Goal: Information Seeking & Learning: Learn about a topic

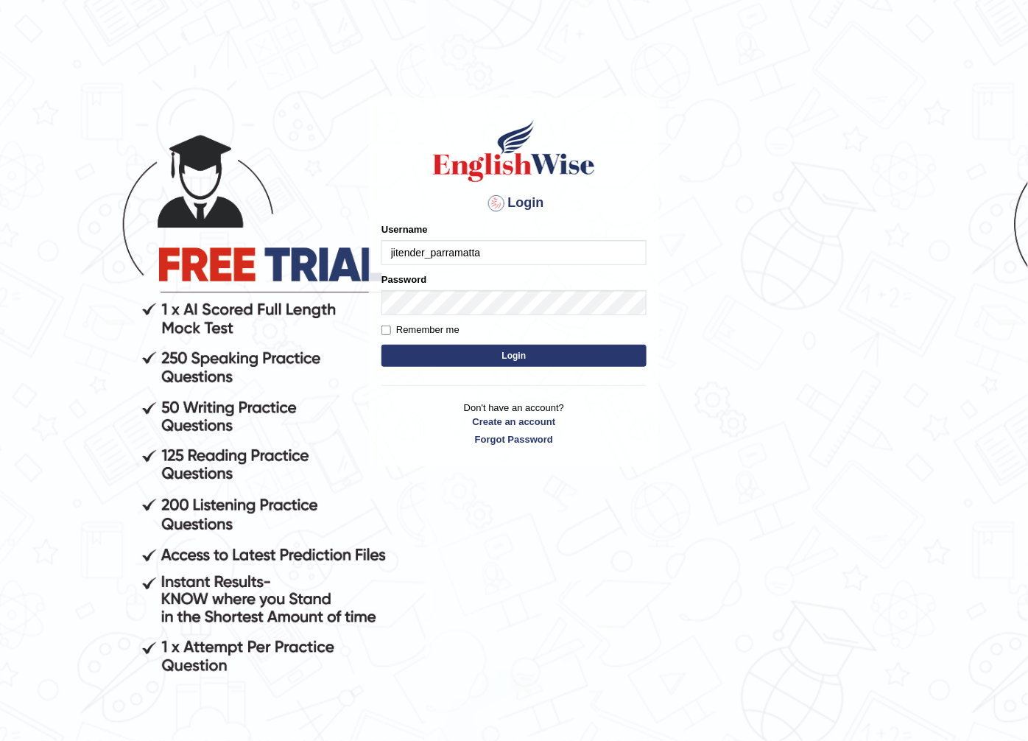
click at [932, 400] on body "Login Please fix the following errors: Username jitender_parramatta Password Re…" at bounding box center [514, 422] width 1028 height 741
click at [424, 247] on input "jitender_parramatta" at bounding box center [514, 252] width 265 height 25
drag, startPoint x: 430, startPoint y: 248, endPoint x: 462, endPoint y: 241, distance: 32.4
click at [430, 248] on input "jitender_parramatta" at bounding box center [514, 252] width 265 height 25
click at [423, 252] on input "jitender_parramatta" at bounding box center [514, 252] width 265 height 25
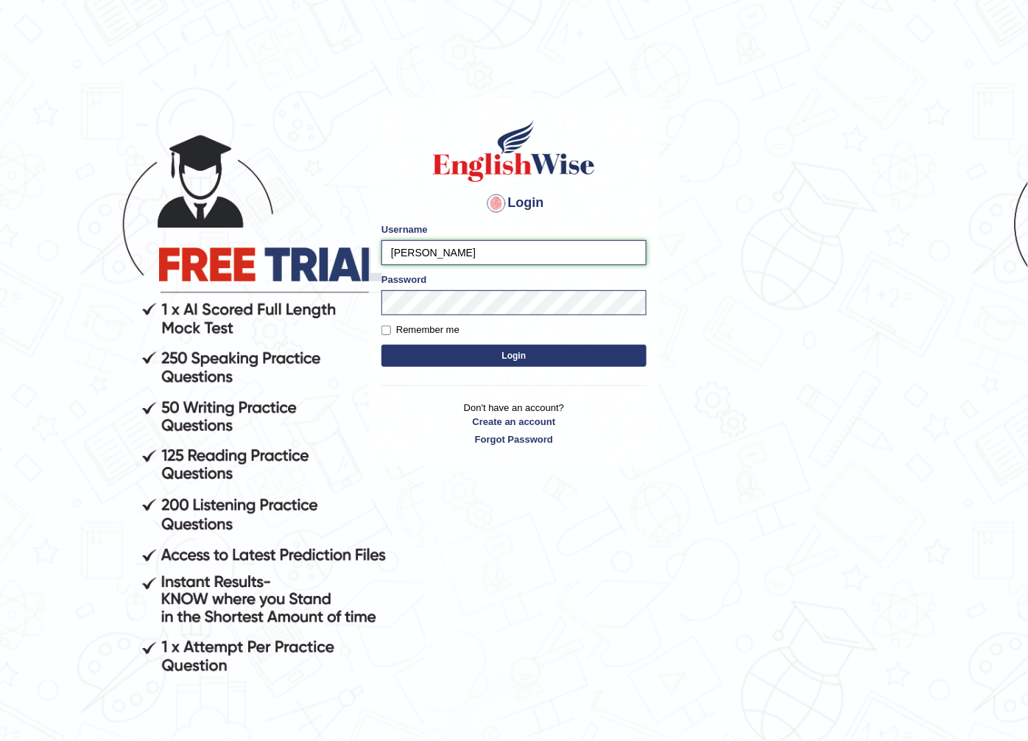
type input "abdulkhalid_parramatta"
click at [502, 348] on button "Login" at bounding box center [514, 356] width 265 height 22
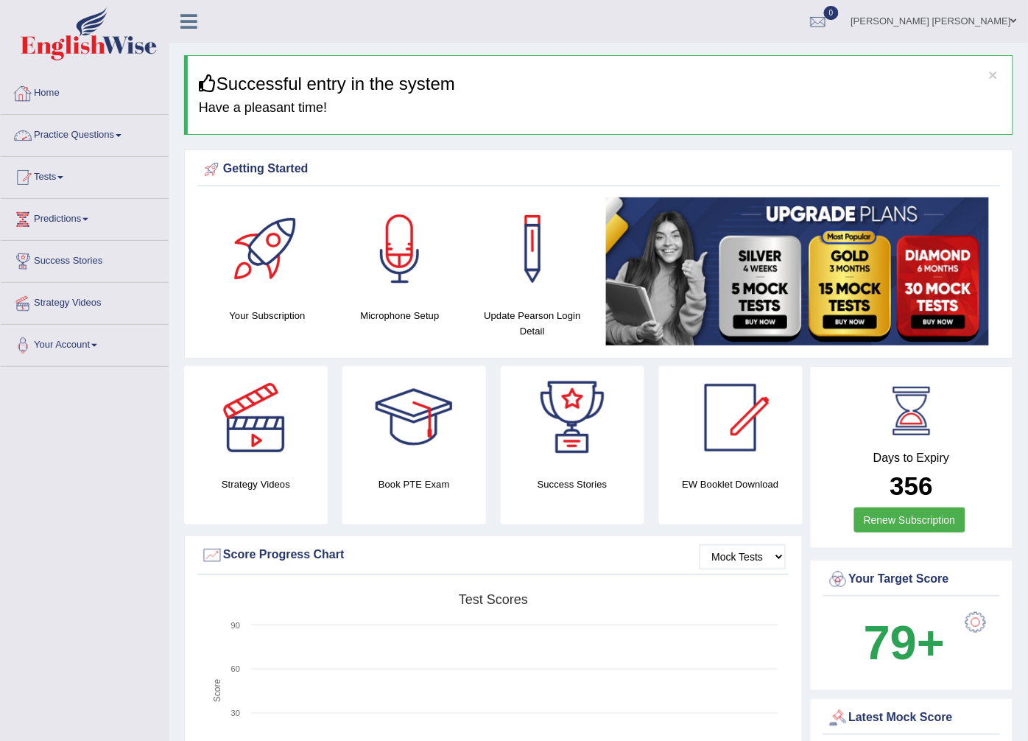
click at [63, 133] on link "Practice Questions" at bounding box center [85, 133] width 168 height 37
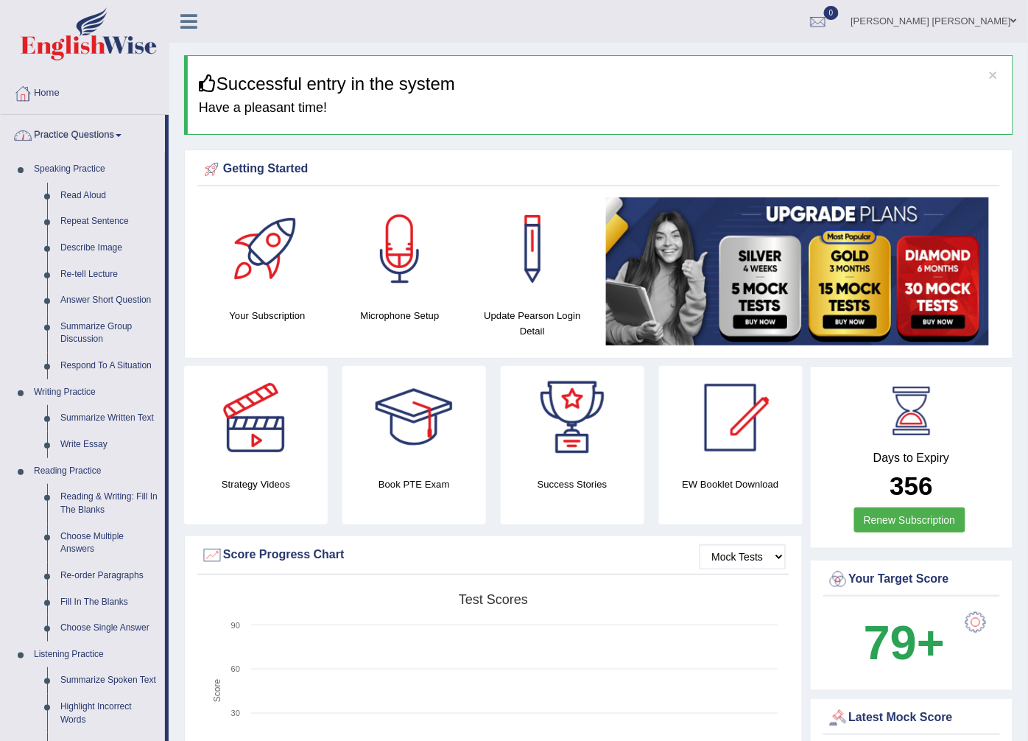
click at [104, 133] on link "Practice Questions" at bounding box center [83, 133] width 164 height 37
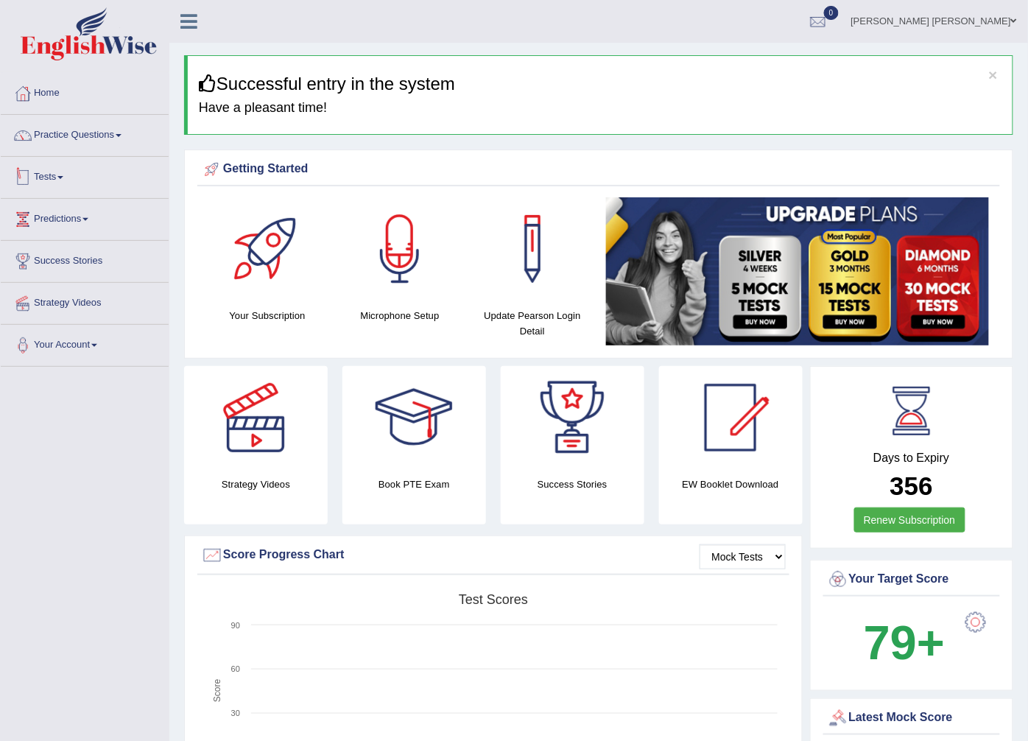
click at [78, 171] on link "Tests" at bounding box center [85, 175] width 168 height 37
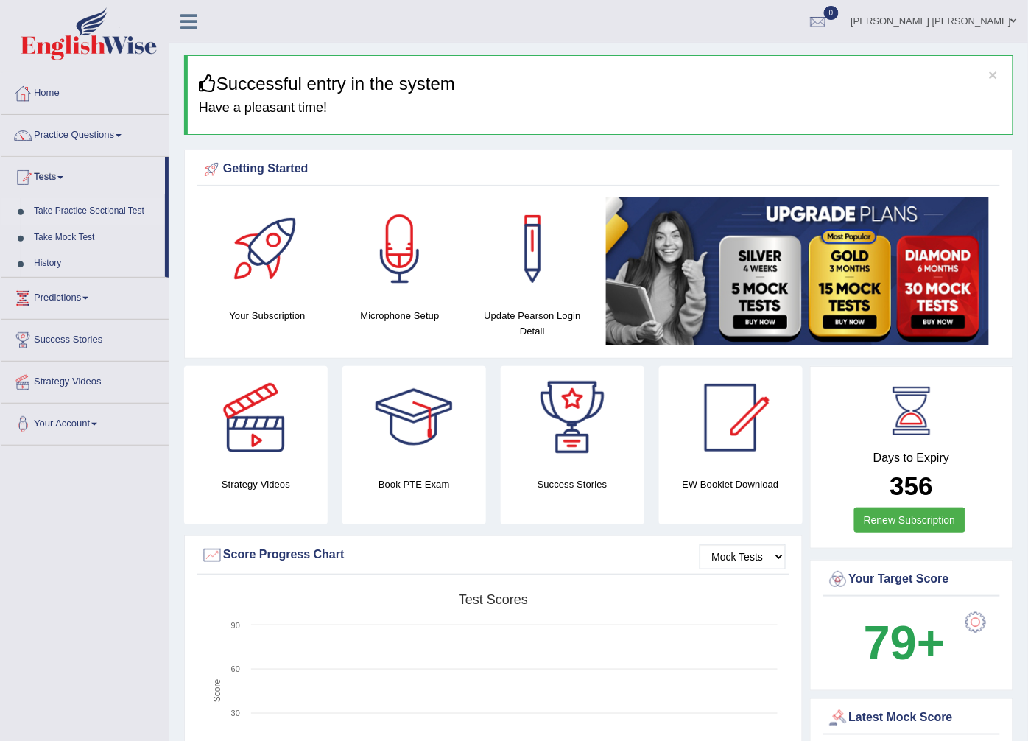
click at [78, 207] on link "Take Practice Sectional Test" at bounding box center [96, 211] width 138 height 27
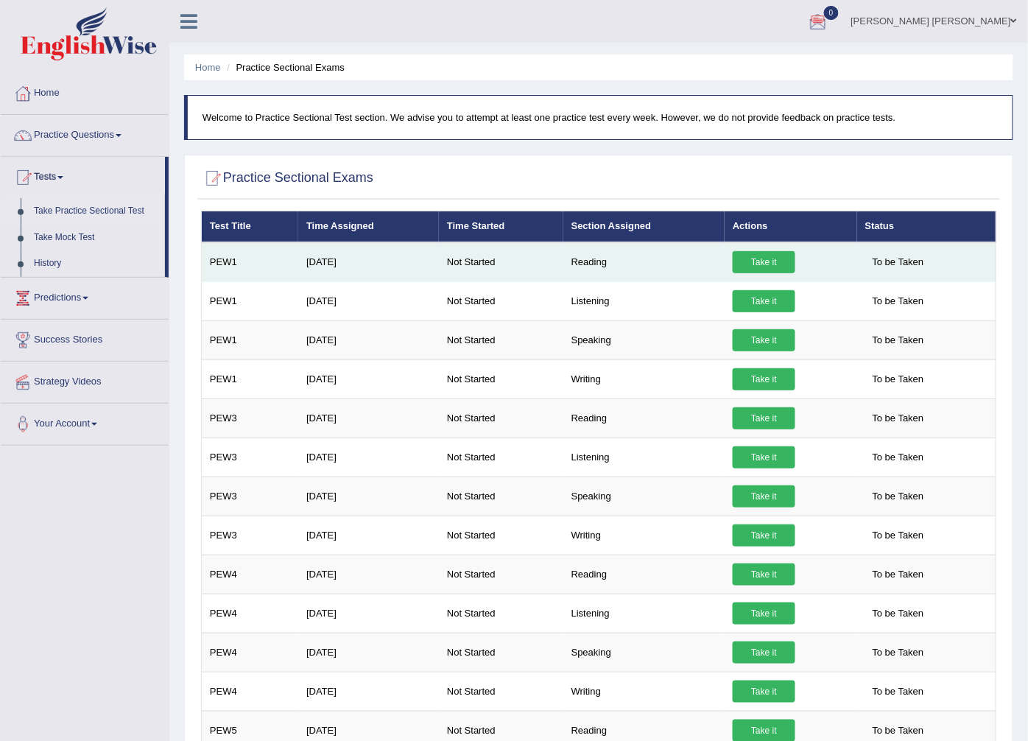
click at [757, 253] on link "Take it" at bounding box center [764, 262] width 63 height 22
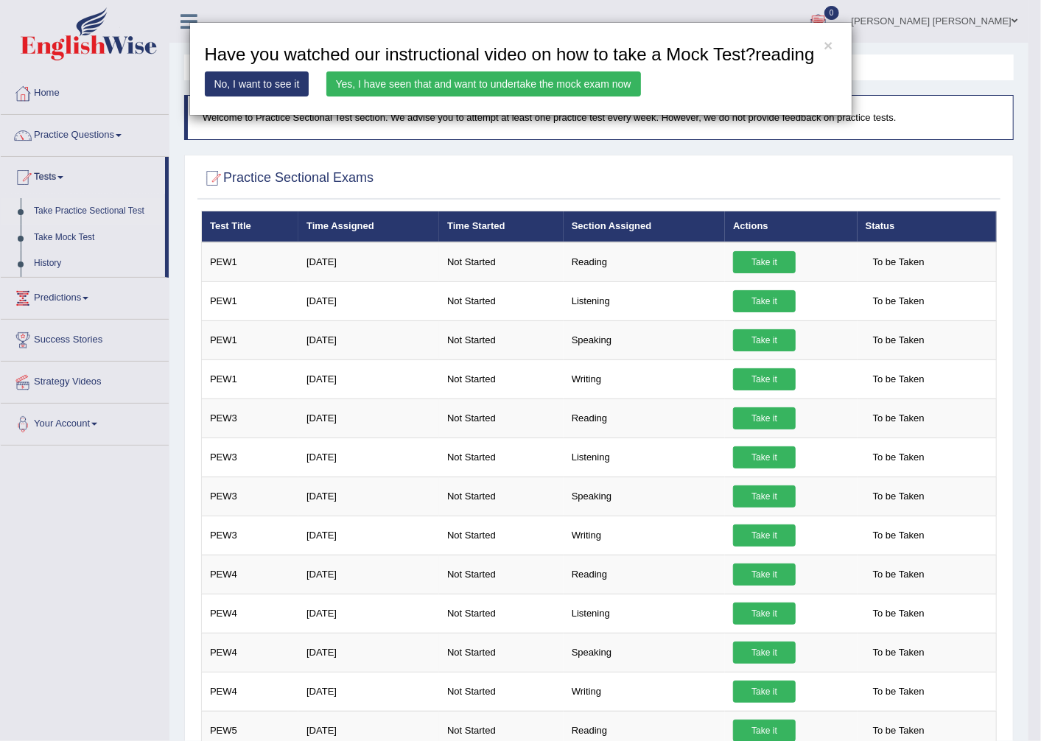
click at [241, 78] on link "No, I want to see it" at bounding box center [257, 83] width 105 height 25
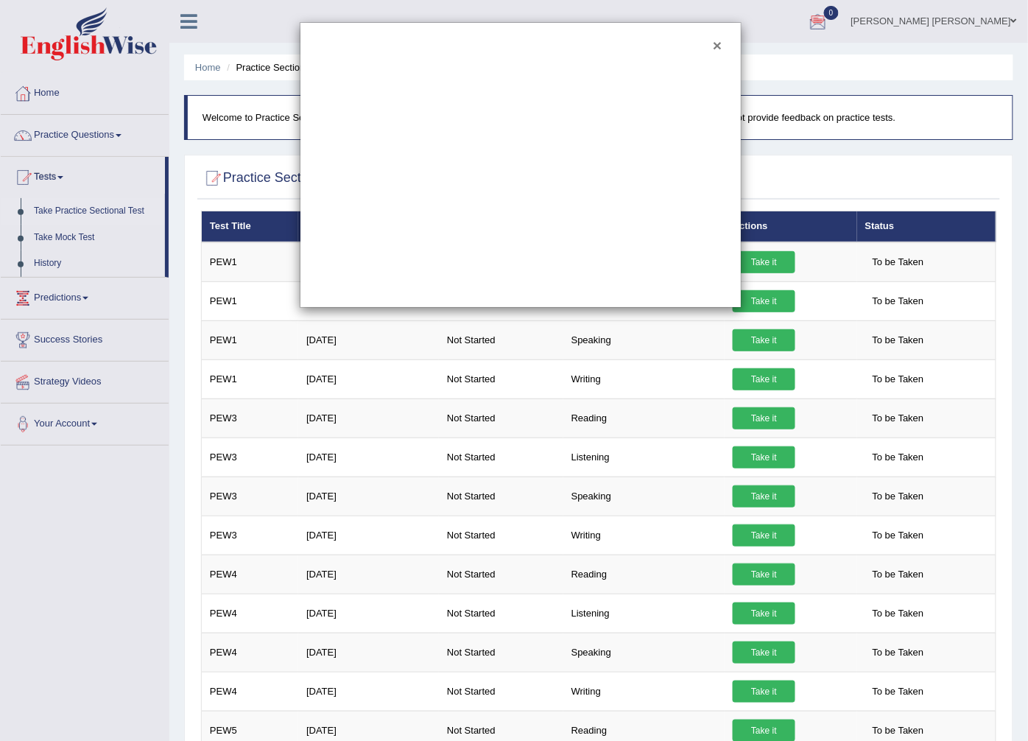
click at [717, 45] on button "×" at bounding box center [717, 45] width 9 height 15
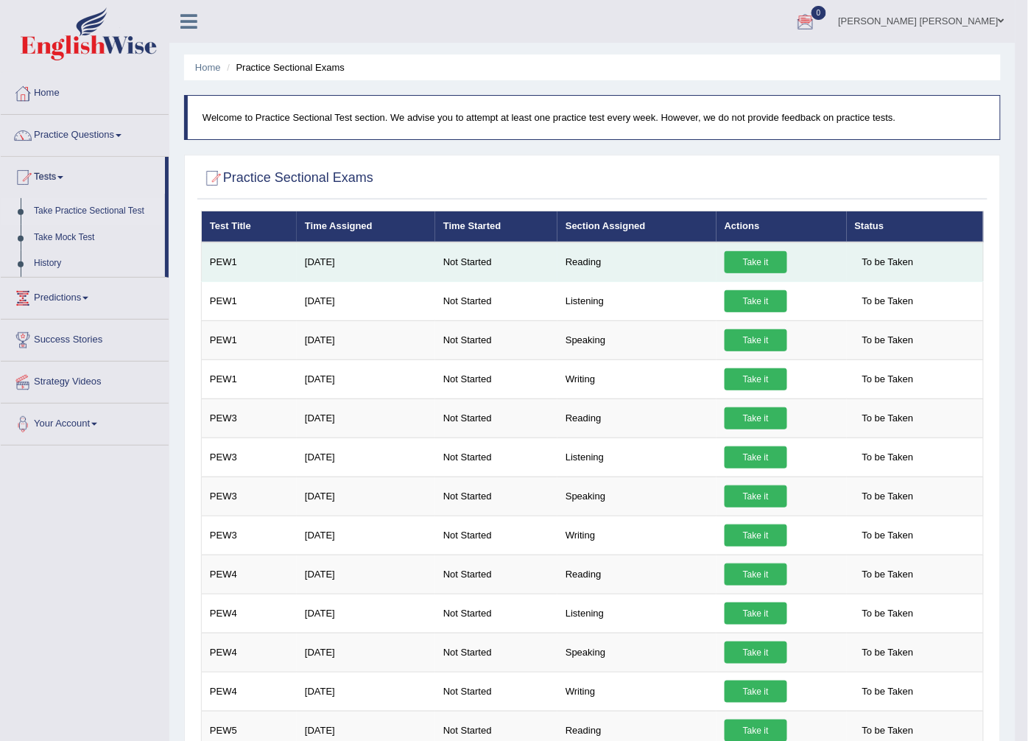
click at [744, 260] on link "Take it" at bounding box center [756, 262] width 63 height 22
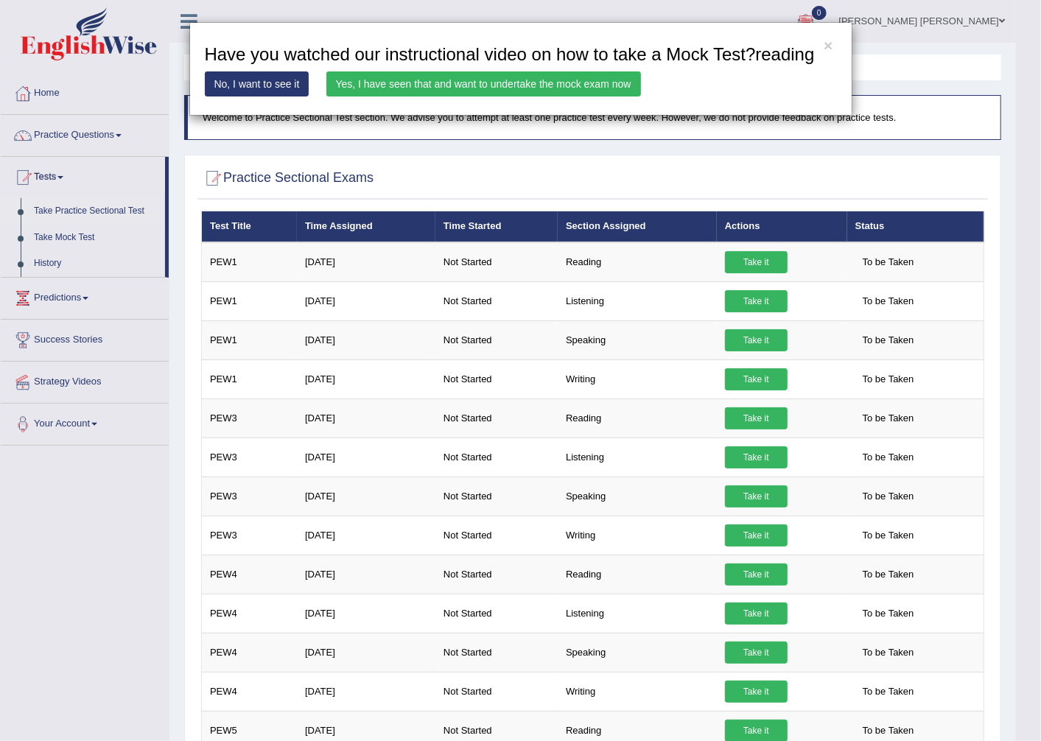
click at [367, 71] on link "Yes, I have seen that and want to undertake the mock exam now" at bounding box center [483, 83] width 315 height 25
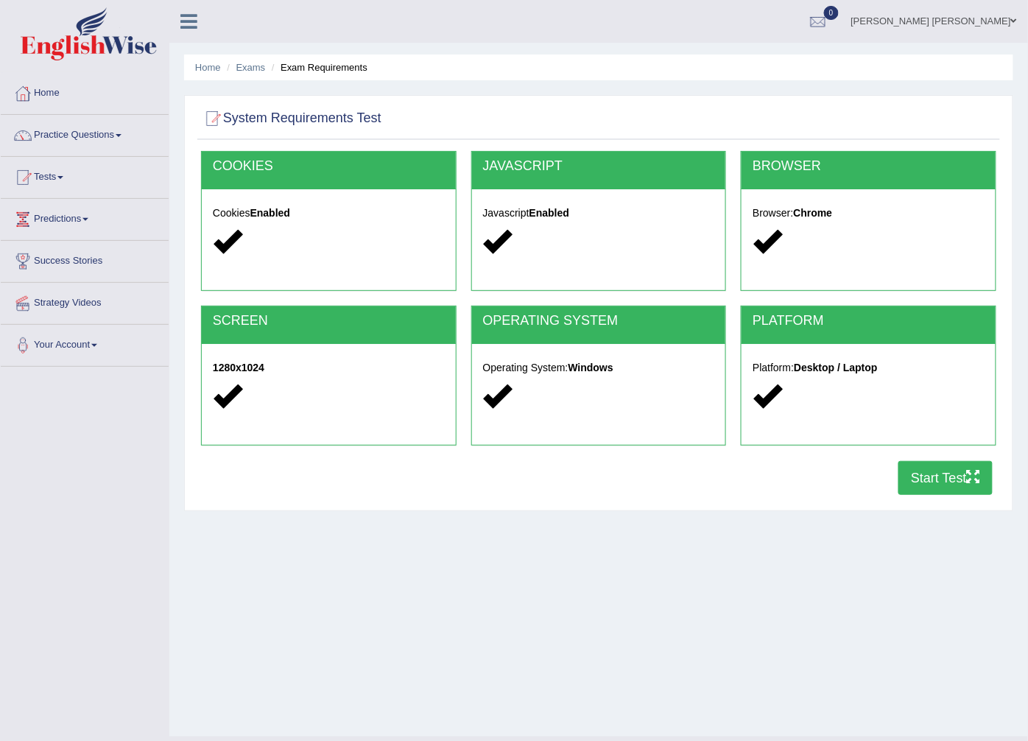
click at [949, 485] on button "Start Test" at bounding box center [946, 478] width 94 height 34
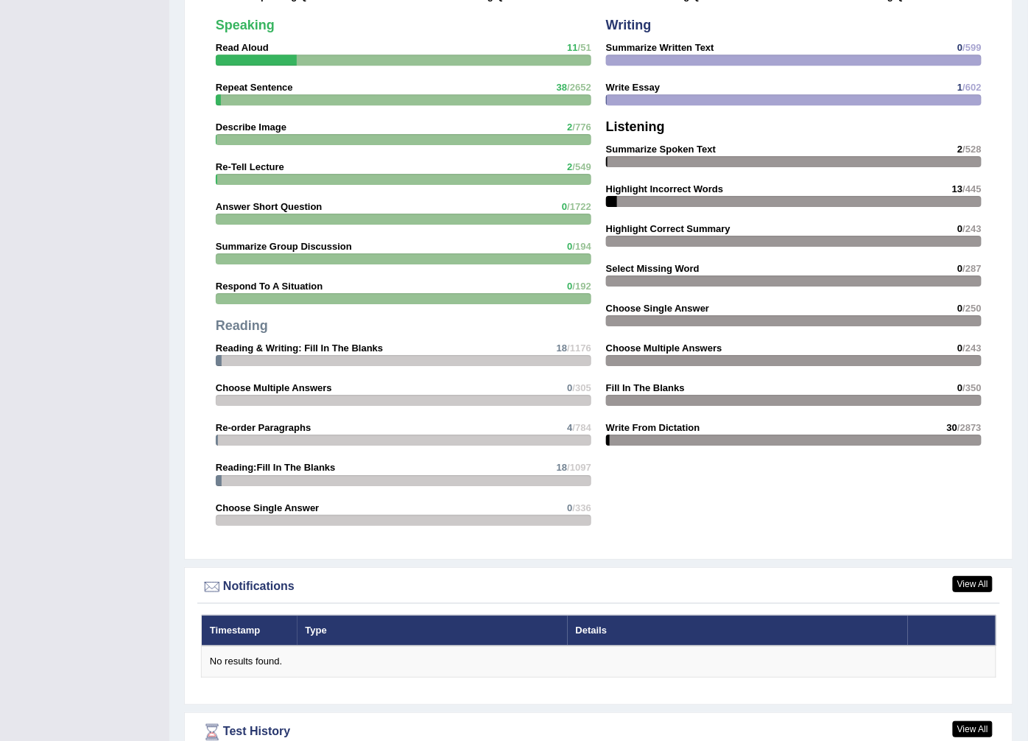
scroll to position [1376, 0]
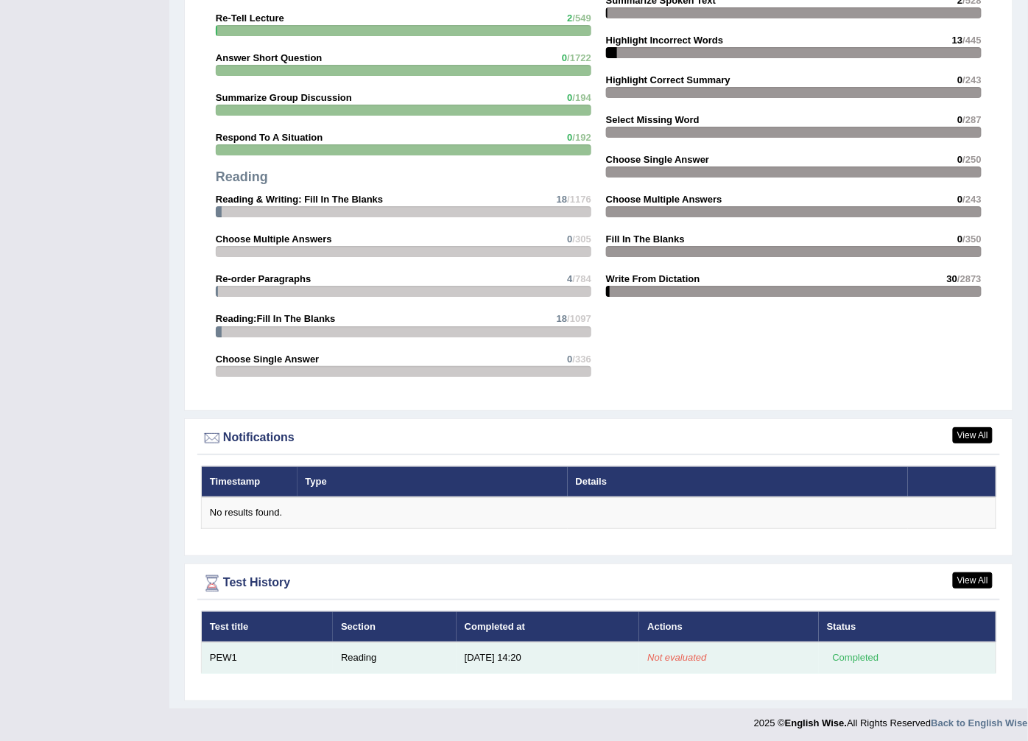
click at [739, 652] on td "Not evaluated" at bounding box center [729, 657] width 180 height 31
click at [849, 651] on div "Completed" at bounding box center [855, 657] width 57 height 15
click at [383, 650] on td "Reading" at bounding box center [395, 657] width 124 height 31
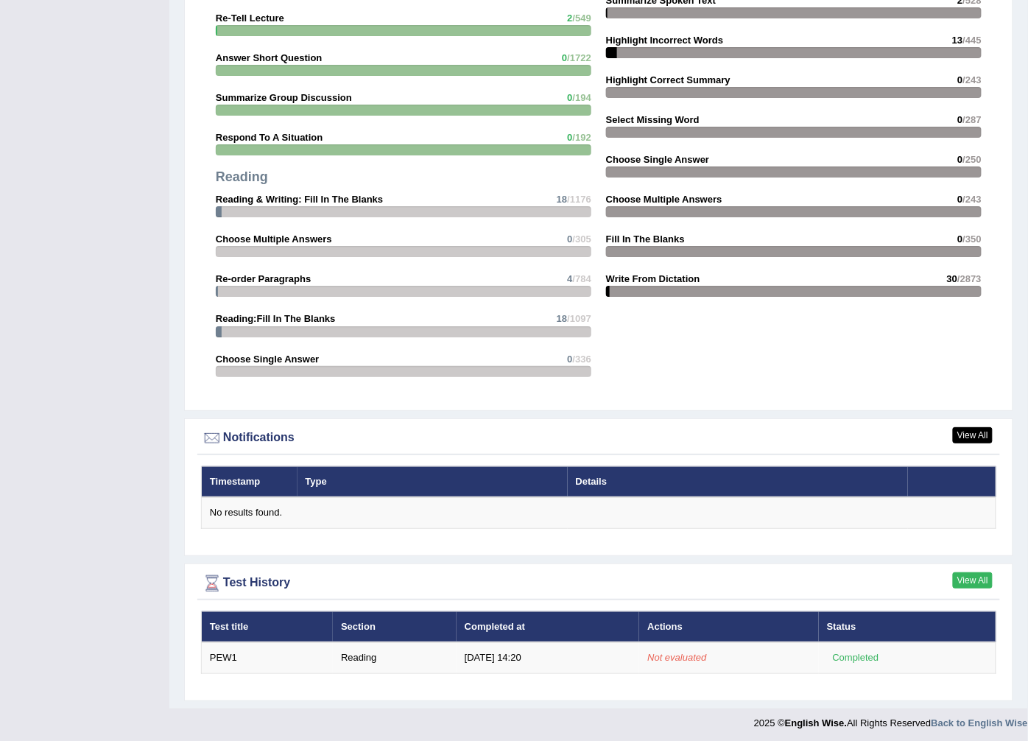
click at [981, 573] on link "View All" at bounding box center [973, 580] width 40 height 16
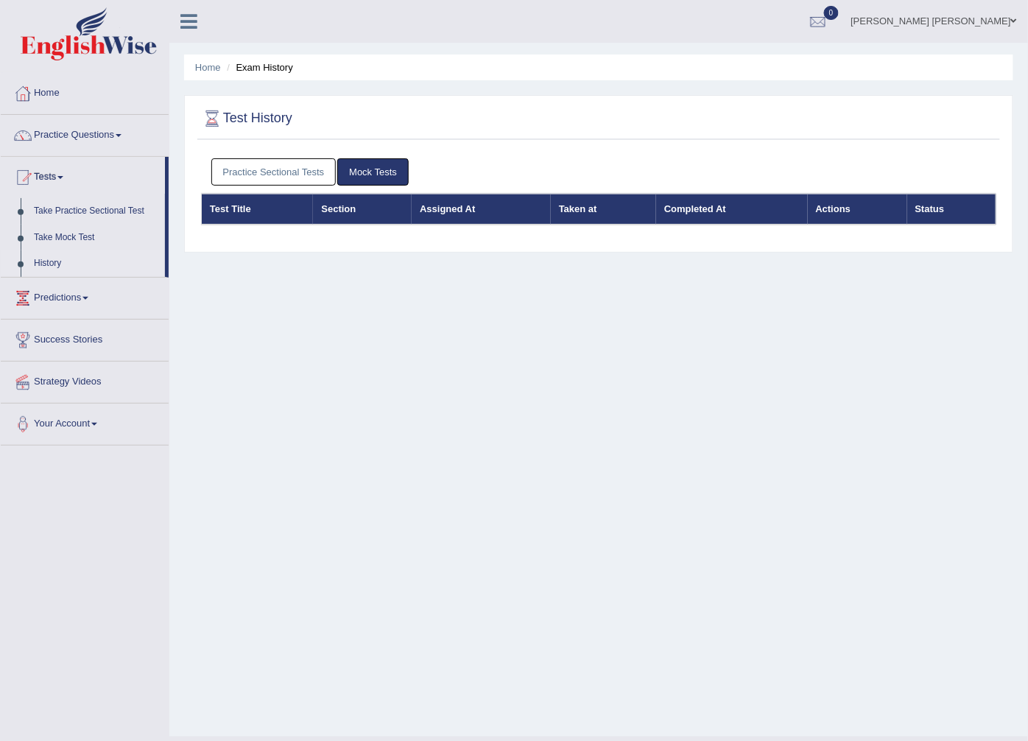
click at [289, 166] on link "Practice Sectional Tests" at bounding box center [273, 171] width 125 height 27
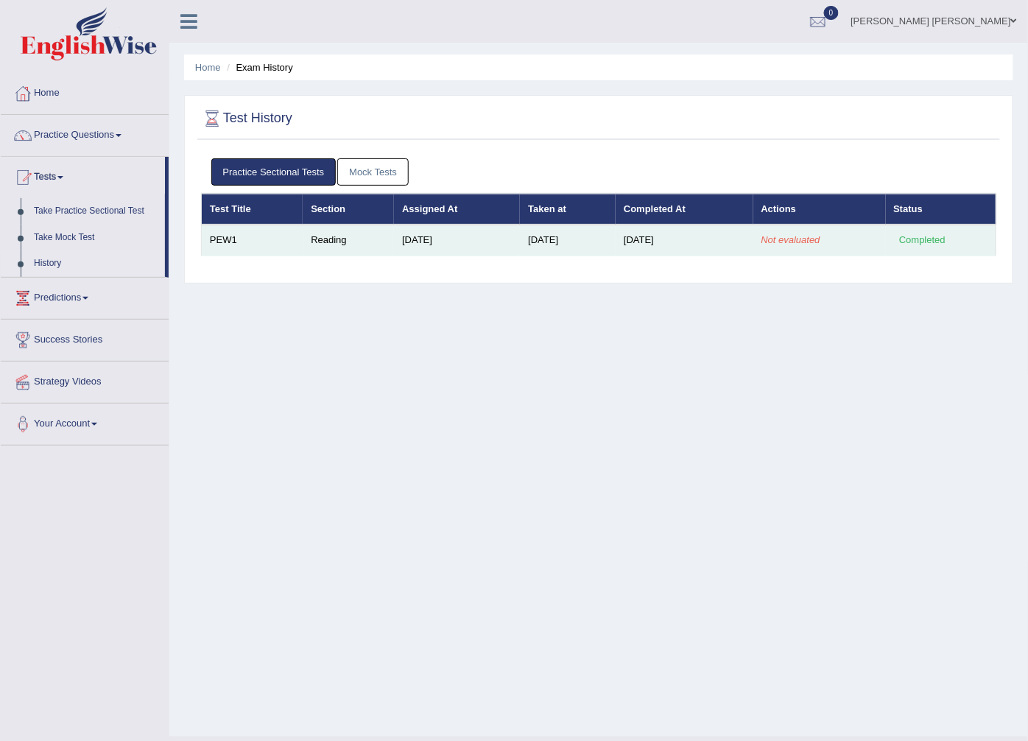
click at [726, 236] on td "[DATE]" at bounding box center [684, 240] width 137 height 31
click at [680, 245] on td "[DATE]" at bounding box center [684, 240] width 137 height 31
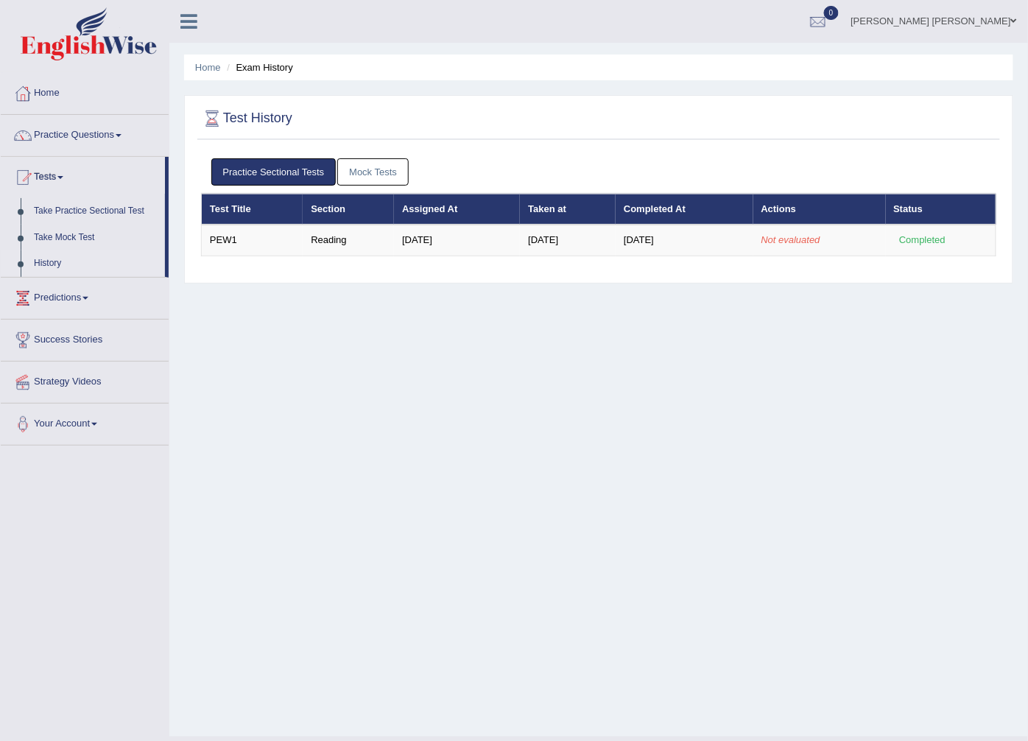
click at [919, 337] on div "Home Exam History Test History Practice Sectional Tests Mock Tests Test Title S…" at bounding box center [598, 368] width 859 height 737
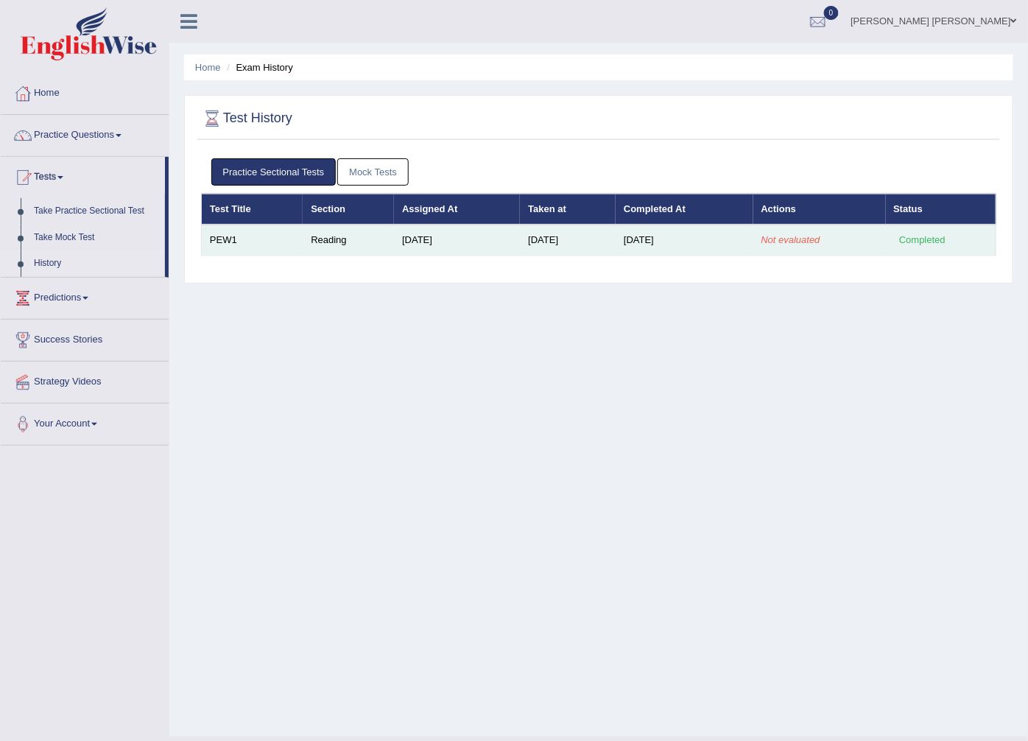
click at [908, 241] on div "Completed" at bounding box center [922, 240] width 57 height 15
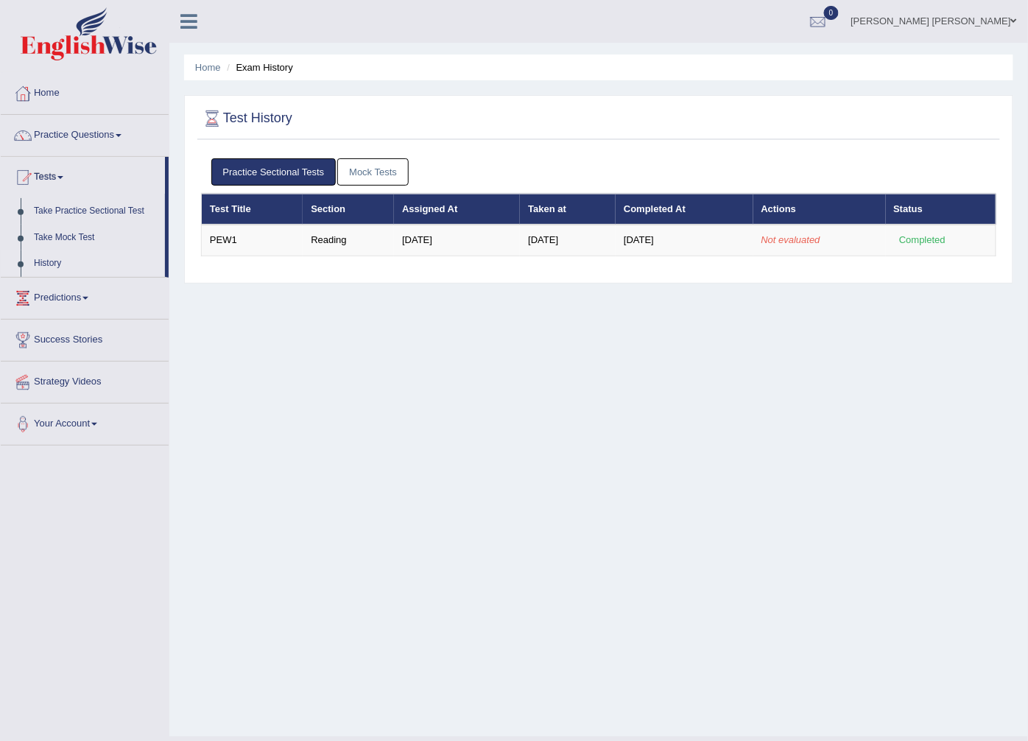
click at [941, 420] on div "Home Exam History Test History Practice Sectional Tests Mock Tests Test Title S…" at bounding box center [598, 368] width 859 height 737
click at [368, 165] on link "Mock Tests" at bounding box center [372, 171] width 71 height 27
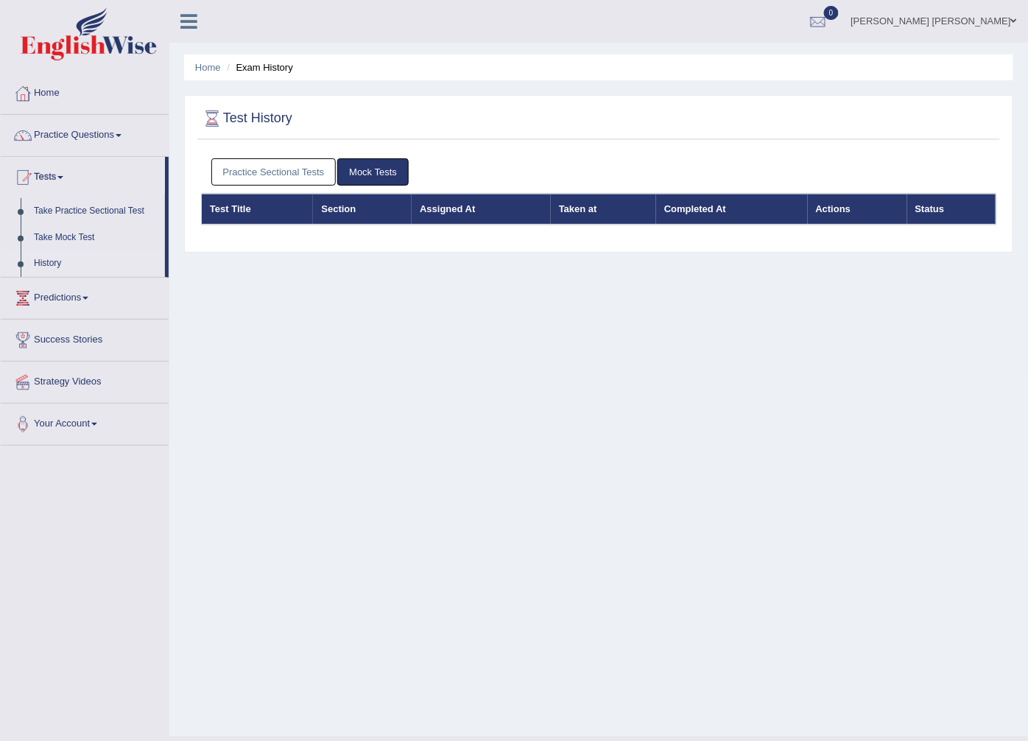
click at [267, 167] on link "Practice Sectional Tests" at bounding box center [273, 171] width 125 height 27
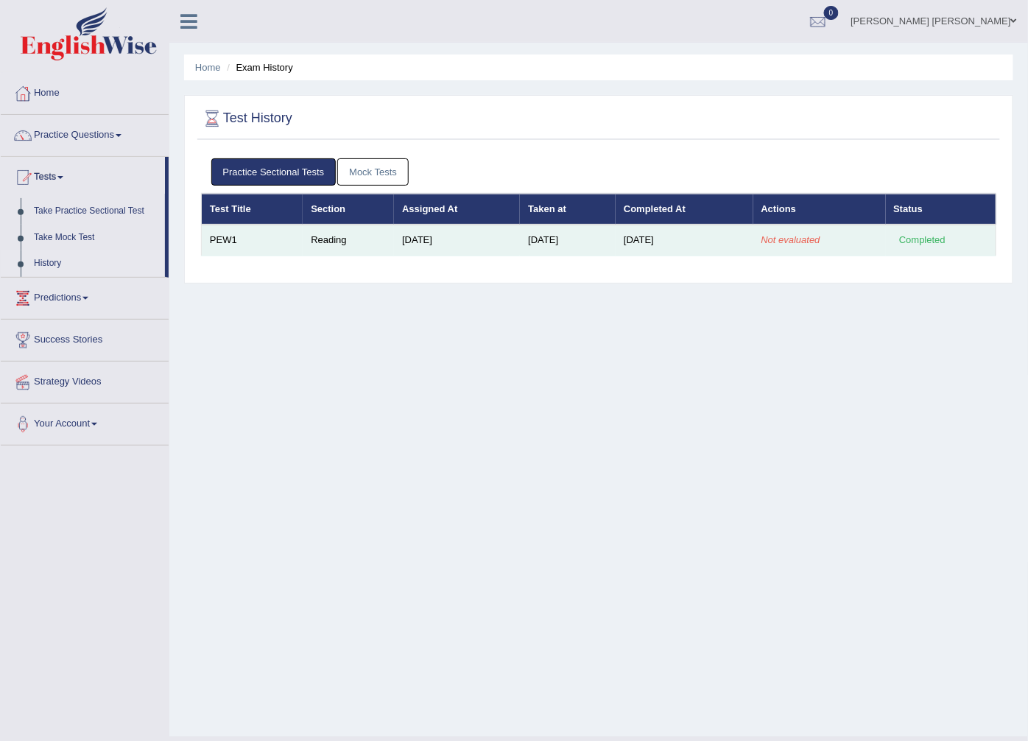
click at [440, 242] on td "[DATE]" at bounding box center [457, 240] width 126 height 31
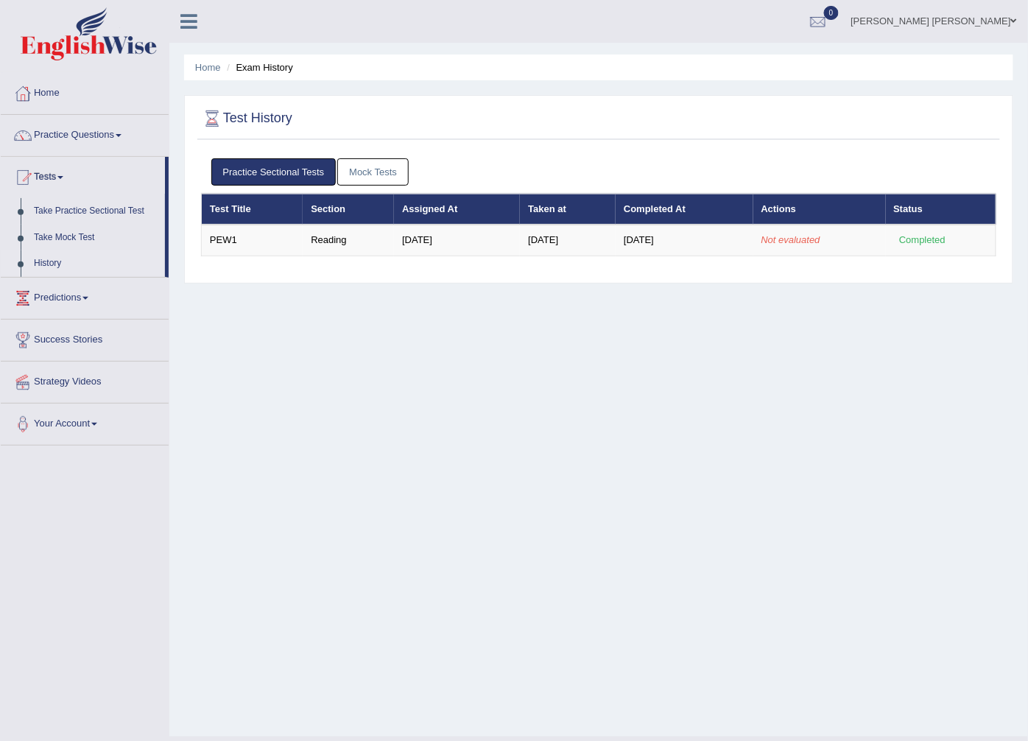
click at [418, 413] on div "Home Exam History Test History Practice Sectional Tests Mock Tests Test Title S…" at bounding box center [598, 368] width 859 height 737
click at [71, 180] on link "Tests" at bounding box center [83, 175] width 164 height 37
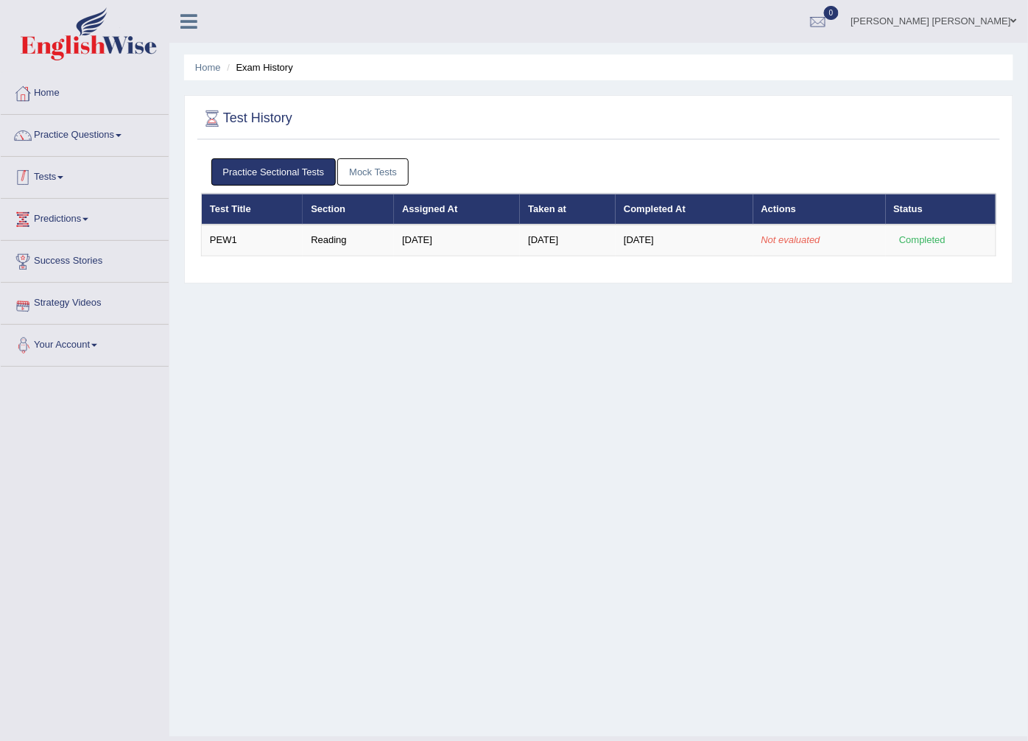
click at [60, 179] on link "Tests" at bounding box center [85, 175] width 168 height 37
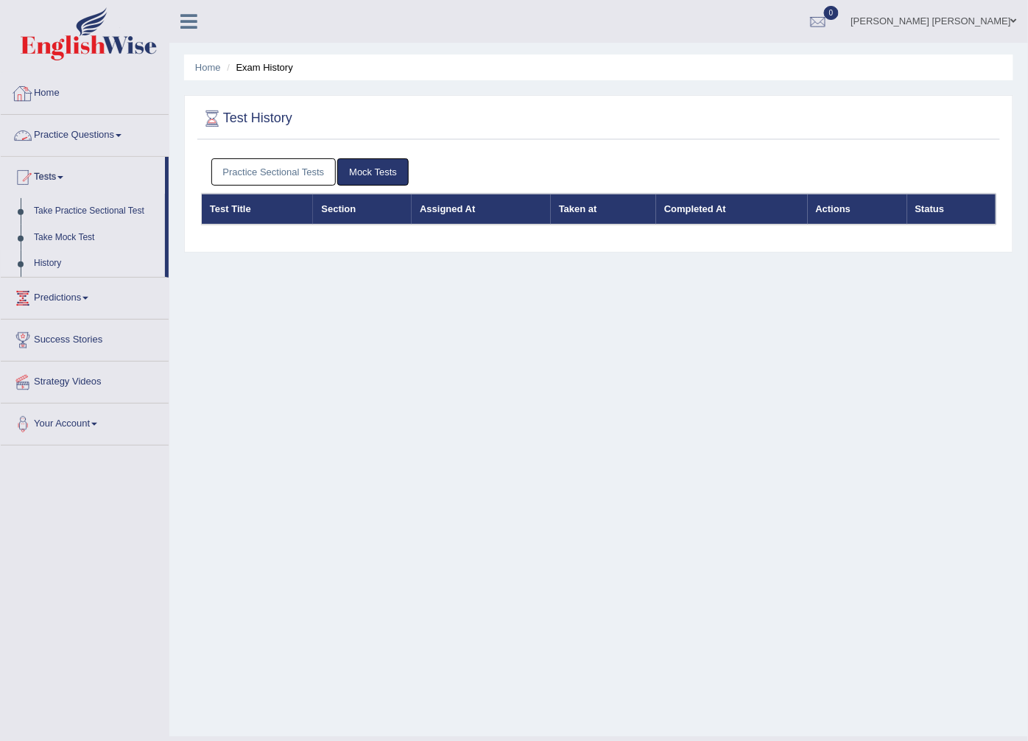
click at [369, 172] on link "Mock Tests" at bounding box center [372, 171] width 71 height 27
click at [304, 171] on link "Practice Sectional Tests" at bounding box center [273, 171] width 125 height 27
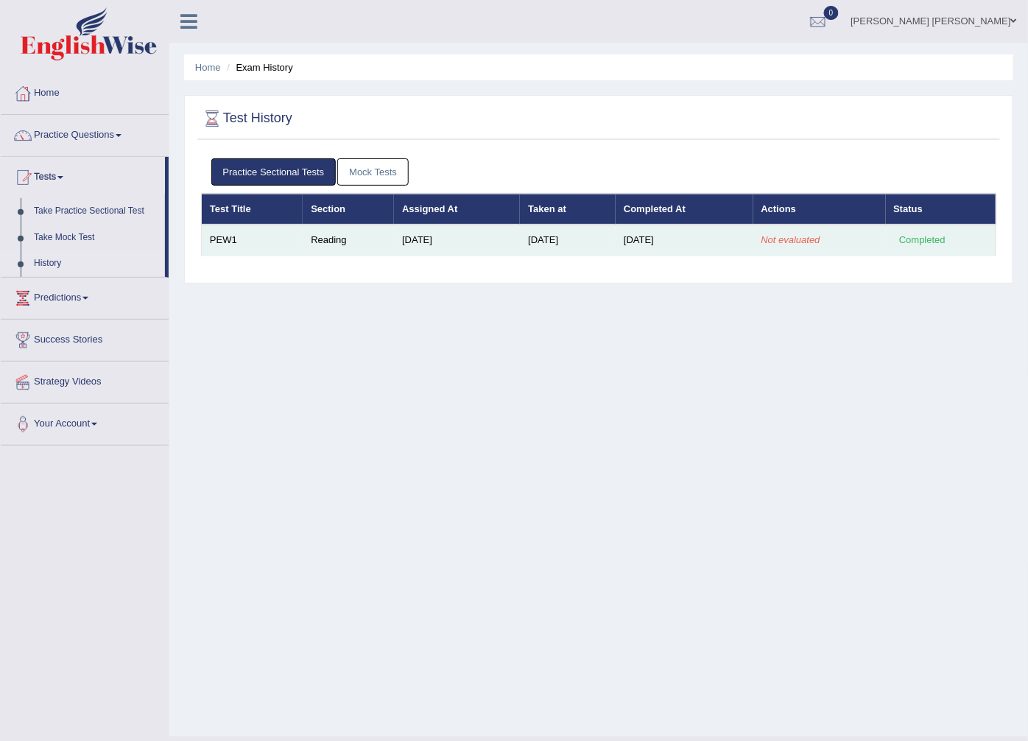
click at [394, 227] on td "[DATE]" at bounding box center [457, 240] width 126 height 31
click at [394, 234] on td "[DATE]" at bounding box center [457, 240] width 126 height 31
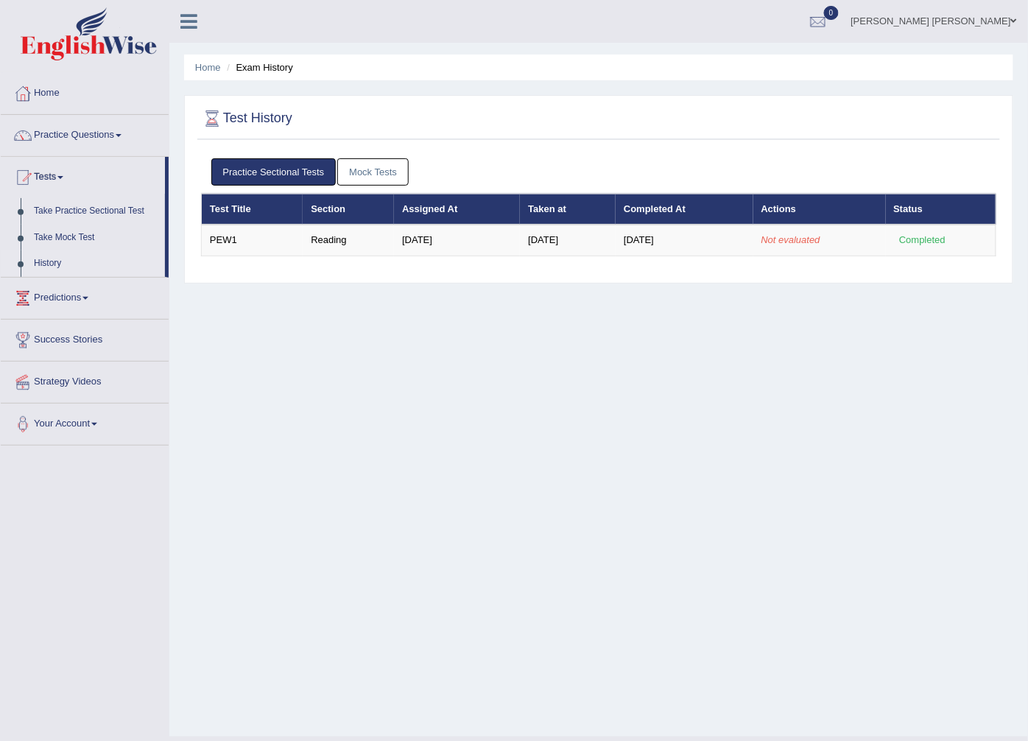
drag, startPoint x: 387, startPoint y: 234, endPoint x: 371, endPoint y: 322, distance: 89.1
click at [371, 322] on div "Home Exam History Test History Practice Sectional Tests Mock Tests Test Title S…" at bounding box center [598, 368] width 859 height 737
click at [55, 182] on link "Tests" at bounding box center [83, 175] width 164 height 37
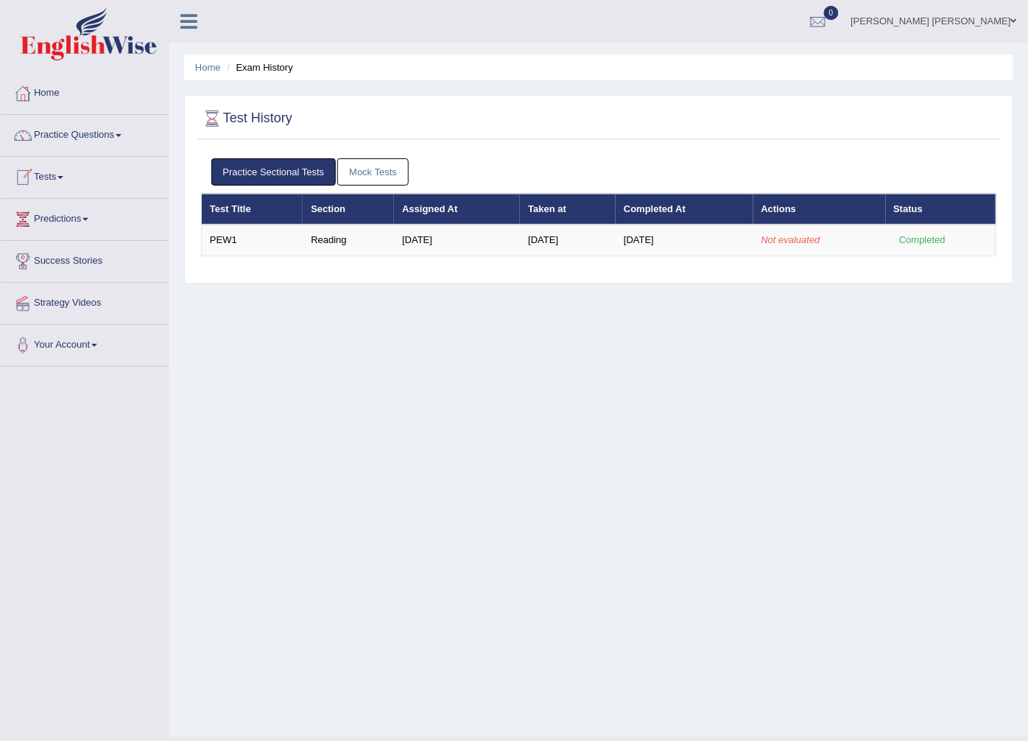
click at [55, 171] on link "Tests" at bounding box center [85, 175] width 168 height 37
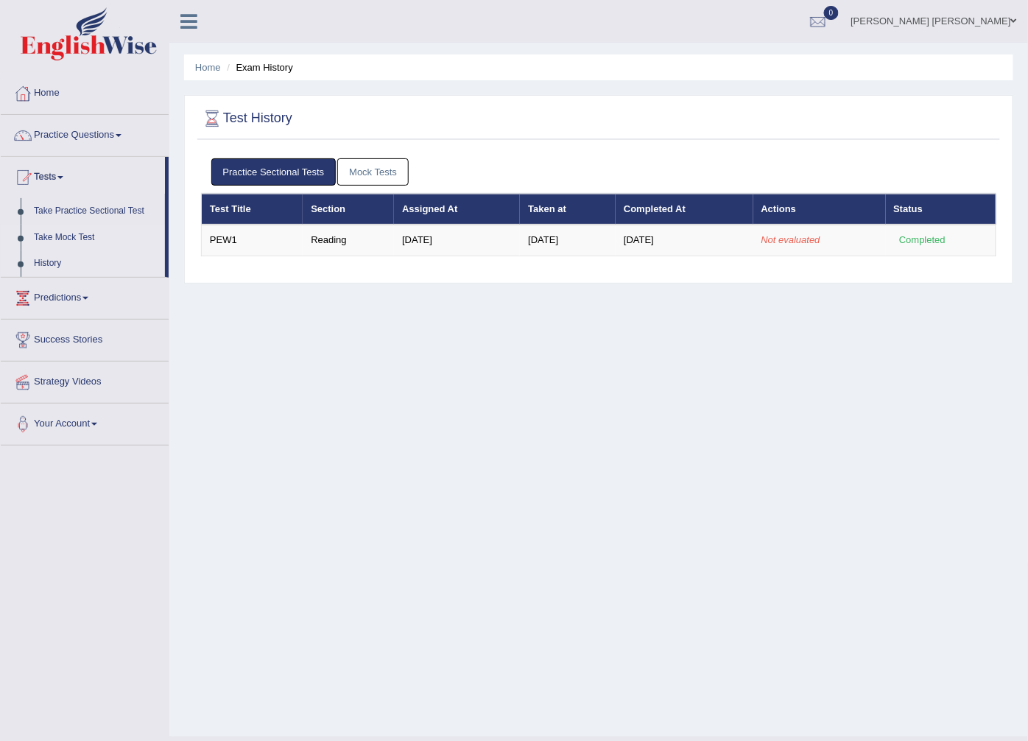
click at [69, 234] on link "Take Mock Test" at bounding box center [96, 238] width 138 height 27
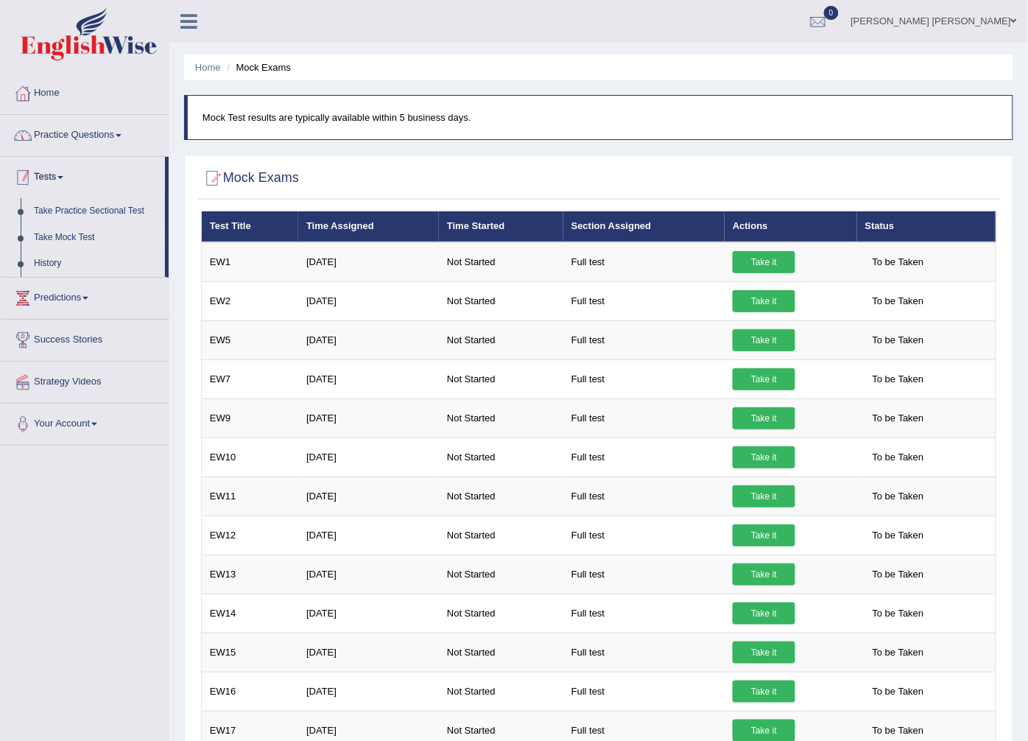
click at [84, 128] on link "Practice Questions" at bounding box center [85, 133] width 168 height 37
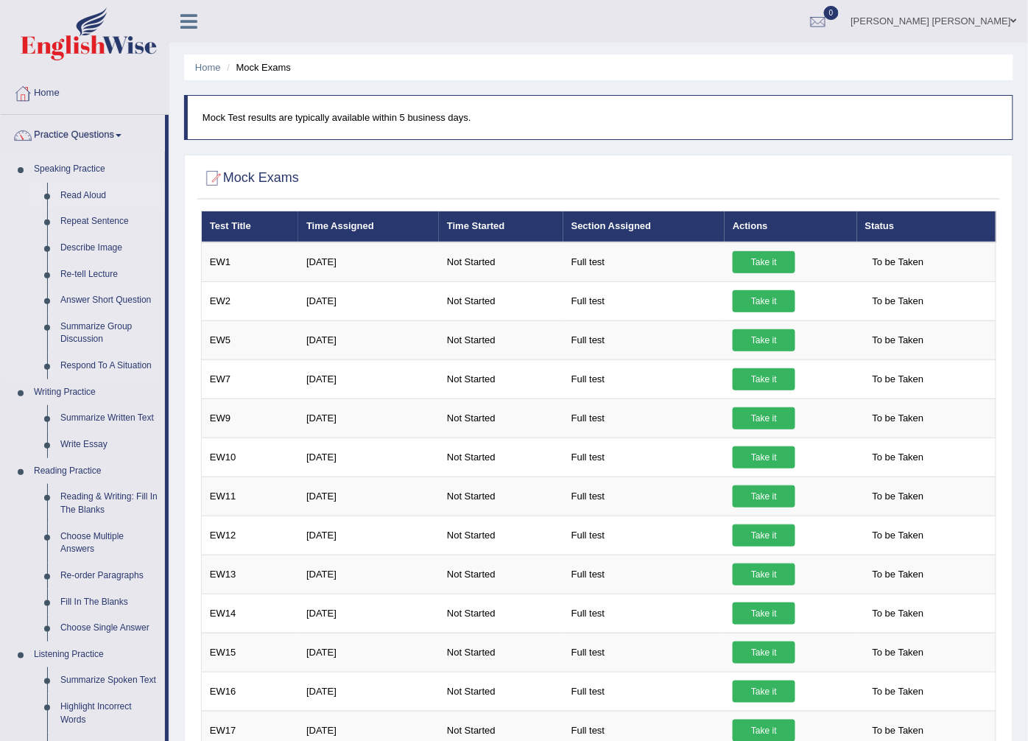
click at [80, 192] on link "Read Aloud" at bounding box center [109, 196] width 111 height 27
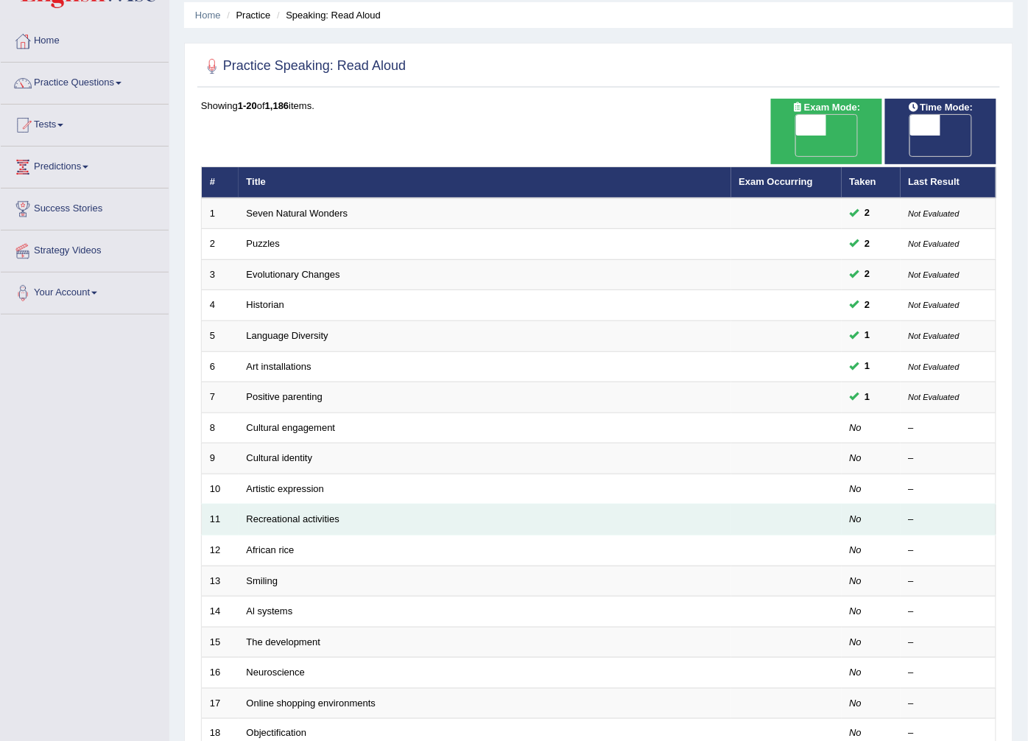
scroll to position [82, 0]
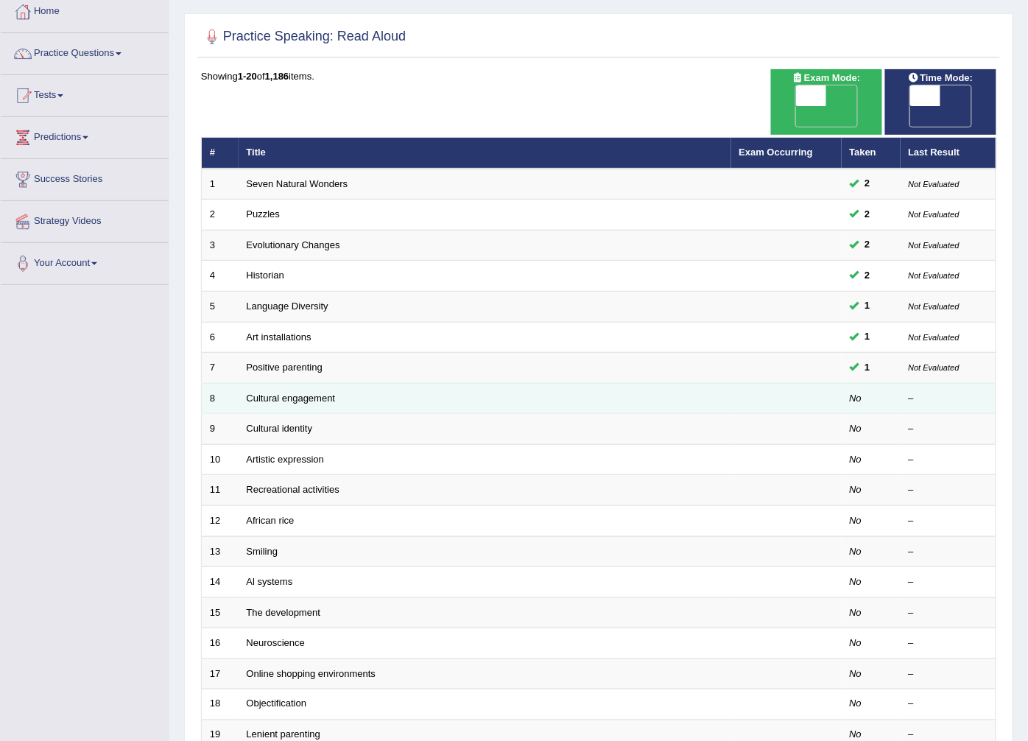
click at [769, 383] on td at bounding box center [786, 398] width 110 height 31
click at [278, 393] on link "Cultural engagement" at bounding box center [291, 398] width 89 height 11
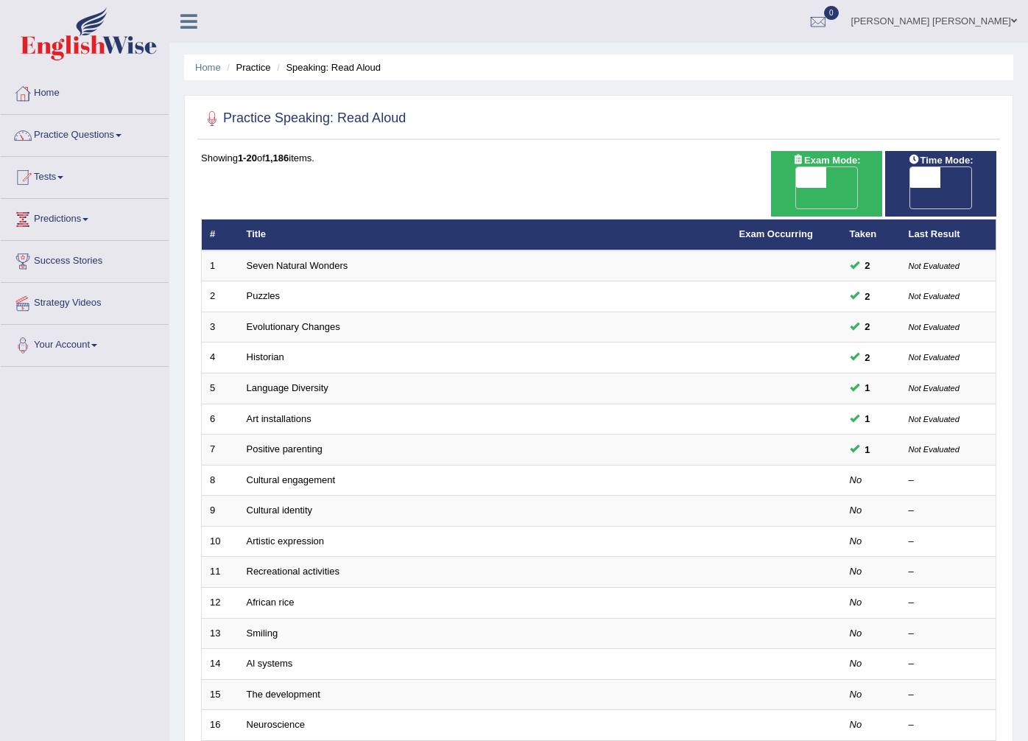
scroll to position [82, 0]
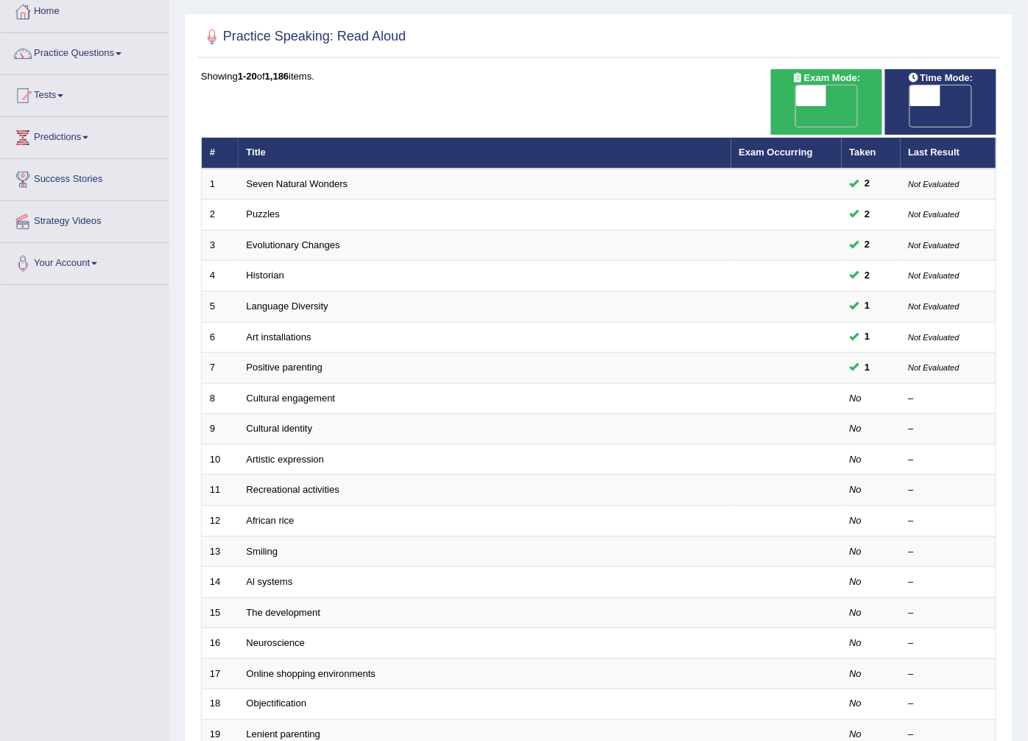
drag, startPoint x: 0, startPoint y: 0, endPoint x: 806, endPoint y: 83, distance: 810.1
click at [805, 82] on span "Exam Mode:" at bounding box center [827, 78] width 80 height 15
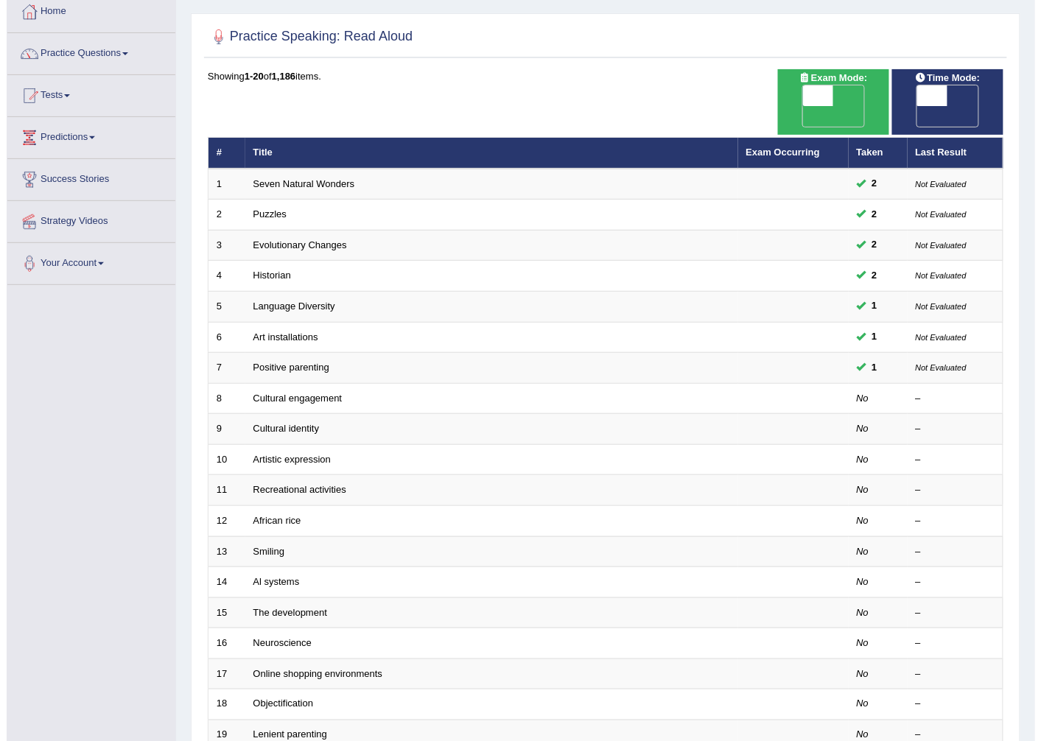
scroll to position [0, 0]
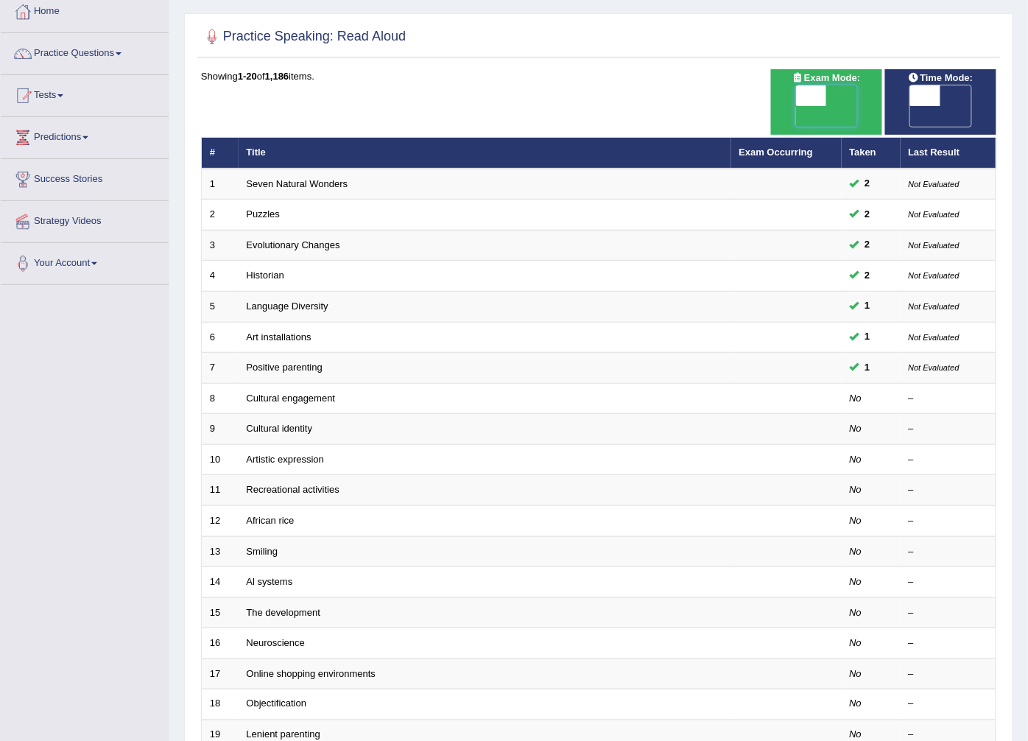
click at [812, 92] on span at bounding box center [811, 95] width 31 height 21
checkbox input "true"
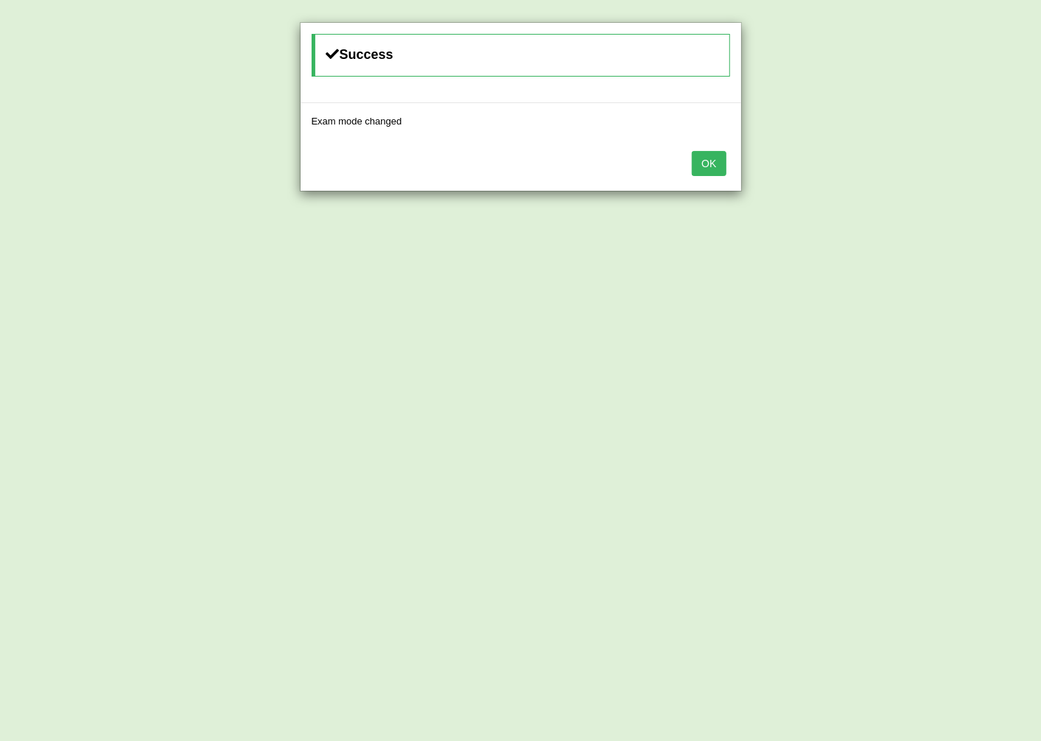
click at [690, 163] on div "OK" at bounding box center [521, 165] width 441 height 52
click at [698, 168] on button "OK" at bounding box center [709, 163] width 34 height 25
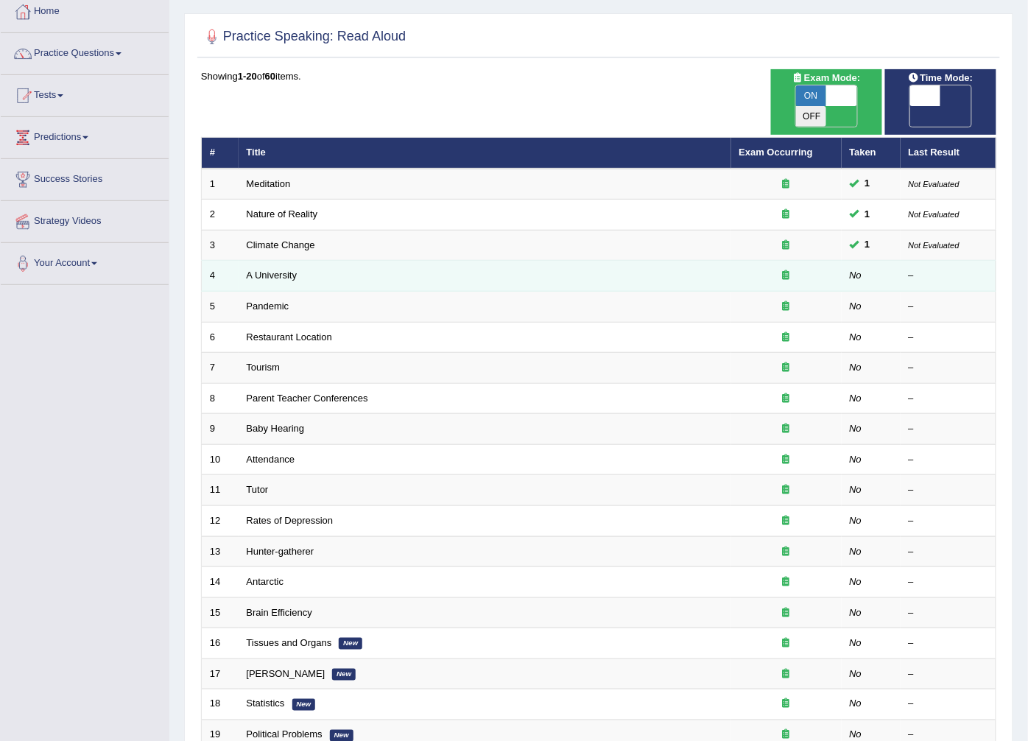
click at [687, 261] on td "A University" at bounding box center [485, 276] width 493 height 31
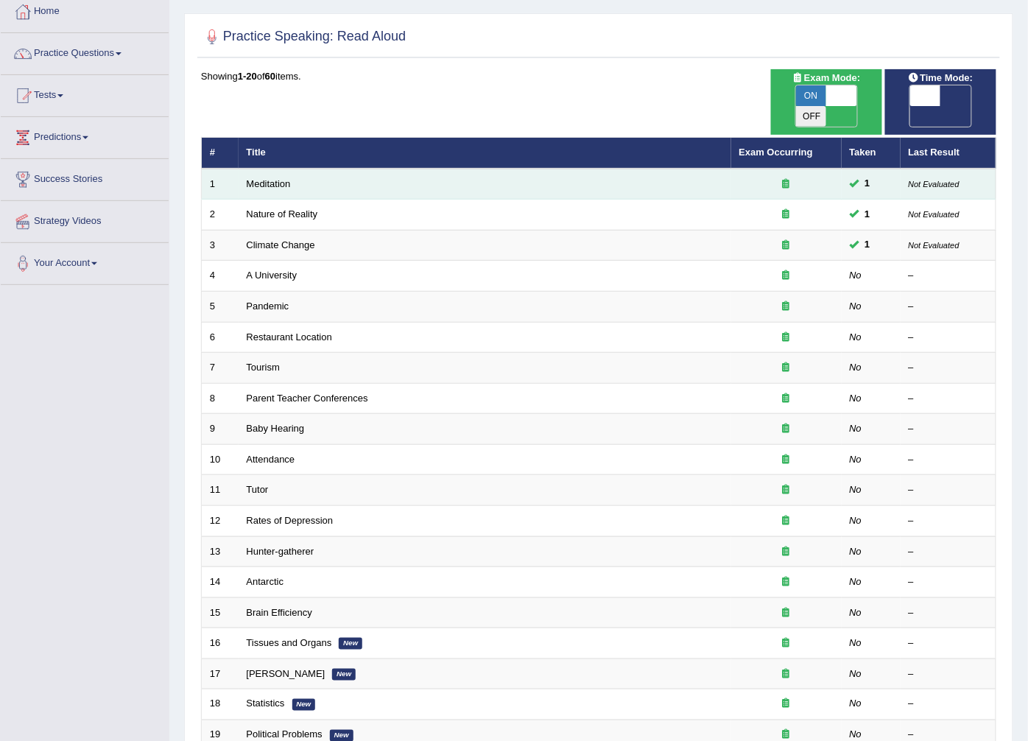
click at [502, 169] on td "Meditation" at bounding box center [485, 184] width 493 height 31
click at [239, 169] on td "Meditation" at bounding box center [485, 184] width 493 height 31
click at [262, 178] on link "Meditation" at bounding box center [269, 183] width 44 height 11
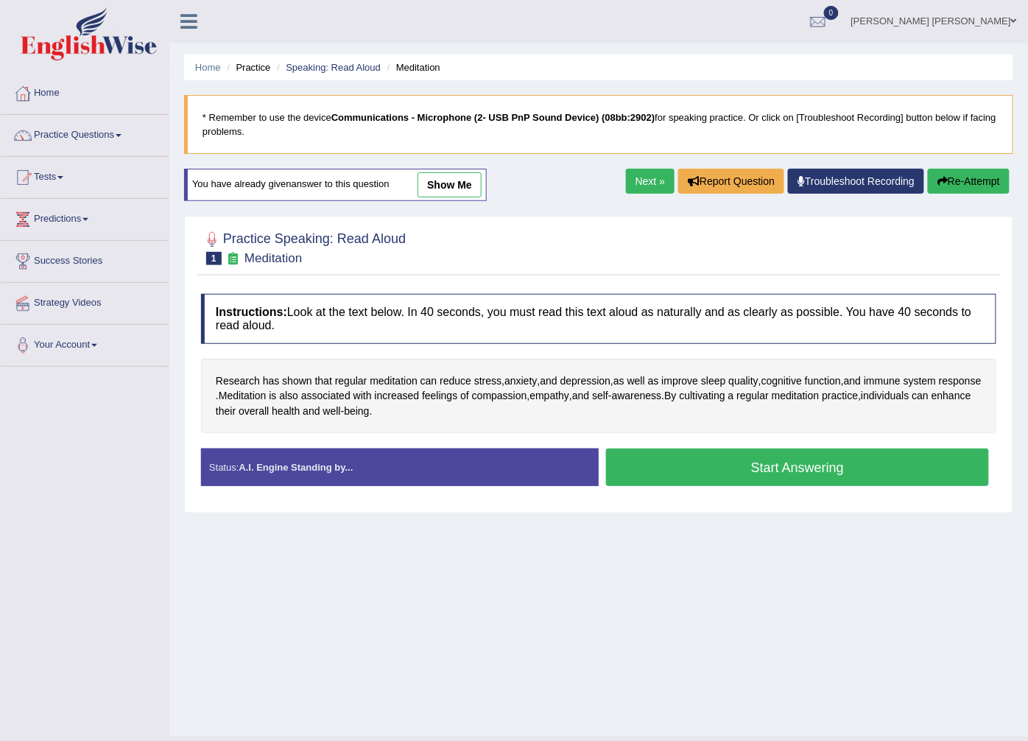
click at [455, 182] on link "show me" at bounding box center [450, 184] width 64 height 25
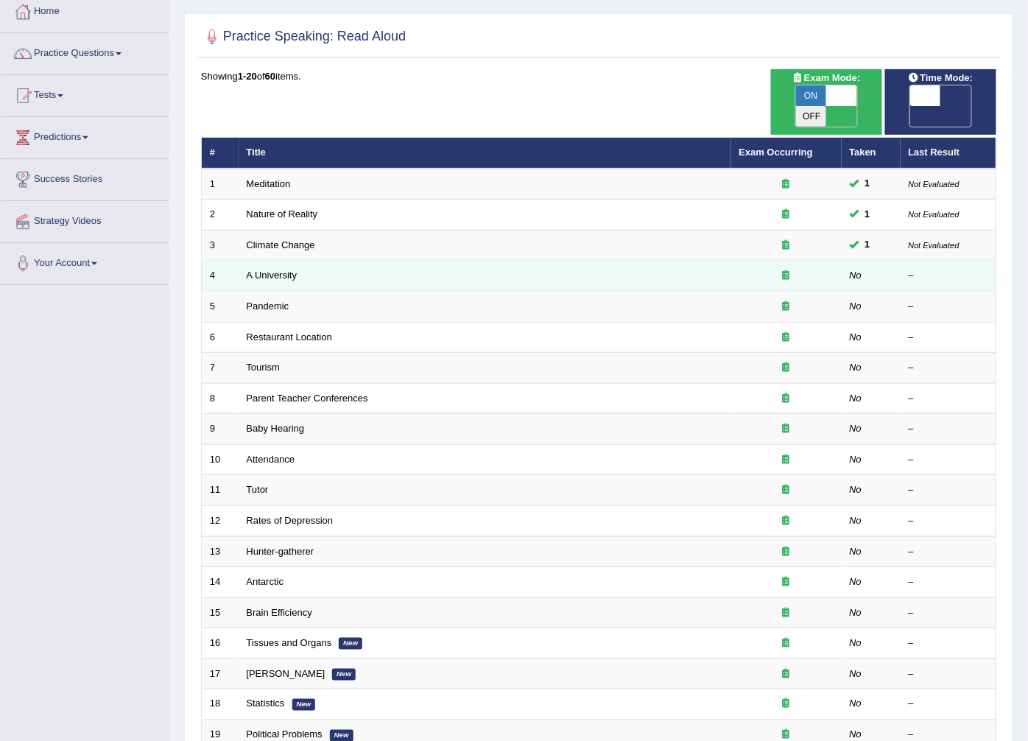
click at [670, 261] on td "A University" at bounding box center [485, 276] width 493 height 31
click at [260, 270] on link "A University" at bounding box center [272, 275] width 51 height 11
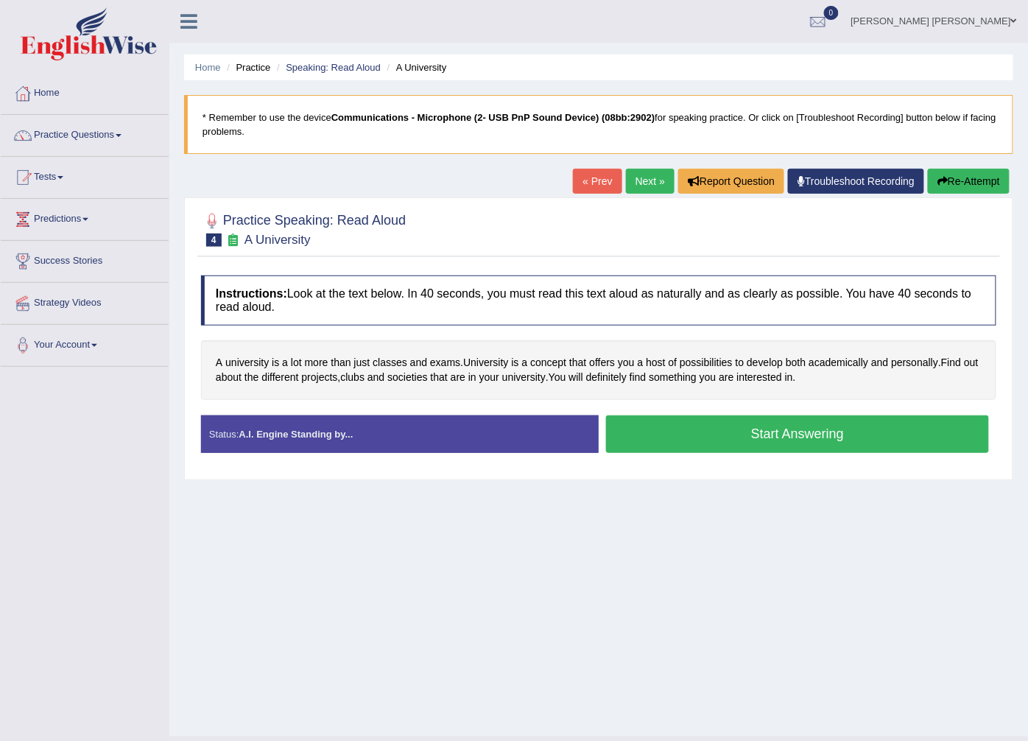
click at [665, 431] on button "Start Answering" at bounding box center [797, 434] width 383 height 38
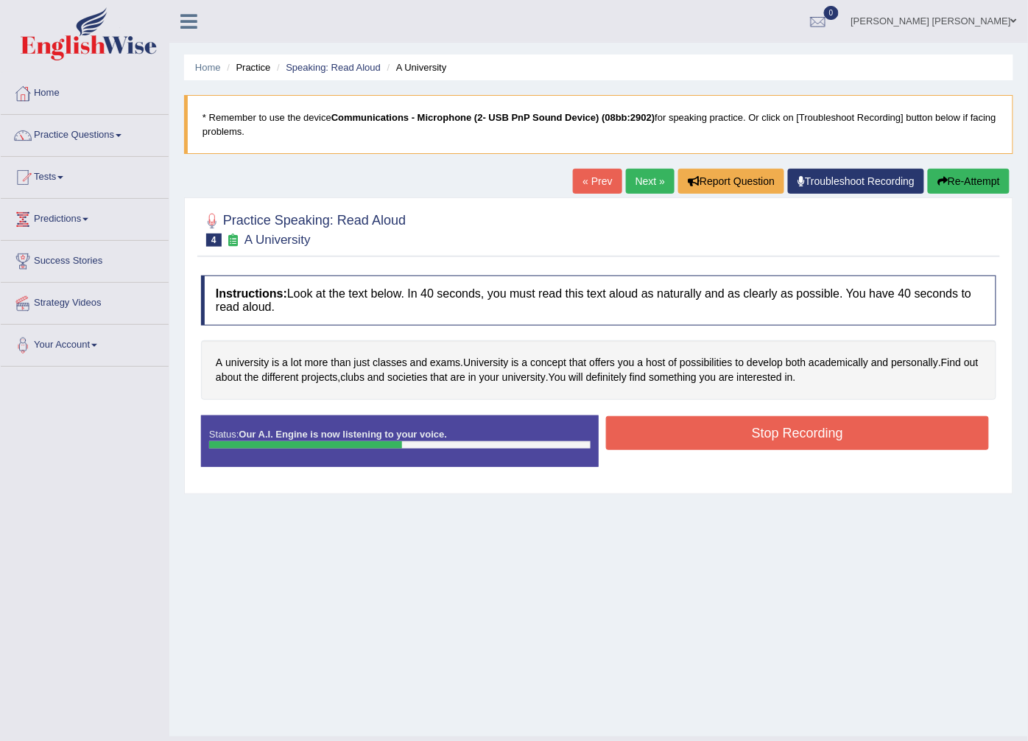
click at [653, 443] on button "Stop Recording" at bounding box center [797, 433] width 383 height 34
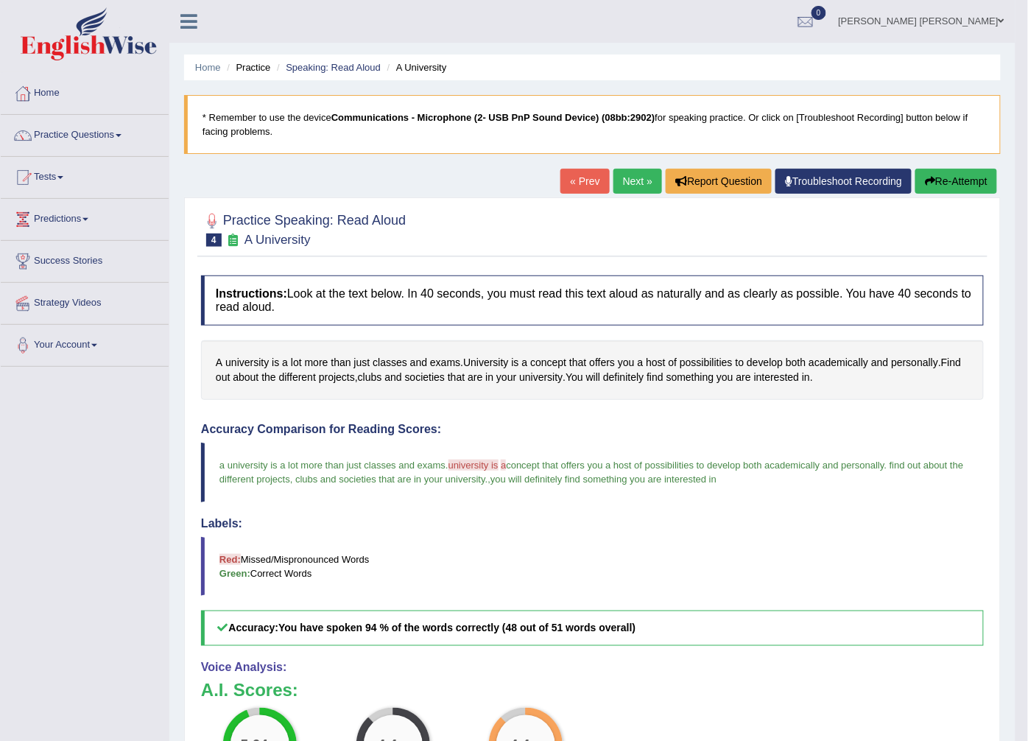
click at [634, 180] on link "Next »" at bounding box center [638, 181] width 49 height 25
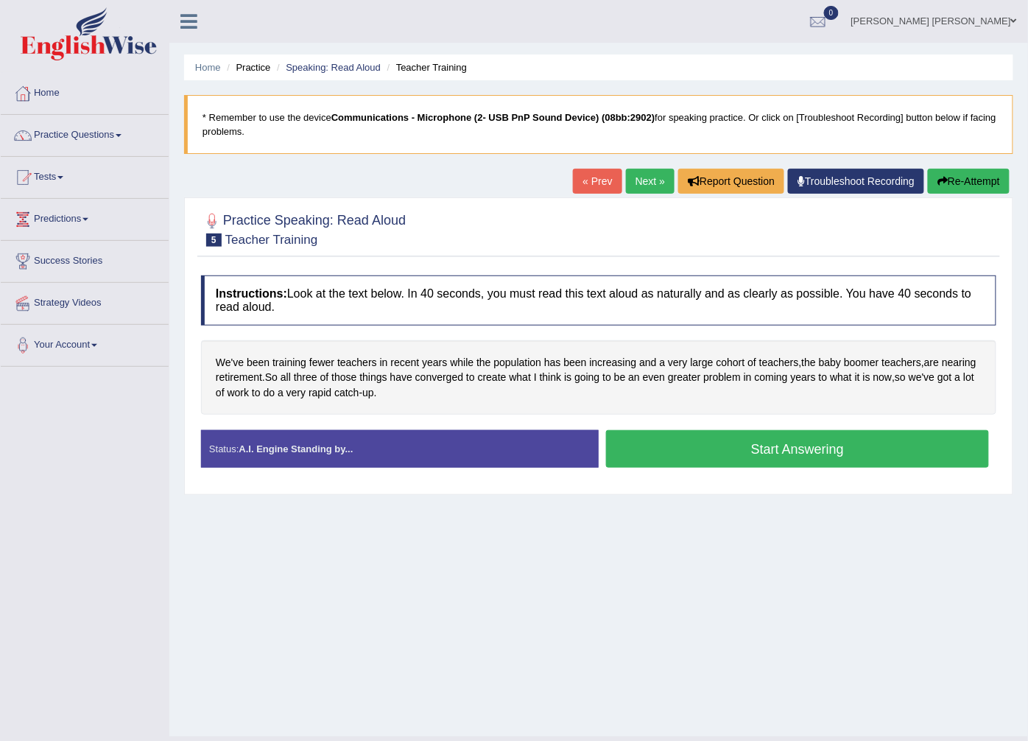
click at [656, 449] on button "Start Answering" at bounding box center [797, 449] width 383 height 38
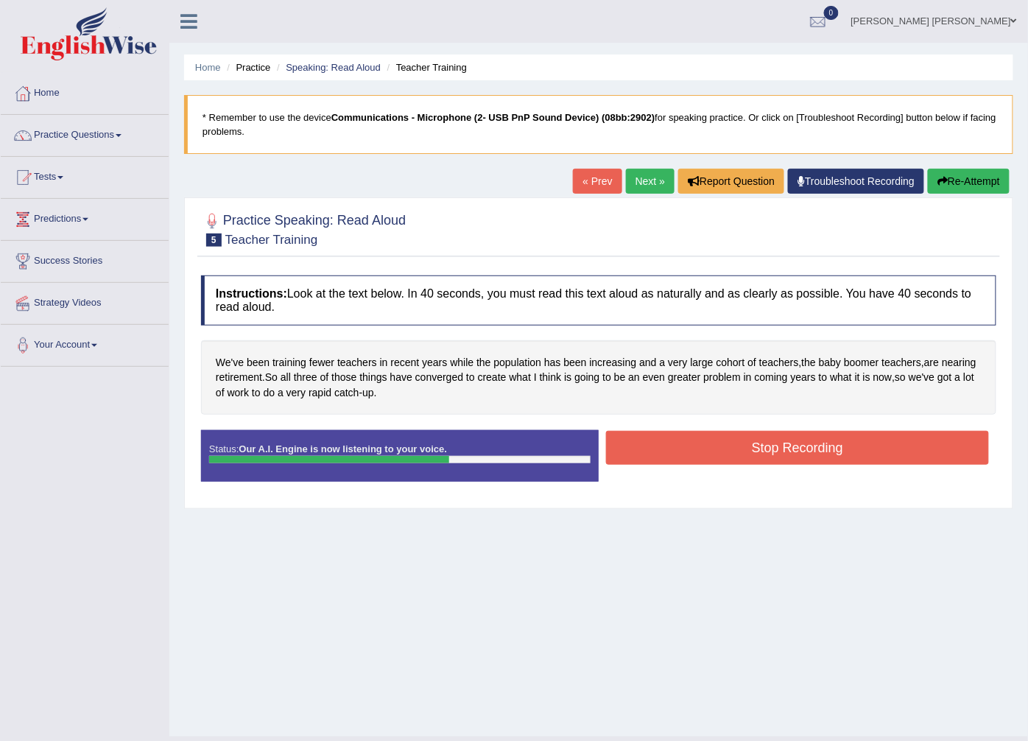
click at [611, 457] on button "Stop Recording" at bounding box center [797, 448] width 383 height 34
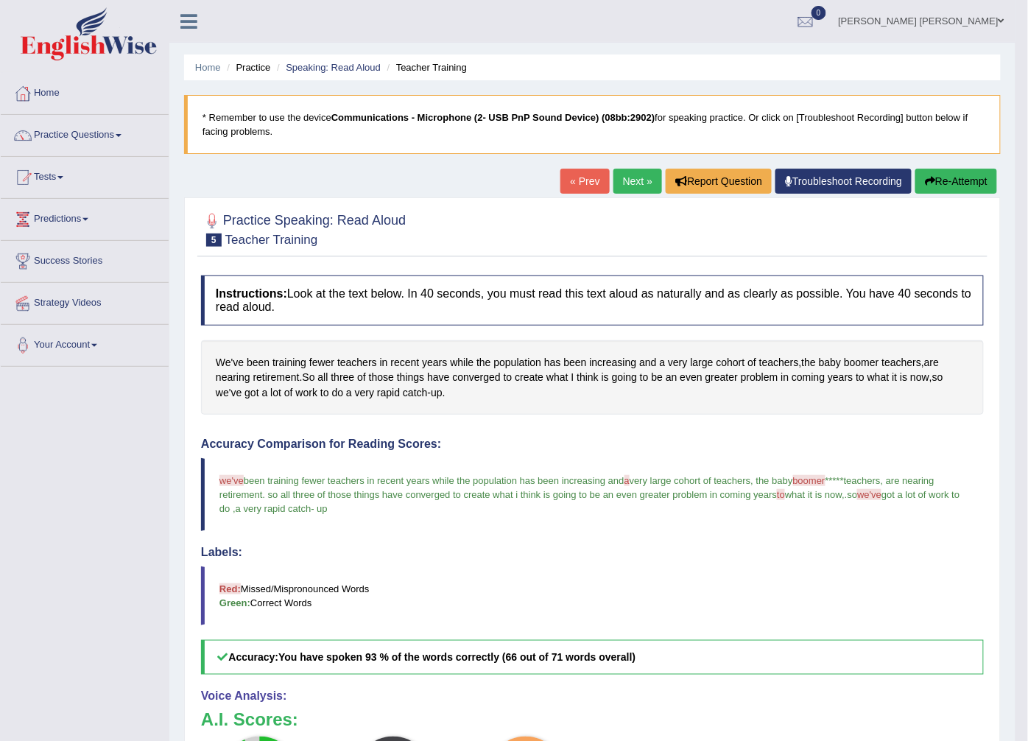
click at [621, 172] on link "Next »" at bounding box center [638, 181] width 49 height 25
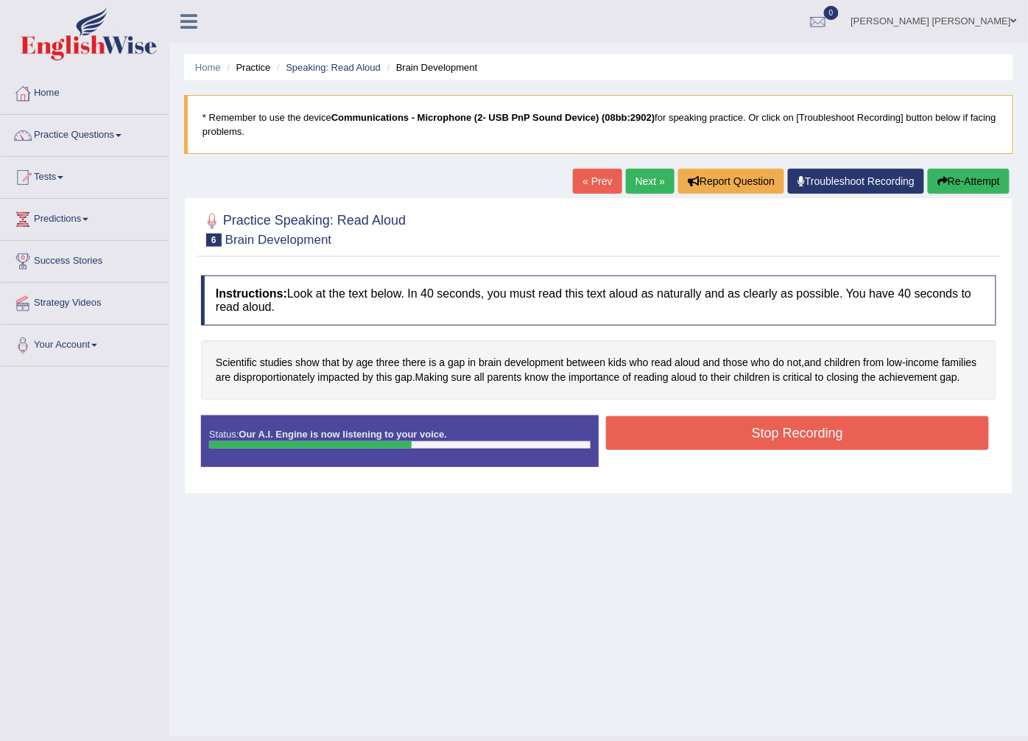
click at [841, 438] on button "Stop Recording" at bounding box center [797, 433] width 383 height 34
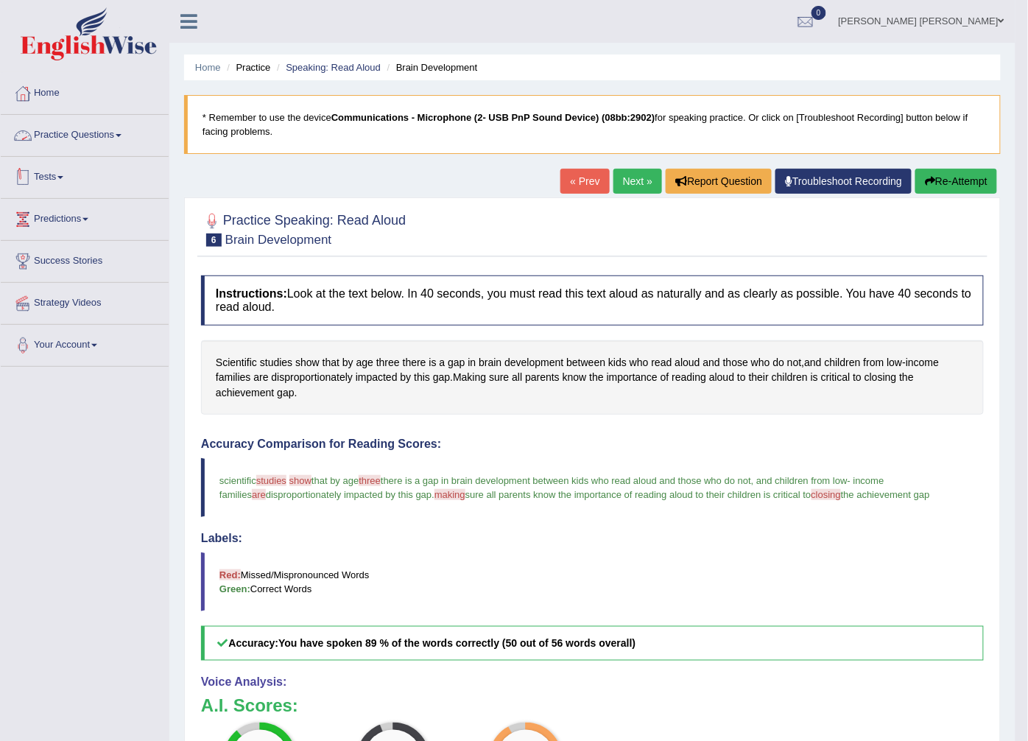
click at [63, 181] on link "Tests" at bounding box center [85, 175] width 168 height 37
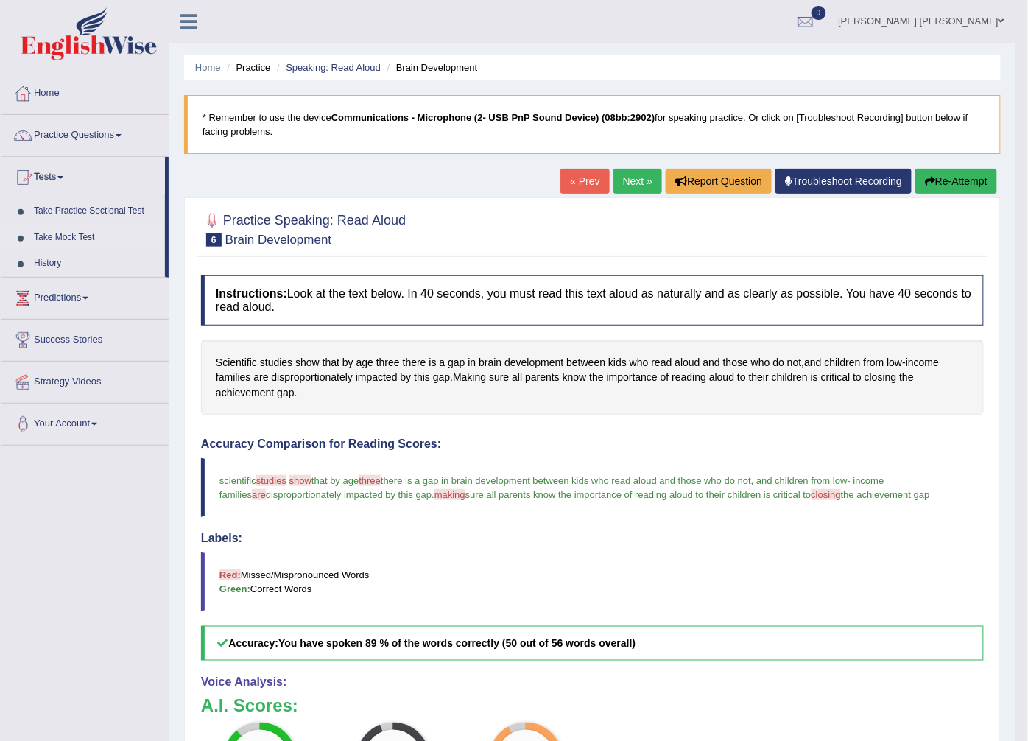
click at [66, 237] on link "Take Mock Test" at bounding box center [96, 238] width 138 height 27
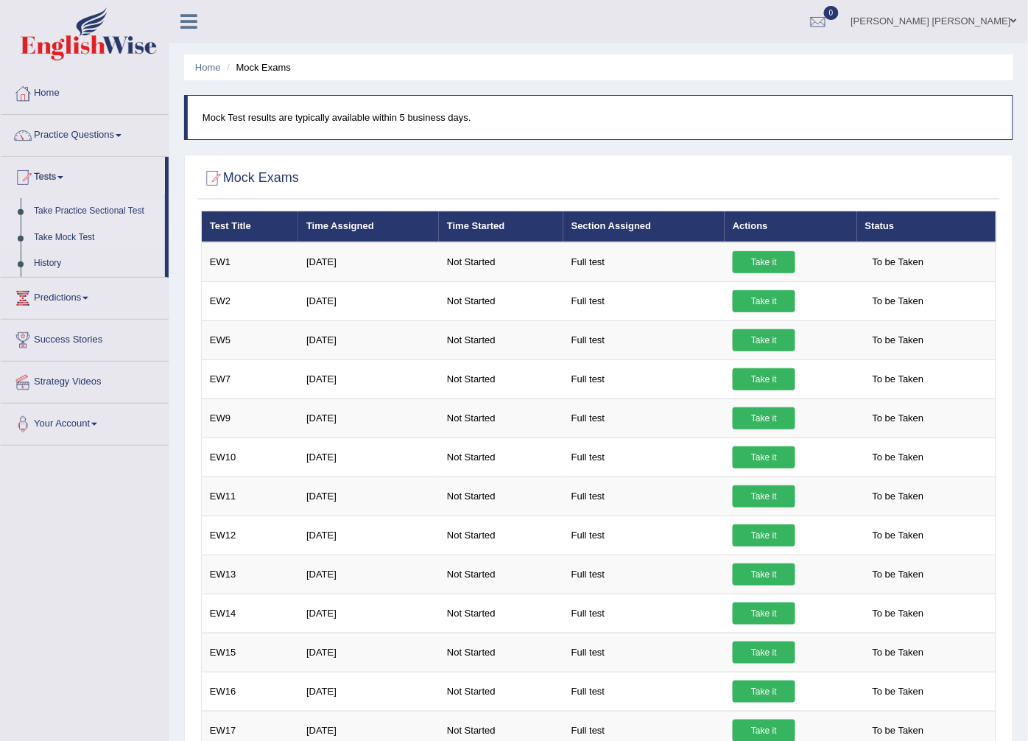
click at [69, 205] on link "Take Practice Sectional Test" at bounding box center [96, 211] width 138 height 27
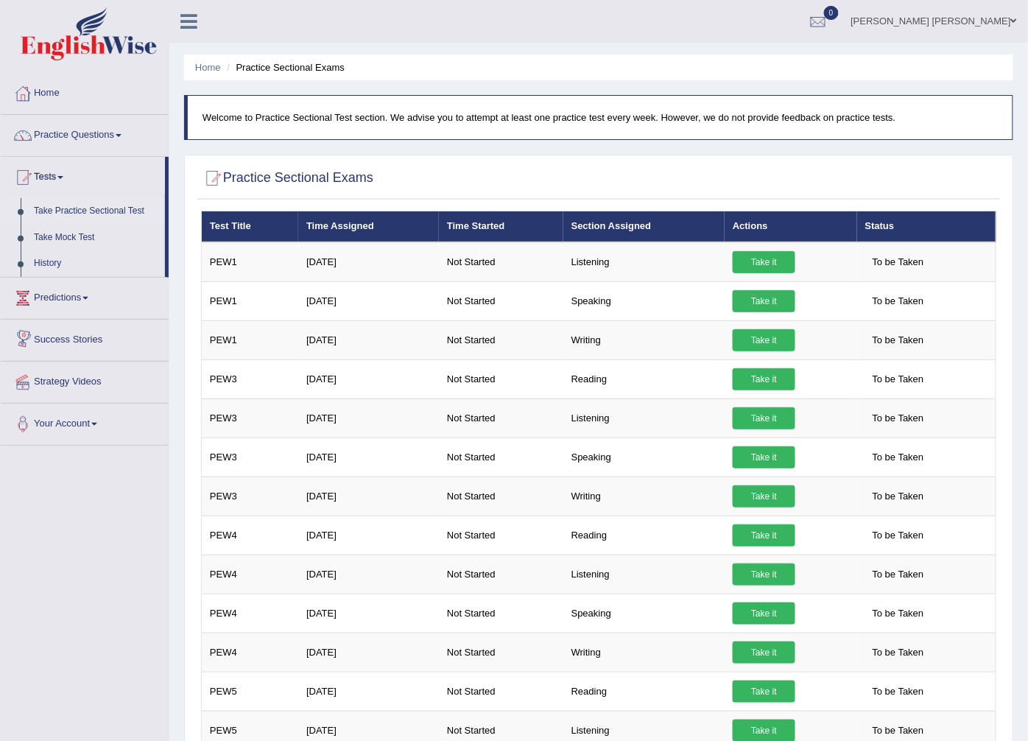
click at [62, 296] on link "Predictions" at bounding box center [85, 296] width 168 height 37
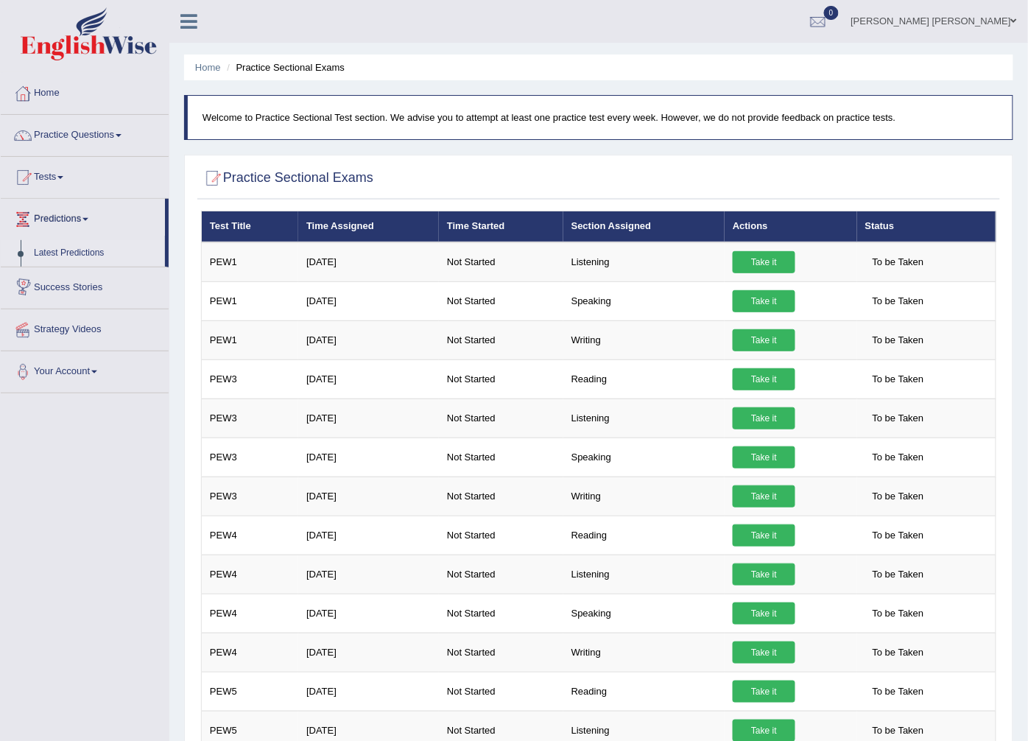
click at [60, 258] on link "Latest Predictions" at bounding box center [96, 253] width 138 height 27
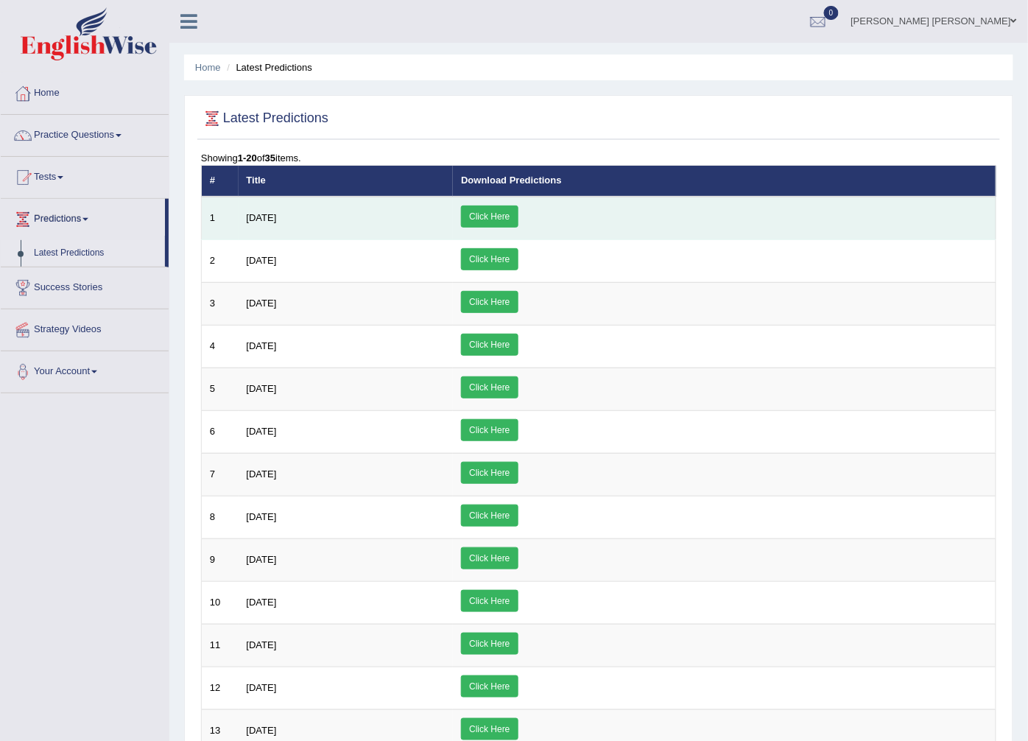
click at [518, 206] on link "Click Here" at bounding box center [489, 217] width 57 height 22
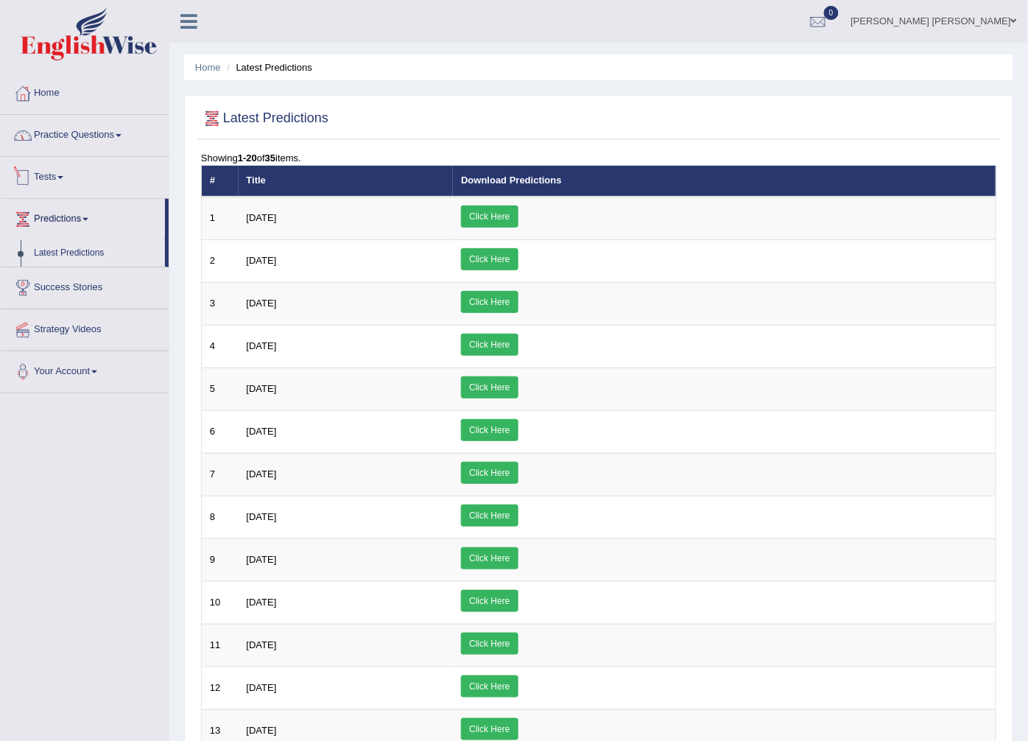
click at [80, 137] on link "Practice Questions" at bounding box center [85, 133] width 168 height 37
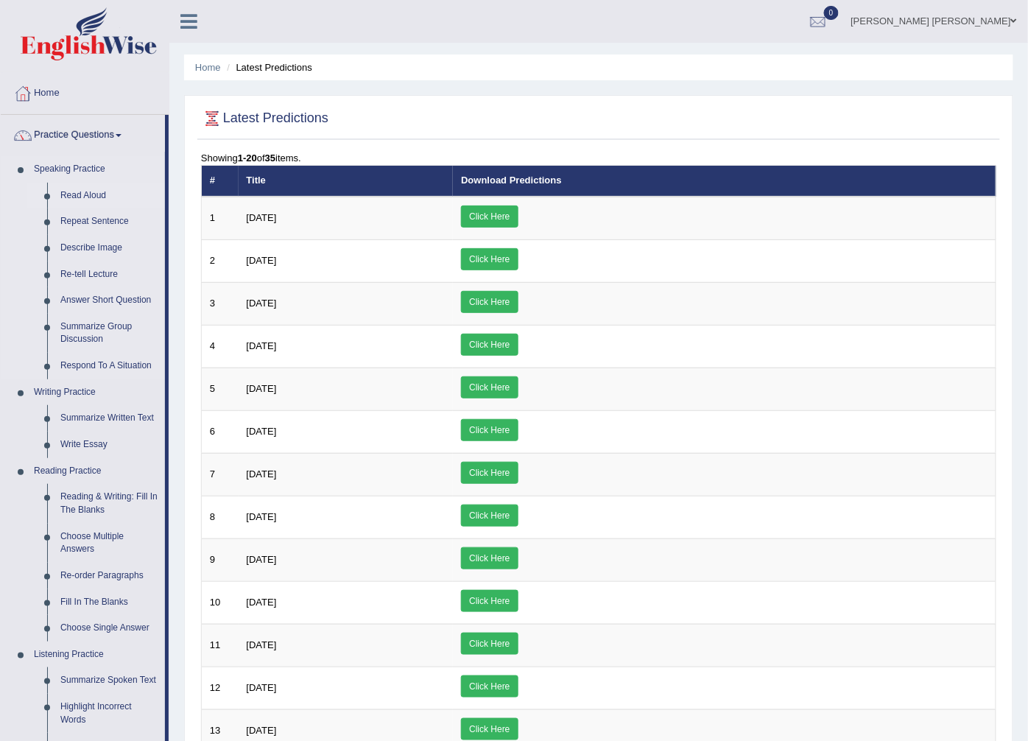
click at [80, 200] on link "Read Aloud" at bounding box center [109, 196] width 111 height 27
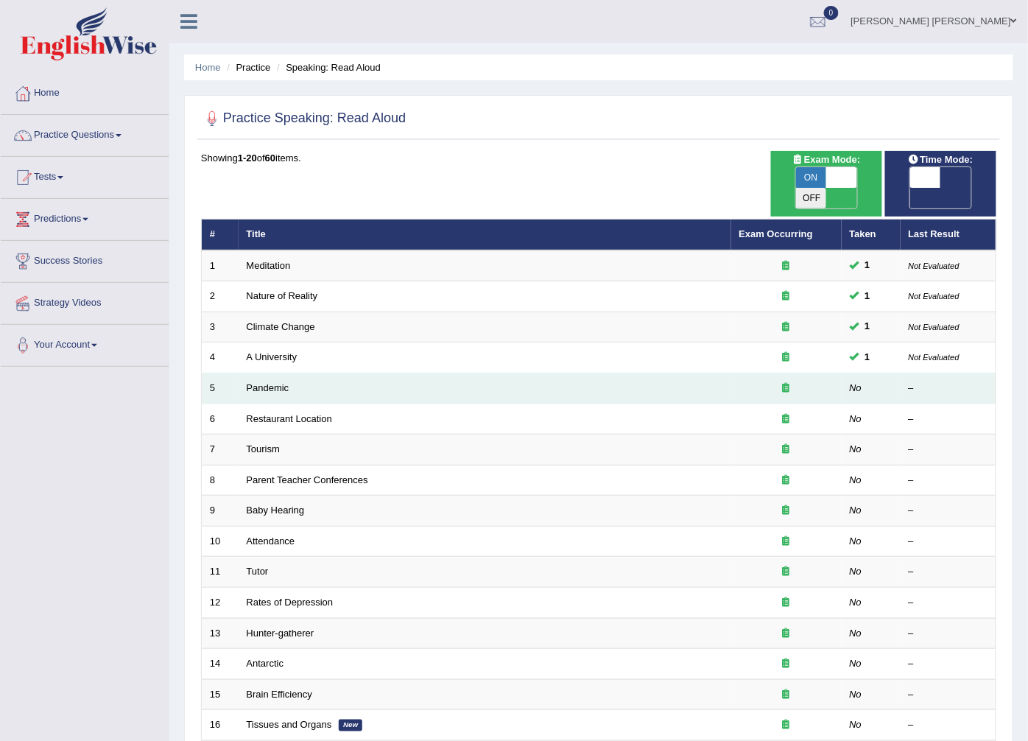
click at [285, 373] on td "Pandemic" at bounding box center [485, 388] width 493 height 31
click at [283, 382] on link "Pandemic" at bounding box center [268, 387] width 43 height 11
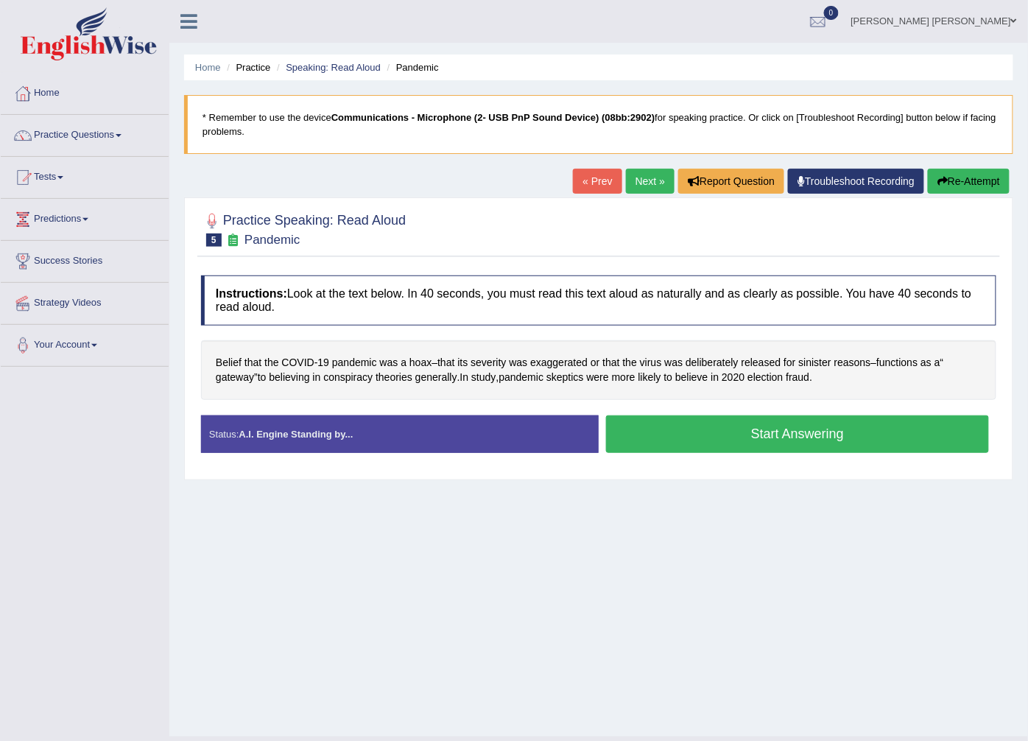
click at [681, 438] on button "Start Answering" at bounding box center [797, 434] width 383 height 38
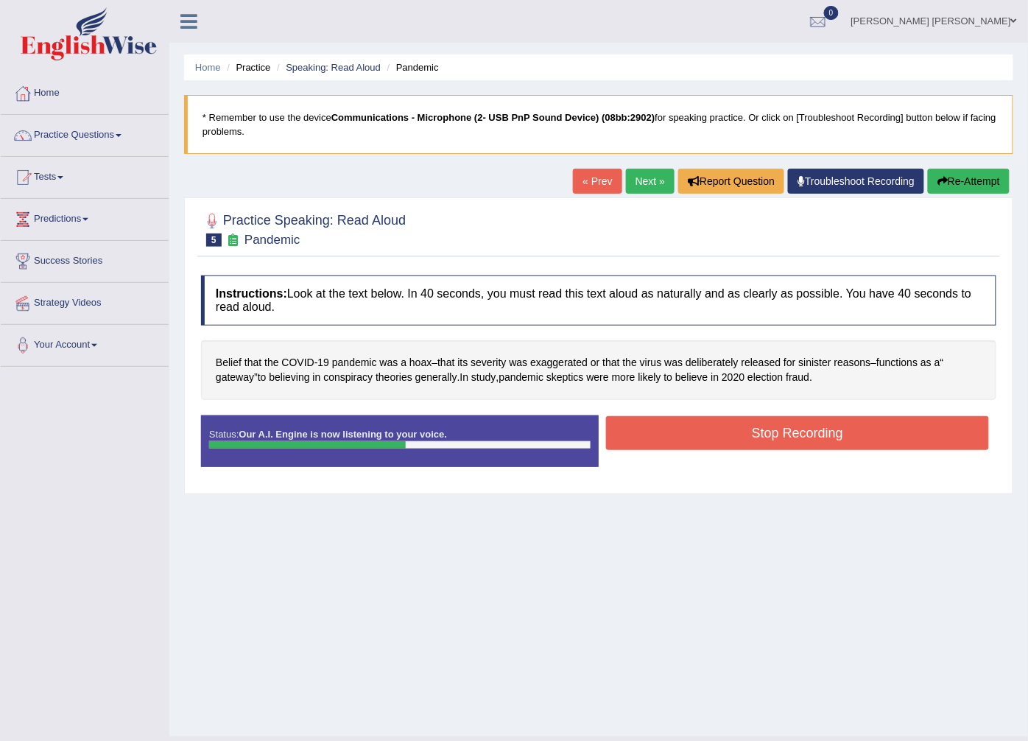
click at [793, 433] on button "Stop Recording" at bounding box center [797, 433] width 383 height 34
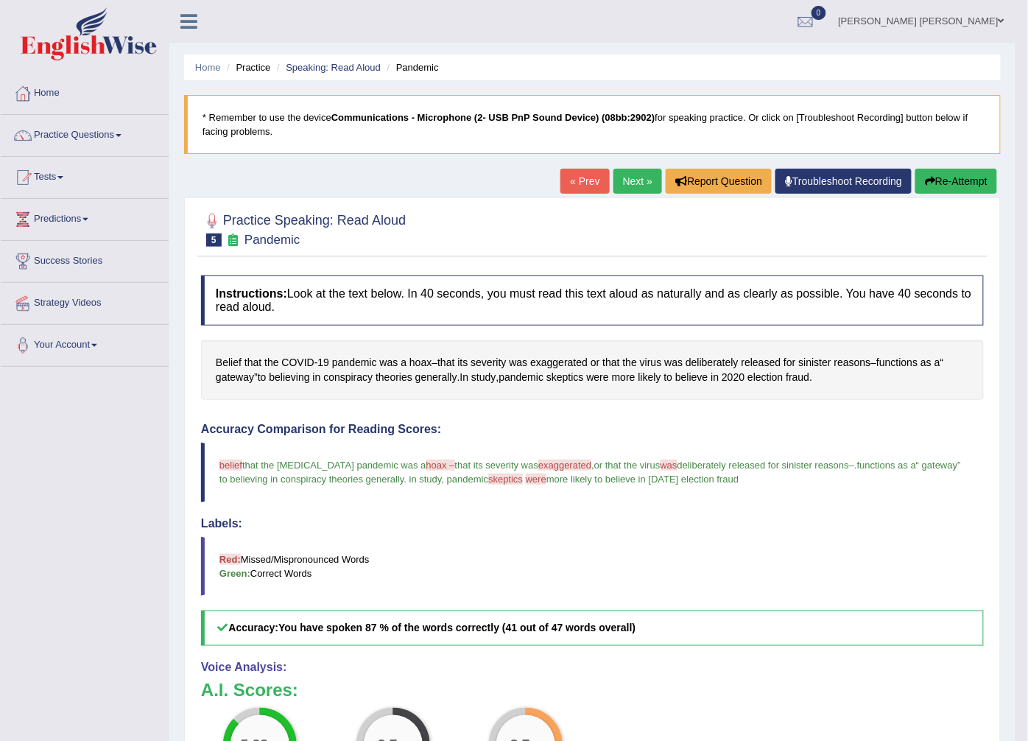
click at [621, 186] on link "Next »" at bounding box center [638, 181] width 49 height 25
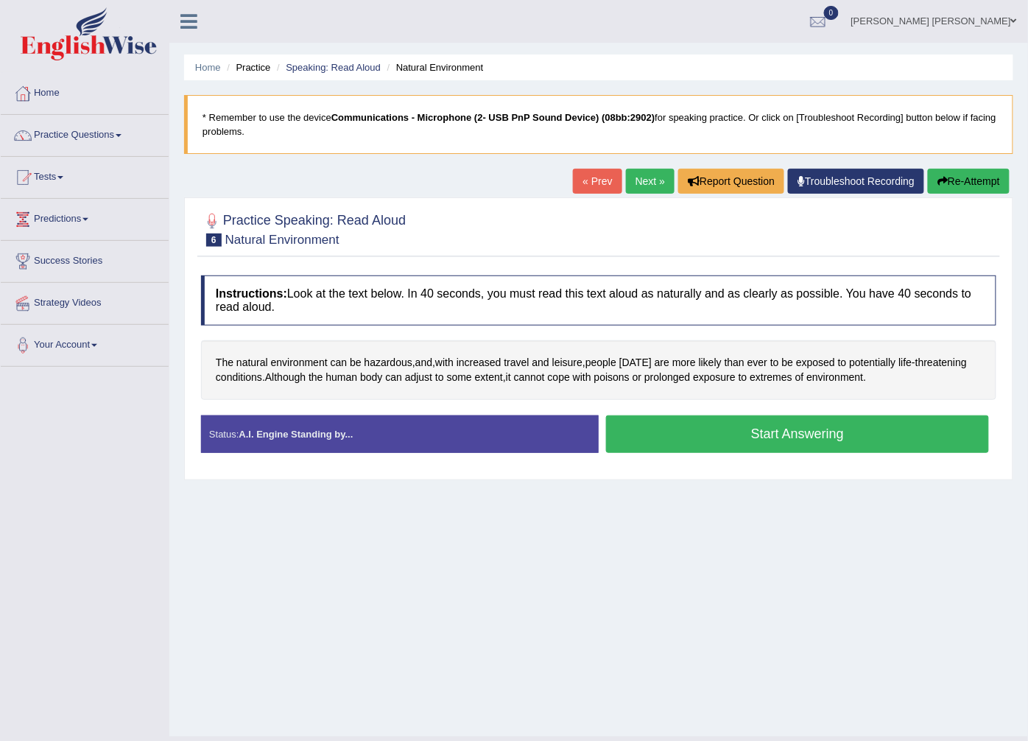
click at [711, 440] on button "Start Answering" at bounding box center [797, 434] width 383 height 38
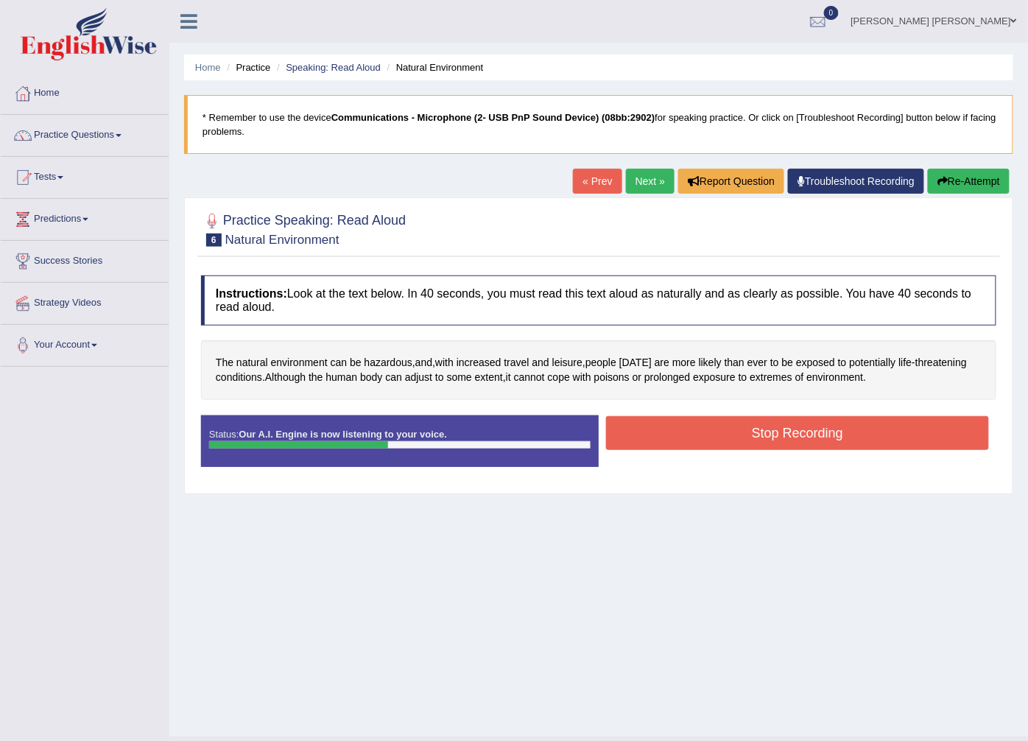
click at [695, 438] on button "Stop Recording" at bounding box center [797, 433] width 383 height 34
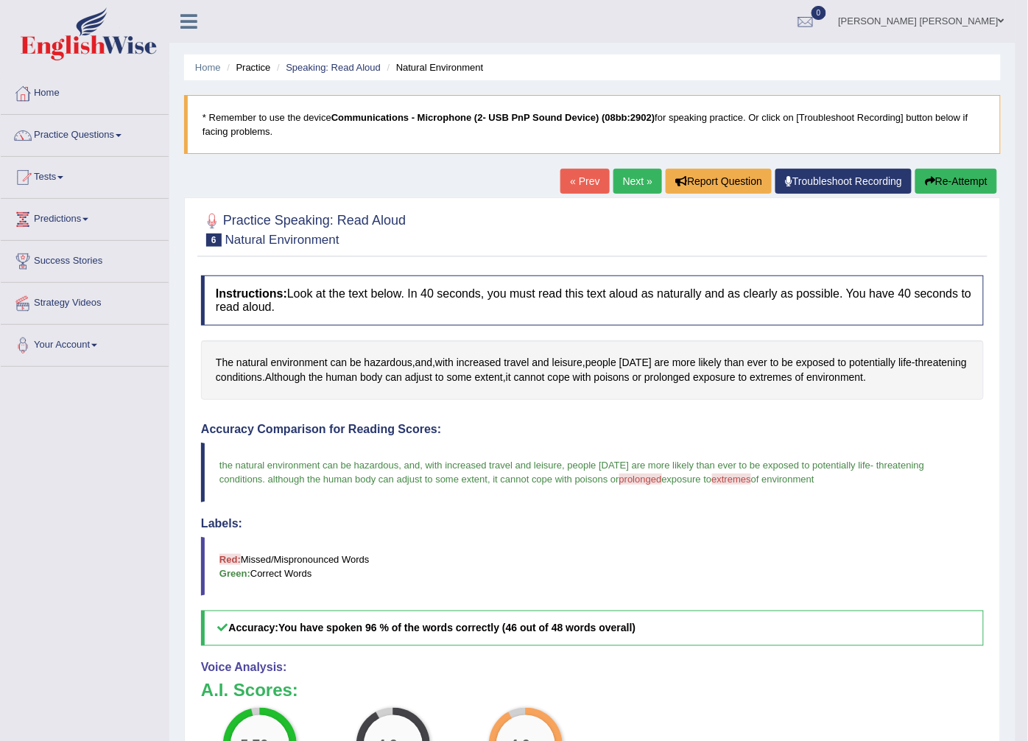
click at [634, 170] on link "Next »" at bounding box center [638, 181] width 49 height 25
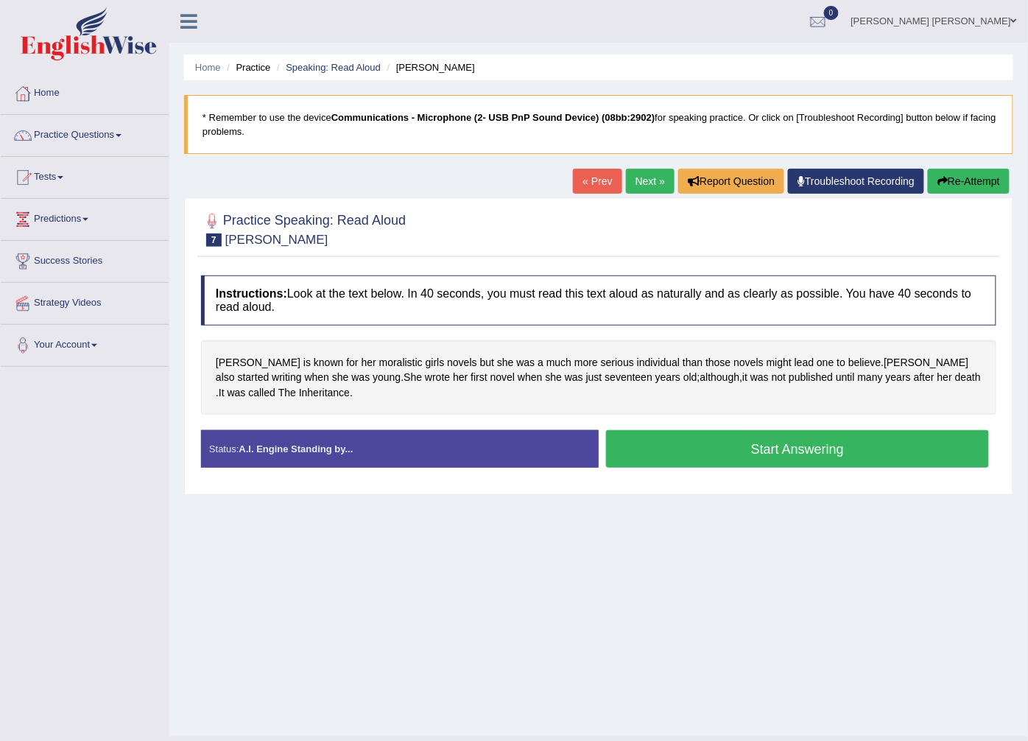
click at [632, 452] on button "Start Answering" at bounding box center [797, 449] width 383 height 38
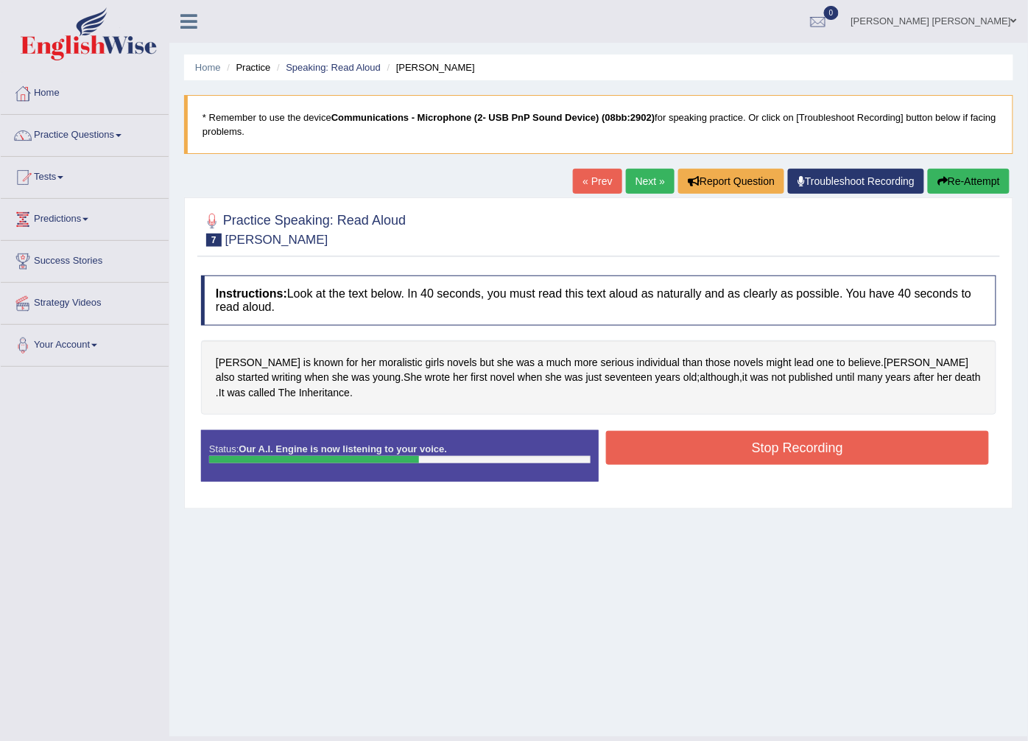
click at [663, 446] on button "Stop Recording" at bounding box center [797, 448] width 383 height 34
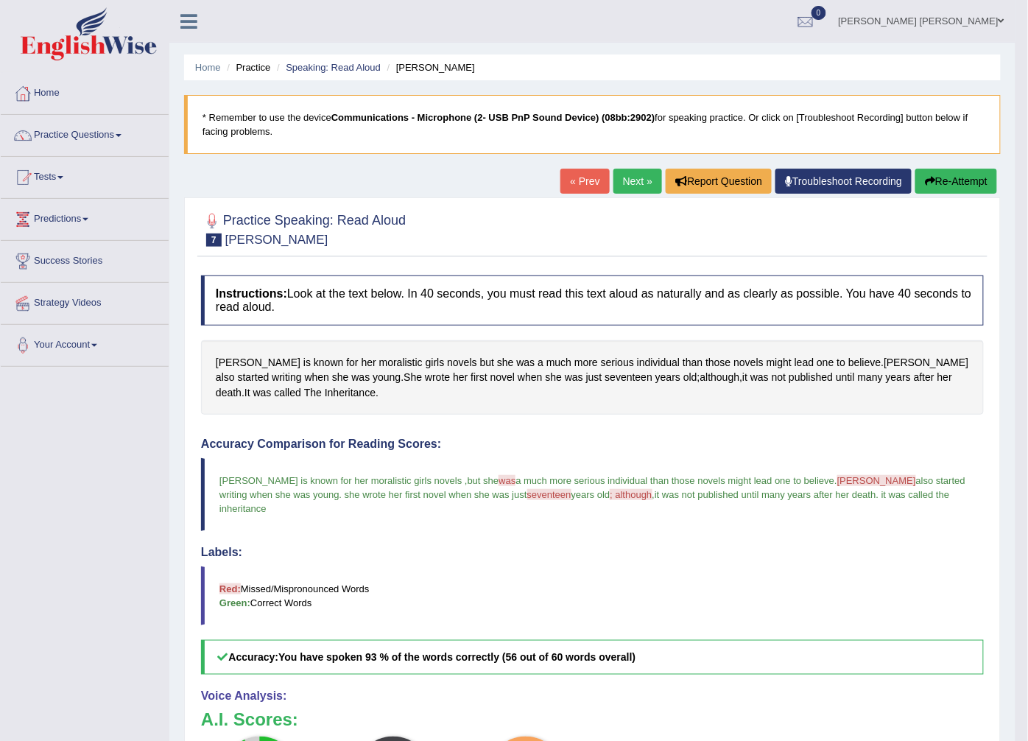
click at [634, 186] on link "Next »" at bounding box center [638, 181] width 49 height 25
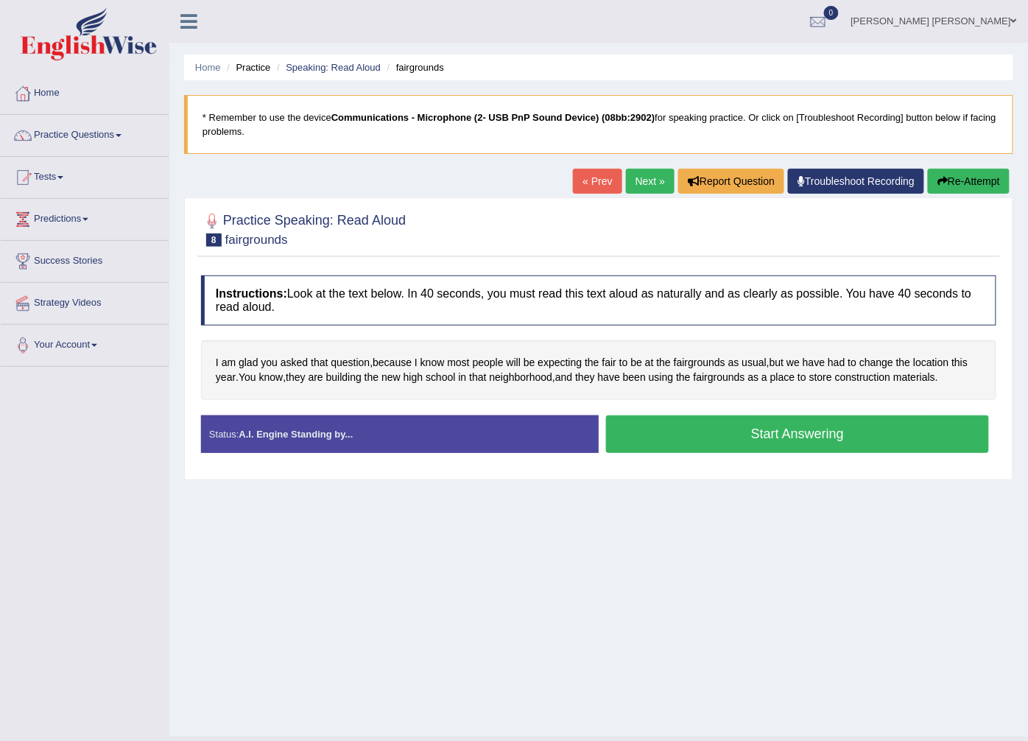
click at [706, 445] on button "Start Answering" at bounding box center [797, 434] width 383 height 38
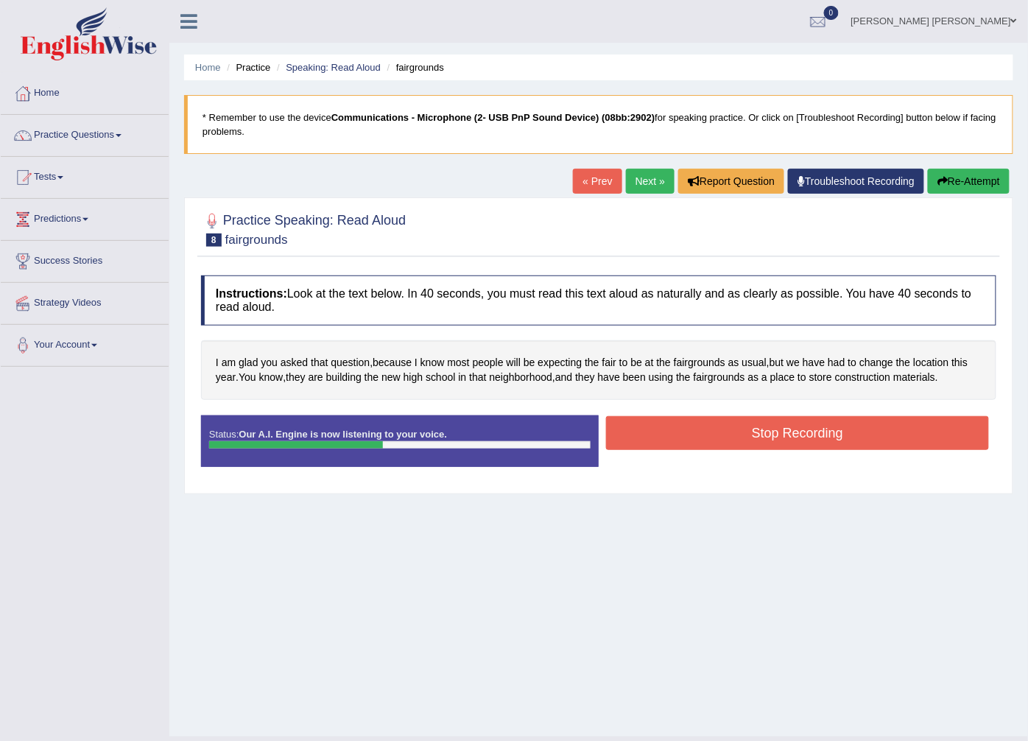
click at [745, 438] on button "Stop Recording" at bounding box center [797, 433] width 383 height 34
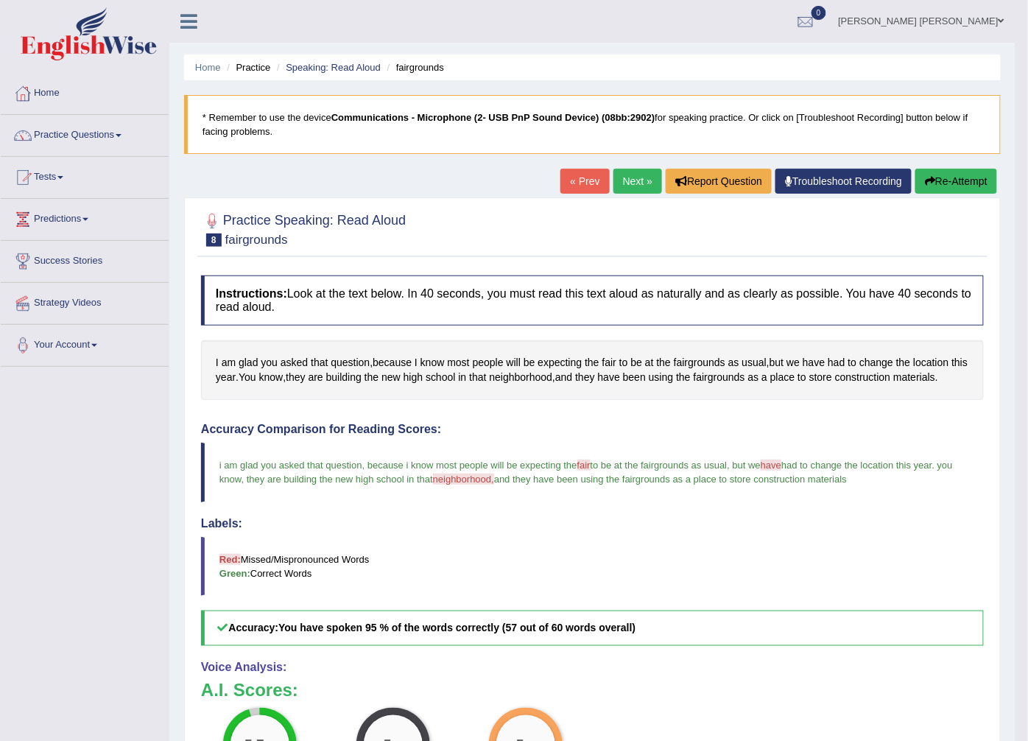
click at [614, 180] on link "Next »" at bounding box center [638, 181] width 49 height 25
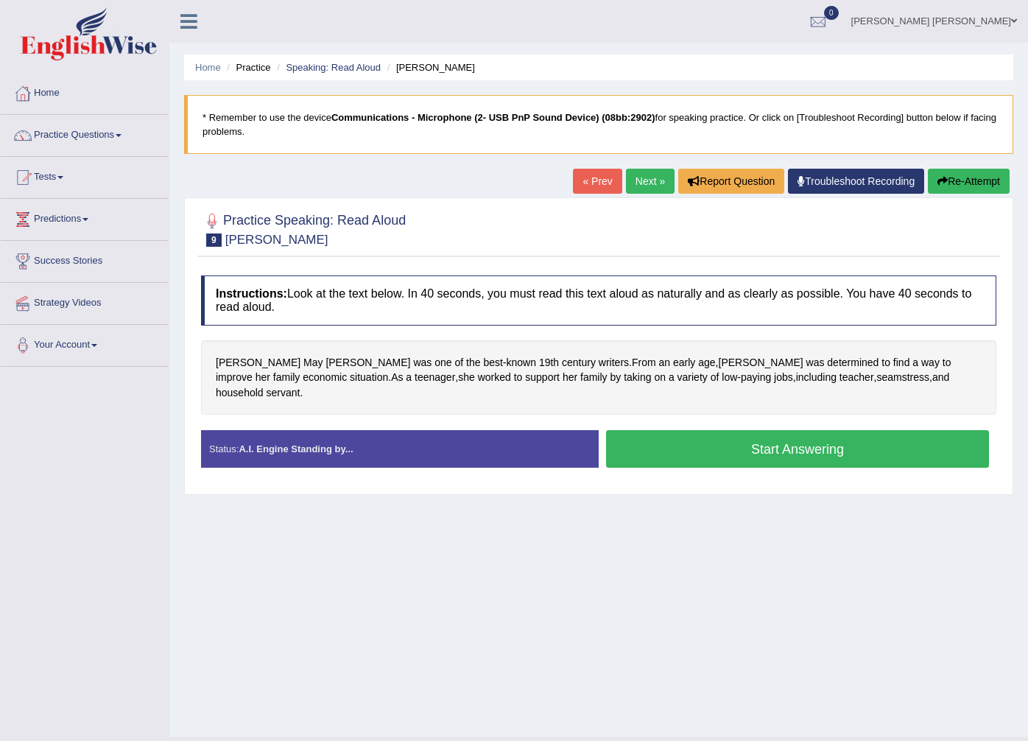
click at [686, 436] on button "Start Answering" at bounding box center [797, 449] width 383 height 38
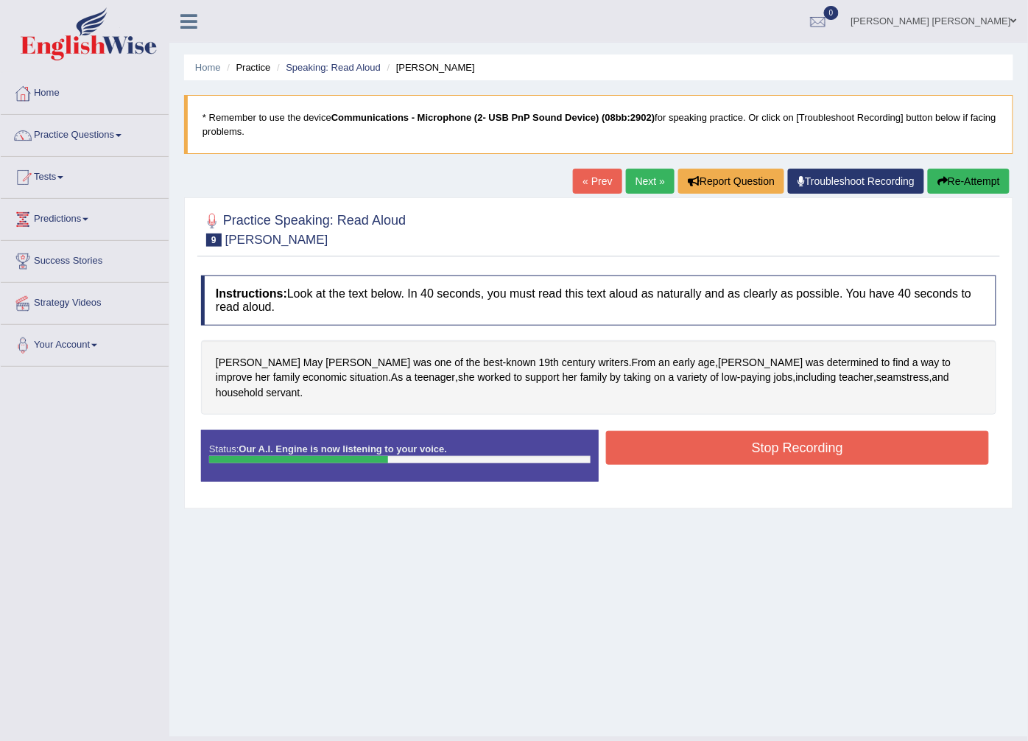
click at [756, 431] on button "Stop Recording" at bounding box center [797, 448] width 383 height 34
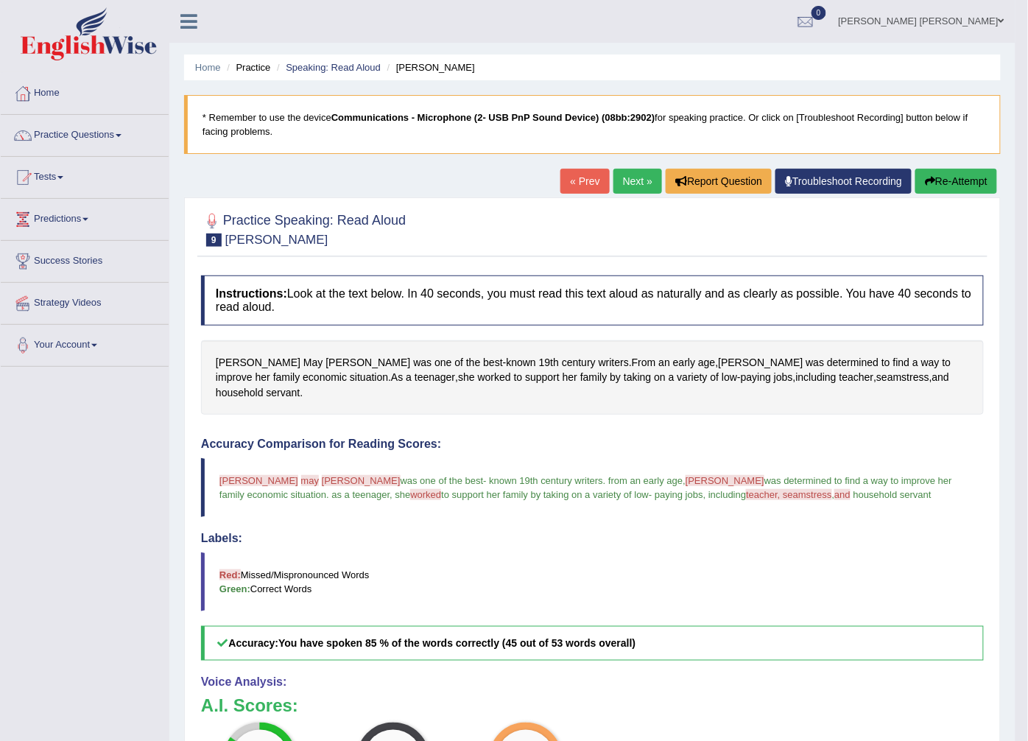
click at [634, 186] on link "Next »" at bounding box center [638, 181] width 49 height 25
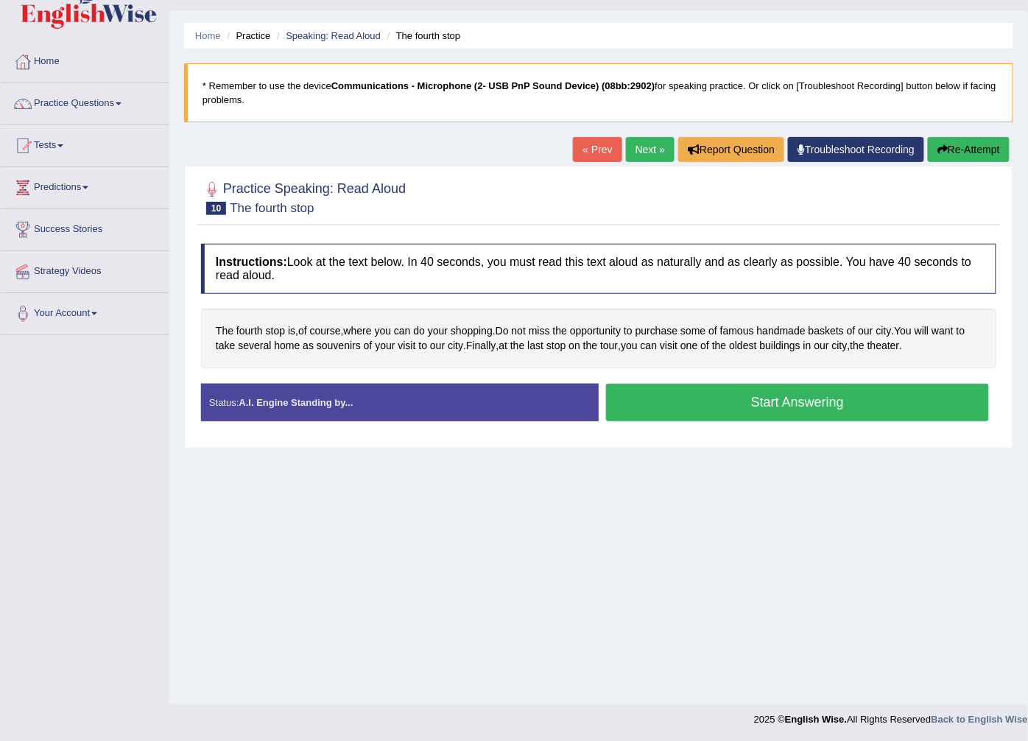
click at [725, 399] on button "Start Answering" at bounding box center [797, 403] width 383 height 38
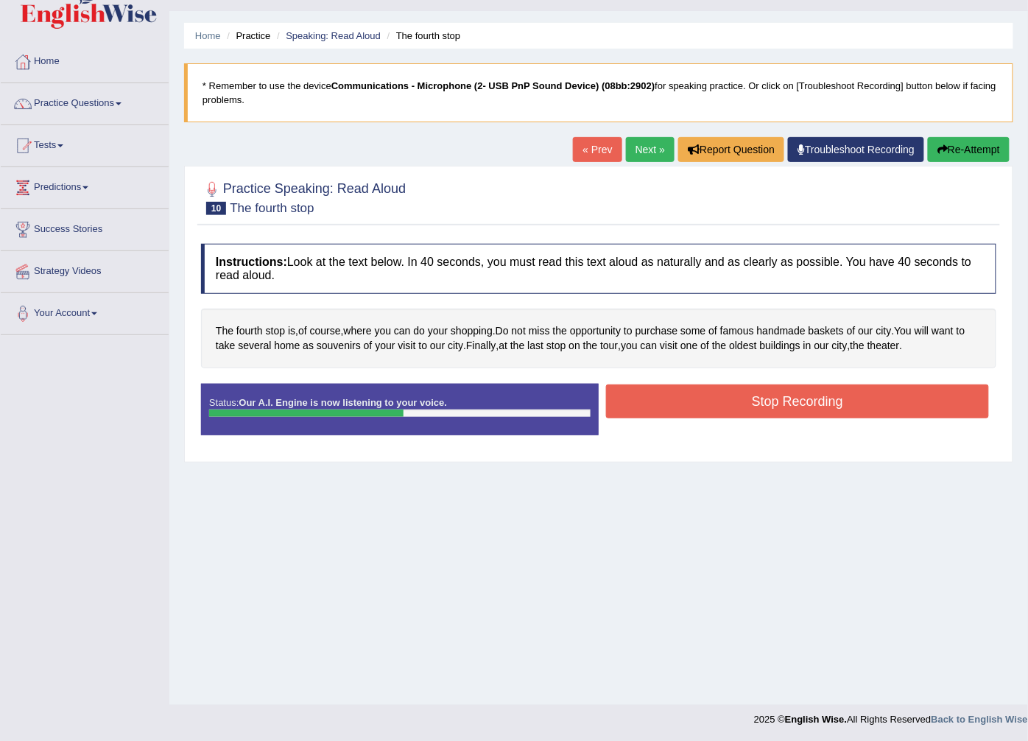
click at [812, 413] on button "Stop Recording" at bounding box center [797, 402] width 383 height 34
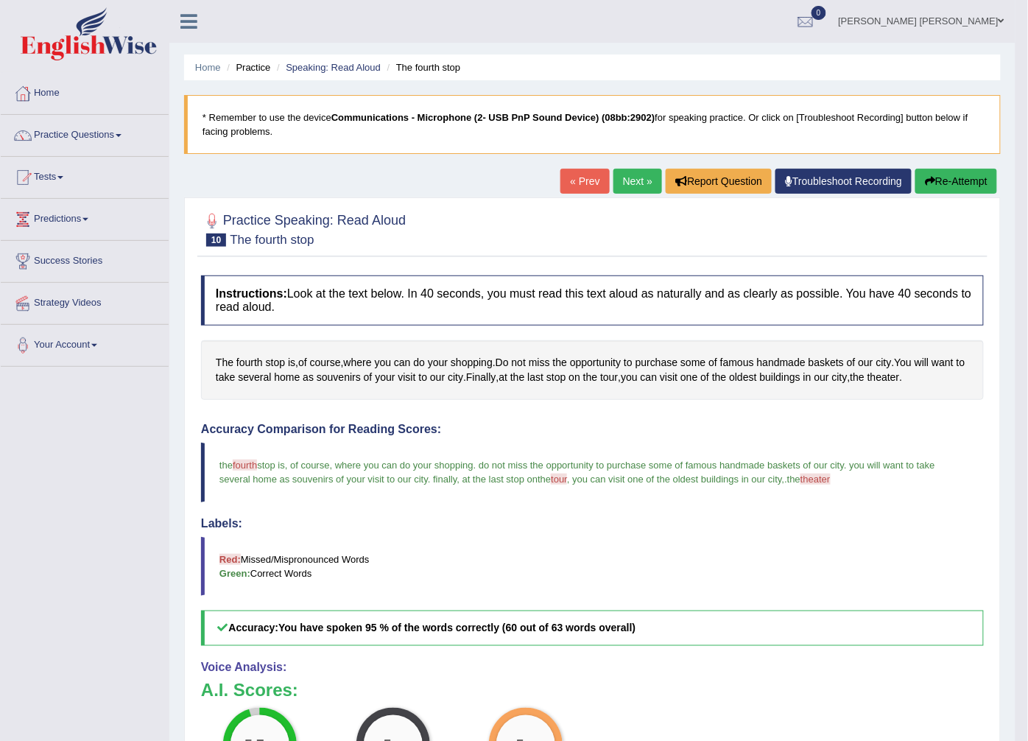
click at [614, 185] on link "Next »" at bounding box center [638, 181] width 49 height 25
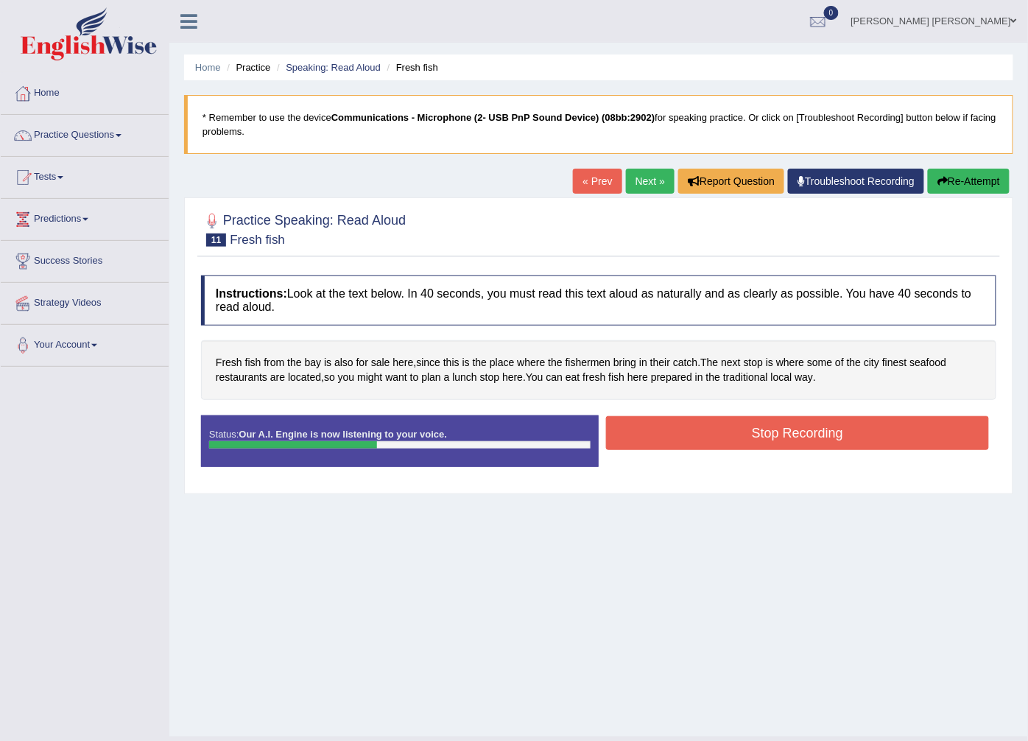
click at [631, 431] on button "Stop Recording" at bounding box center [797, 433] width 383 height 34
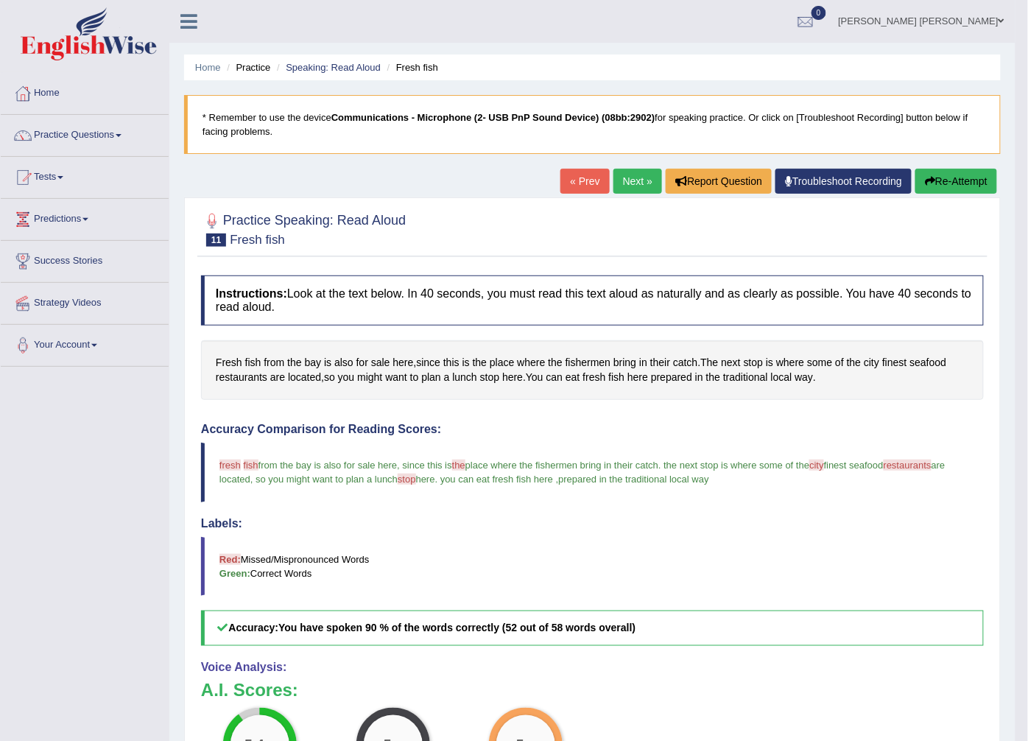
click at [639, 179] on link "Next »" at bounding box center [638, 181] width 49 height 25
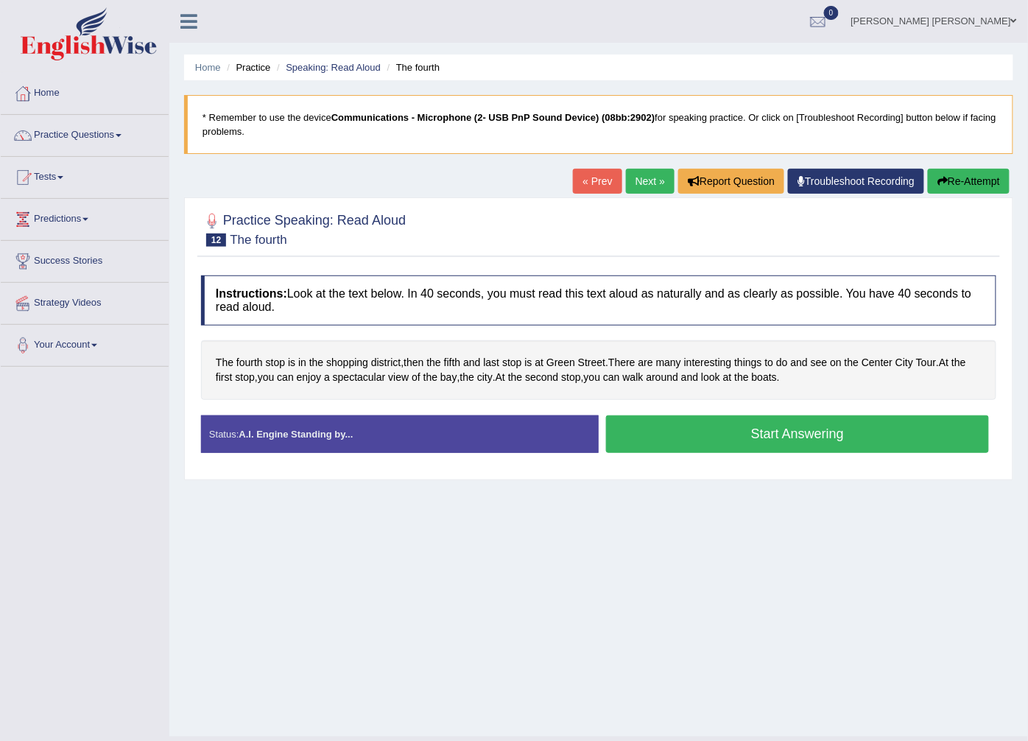
click at [710, 432] on button "Start Answering" at bounding box center [797, 434] width 383 height 38
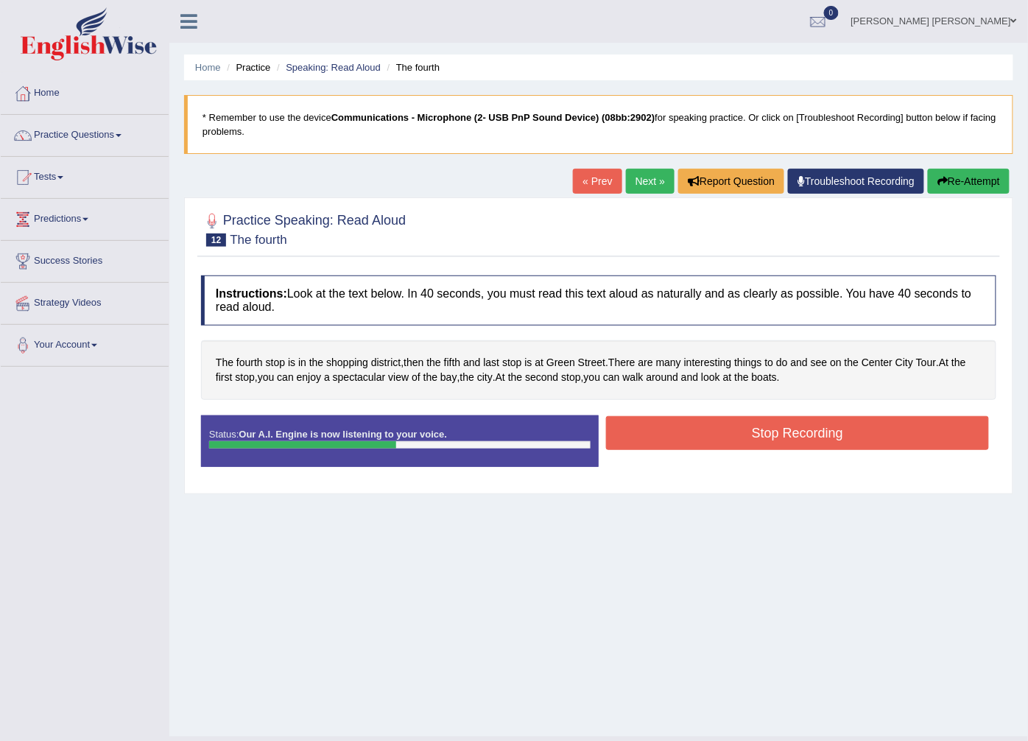
click at [645, 430] on button "Stop Recording" at bounding box center [797, 433] width 383 height 34
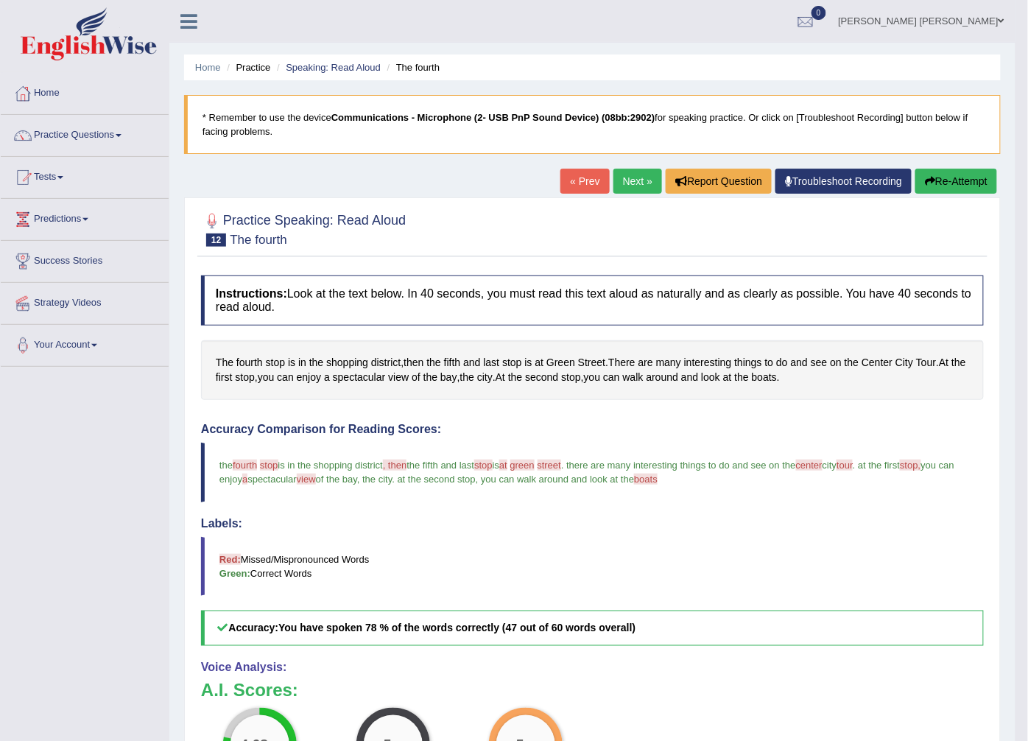
click at [642, 175] on link "Next »" at bounding box center [638, 181] width 49 height 25
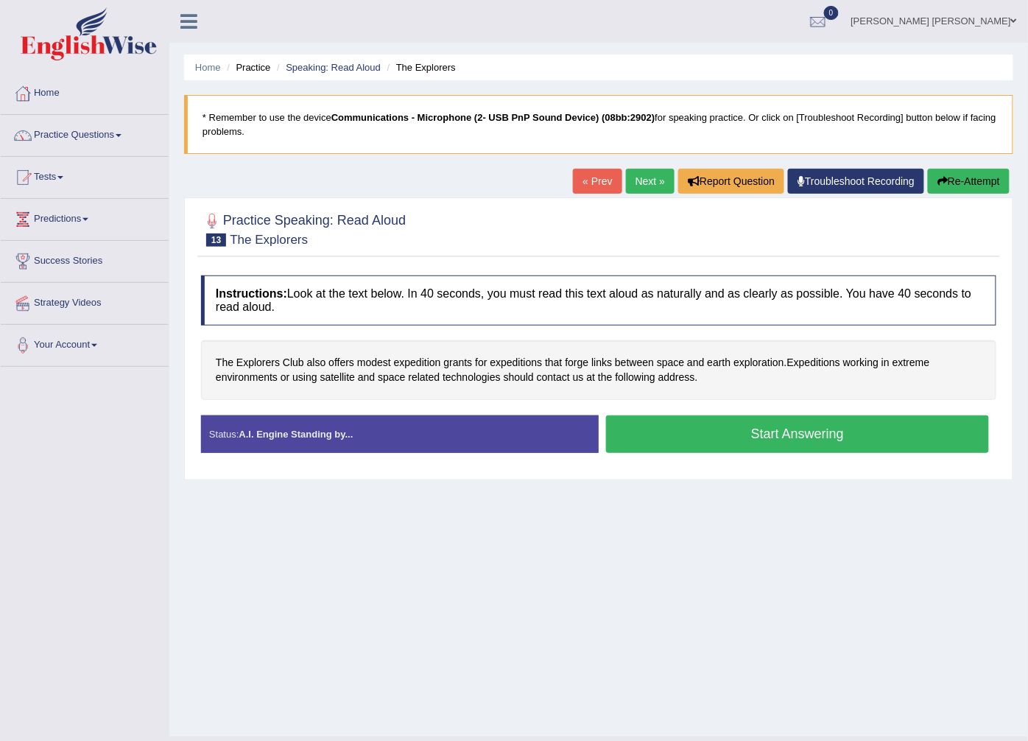
click at [656, 426] on button "Start Answering" at bounding box center [797, 434] width 383 height 38
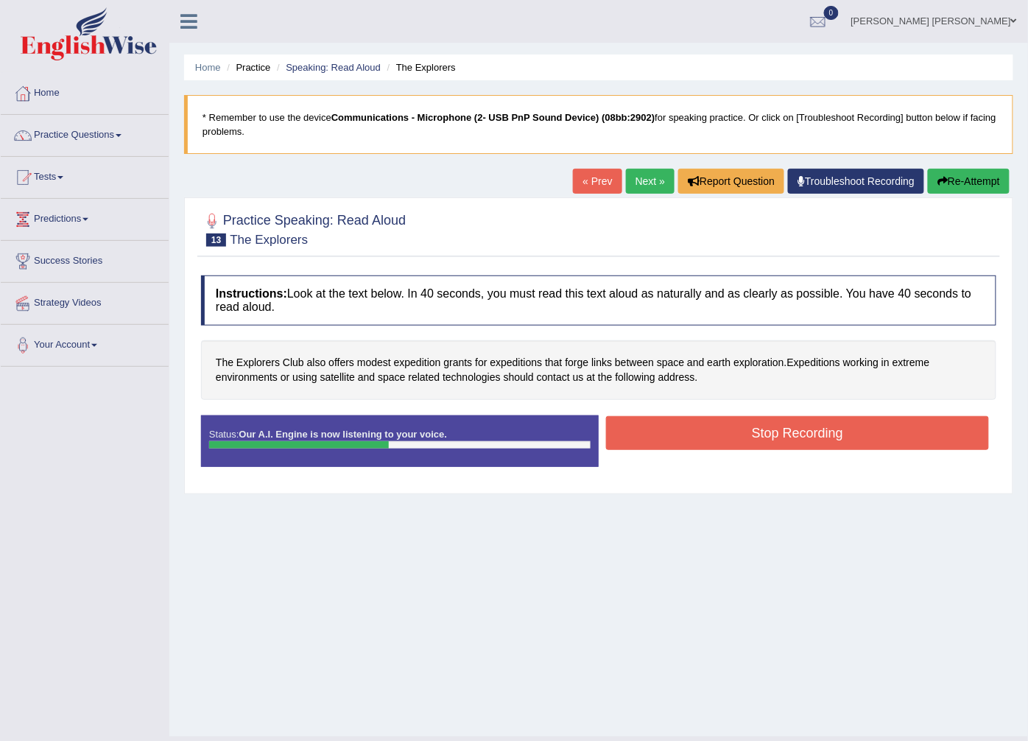
click at [620, 429] on button "Stop Recording" at bounding box center [797, 433] width 383 height 34
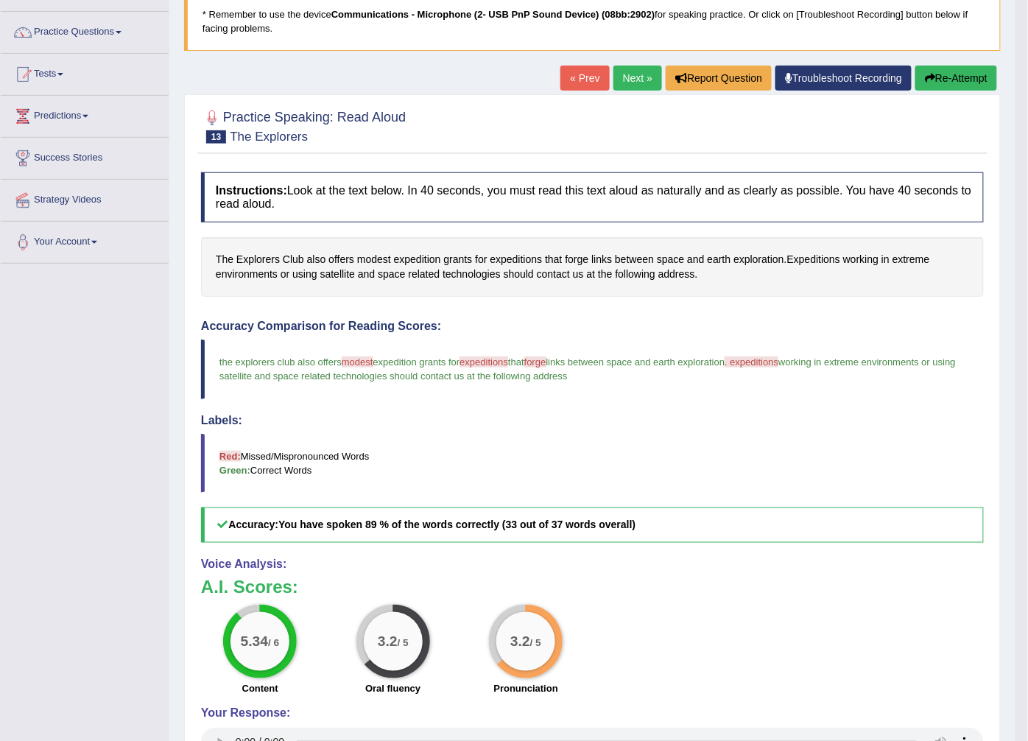
scroll to position [82, 0]
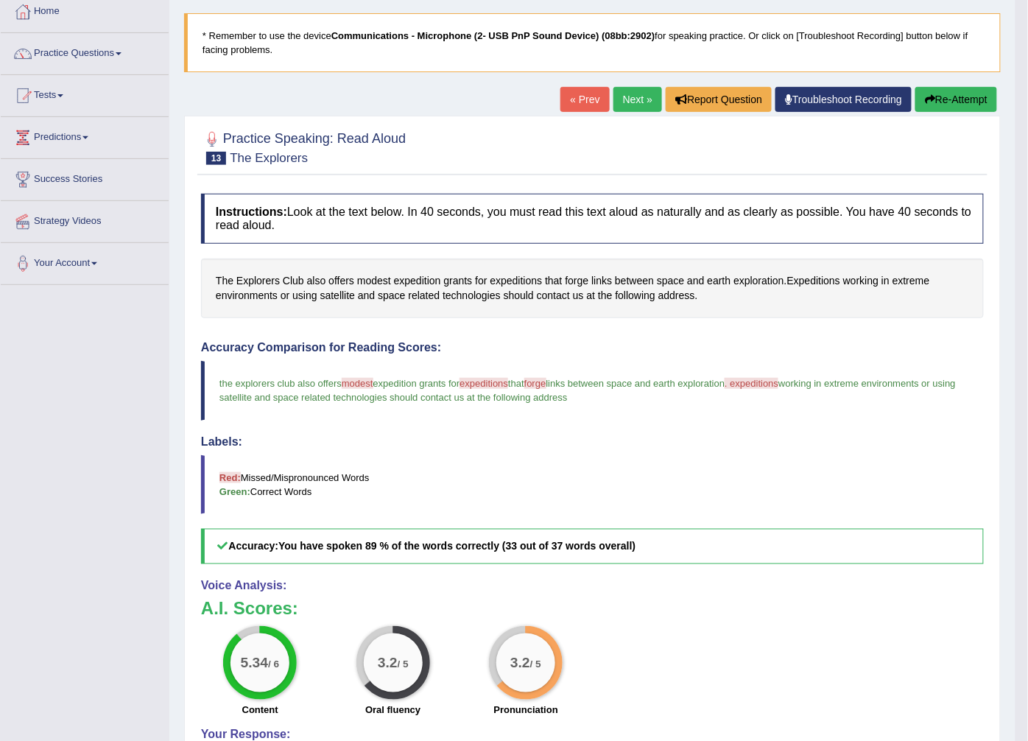
click at [623, 105] on link "Next »" at bounding box center [638, 99] width 49 height 25
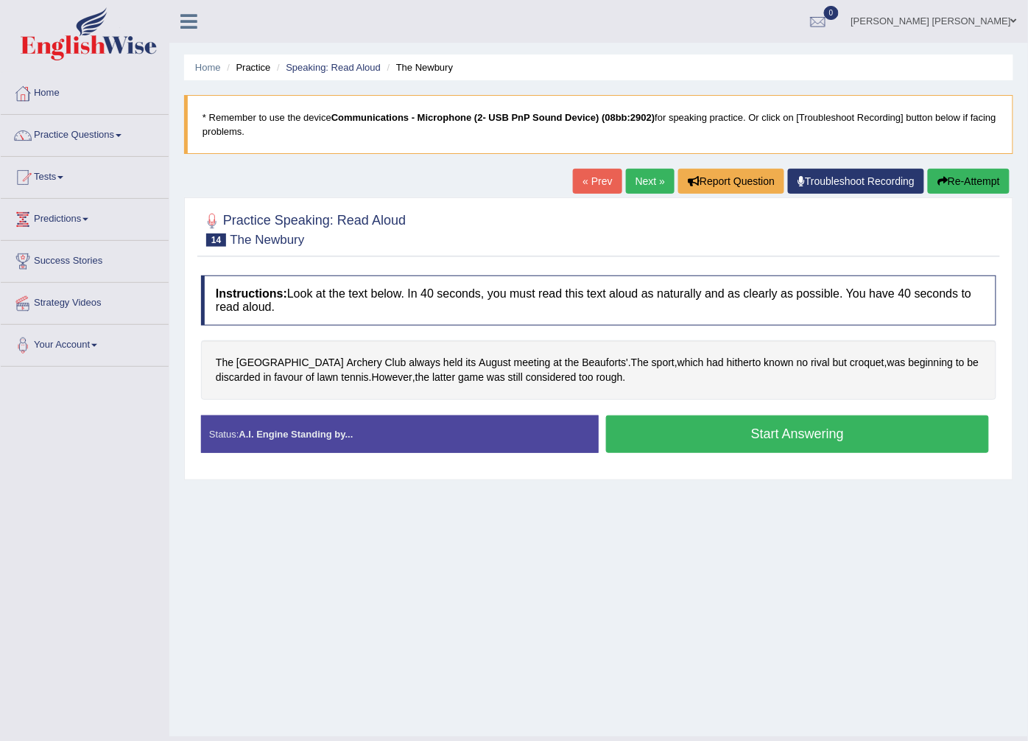
click at [730, 432] on button "Start Answering" at bounding box center [797, 434] width 383 height 38
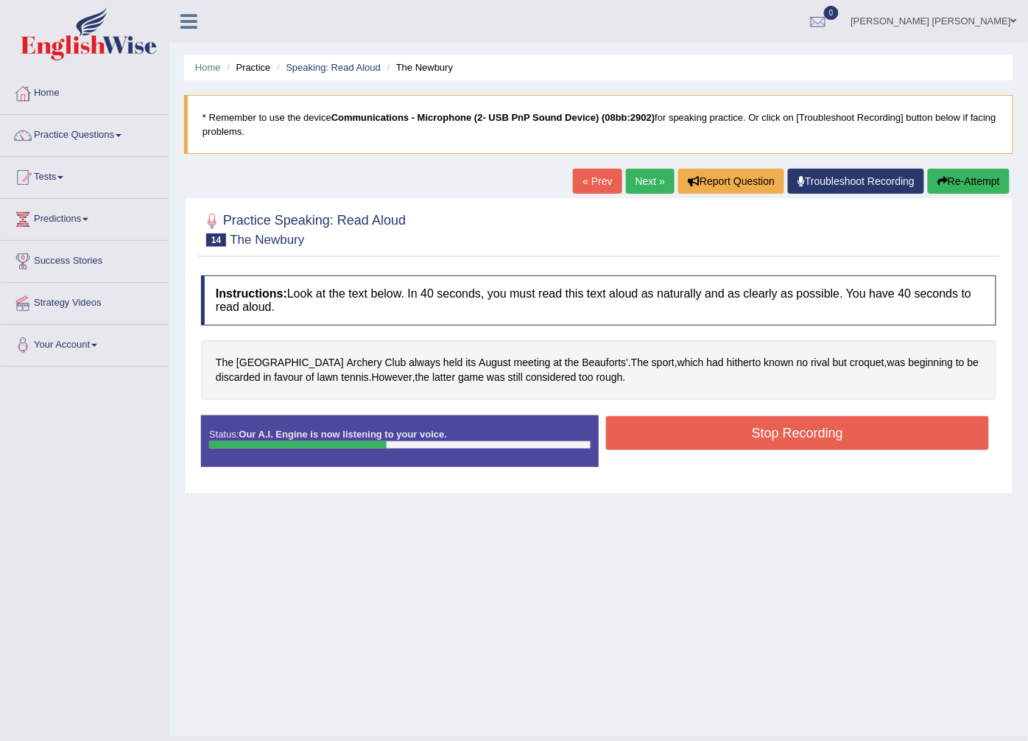
click at [692, 430] on button "Stop Recording" at bounding box center [797, 433] width 383 height 34
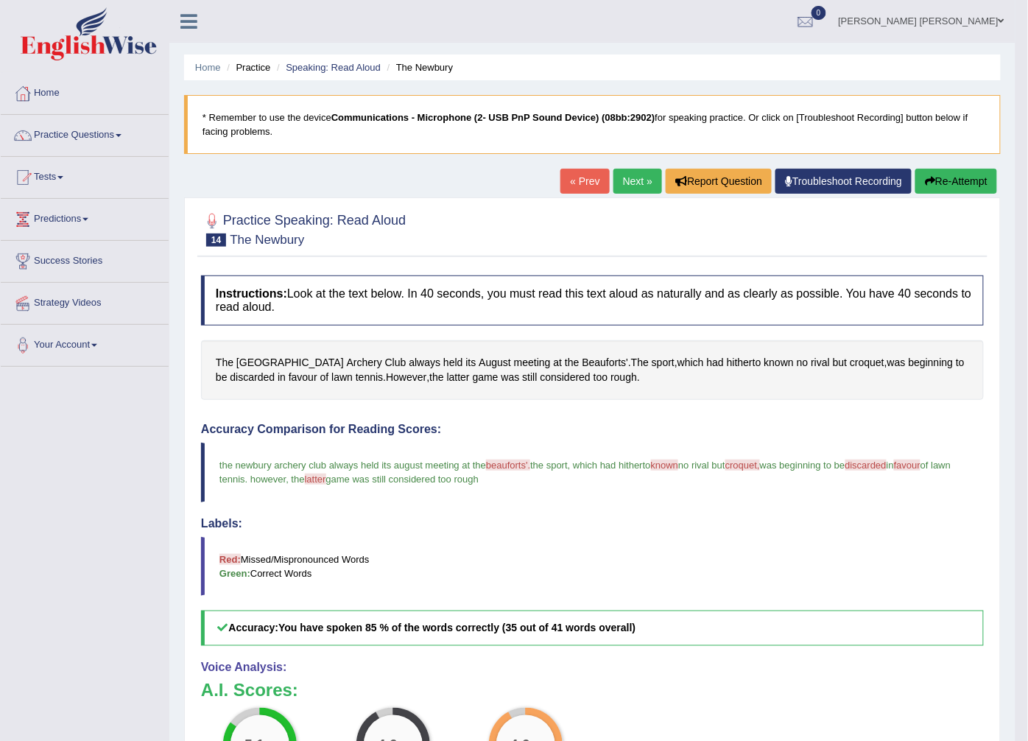
click at [617, 180] on link "Next »" at bounding box center [638, 181] width 49 height 25
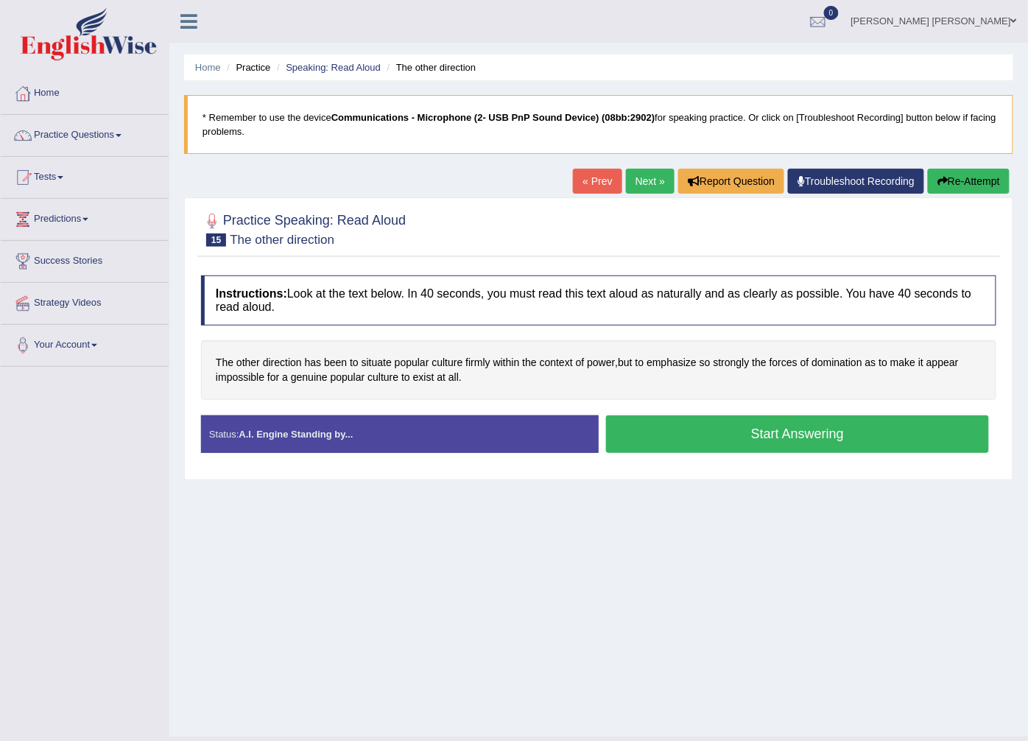
click at [642, 437] on button "Start Answering" at bounding box center [797, 434] width 383 height 38
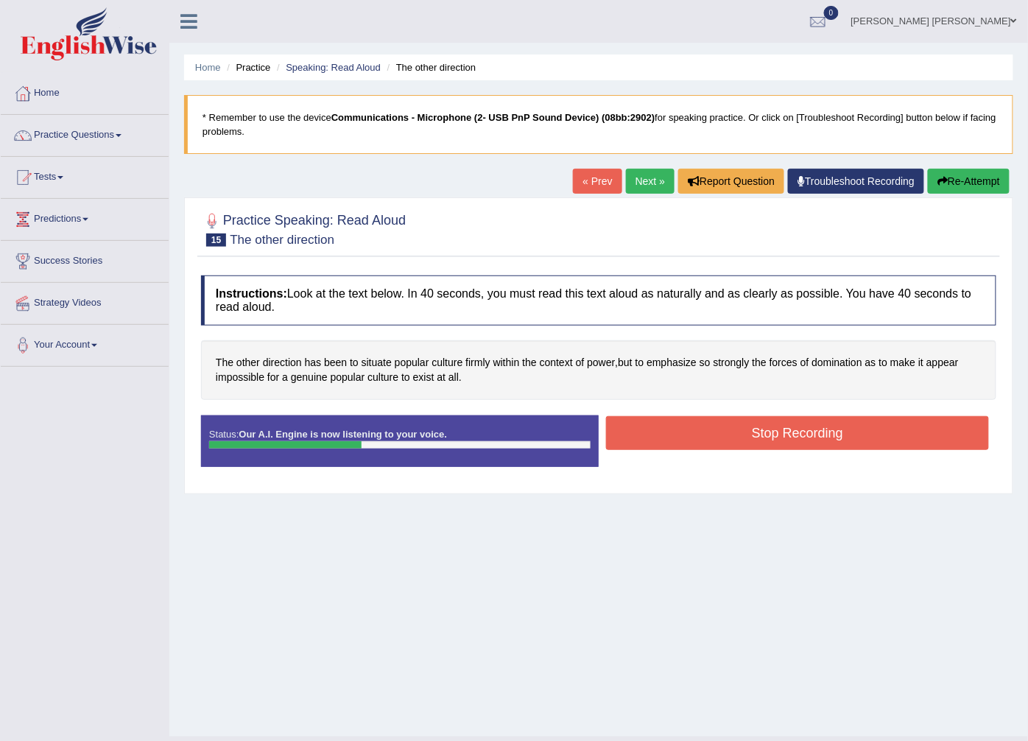
click at [649, 438] on button "Stop Recording" at bounding box center [797, 433] width 383 height 34
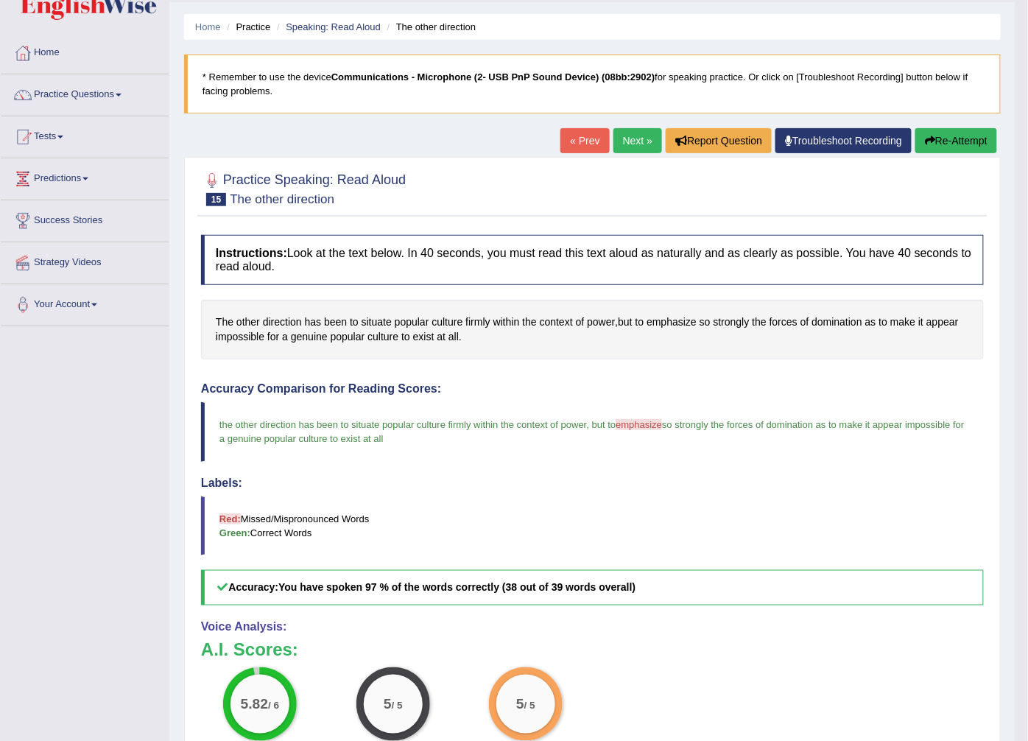
scroll to position [82, 0]
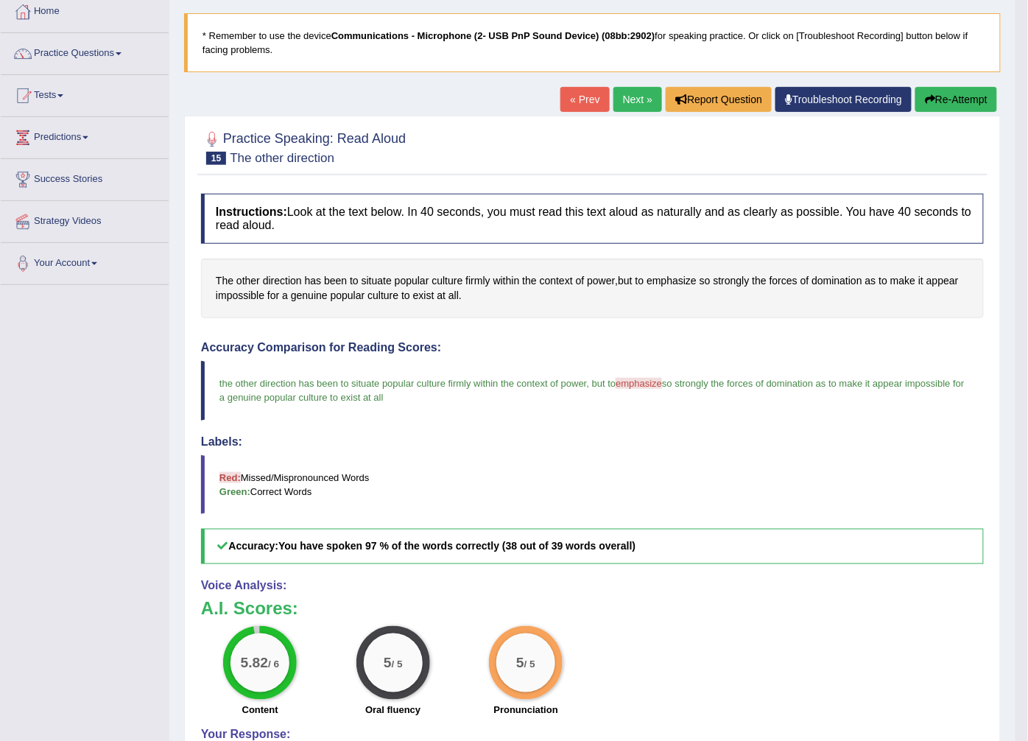
click at [623, 87] on link "Next »" at bounding box center [638, 99] width 49 height 25
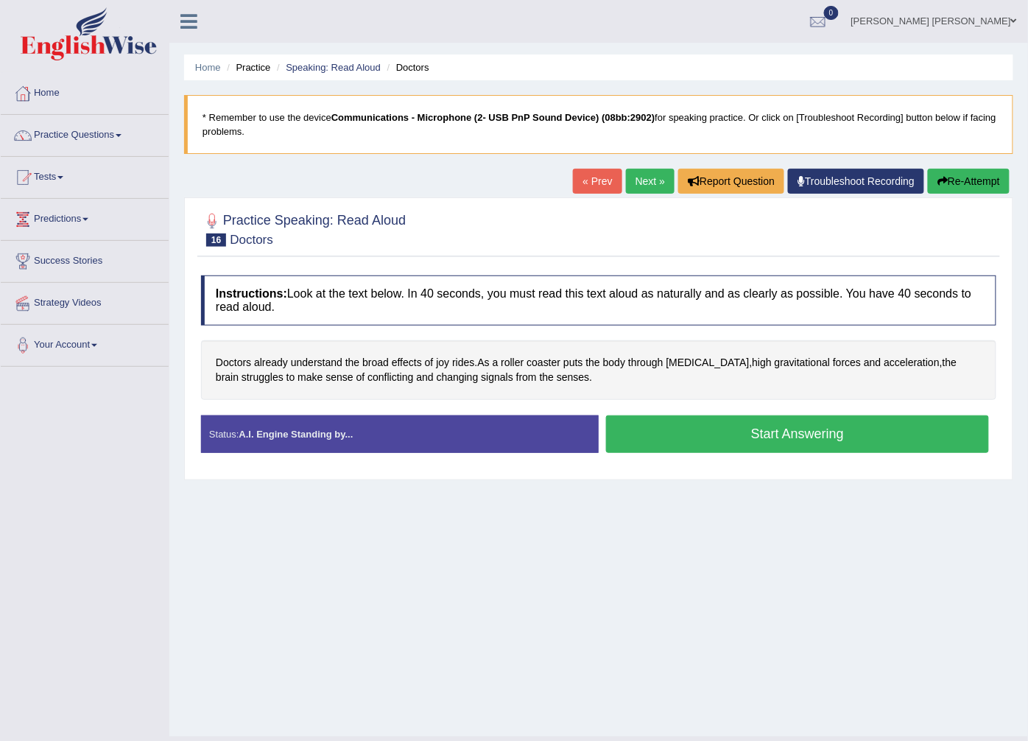
click at [692, 432] on button "Start Answering" at bounding box center [797, 434] width 383 height 38
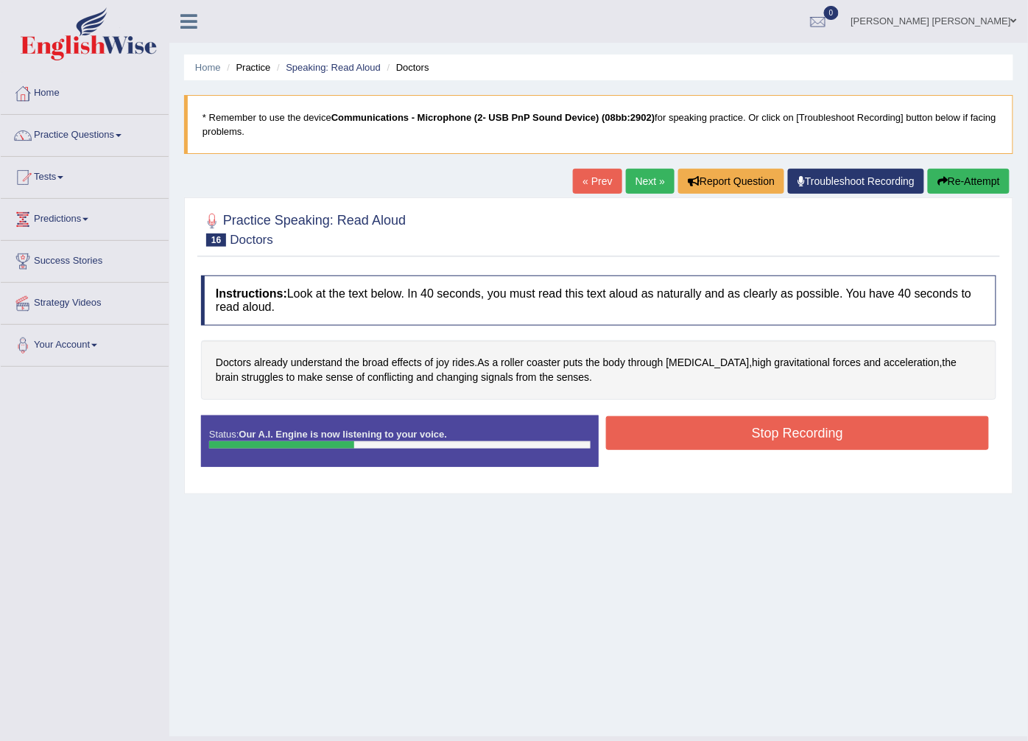
drag, startPoint x: 703, startPoint y: 436, endPoint x: 713, endPoint y: 445, distance: 13.6
click at [709, 442] on button "Stop Recording" at bounding box center [797, 433] width 383 height 34
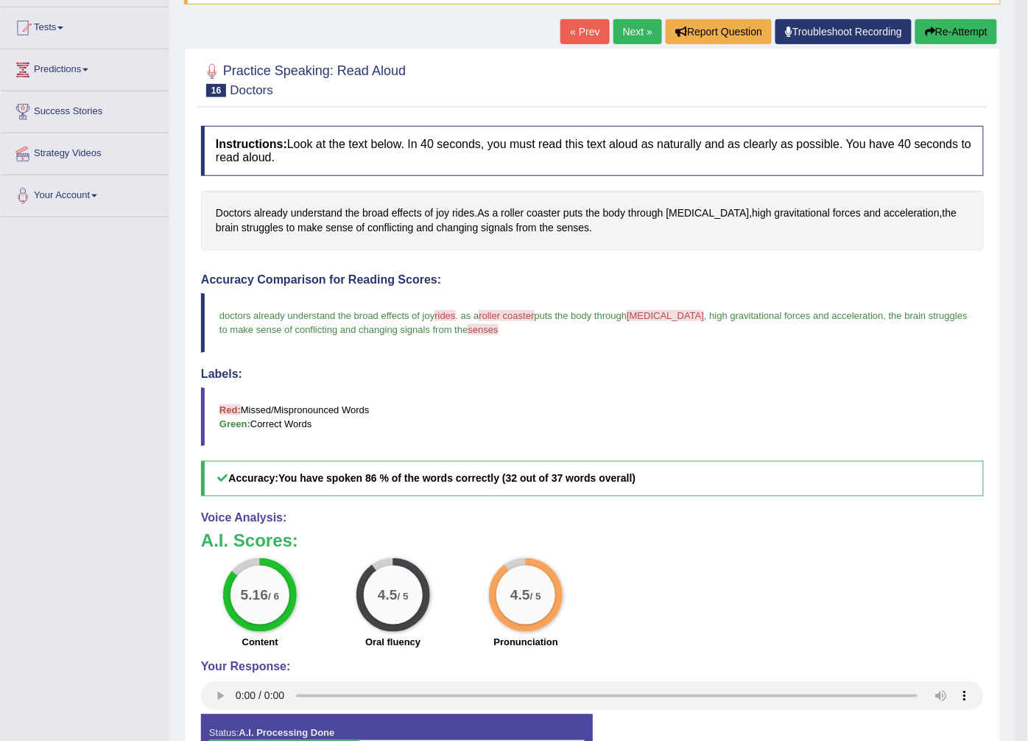
scroll to position [164, 0]
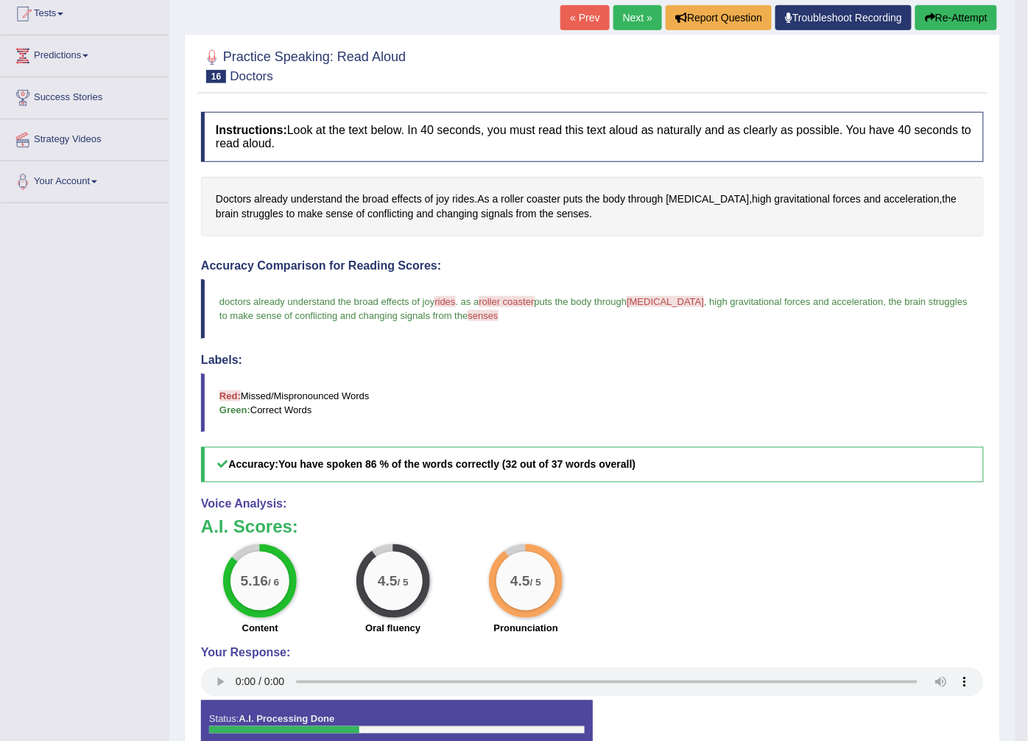
click at [639, 25] on link "Next »" at bounding box center [638, 17] width 49 height 25
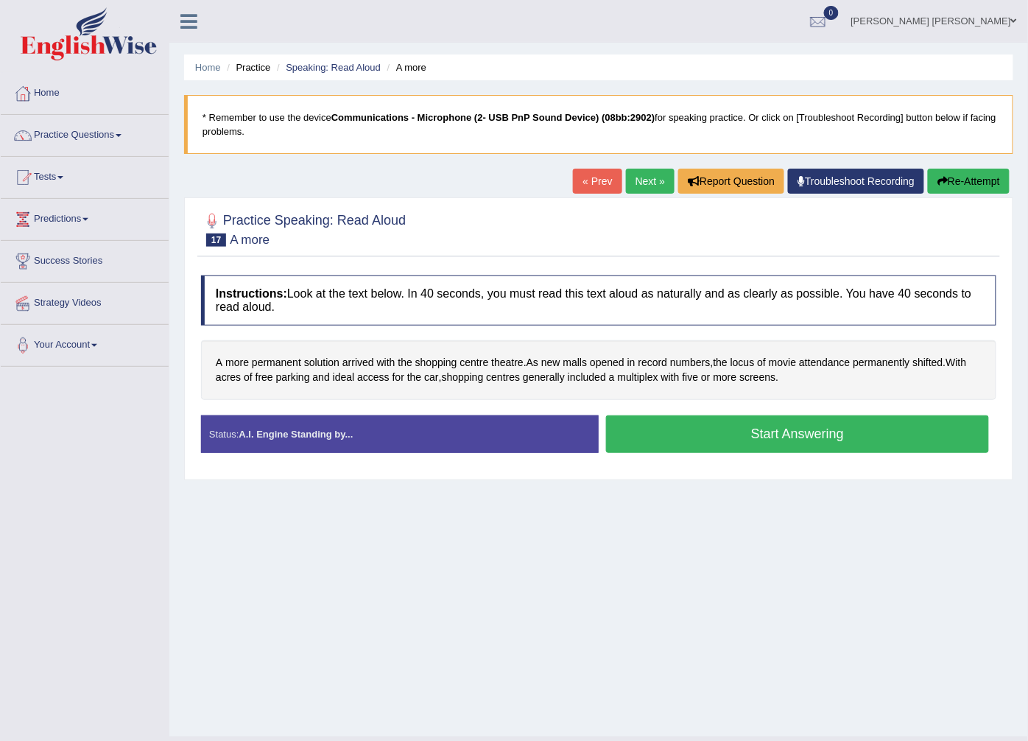
click at [694, 429] on button "Start Answering" at bounding box center [797, 434] width 383 height 38
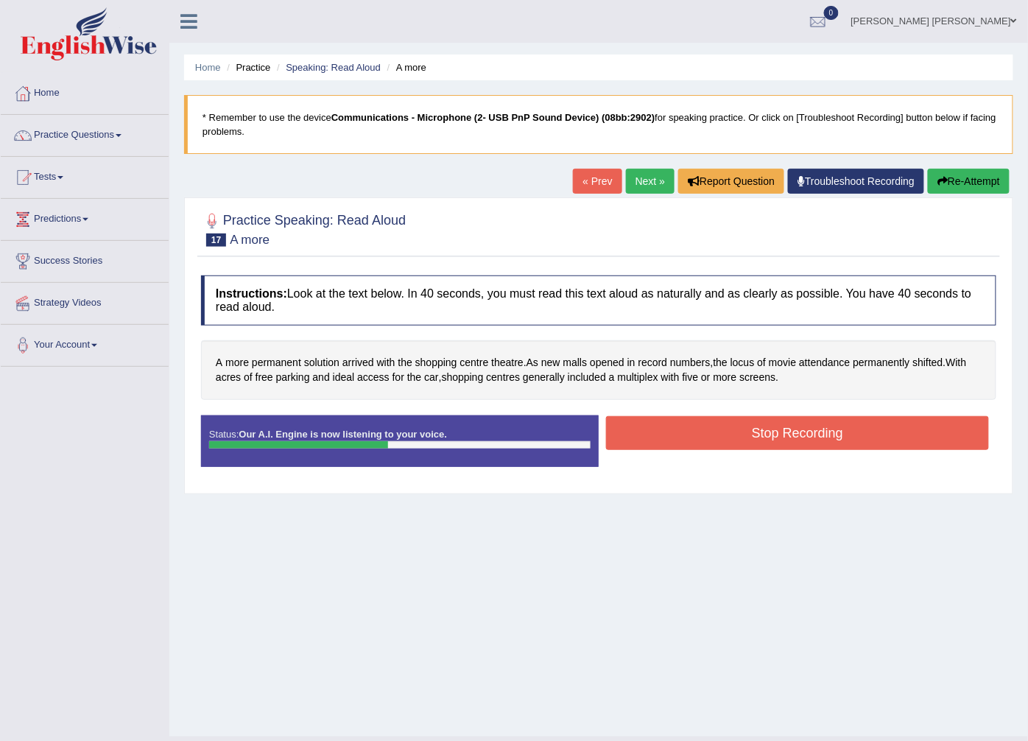
click at [762, 435] on button "Stop Recording" at bounding box center [797, 433] width 383 height 34
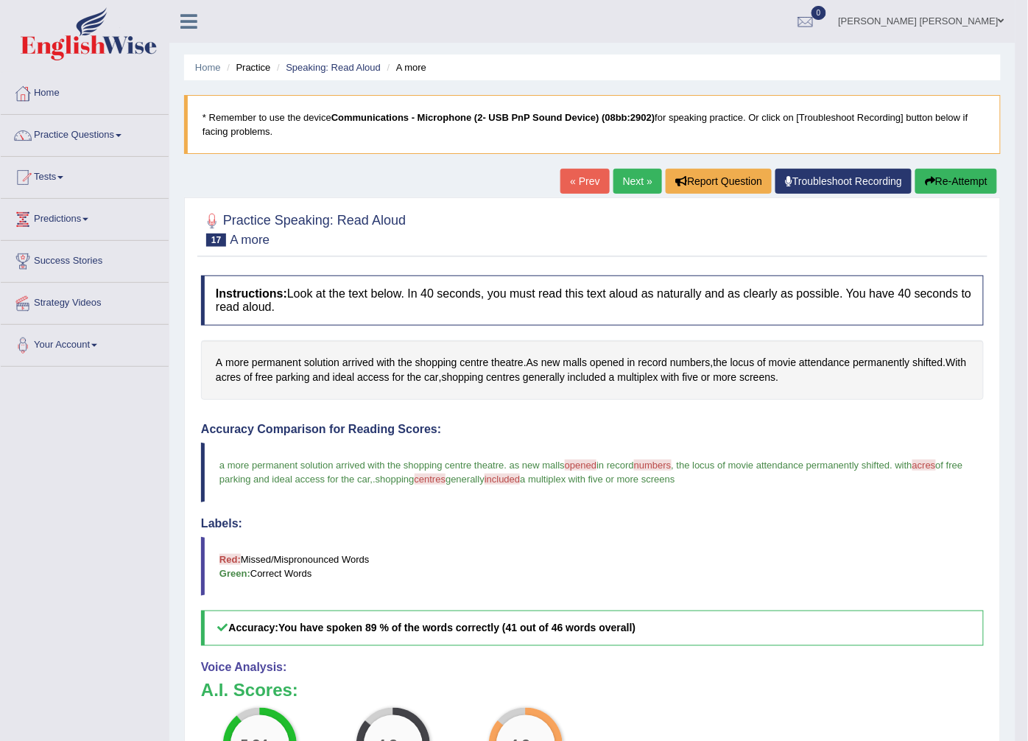
click at [643, 182] on link "Next »" at bounding box center [638, 181] width 49 height 25
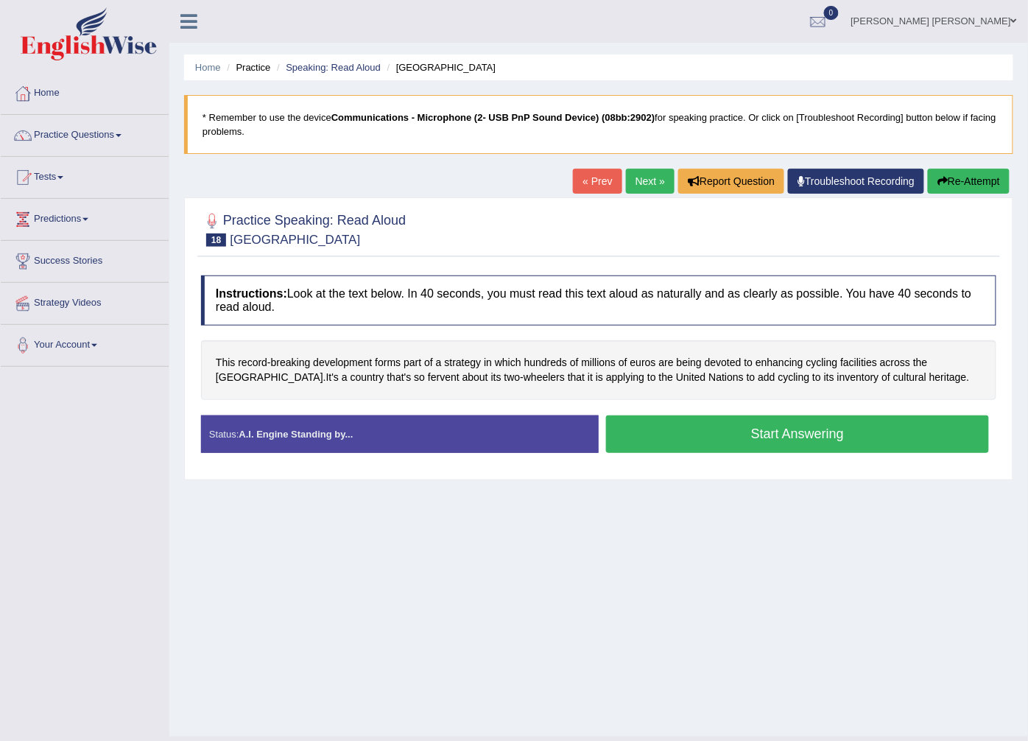
click at [702, 441] on button "Start Answering" at bounding box center [797, 434] width 383 height 38
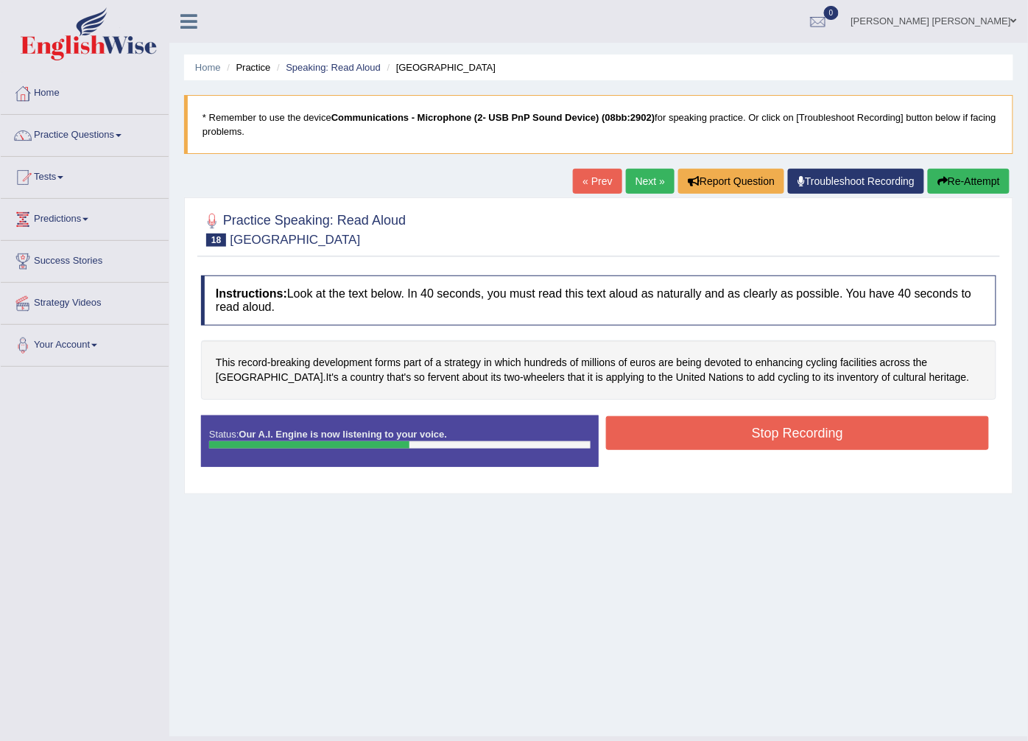
click at [709, 424] on button "Stop Recording" at bounding box center [797, 433] width 383 height 34
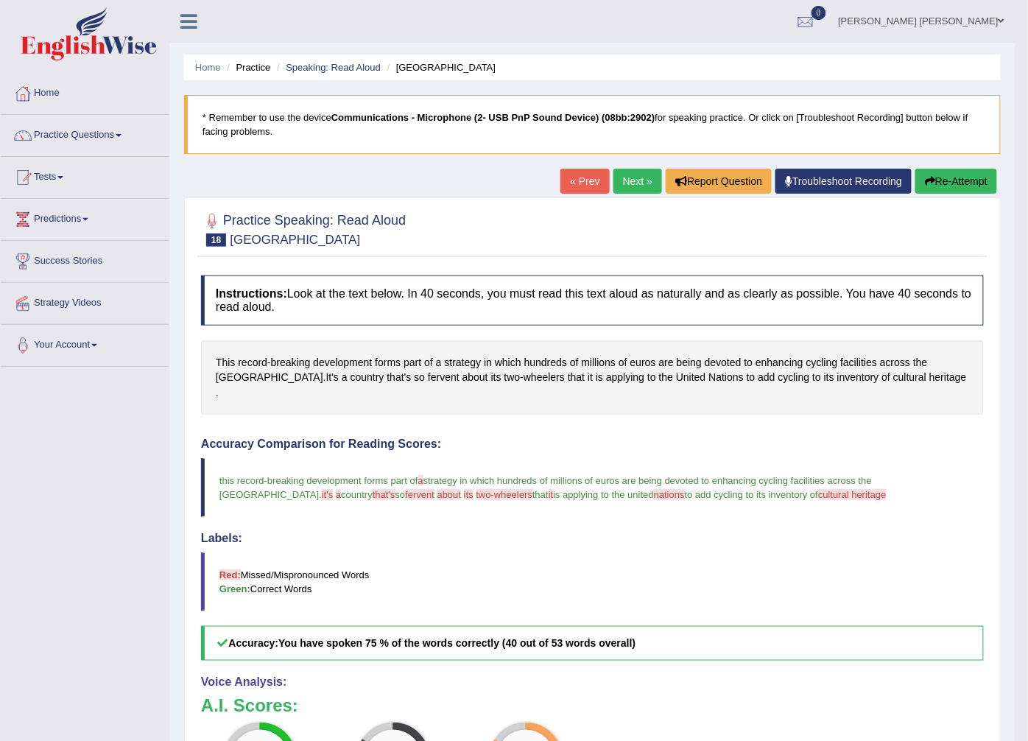
click at [641, 185] on link "Next »" at bounding box center [638, 181] width 49 height 25
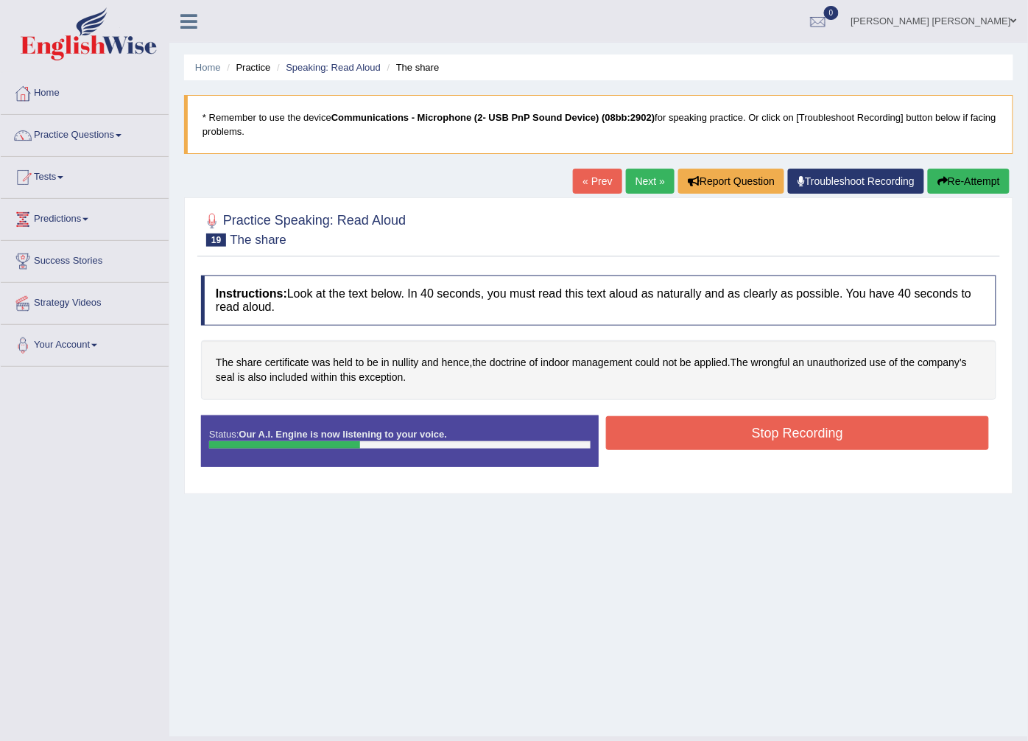
click at [669, 429] on button "Stop Recording" at bounding box center [797, 433] width 383 height 34
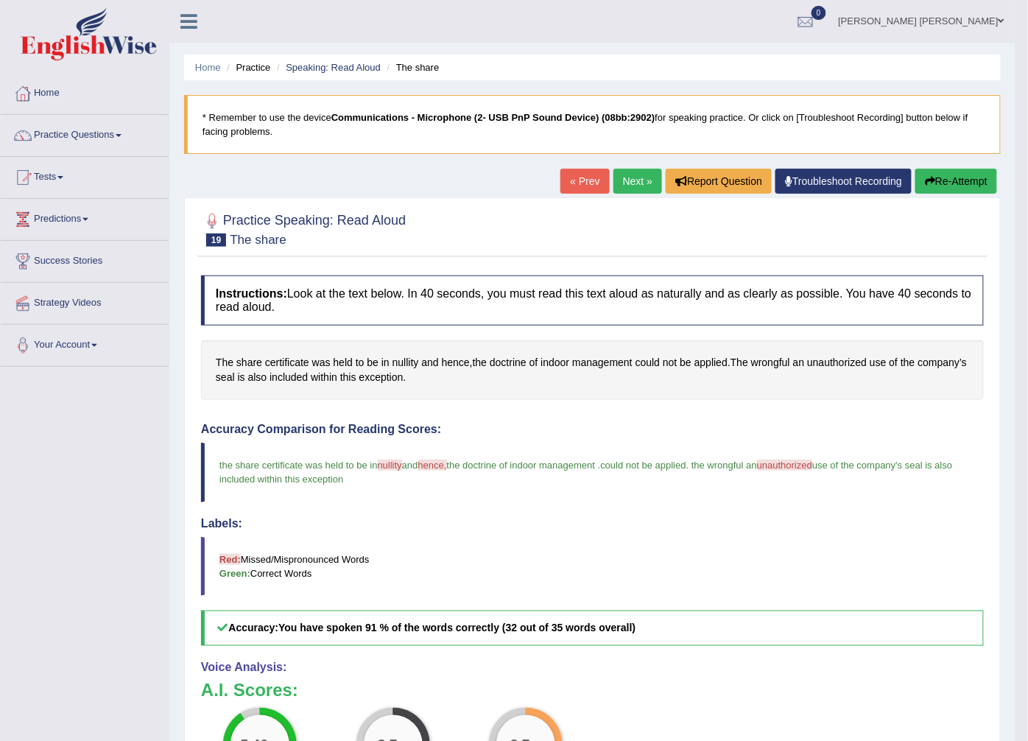
click at [641, 192] on link "Next »" at bounding box center [638, 181] width 49 height 25
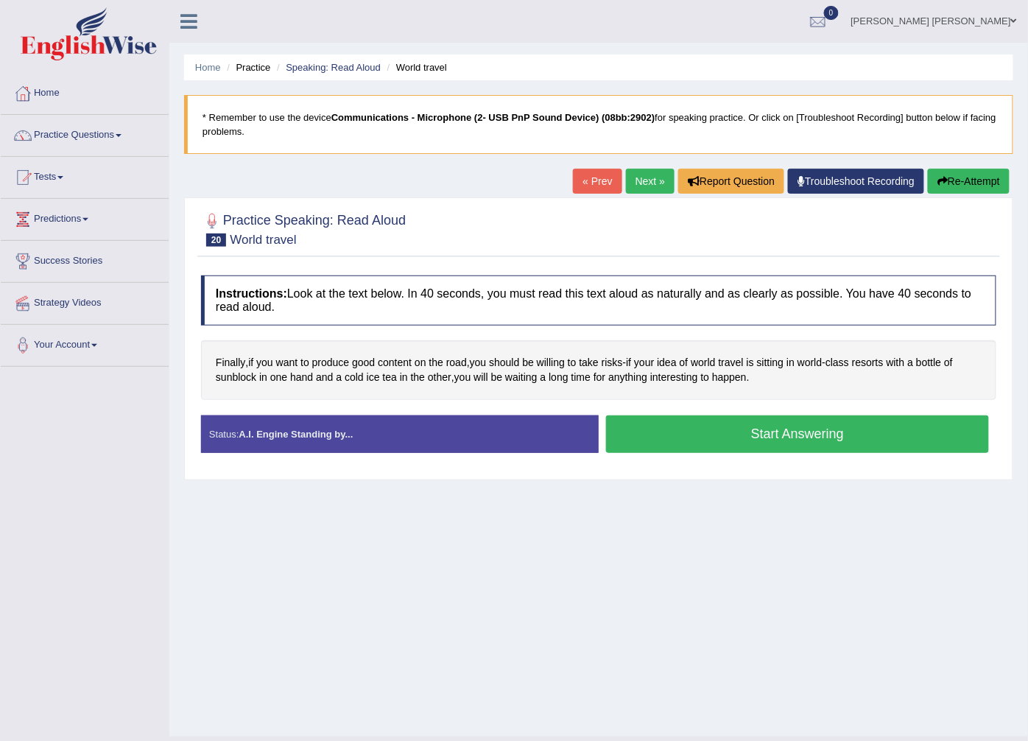
click at [903, 431] on button "Start Answering" at bounding box center [797, 434] width 383 height 38
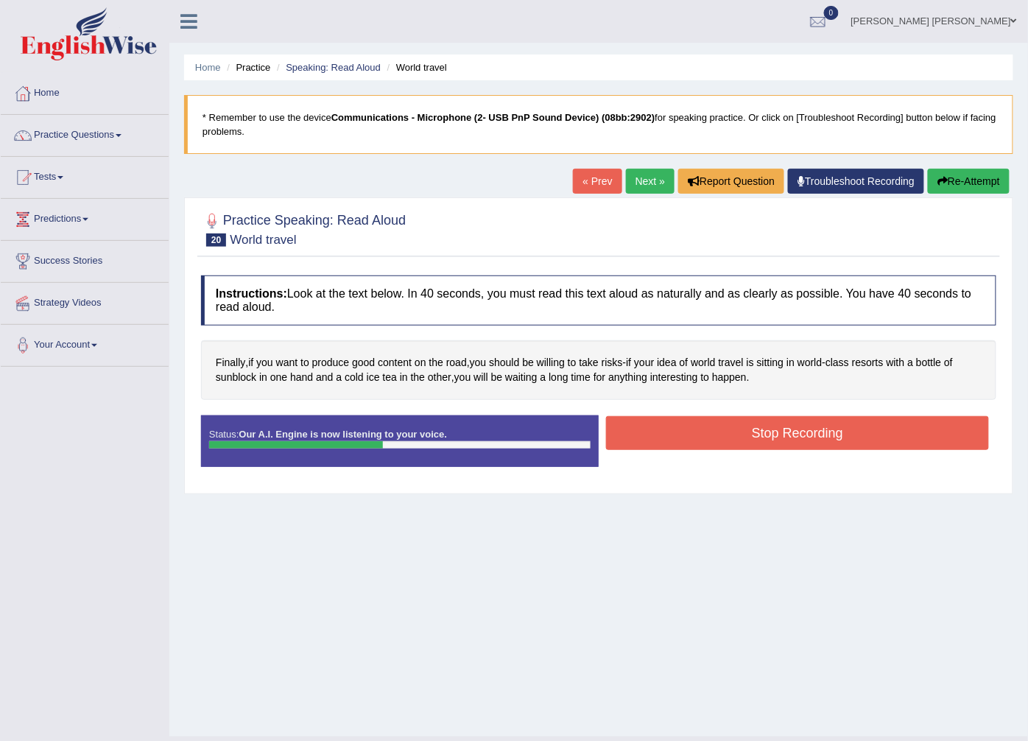
click at [897, 438] on button "Stop Recording" at bounding box center [797, 433] width 383 height 34
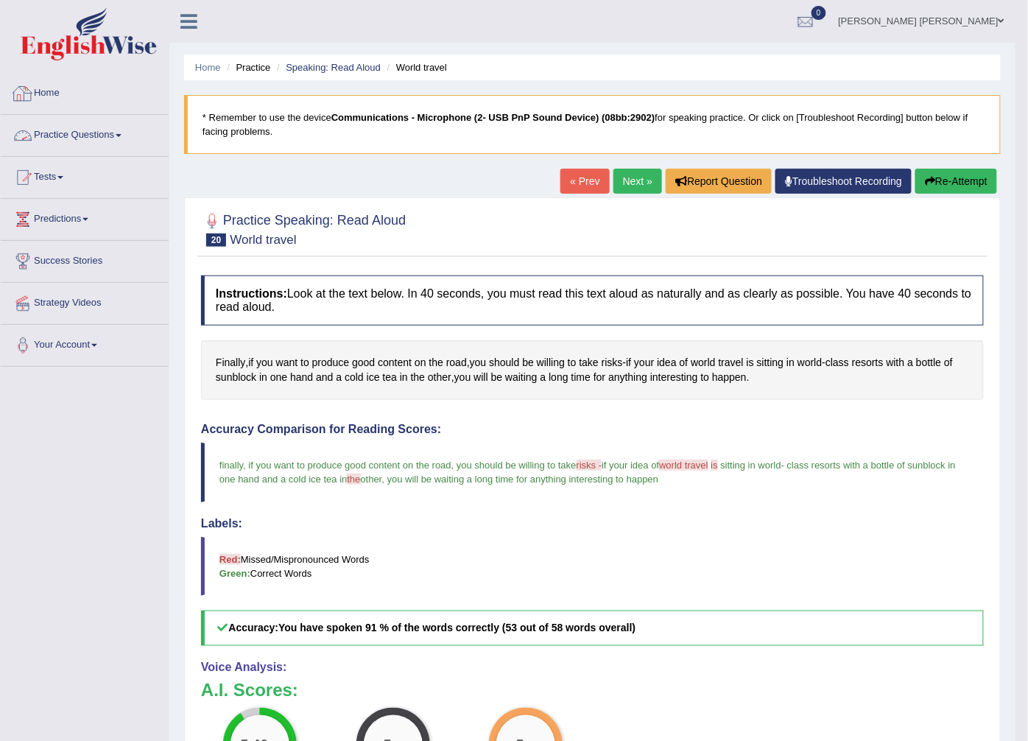
click at [60, 140] on link "Practice Questions" at bounding box center [85, 133] width 168 height 37
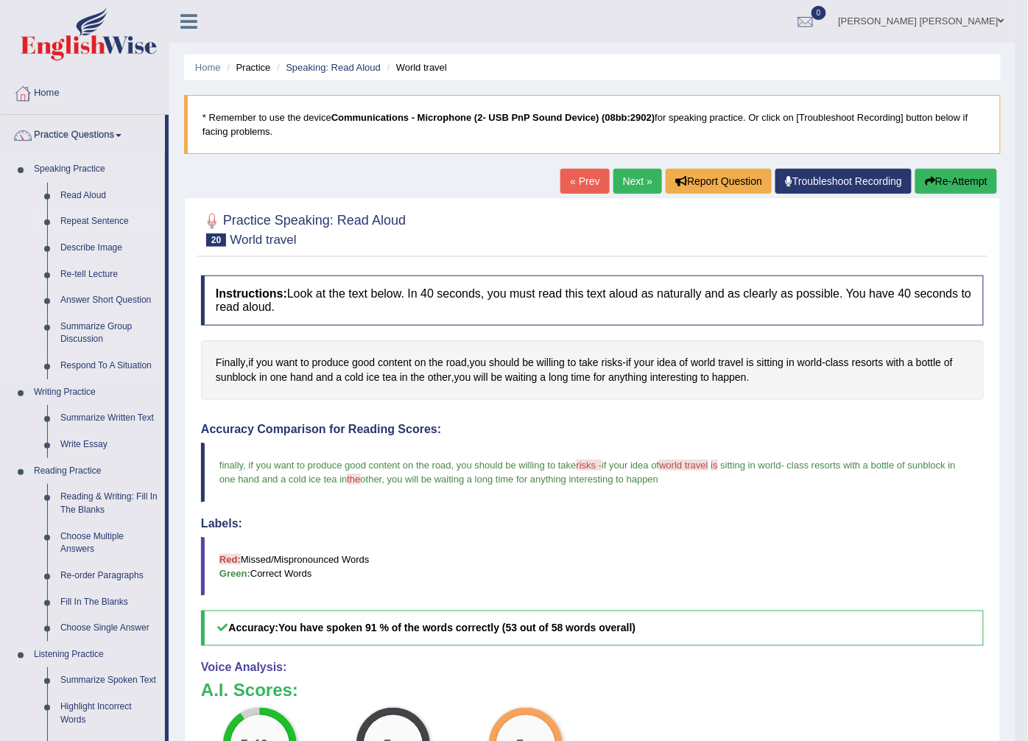
click at [75, 217] on link "Repeat Sentence" at bounding box center [109, 221] width 111 height 27
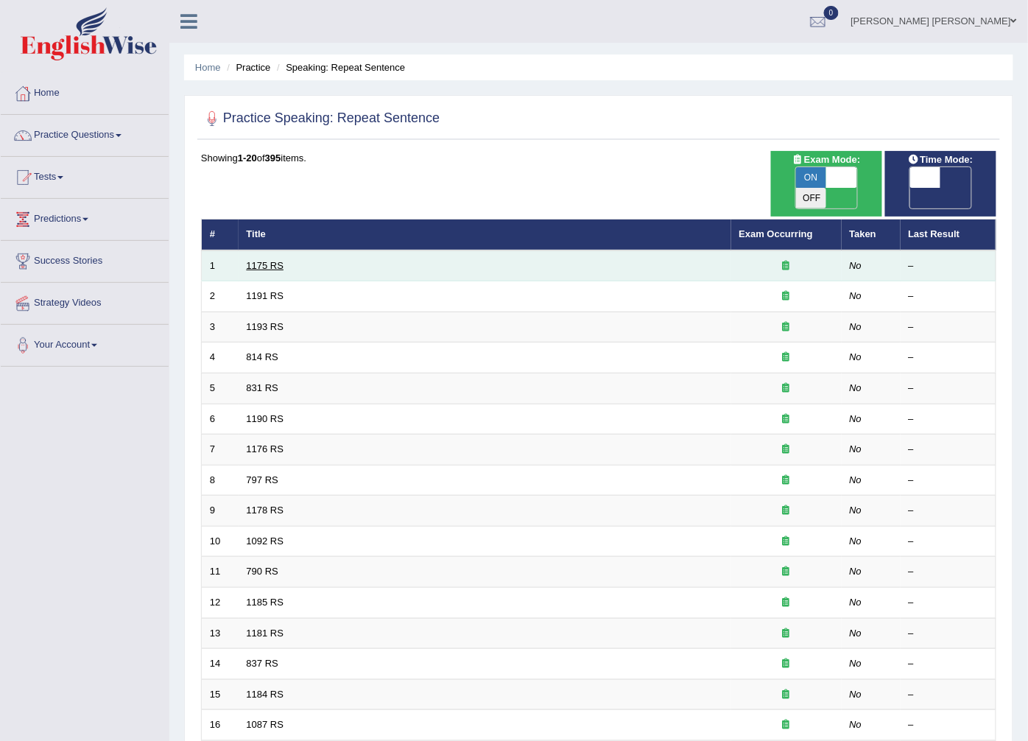
click at [252, 260] on link "1175 RS" at bounding box center [266, 265] width 38 height 11
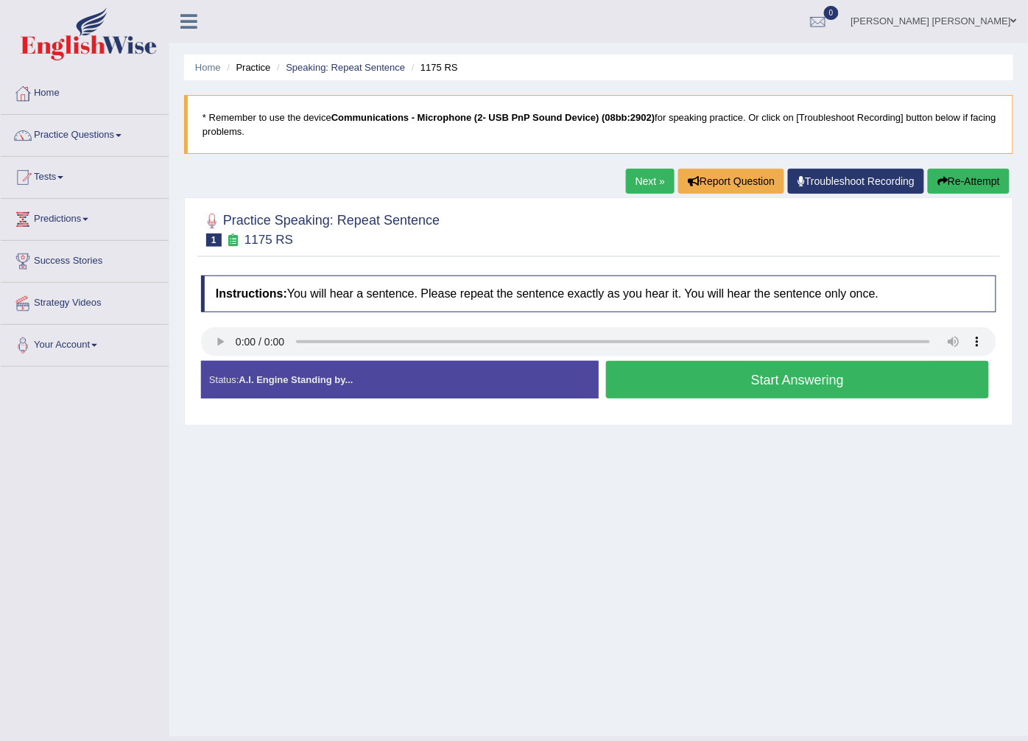
click at [637, 380] on button "Start Answering" at bounding box center [797, 380] width 383 height 38
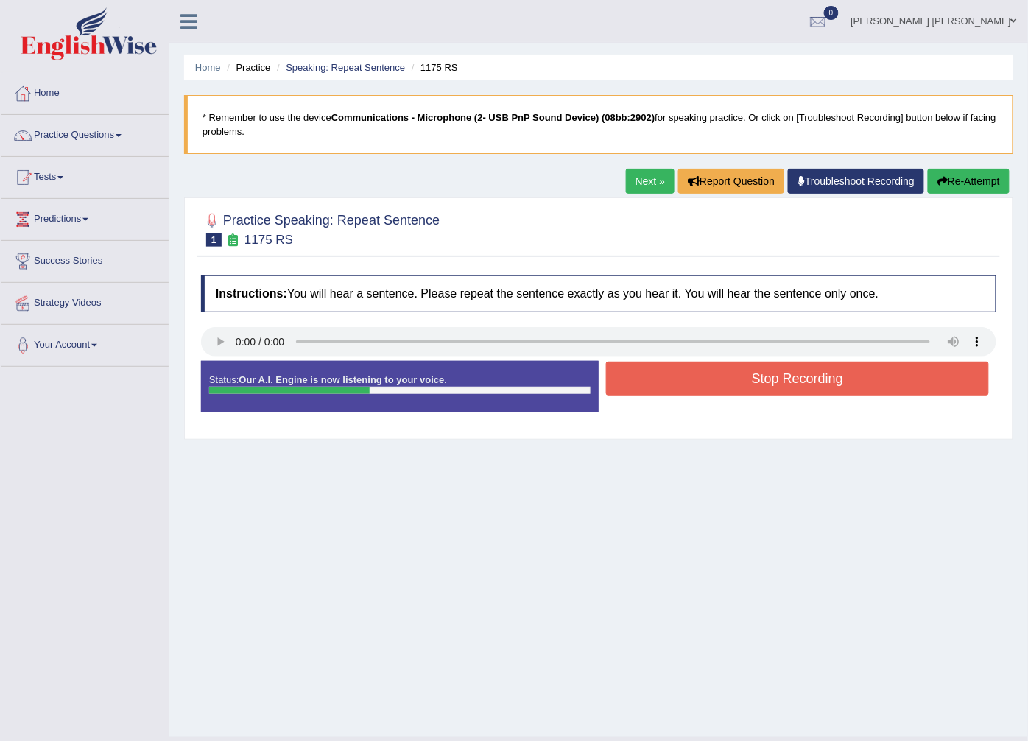
click at [637, 380] on button "Stop Recording" at bounding box center [797, 379] width 383 height 34
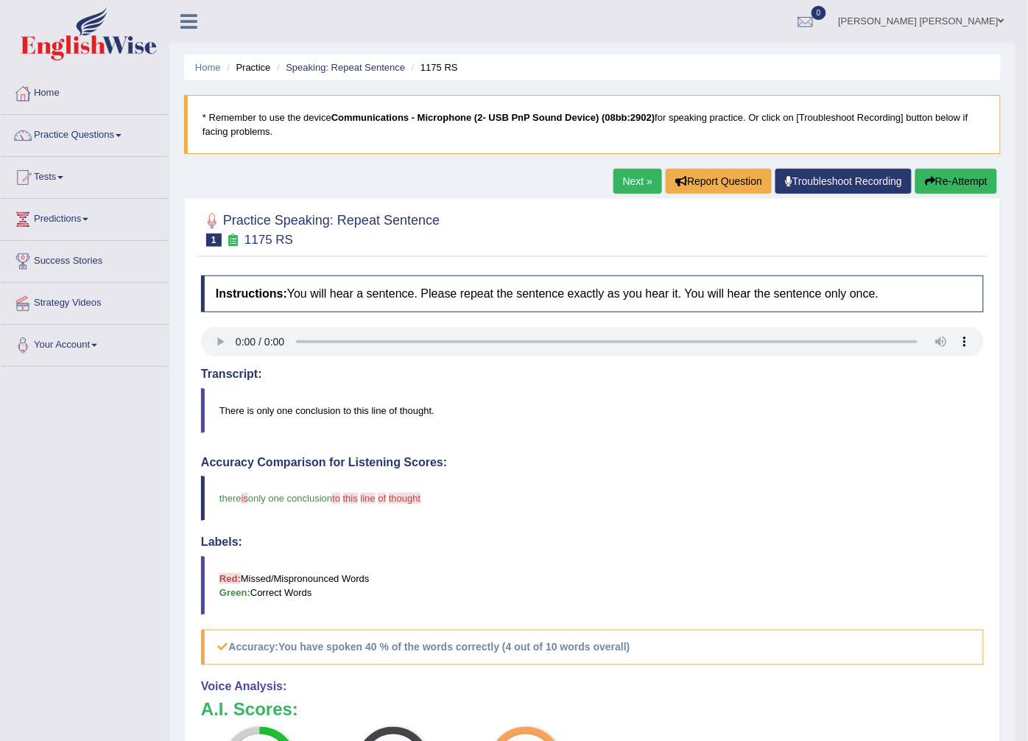
click at [642, 181] on link "Next »" at bounding box center [638, 181] width 49 height 25
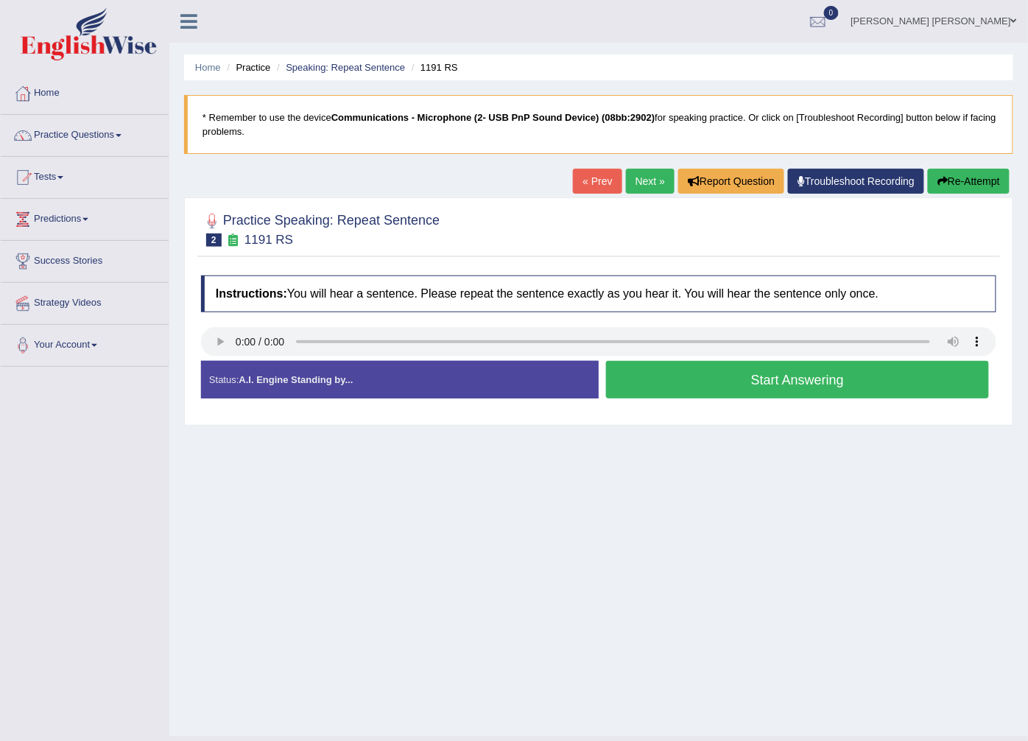
click at [797, 385] on button "Start Answering" at bounding box center [797, 380] width 383 height 38
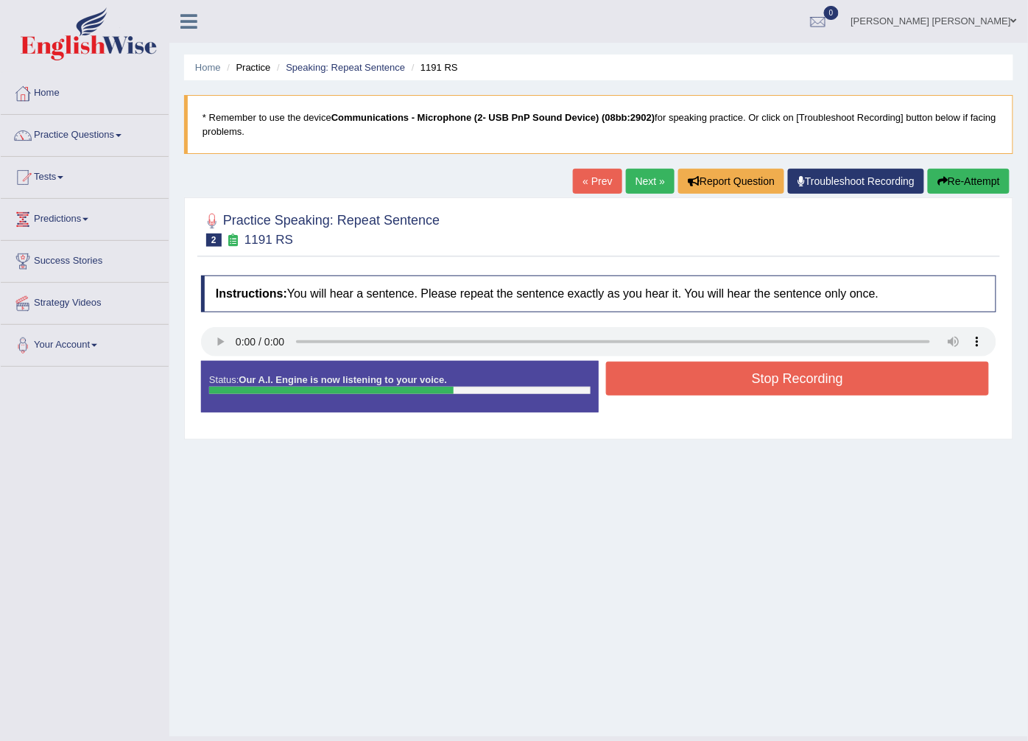
click at [797, 385] on button "Stop Recording" at bounding box center [797, 379] width 383 height 34
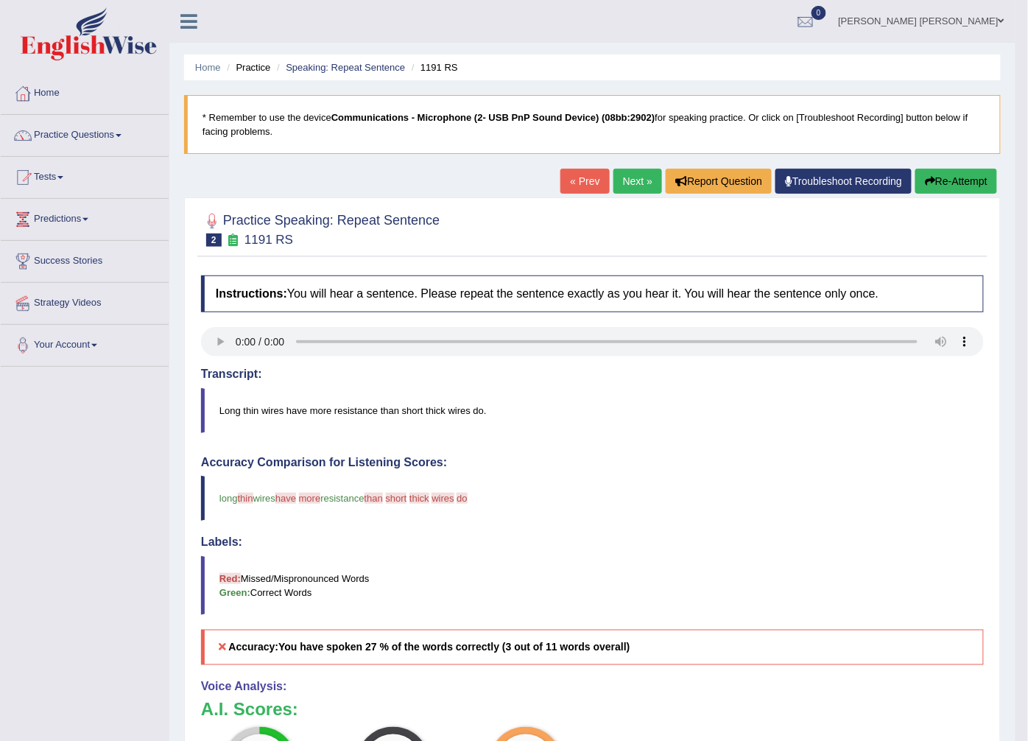
click at [619, 177] on link "Next »" at bounding box center [638, 181] width 49 height 25
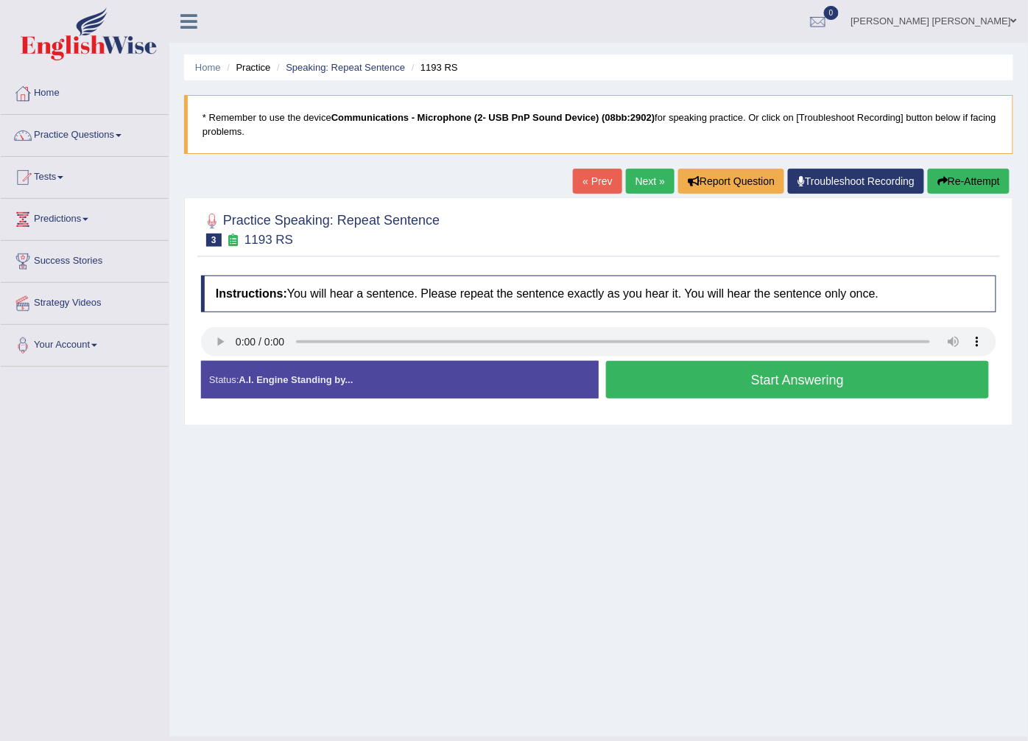
click at [622, 383] on button "Start Answering" at bounding box center [797, 380] width 383 height 38
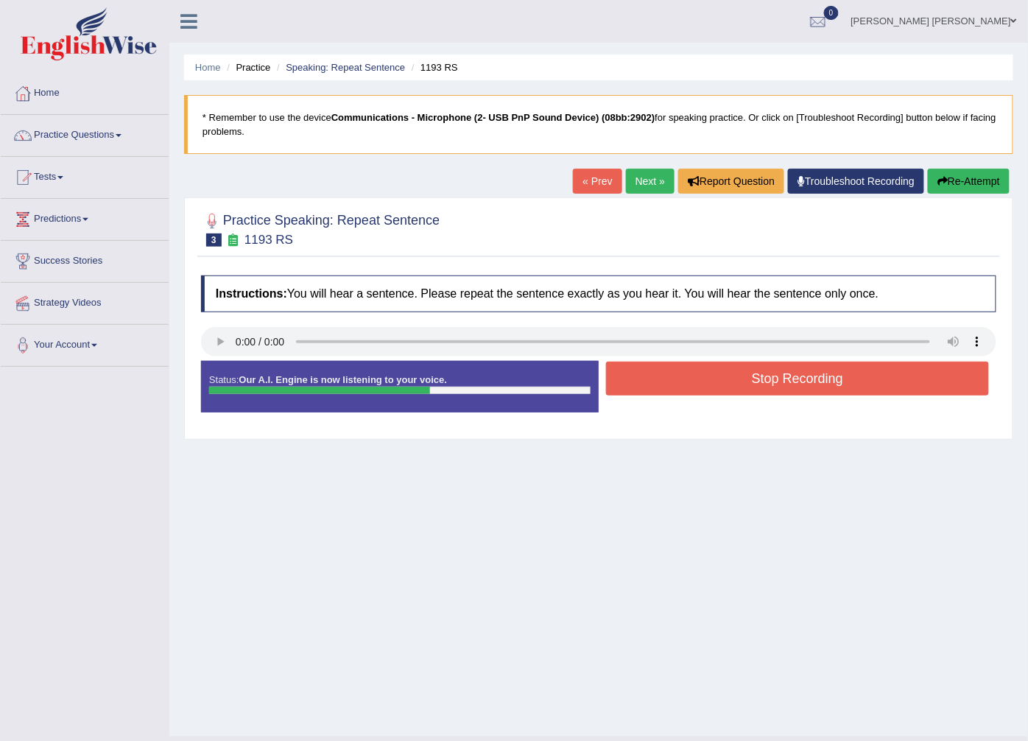
click at [614, 382] on button "Stop Recording" at bounding box center [797, 379] width 383 height 34
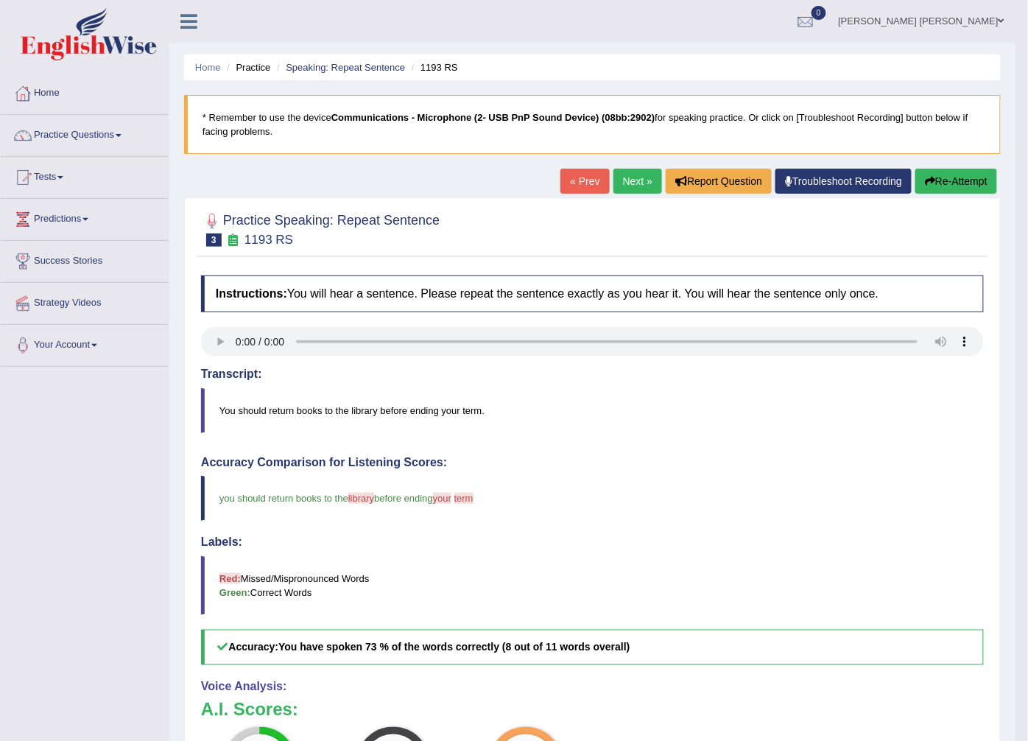
click at [636, 184] on link "Next »" at bounding box center [638, 181] width 49 height 25
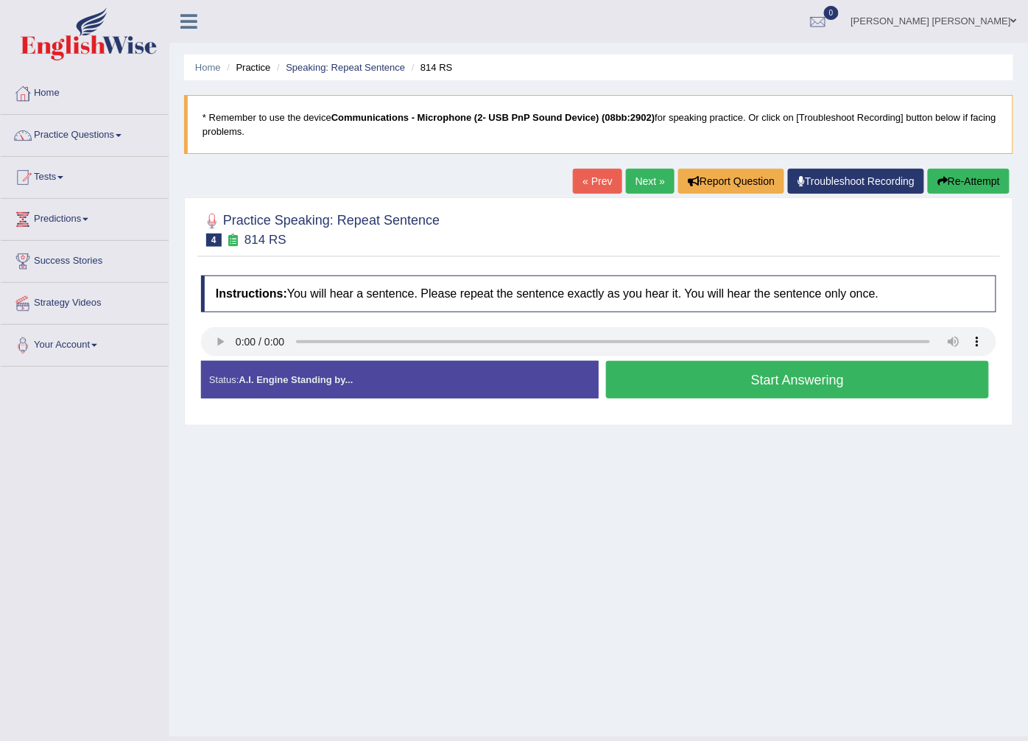
click at [693, 385] on button "Start Answering" at bounding box center [797, 380] width 383 height 38
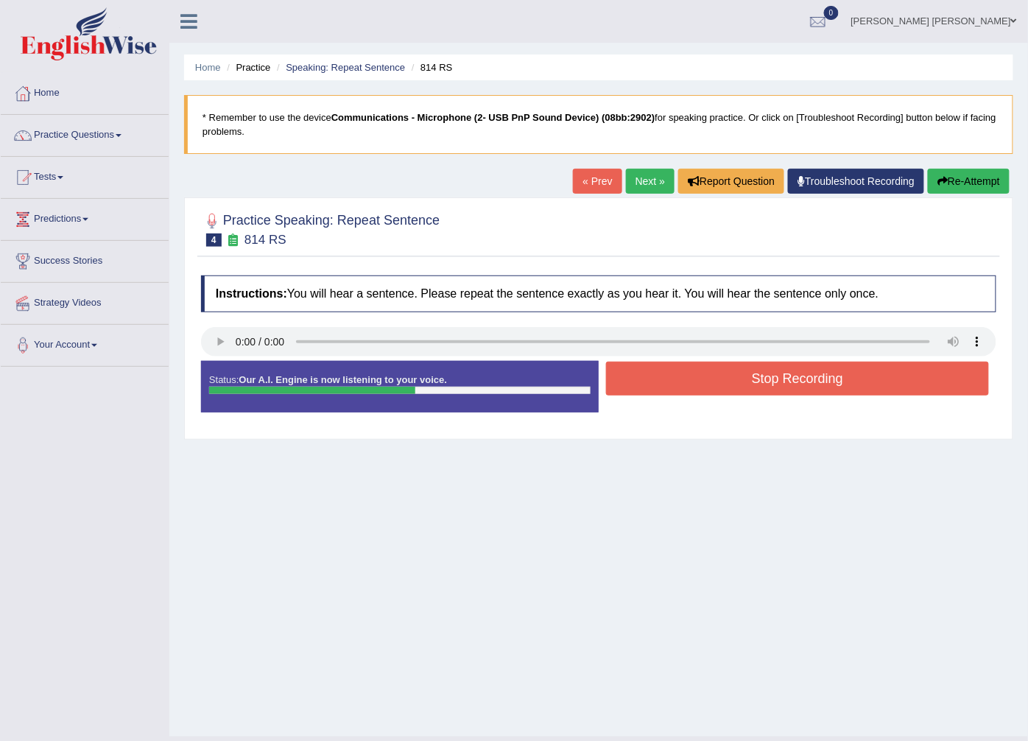
click at [680, 386] on button "Stop Recording" at bounding box center [797, 379] width 383 height 34
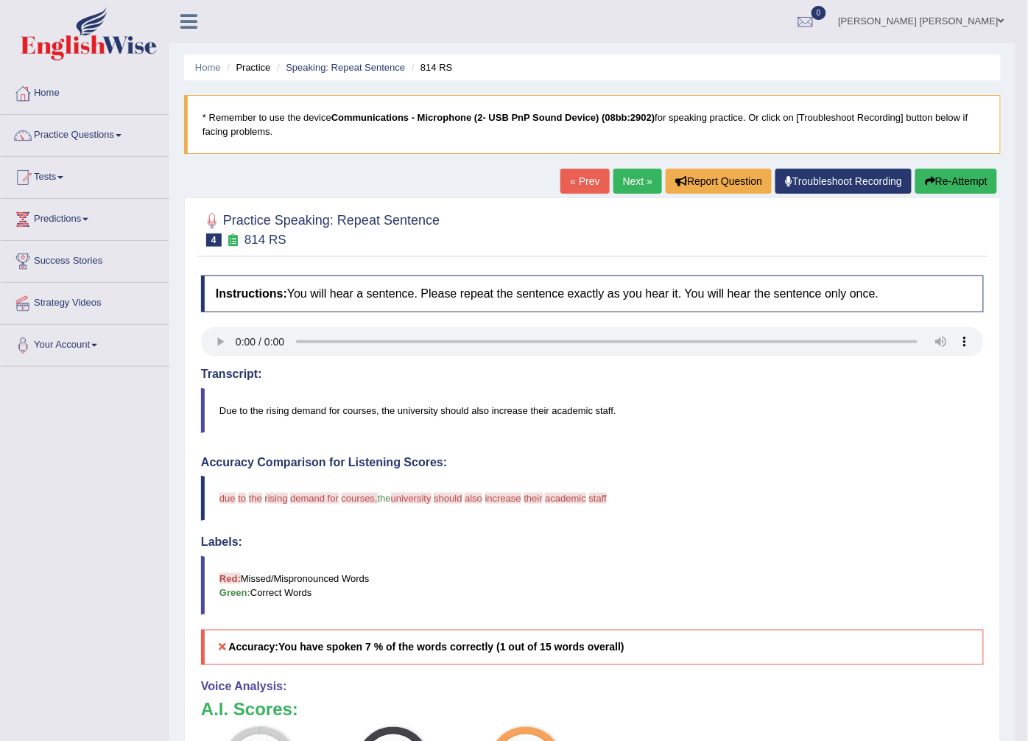
click at [944, 184] on button "Re-Attempt" at bounding box center [957, 181] width 82 height 25
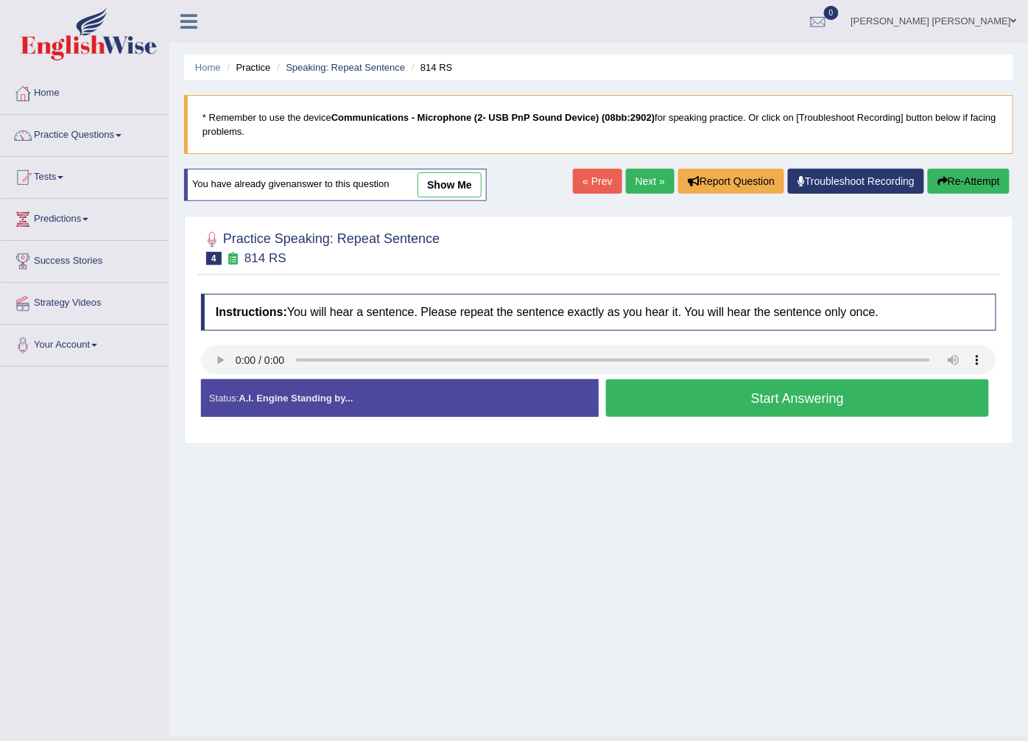
click at [446, 184] on link "show me" at bounding box center [450, 184] width 64 height 25
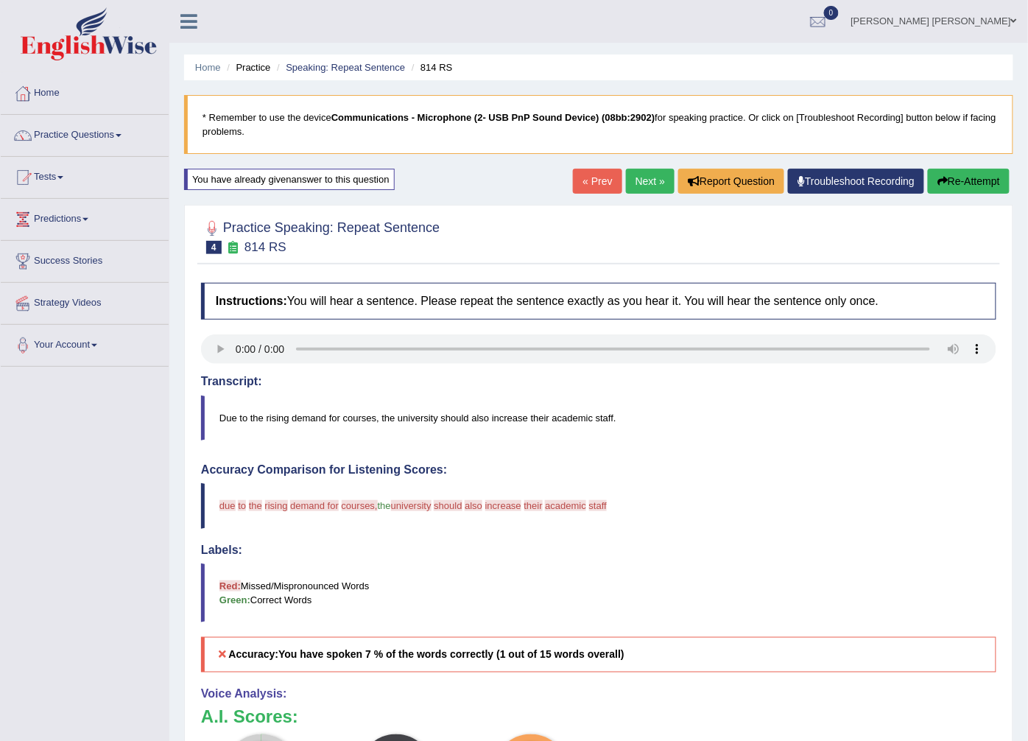
click at [646, 185] on link "Next »" at bounding box center [650, 181] width 49 height 25
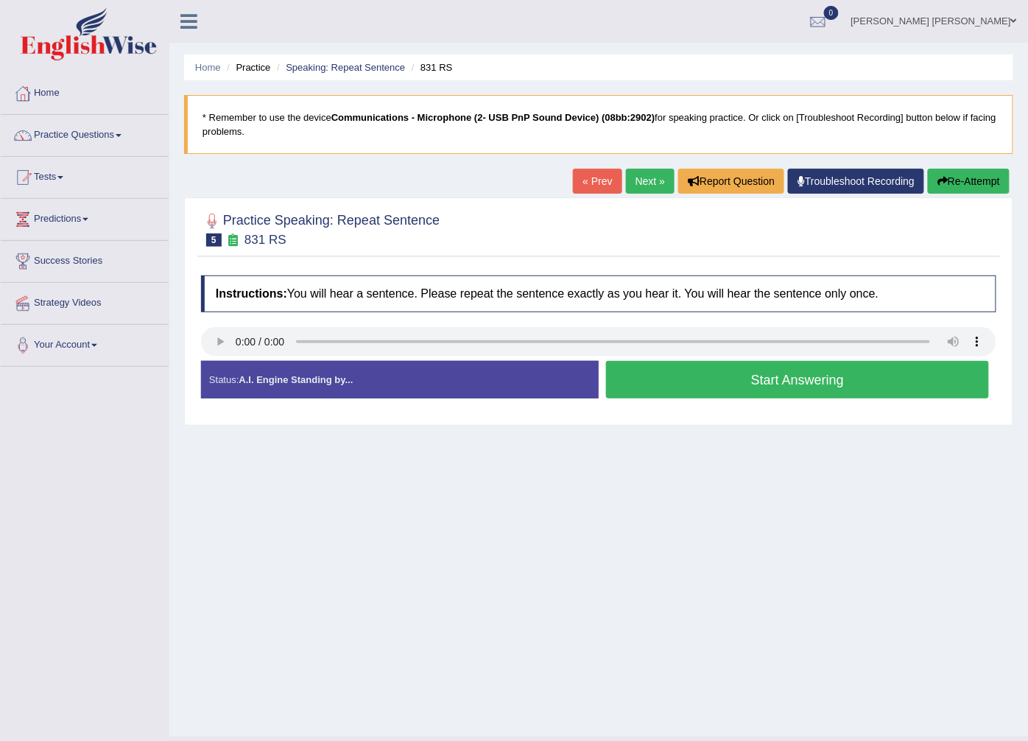
click at [623, 388] on button "Start Answering" at bounding box center [797, 380] width 383 height 38
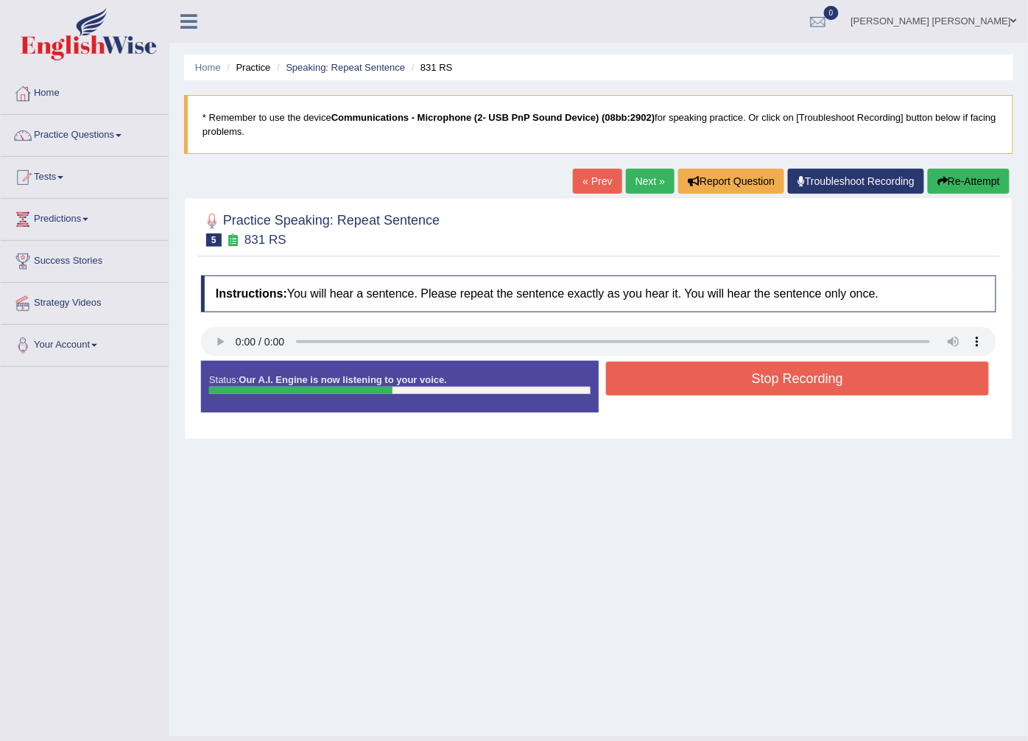
click at [623, 388] on button "Stop Recording" at bounding box center [797, 379] width 383 height 34
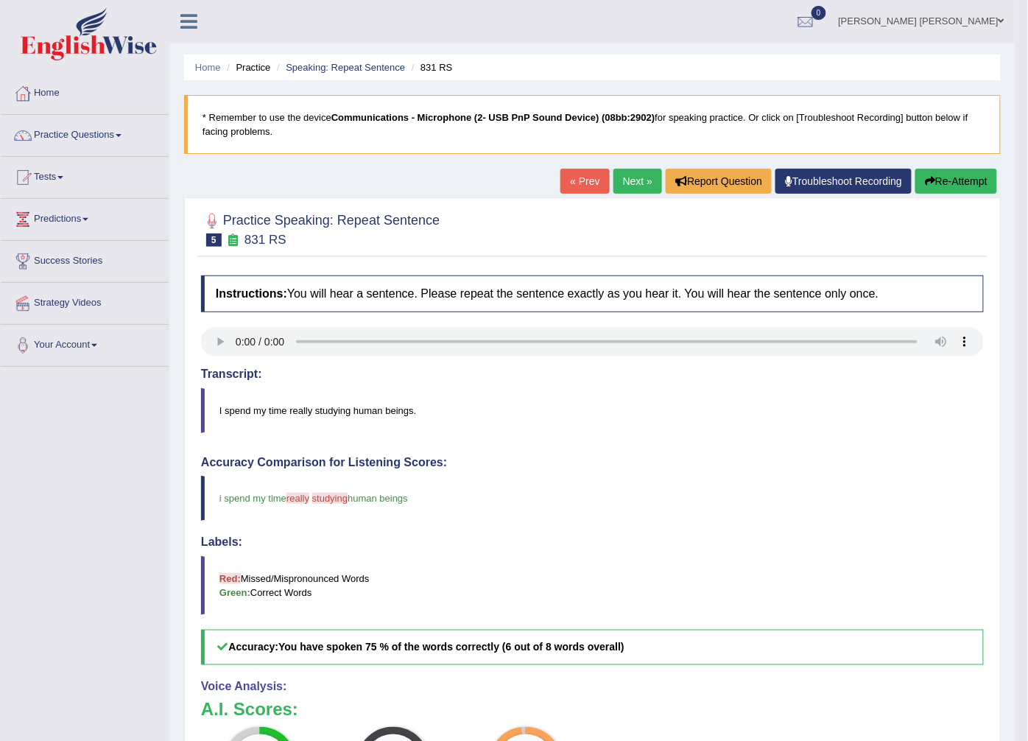
click at [598, 194] on link "« Prev" at bounding box center [585, 181] width 49 height 25
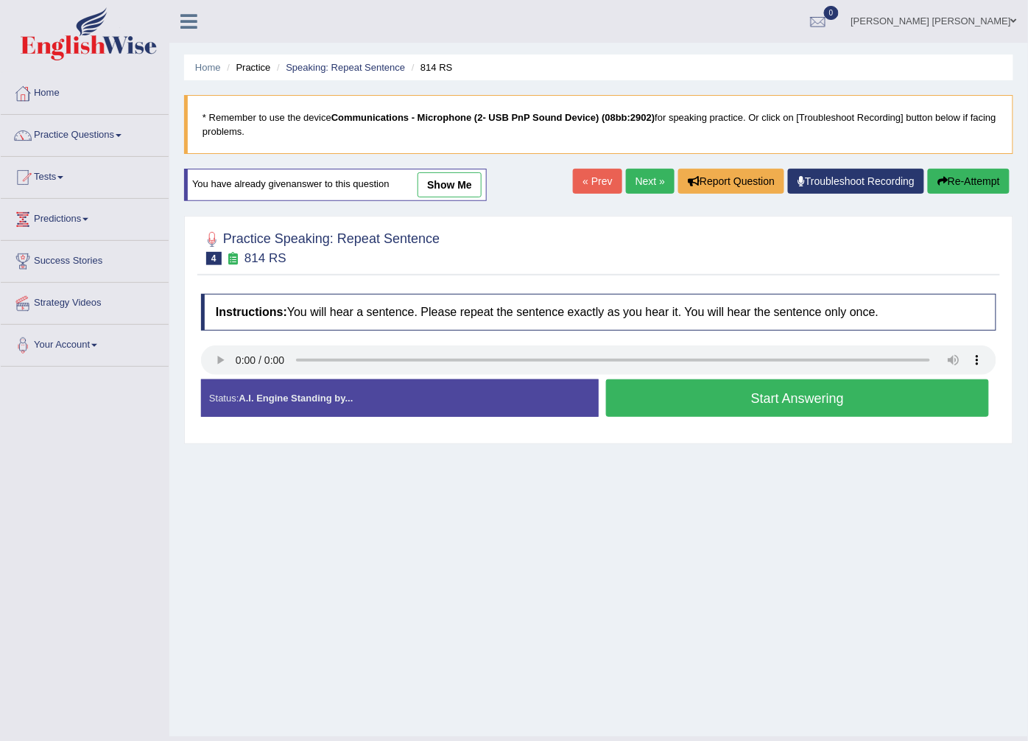
click at [631, 180] on link "Next »" at bounding box center [650, 181] width 49 height 25
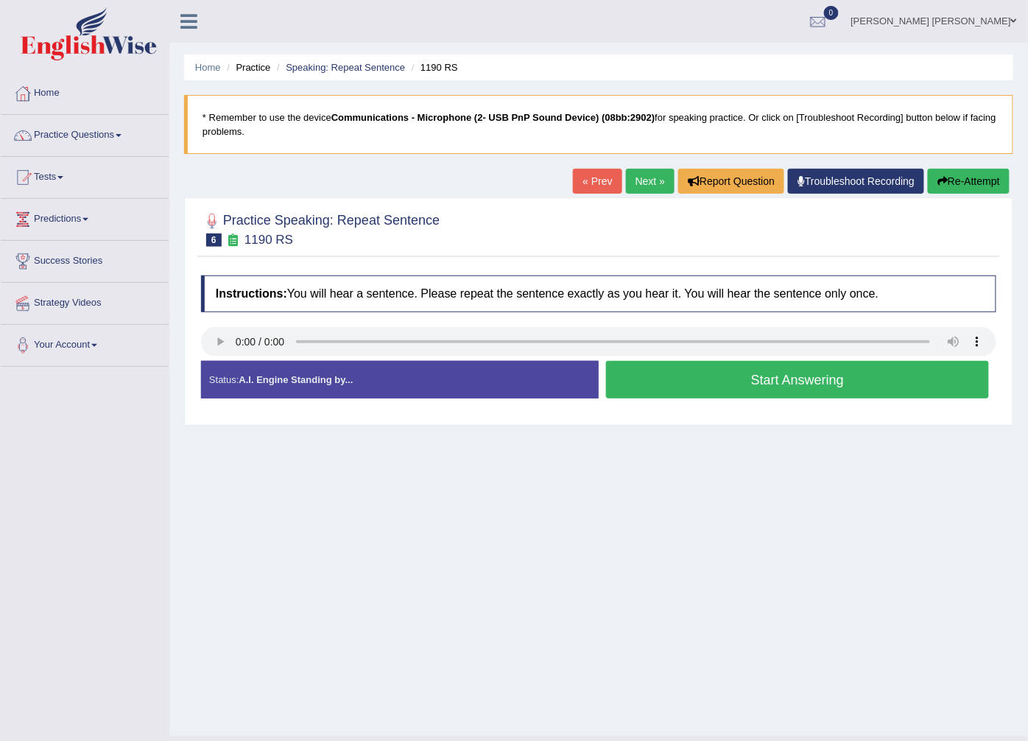
click at [636, 376] on button "Start Answering" at bounding box center [797, 380] width 383 height 38
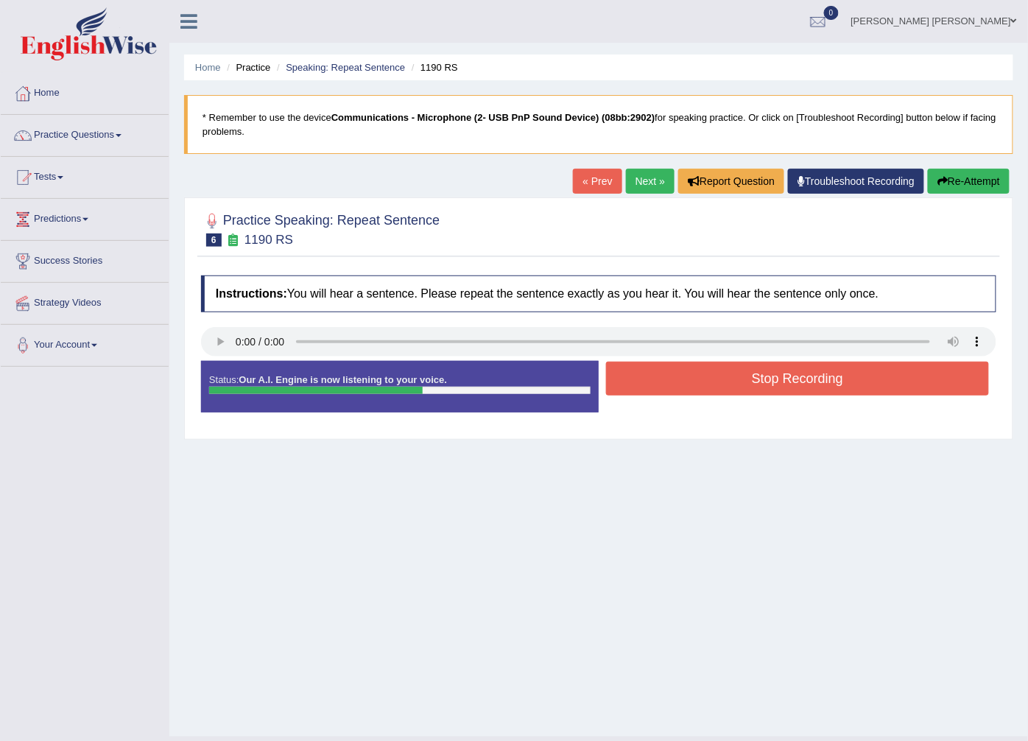
click at [636, 376] on button "Stop Recording" at bounding box center [797, 379] width 383 height 34
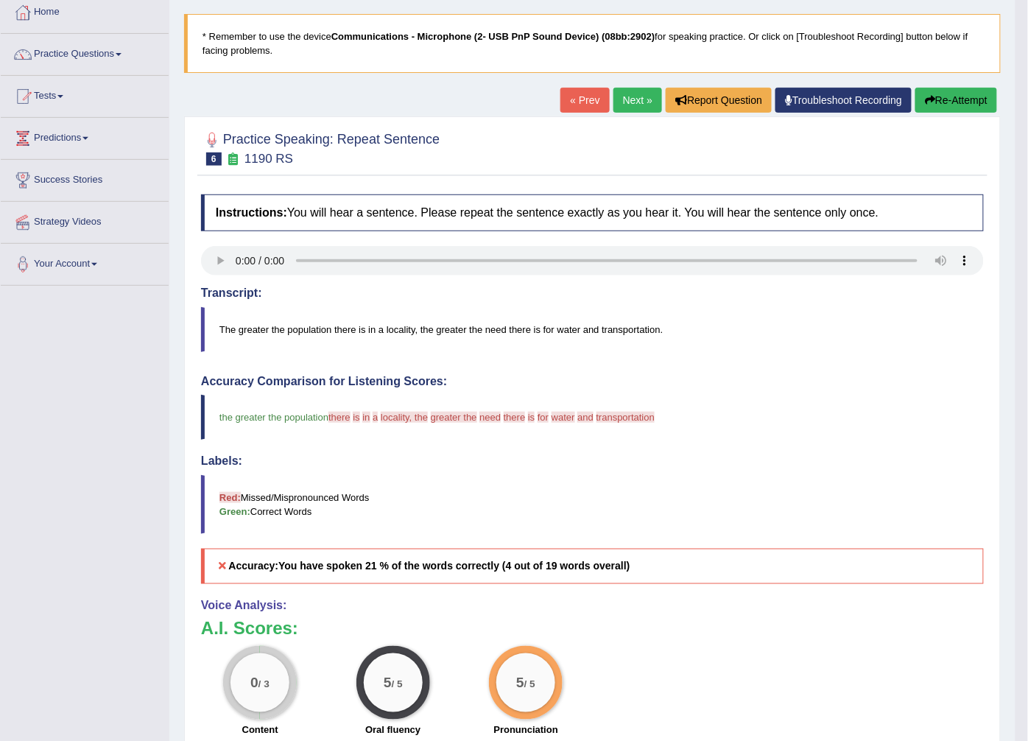
scroll to position [82, 0]
click at [638, 96] on link "Next »" at bounding box center [638, 99] width 49 height 25
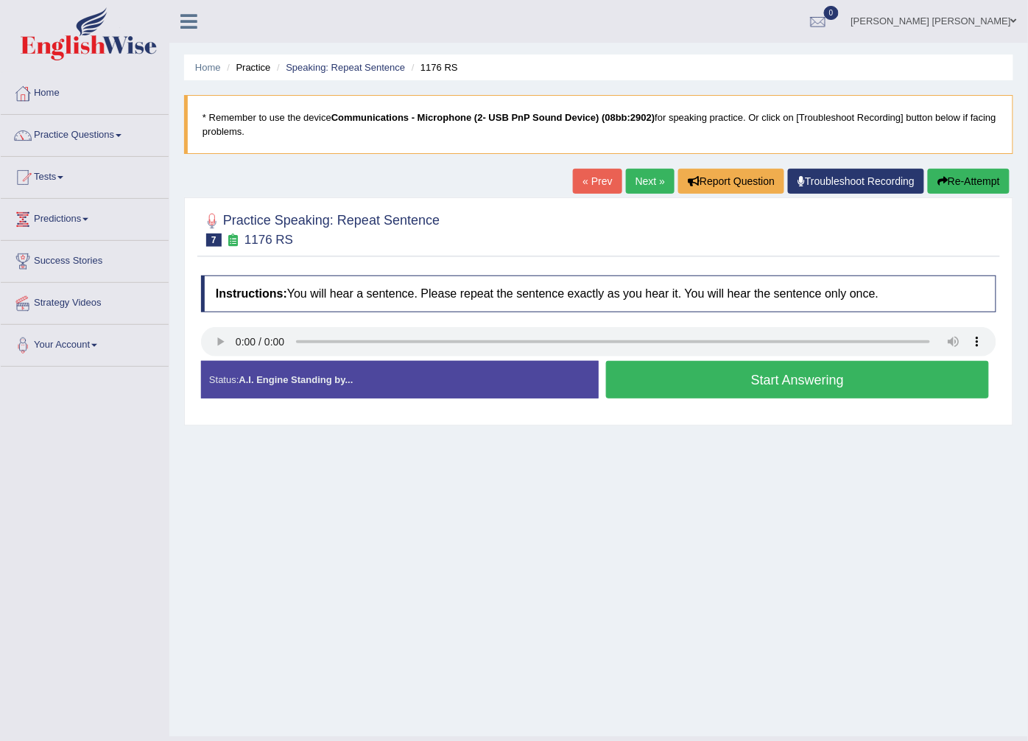
click at [700, 390] on button "Start Answering" at bounding box center [797, 380] width 383 height 38
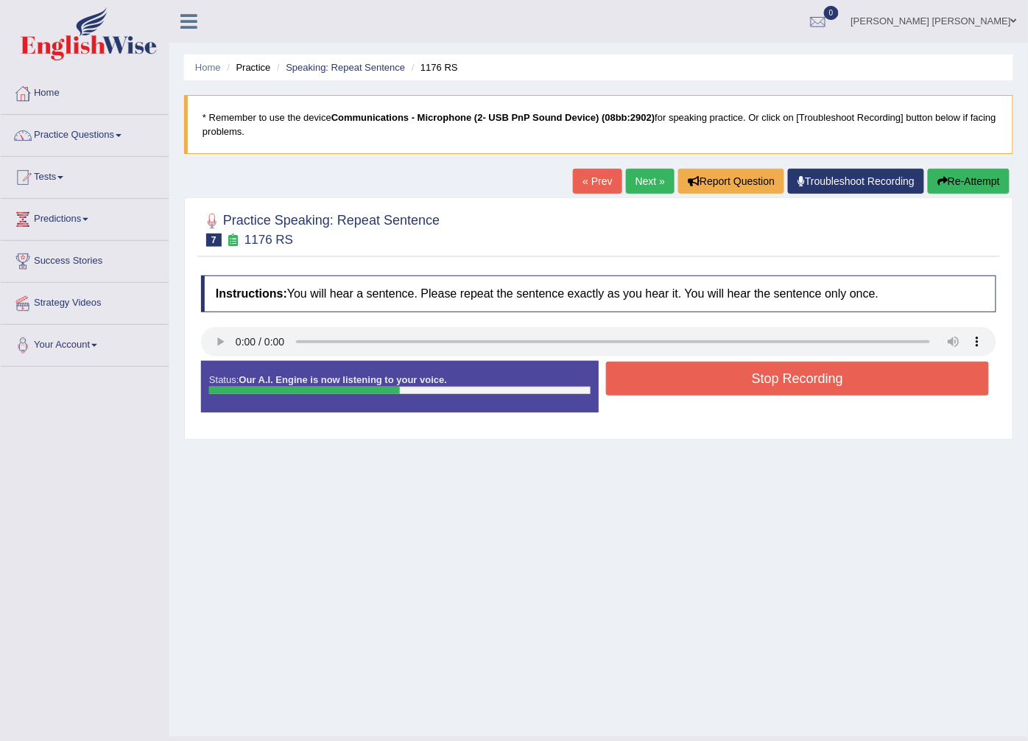
click at [700, 390] on button "Stop Recording" at bounding box center [797, 379] width 383 height 34
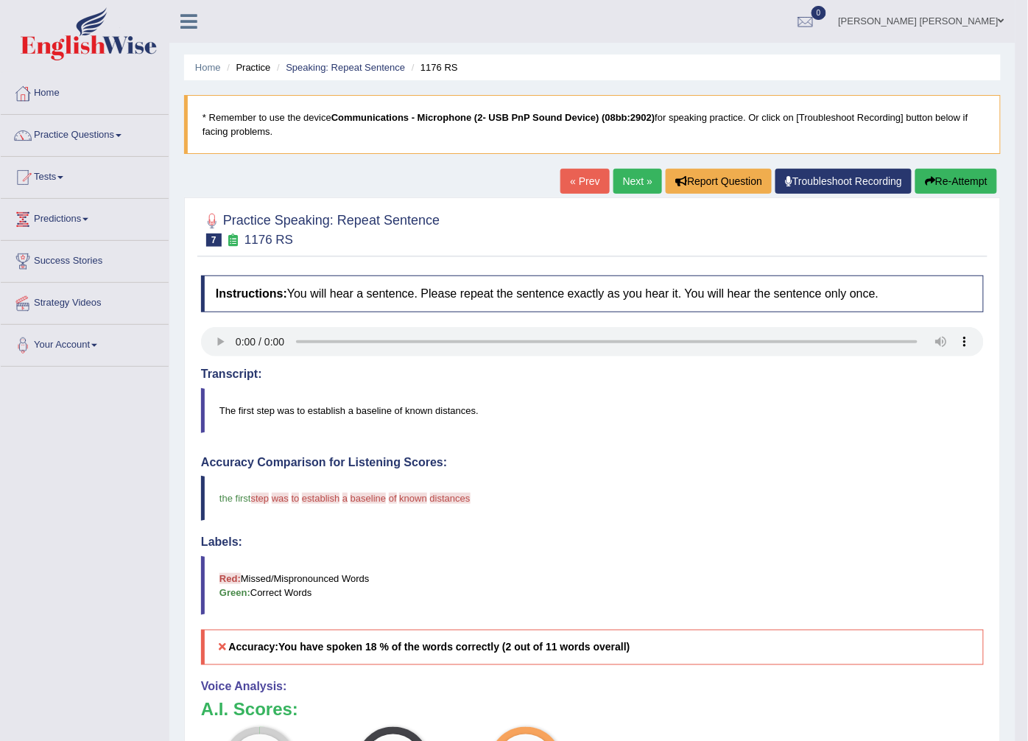
click at [631, 179] on link "Next »" at bounding box center [638, 181] width 49 height 25
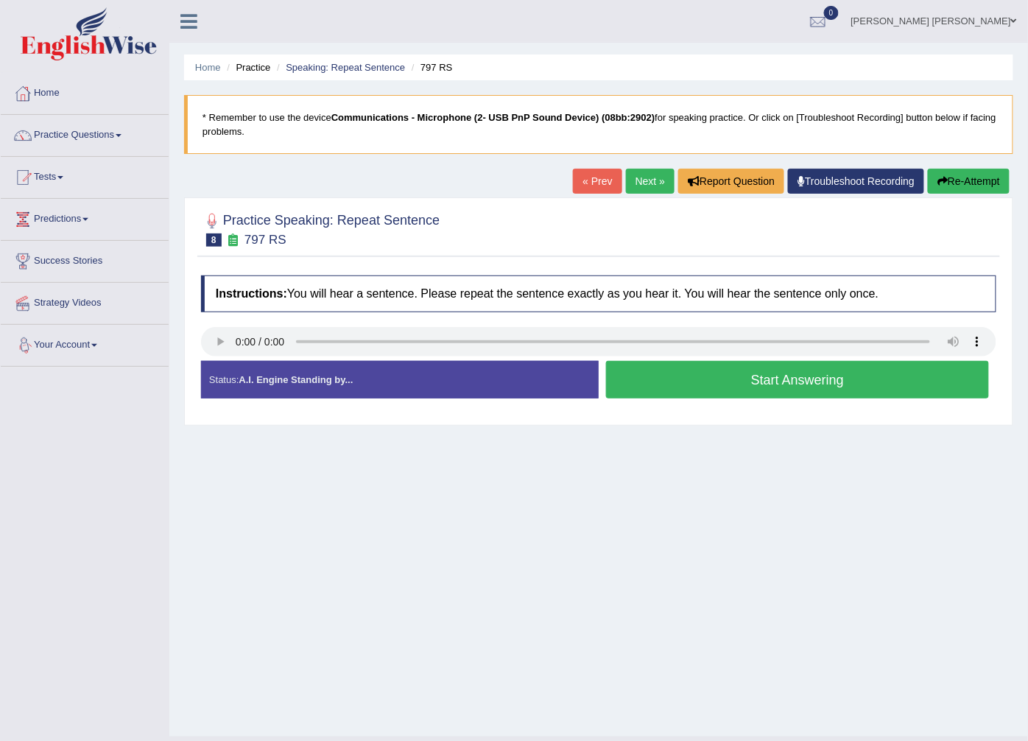
click at [676, 368] on button "Start Answering" at bounding box center [797, 380] width 383 height 38
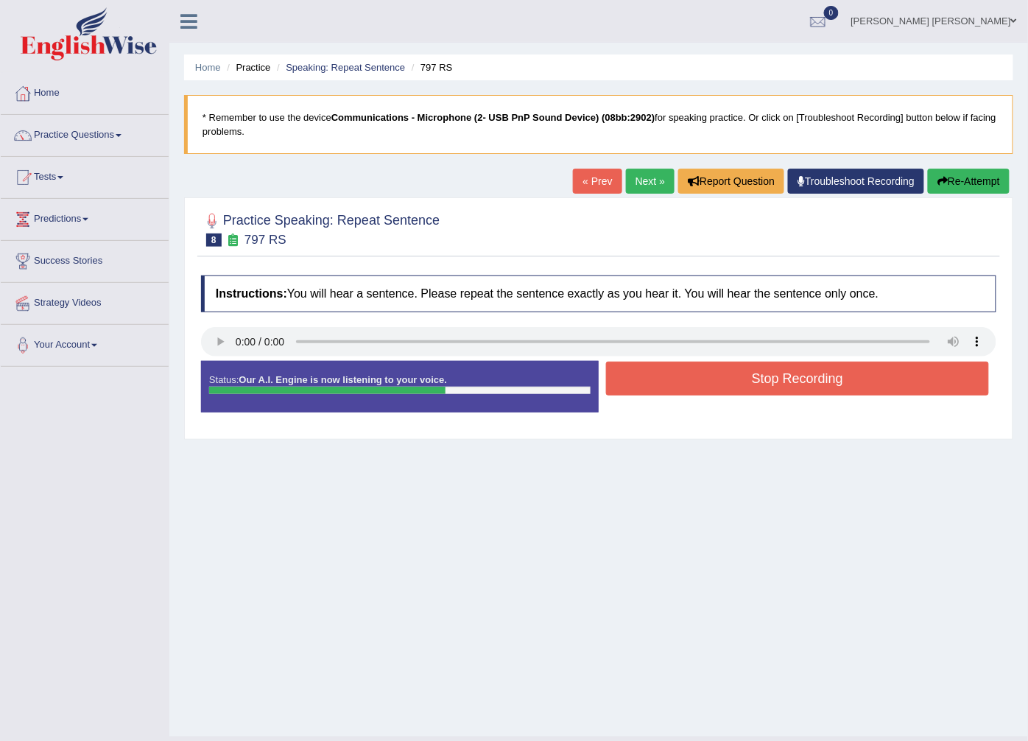
click at [678, 373] on button "Stop Recording" at bounding box center [797, 379] width 383 height 34
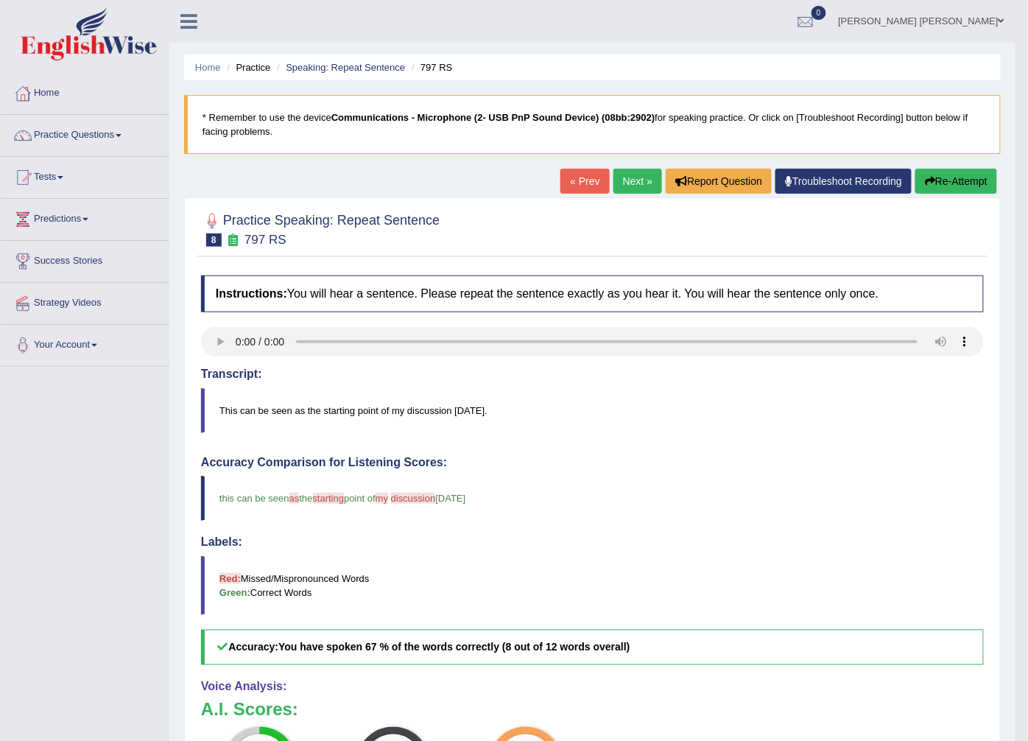
click at [656, 172] on link "Next »" at bounding box center [638, 181] width 49 height 25
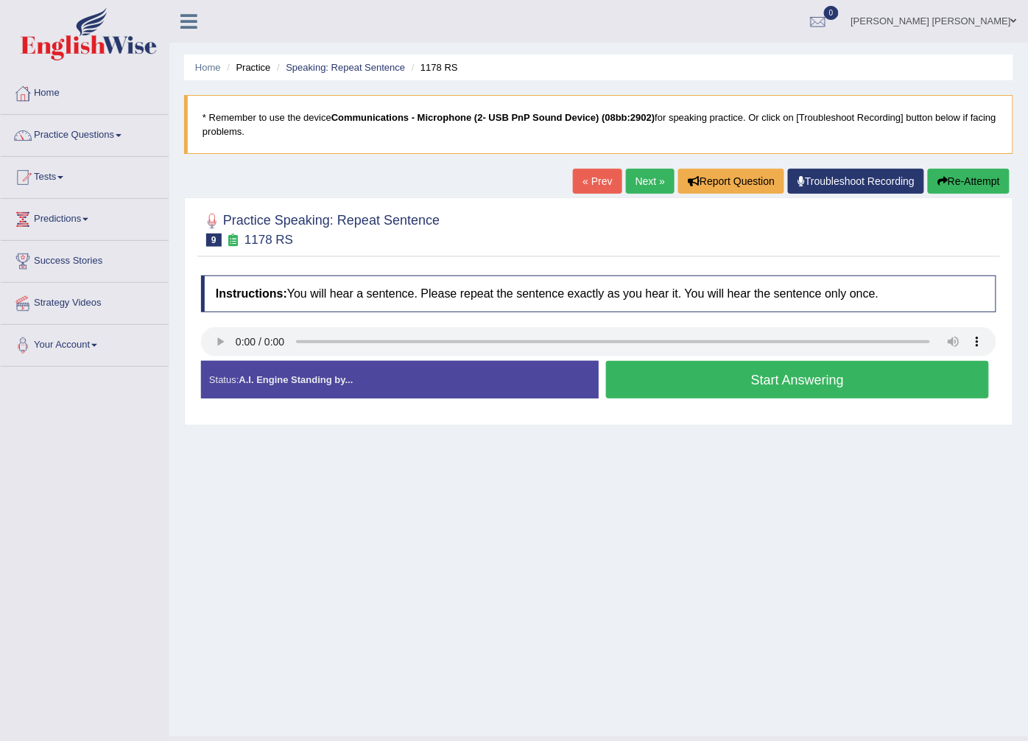
click at [685, 382] on button "Start Answering" at bounding box center [797, 380] width 383 height 38
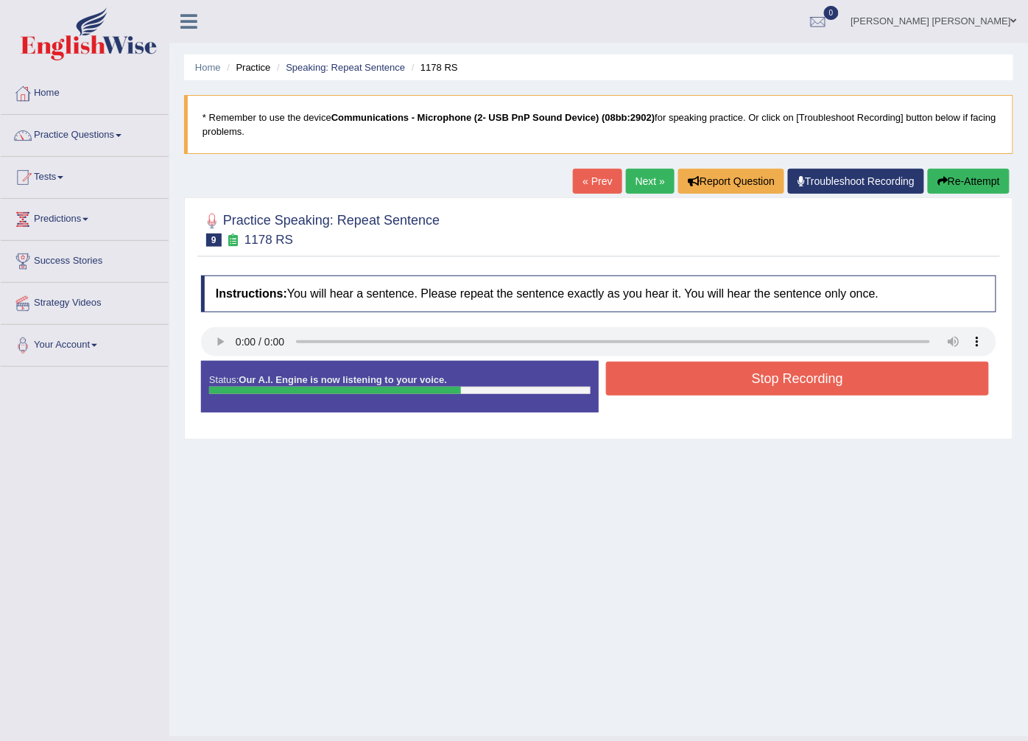
click at [685, 382] on button "Stop Recording" at bounding box center [797, 379] width 383 height 34
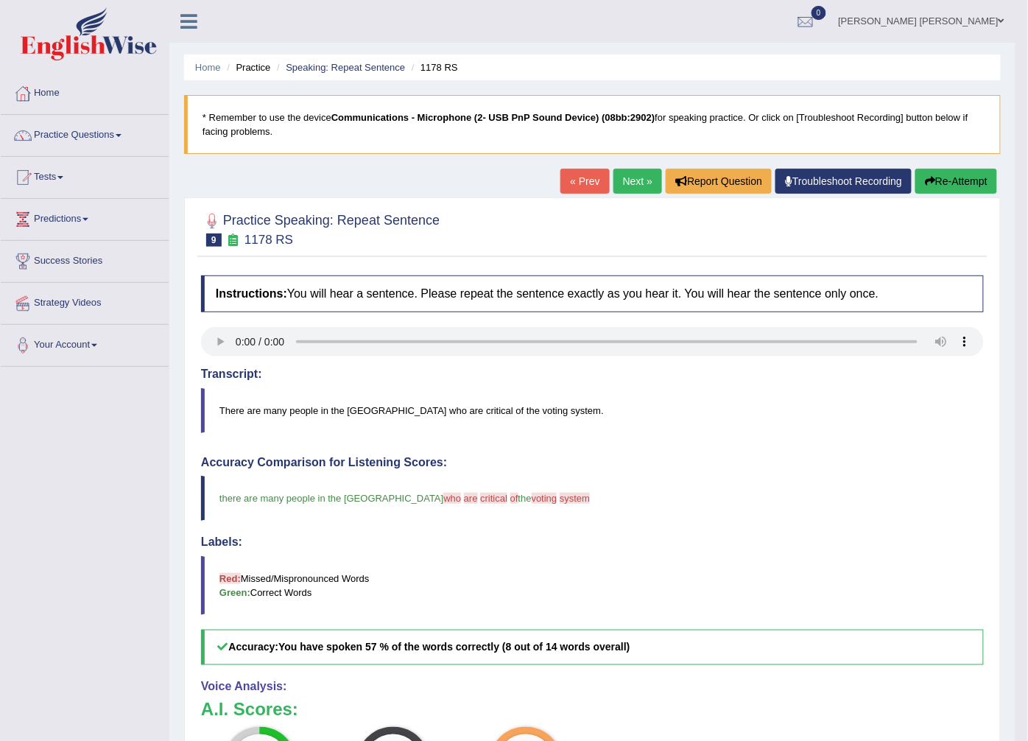
click at [650, 174] on link "Next »" at bounding box center [638, 181] width 49 height 25
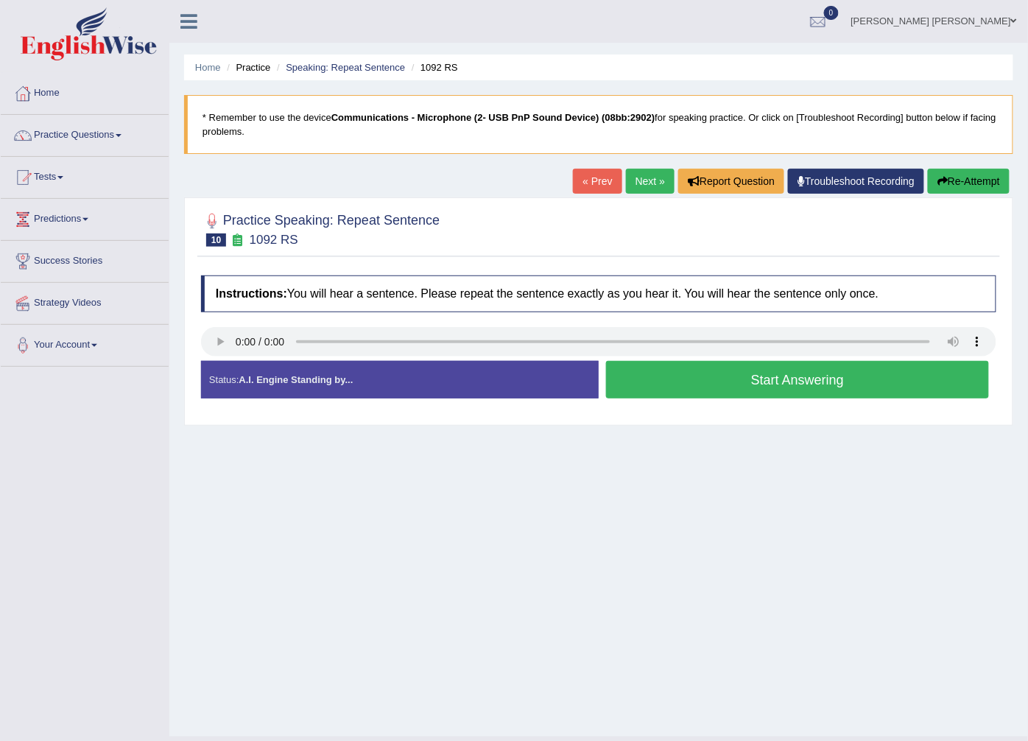
click at [622, 379] on button "Start Answering" at bounding box center [797, 380] width 383 height 38
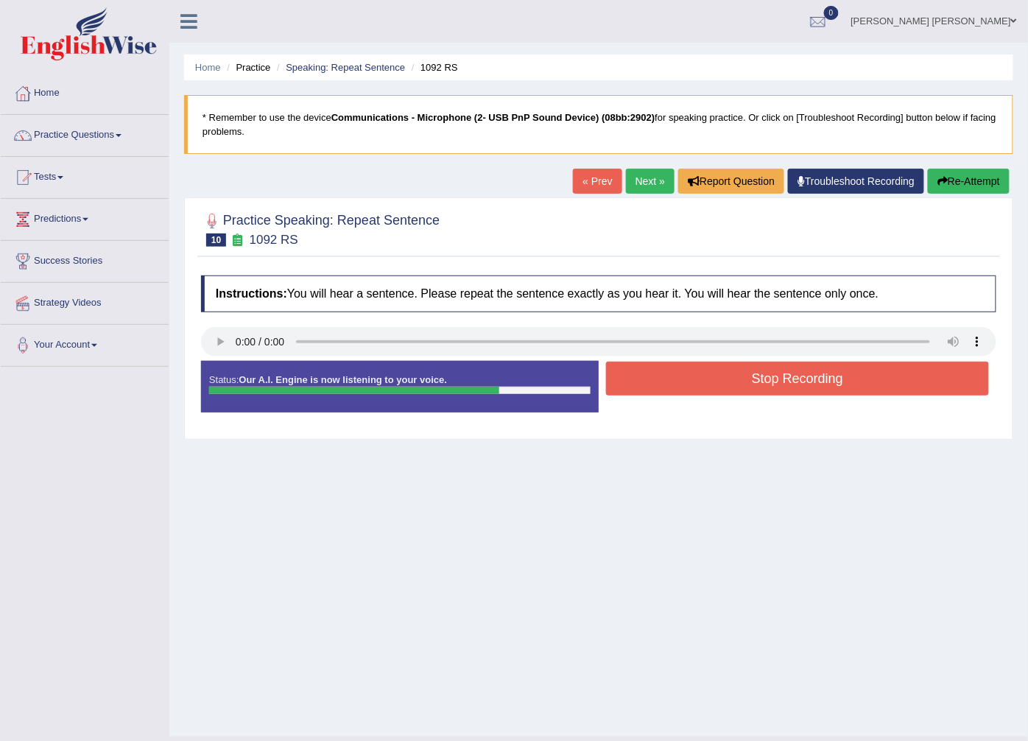
click at [622, 379] on button "Stop Recording" at bounding box center [797, 379] width 383 height 34
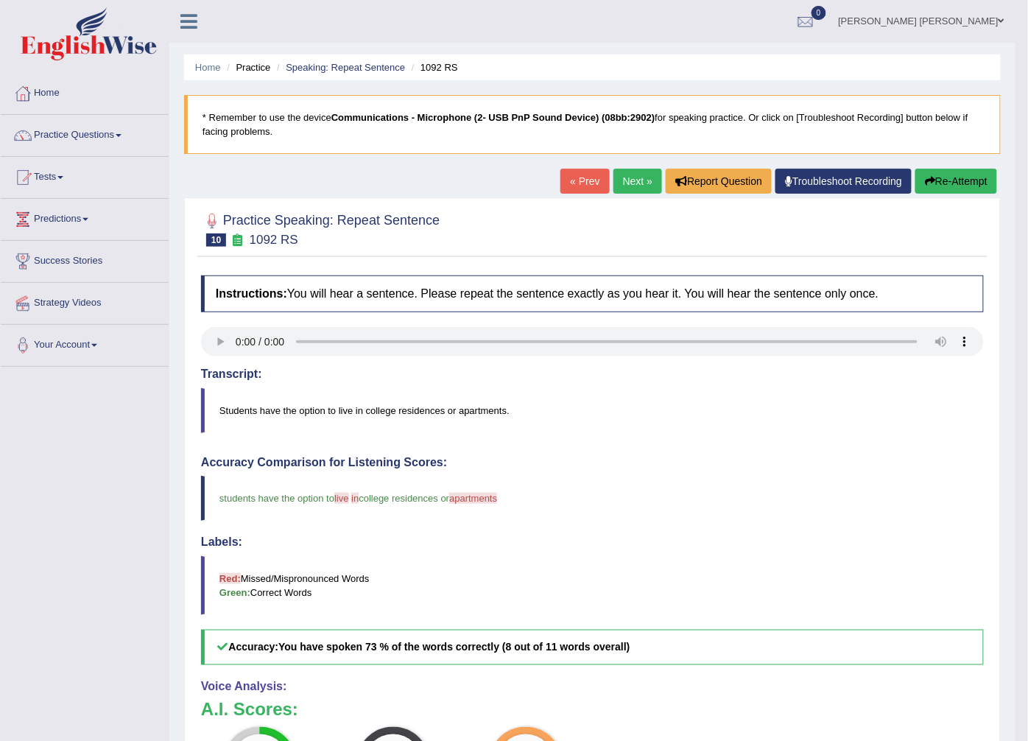
click at [620, 184] on link "Next »" at bounding box center [638, 181] width 49 height 25
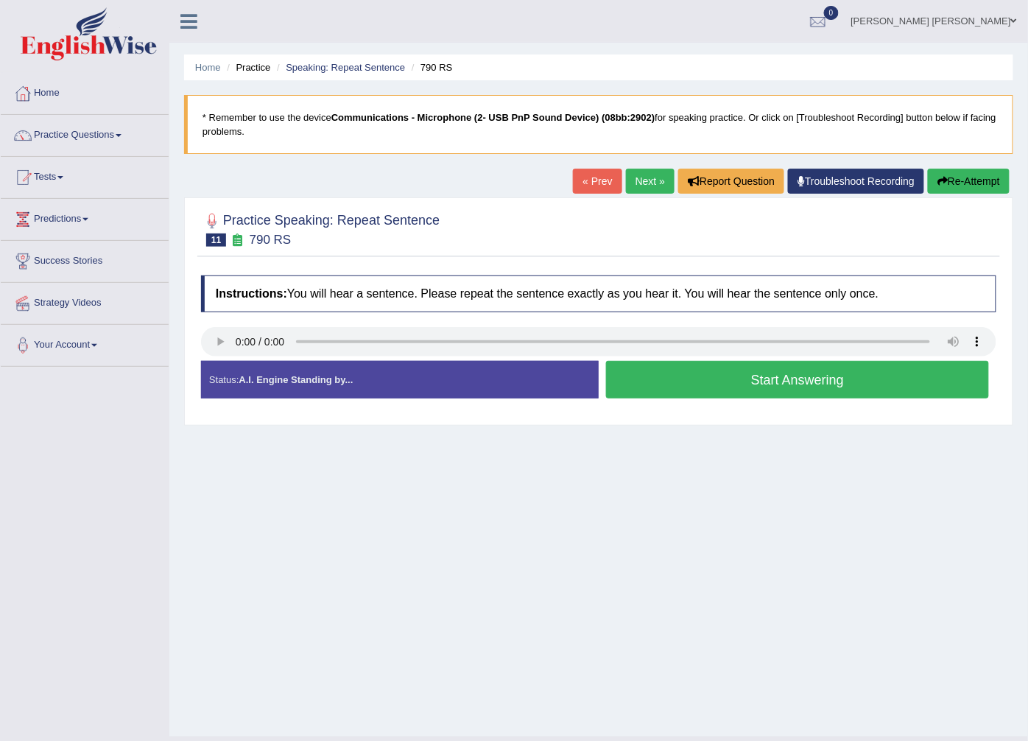
click at [626, 376] on button "Start Answering" at bounding box center [797, 380] width 383 height 38
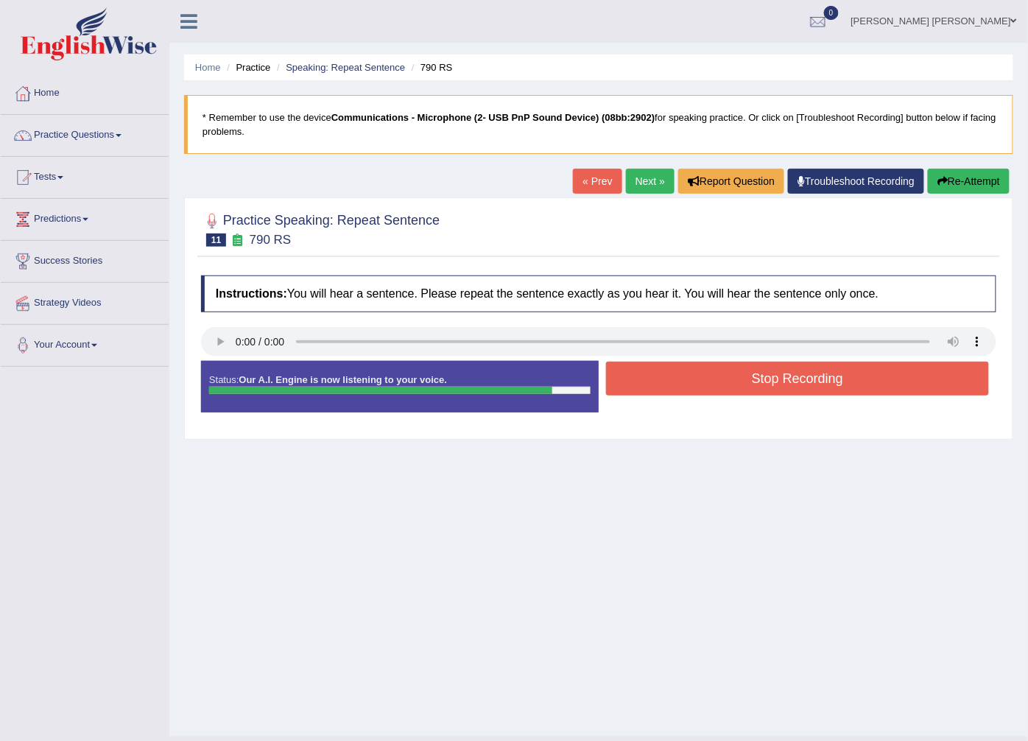
click at [631, 379] on button "Stop Recording" at bounding box center [797, 379] width 383 height 34
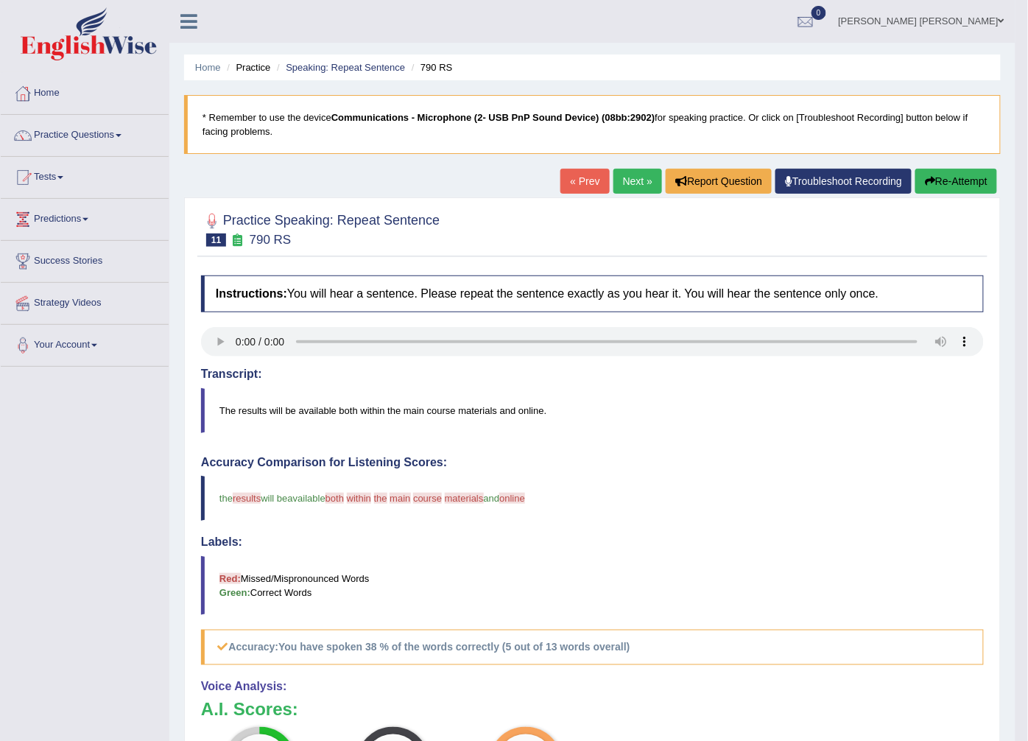
click at [636, 175] on link "Next »" at bounding box center [638, 181] width 49 height 25
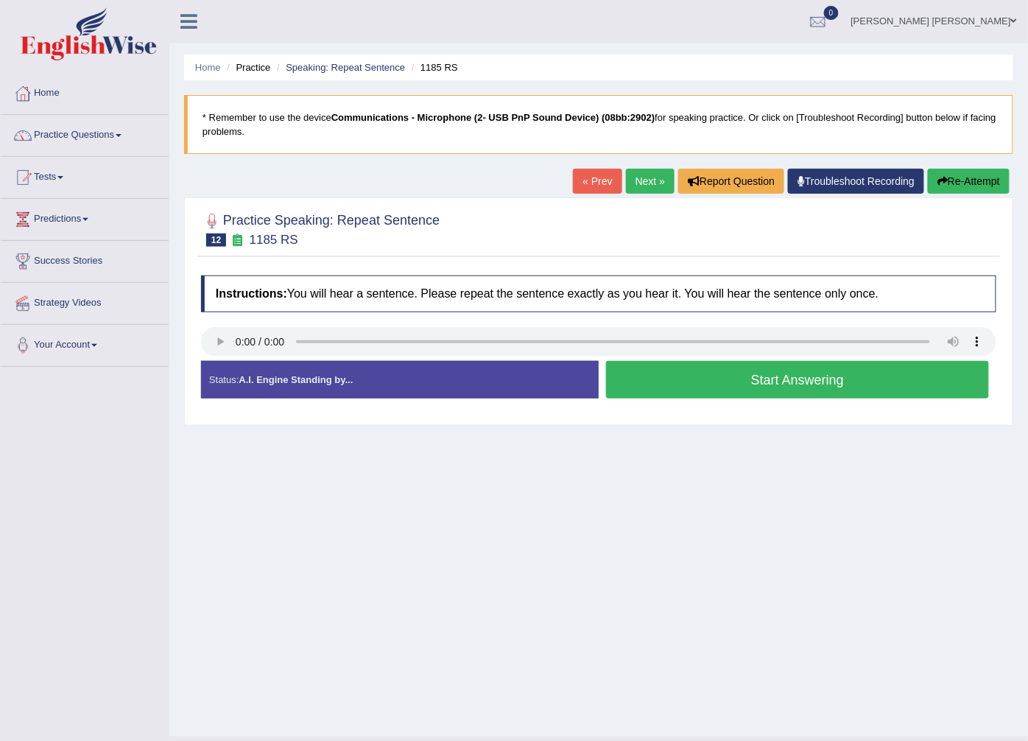
click at [645, 385] on button "Start Answering" at bounding box center [797, 380] width 383 height 38
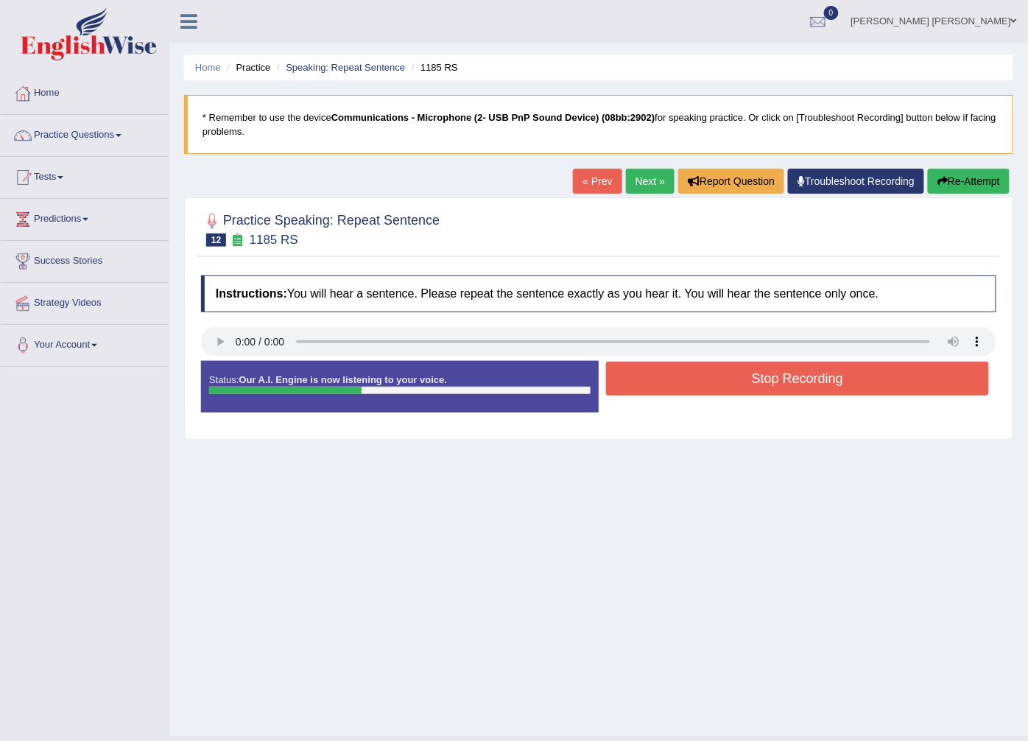
click at [646, 385] on button "Stop Recording" at bounding box center [797, 379] width 383 height 34
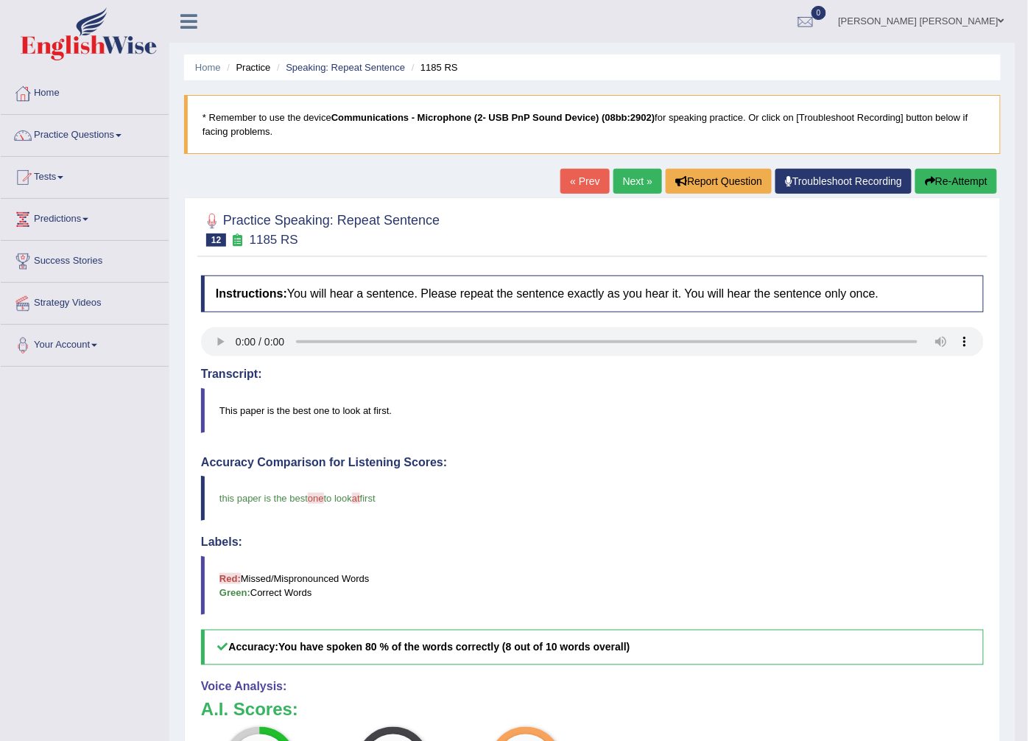
click at [634, 188] on link "Next »" at bounding box center [638, 181] width 49 height 25
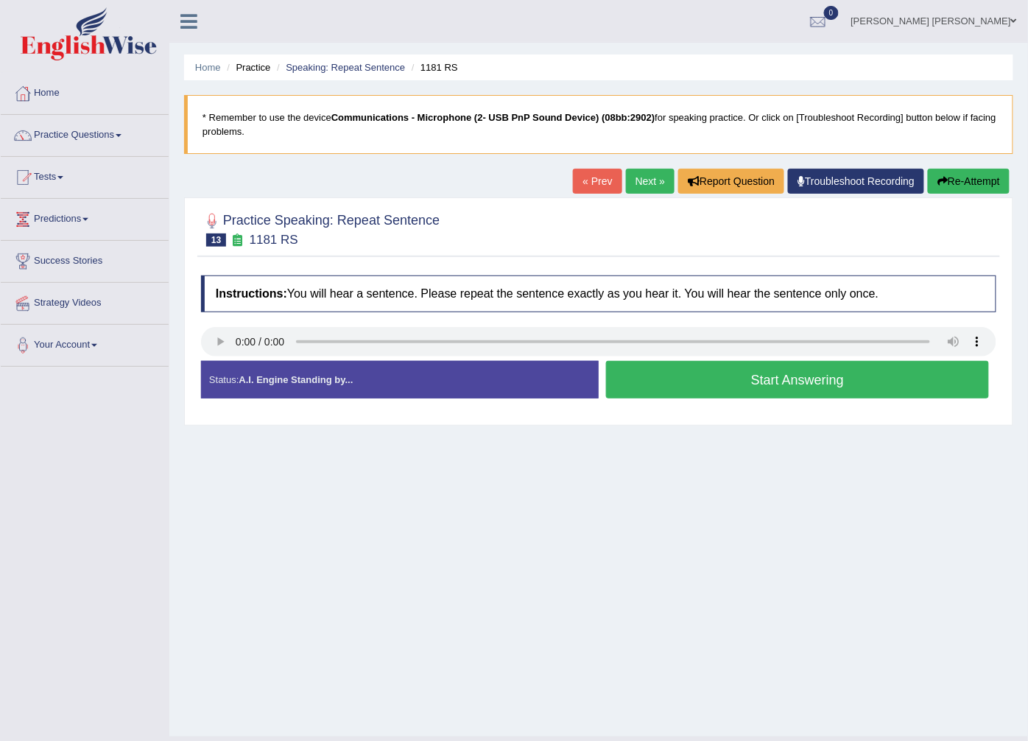
click at [656, 365] on button "Start Answering" at bounding box center [797, 380] width 383 height 38
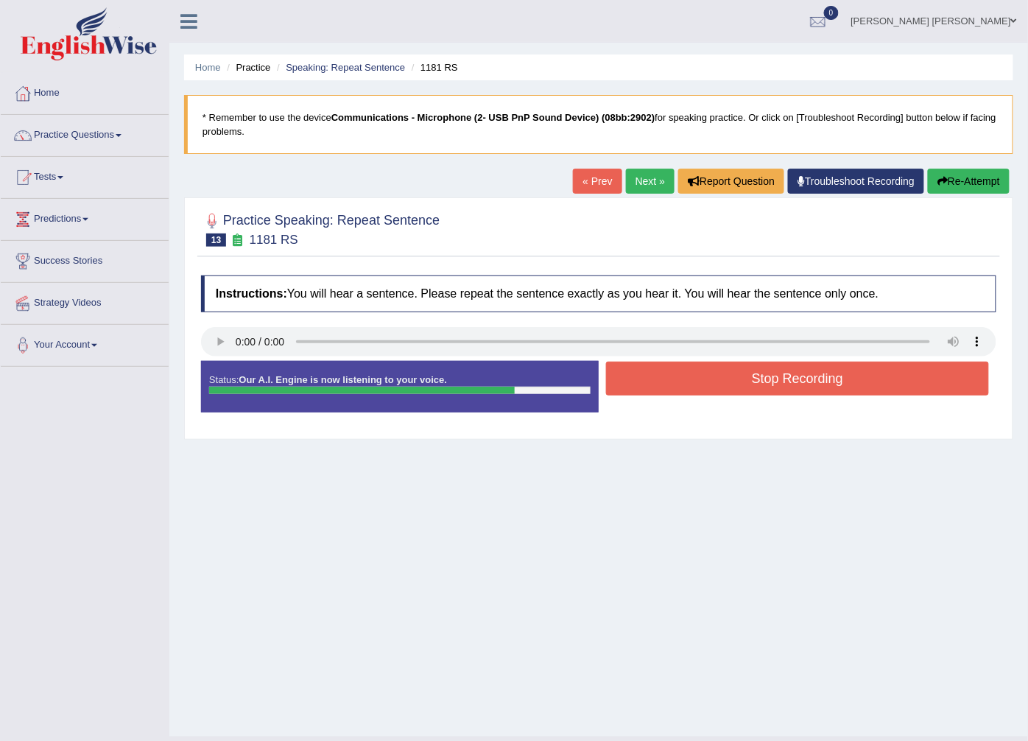
click at [642, 386] on button "Stop Recording" at bounding box center [797, 379] width 383 height 34
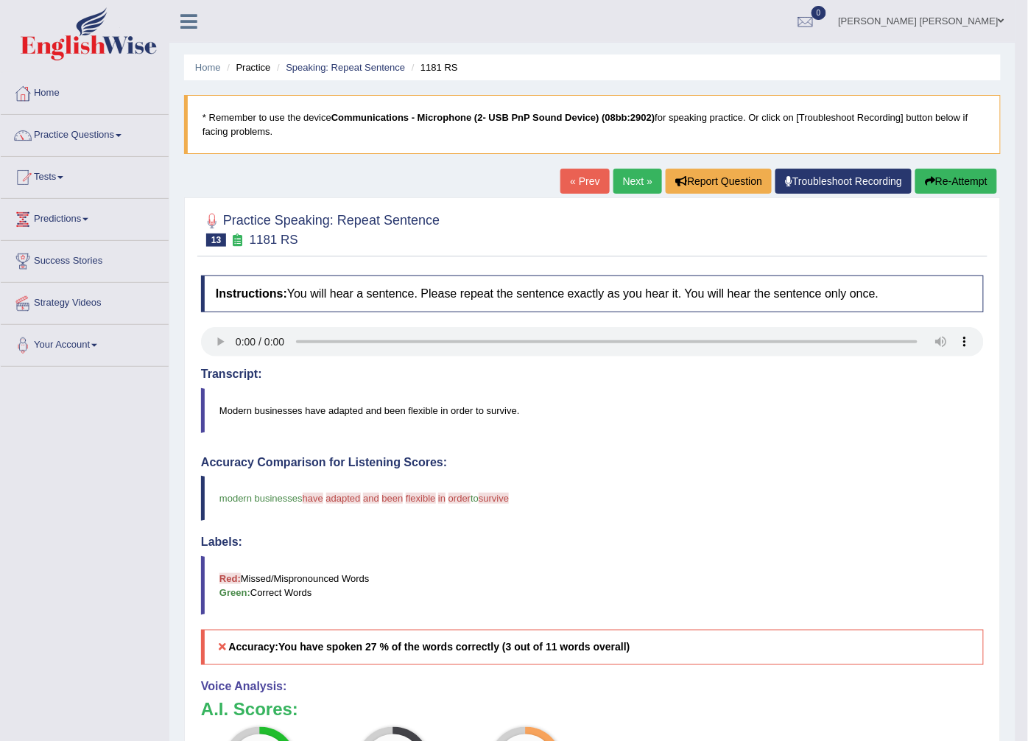
click at [614, 188] on link "Next »" at bounding box center [638, 181] width 49 height 25
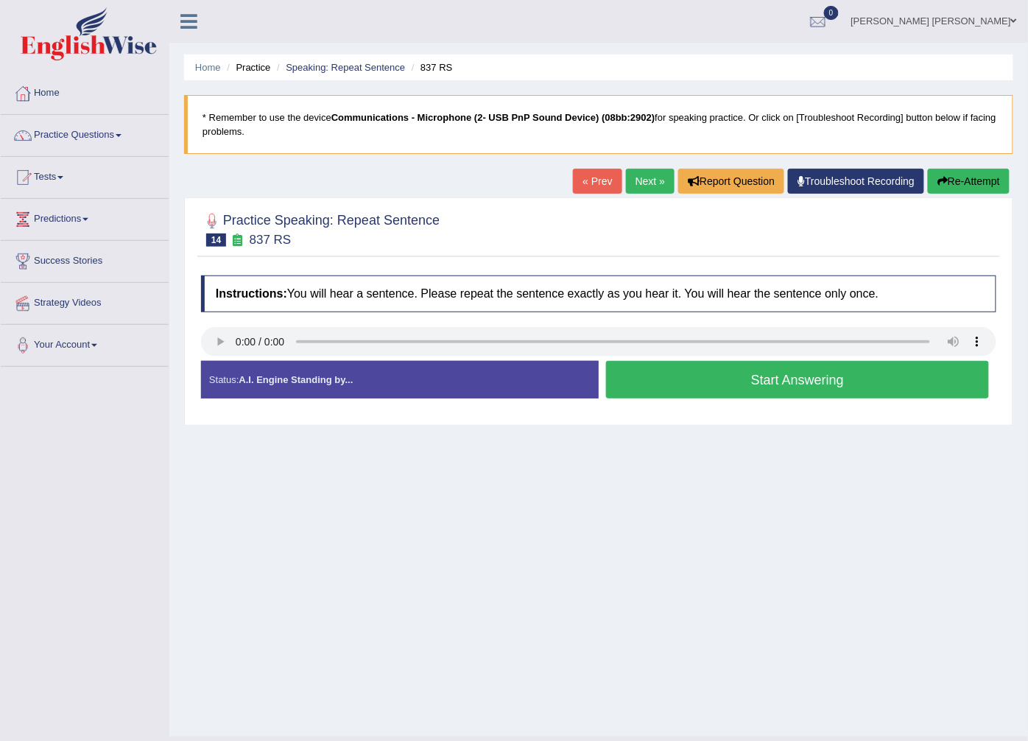
click at [624, 385] on button "Start Answering" at bounding box center [797, 380] width 383 height 38
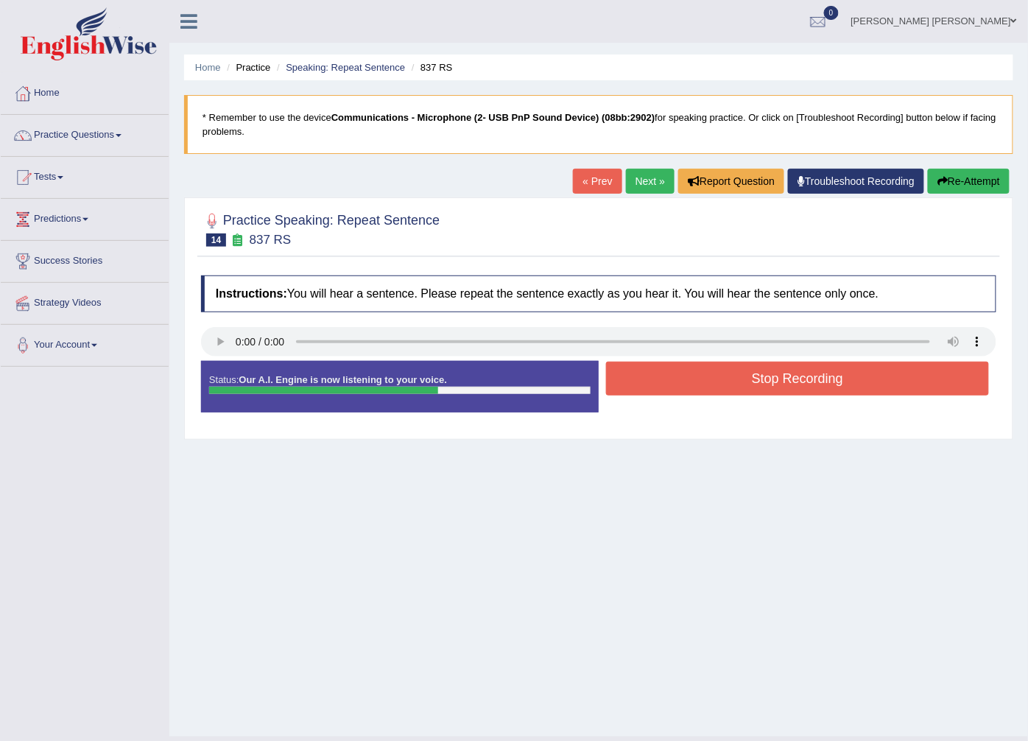
click at [624, 385] on button "Stop Recording" at bounding box center [797, 379] width 383 height 34
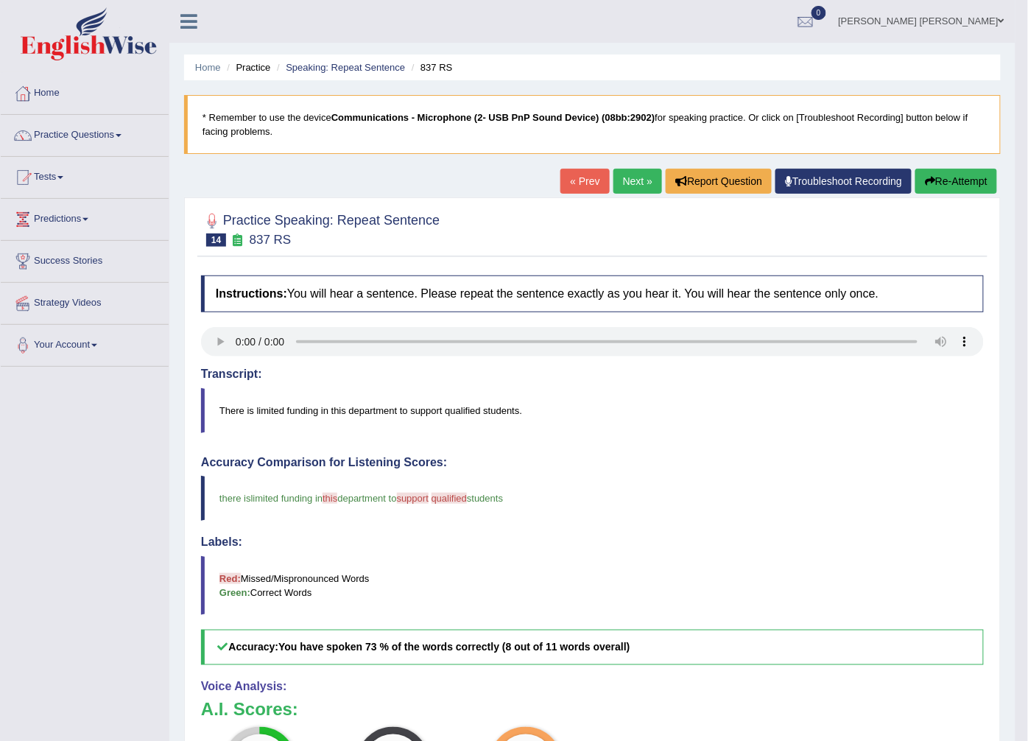
click at [644, 169] on link "Next »" at bounding box center [638, 181] width 49 height 25
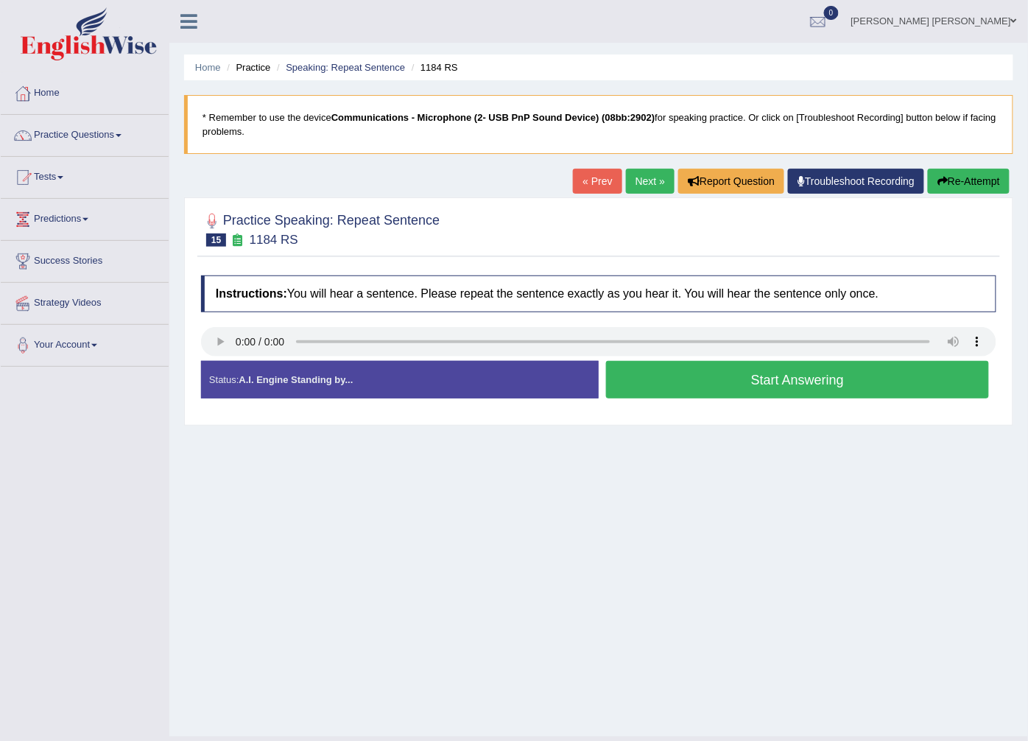
click at [637, 378] on button "Start Answering" at bounding box center [797, 380] width 383 height 38
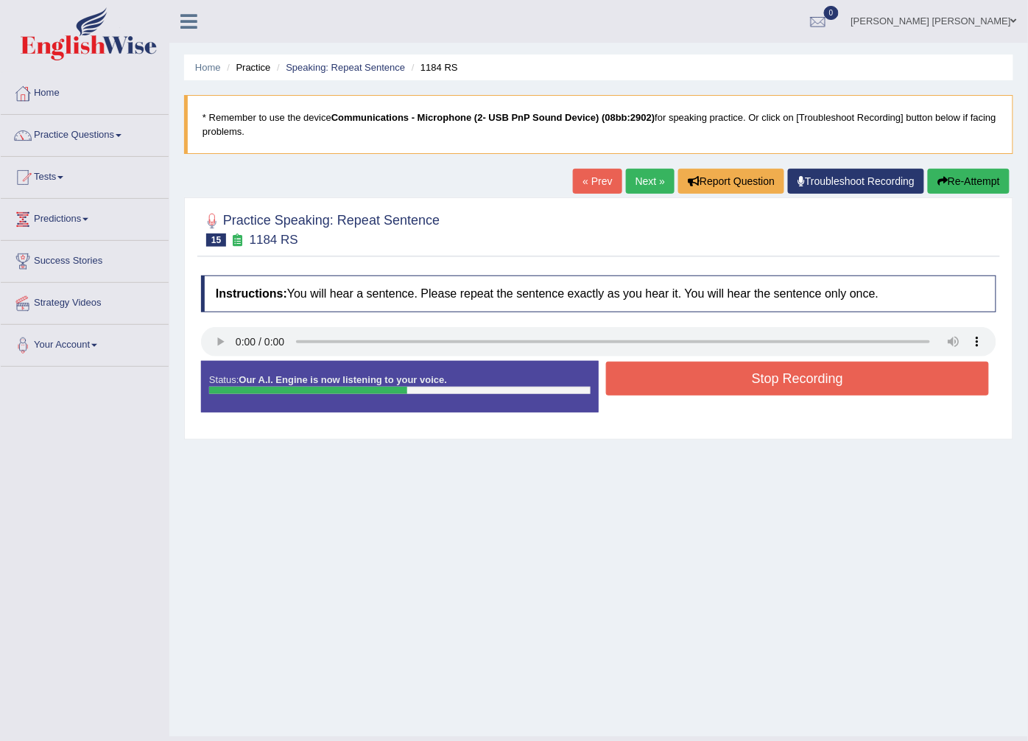
click at [637, 378] on button "Stop Recording" at bounding box center [797, 379] width 383 height 34
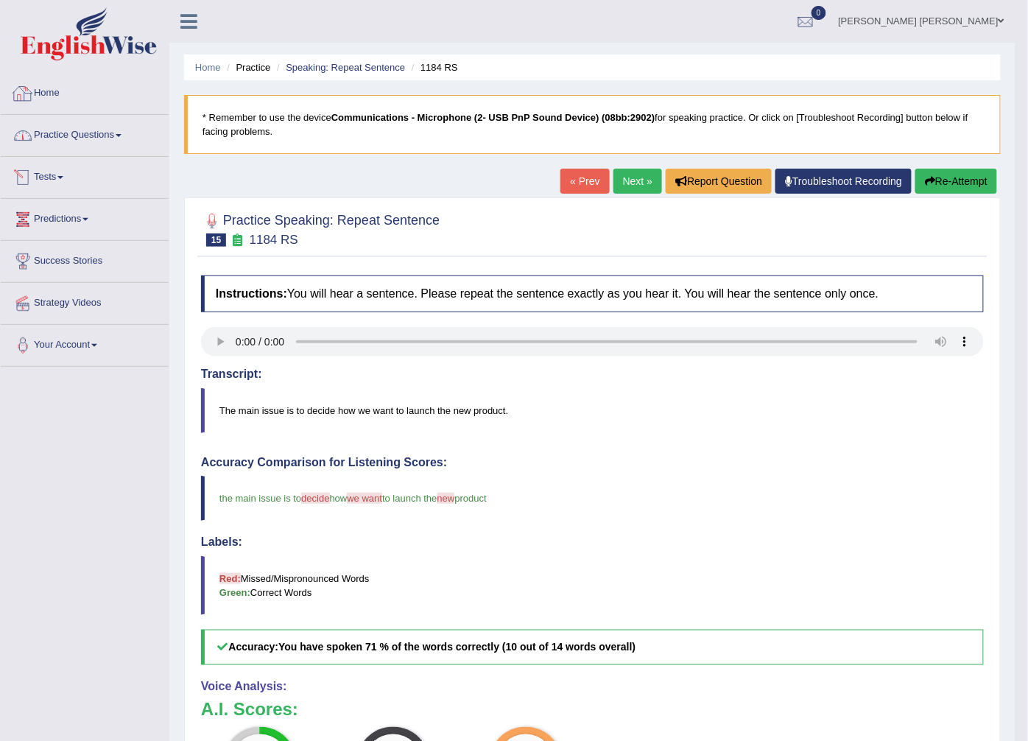
click at [102, 138] on link "Practice Questions" at bounding box center [85, 133] width 168 height 37
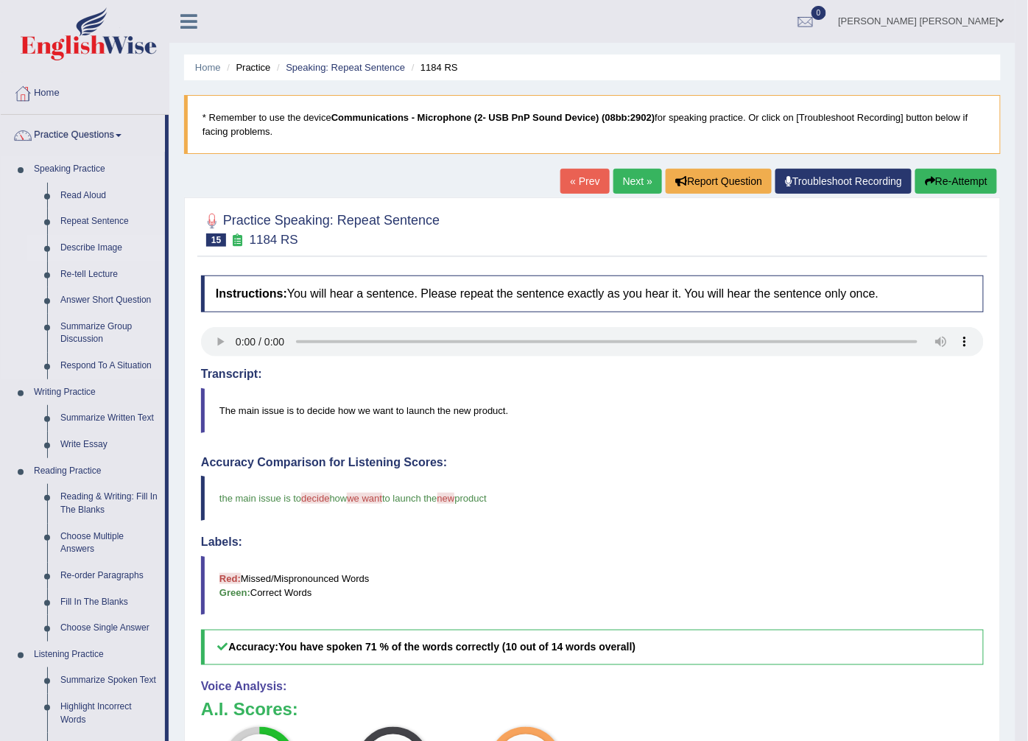
click at [84, 245] on link "Describe Image" at bounding box center [109, 248] width 111 height 27
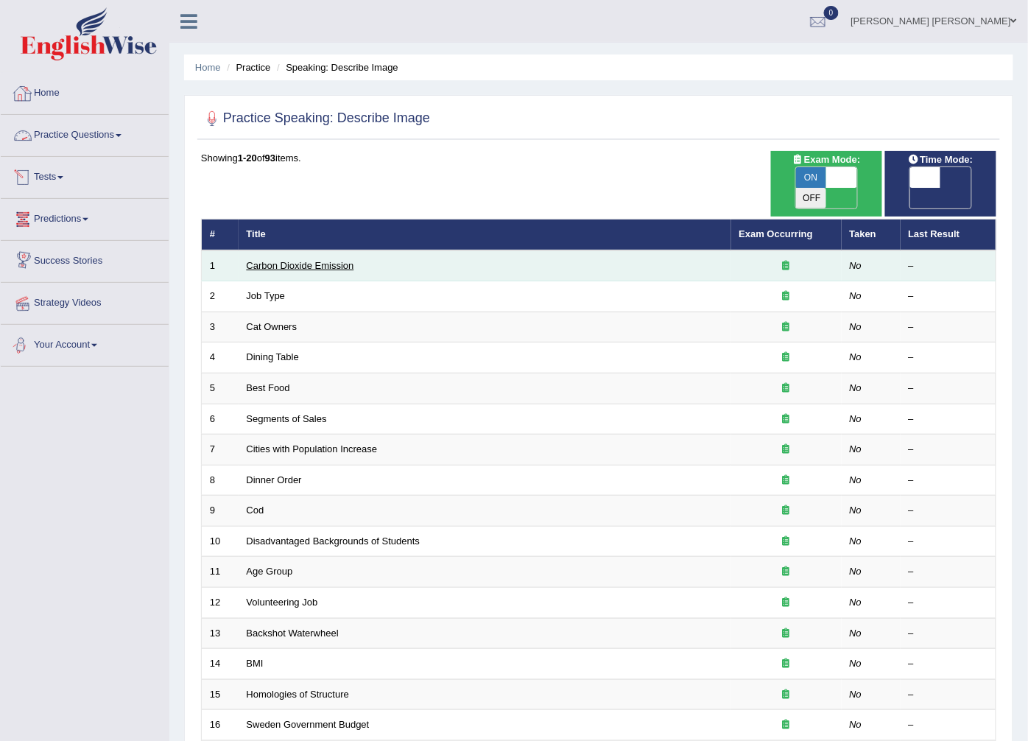
click at [326, 260] on link "Carbon Dioxide Emission" at bounding box center [301, 265] width 108 height 11
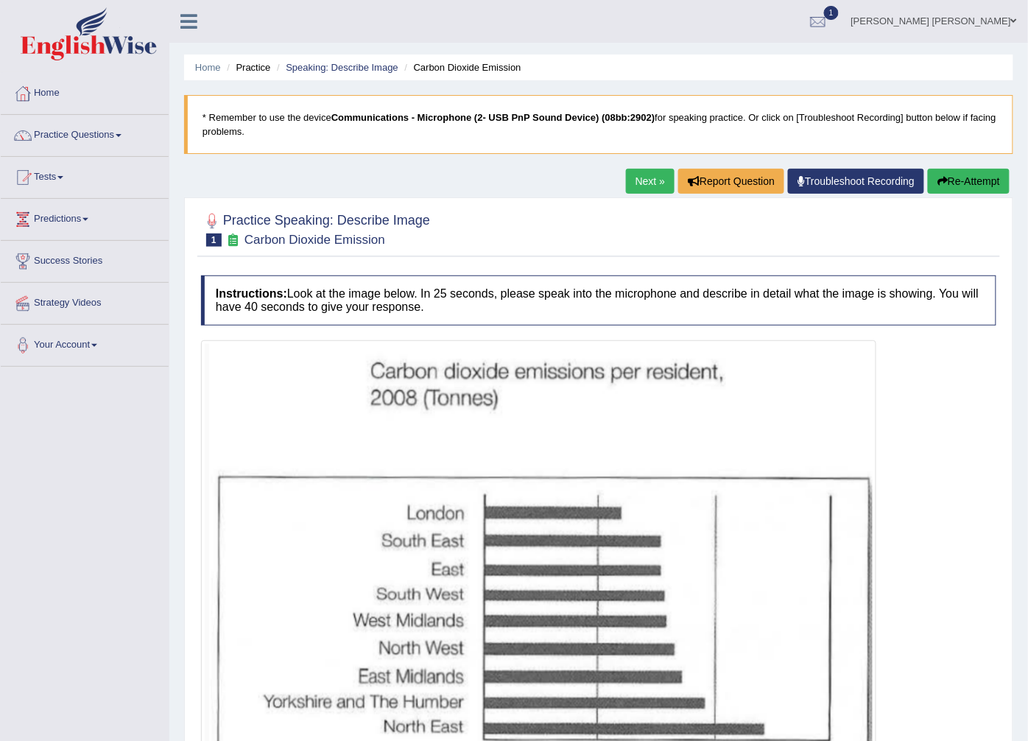
click at [645, 188] on link "Next »" at bounding box center [650, 181] width 49 height 25
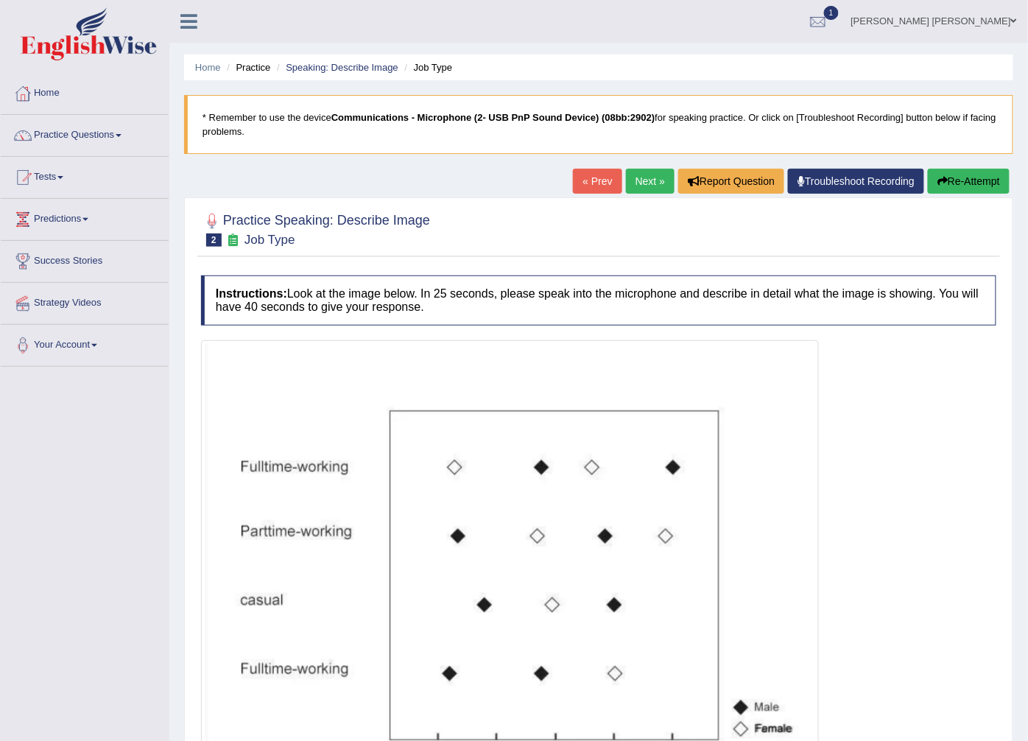
click at [645, 188] on link "Next »" at bounding box center [650, 181] width 49 height 25
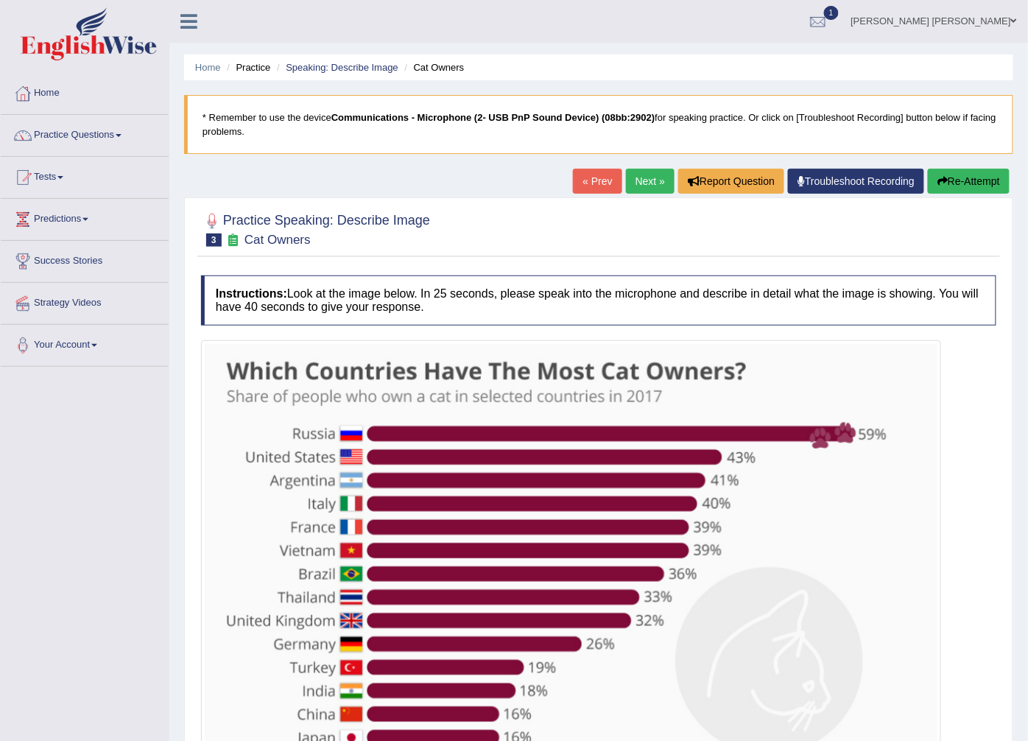
click at [590, 181] on link "« Prev" at bounding box center [597, 181] width 49 height 25
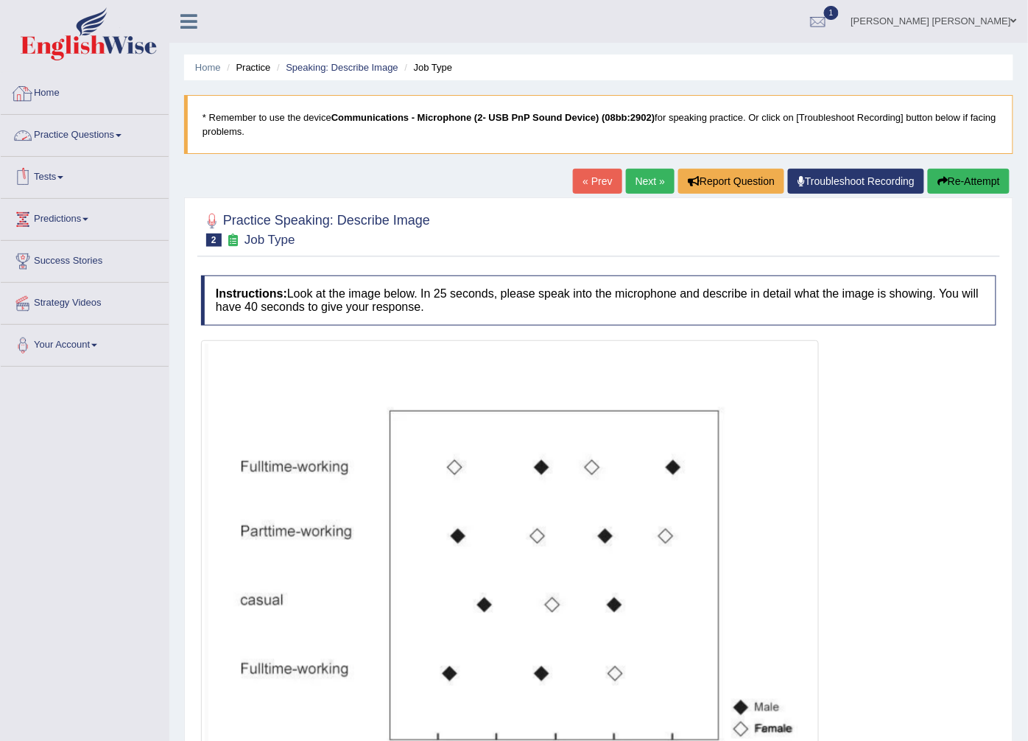
click at [90, 76] on link "Home" at bounding box center [85, 91] width 168 height 37
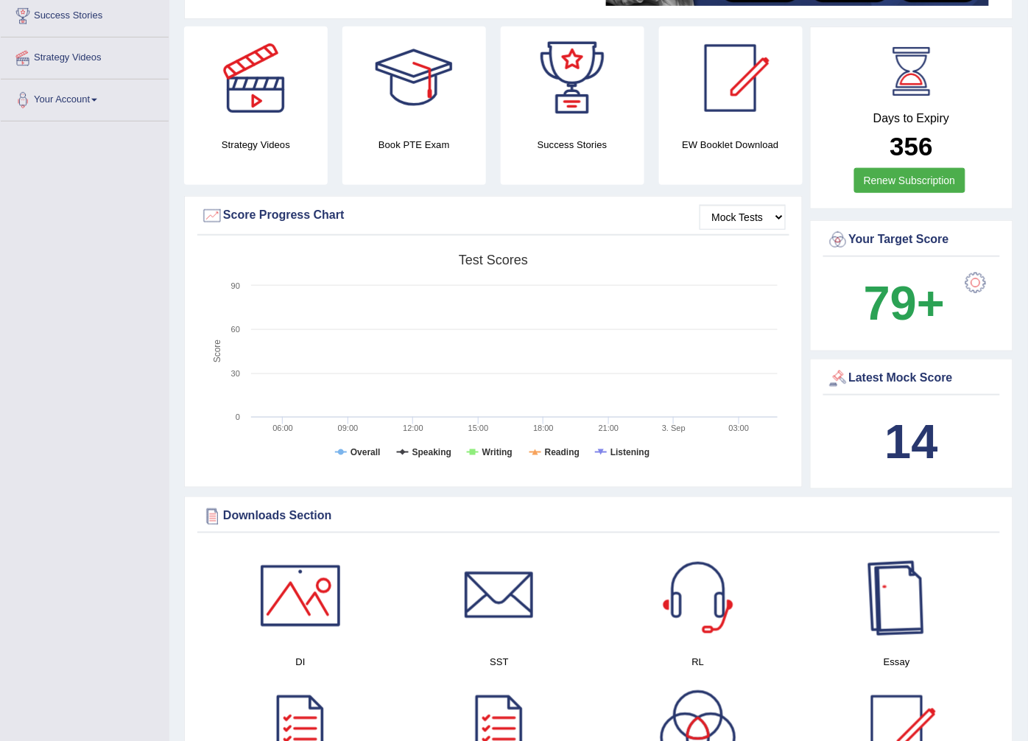
click at [904, 432] on b "14" at bounding box center [911, 442] width 53 height 54
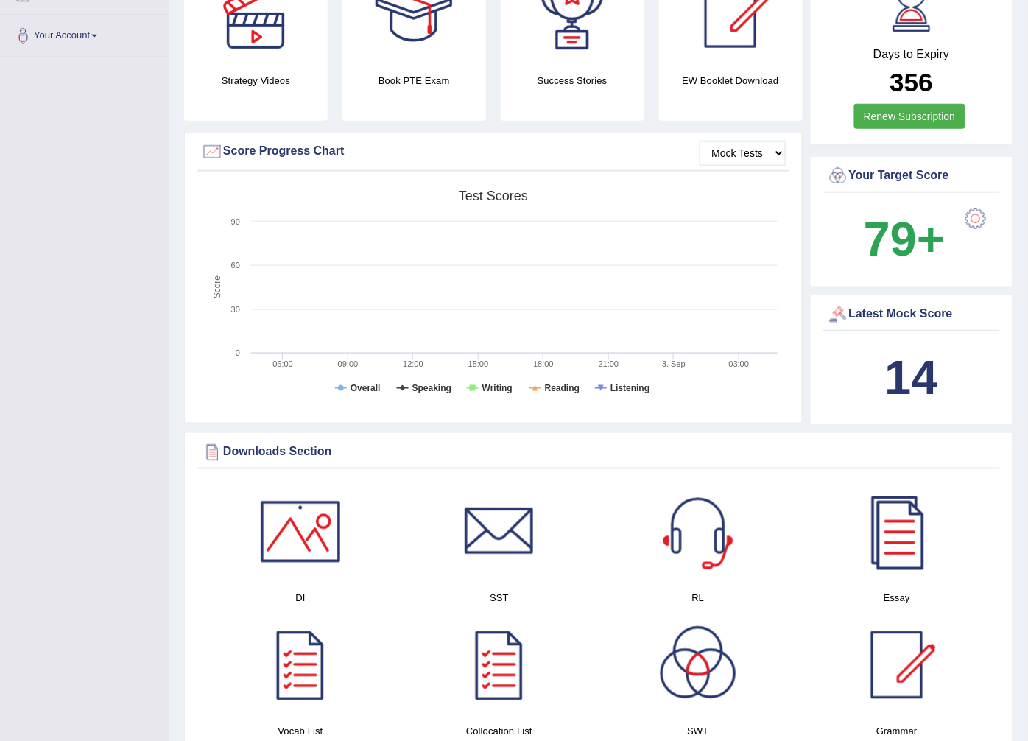
scroll to position [82, 0]
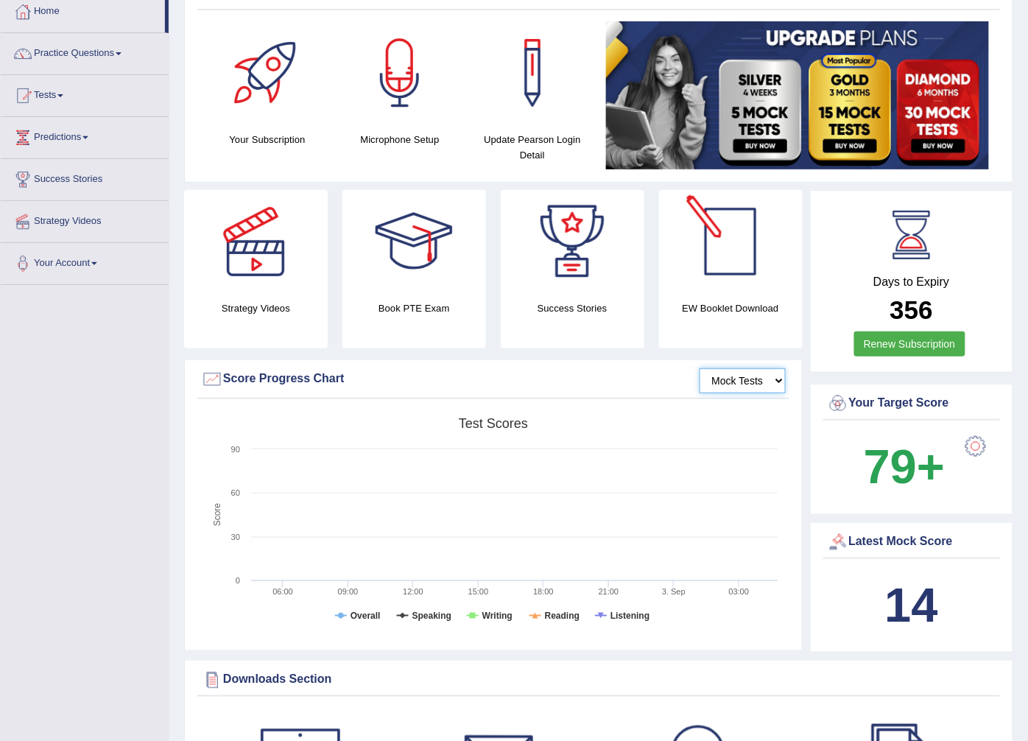
click at [755, 379] on select "Mock Tests" at bounding box center [743, 380] width 86 height 25
click at [744, 373] on select "Mock Tests" at bounding box center [743, 380] width 86 height 25
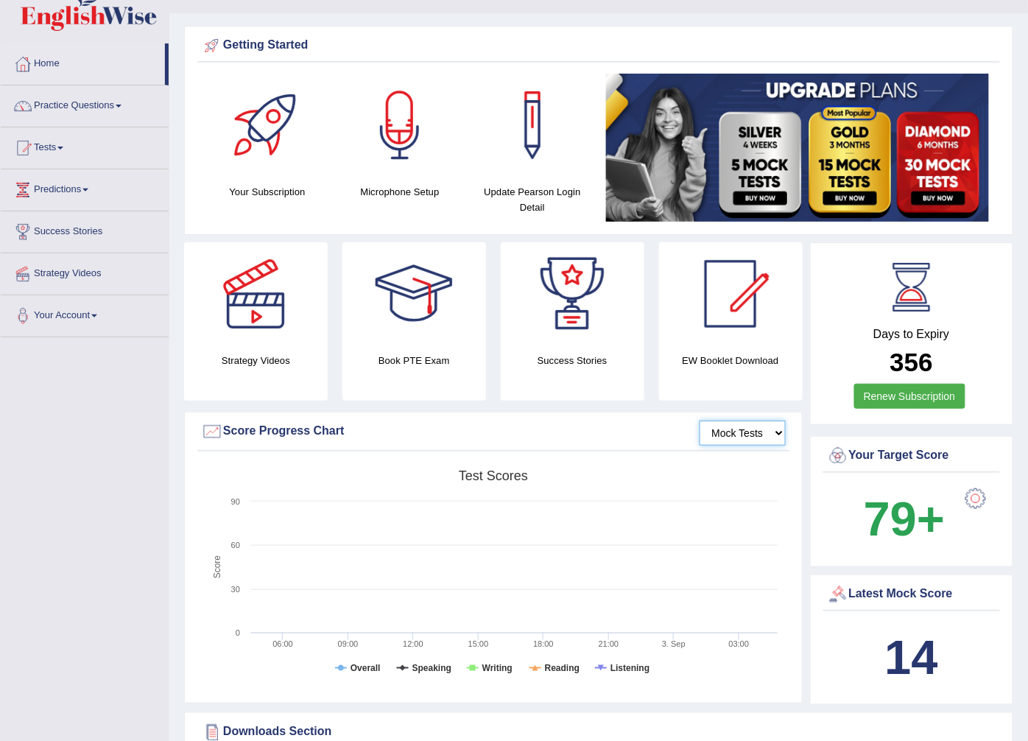
scroll to position [0, 0]
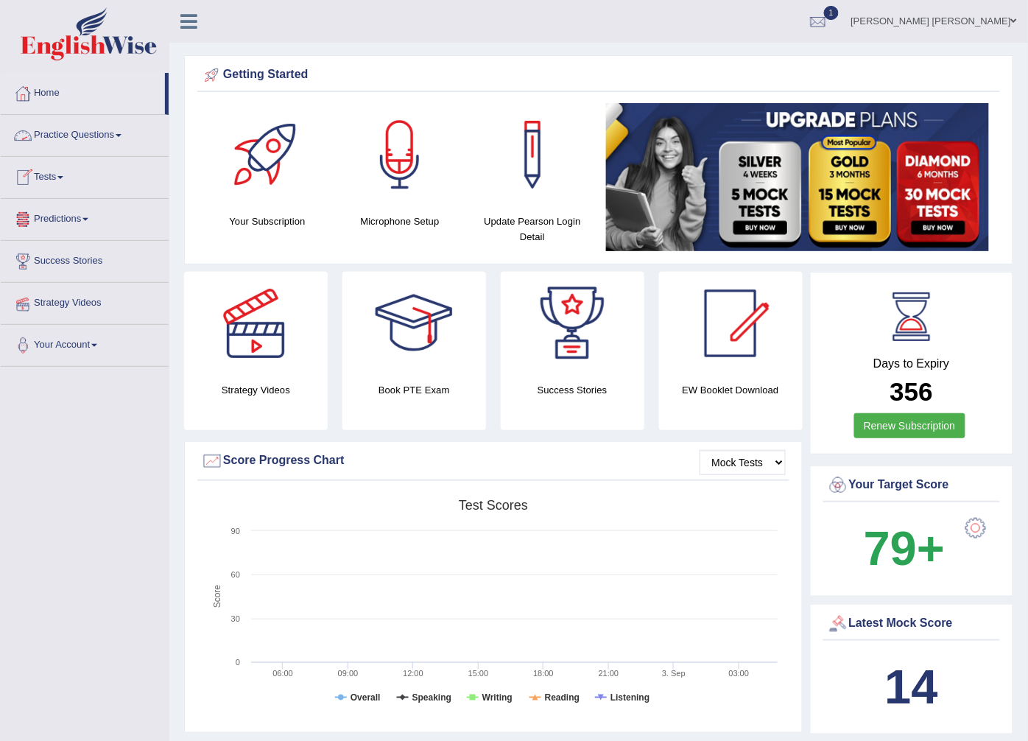
click at [49, 189] on link "Tests" at bounding box center [85, 175] width 168 height 37
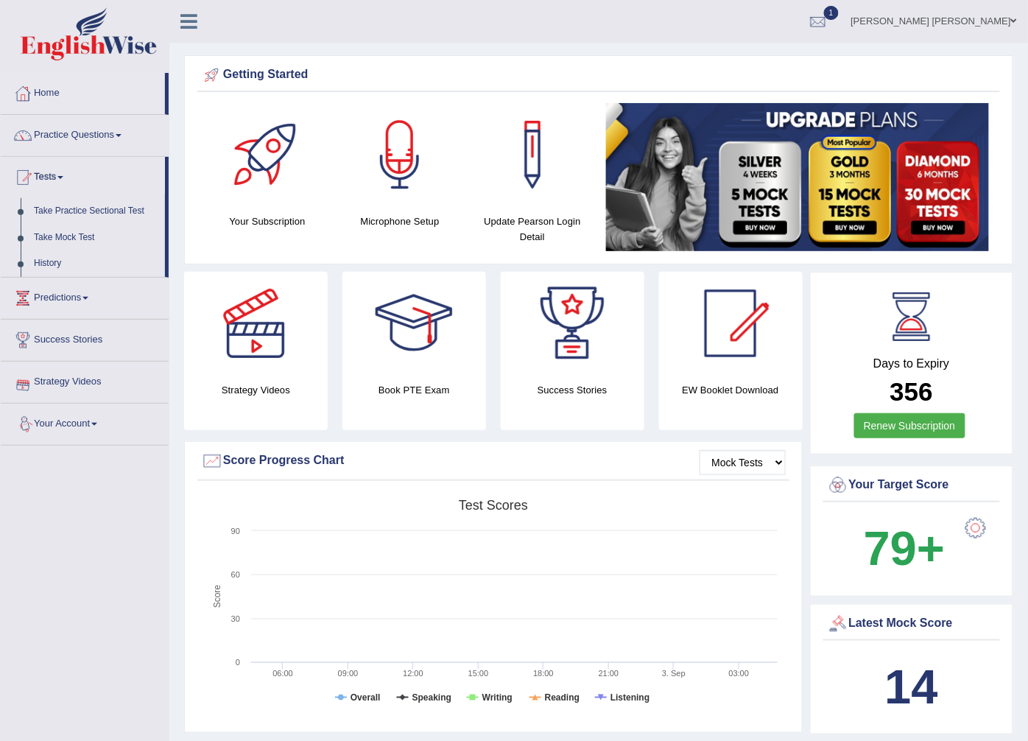
click at [985, 371] on div "Days to Expiry 356 Renew Subscription" at bounding box center [913, 365] width 178 height 163
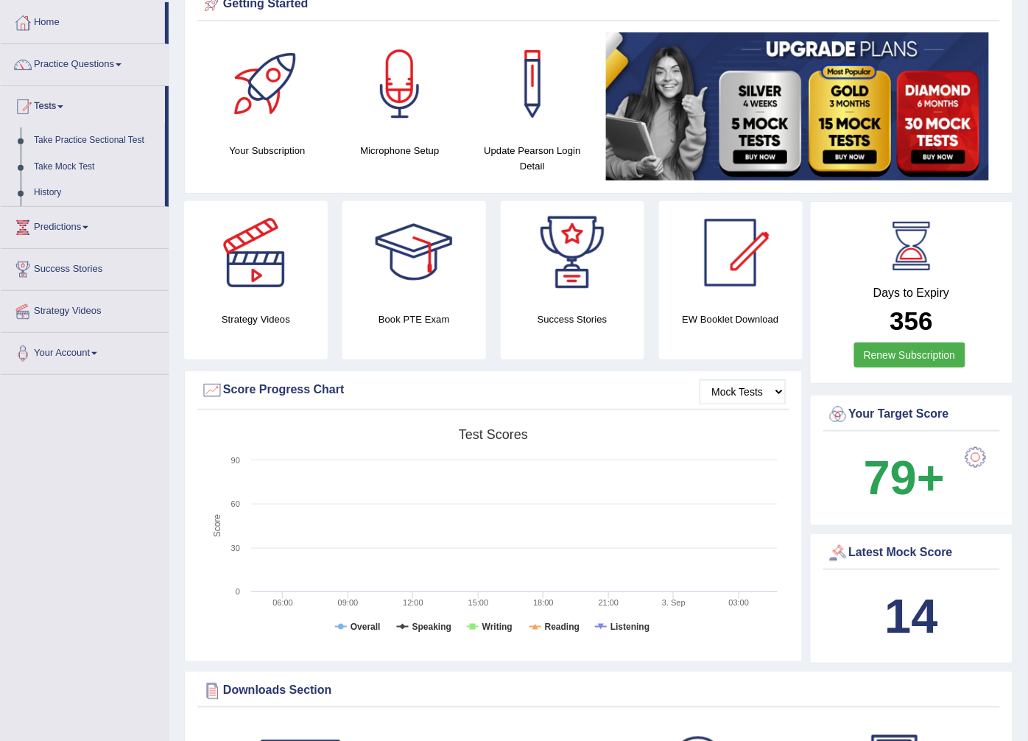
scroll to position [327, 0]
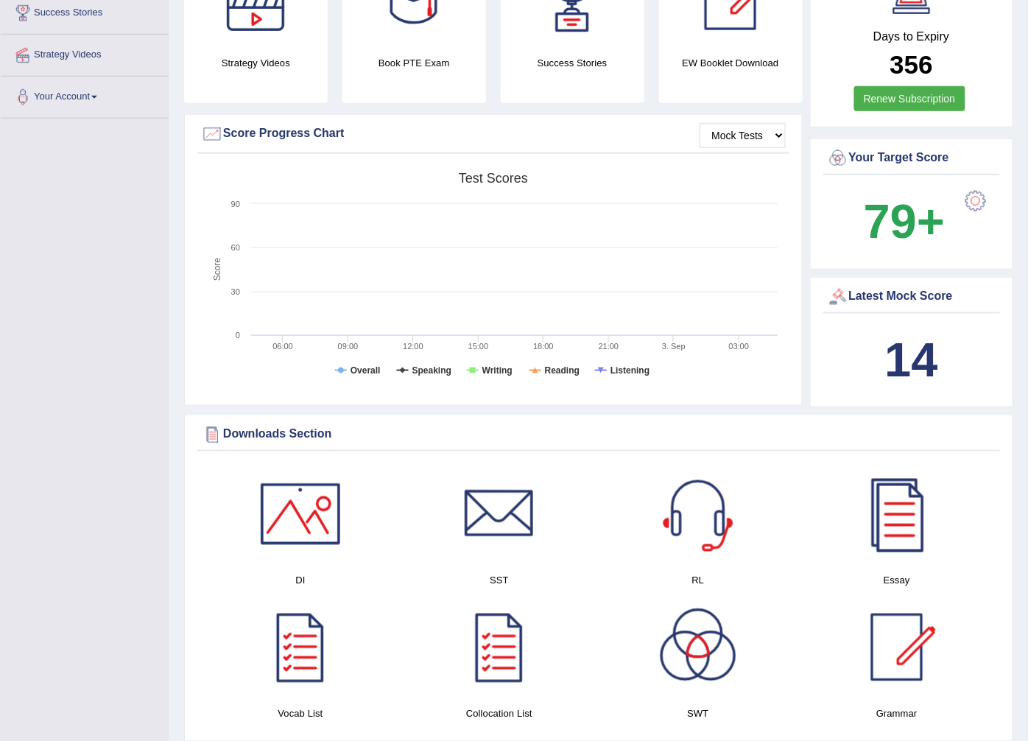
click at [903, 333] on b "14" at bounding box center [911, 360] width 53 height 54
click at [902, 336] on b "14" at bounding box center [911, 360] width 53 height 54
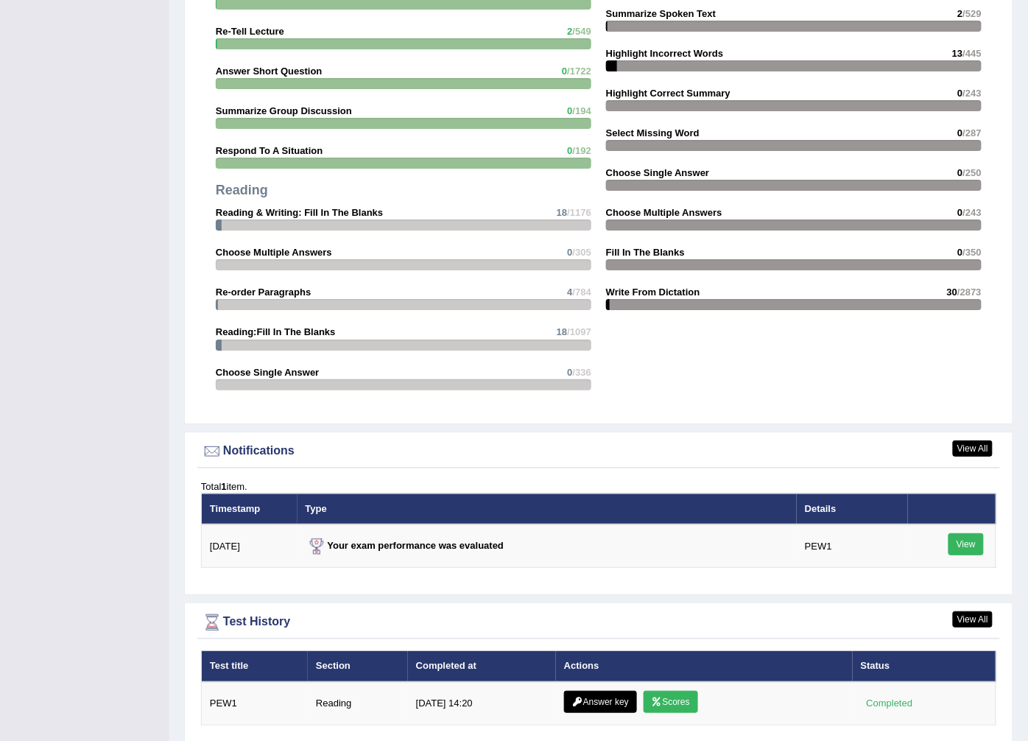
scroll to position [1391, 0]
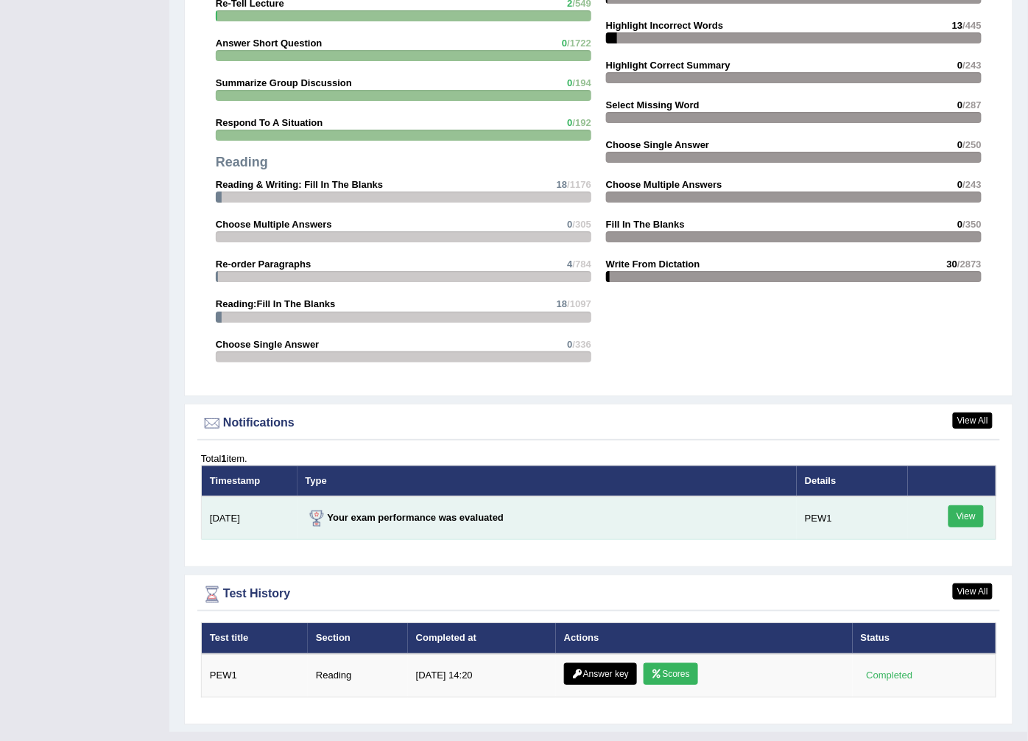
click at [951, 512] on link "View" at bounding box center [966, 516] width 35 height 22
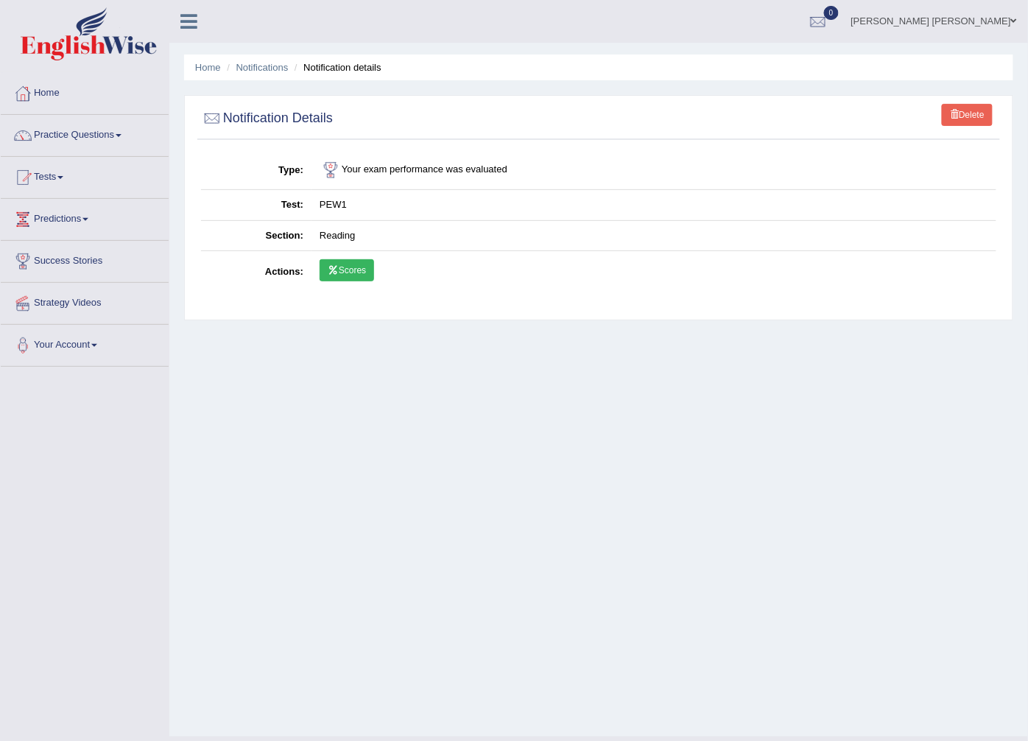
click at [349, 266] on link "Scores" at bounding box center [347, 270] width 55 height 22
click at [948, 121] on link "Delete" at bounding box center [967, 115] width 51 height 22
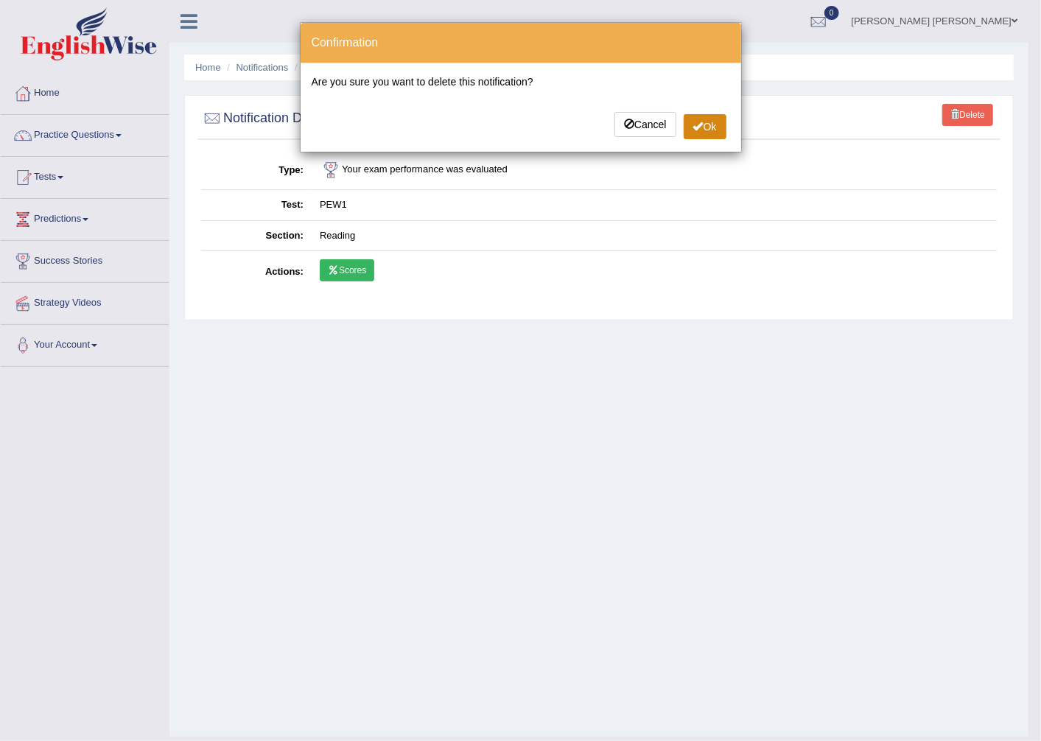
click at [716, 125] on button "Ok" at bounding box center [705, 126] width 43 height 25
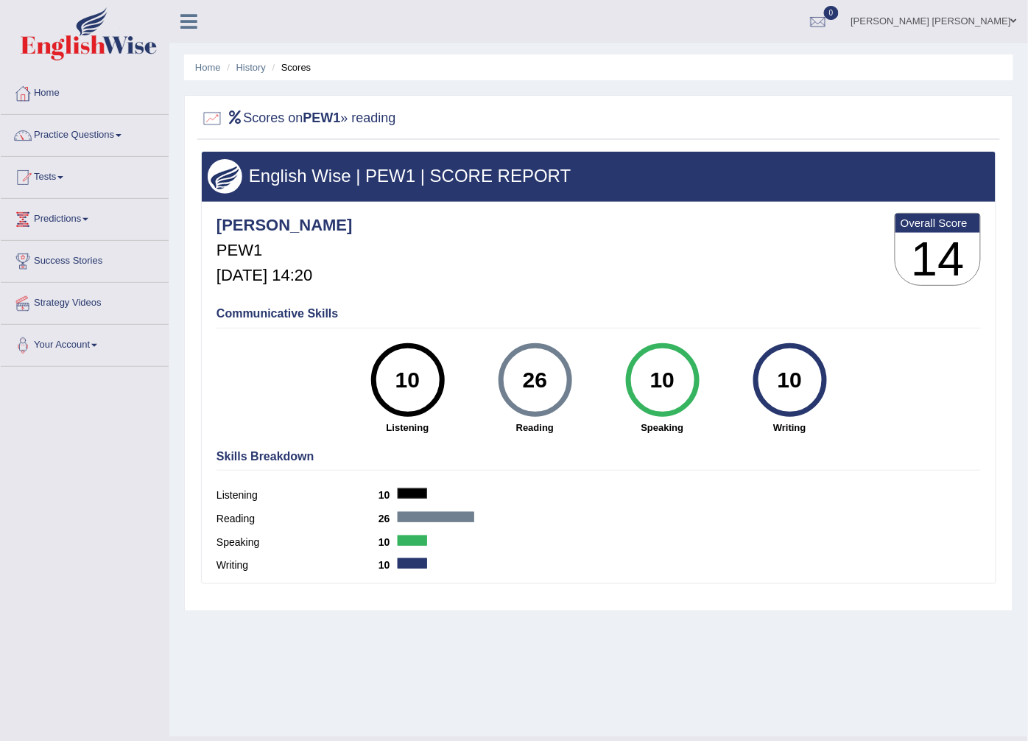
scroll to position [32, 0]
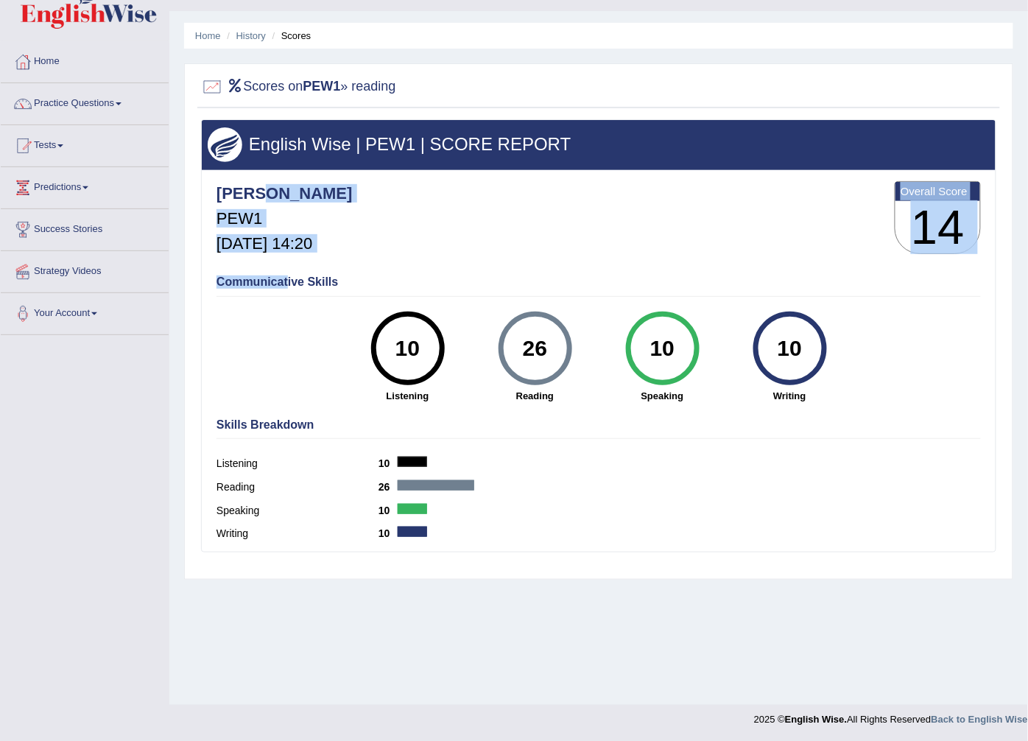
drag, startPoint x: 260, startPoint y: 189, endPoint x: 289, endPoint y: 292, distance: 107.1
click at [289, 178] on div "Abdulkhalid_parramatta PEW1 Sep 3, 2025, 14:20 Overall Score 14 Communicative S…" at bounding box center [599, 173] width 794 height 7
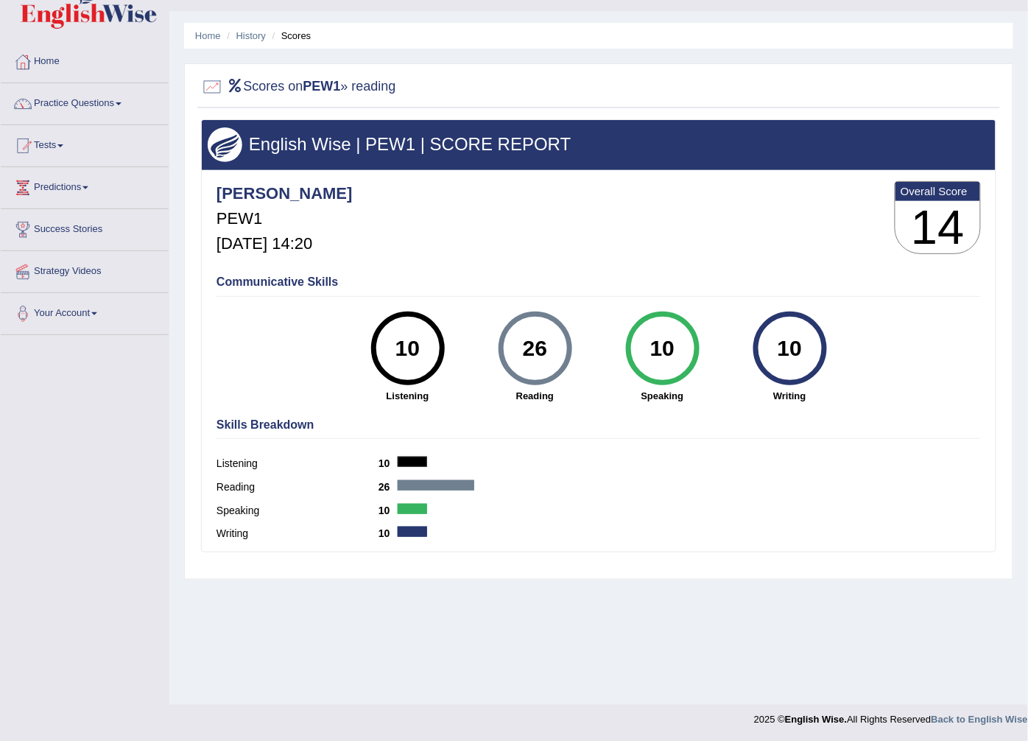
drag, startPoint x: 289, startPoint y: 292, endPoint x: 340, endPoint y: 321, distance: 59.0
click at [340, 321] on div "Communicative Skills 10 Listening 26 Reading 10 Speaking 10 Writing" at bounding box center [599, 337] width 772 height 139
click at [477, 416] on div "Skills Breakdown Listening 10 Reading 26 Speaking 10 Writing 10" at bounding box center [599, 481] width 772 height 141
click at [932, 211] on h3 "14" at bounding box center [938, 227] width 85 height 53
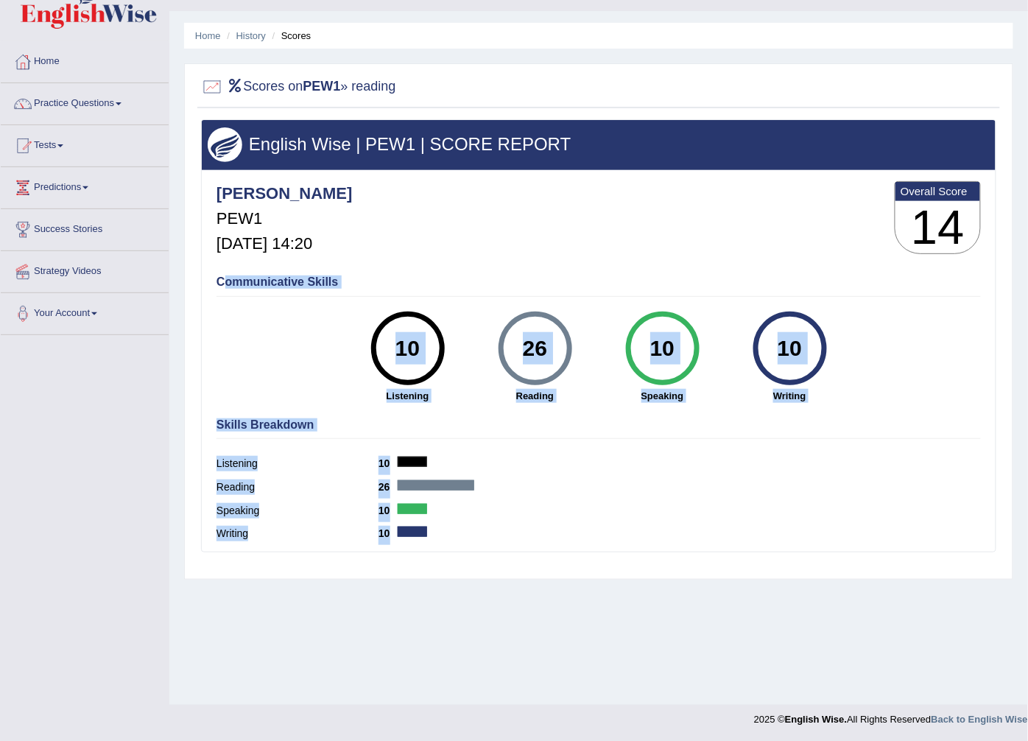
drag, startPoint x: 226, startPoint y: 285, endPoint x: 636, endPoint y: 550, distance: 487.9
click at [636, 178] on div "Abdulkhalid_parramatta PEW1 Sep 3, 2025, 14:20 Overall Score 14 Communicative S…" at bounding box center [599, 173] width 794 height 7
drag, startPoint x: 636, startPoint y: 550, endPoint x: 645, endPoint y: 547, distance: 10.0
click at [645, 547] on div "Skills Breakdown Listening 10 Reading 26 Speaking 10 Writing 10" at bounding box center [599, 481] width 772 height 141
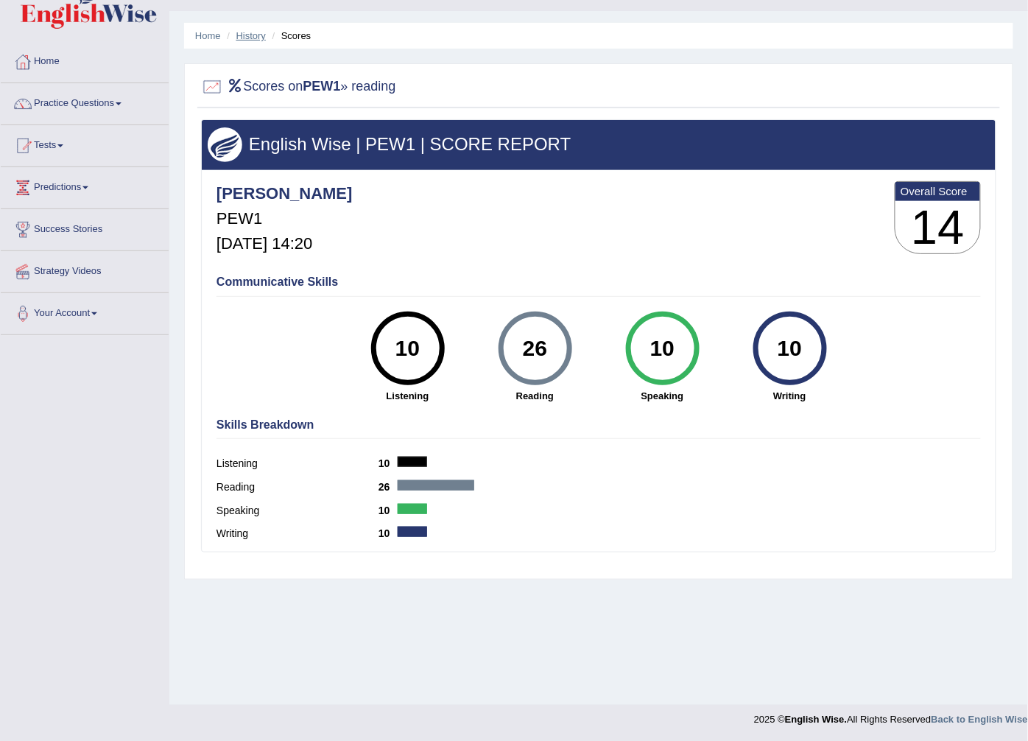
click at [248, 32] on link "History" at bounding box center [250, 35] width 29 height 11
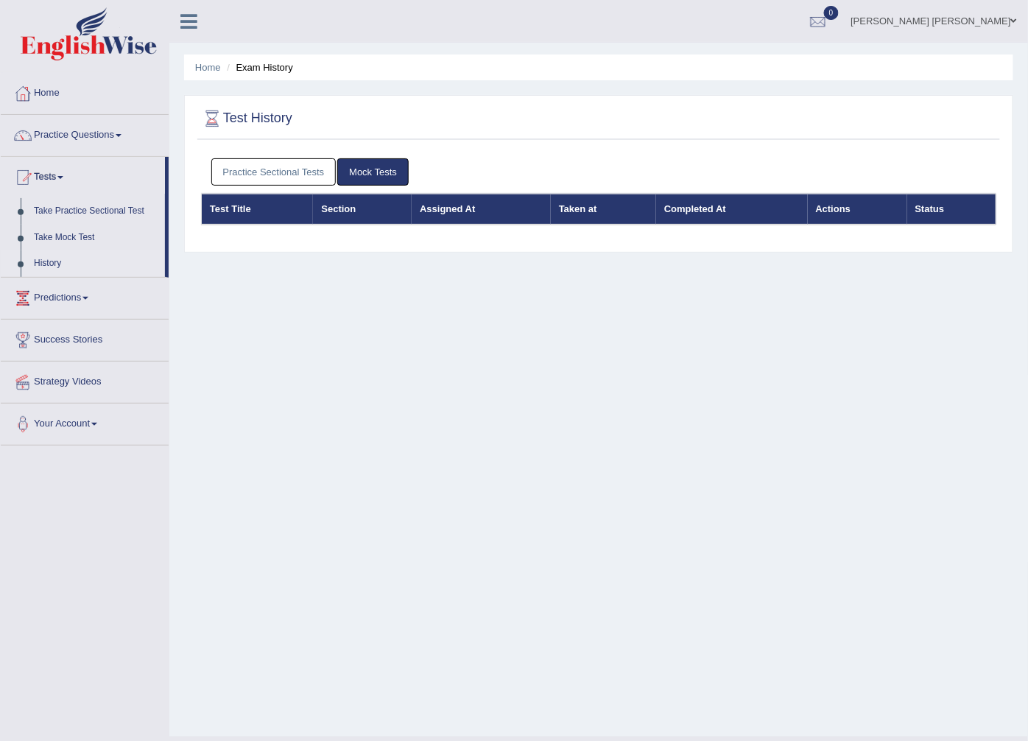
click at [270, 169] on link "Practice Sectional Tests" at bounding box center [273, 171] width 125 height 27
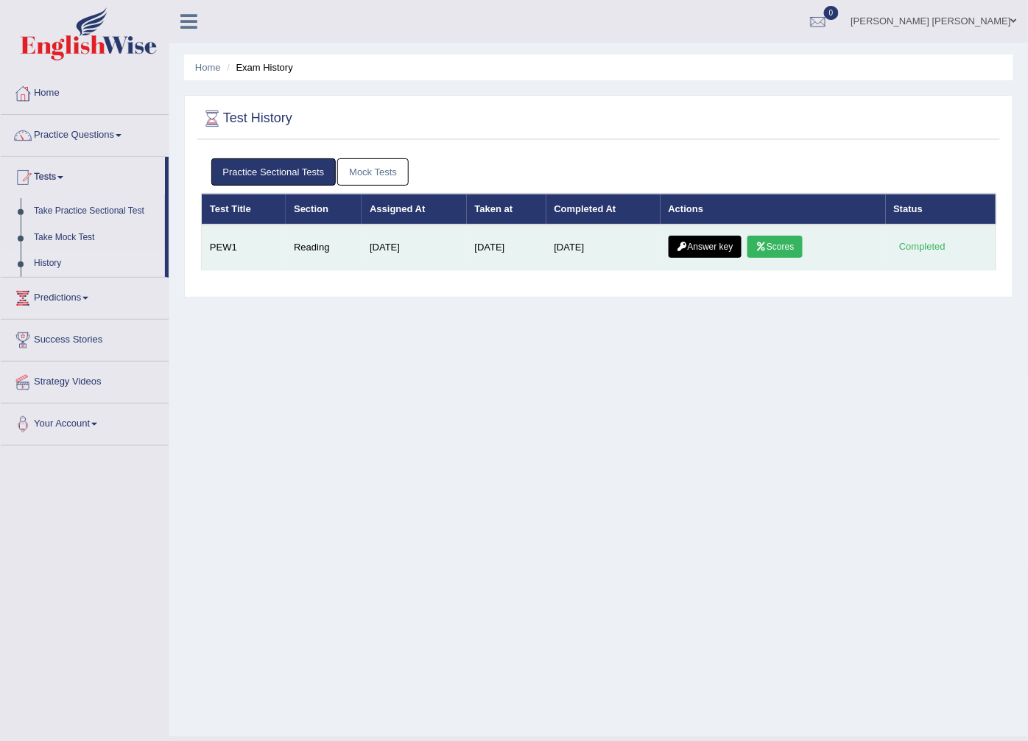
click at [777, 244] on link "Scores" at bounding box center [775, 247] width 55 height 22
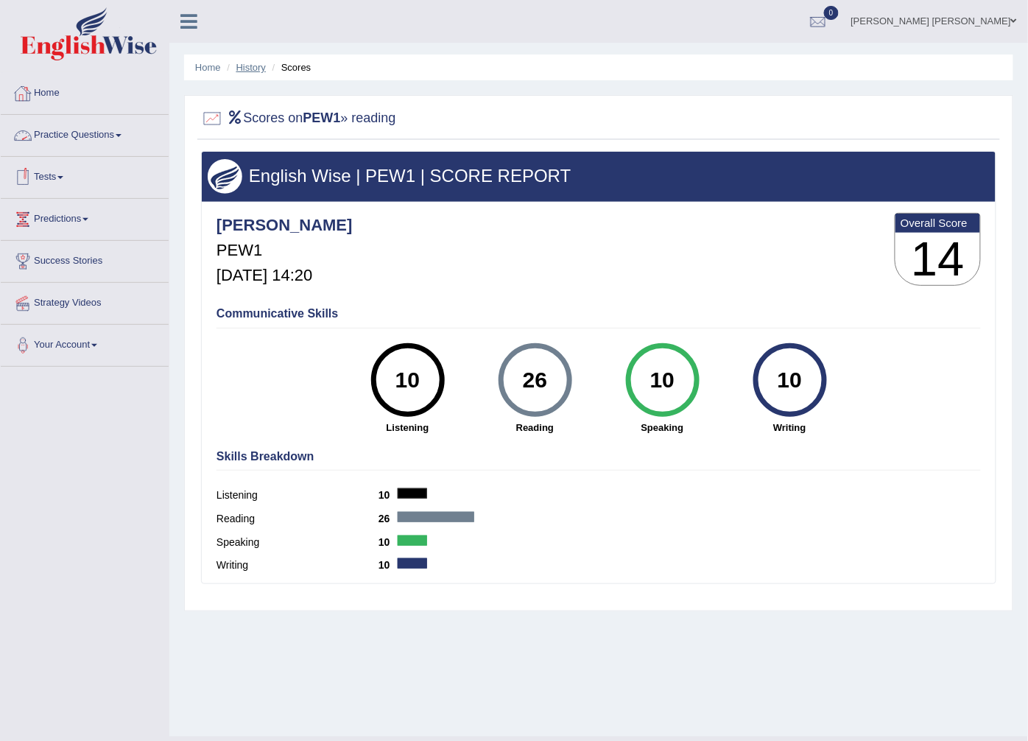
click at [258, 62] on link "History" at bounding box center [250, 67] width 29 height 11
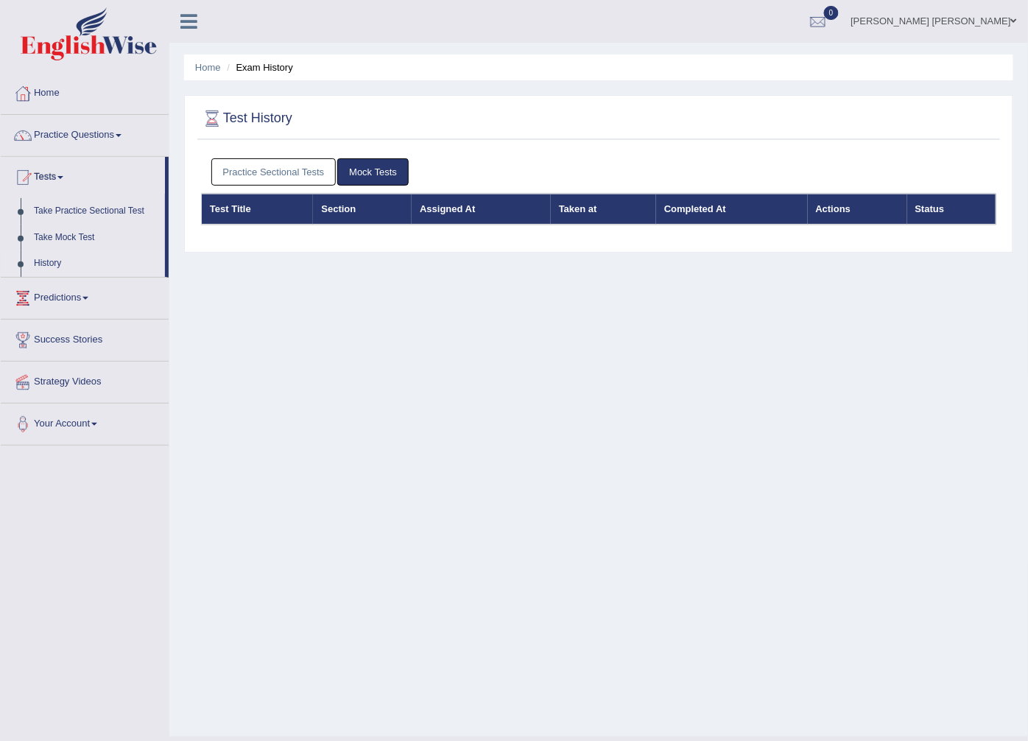
click at [295, 164] on link "Practice Sectional Tests" at bounding box center [273, 171] width 125 height 27
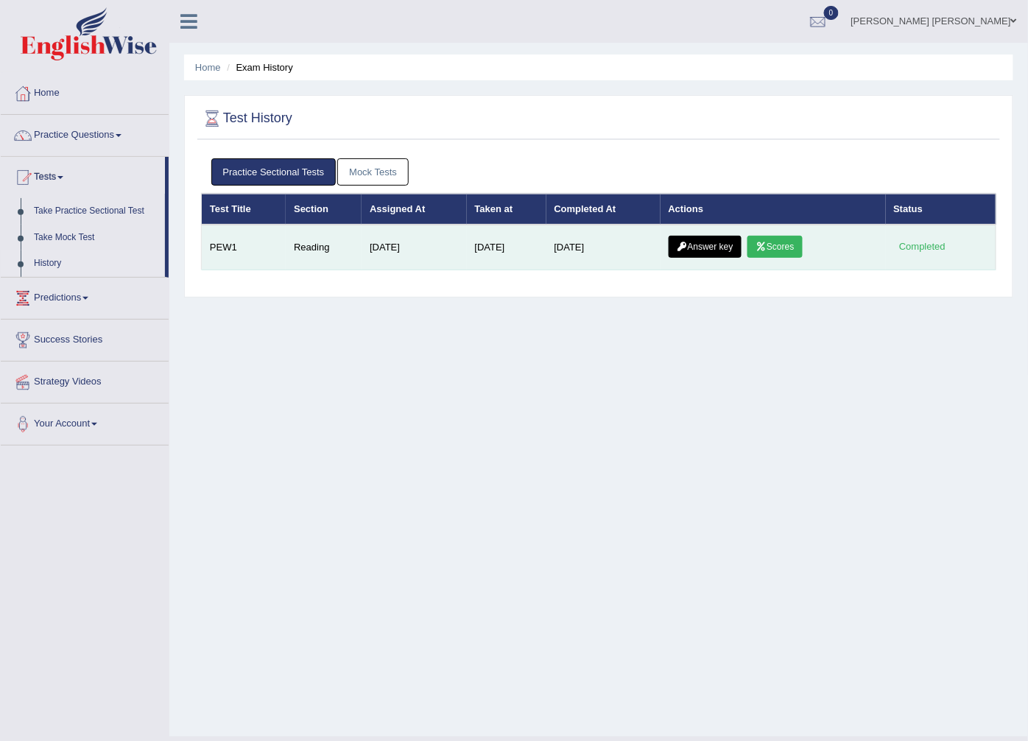
click at [692, 249] on link "Answer key" at bounding box center [705, 247] width 73 height 22
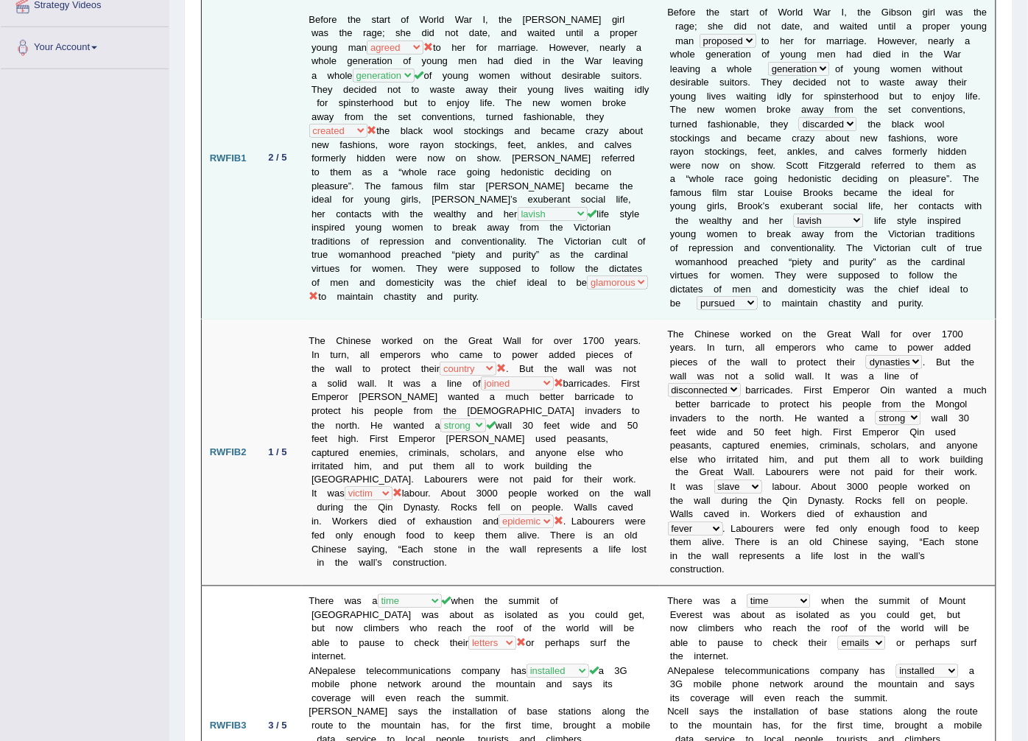
scroll to position [327, 0]
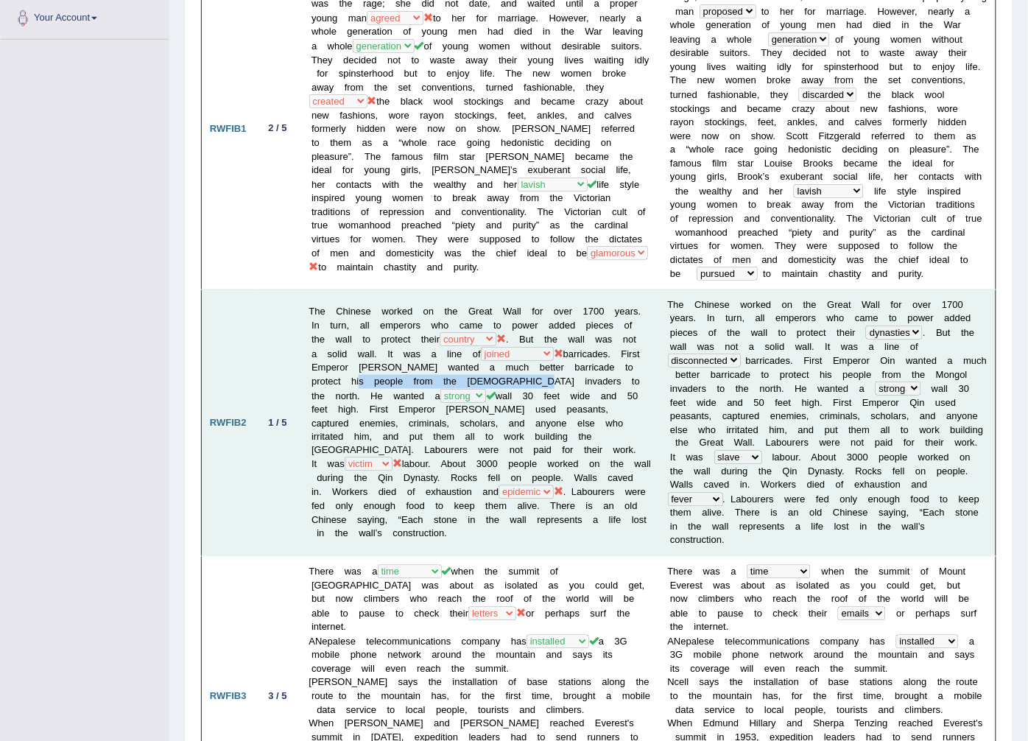
drag, startPoint x: 349, startPoint y: 361, endPoint x: 560, endPoint y: 369, distance: 210.8
click at [512, 357] on td "The Chinese worked on the Great Wall for over 1700 years. In turn, all emperors…" at bounding box center [480, 423] width 359 height 267
drag, startPoint x: 560, startPoint y: 369, endPoint x: 628, endPoint y: 392, distance: 72.2
click at [628, 392] on td "The Chinese worked on the Great Wall for over 1700 years. In turn, all emperors…" at bounding box center [480, 423] width 359 height 267
click at [660, 376] on td "T h e C h i n e s e w o r k e d o n t h e G r e a t W a l l f o r o v e r 1 7 0…" at bounding box center [828, 423] width 337 height 267
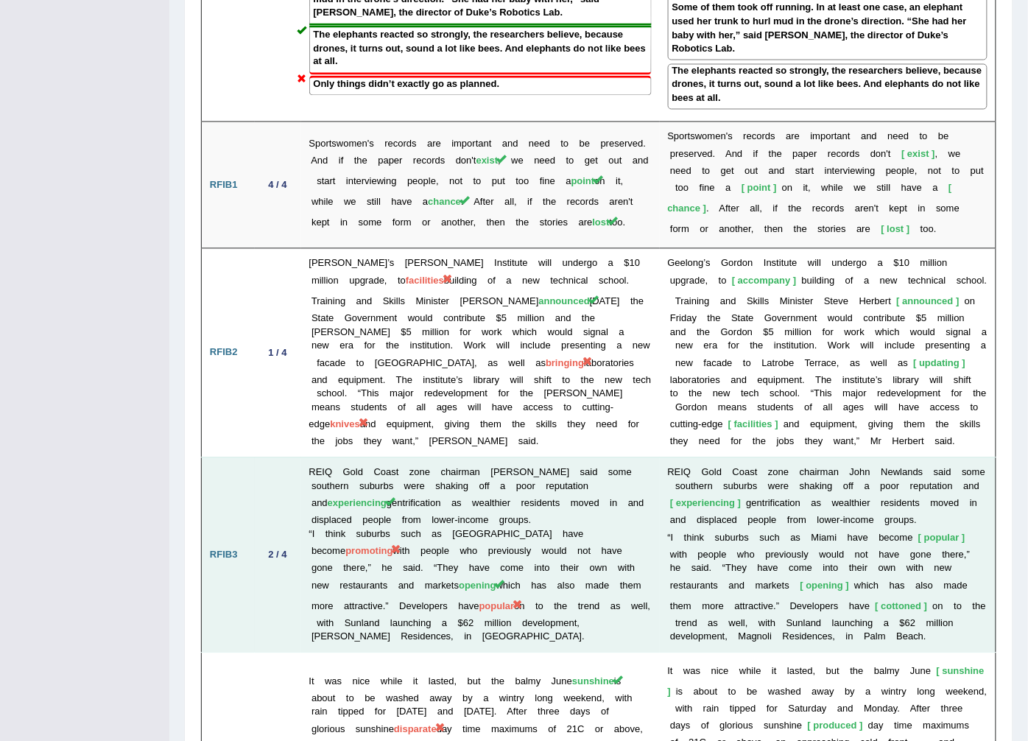
scroll to position [2292, 0]
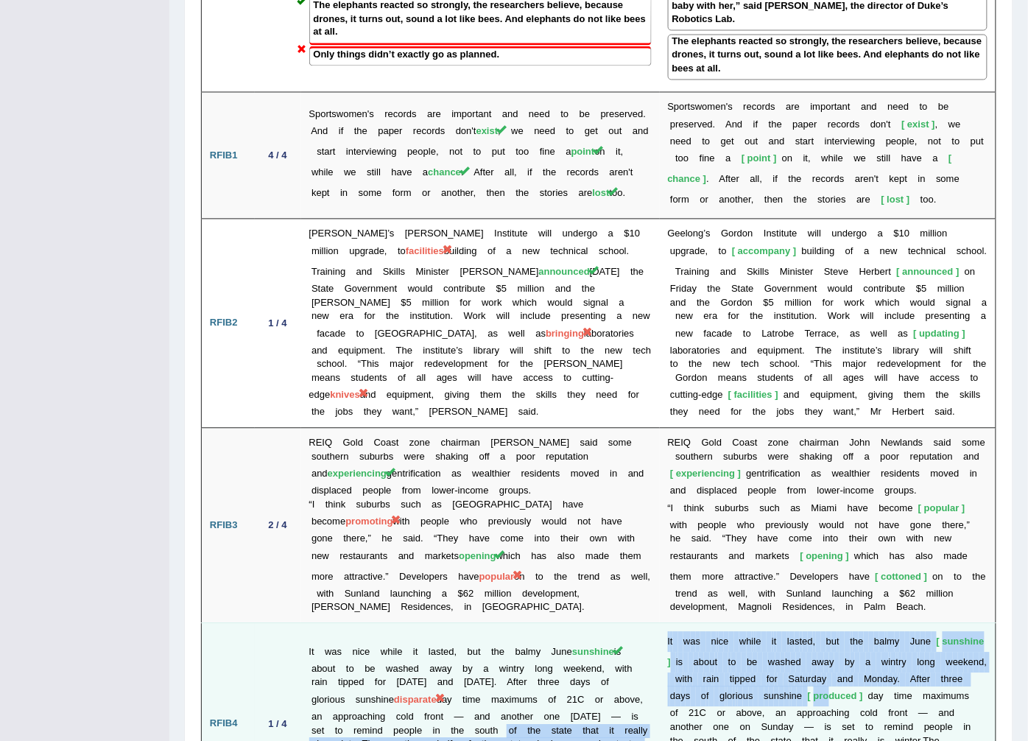
drag, startPoint x: 757, startPoint y: 557, endPoint x: 615, endPoint y: 572, distance: 142.9
click at [571, 623] on tr "RFIB4 1 / 4 It was nice while it lasted, but the balmy June sunshine is about t…" at bounding box center [599, 724] width 795 height 202
drag, startPoint x: 615, startPoint y: 572, endPoint x: 639, endPoint y: 673, distance: 103.6
click at [639, 673] on td "It was nice while it lasted, but the balmy June sunshine is about to be washed …" at bounding box center [480, 724] width 359 height 202
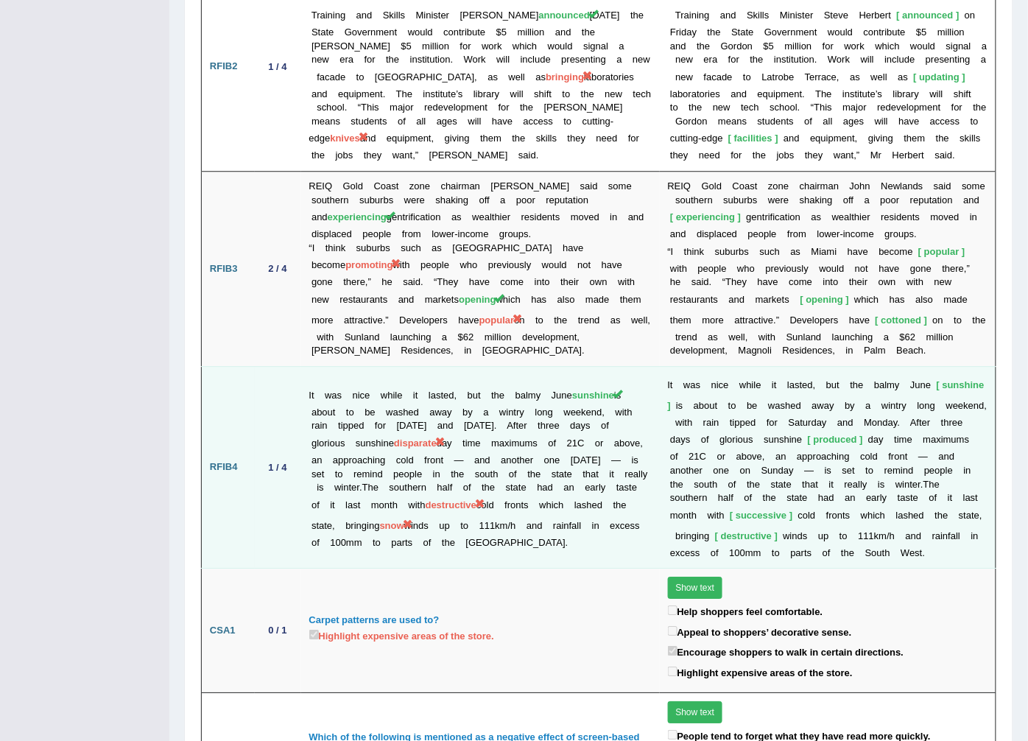
scroll to position [2552, 0]
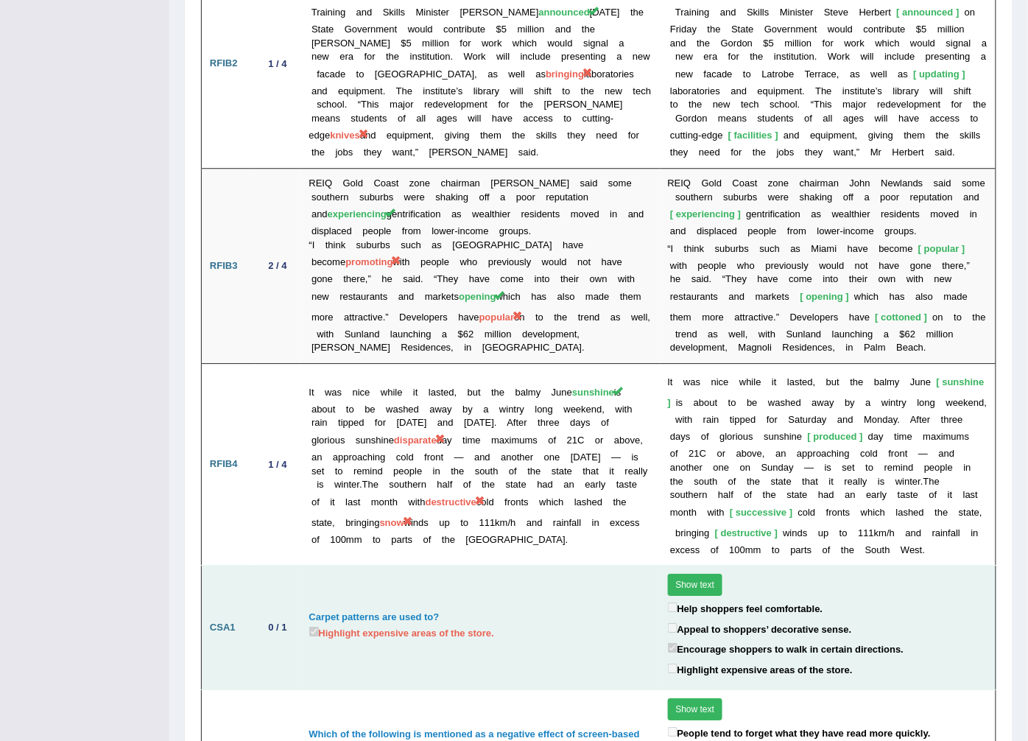
click at [673, 574] on button "Show text" at bounding box center [695, 585] width 55 height 22
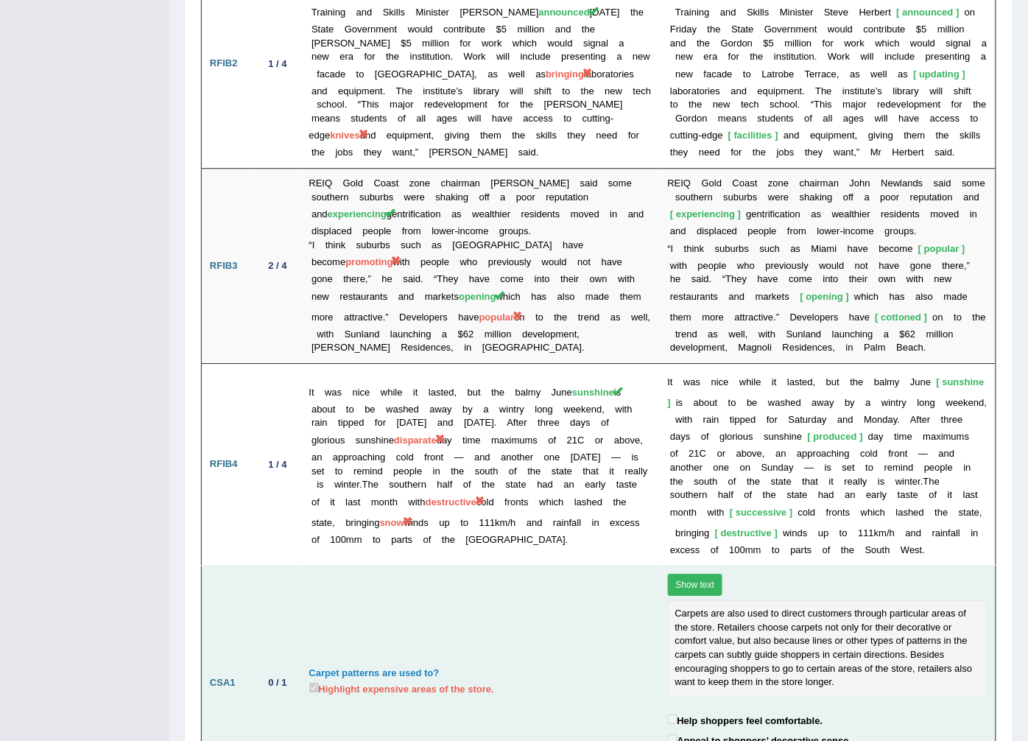
click at [673, 574] on button "Show text" at bounding box center [695, 585] width 55 height 22
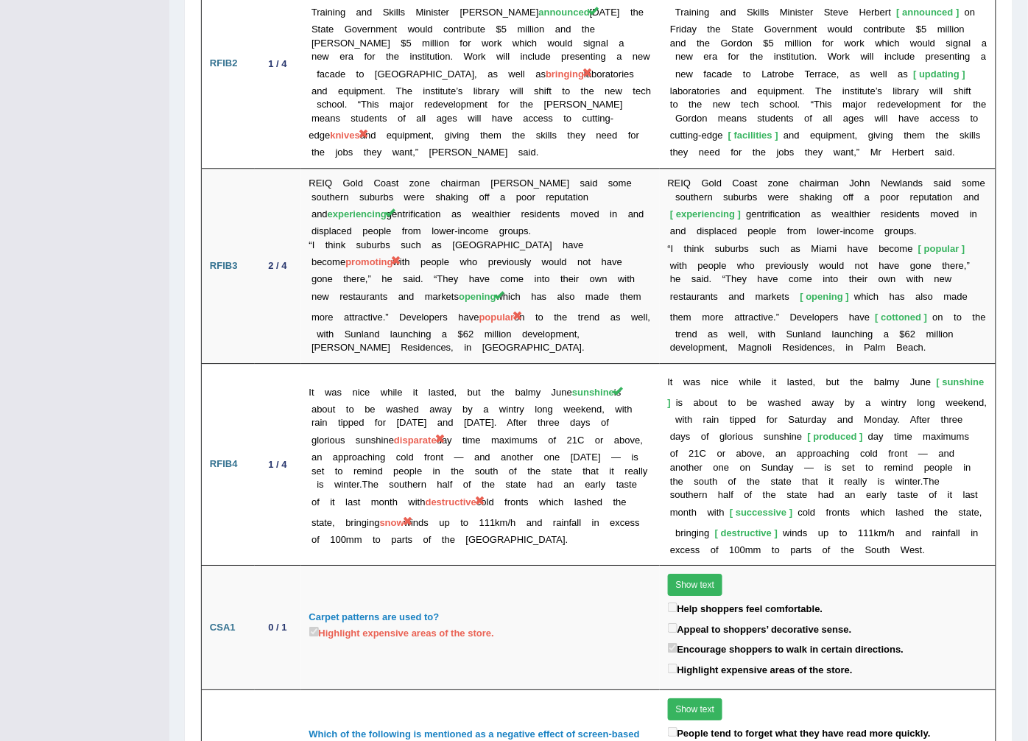
drag, startPoint x: 687, startPoint y: 600, endPoint x: 645, endPoint y: 698, distance: 106.9
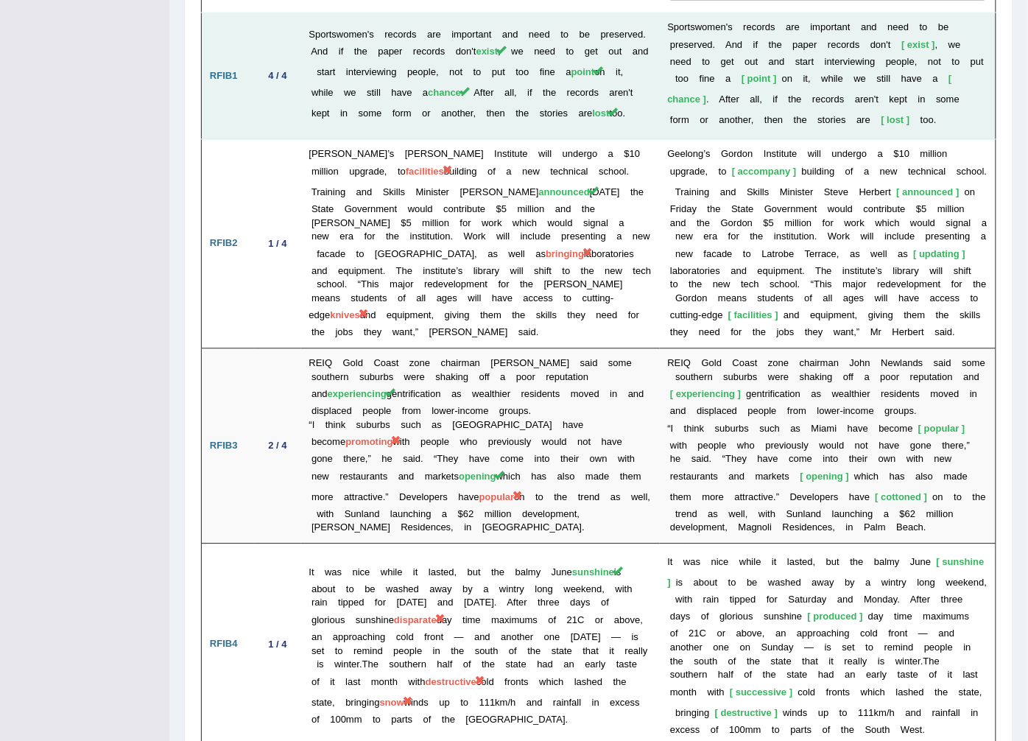
scroll to position [2306, 0]
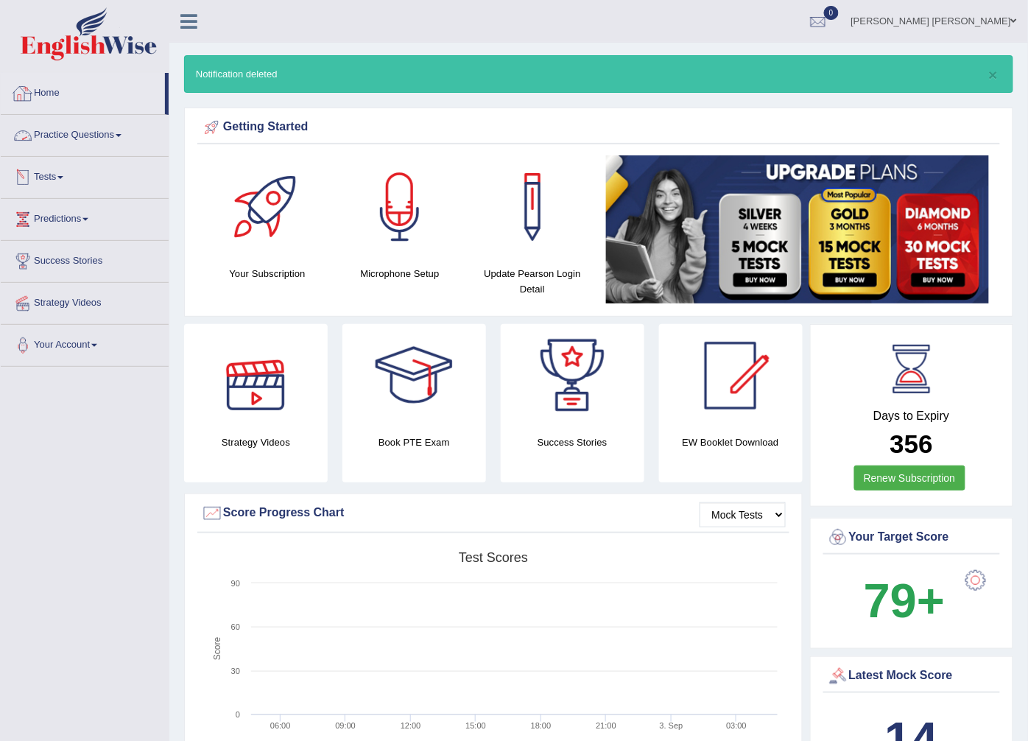
click at [52, 147] on link "Practice Questions" at bounding box center [85, 133] width 168 height 37
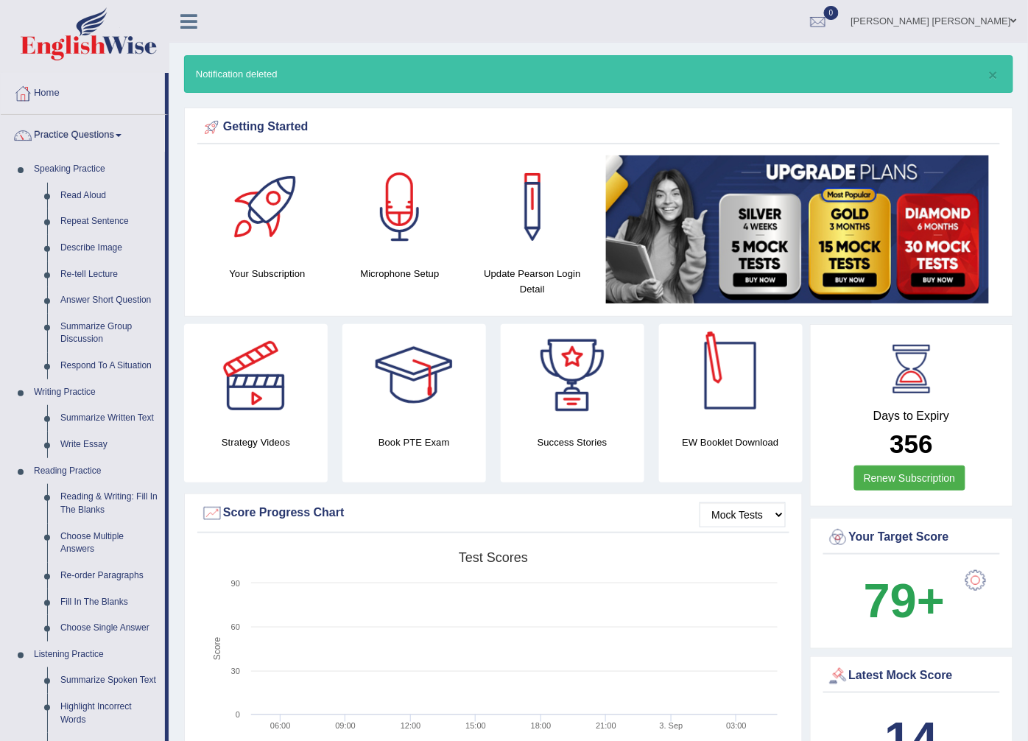
click at [711, 379] on div at bounding box center [730, 375] width 103 height 103
click at [561, 379] on div at bounding box center [572, 375] width 103 height 103
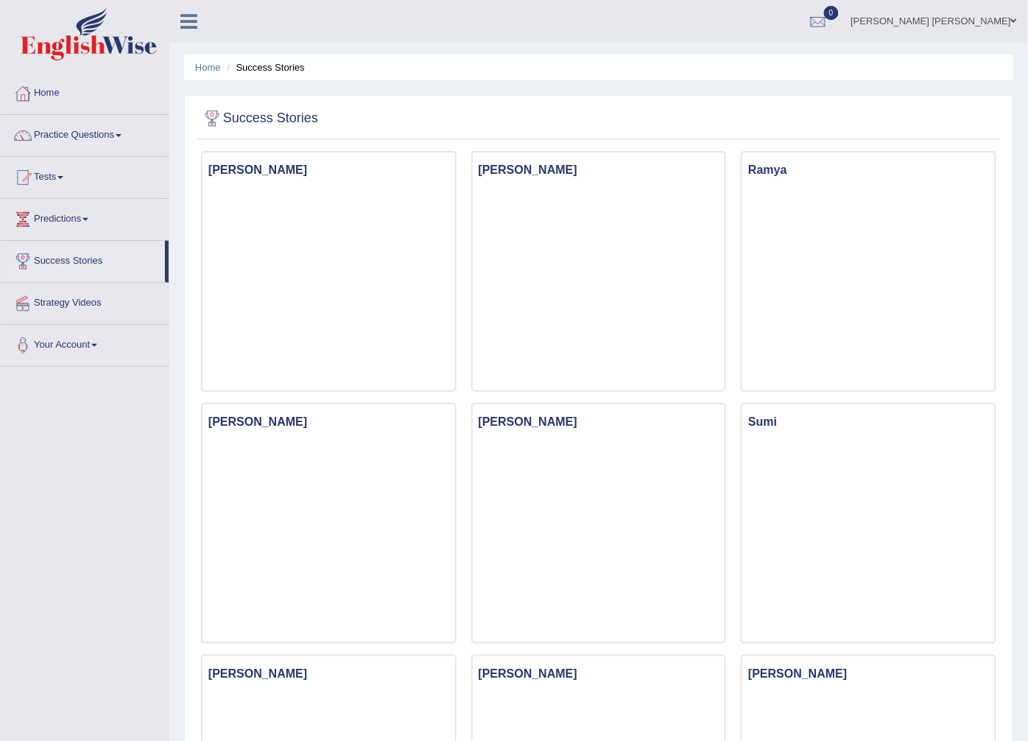
click at [71, 96] on link "Home" at bounding box center [85, 91] width 168 height 37
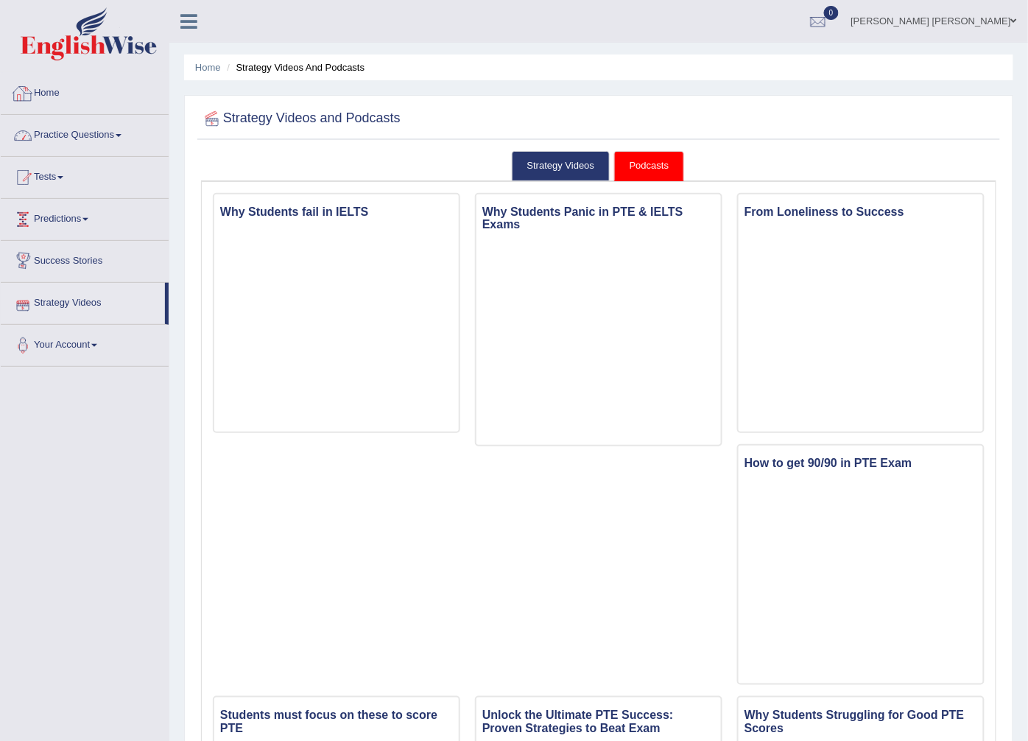
click at [90, 130] on link "Practice Questions" at bounding box center [85, 133] width 168 height 37
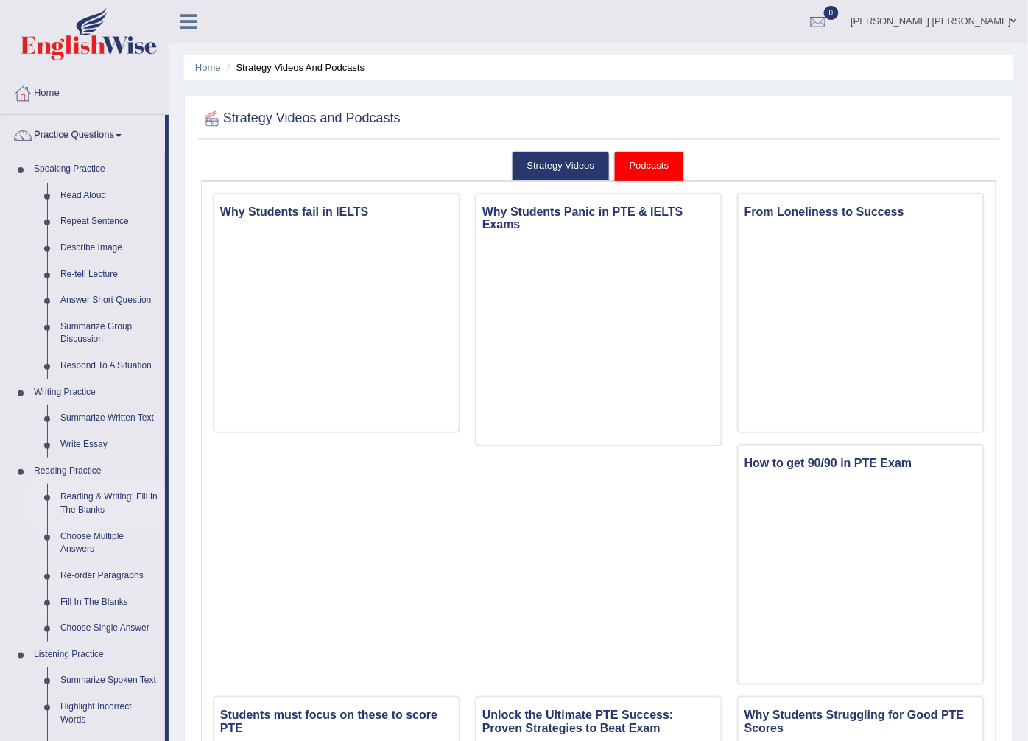
click at [67, 503] on link "Reading & Writing: Fill In The Blanks" at bounding box center [109, 503] width 111 height 39
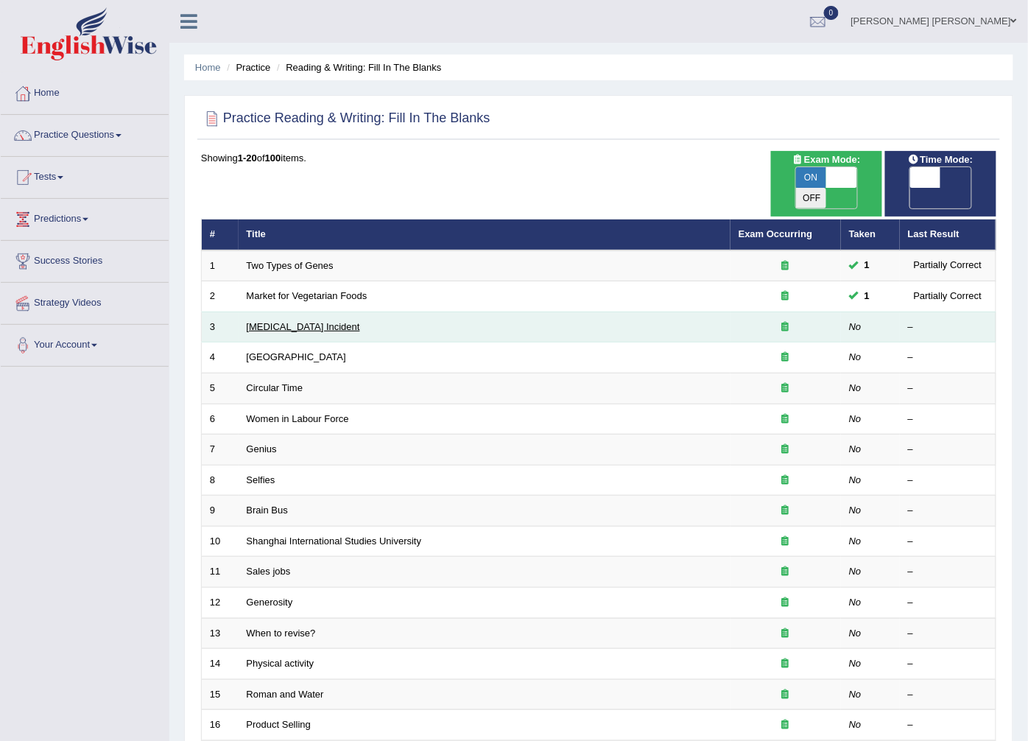
click at [306, 321] on link "[MEDICAL_DATA] Incident" at bounding box center [303, 326] width 113 height 11
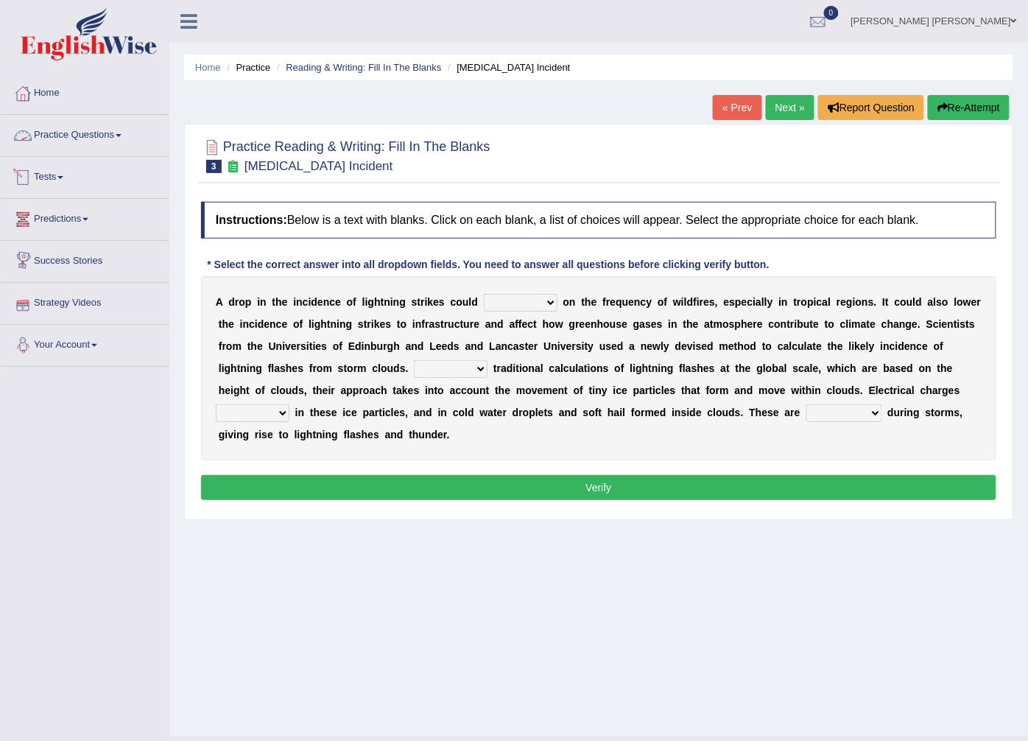
click at [71, 174] on link "Tests" at bounding box center [85, 175] width 168 height 37
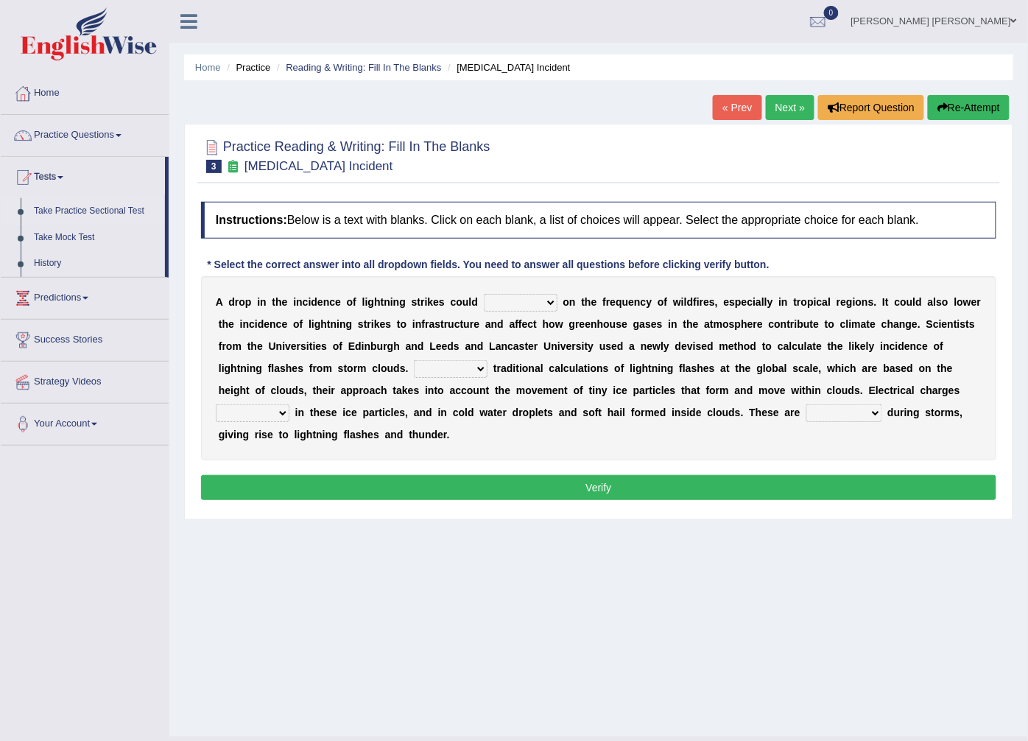
click at [74, 215] on link "Take Practice Sectional Test" at bounding box center [96, 211] width 138 height 27
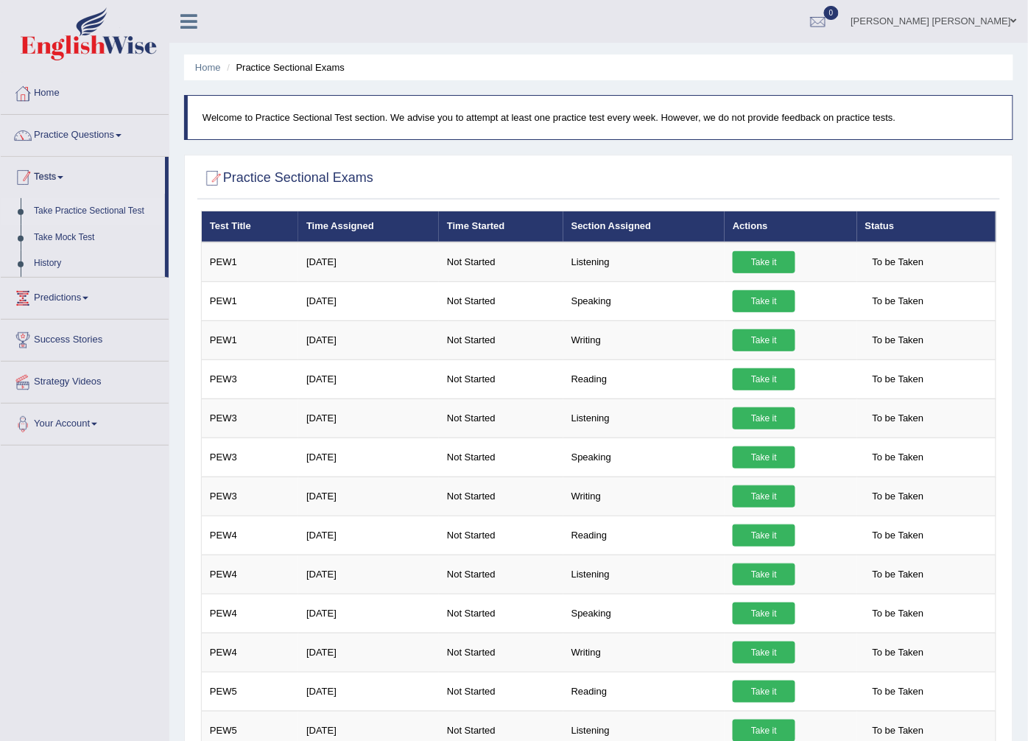
click at [69, 140] on link "Practice Questions" at bounding box center [85, 133] width 168 height 37
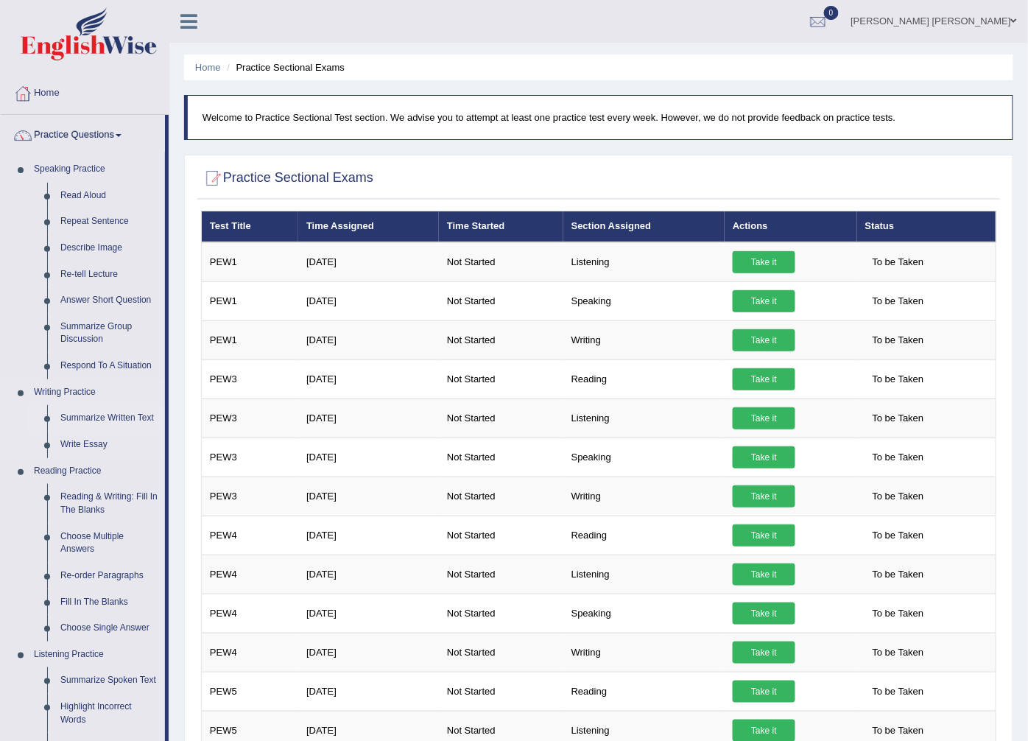
click at [78, 422] on link "Summarize Written Text" at bounding box center [109, 418] width 111 height 27
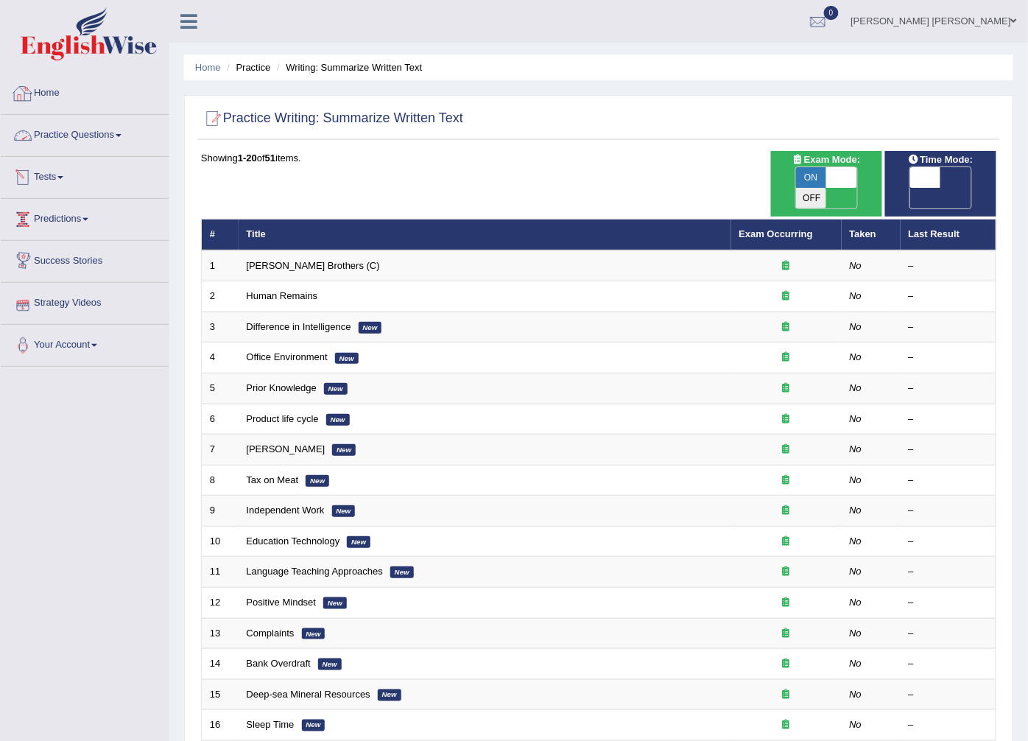
click at [92, 130] on link "Practice Questions" at bounding box center [85, 133] width 168 height 37
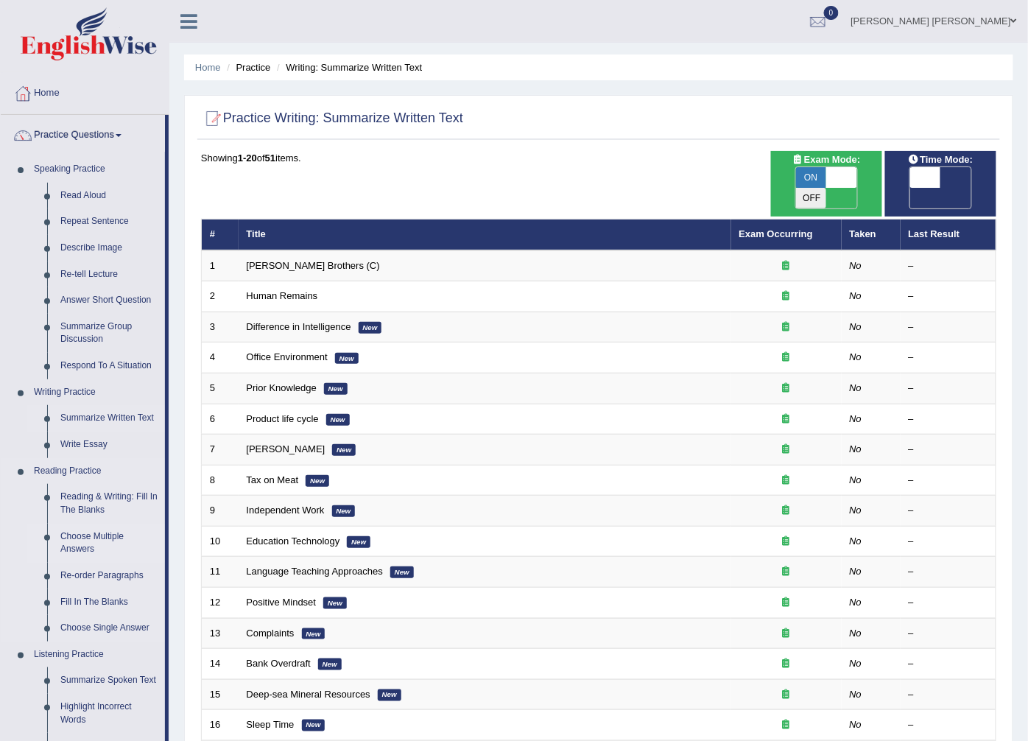
scroll to position [82, 0]
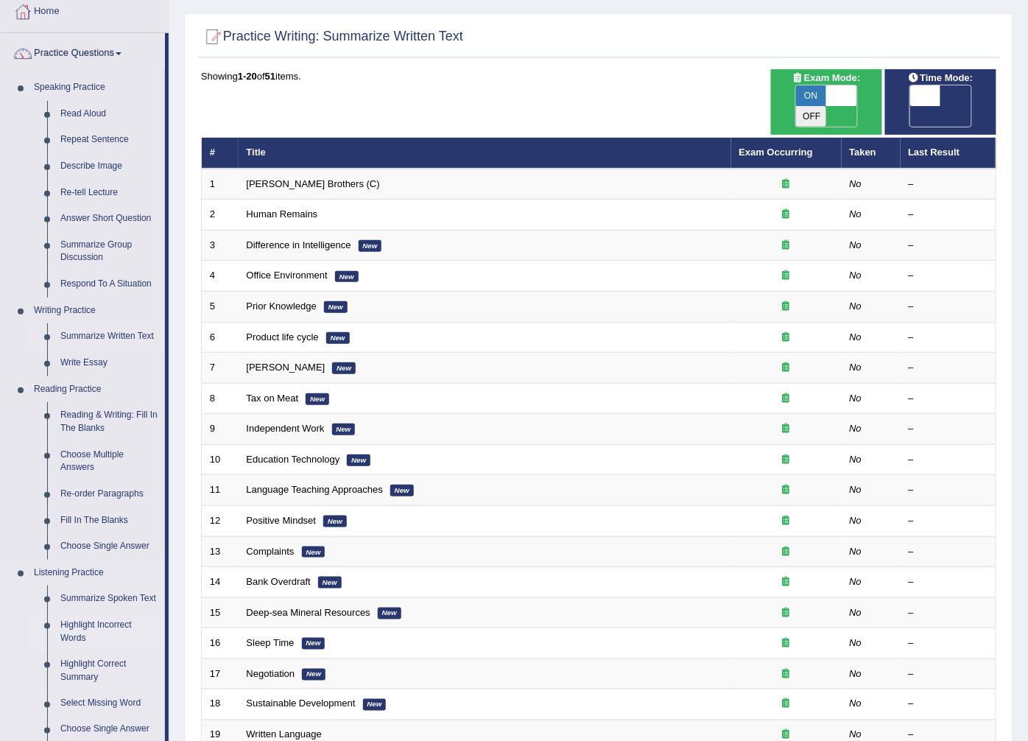
click at [68, 629] on link "Highlight Incorrect Words" at bounding box center [109, 631] width 111 height 39
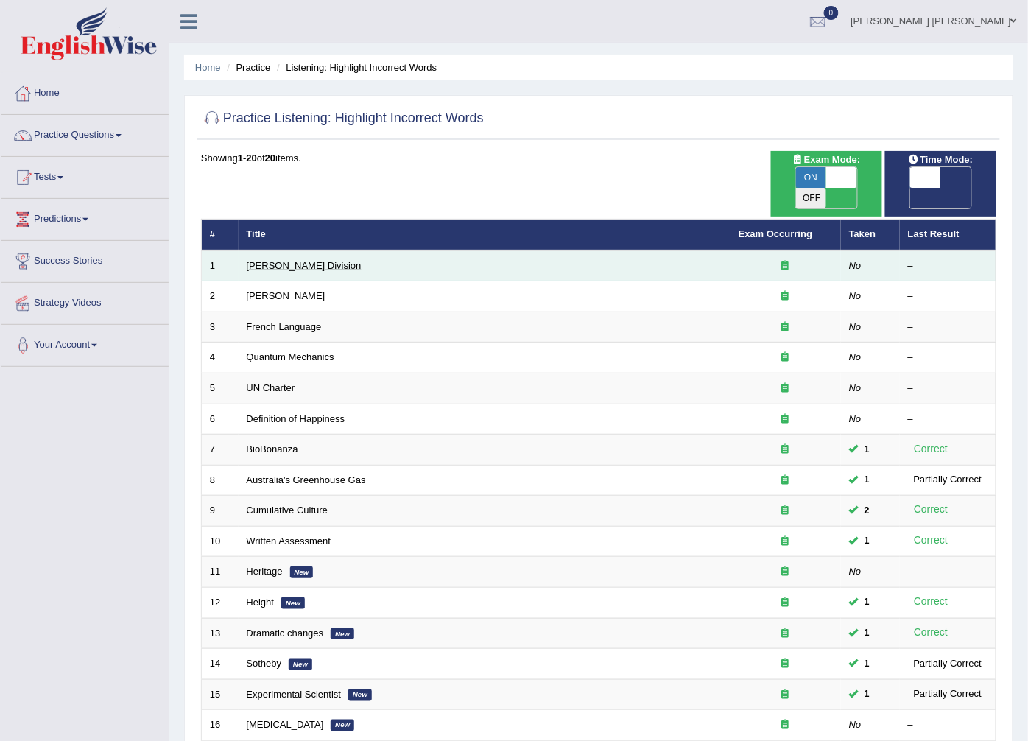
click at [280, 260] on link "Ward Division" at bounding box center [304, 265] width 115 height 11
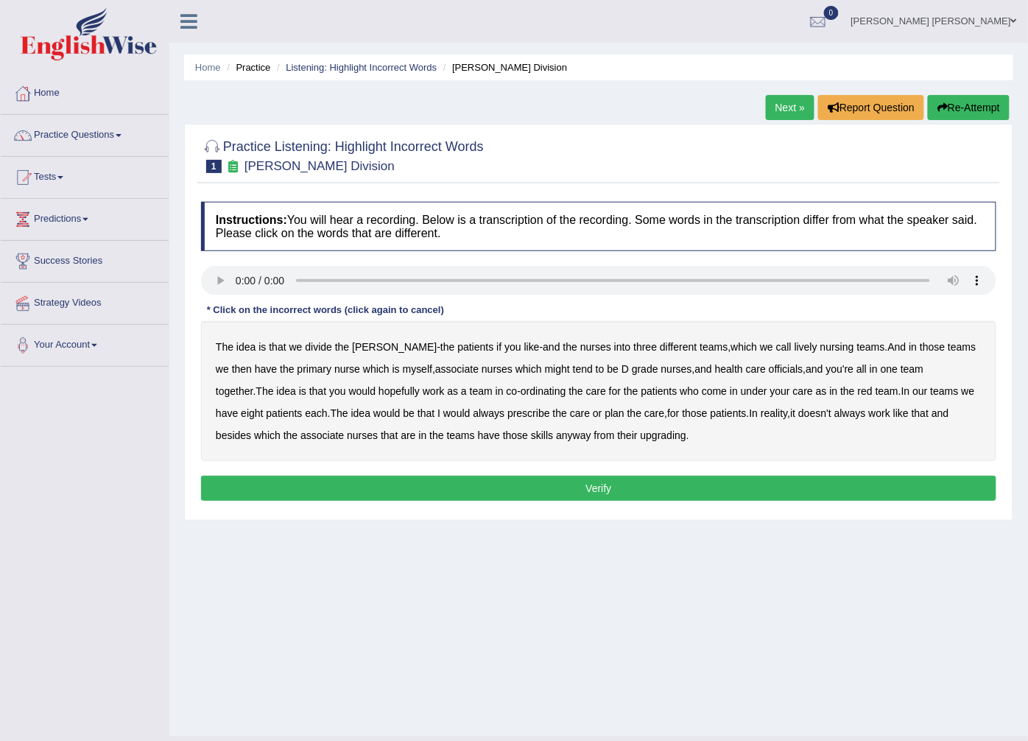
click at [795, 350] on b "lively" at bounding box center [806, 347] width 23 height 12
click at [545, 372] on b "might" at bounding box center [557, 369] width 25 height 12
click at [769, 372] on b "officials" at bounding box center [786, 369] width 34 height 12
click at [474, 416] on b "always" at bounding box center [490, 413] width 32 height 12
click at [641, 432] on b "upgrading" at bounding box center [664, 435] width 46 height 12
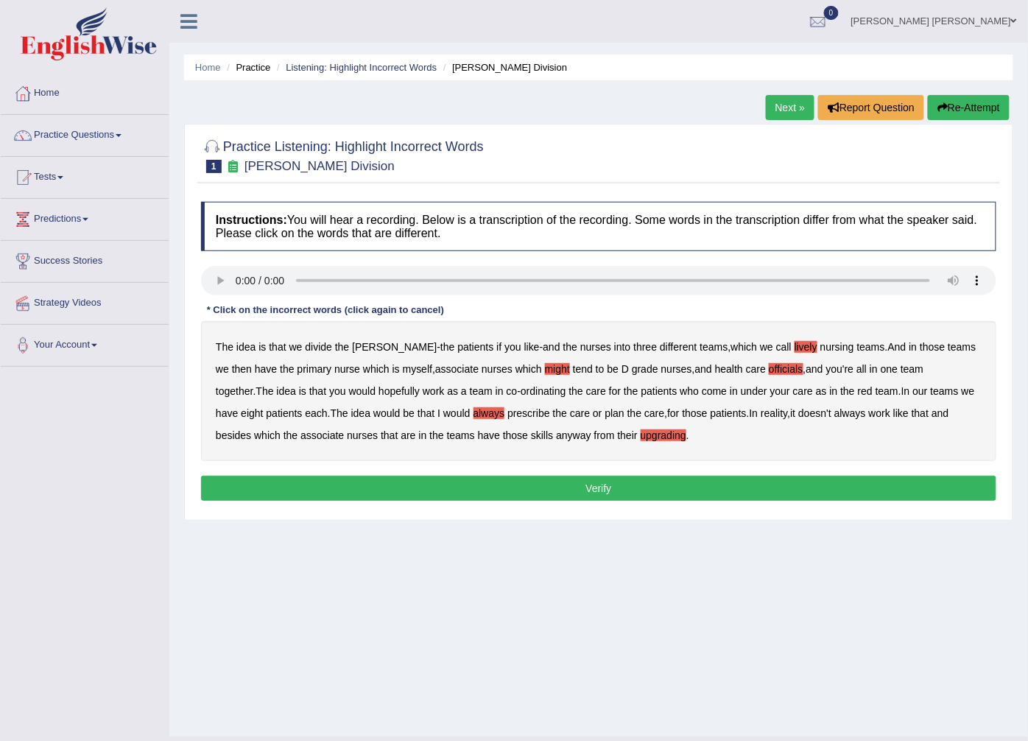
click at [622, 489] on button "Verify" at bounding box center [599, 488] width 796 height 25
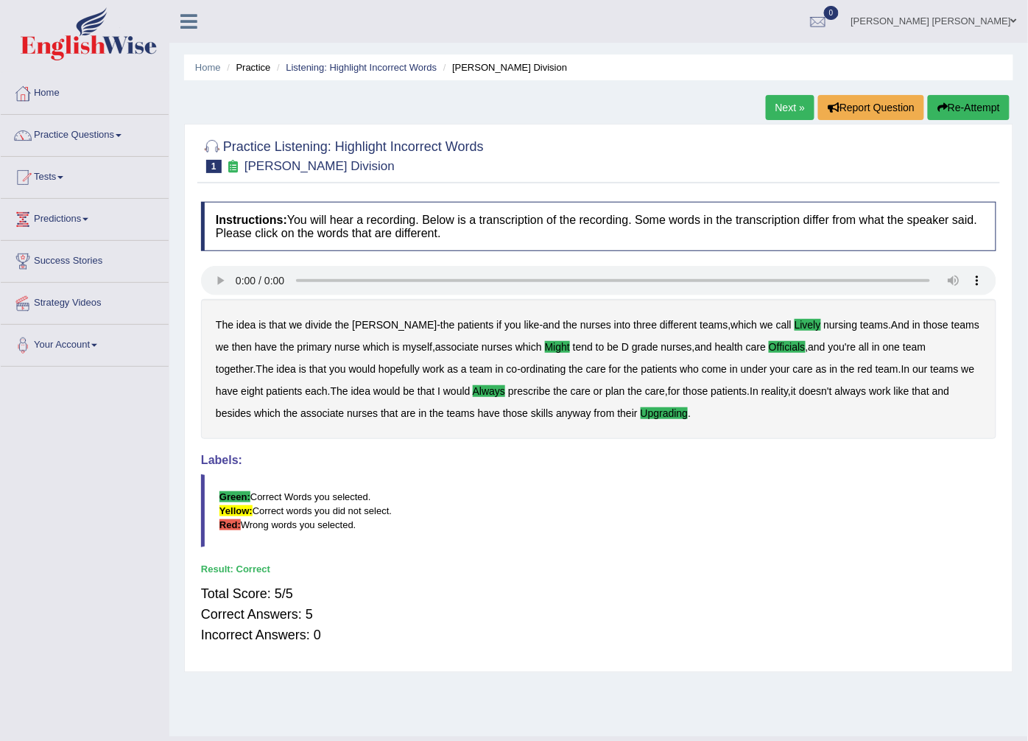
click at [775, 110] on link "Next »" at bounding box center [790, 107] width 49 height 25
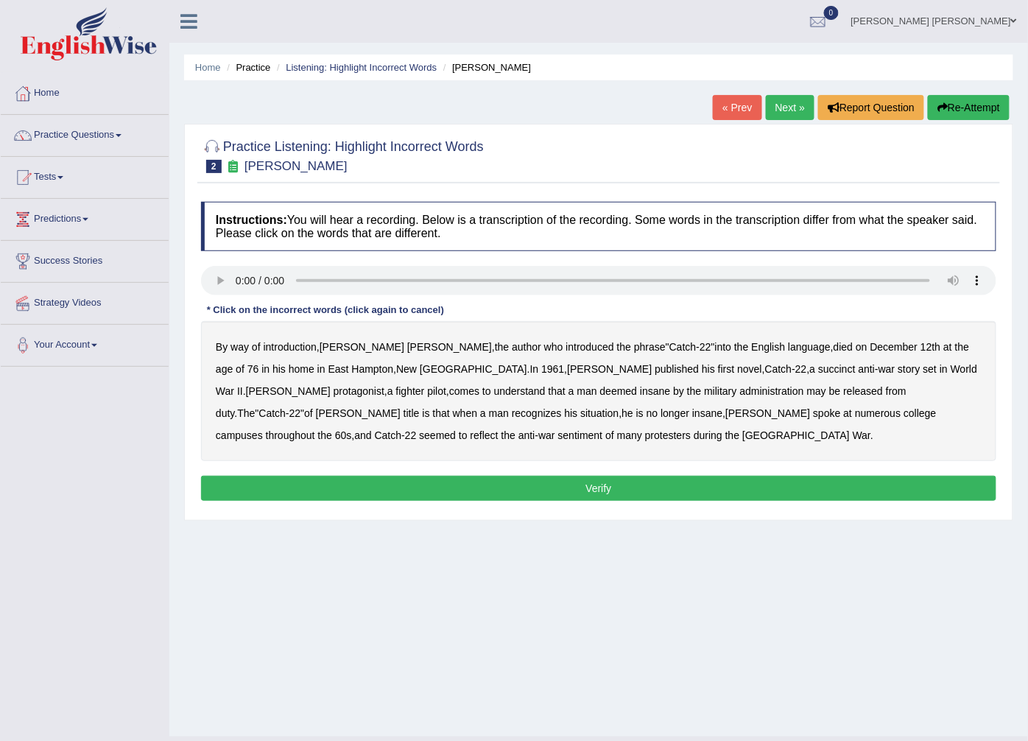
click at [740, 396] on b "administration" at bounding box center [772, 391] width 64 height 12
click at [580, 414] on b "situation" at bounding box center [599, 413] width 38 height 12
click at [499, 429] on b "reflect" at bounding box center [485, 435] width 28 height 12
click at [273, 488] on button "Verify" at bounding box center [599, 488] width 796 height 25
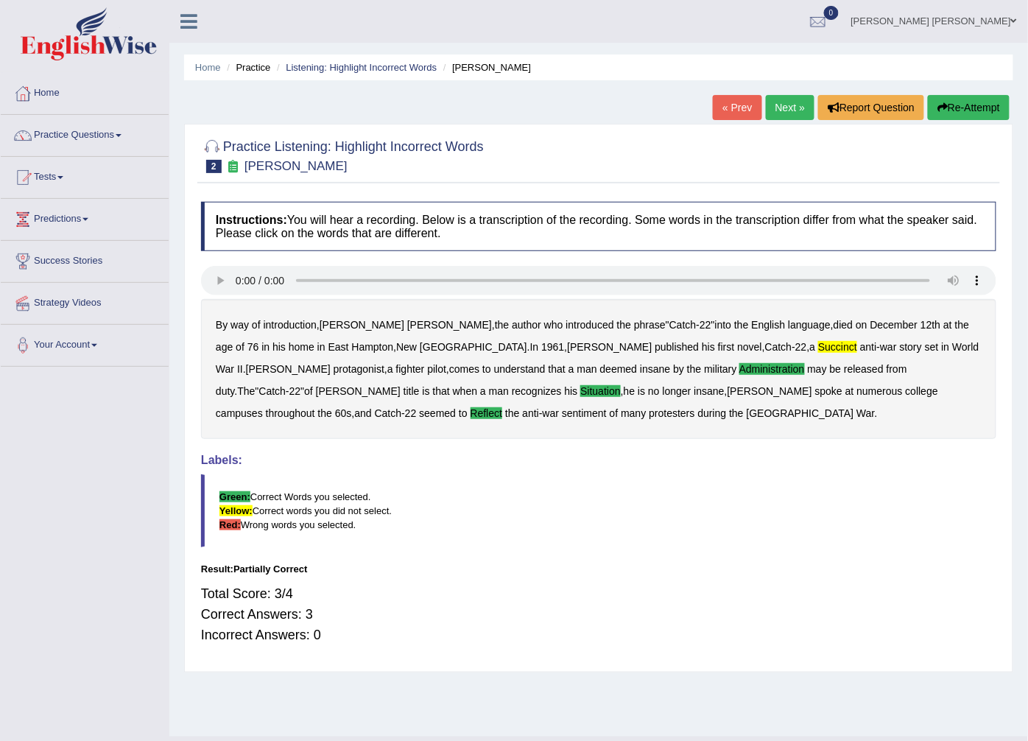
click at [818, 347] on b "succinct" at bounding box center [837, 347] width 39 height 12
click at [818, 348] on b "succinct" at bounding box center [837, 347] width 39 height 12
click at [782, 111] on link "Next »" at bounding box center [790, 107] width 49 height 25
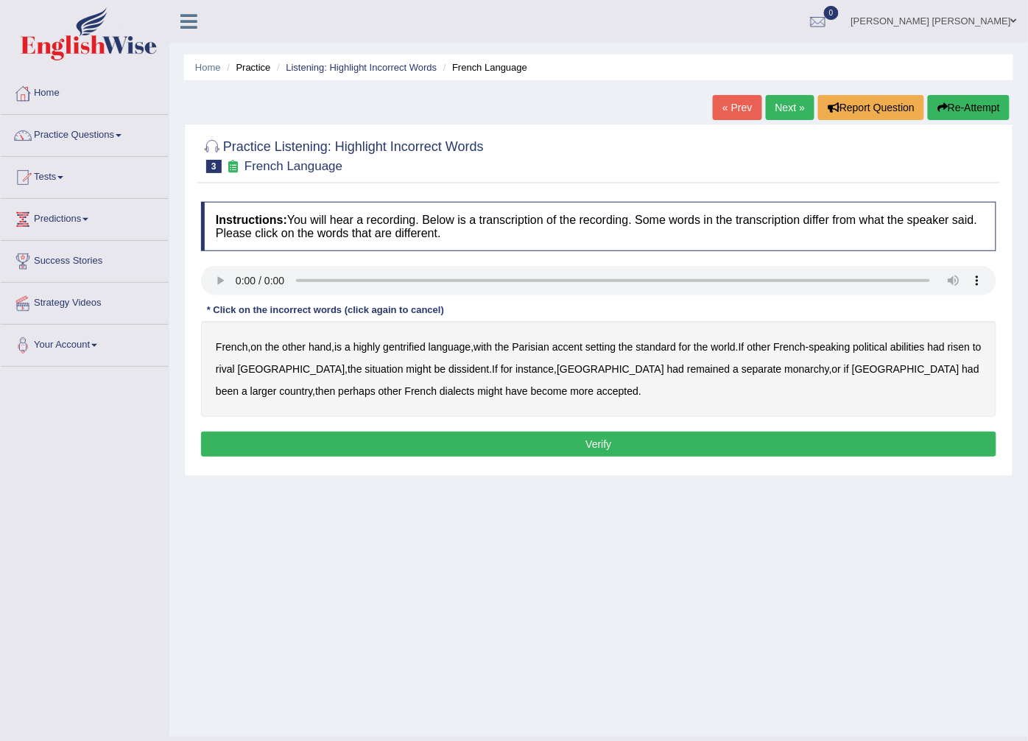
click at [403, 345] on b "gentrified" at bounding box center [404, 347] width 43 height 12
click at [922, 351] on b "abilities" at bounding box center [908, 347] width 35 height 12
click at [449, 365] on b "dissident" at bounding box center [469, 369] width 41 height 12
click at [785, 369] on b "monarchy" at bounding box center [807, 369] width 44 height 12
click at [331, 446] on button "Verify" at bounding box center [599, 444] width 796 height 25
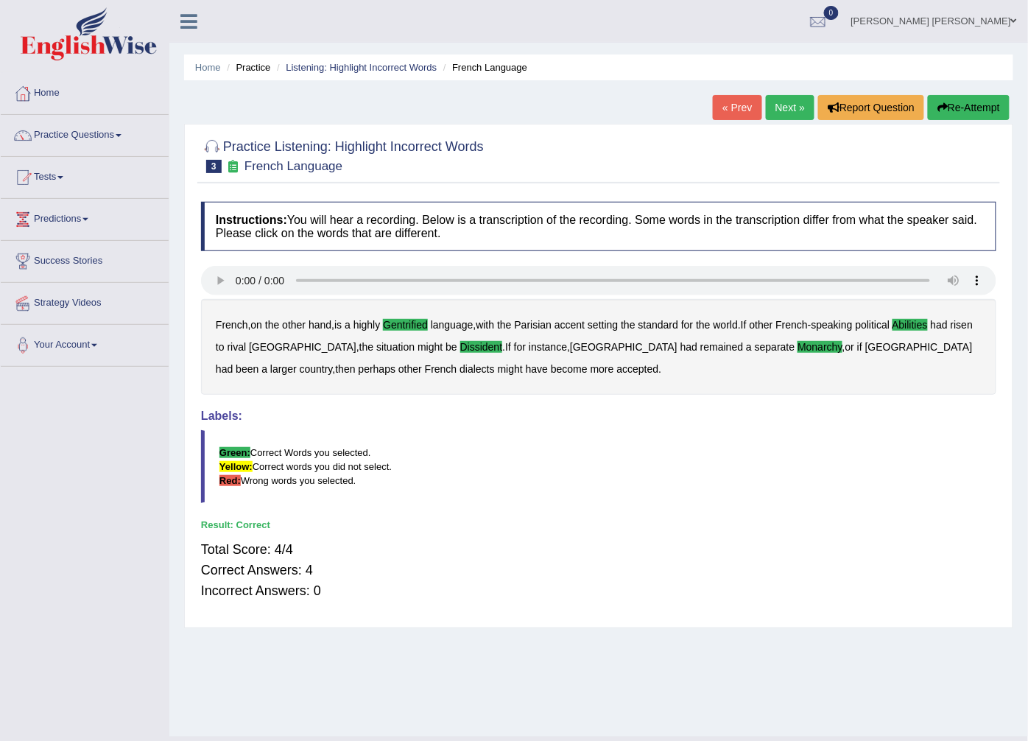
click at [793, 96] on link "Next »" at bounding box center [790, 107] width 49 height 25
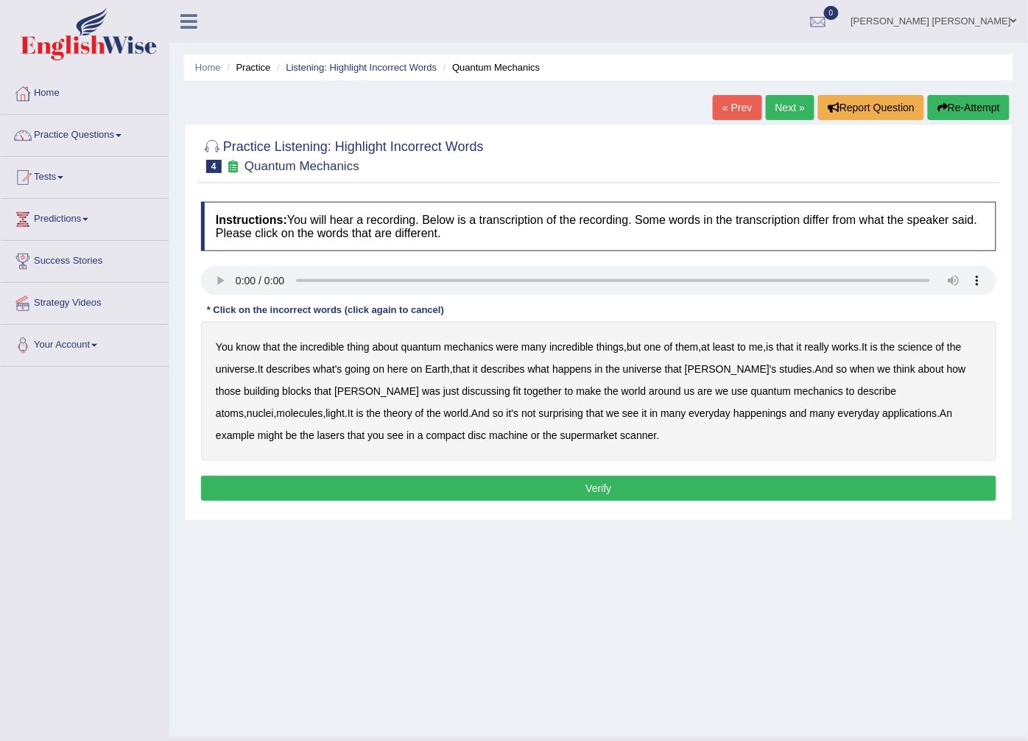
click at [933, 353] on b "science" at bounding box center [916, 347] width 35 height 12
click at [355, 385] on div "You know that the incredible thing about quantum mechanics were many incredible…" at bounding box center [599, 391] width 796 height 140
click at [463, 388] on b "discussing" at bounding box center [487, 391] width 48 height 12
click at [734, 413] on b "happenings" at bounding box center [760, 413] width 53 height 12
click at [489, 436] on b "machine" at bounding box center [508, 435] width 39 height 12
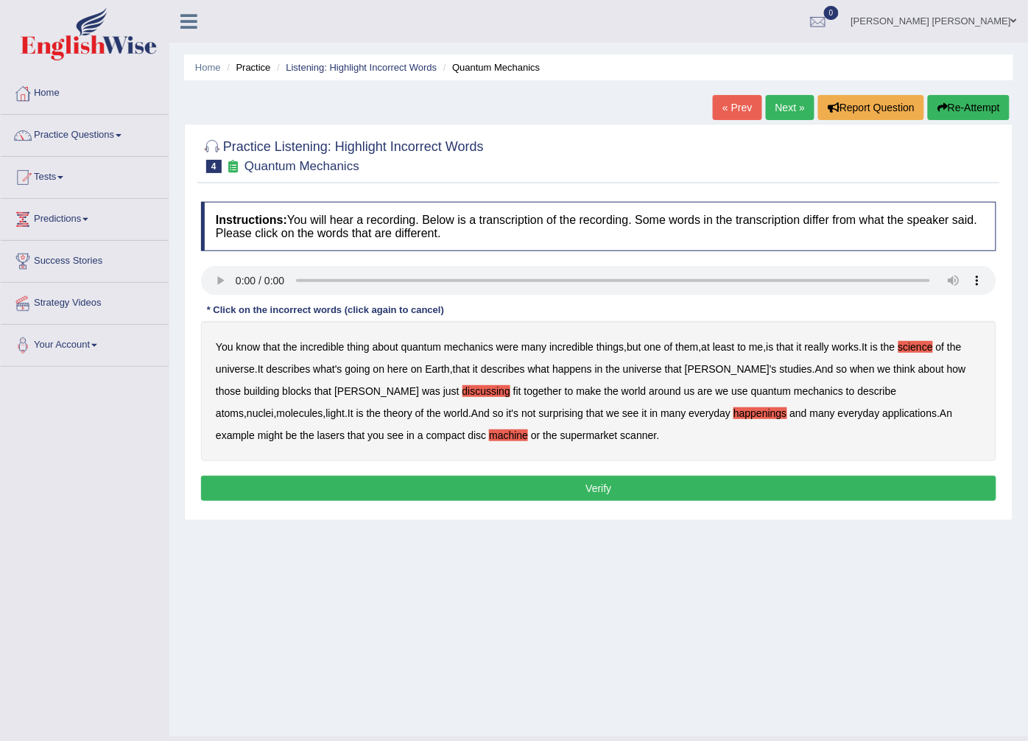
click at [357, 347] on b "thing" at bounding box center [359, 347] width 22 height 12
click at [346, 488] on button "Verify" at bounding box center [599, 488] width 796 height 25
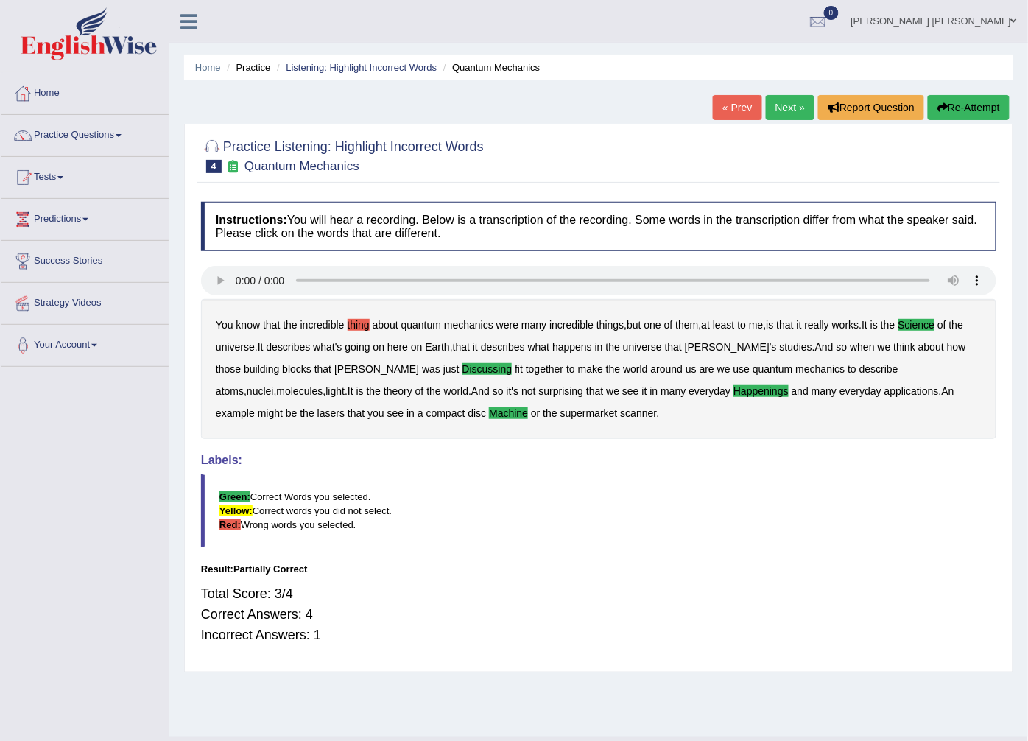
click at [356, 326] on b "thing" at bounding box center [359, 325] width 22 height 12
click at [774, 95] on link "Next »" at bounding box center [790, 107] width 49 height 25
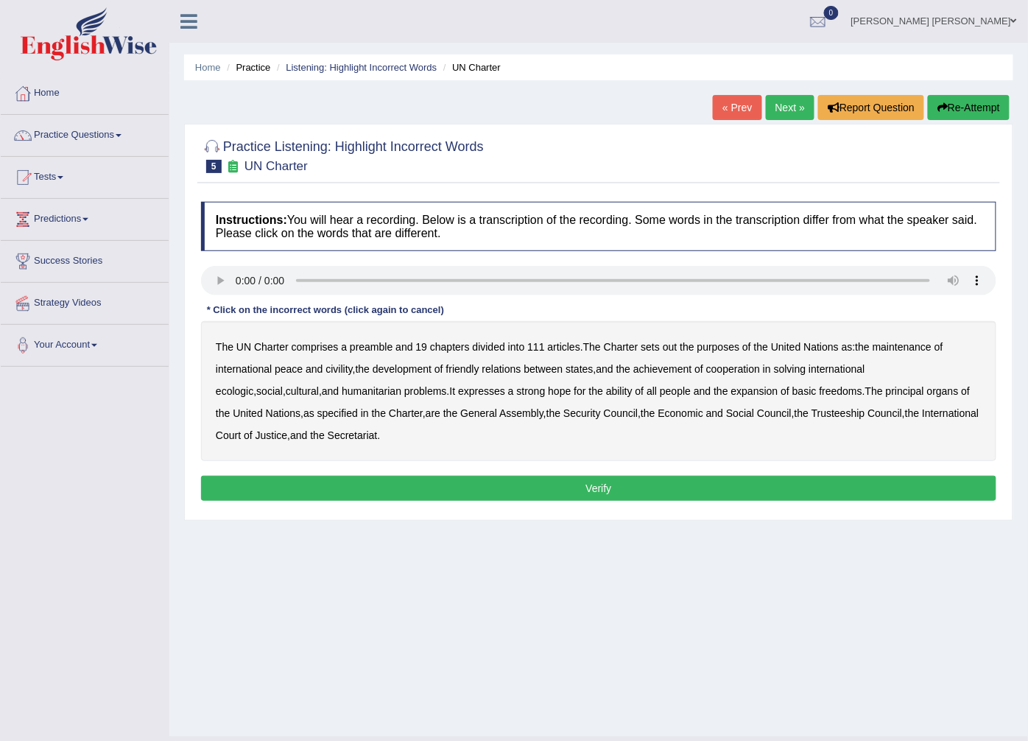
click at [671, 351] on b "out" at bounding box center [670, 347] width 14 height 12
click at [335, 369] on b "civility" at bounding box center [339, 369] width 27 height 12
click at [253, 385] on b "ecologic" at bounding box center [235, 391] width 38 height 12
click at [606, 393] on b "ability" at bounding box center [619, 391] width 27 height 12
click at [324, 494] on button "Verify" at bounding box center [599, 488] width 796 height 25
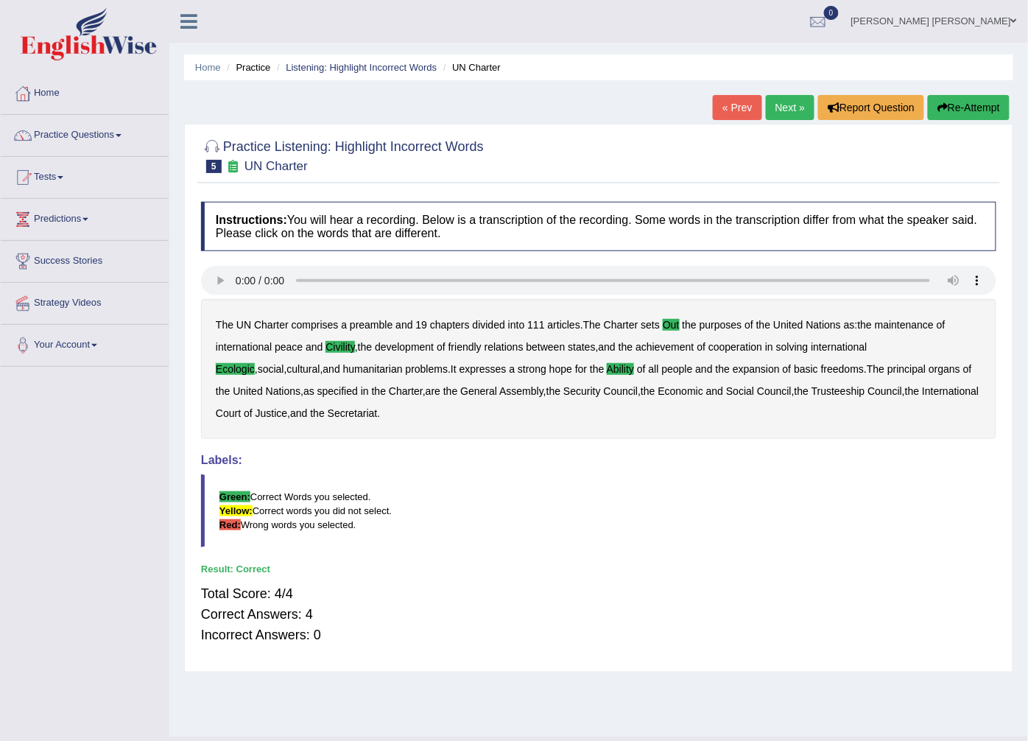
click at [783, 111] on link "Next »" at bounding box center [790, 107] width 49 height 25
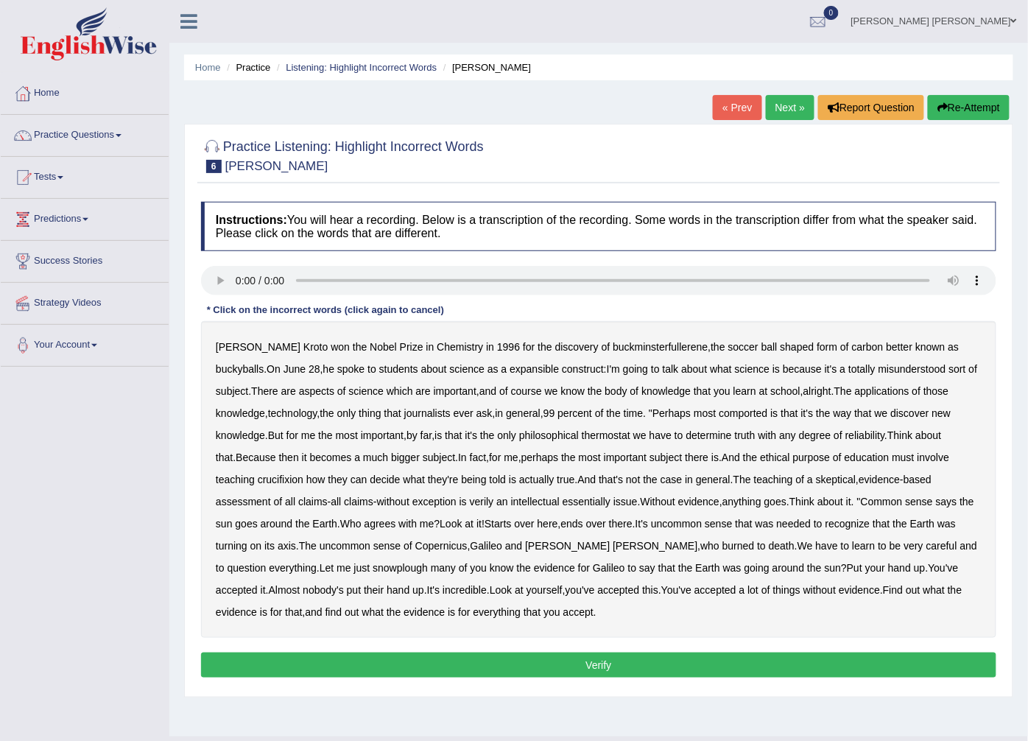
click at [510, 370] on b "expansible" at bounding box center [534, 369] width 49 height 12
click at [719, 410] on b "comported" at bounding box center [743, 413] width 49 height 12
click at [582, 432] on b "thermostat" at bounding box center [606, 435] width 49 height 12
click at [304, 474] on b "crucifixion" at bounding box center [281, 480] width 46 height 12
click at [470, 499] on b "verily" at bounding box center [482, 502] width 24 height 12
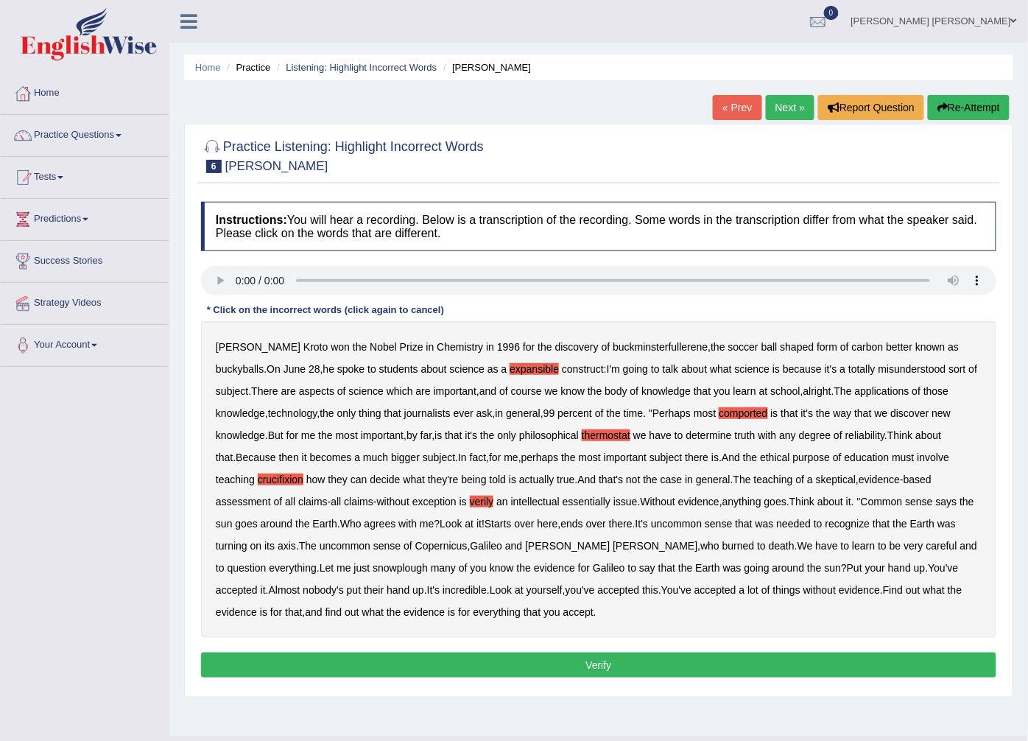
click at [563, 505] on b "essentially" at bounding box center [587, 502] width 48 height 12
click at [357, 670] on button "Verify" at bounding box center [599, 665] width 796 height 25
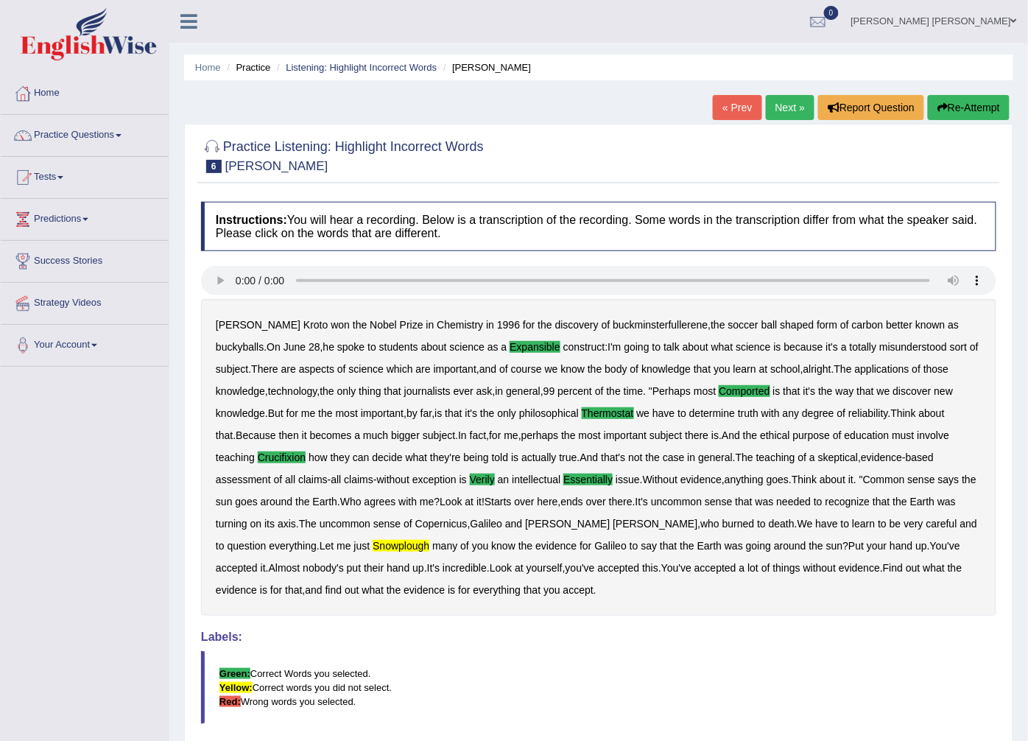
click at [273, 550] on div "Harold Kroto won the Nobel Prize in Chemistry in 1996 for the discovery of buck…" at bounding box center [599, 457] width 796 height 317
click at [773, 91] on div "Home Practice Listening: Highlight Incorrect Words Harold « Prev Next » Report …" at bounding box center [598, 430] width 859 height 861
click at [778, 102] on link "Next »" at bounding box center [790, 107] width 49 height 25
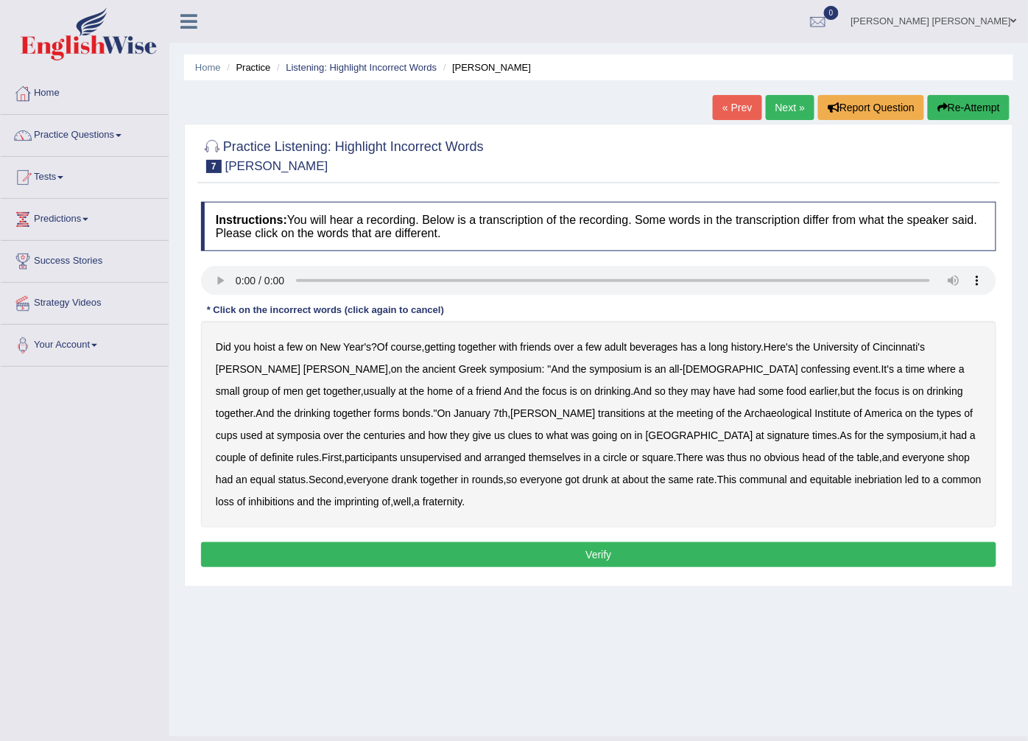
click at [801, 371] on b "confessing" at bounding box center [825, 369] width 49 height 12
click at [598, 418] on b "transitions" at bounding box center [621, 413] width 47 height 12
click at [768, 440] on b "signature" at bounding box center [789, 435] width 43 height 12
click at [462, 452] on b "unsupervised" at bounding box center [431, 458] width 61 height 12
click at [948, 460] on b "shop" at bounding box center [959, 458] width 22 height 12
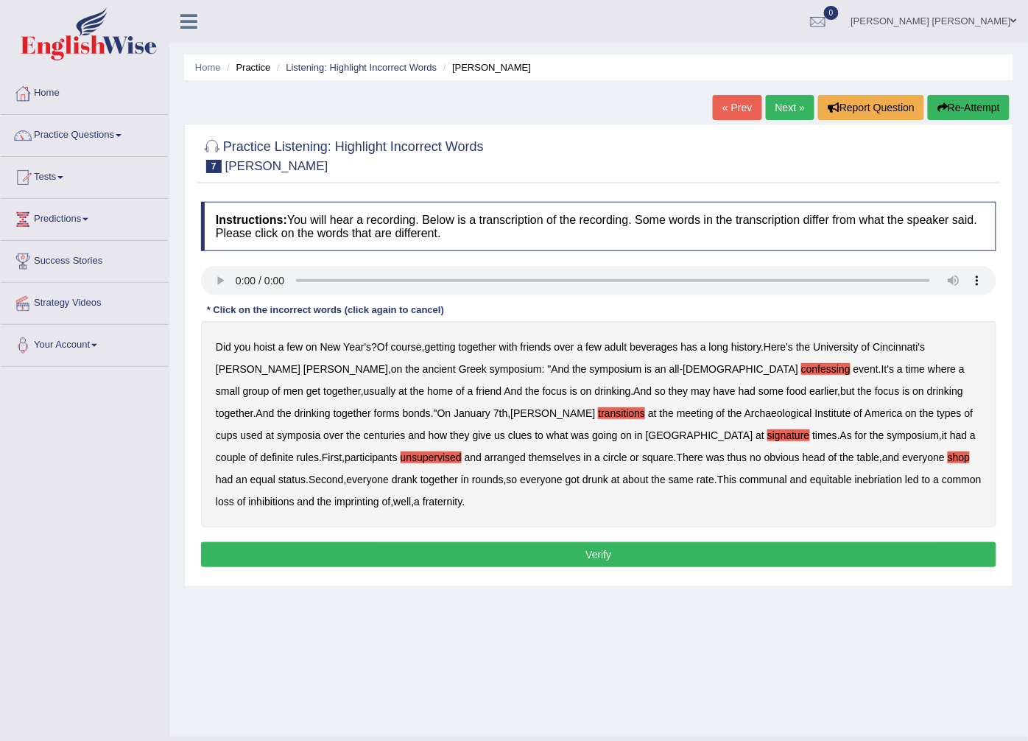
click at [650, 542] on button "Verify" at bounding box center [599, 554] width 796 height 25
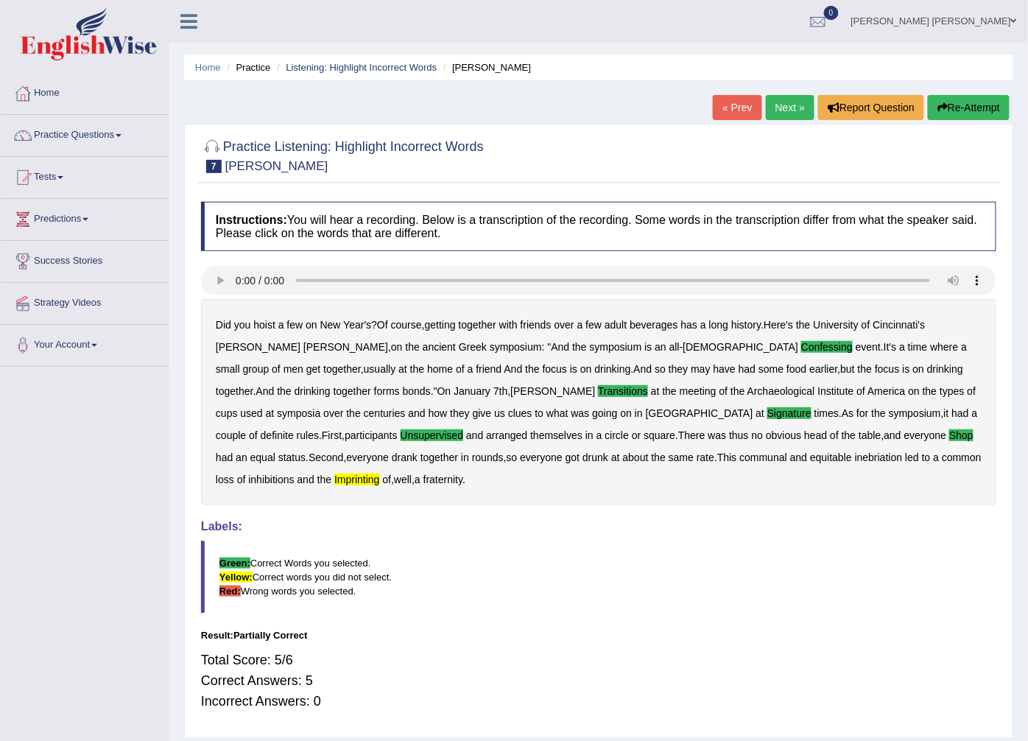
click at [379, 474] on b "imprinting" at bounding box center [356, 480] width 45 height 12
click at [798, 112] on link "Next »" at bounding box center [790, 107] width 49 height 25
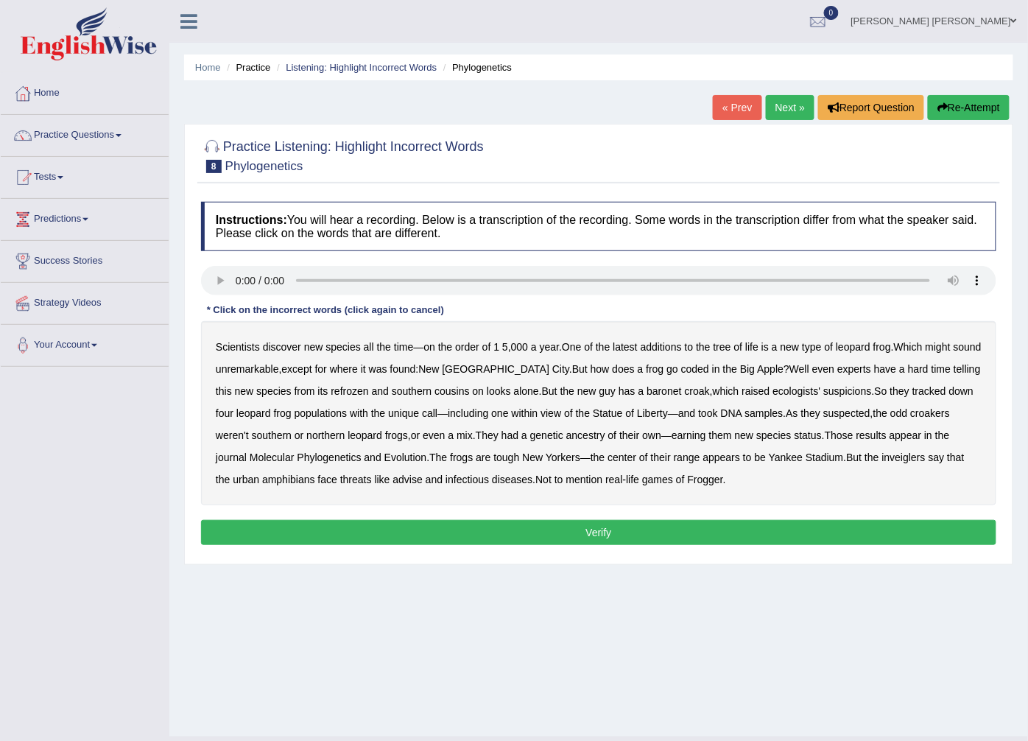
click at [681, 373] on b "coded" at bounding box center [695, 369] width 28 height 12
click at [331, 393] on b "refrozen" at bounding box center [350, 391] width 38 height 12
click at [647, 392] on b "baronet" at bounding box center [664, 391] width 35 height 12
click at [883, 455] on b "inveiglers" at bounding box center [904, 458] width 43 height 12
click at [436, 533] on button "Verify" at bounding box center [599, 532] width 796 height 25
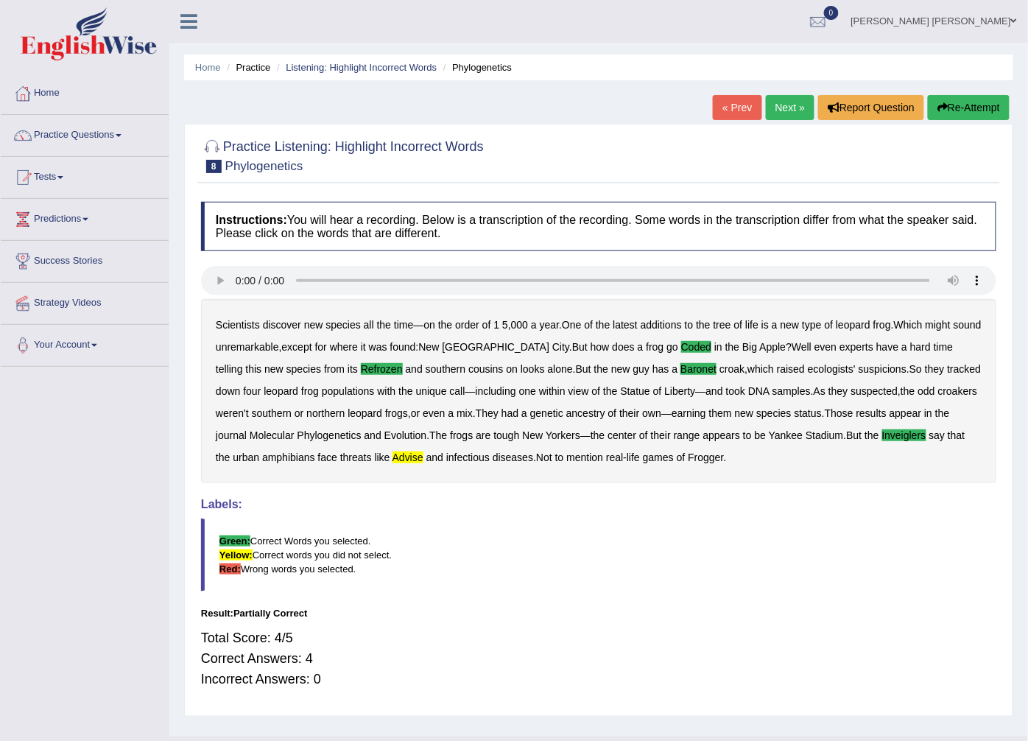
click at [789, 115] on link "Next »" at bounding box center [790, 107] width 49 height 25
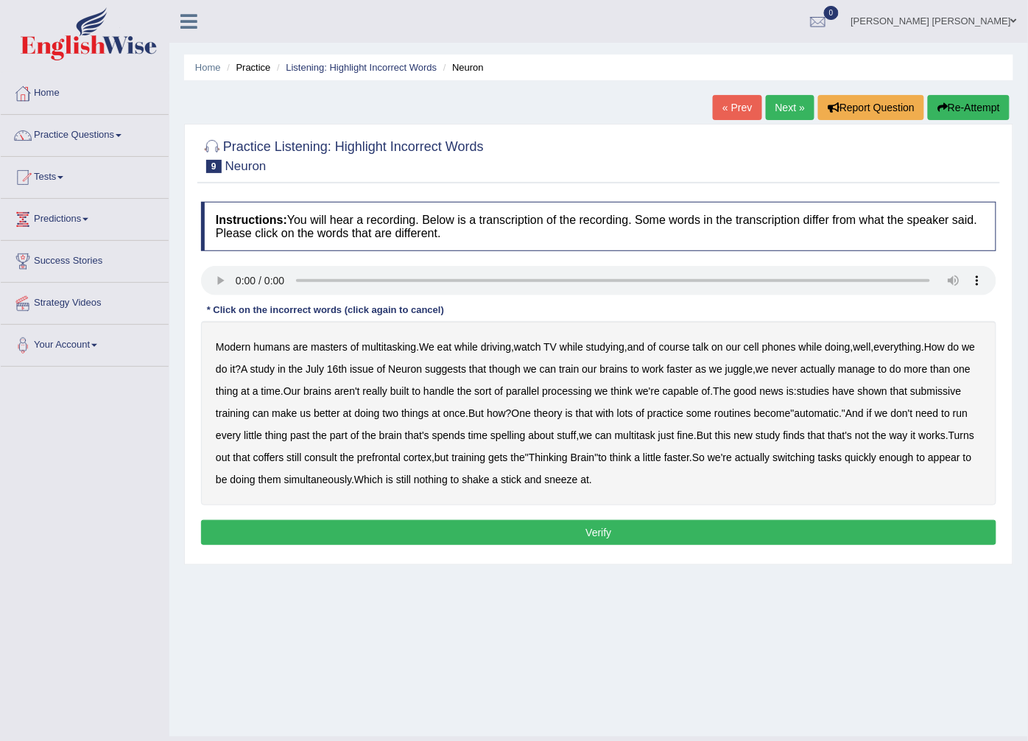
click at [682, 353] on b "course" at bounding box center [674, 347] width 31 height 12
click at [683, 345] on b "course" at bounding box center [674, 347] width 31 height 12
click at [911, 397] on b "submissive" at bounding box center [936, 391] width 51 height 12
click at [525, 439] on b "spelling" at bounding box center [508, 435] width 35 height 12
click at [482, 541] on button "Verify" at bounding box center [599, 532] width 796 height 25
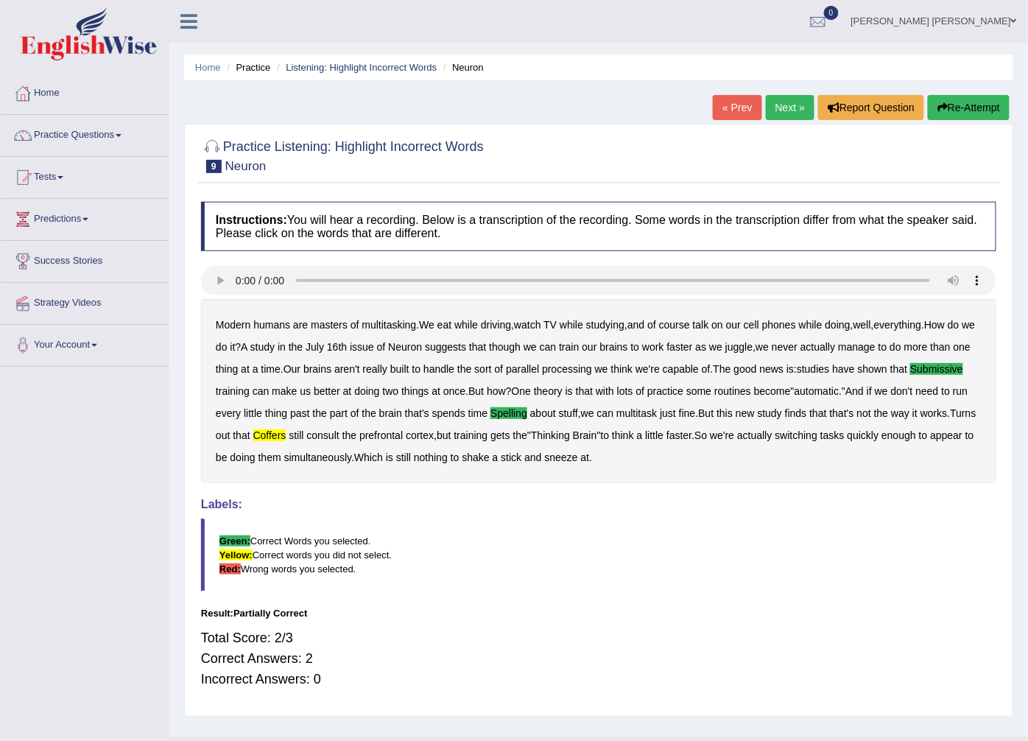
click at [768, 102] on link "Next »" at bounding box center [790, 107] width 49 height 25
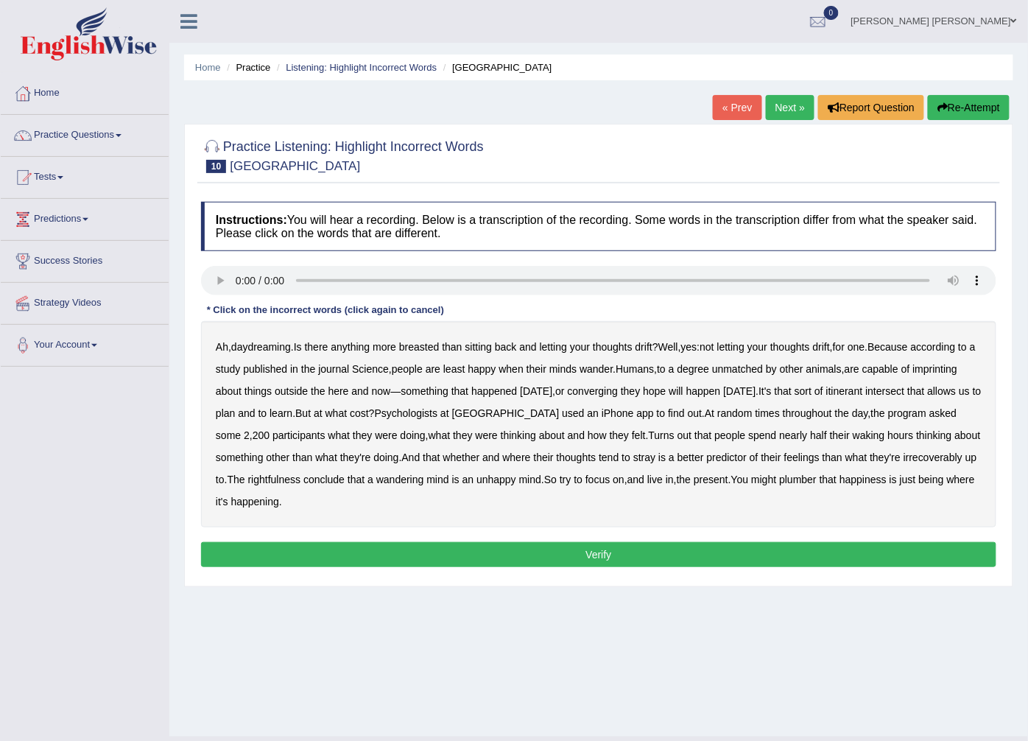
click at [421, 349] on b "breasted" at bounding box center [419, 347] width 40 height 12
click at [913, 375] on b "imprinting" at bounding box center [935, 369] width 45 height 12
click at [619, 395] on b "converging" at bounding box center [593, 391] width 51 height 12
click at [905, 387] on b "intersect" at bounding box center [885, 391] width 39 height 12
click at [904, 463] on b "irrecoverably" at bounding box center [933, 458] width 59 height 12
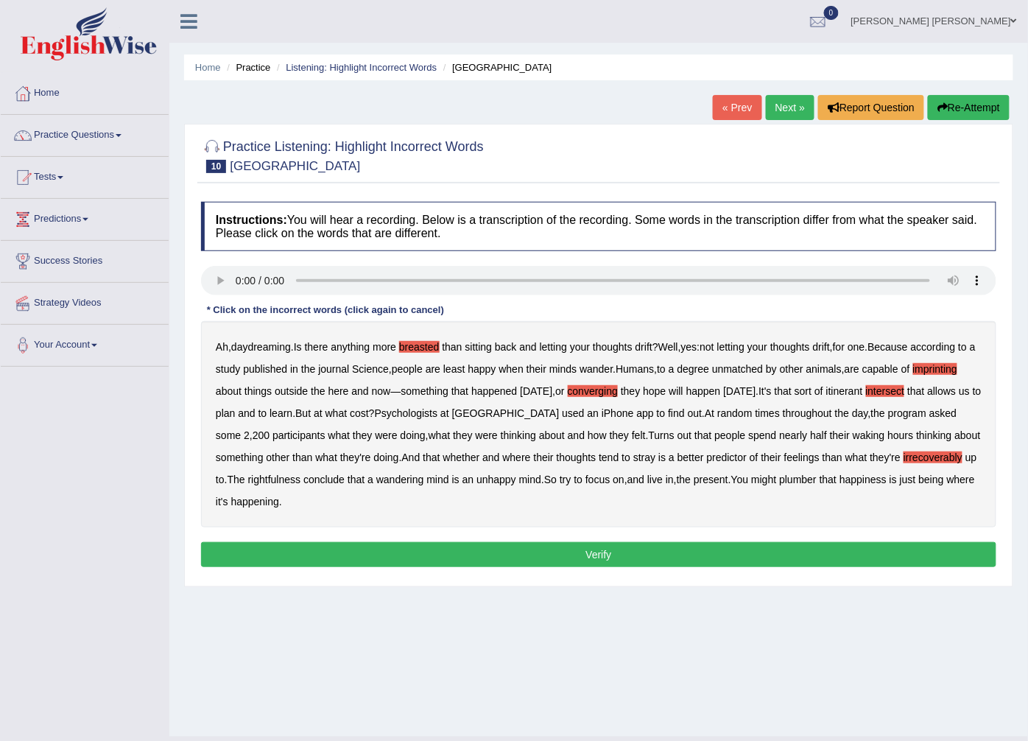
click at [301, 477] on b "rightfulness" at bounding box center [274, 480] width 53 height 12
click at [817, 480] on b "plumber" at bounding box center [798, 480] width 38 height 12
click at [754, 551] on button "Verify" at bounding box center [599, 554] width 796 height 25
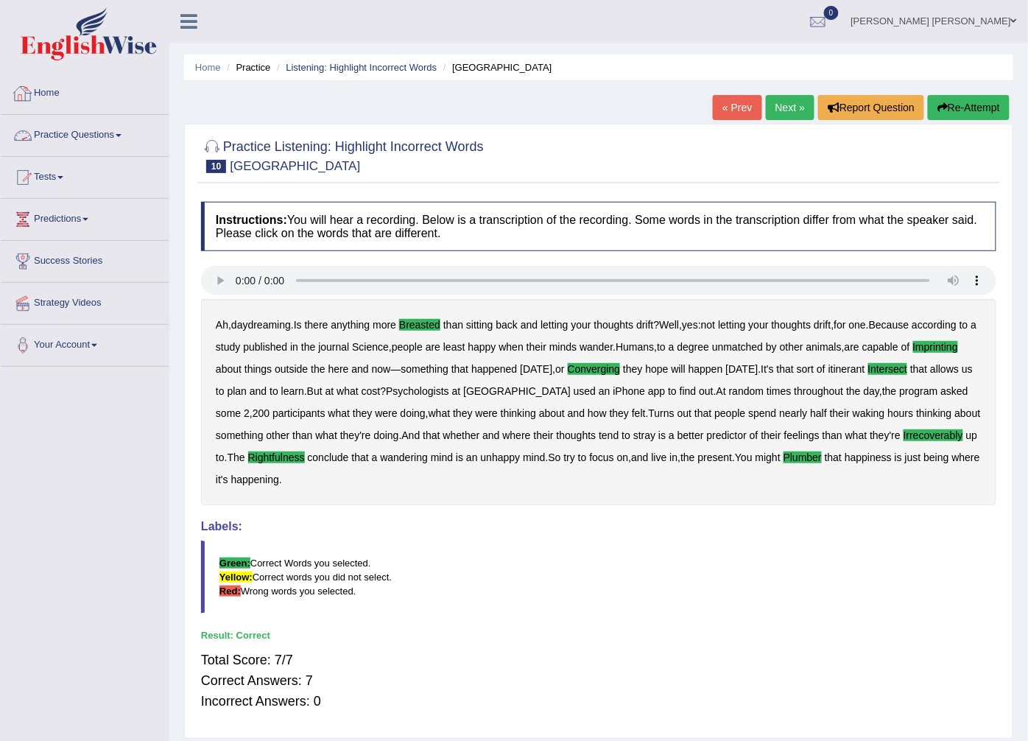
click at [70, 149] on link "Practice Questions" at bounding box center [85, 133] width 168 height 37
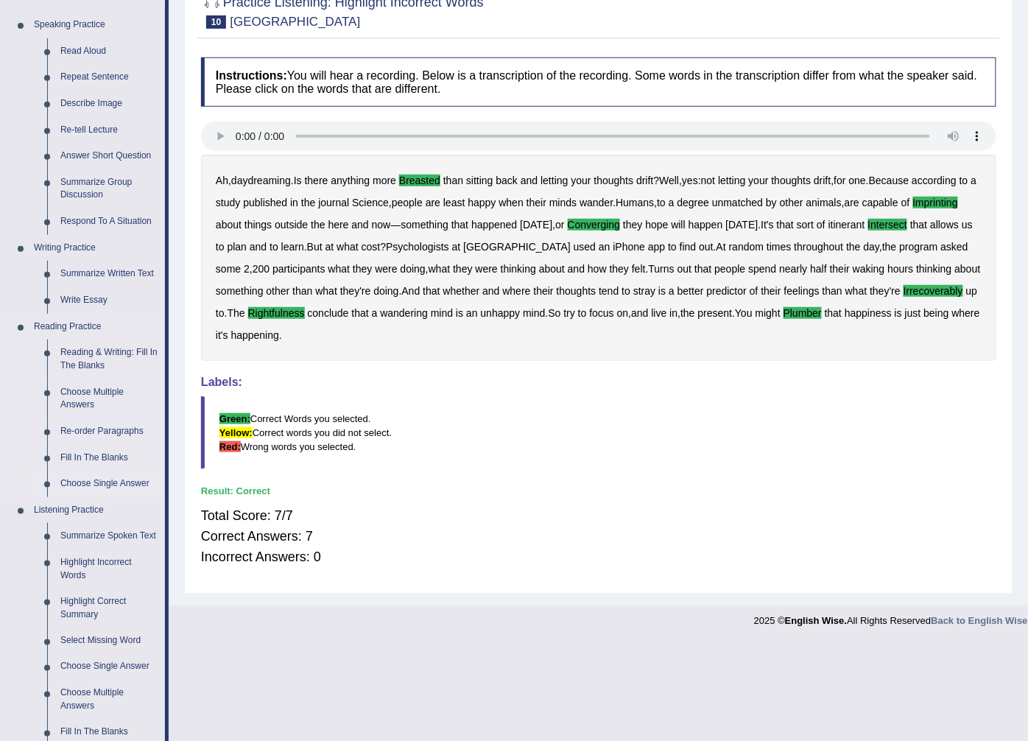
scroll to position [164, 0]
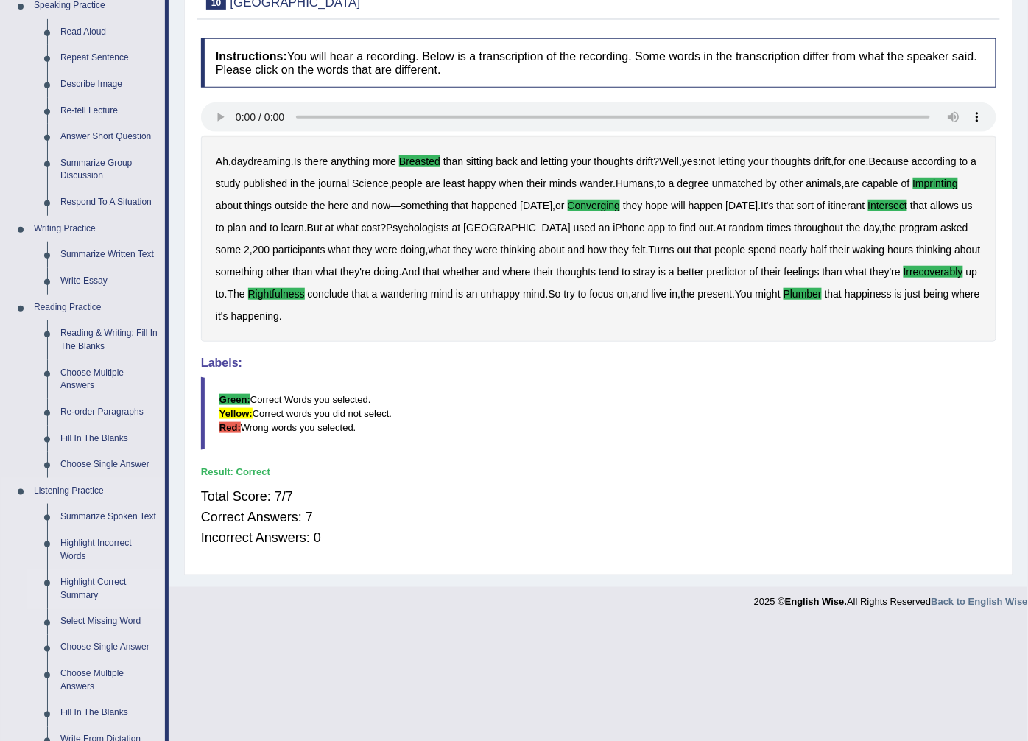
click at [79, 570] on link "Highlight Correct Summary" at bounding box center [109, 588] width 111 height 39
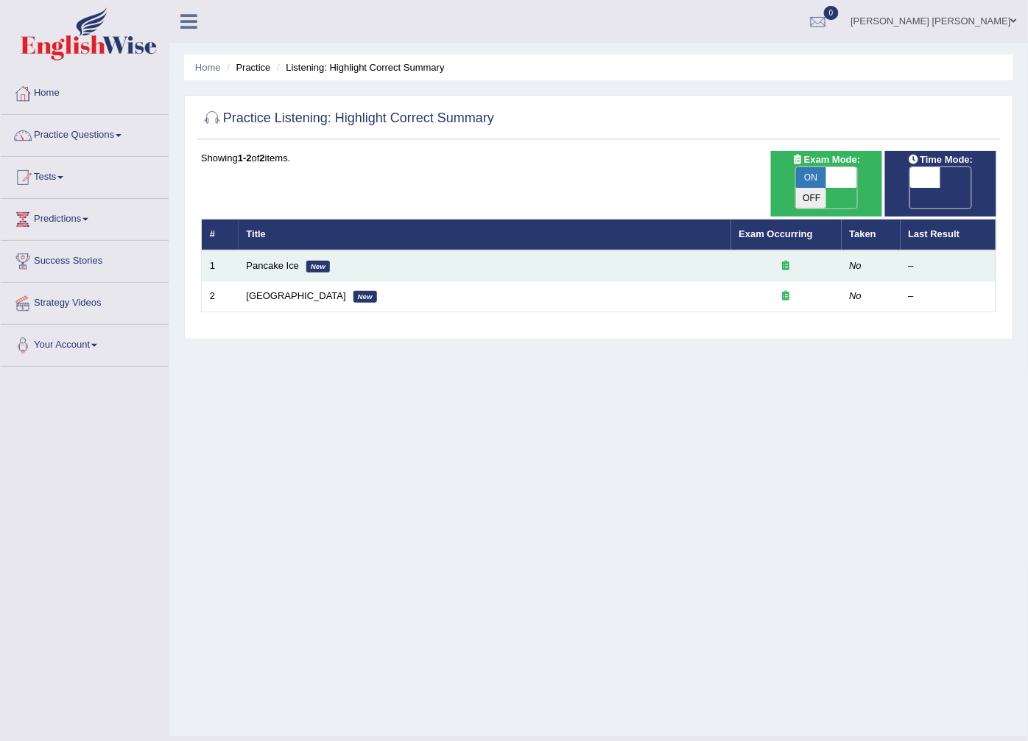
click at [306, 261] on em "New" at bounding box center [318, 267] width 24 height 12
click at [277, 260] on link "Pancake Ice" at bounding box center [273, 265] width 53 height 11
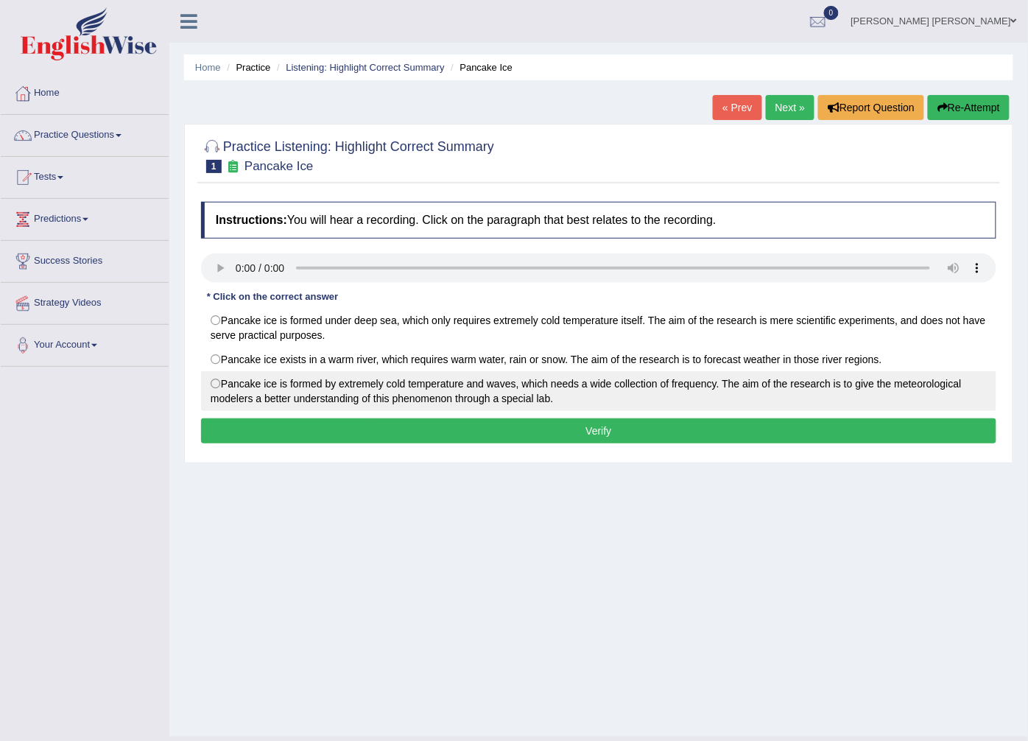
click at [301, 385] on label "Pancake ice is formed by extremely cold temperature and waves, which needs a wi…" at bounding box center [599, 391] width 796 height 40
radio input "true"
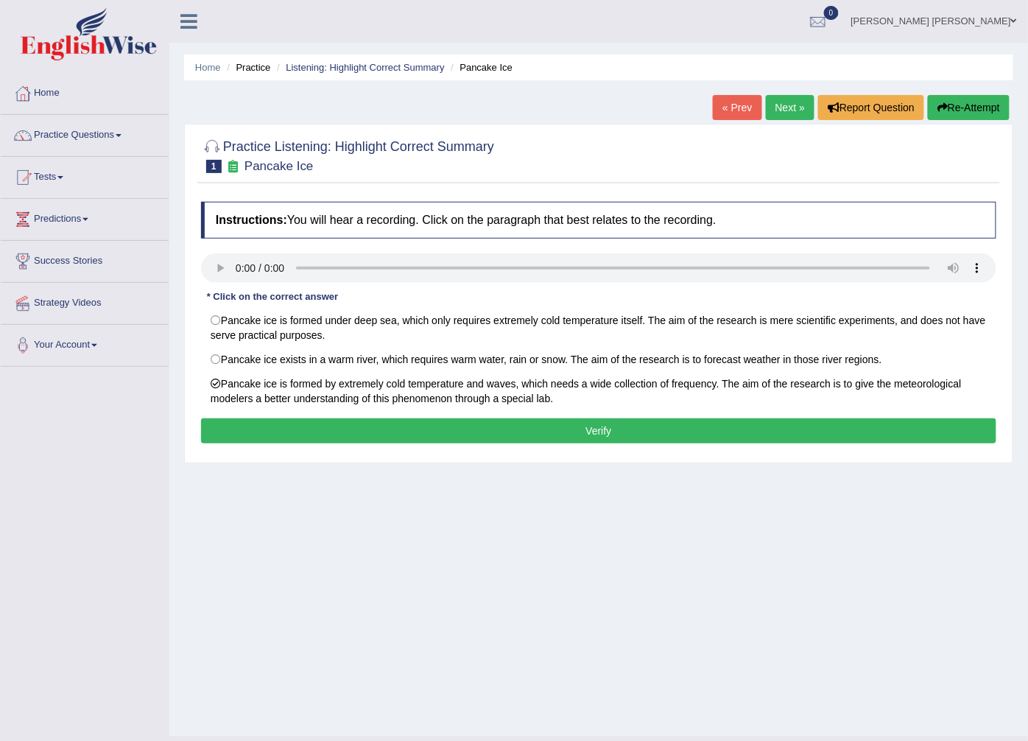
click at [312, 437] on button "Verify" at bounding box center [599, 430] width 796 height 25
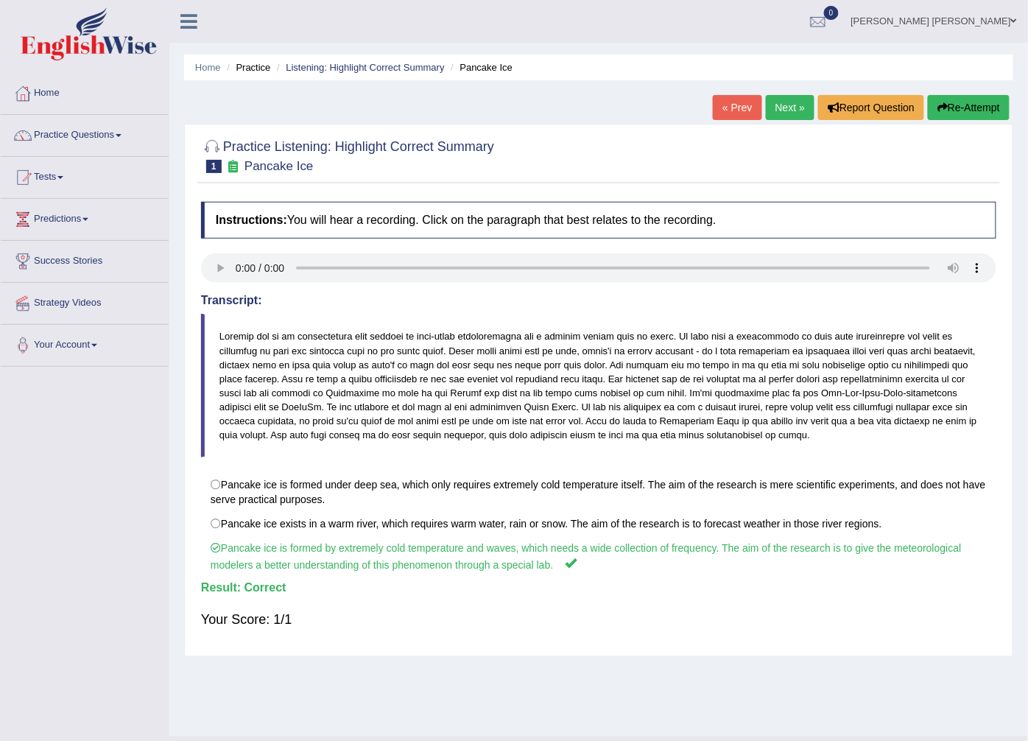
click at [786, 105] on link "Next »" at bounding box center [790, 107] width 49 height 25
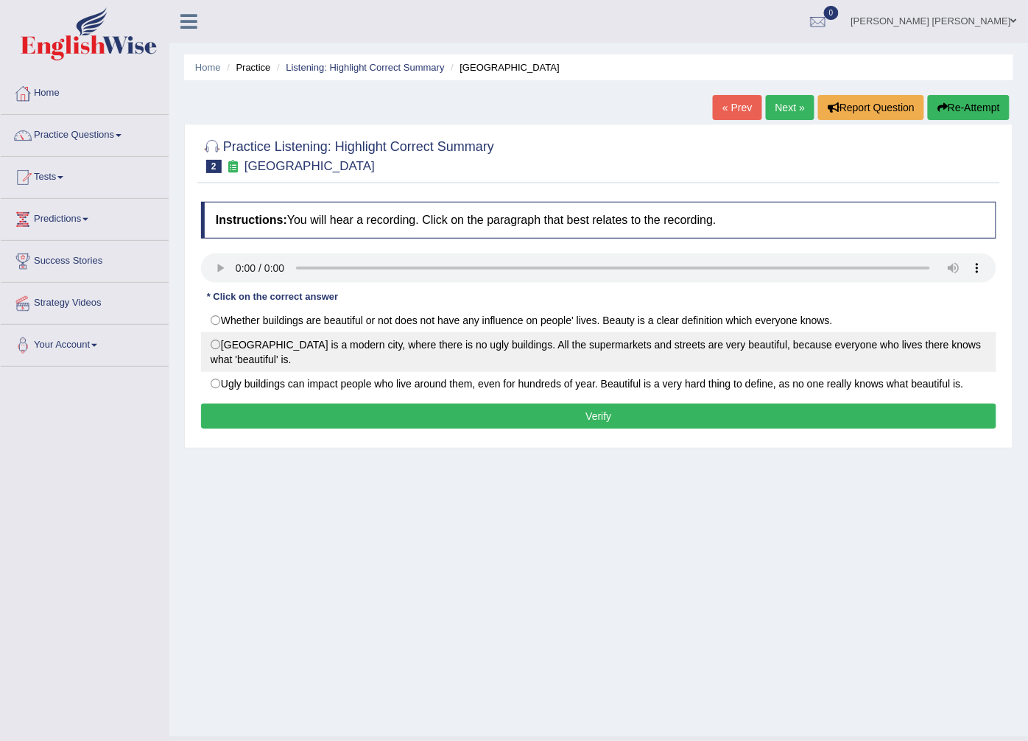
click at [350, 359] on label "[GEOGRAPHIC_DATA] is a modern city, where there is no ugly buildings. All the s…" at bounding box center [599, 352] width 796 height 40
radio input "true"
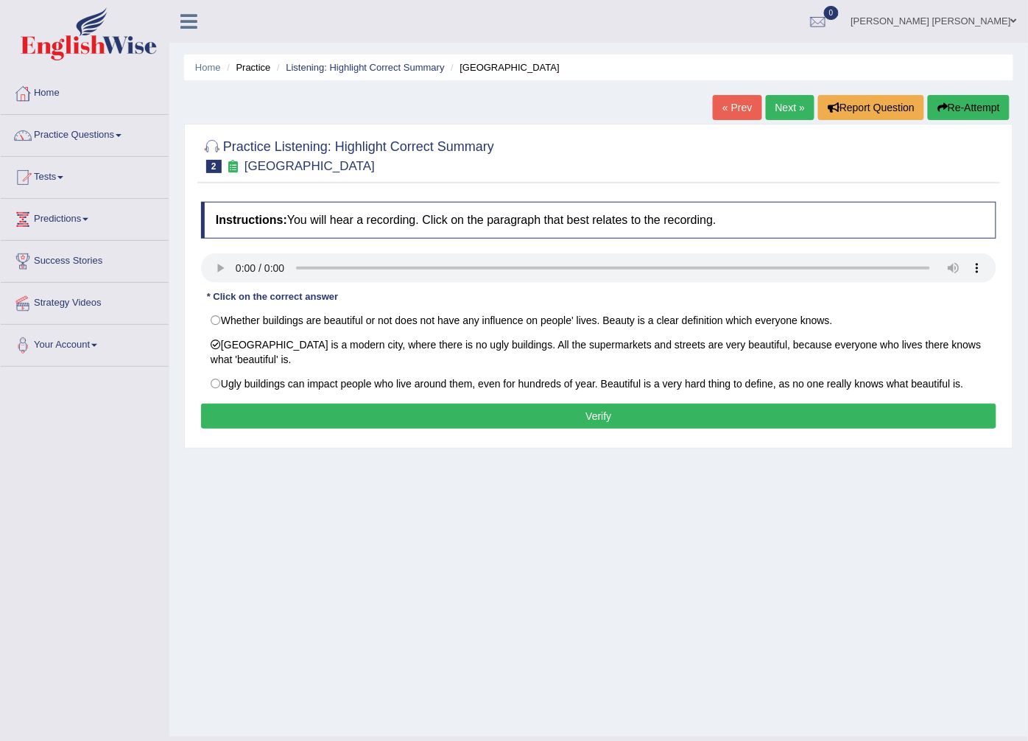
click at [334, 424] on button "Verify" at bounding box center [599, 416] width 796 height 25
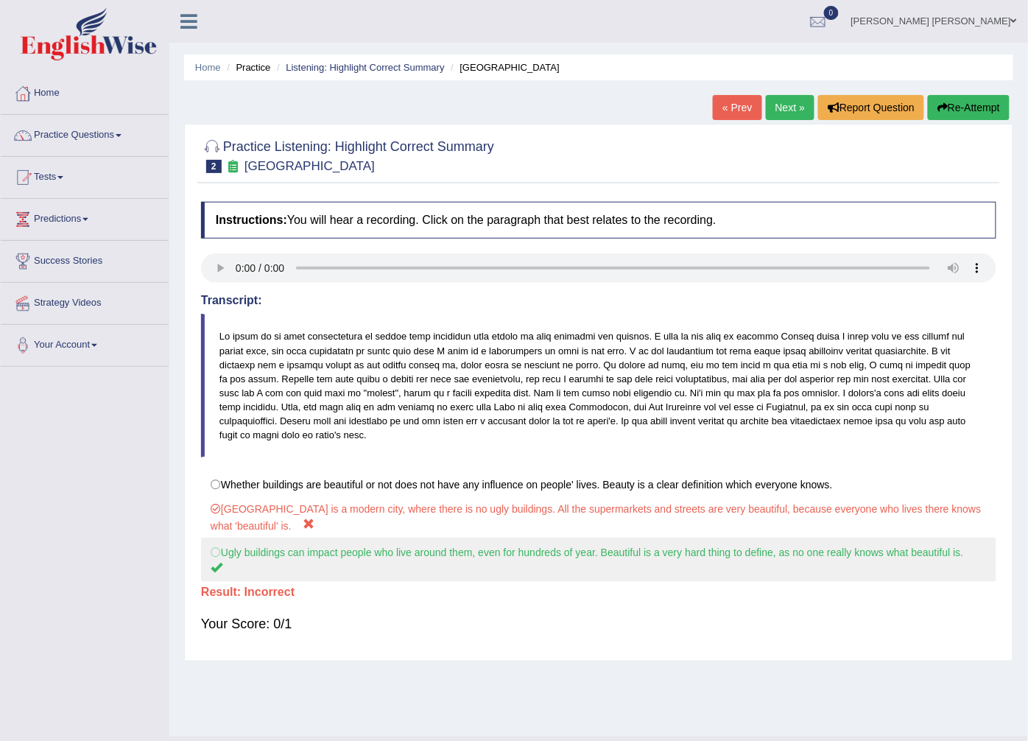
click at [242, 553] on label "Ugly buildings can impact people who live around them, even for hundreds of yea…" at bounding box center [599, 560] width 796 height 44
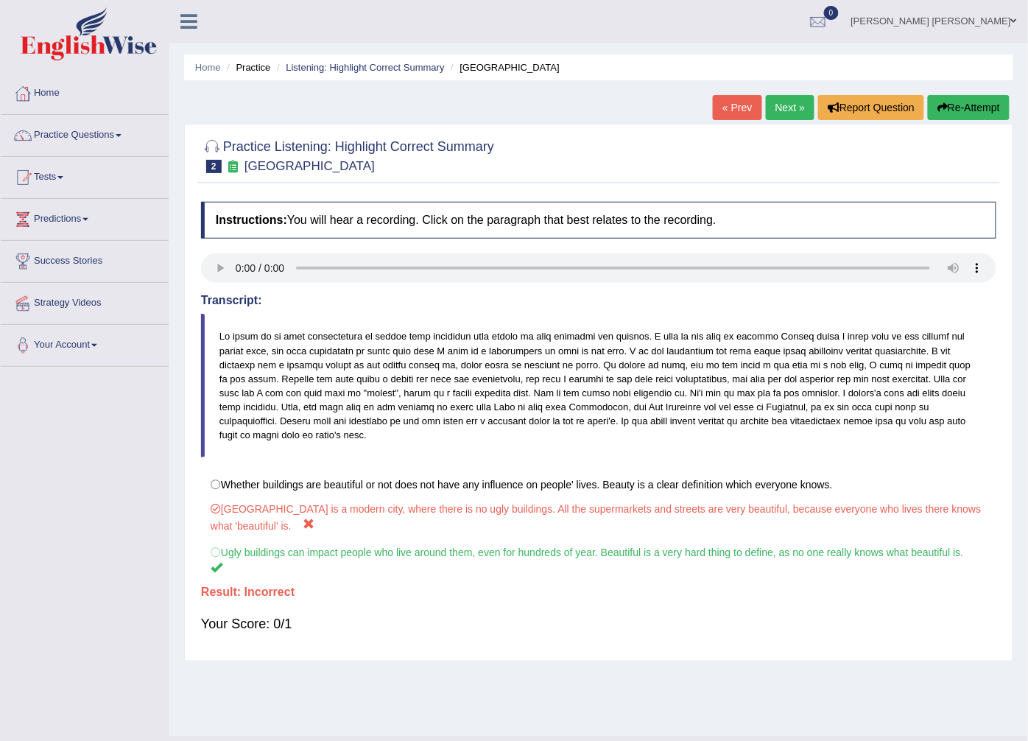
click at [771, 101] on link "Next »" at bounding box center [790, 107] width 49 height 25
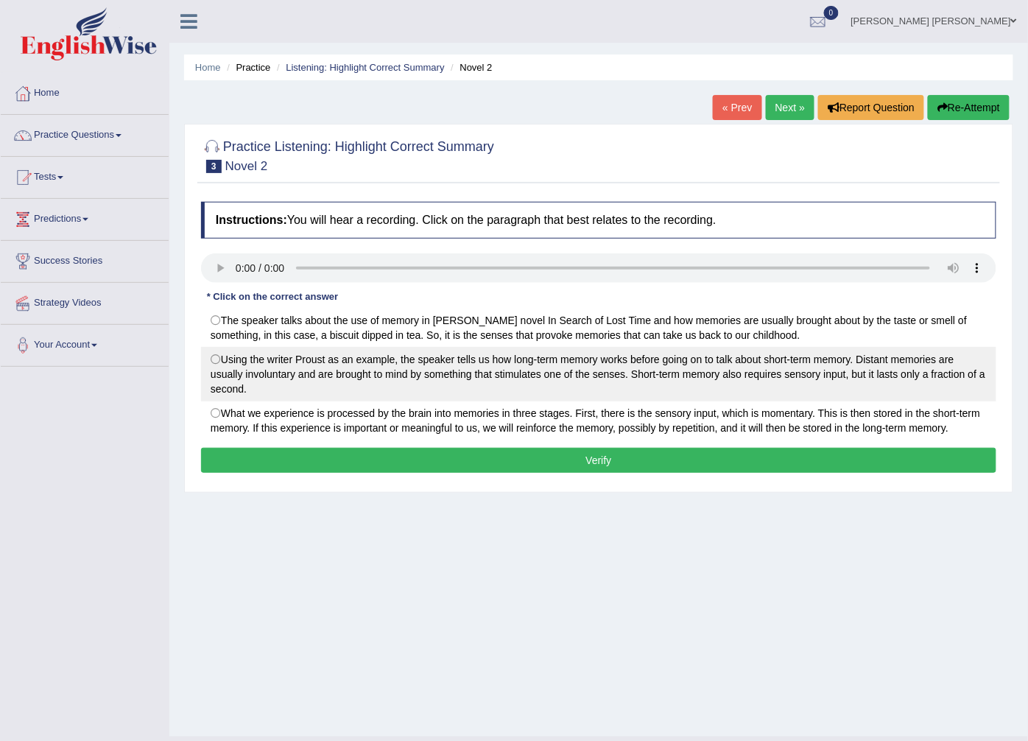
click at [298, 368] on label "Using the writer Proust as an example, the speaker tells us how long-term memor…" at bounding box center [599, 374] width 796 height 55
radio input "true"
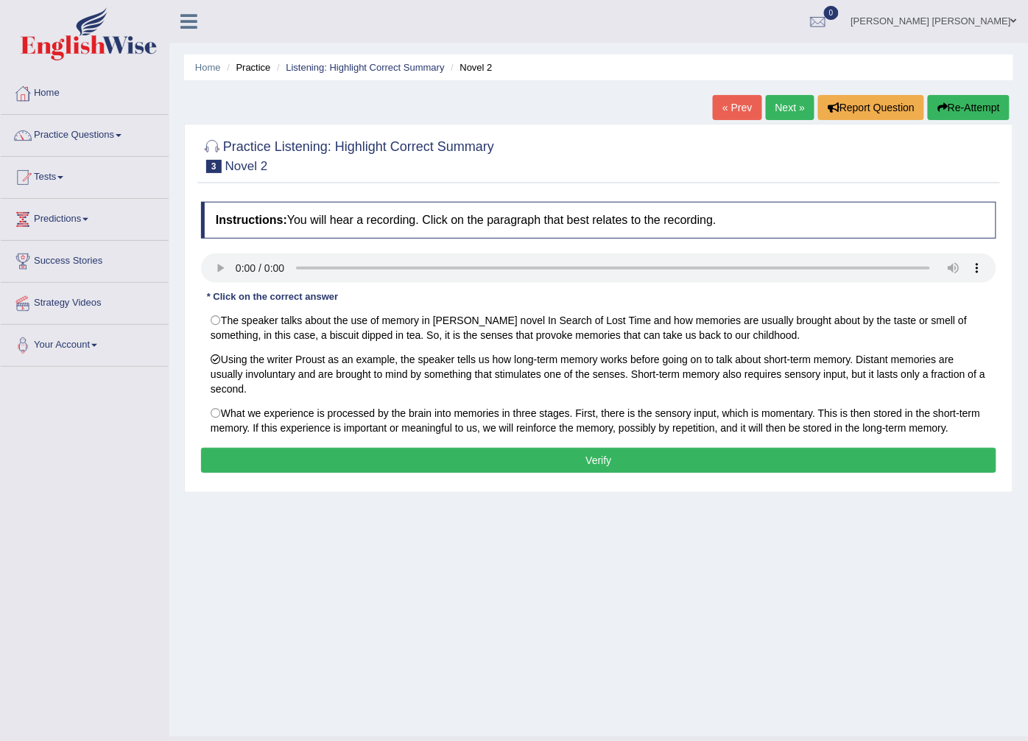
click at [278, 466] on button "Verify" at bounding box center [599, 460] width 796 height 25
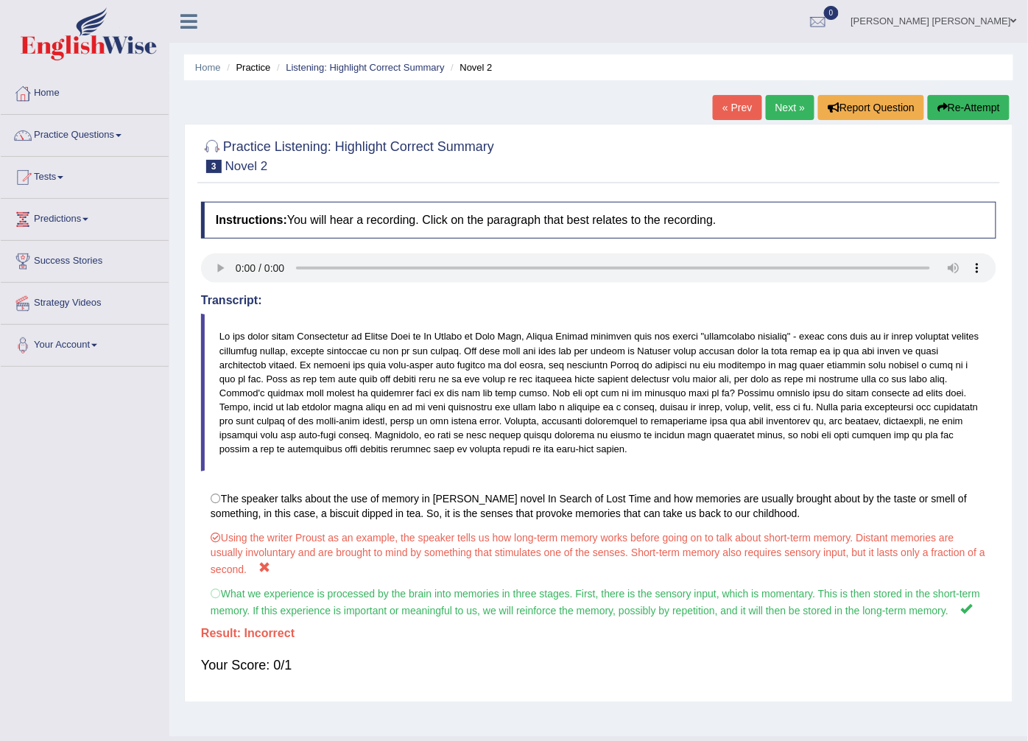
click at [786, 101] on link "Next »" at bounding box center [790, 107] width 49 height 25
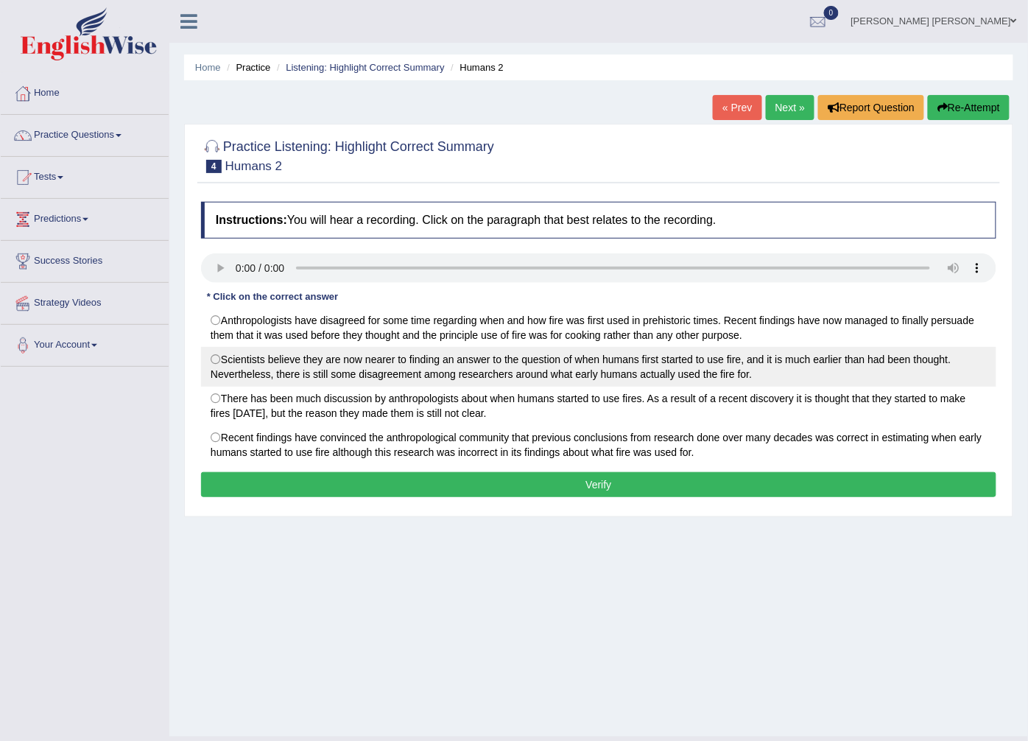
click at [719, 371] on label "Scientists believe they are now nearer to finding an answer to the question of …" at bounding box center [599, 367] width 796 height 40
radio input "true"
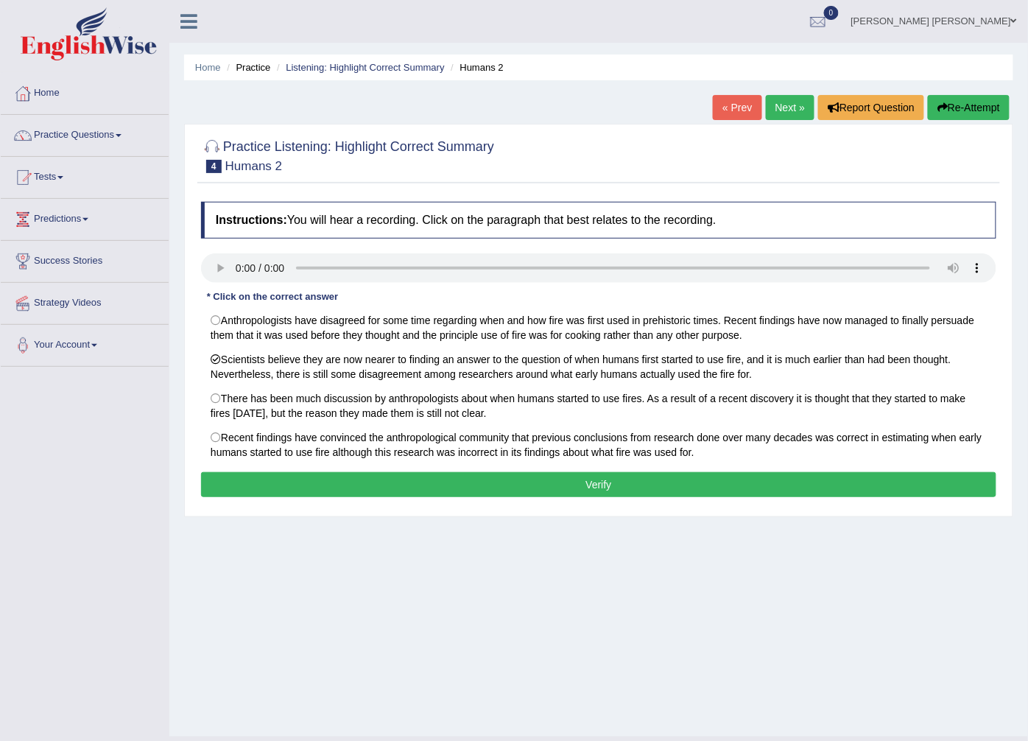
click at [653, 483] on button "Verify" at bounding box center [599, 484] width 796 height 25
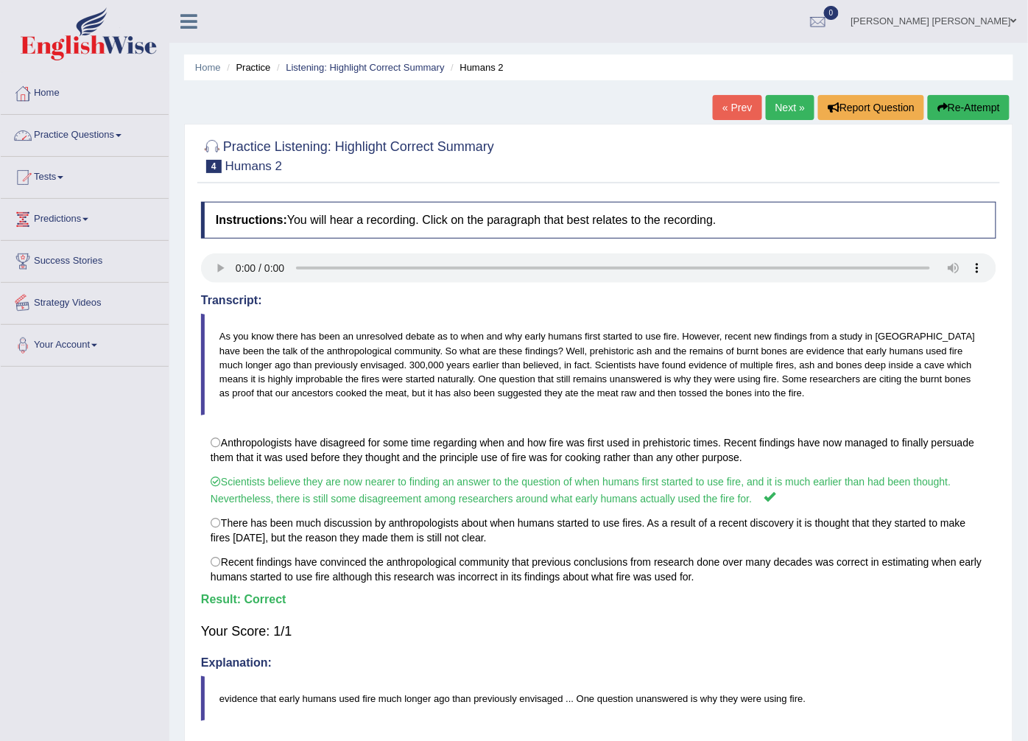
click at [32, 135] on div at bounding box center [23, 135] width 22 height 22
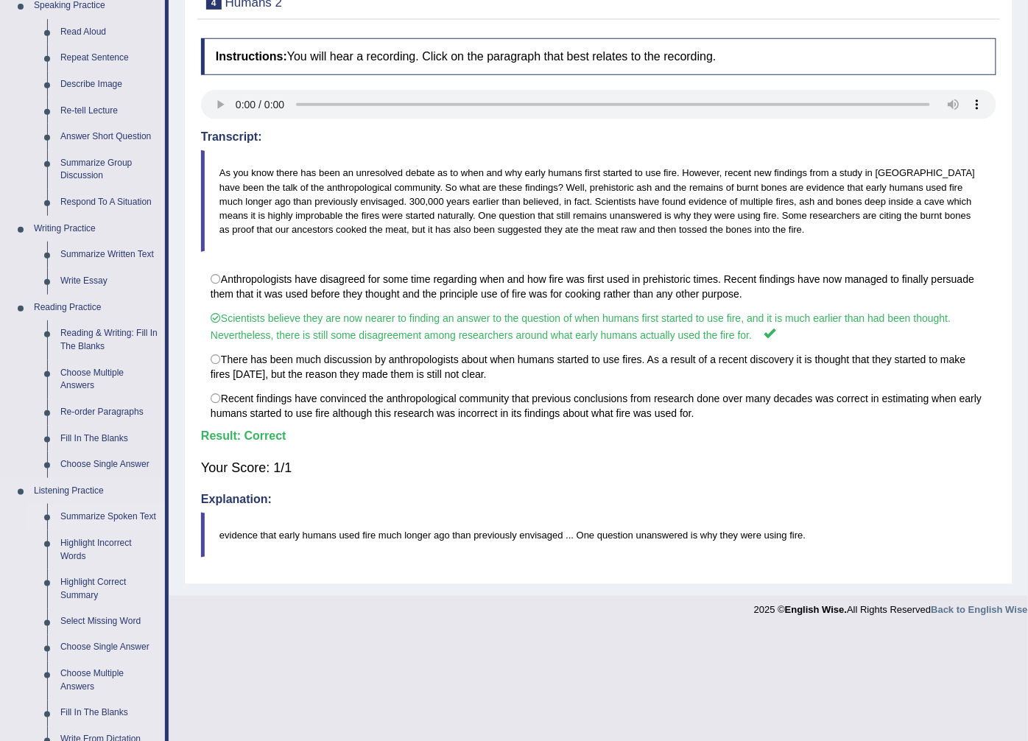
scroll to position [245, 0]
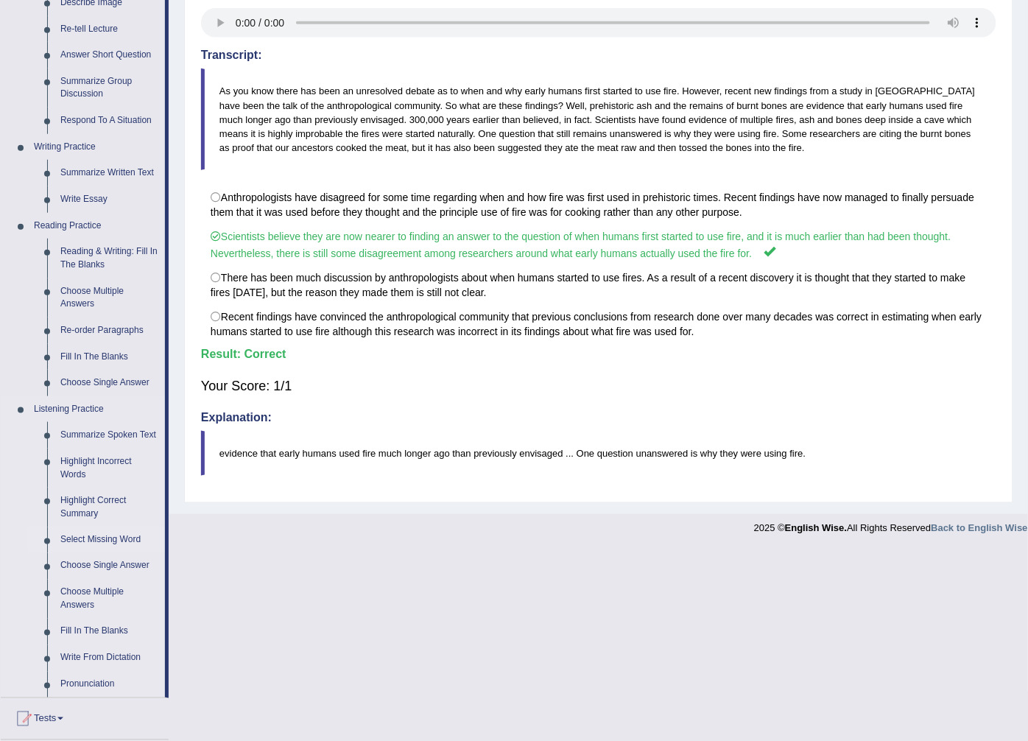
click at [84, 538] on link "Select Missing Word" at bounding box center [109, 540] width 111 height 27
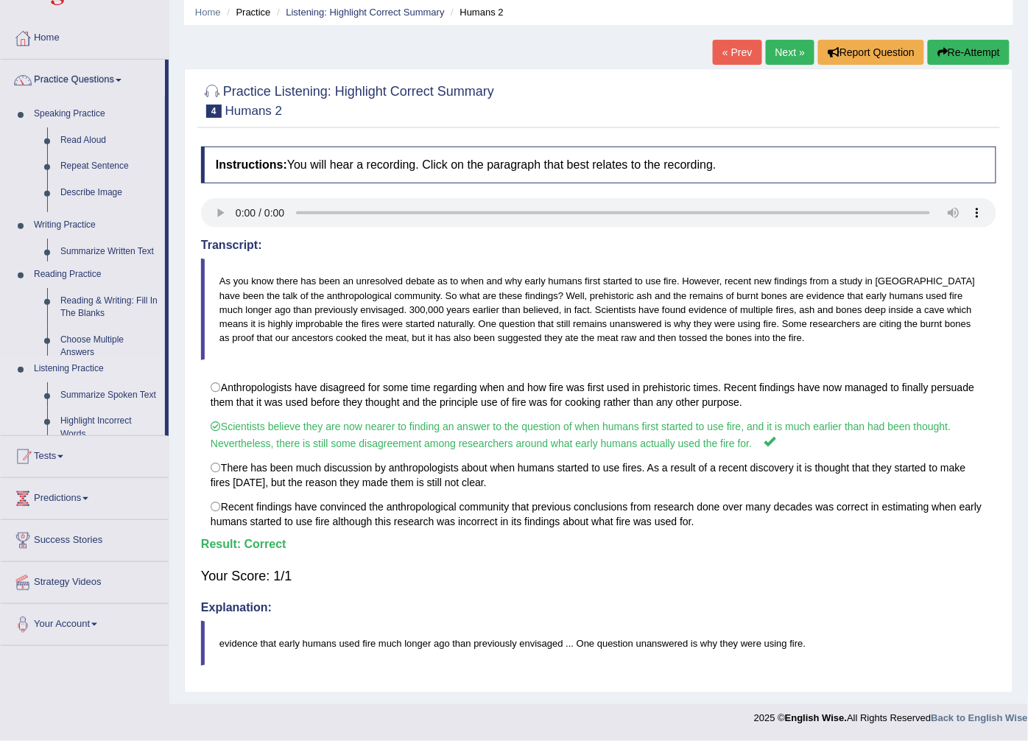
scroll to position [59, 0]
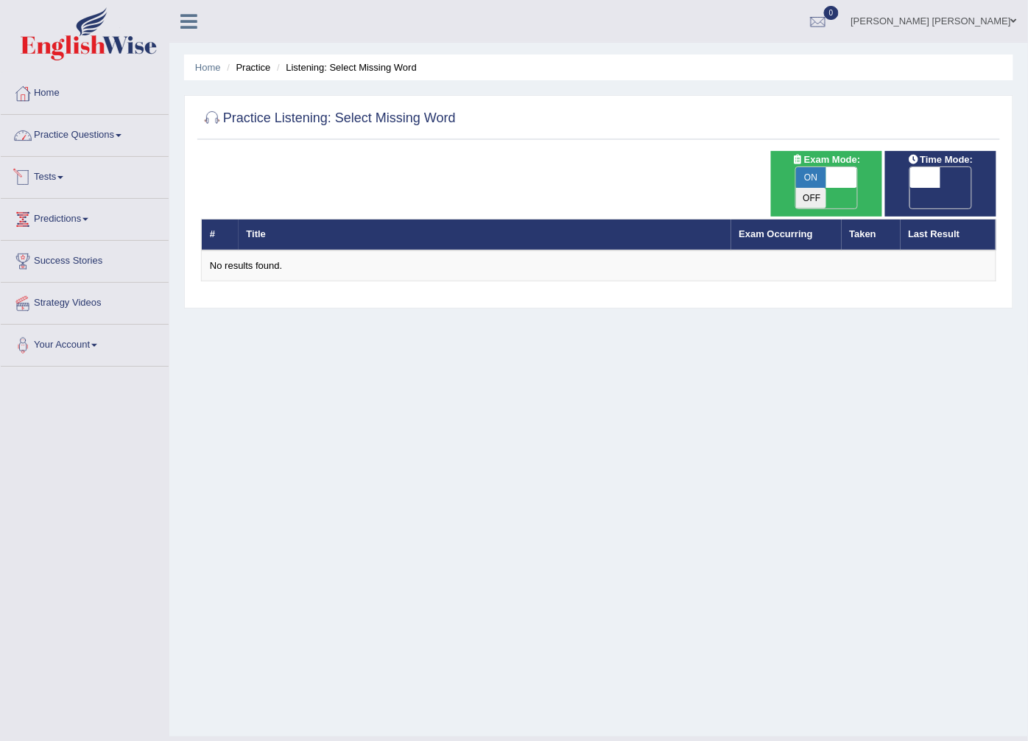
click at [69, 124] on link "Practice Questions" at bounding box center [85, 133] width 168 height 37
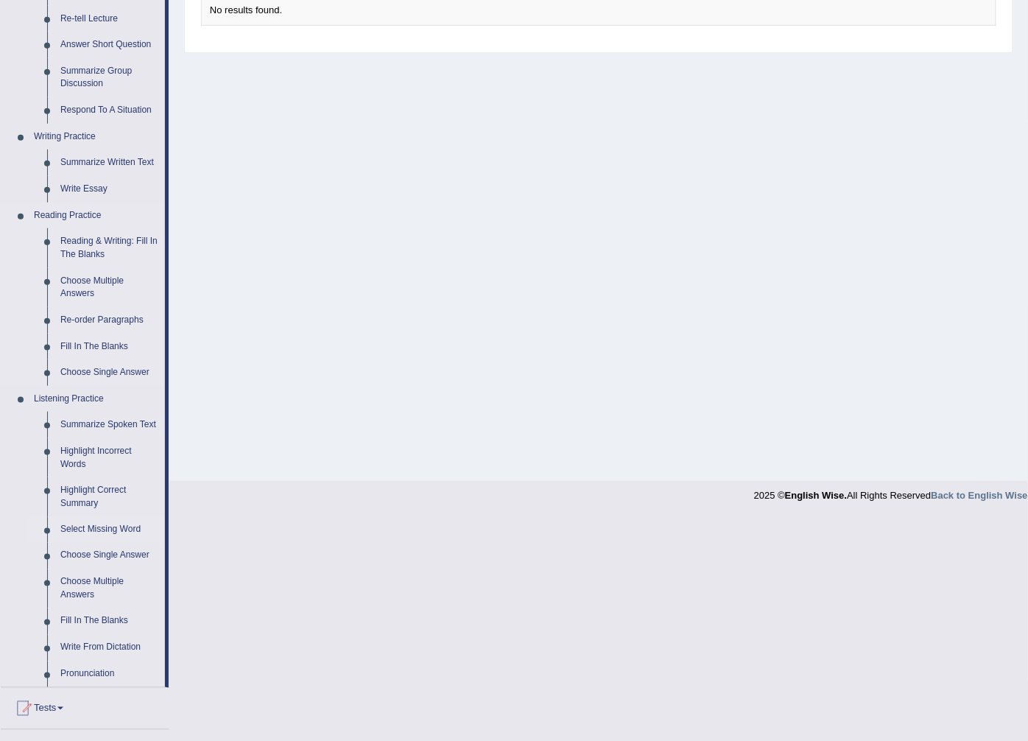
scroll to position [327, 0]
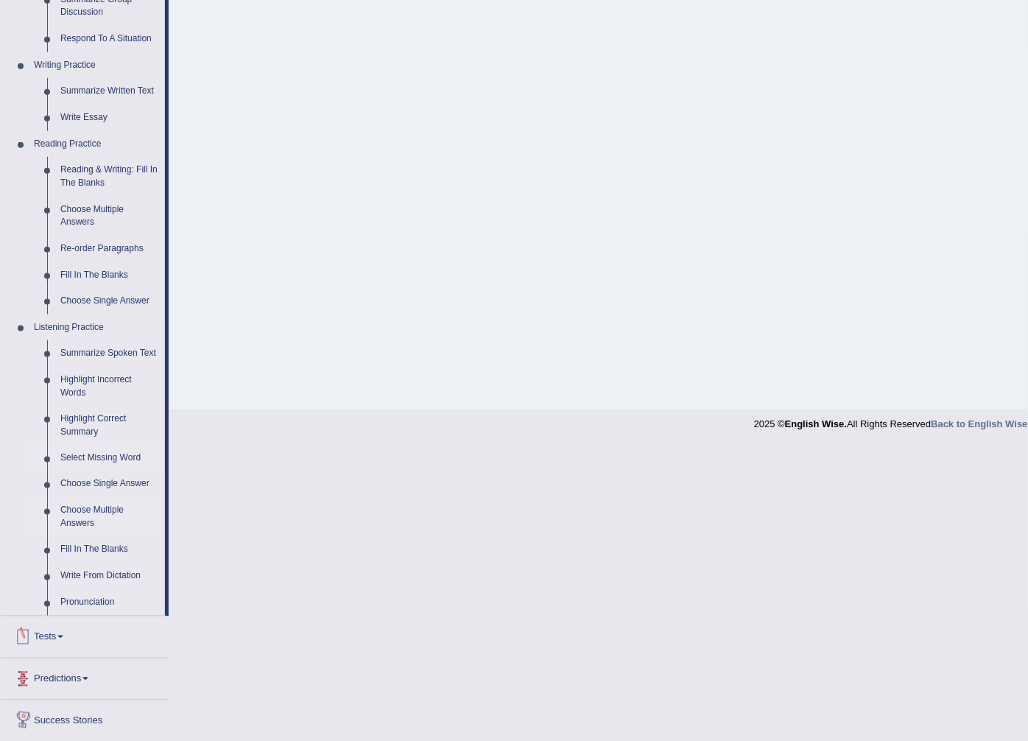
click at [84, 522] on link "Choose Multiple Answers" at bounding box center [109, 517] width 111 height 39
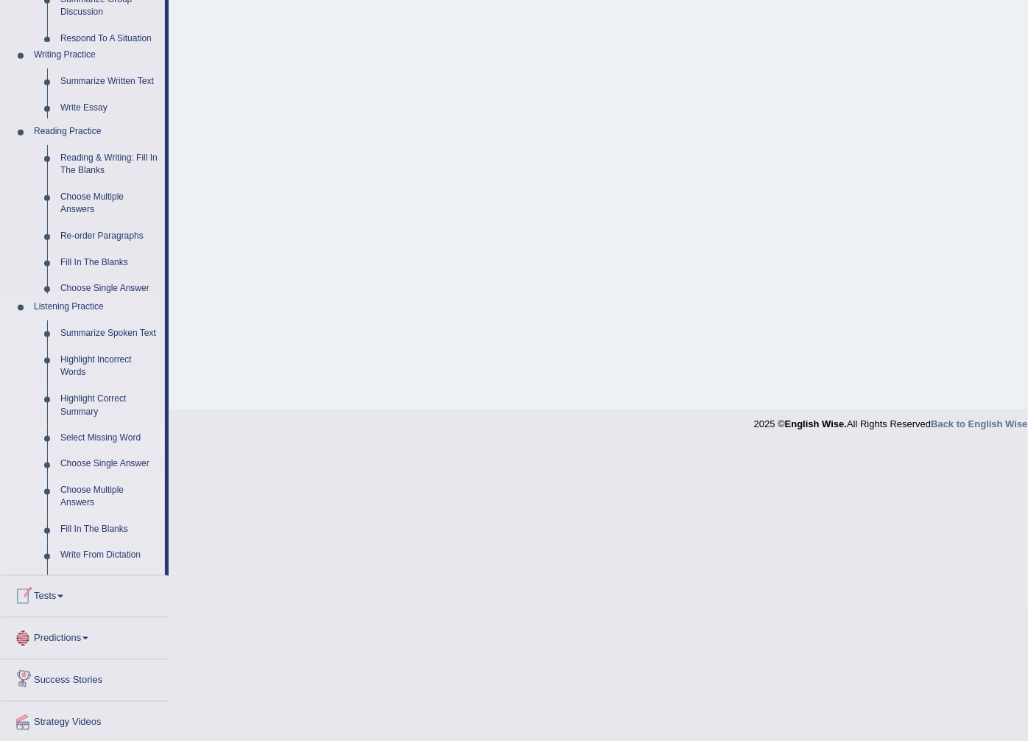
scroll to position [32, 0]
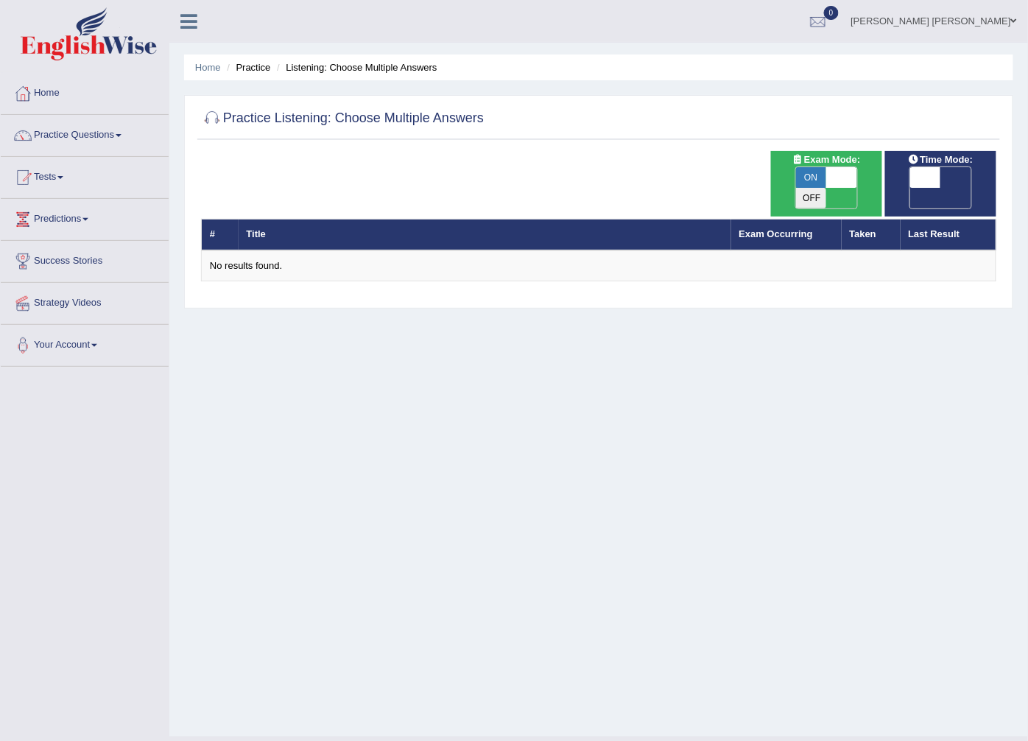
click at [805, 180] on span "ON" at bounding box center [811, 177] width 31 height 21
checkbox input "false"
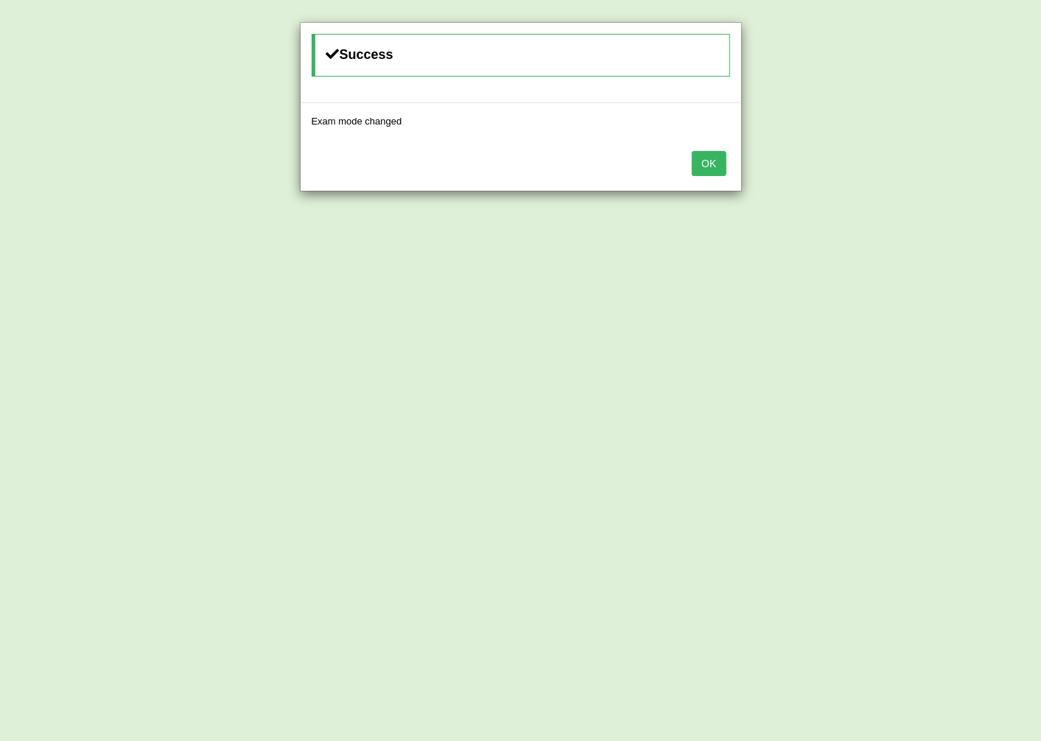
click at [717, 178] on div "OK" at bounding box center [521, 165] width 441 height 52
click at [717, 177] on div "OK" at bounding box center [521, 165] width 441 height 52
drag, startPoint x: 717, startPoint y: 177, endPoint x: 717, endPoint y: 162, distance: 14.7
click at [717, 162] on button "OK" at bounding box center [709, 163] width 34 height 25
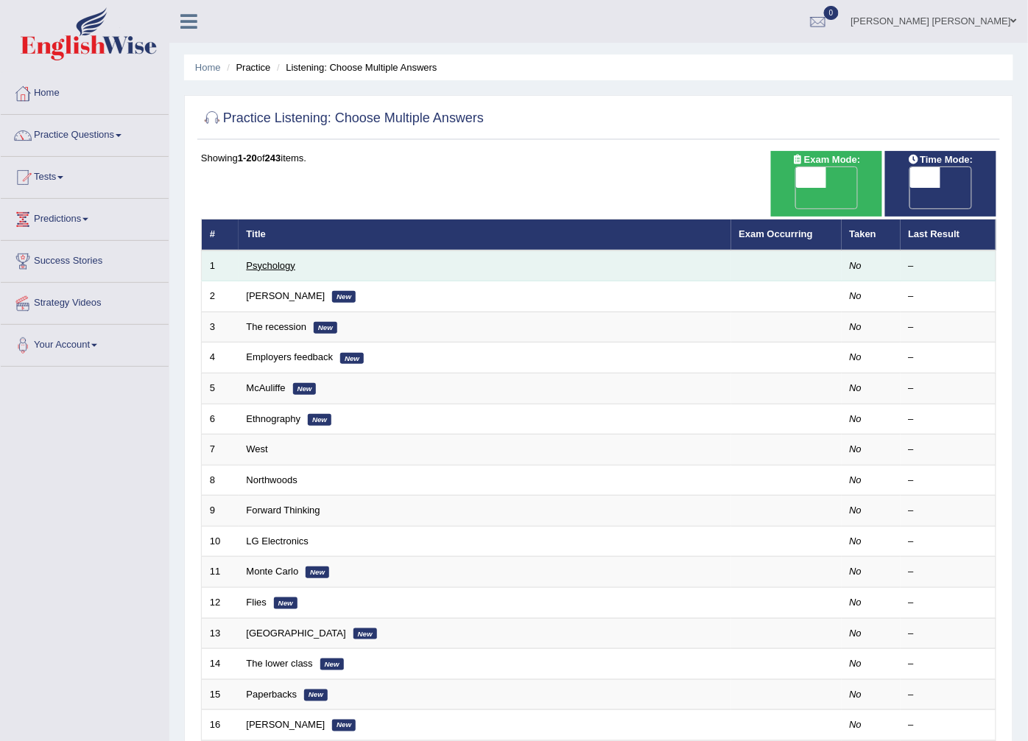
click at [271, 260] on link "Psychology" at bounding box center [271, 265] width 49 height 11
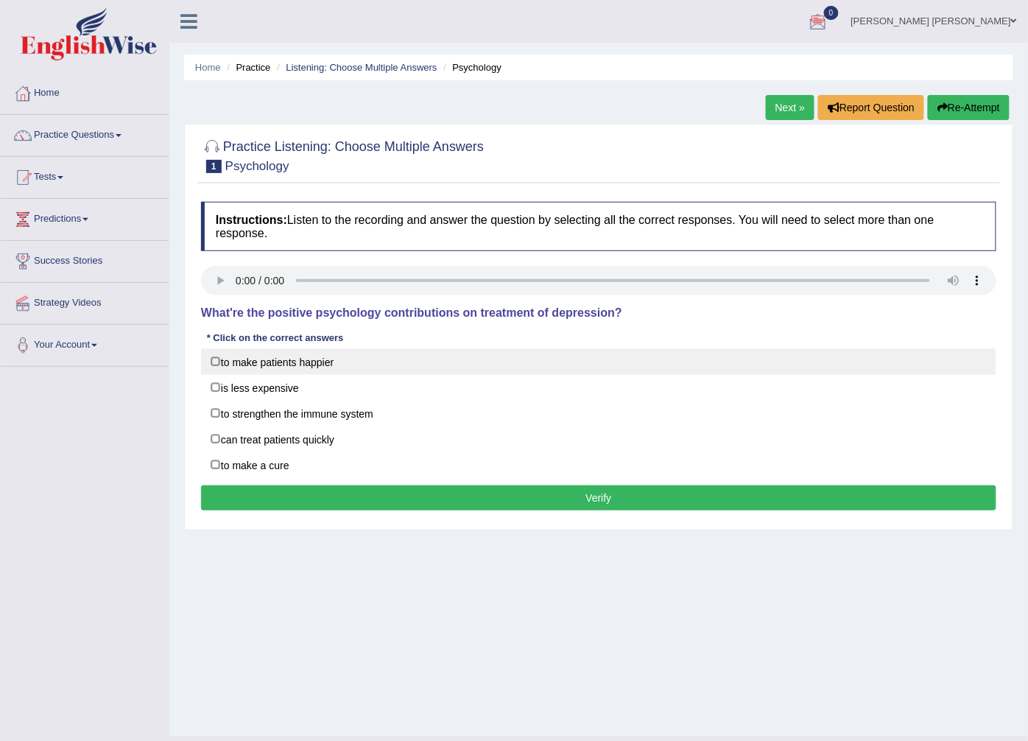
click at [264, 363] on label "to make patients happier" at bounding box center [599, 361] width 796 height 27
checkbox input "true"
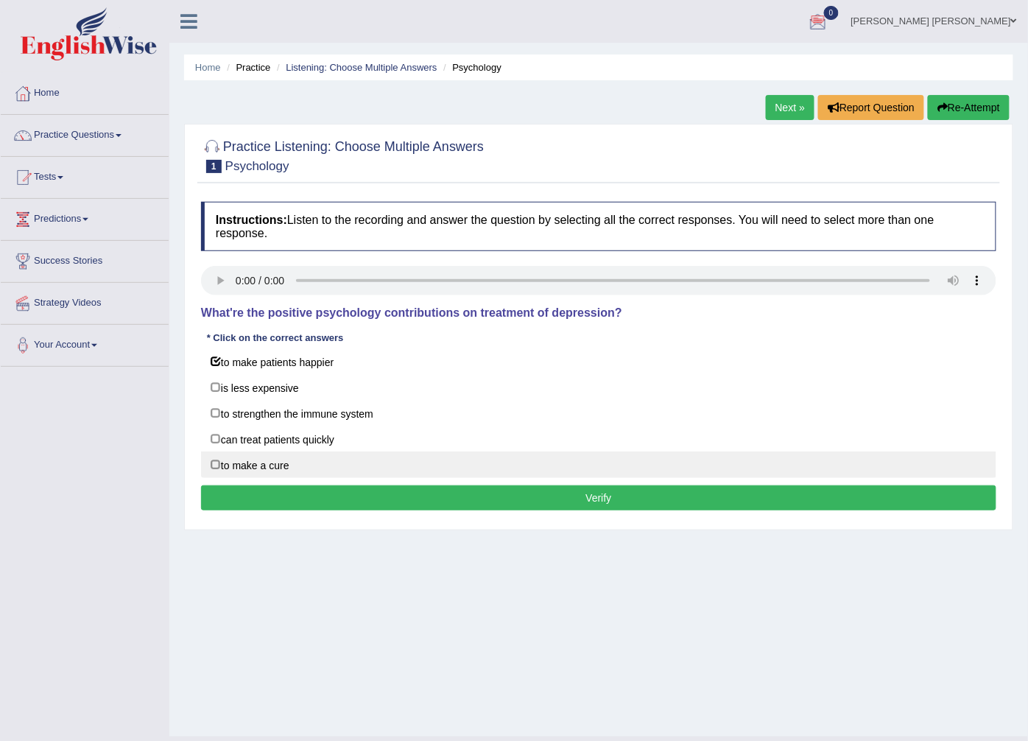
click at [265, 473] on label "to make a cure" at bounding box center [599, 465] width 796 height 27
checkbox input "true"
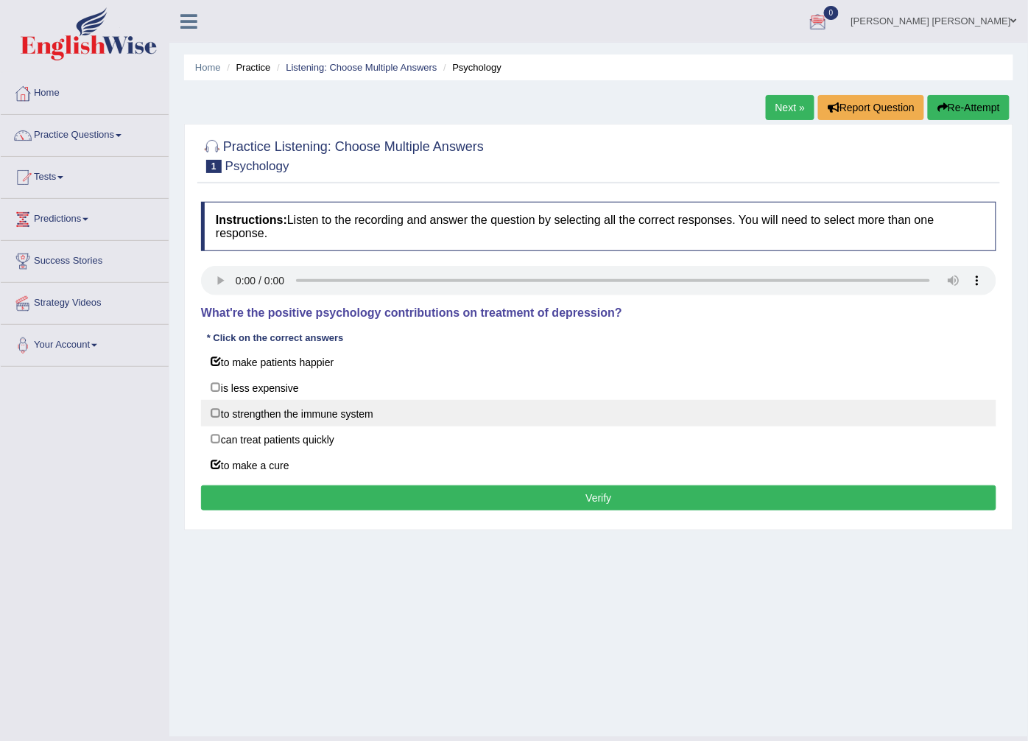
click at [284, 424] on label "to strengthen the immune system" at bounding box center [599, 413] width 796 height 27
checkbox input "true"
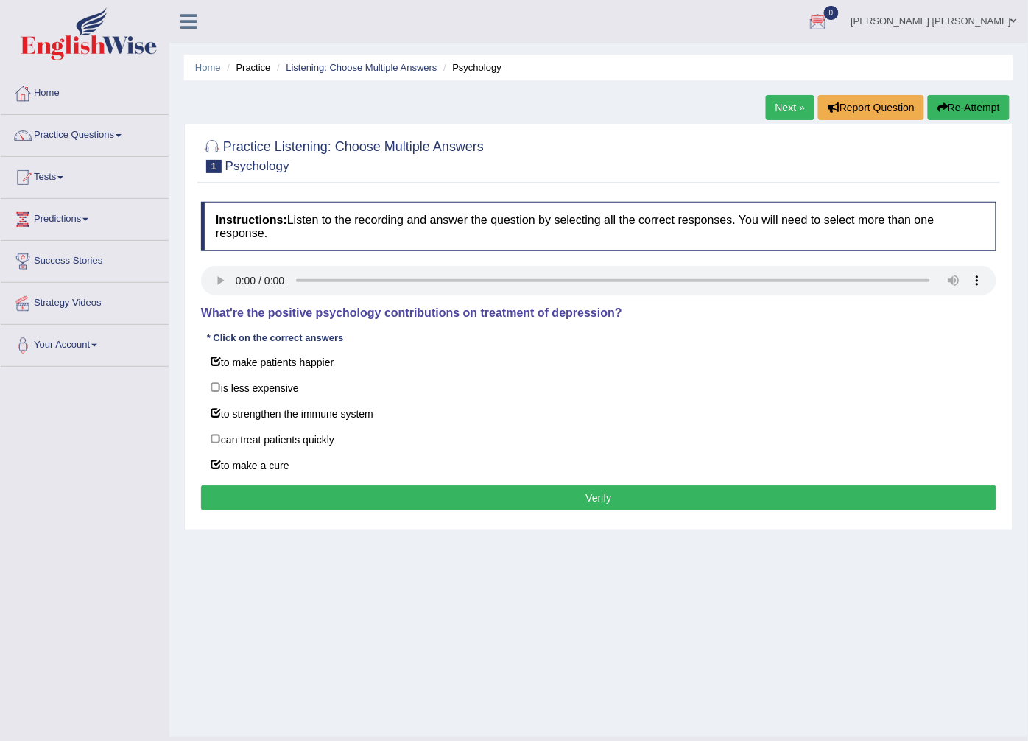
click at [269, 503] on button "Verify" at bounding box center [599, 497] width 796 height 25
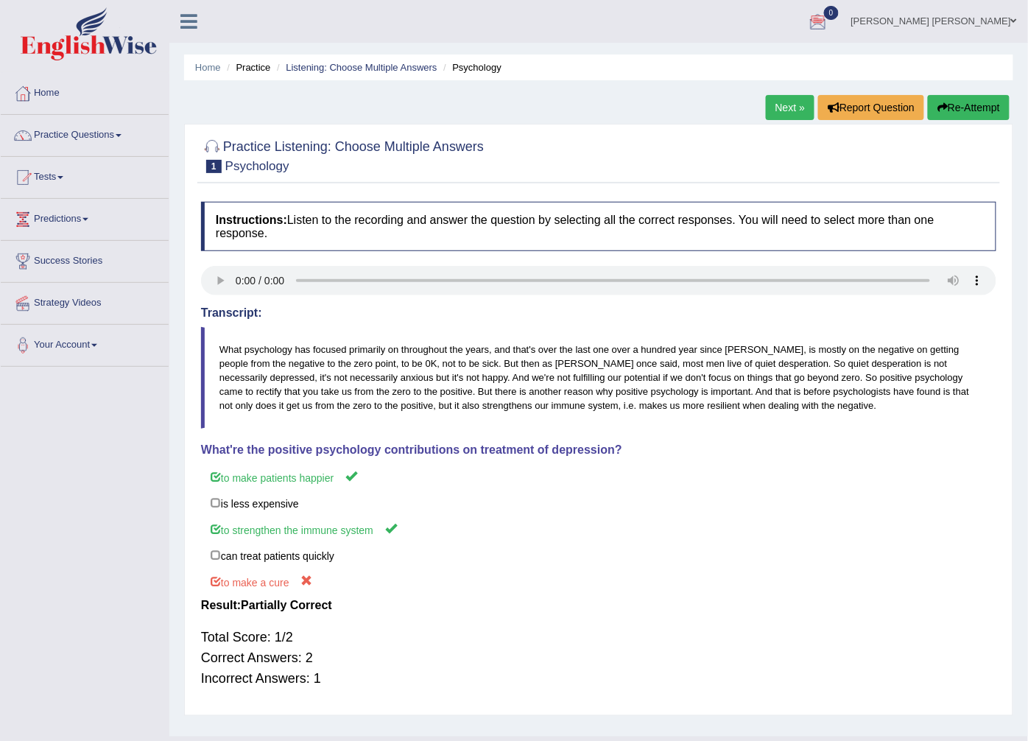
scroll to position [32, 0]
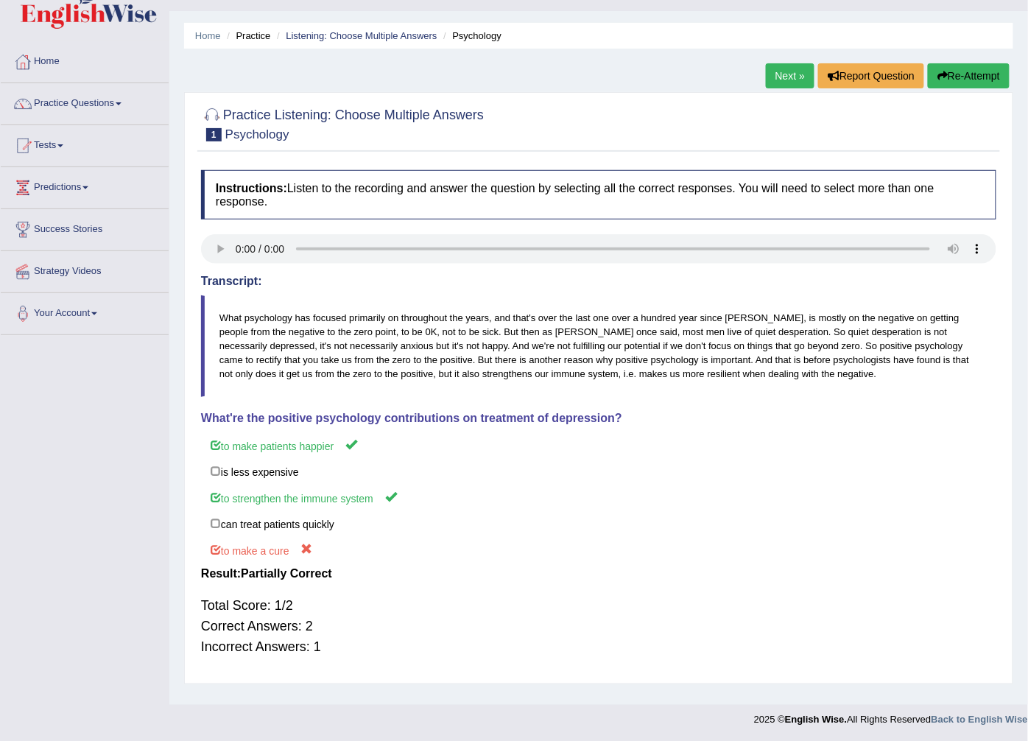
click at [796, 71] on link "Next »" at bounding box center [790, 75] width 49 height 25
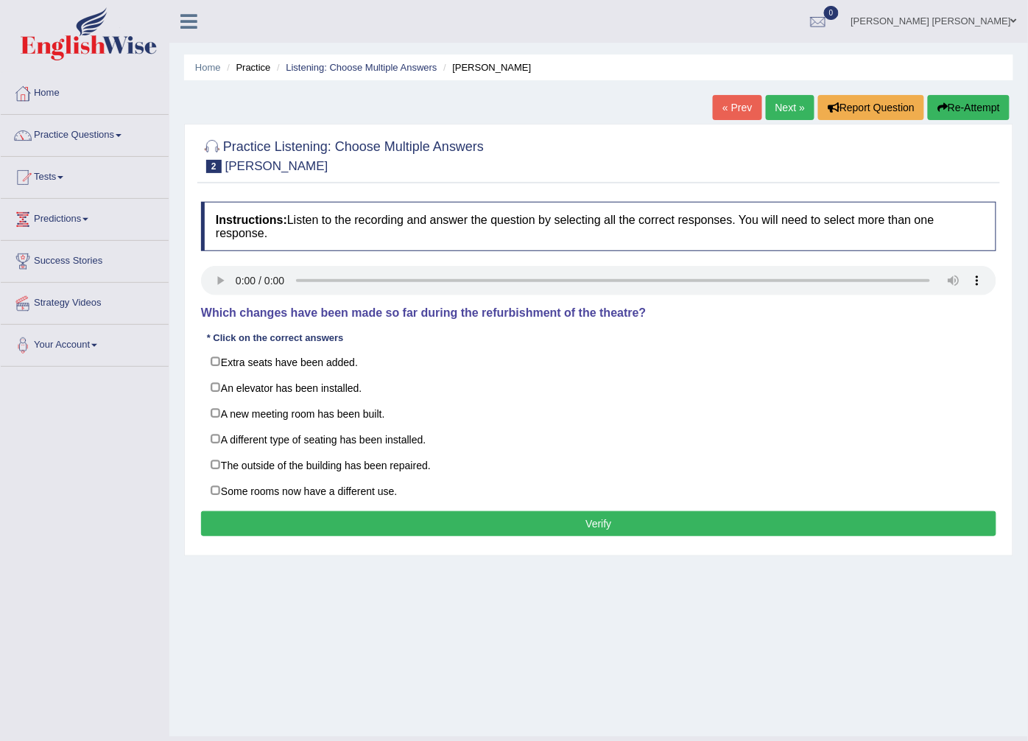
click at [208, 266] on div "Instructions: Listen to the recording and answer the question by selecting all …" at bounding box center [598, 371] width 803 height 354
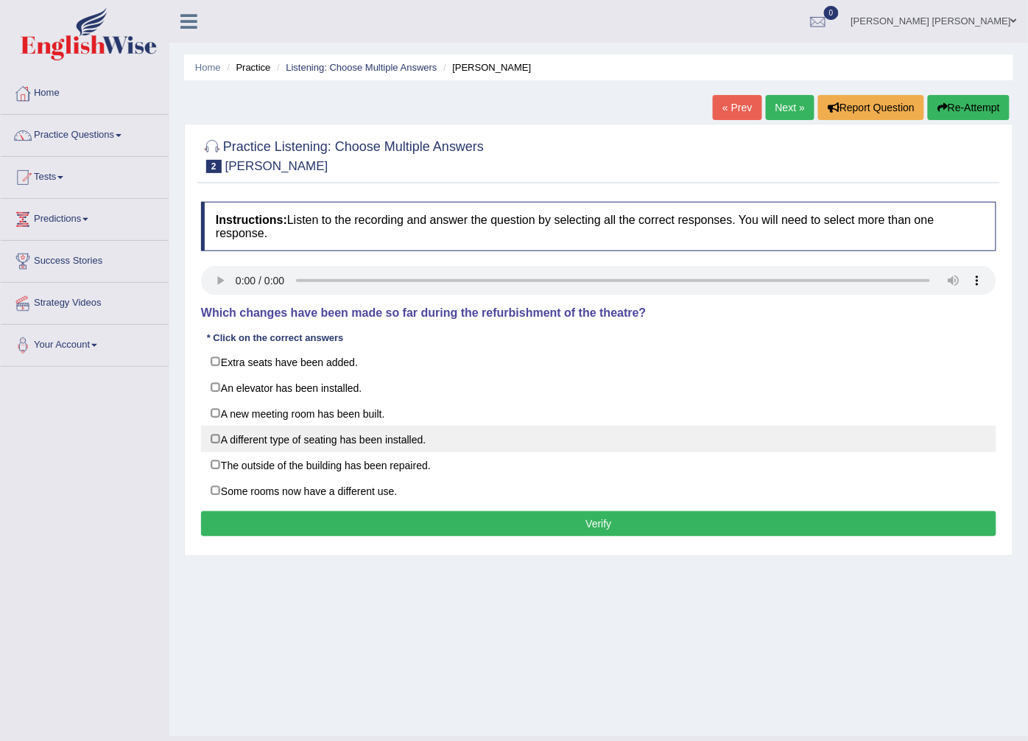
click at [256, 430] on label "A different type of seating has been installed." at bounding box center [599, 439] width 796 height 27
checkbox input "true"
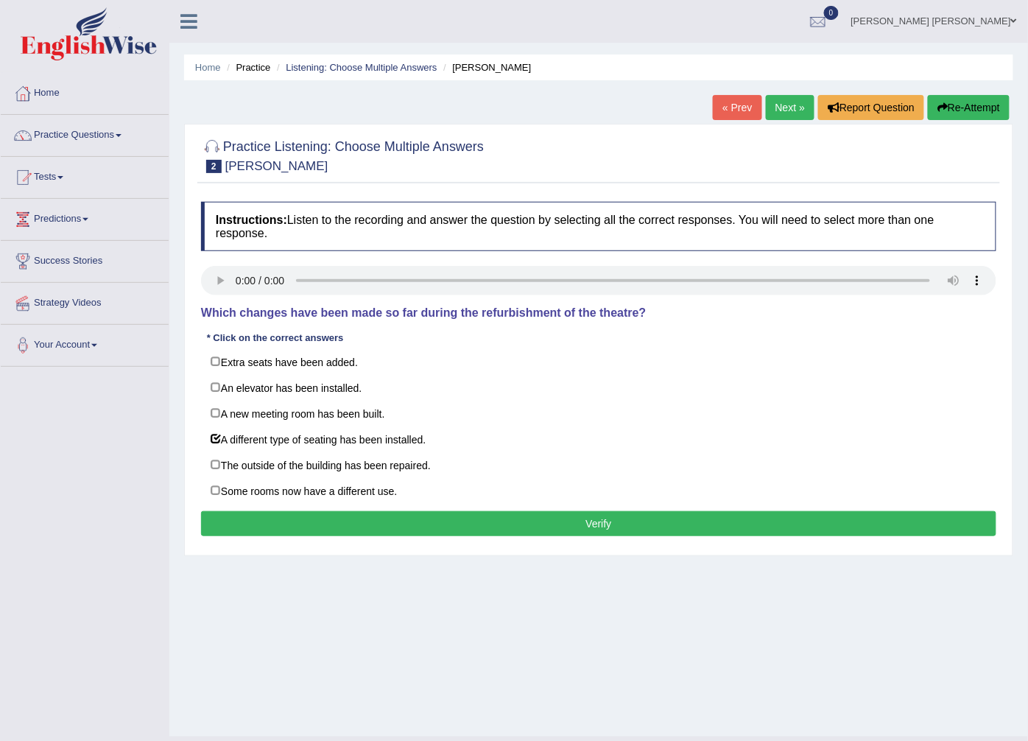
click at [275, 535] on button "Verify" at bounding box center [599, 523] width 796 height 25
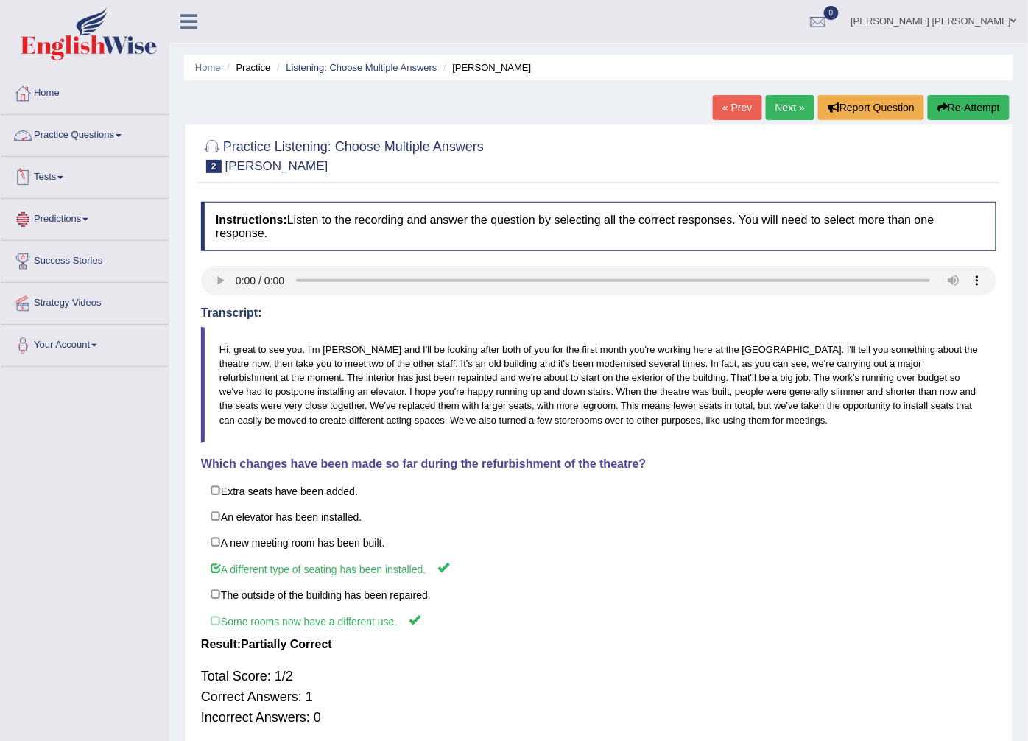
click at [37, 129] on link "Practice Questions" at bounding box center [85, 133] width 168 height 37
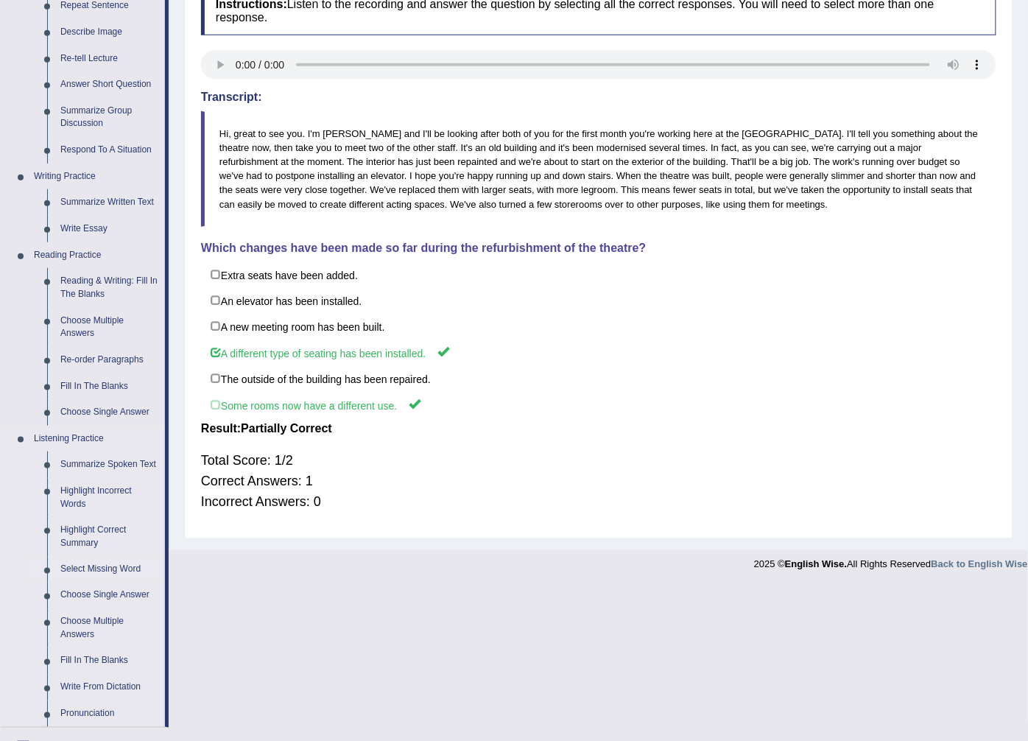
scroll to position [245, 0]
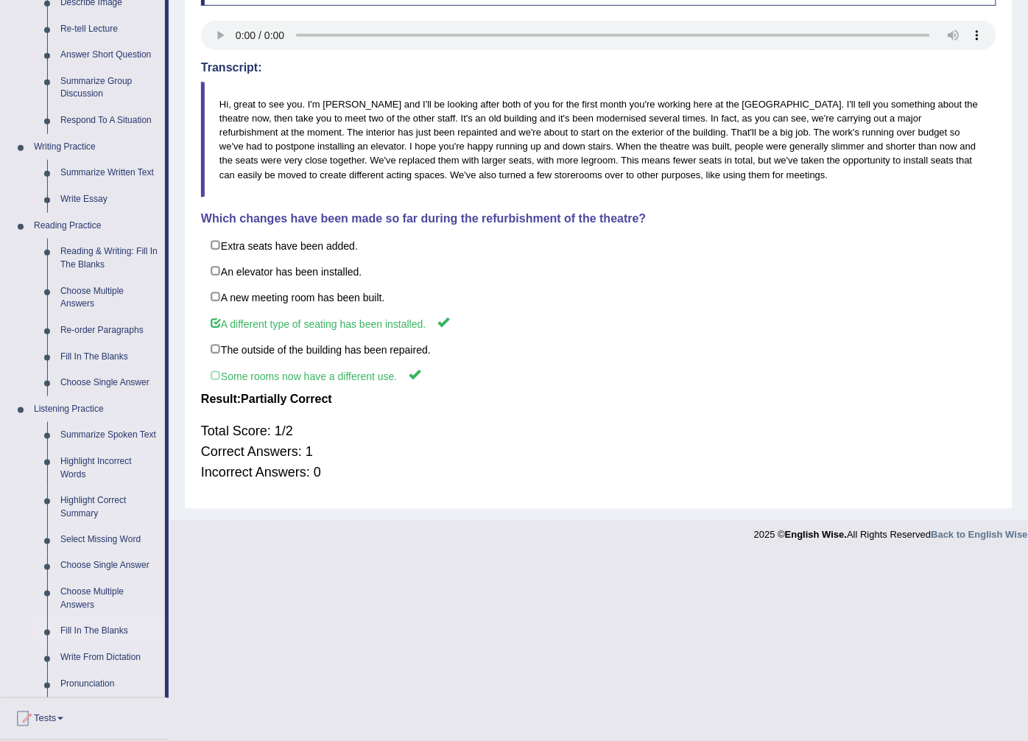
click at [86, 625] on link "Fill In The Blanks" at bounding box center [109, 632] width 111 height 27
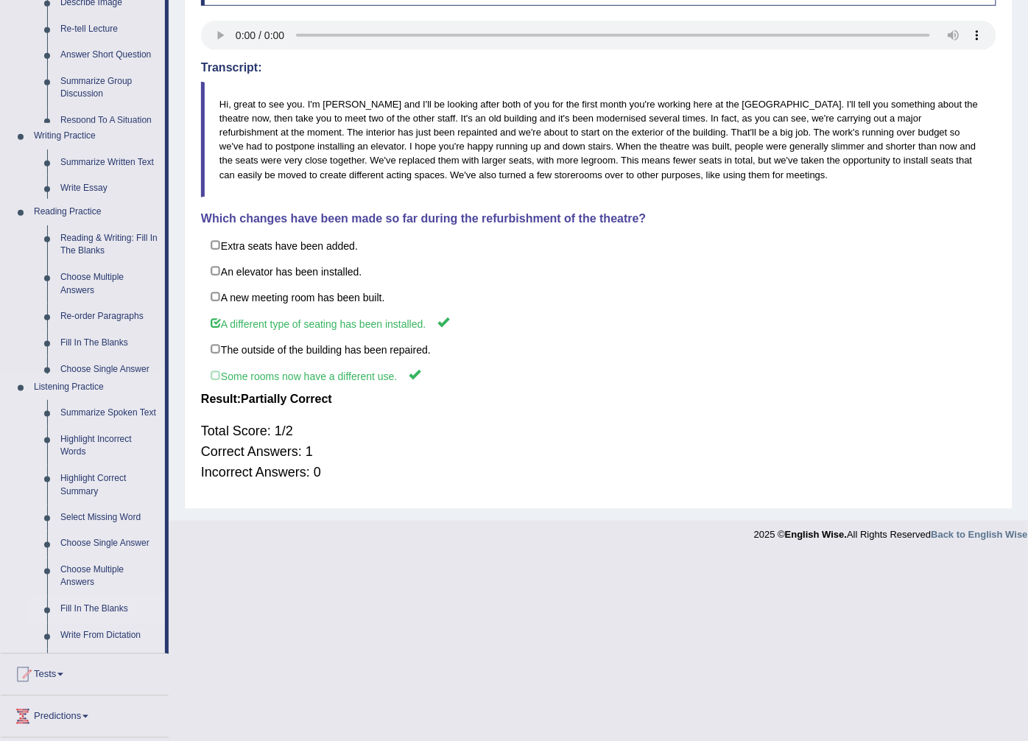
scroll to position [67, 0]
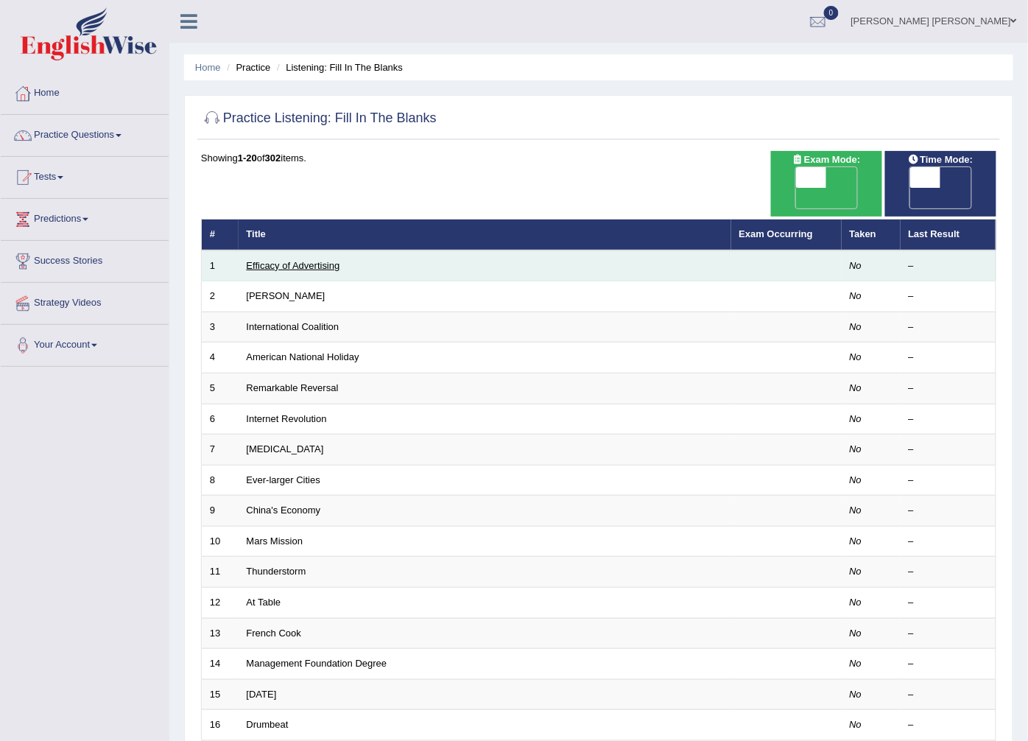
click at [253, 260] on link "Efficacy of Advertising" at bounding box center [294, 265] width 94 height 11
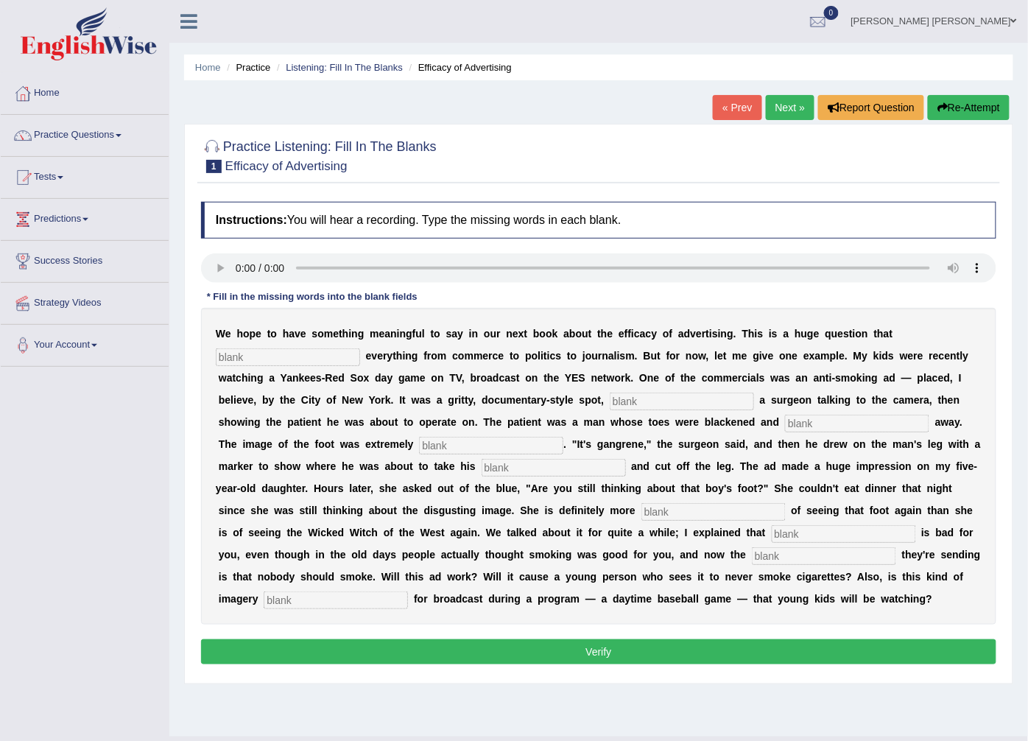
click at [610, 396] on input "text" at bounding box center [682, 402] width 144 height 18
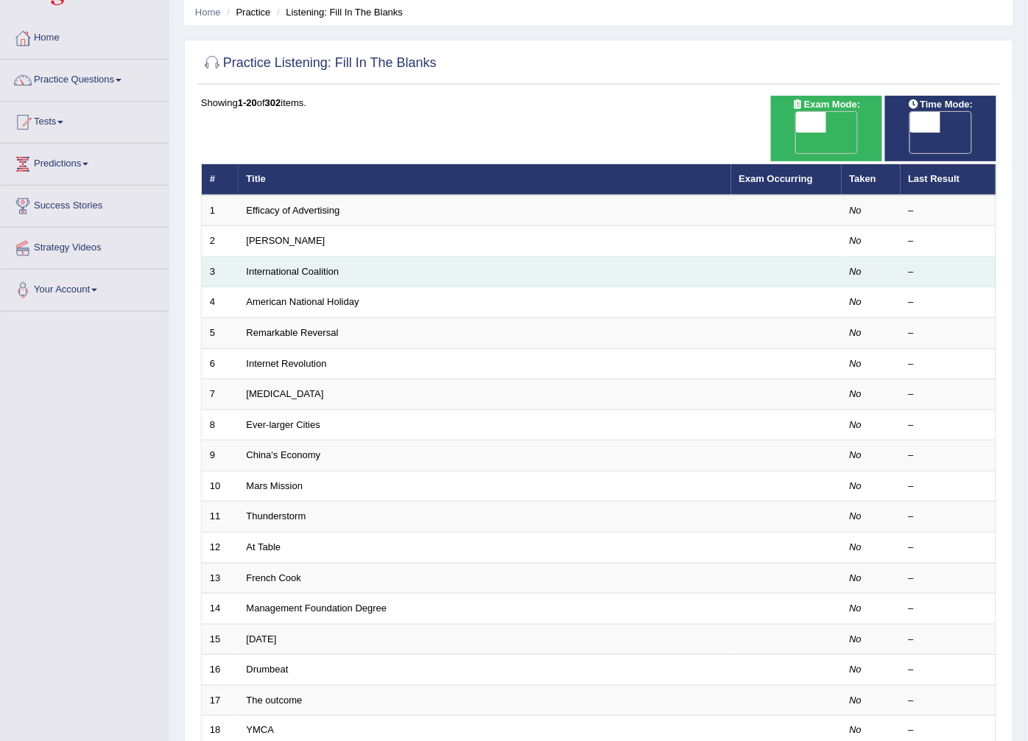
scroll to position [82, 0]
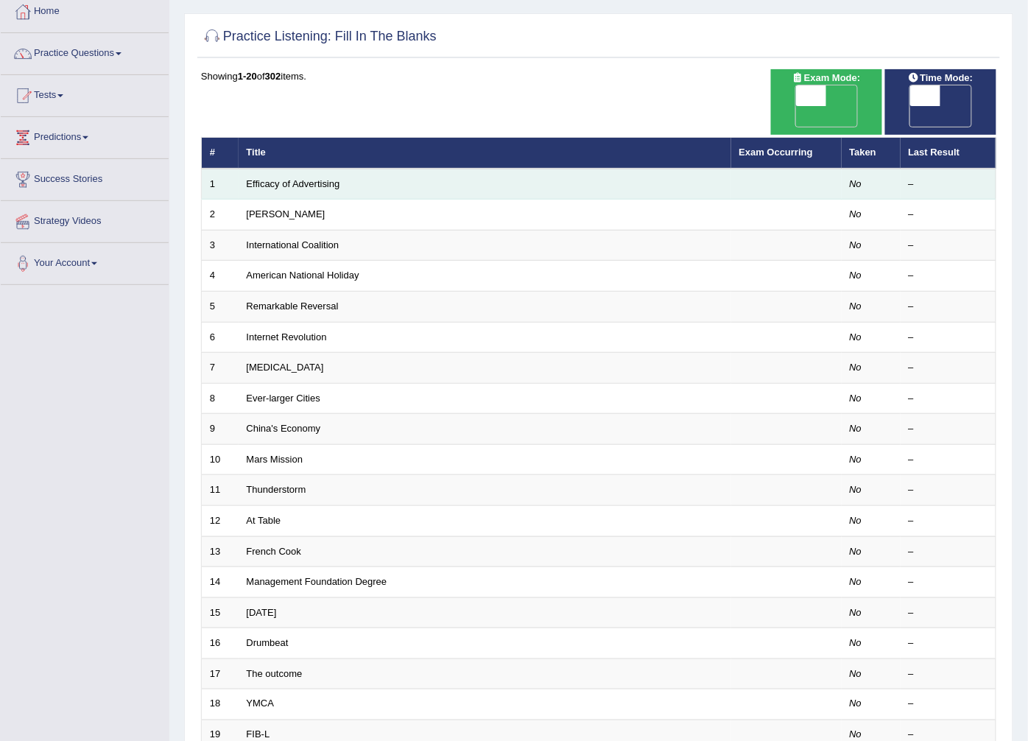
click at [304, 169] on td "Efficacy of Advertising" at bounding box center [485, 184] width 493 height 31
click at [311, 178] on link "Efficacy of Advertising" at bounding box center [294, 183] width 94 height 11
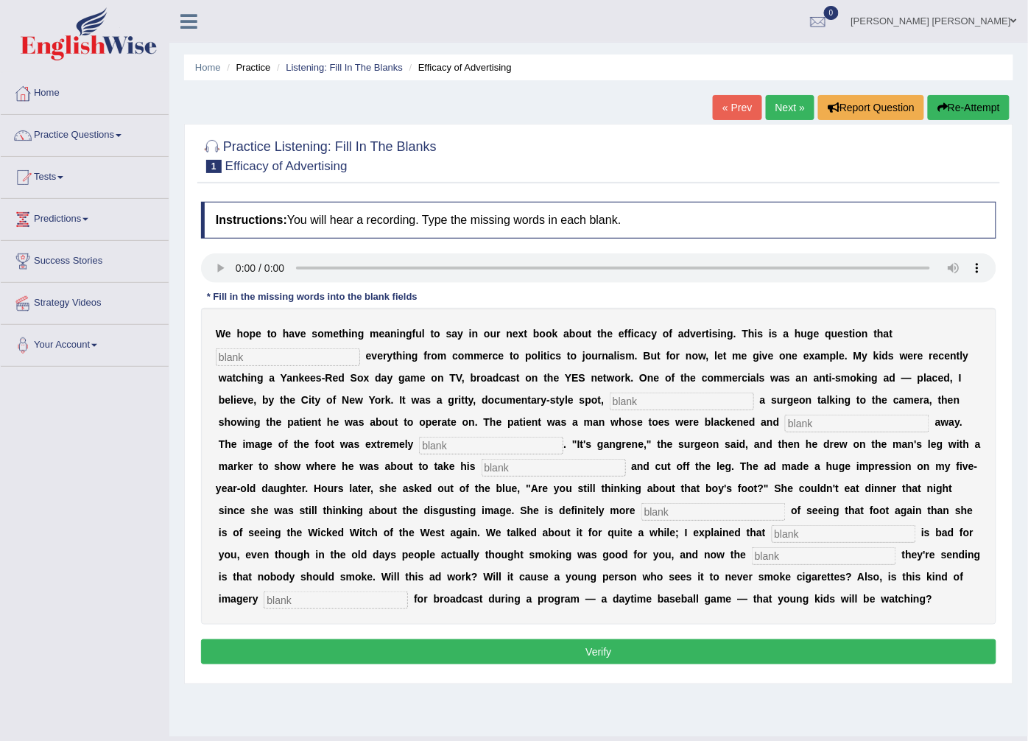
click at [360, 348] on input "text" at bounding box center [288, 357] width 144 height 18
type input "impacts"
click at [610, 396] on input "text" at bounding box center [682, 402] width 144 height 18
type input "featuring"
click at [785, 429] on input "text" at bounding box center [857, 424] width 144 height 18
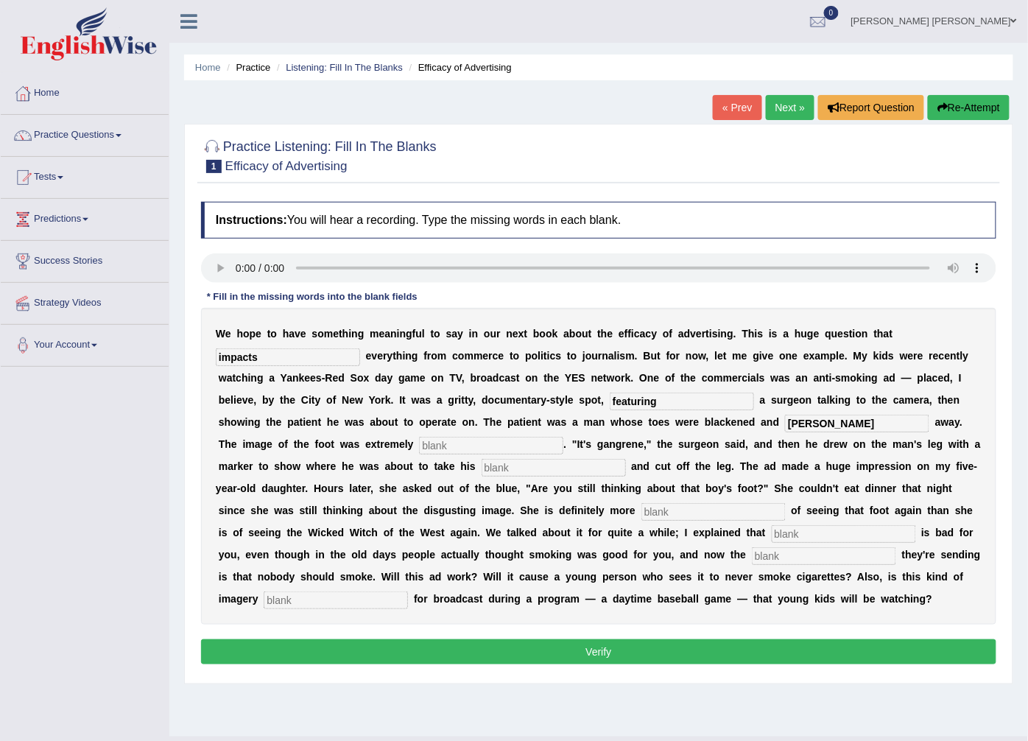
type input "rott"
click at [564, 437] on input "text" at bounding box center [491, 446] width 144 height 18
type input "disgus"
click at [626, 459] on input "text" at bounding box center [554, 468] width 144 height 18
type input "hacksaw"
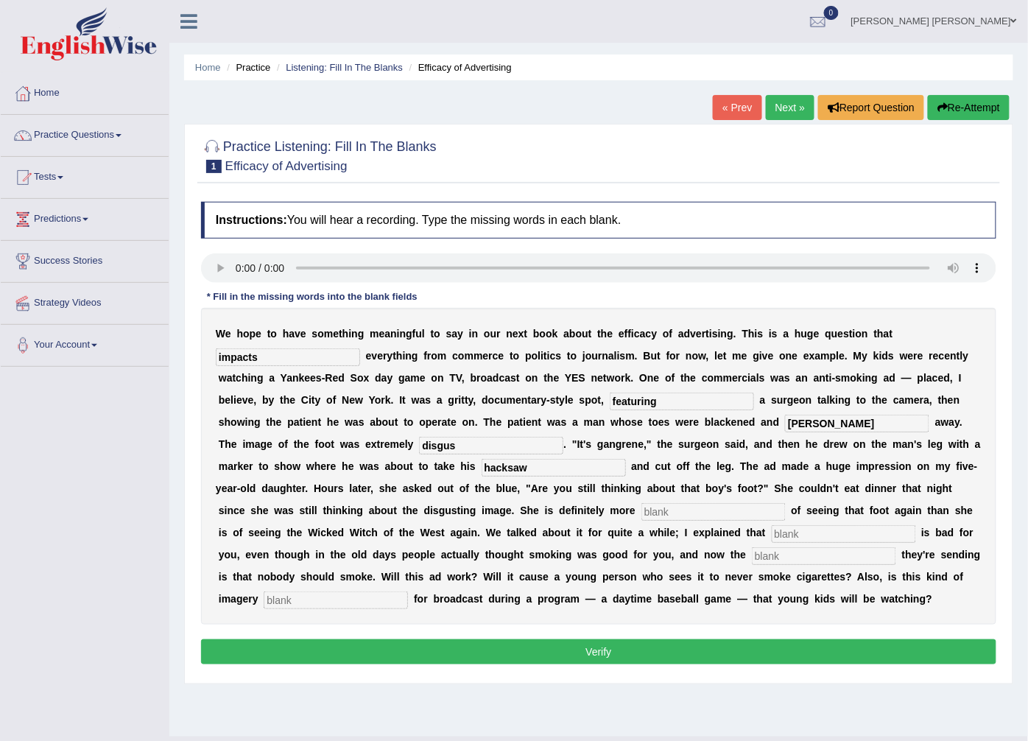
click at [786, 503] on input "text" at bounding box center [714, 512] width 144 height 18
type input "sacared"
click at [772, 536] on input "text" at bounding box center [844, 534] width 144 height 18
type input "smoking"
click at [752, 552] on input "text" at bounding box center [824, 556] width 144 height 18
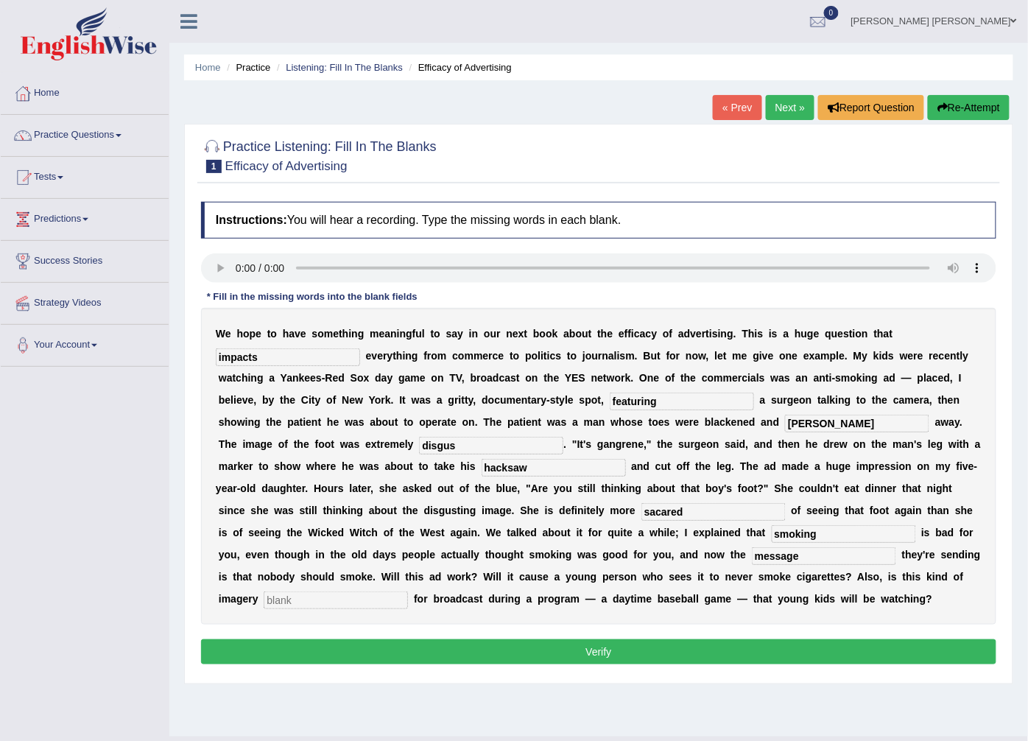
type input "message"
click at [408, 592] on input "text" at bounding box center [336, 601] width 144 height 18
type input "appropriate"
click at [517, 415] on div "W e h o p e t o h a v e s o m e t h i n g m e a n i n g f u l t o s a y i n o u…" at bounding box center [599, 466] width 796 height 317
click at [785, 432] on input "rott" at bounding box center [857, 424] width 144 height 18
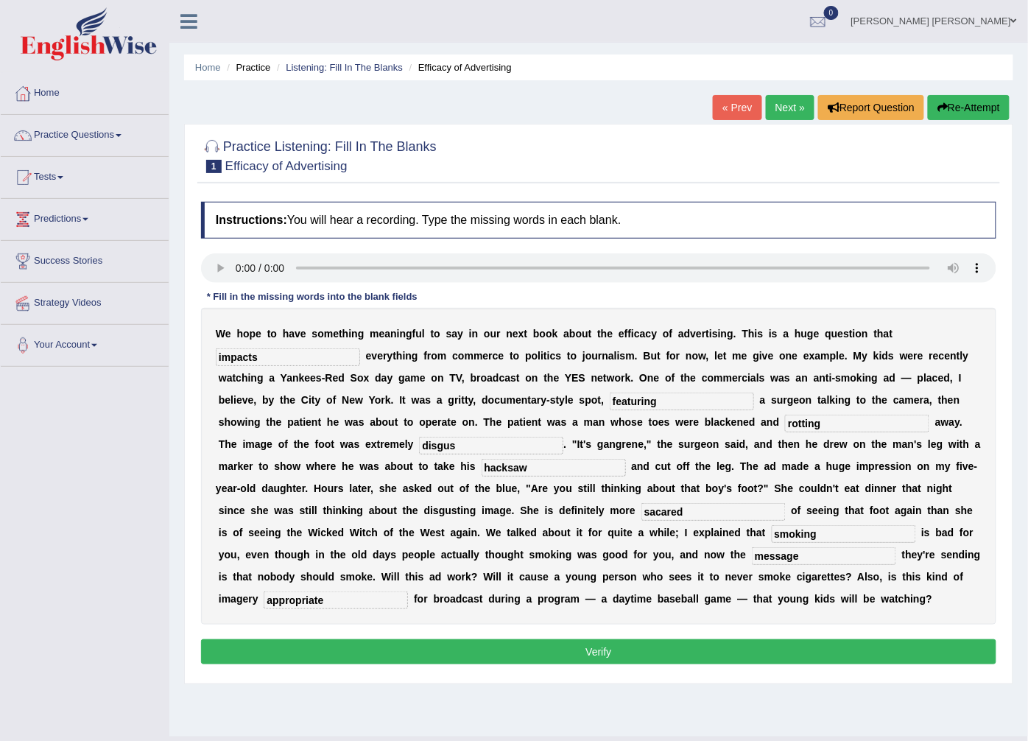
type input "rotting"
click at [894, 435] on div "W e h o p e t o h a v e s o m e t h i n g m e a n i n g f u l t o s a y i n o u…" at bounding box center [599, 466] width 796 height 317
click at [564, 437] on input "disgus" at bounding box center [491, 446] width 144 height 18
type input "disgusting"
click at [786, 503] on input "sacared" at bounding box center [714, 512] width 144 height 18
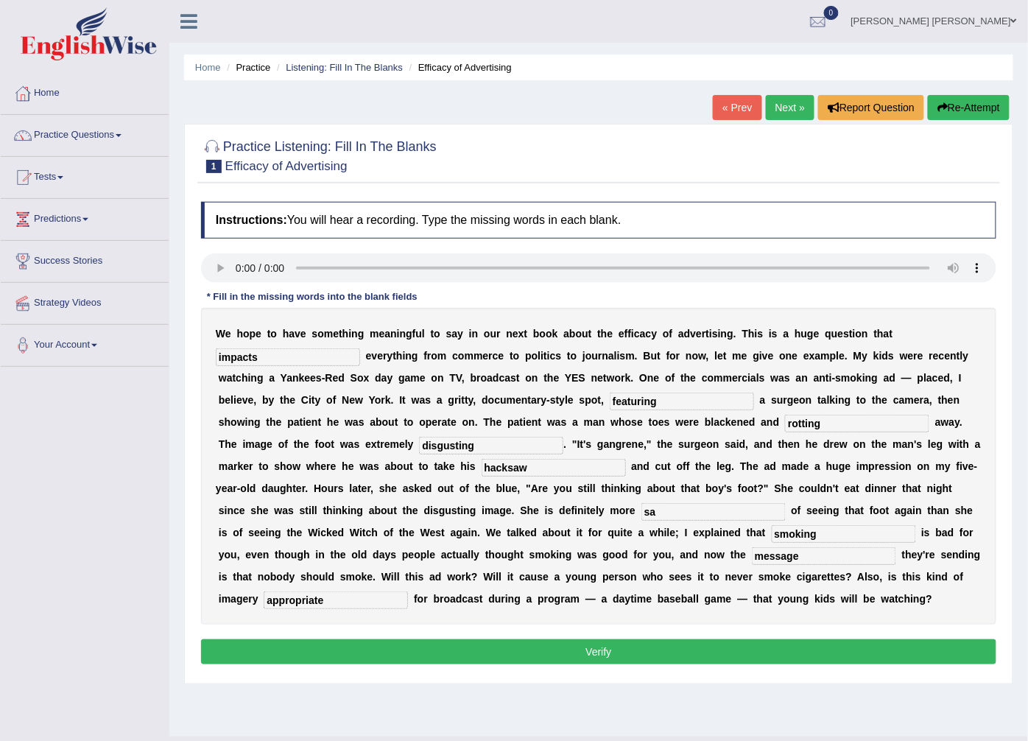
type input "s"
type input "scared"
click at [734, 650] on button "Verify" at bounding box center [599, 651] width 796 height 25
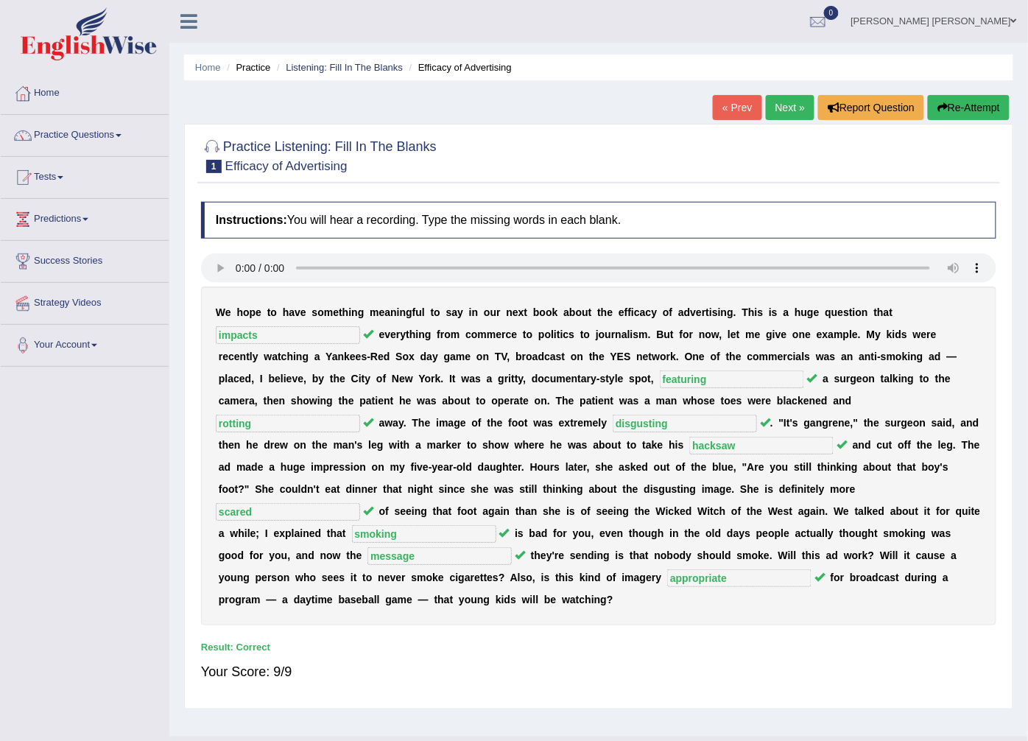
click at [784, 106] on link "Next »" at bounding box center [790, 107] width 49 height 25
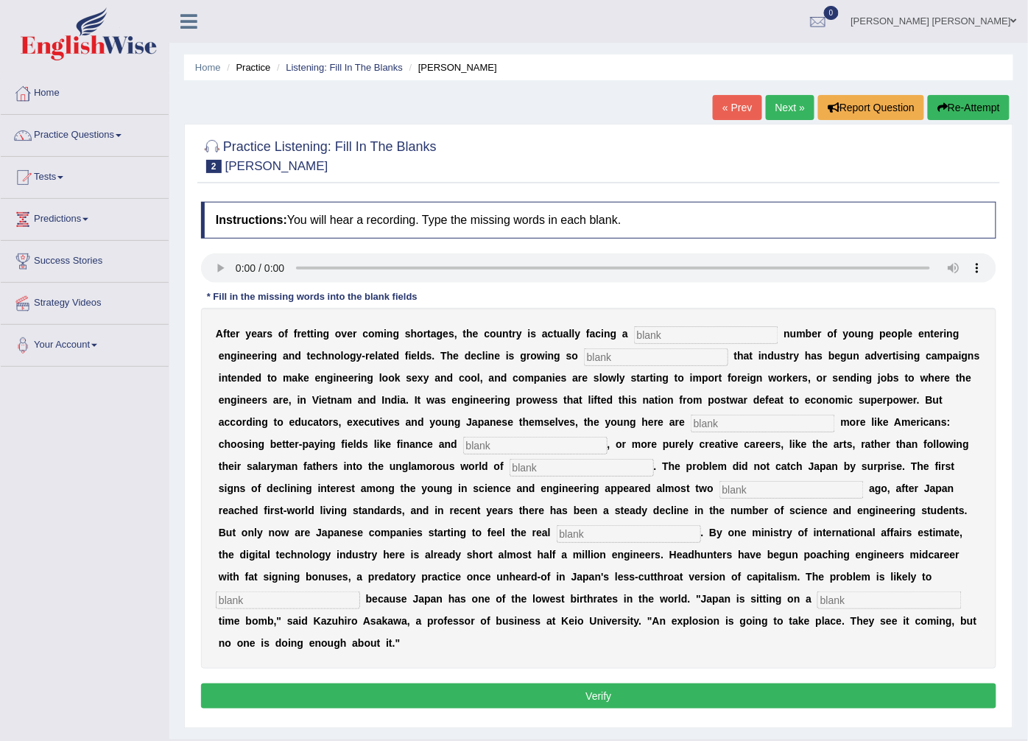
click at [641, 333] on input "text" at bounding box center [706, 335] width 144 height 18
click at [584, 355] on input "text" at bounding box center [656, 357] width 144 height 18
type input "drastic"
click at [691, 428] on input "text" at bounding box center [763, 424] width 144 height 18
type input "behaving"
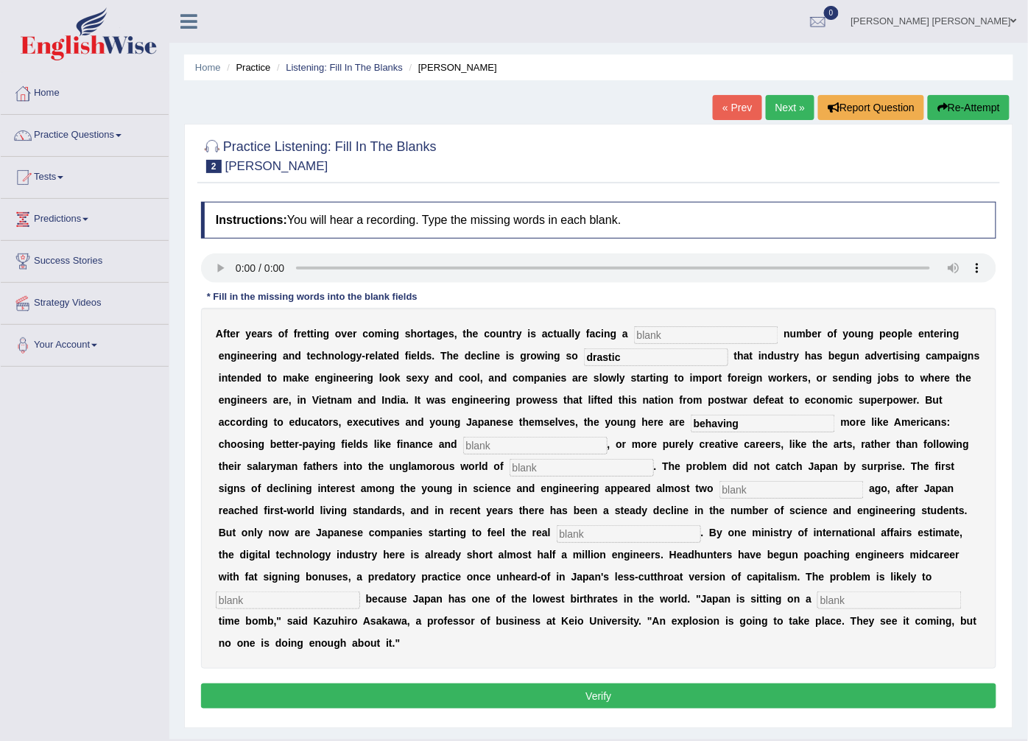
click at [463, 447] on input "text" at bounding box center [535, 446] width 144 height 18
type input "medic"
click at [292, 479] on div "A f t e r y e a r s o f f r e t t i n g o v e r c o m i n g s h o r t a g e s ,…" at bounding box center [599, 488] width 796 height 361
click at [510, 472] on input "text" at bounding box center [582, 468] width 144 height 18
type input "manufactringf"
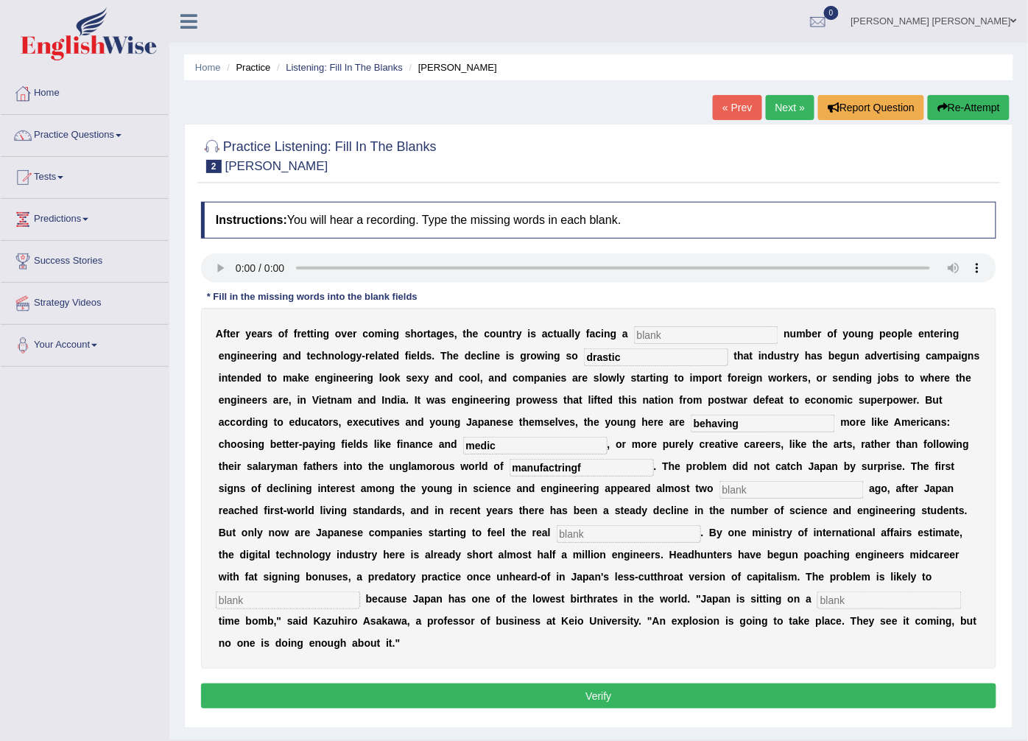
click at [720, 492] on input "text" at bounding box center [792, 490] width 144 height 18
type input "decades"
click at [557, 533] on input "text" at bounding box center [629, 534] width 144 height 18
type input "pinch"
click at [360, 592] on input "text" at bounding box center [288, 601] width 144 height 18
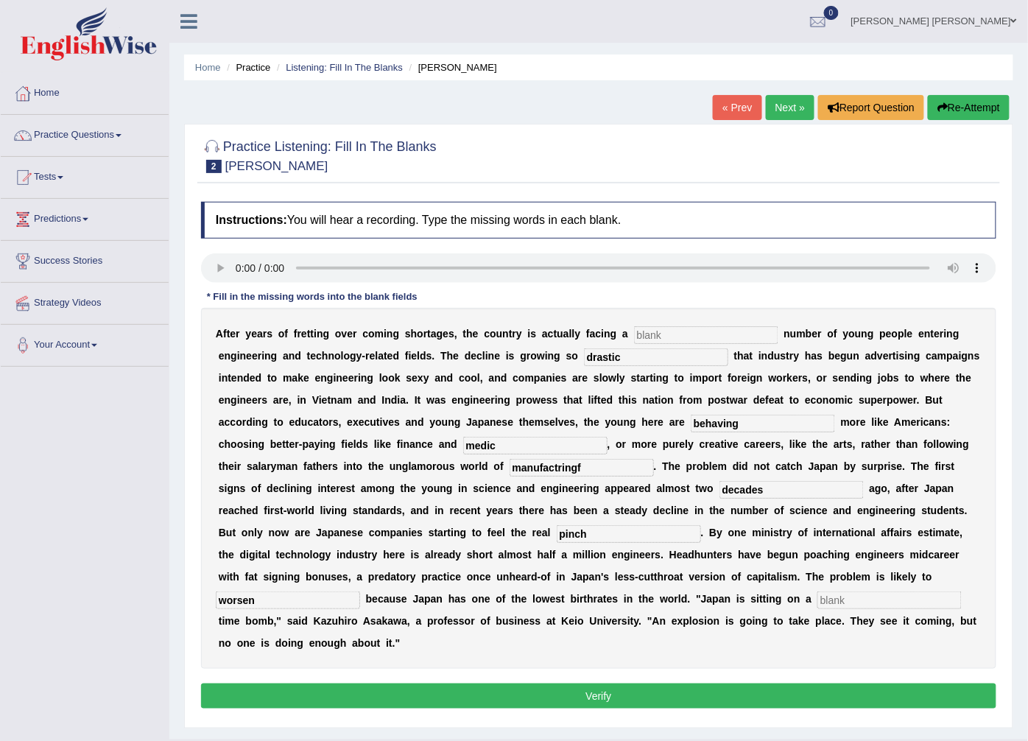
type input "worsen"
click at [818, 600] on input "text" at bounding box center [890, 601] width 144 height 18
type input "demographic"
click at [463, 441] on input "medic" at bounding box center [535, 446] width 144 height 18
type input "medicine"
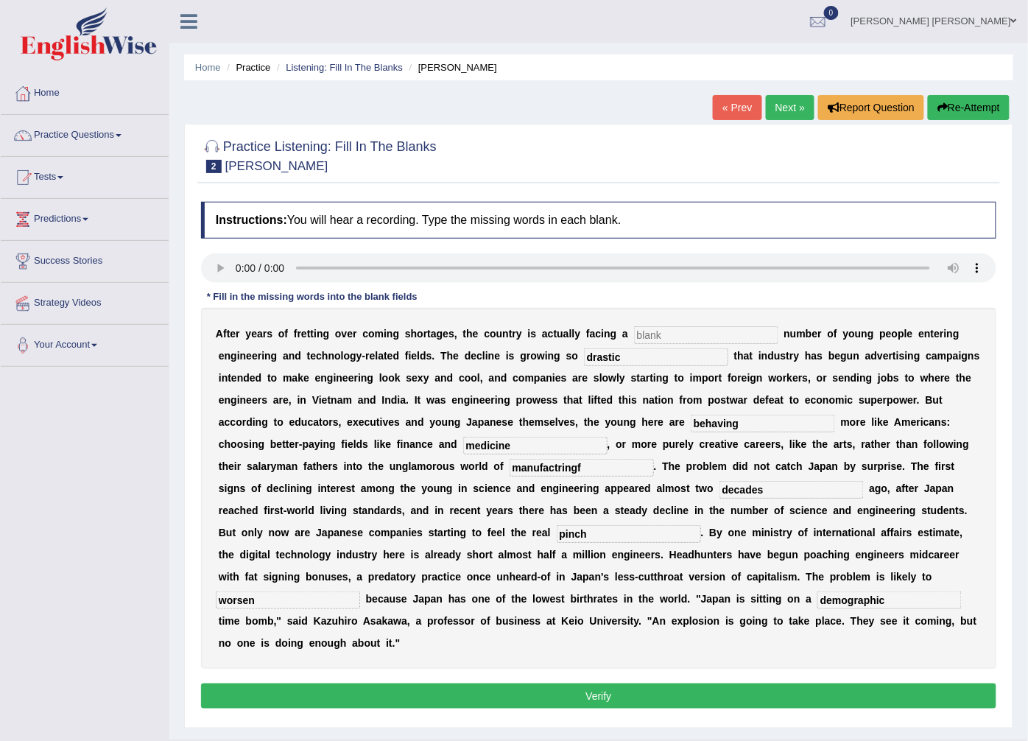
click at [510, 469] on input "manufactringf" at bounding box center [582, 468] width 144 height 18
type input "manufacturing"
click at [344, 684] on button "Verify" at bounding box center [599, 696] width 796 height 25
click at [690, 333] on input "text" at bounding box center [706, 335] width 144 height 18
type input "problem"
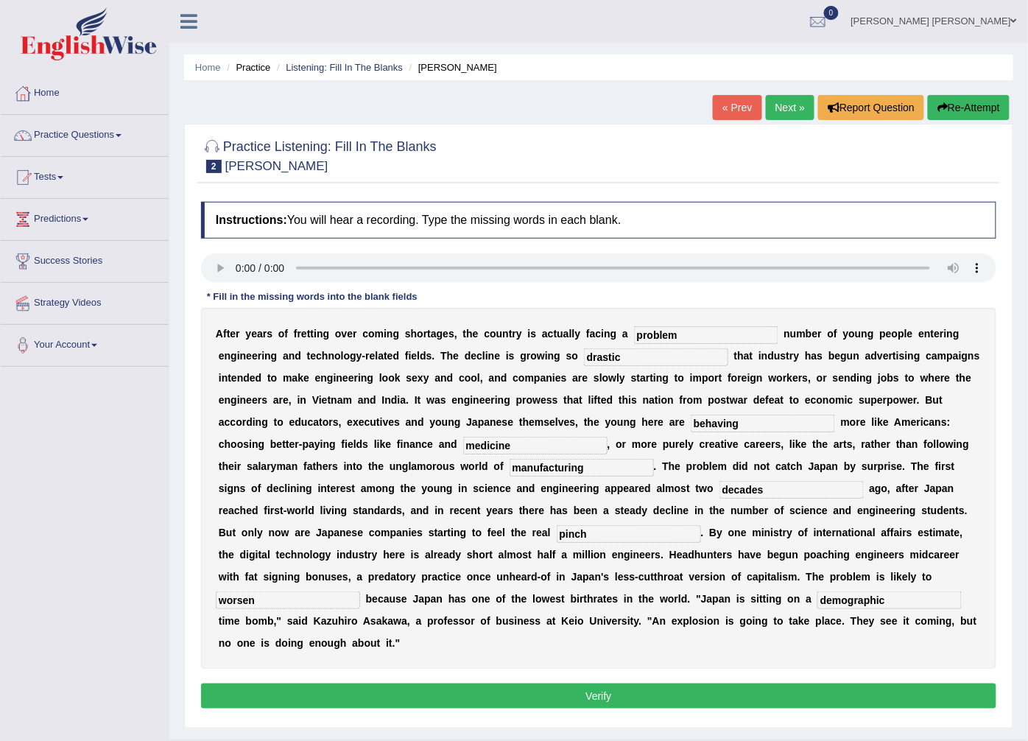
click at [626, 684] on button "Verify" at bounding box center [599, 696] width 796 height 25
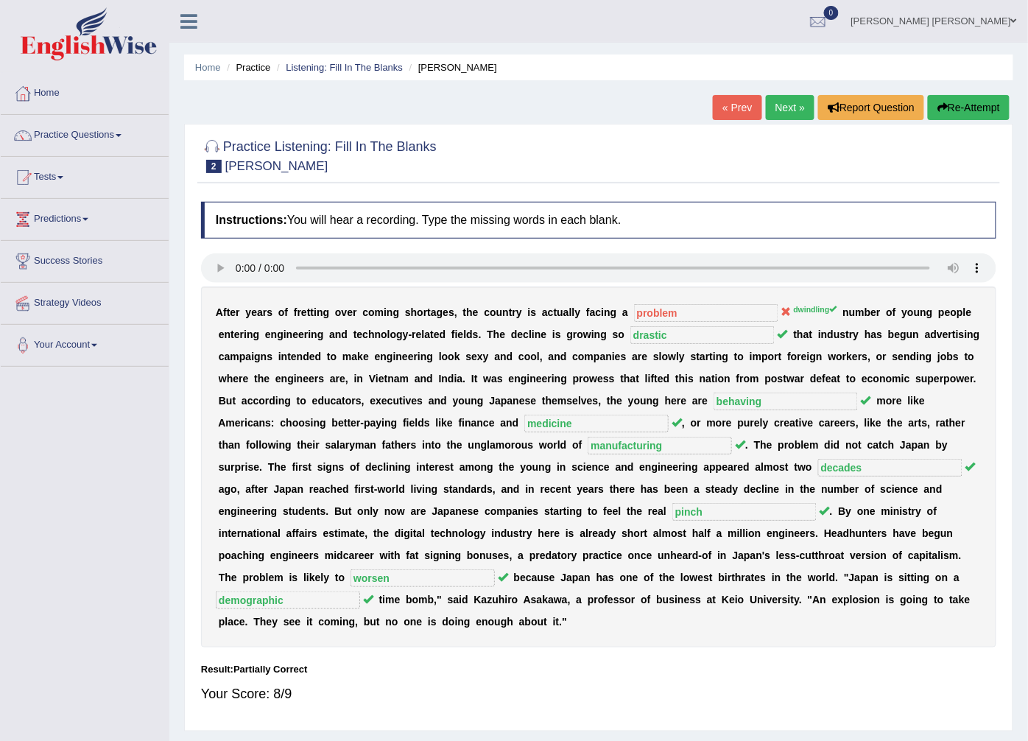
click at [784, 107] on link "Next »" at bounding box center [790, 107] width 49 height 25
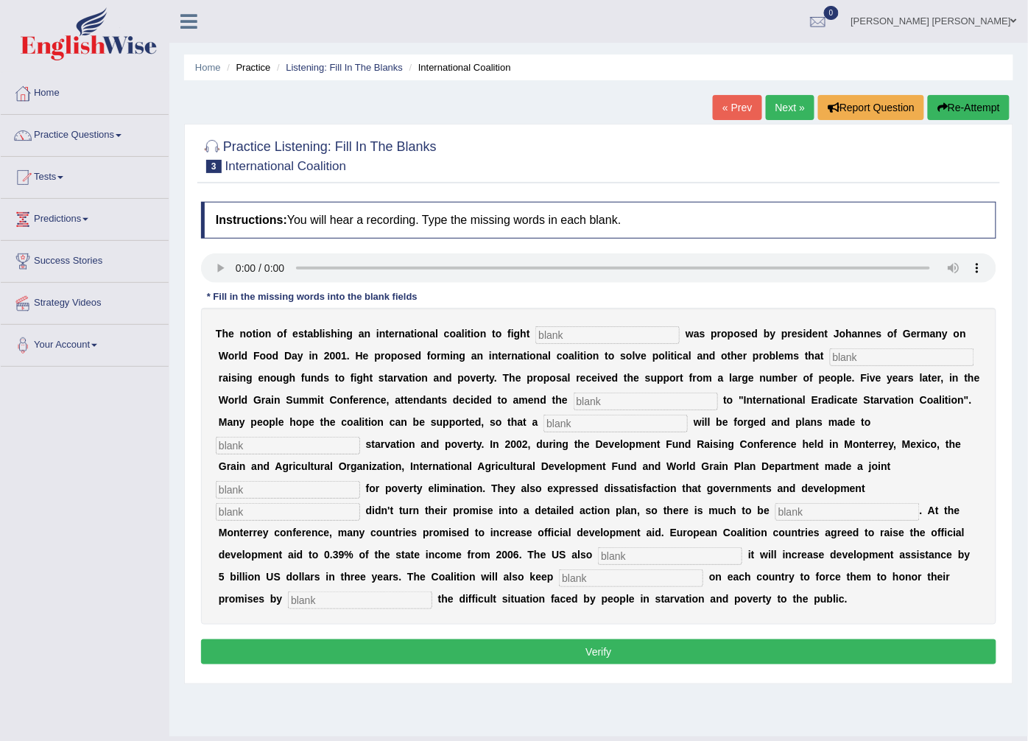
click at [553, 326] on div "T h e n o t i o n o f e s t a b l i s h i n g a n i n t e r n a t i o n a l c o…" at bounding box center [599, 466] width 796 height 317
click at [540, 334] on input "text" at bounding box center [608, 335] width 144 height 18
type input "starvation"
click at [830, 359] on input "text" at bounding box center [902, 357] width 144 height 18
type input "extract"
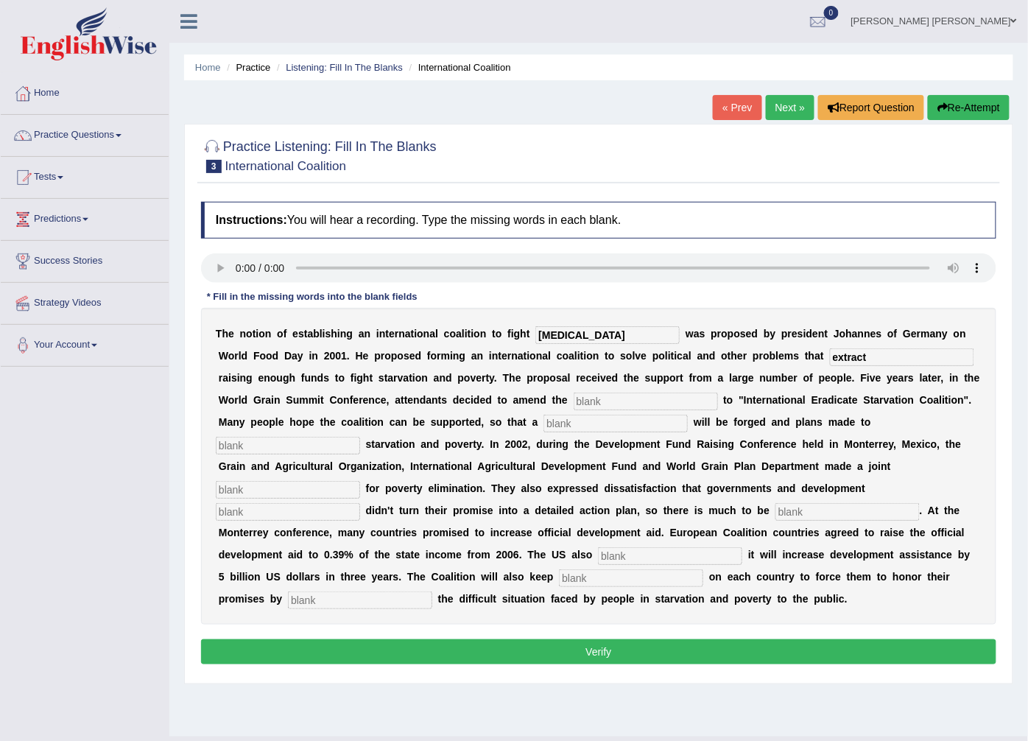
click at [574, 399] on input "text" at bounding box center [646, 402] width 144 height 18
type input "manifesto"
click at [544, 422] on input "text" at bounding box center [616, 424] width 144 height 18
type input "resyre"
click at [360, 437] on input "text" at bounding box center [288, 446] width 144 height 18
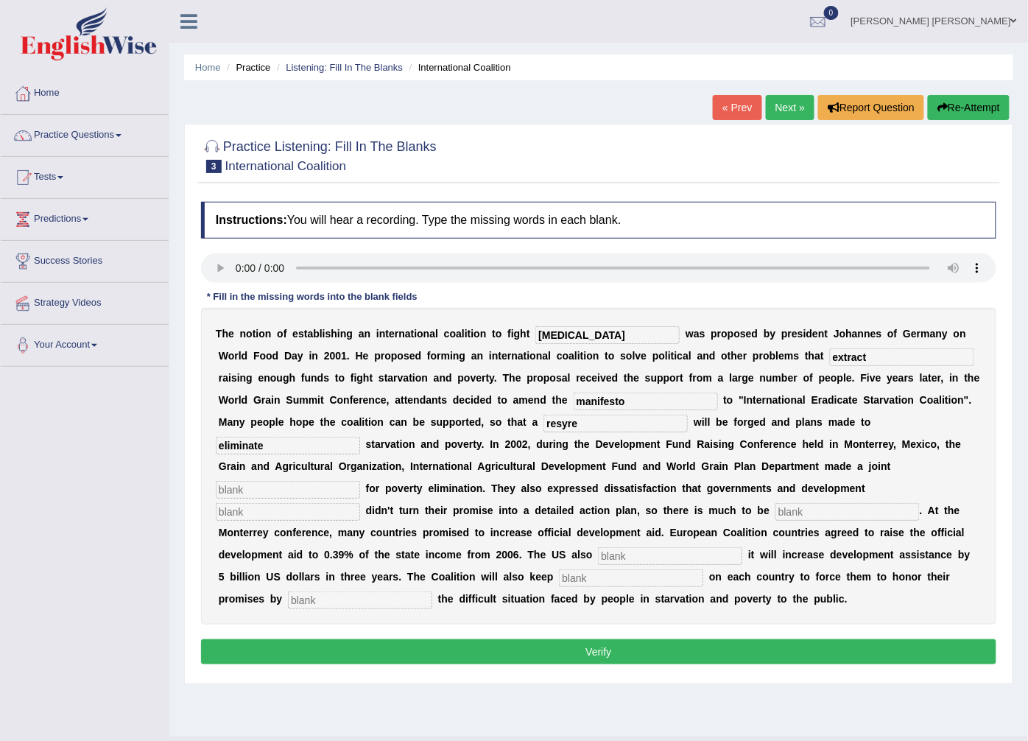
type input "eliminate"
click at [544, 424] on input "resyre" at bounding box center [616, 424] width 144 height 18
type input "resoli"
click at [360, 481] on input "text" at bounding box center [288, 490] width 144 height 18
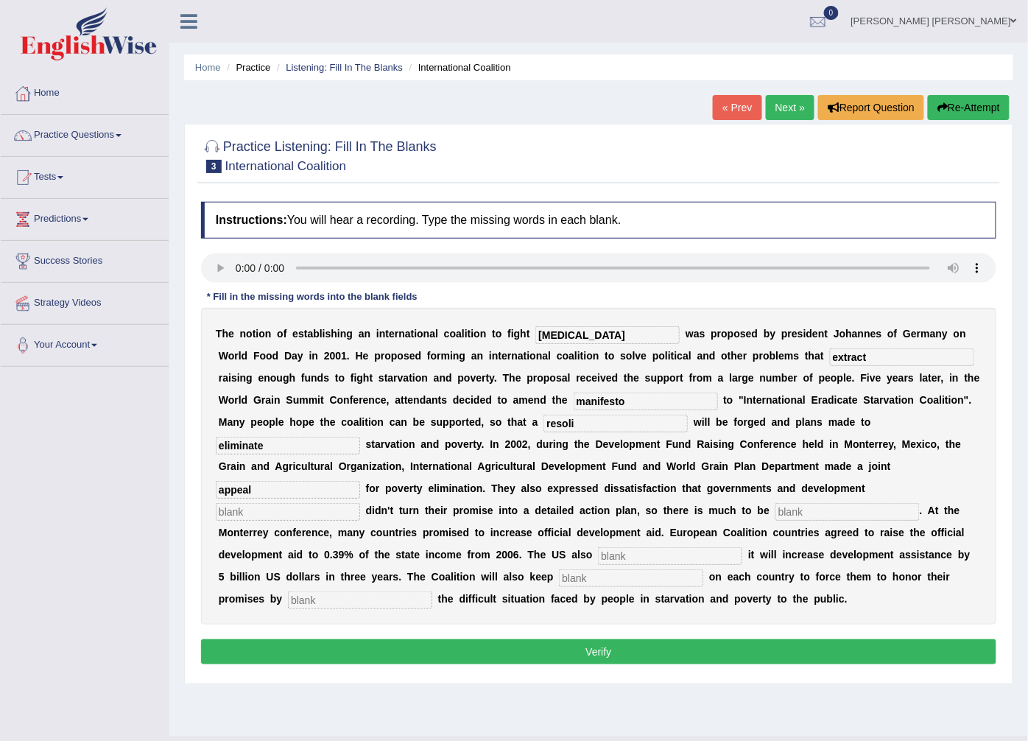
type input "appeal"
click at [332, 503] on input "text" at bounding box center [288, 512] width 144 height 18
type input "partners"
click at [818, 503] on input "text" at bounding box center [848, 512] width 144 height 18
type input "desiredi"
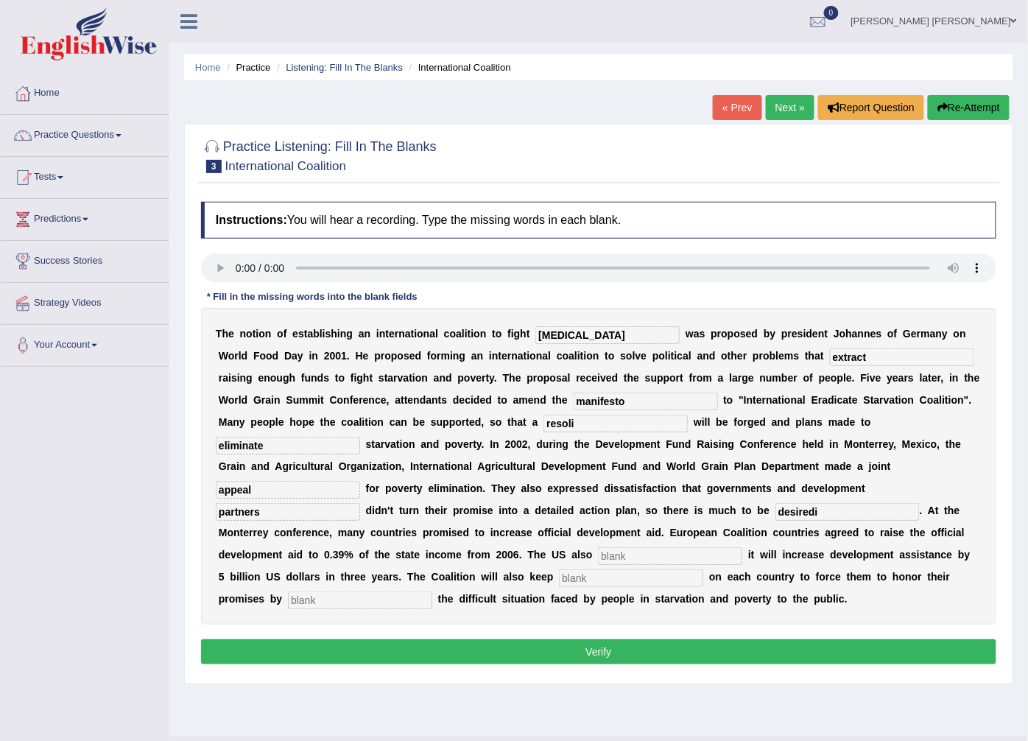
click at [602, 547] on input "text" at bounding box center [670, 556] width 144 height 18
type input "ineondfb"
click at [559, 569] on input "text" at bounding box center [631, 578] width 144 height 18
type input "pressure"
click at [288, 592] on input "text" at bounding box center [360, 601] width 144 height 18
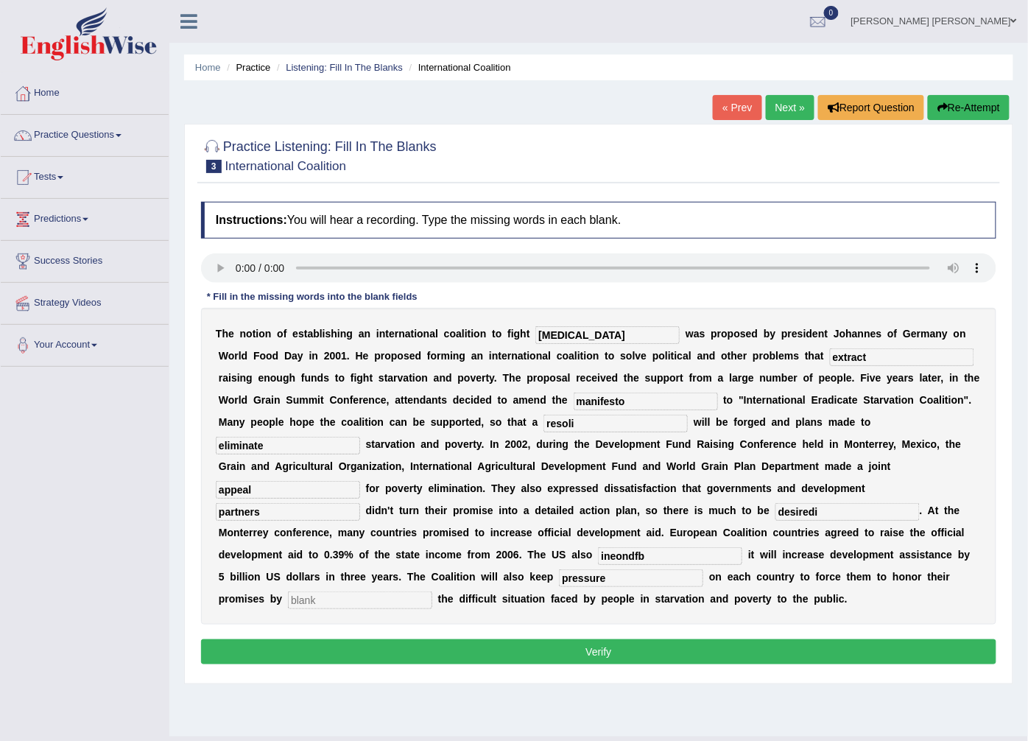
click at [288, 592] on input "text" at bounding box center [360, 601] width 144 height 18
type input "exposing"
click at [544, 415] on input "resoli" at bounding box center [616, 424] width 144 height 18
type input "resolution"
click at [845, 480] on div "T h e n o t i o n o f e s t a b l i s h i n g a n i n t e r n a t i o n a l c o…" at bounding box center [599, 466] width 796 height 317
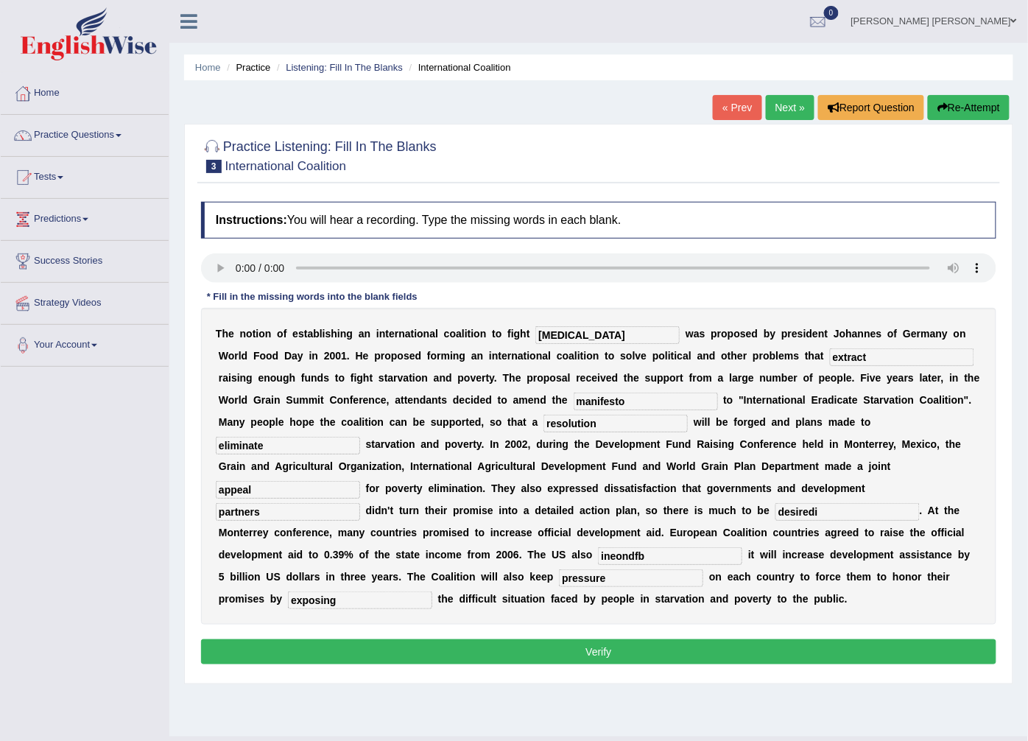
click at [871, 503] on input "desiredi" at bounding box center [848, 512] width 144 height 18
type input "desired"
click at [564, 639] on button "Verify" at bounding box center [599, 651] width 796 height 25
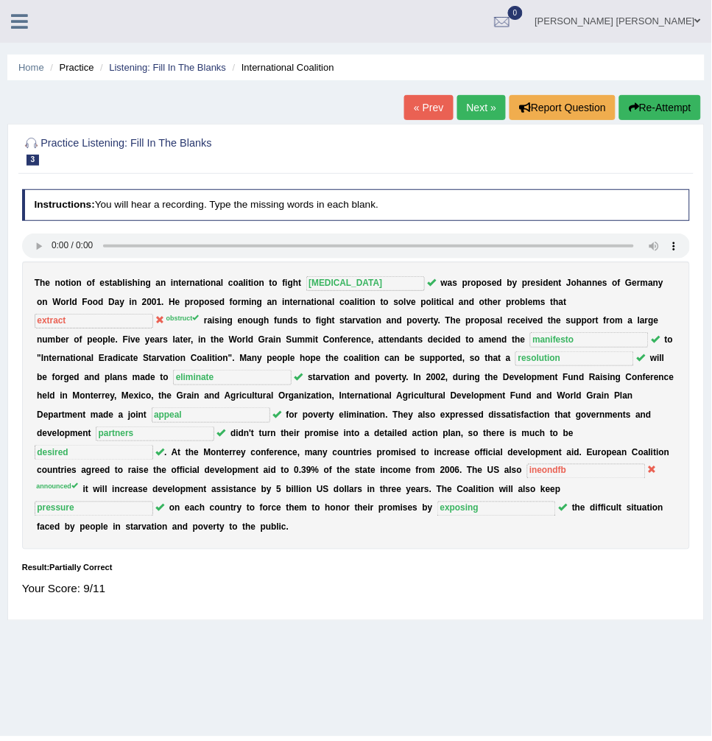
click at [659, 731] on div "Home Practice Listening: Fill In The Blanks International Coalition « Prev Next…" at bounding box center [356, 368] width 712 height 737
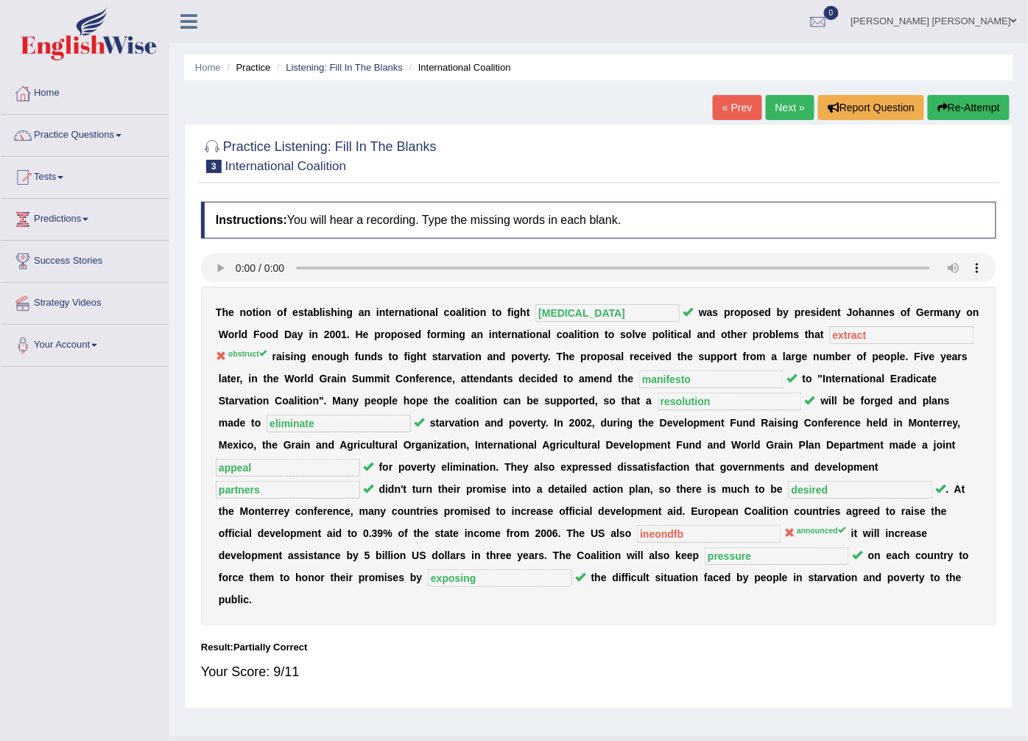
click at [779, 105] on link "Next »" at bounding box center [790, 107] width 49 height 25
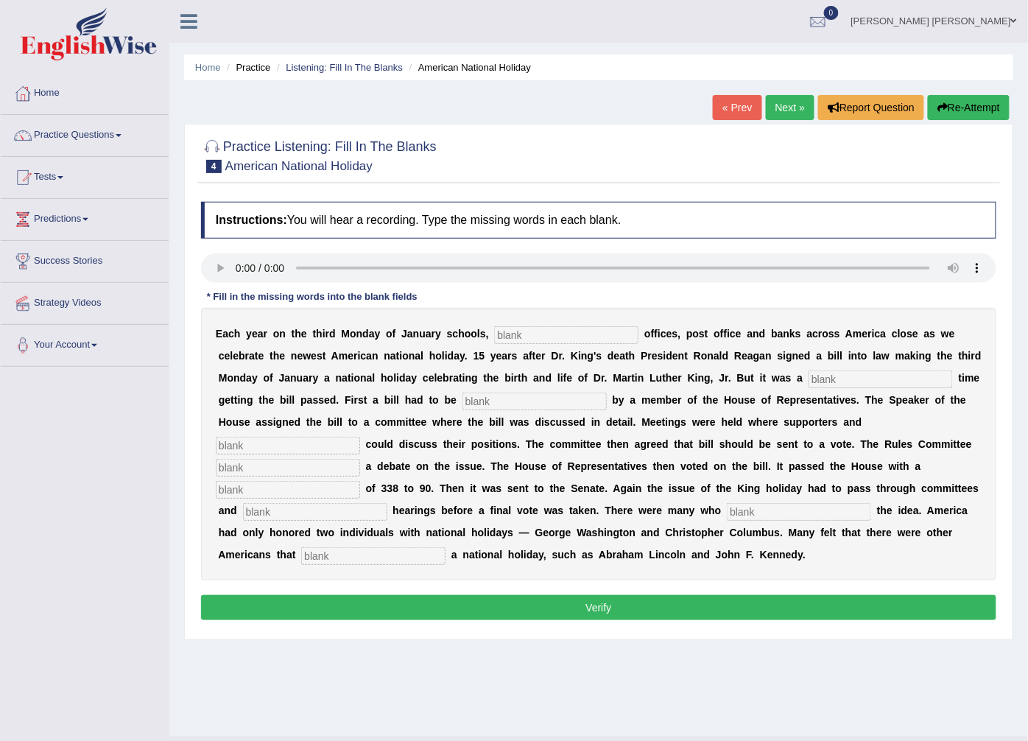
click at [494, 340] on input "text" at bounding box center [566, 335] width 144 height 18
type input "fedral"
click at [809, 381] on input "text" at bounding box center [881, 380] width 144 height 18
type input "topuhgh"
click at [463, 401] on input "text" at bounding box center [535, 402] width 144 height 18
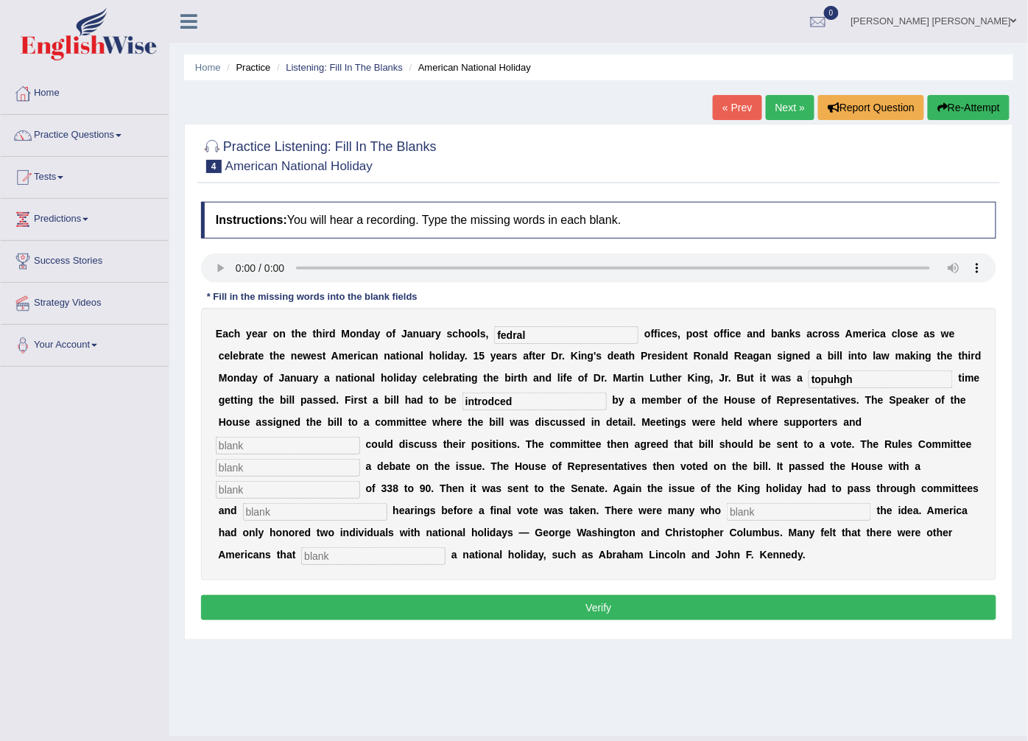
type input "introdced"
click at [360, 437] on input "text" at bounding box center [288, 446] width 144 height 18
type input "opponentrd"
click at [360, 459] on input "text" at bounding box center [288, 468] width 144 height 18
type input "aggredd"
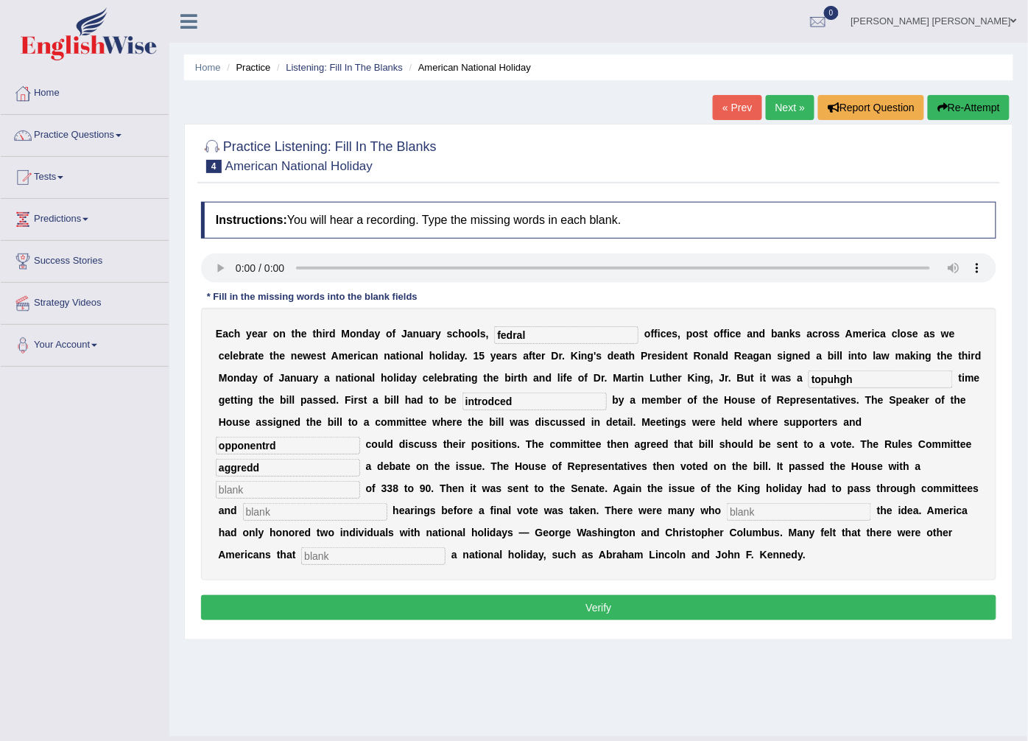
click at [360, 481] on input "text" at bounding box center [288, 490] width 144 height 18
type input "vote"
click at [387, 503] on input "text" at bounding box center [315, 512] width 144 height 18
type input "public"
click at [727, 513] on input "text" at bounding box center [799, 512] width 144 height 18
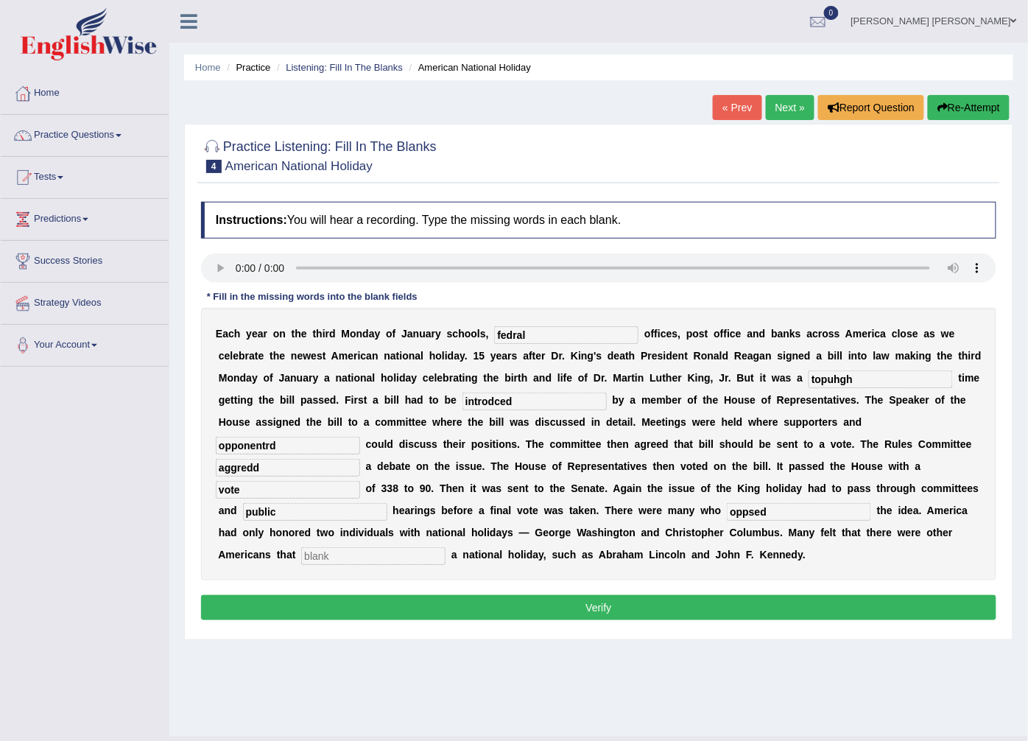
type input "oppsed"
click at [446, 547] on input "text" at bounding box center [373, 556] width 144 height 18
type input "deserved"
click at [494, 335] on input "fedral" at bounding box center [566, 335] width 144 height 18
click at [530, 328] on input "fedral" at bounding box center [566, 335] width 144 height 18
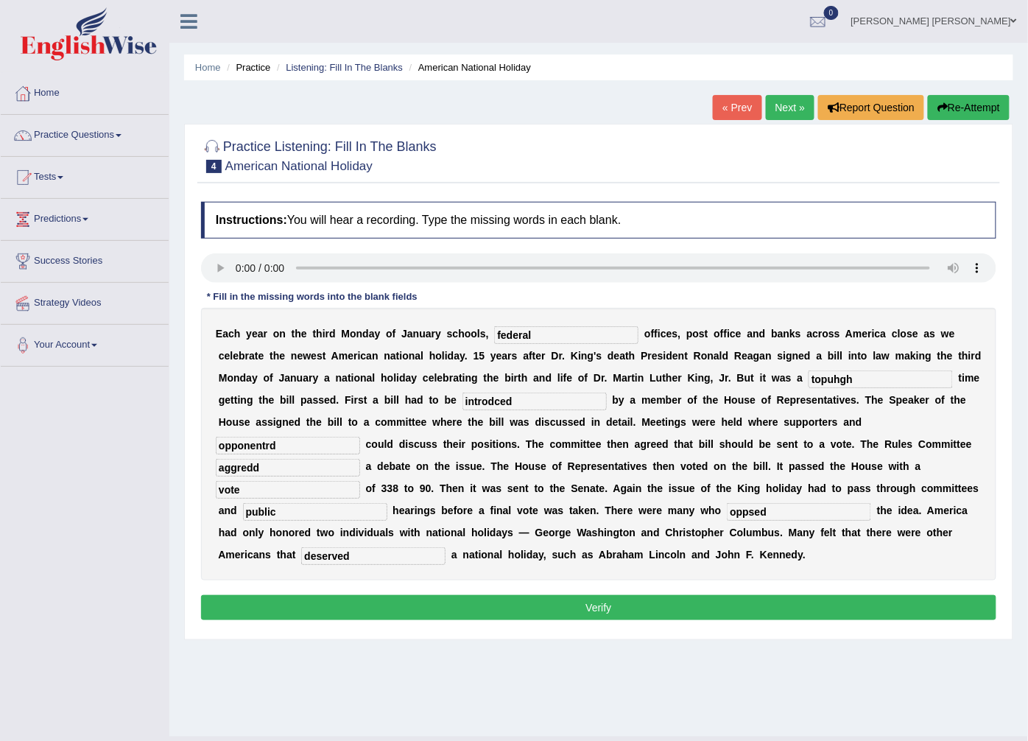
type input "federal"
click at [809, 379] on input "topuhgh" at bounding box center [881, 380] width 144 height 18
type input "tough"
click at [463, 398] on input "introdced" at bounding box center [535, 402] width 144 height 18
type input "introduced"
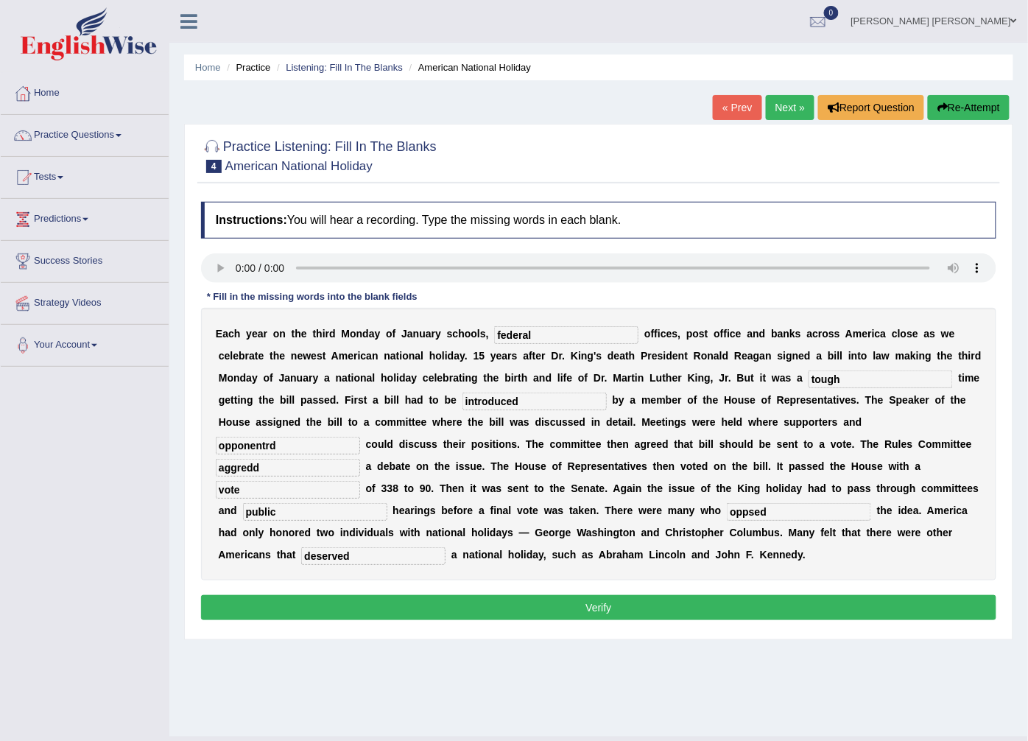
click at [360, 437] on input "opponentrd" at bounding box center [288, 446] width 144 height 18
type input "opponents"
click at [630, 455] on div "E a c h y e a r o n t h e t h i r d M o n d a y o f J a n u a r y s c h o o l s…" at bounding box center [599, 444] width 796 height 273
click at [360, 459] on input "aggredd" at bounding box center [288, 468] width 144 height 18
type input "agreed"
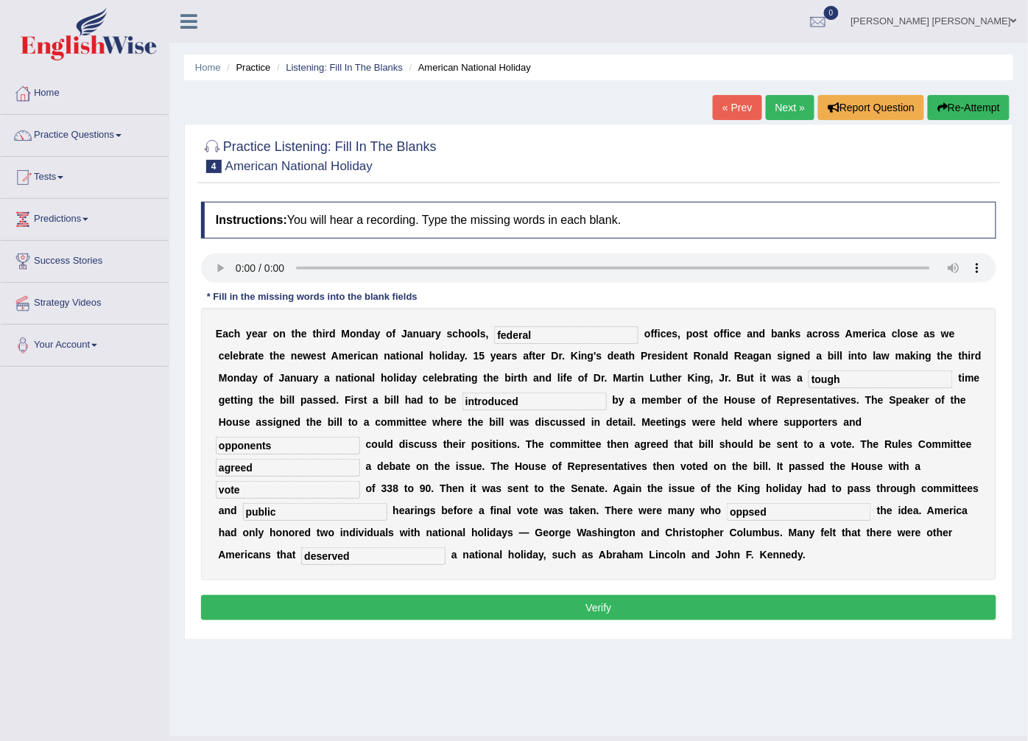
click at [727, 513] on input "oppsed" at bounding box center [799, 512] width 144 height 18
click at [727, 509] on input "oppsed" at bounding box center [799, 512] width 144 height 18
type input "opposed"
click at [464, 595] on button "Verify" at bounding box center [599, 607] width 796 height 25
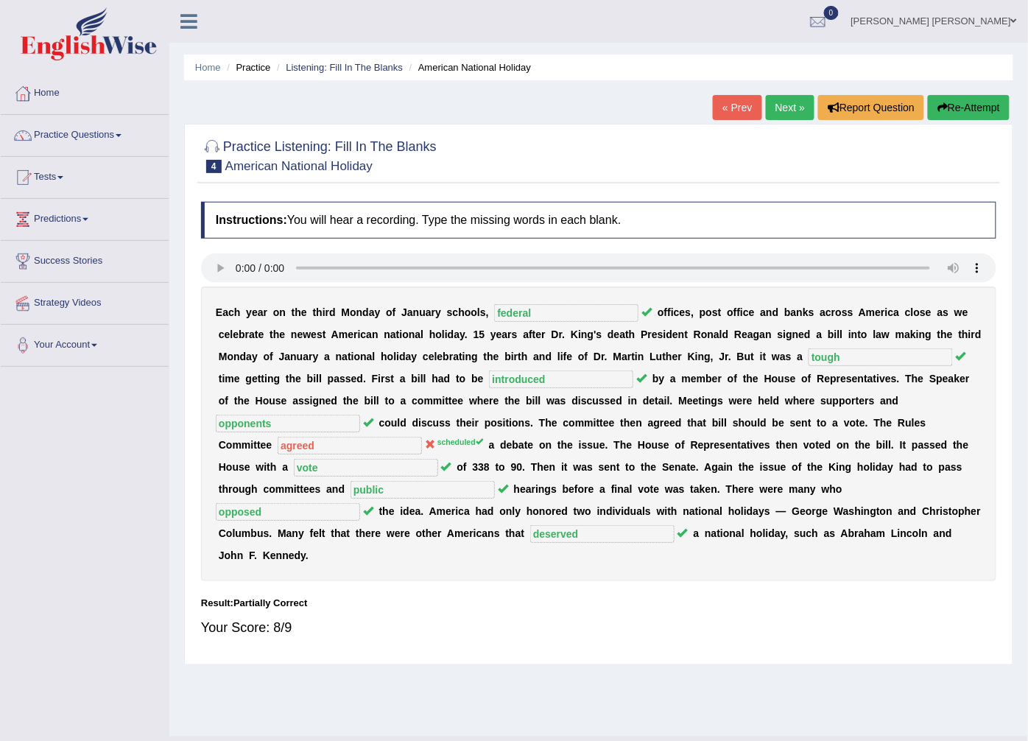
click at [992, 12] on link "Abdul khalid Syed" at bounding box center [935, 19] width 188 height 38
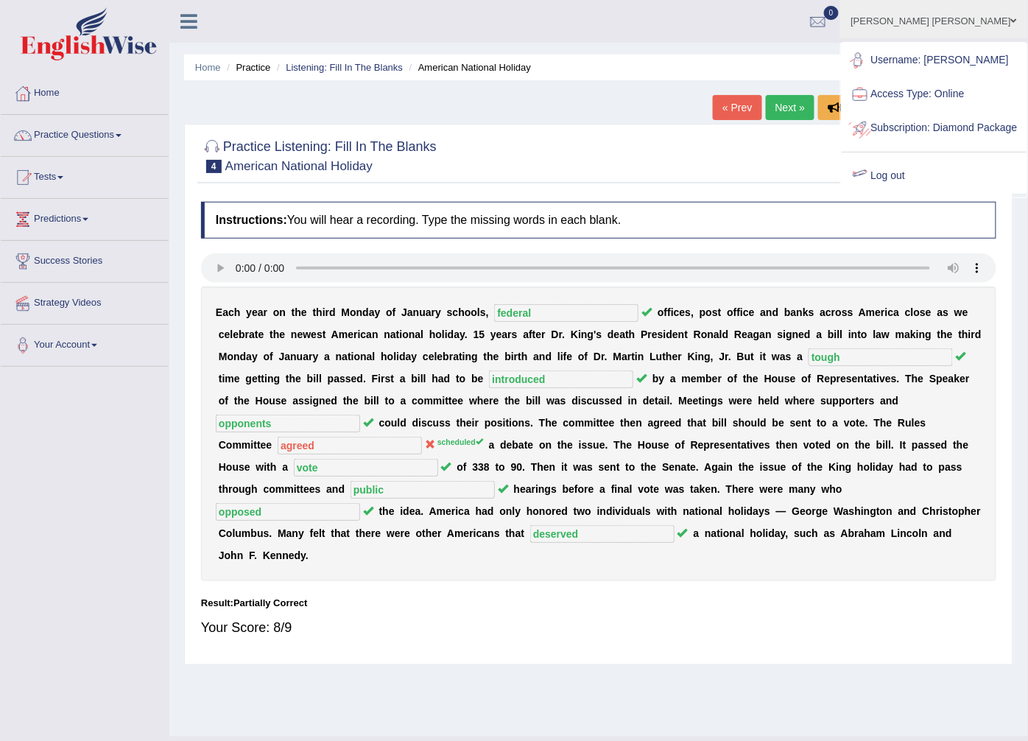
click at [911, 193] on link "Log out" at bounding box center [934, 176] width 185 height 34
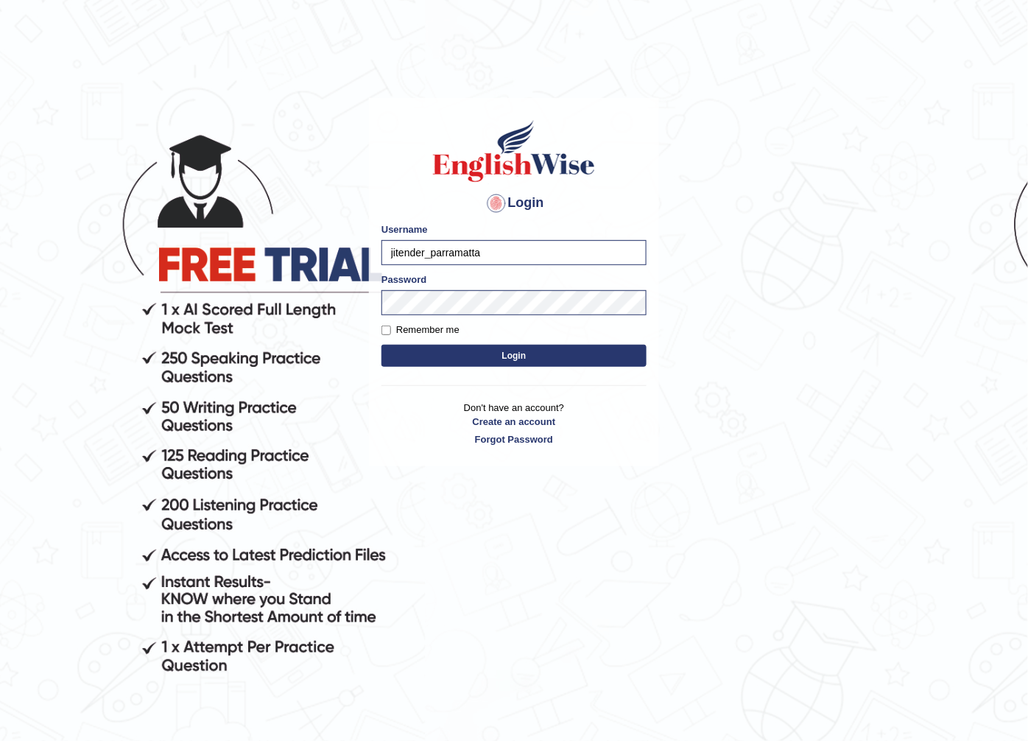
click at [429, 253] on input "jitender_parramatta" at bounding box center [514, 252] width 265 height 25
click at [423, 251] on input "jitender_parramatta" at bounding box center [514, 252] width 265 height 25
click at [423, 250] on input "jitender_parramatta" at bounding box center [514, 252] width 265 height 25
type input "manpreetk_parramatta"
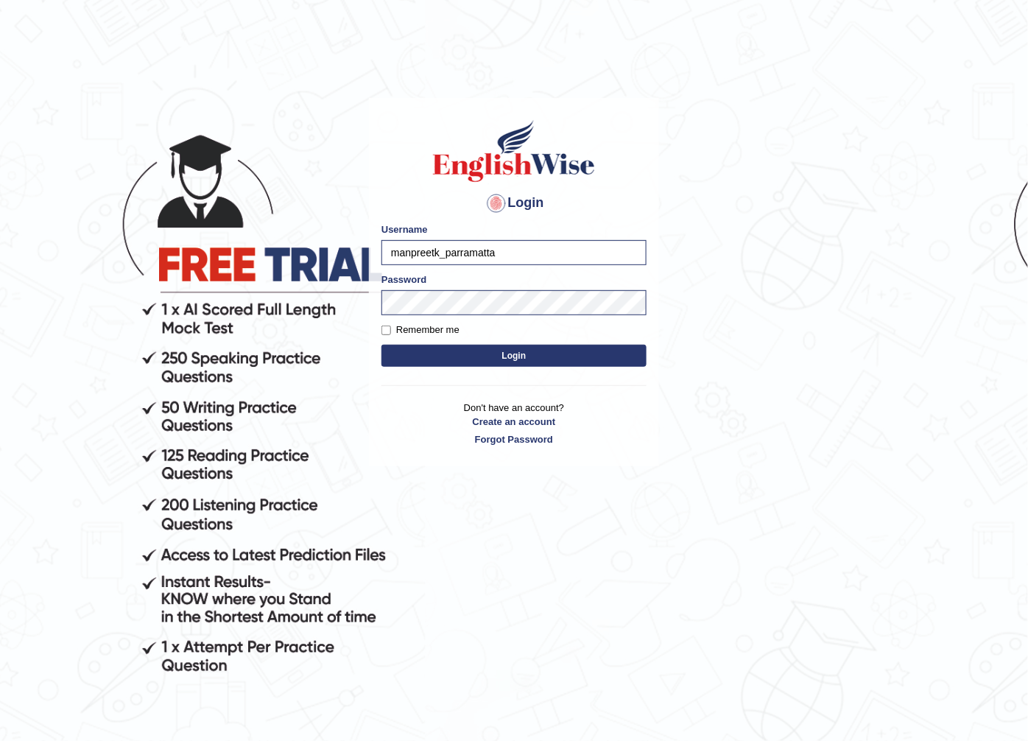
click at [382, 345] on button "Login" at bounding box center [514, 356] width 265 height 22
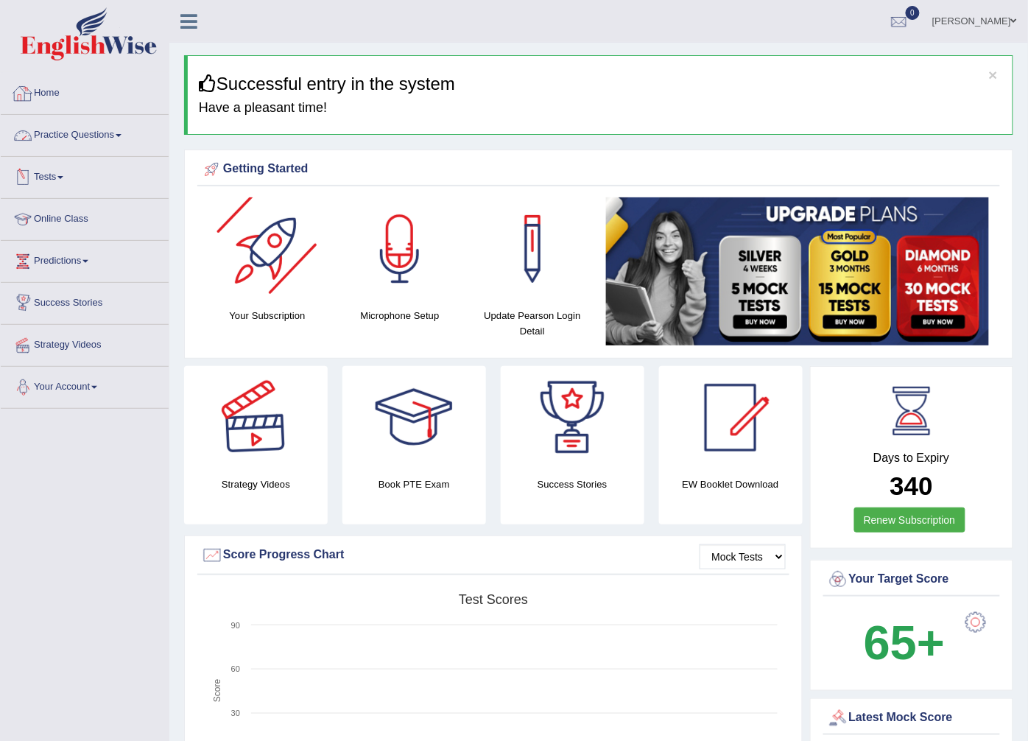
click at [100, 133] on link "Practice Questions" at bounding box center [85, 133] width 168 height 37
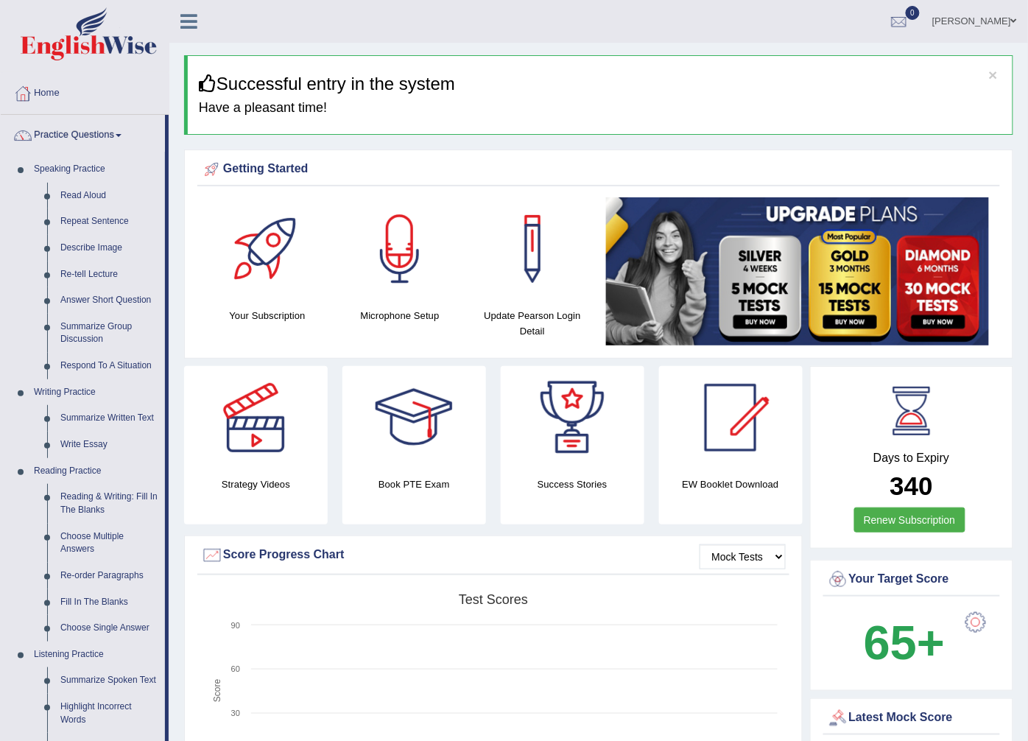
click at [1, 115] on link "Practice Questions" at bounding box center [83, 133] width 164 height 37
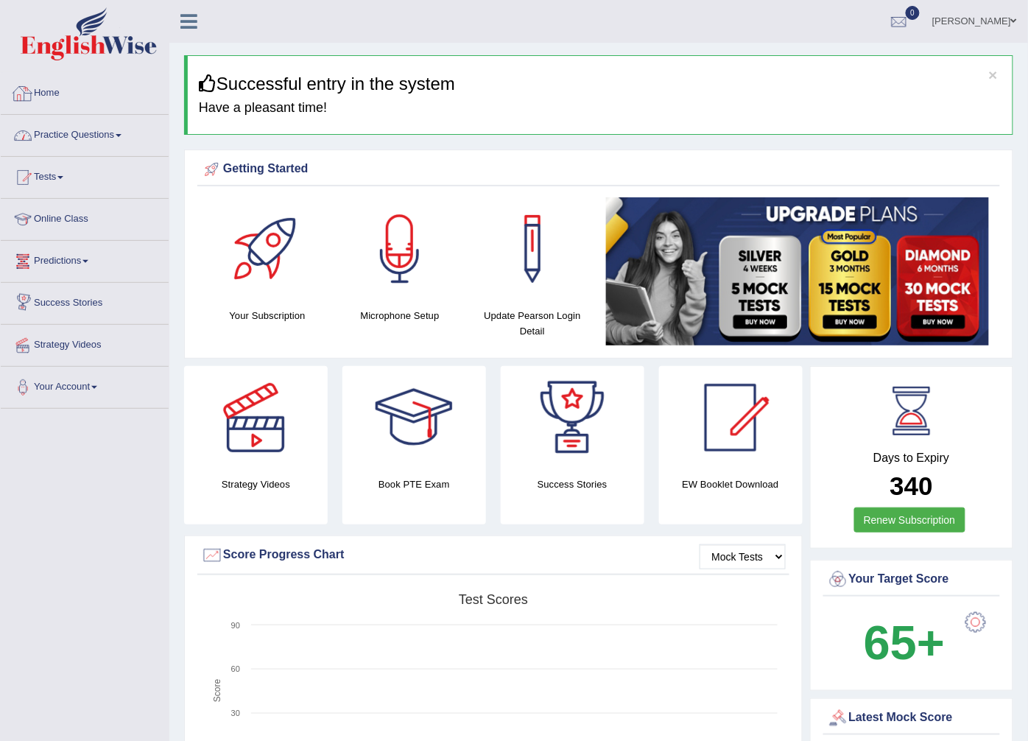
click at [112, 140] on link "Practice Questions" at bounding box center [85, 133] width 168 height 37
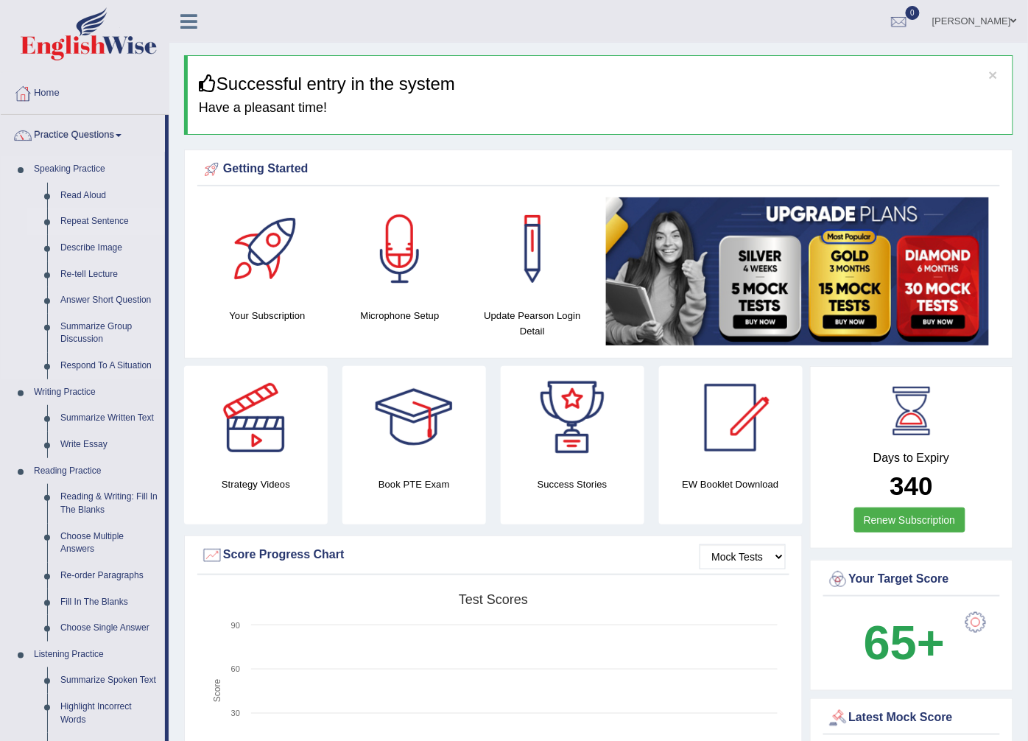
click at [105, 217] on link "Repeat Sentence" at bounding box center [109, 221] width 111 height 27
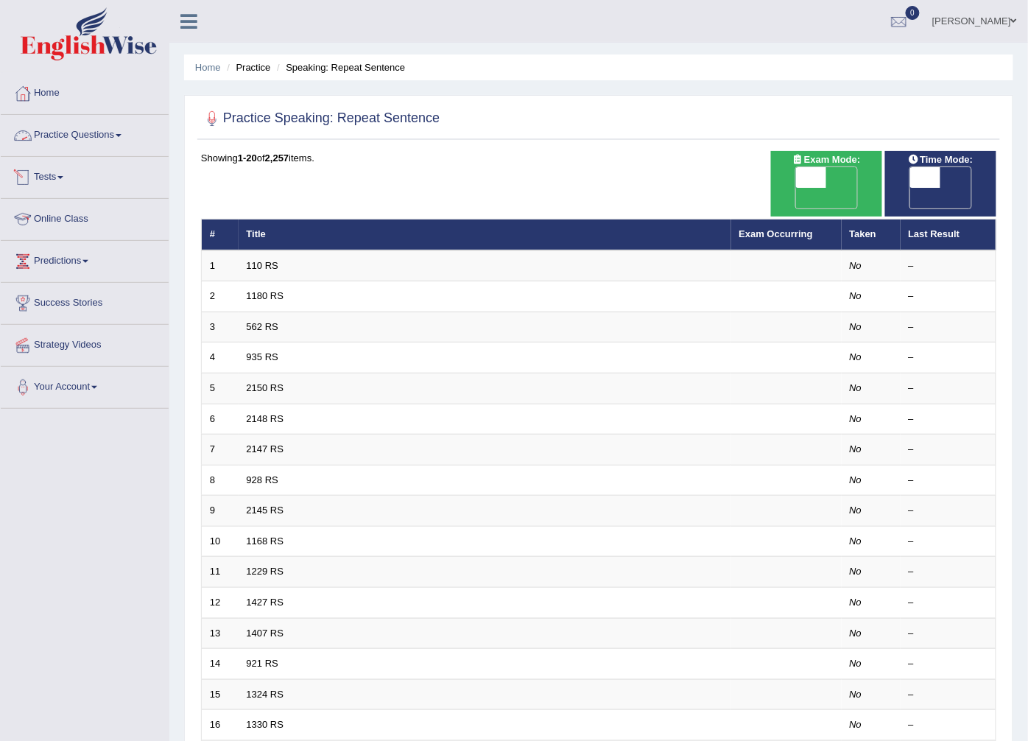
click at [116, 133] on link "Practice Questions" at bounding box center [85, 133] width 168 height 37
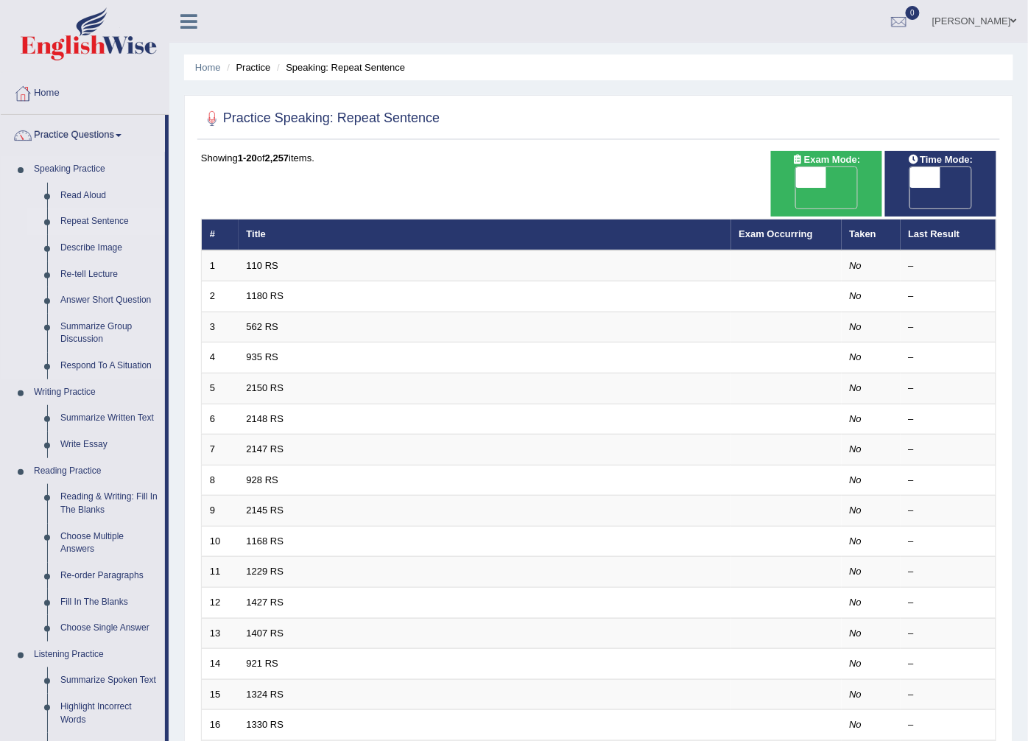
click at [84, 214] on link "Repeat Sentence" at bounding box center [109, 221] width 111 height 27
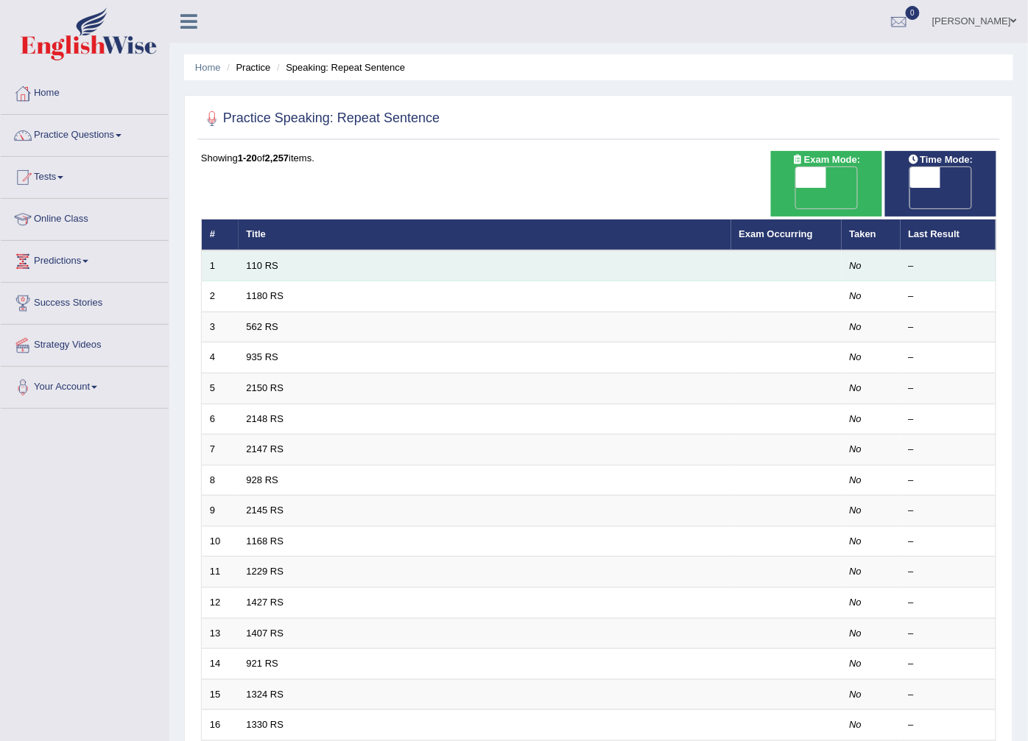
click at [267, 251] on td "110 RS" at bounding box center [485, 265] width 493 height 31
click at [255, 260] on link "110 RS" at bounding box center [263, 265] width 32 height 11
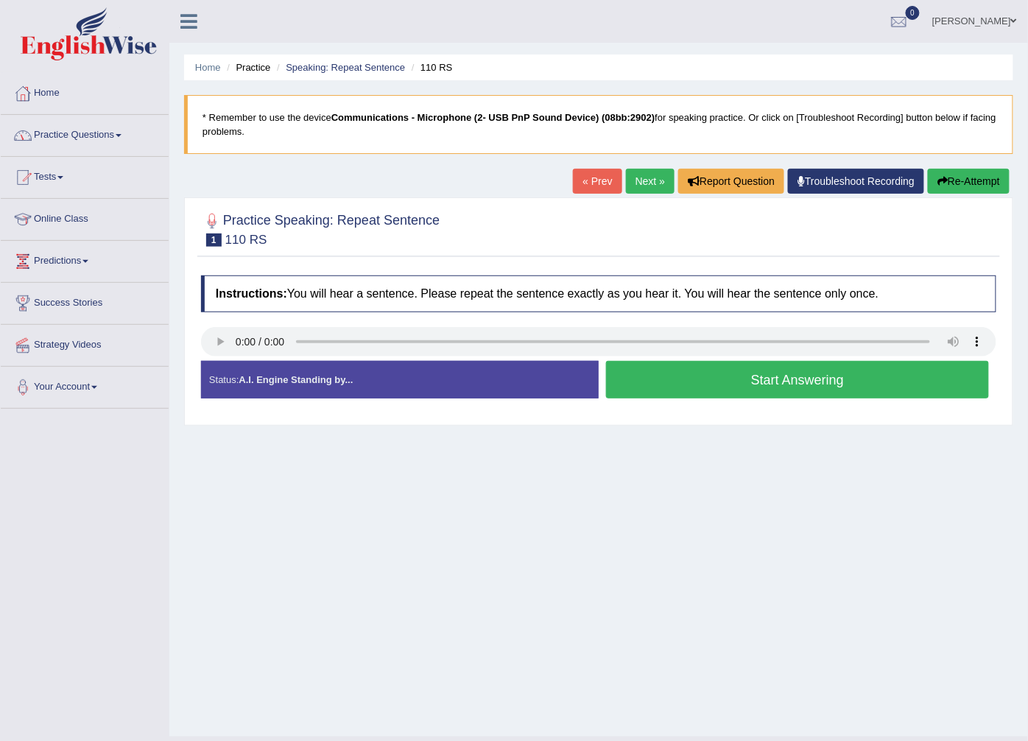
click at [119, 136] on link "Practice Questions" at bounding box center [85, 133] width 168 height 37
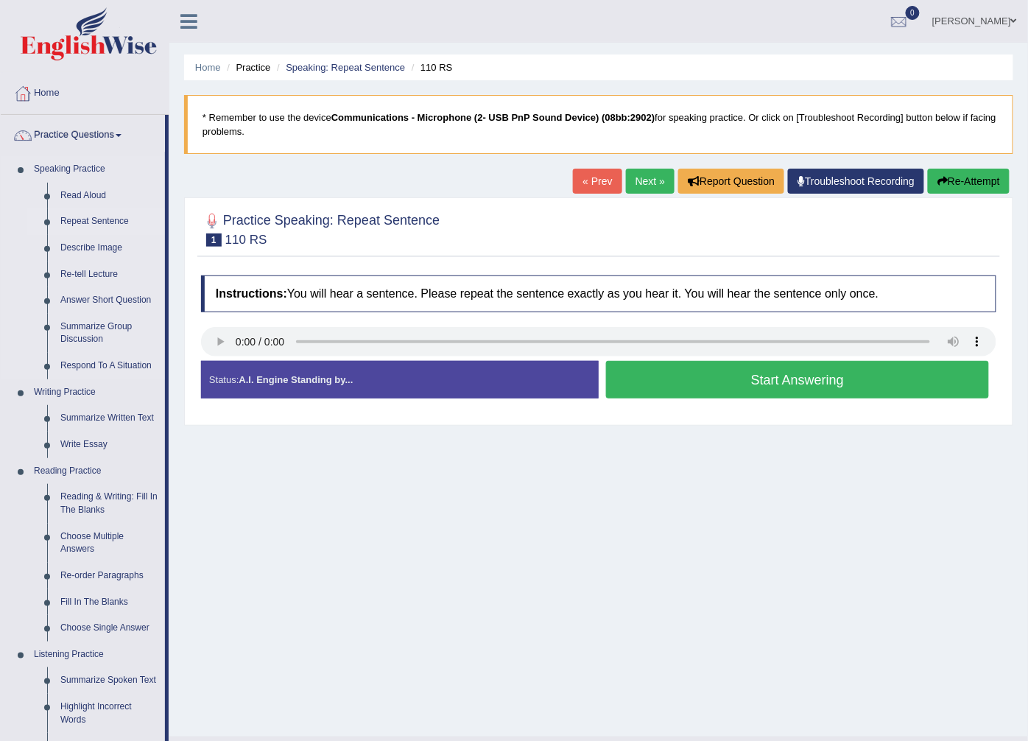
click at [89, 220] on link "Repeat Sentence" at bounding box center [109, 221] width 111 height 27
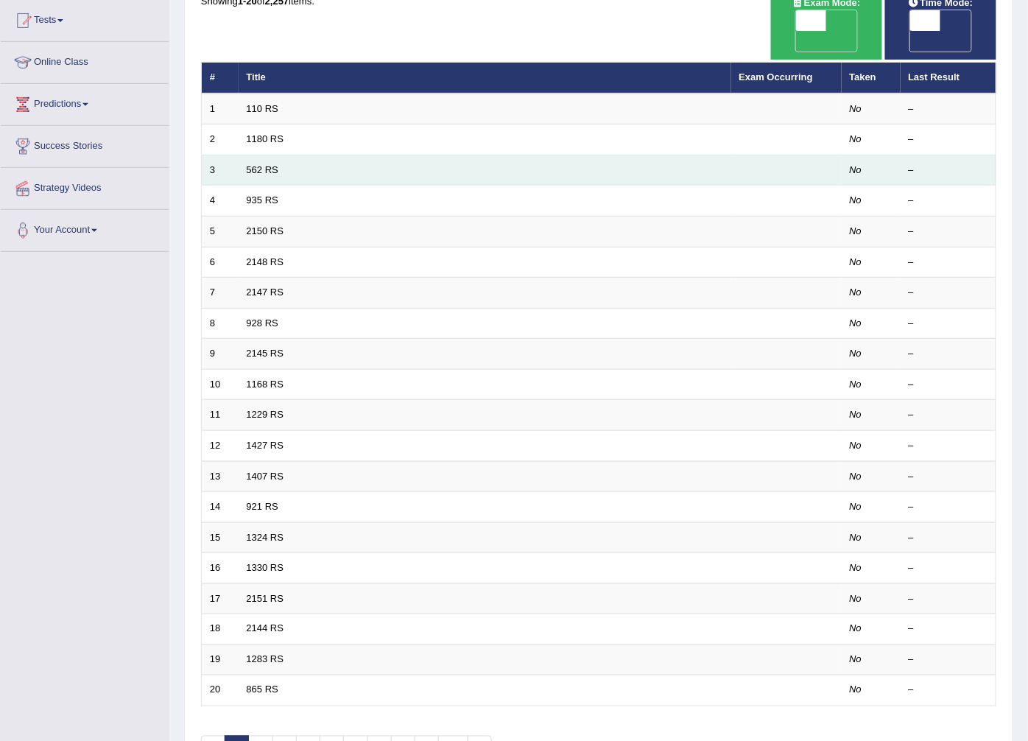
scroll to position [236, 0]
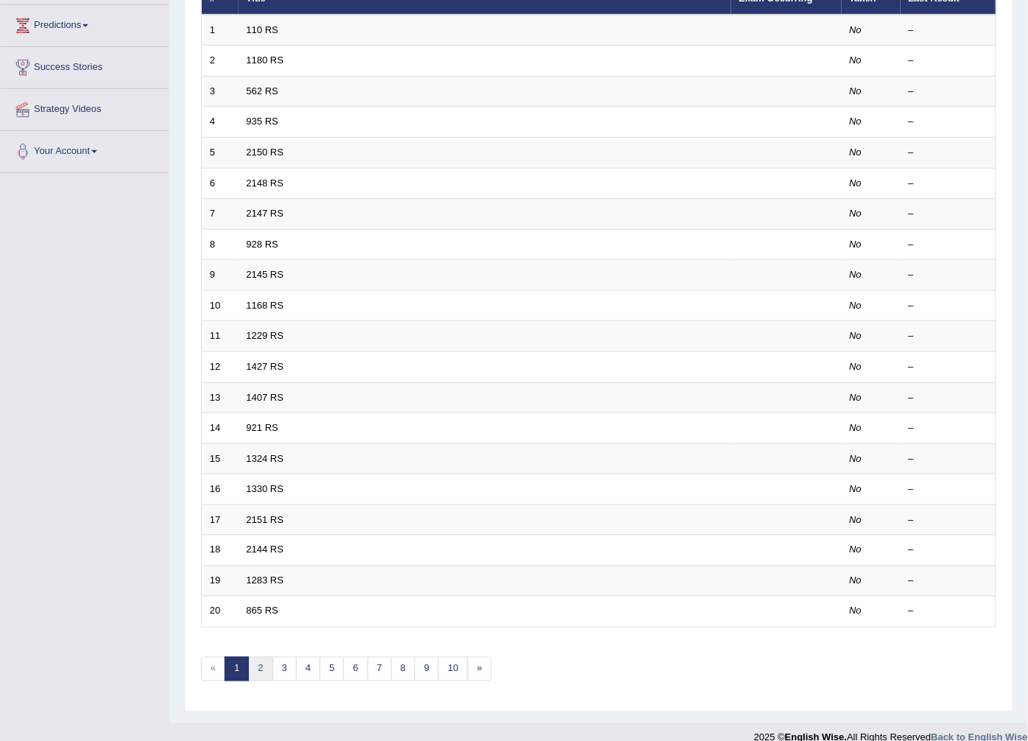
click at [256, 657] on link "2" at bounding box center [260, 669] width 24 height 24
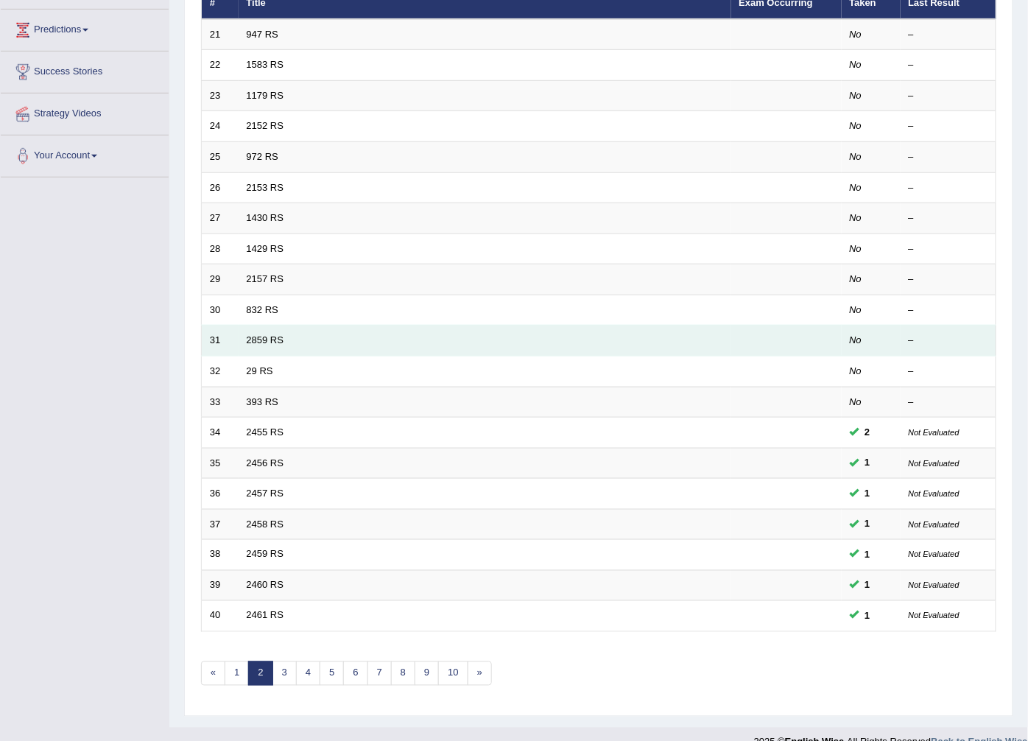
scroll to position [236, 0]
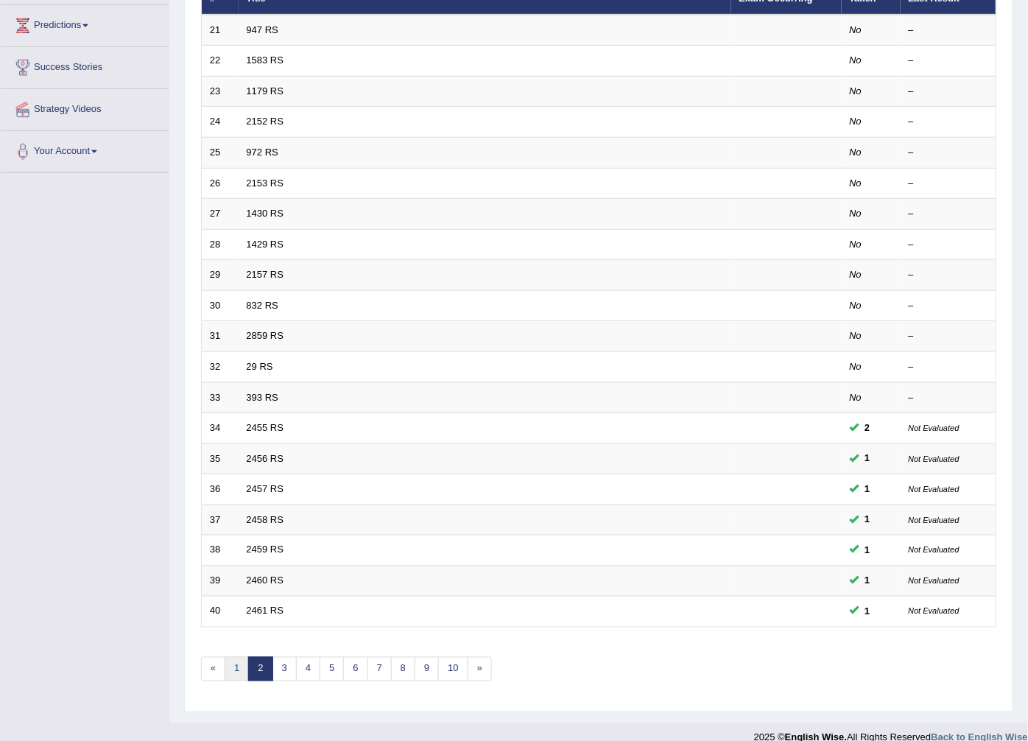
click at [231, 657] on link "1" at bounding box center [237, 669] width 24 height 24
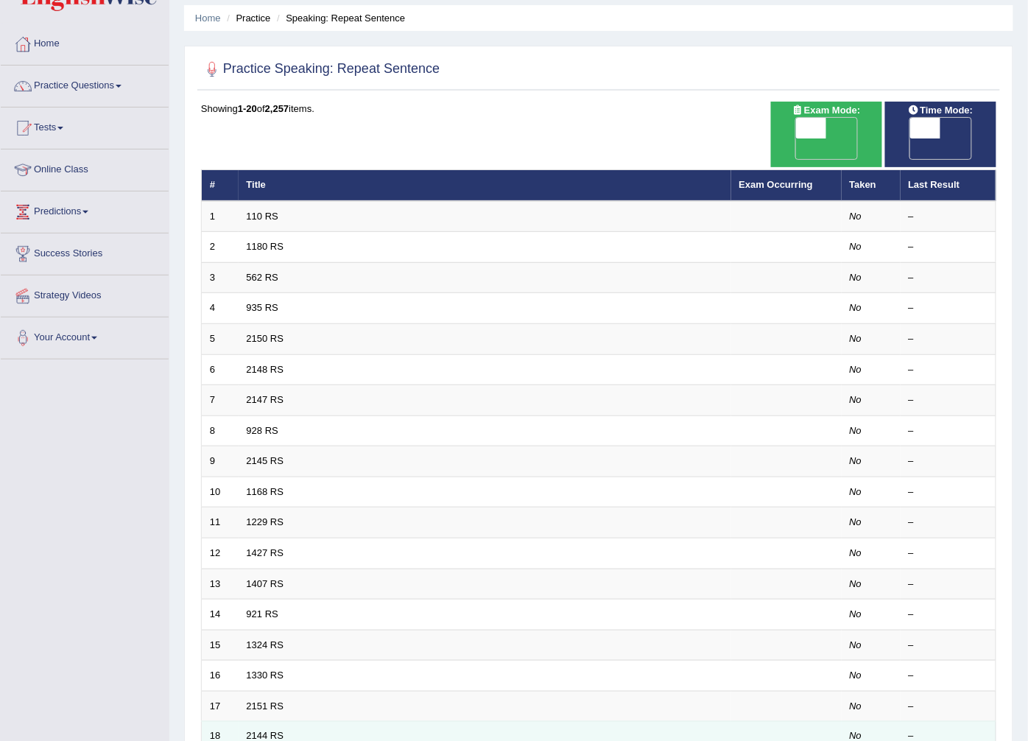
scroll to position [164, 0]
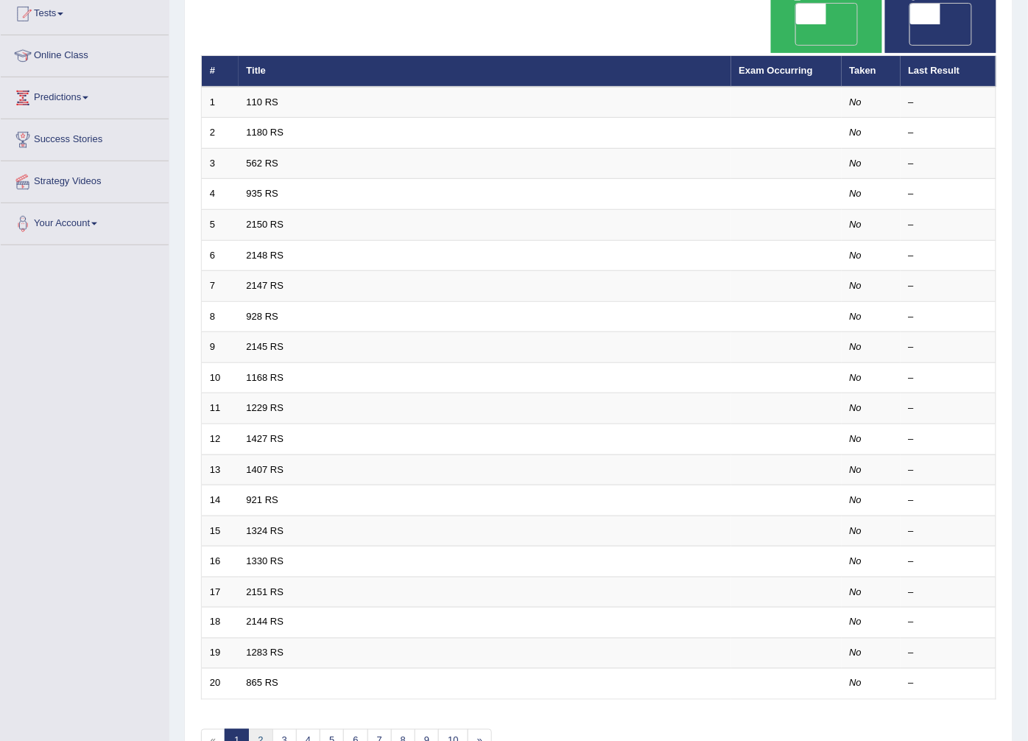
click at [270, 729] on link "2" at bounding box center [260, 741] width 24 height 24
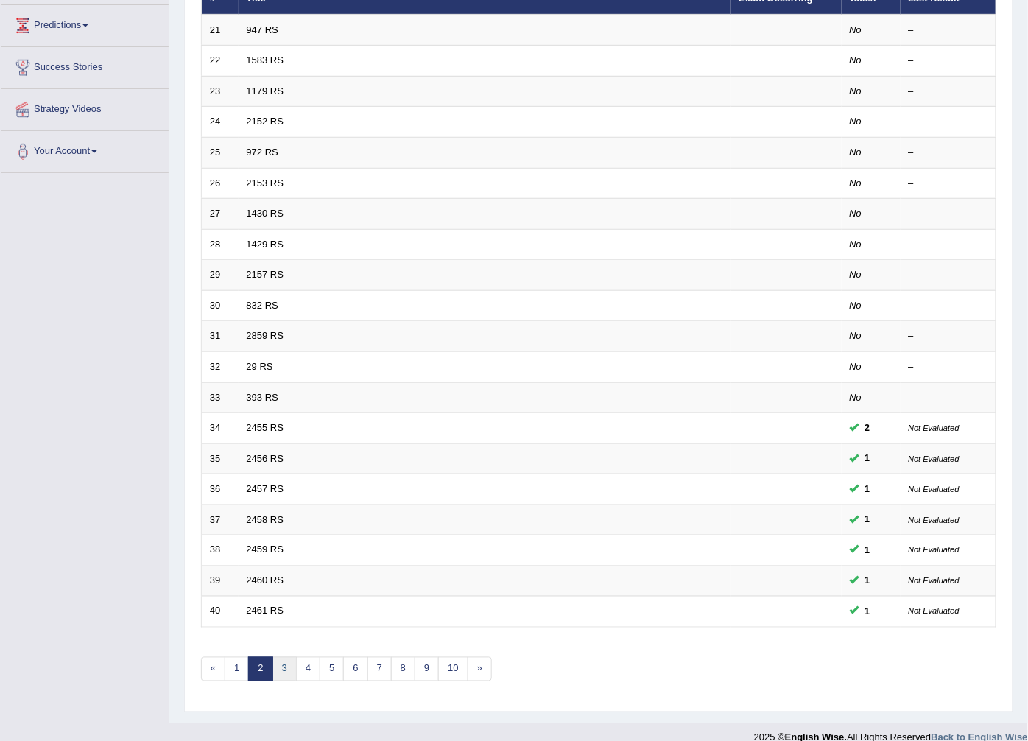
click at [282, 657] on link "3" at bounding box center [285, 669] width 24 height 24
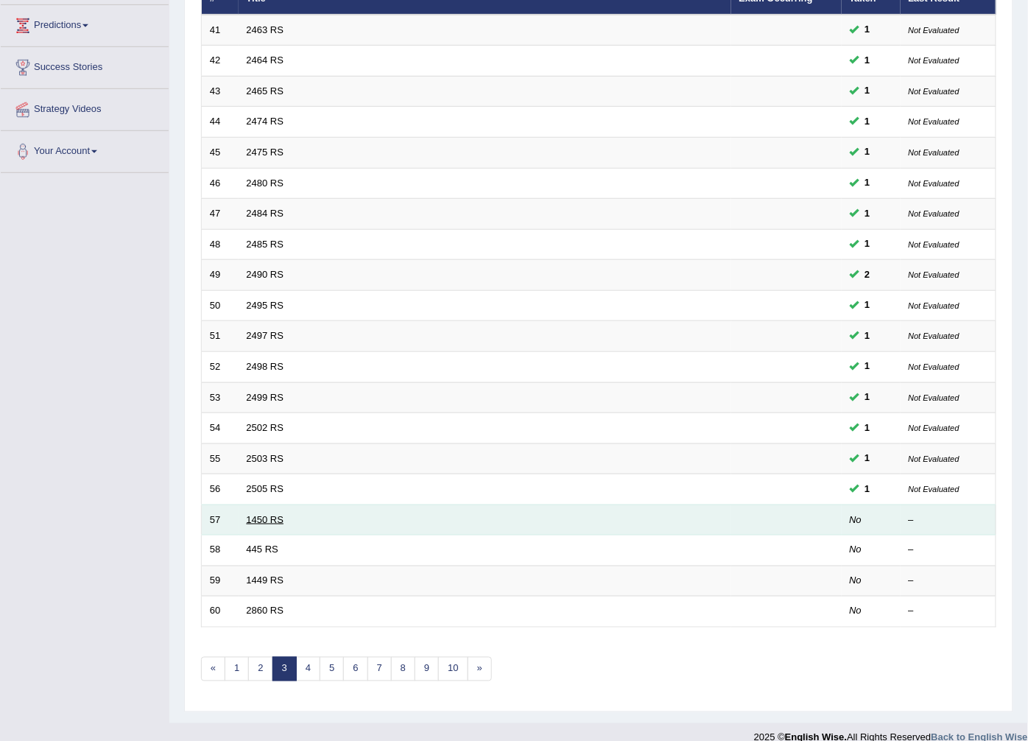
click at [275, 514] on link "1450 RS" at bounding box center [266, 519] width 38 height 11
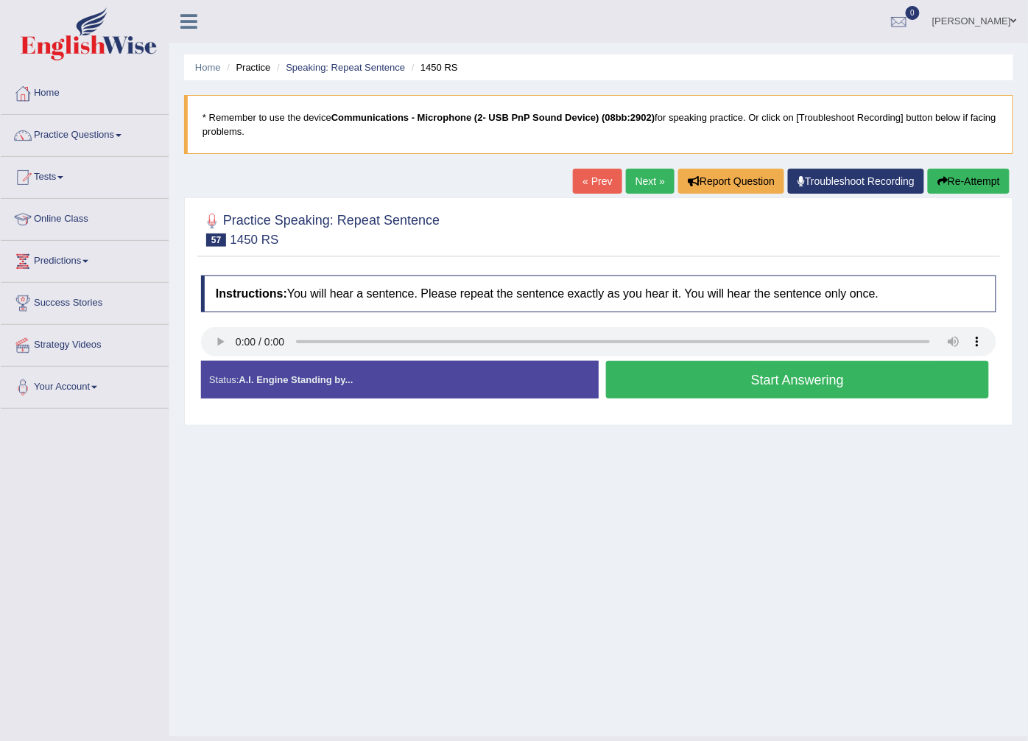
click at [748, 384] on button "Start Answering" at bounding box center [797, 380] width 383 height 38
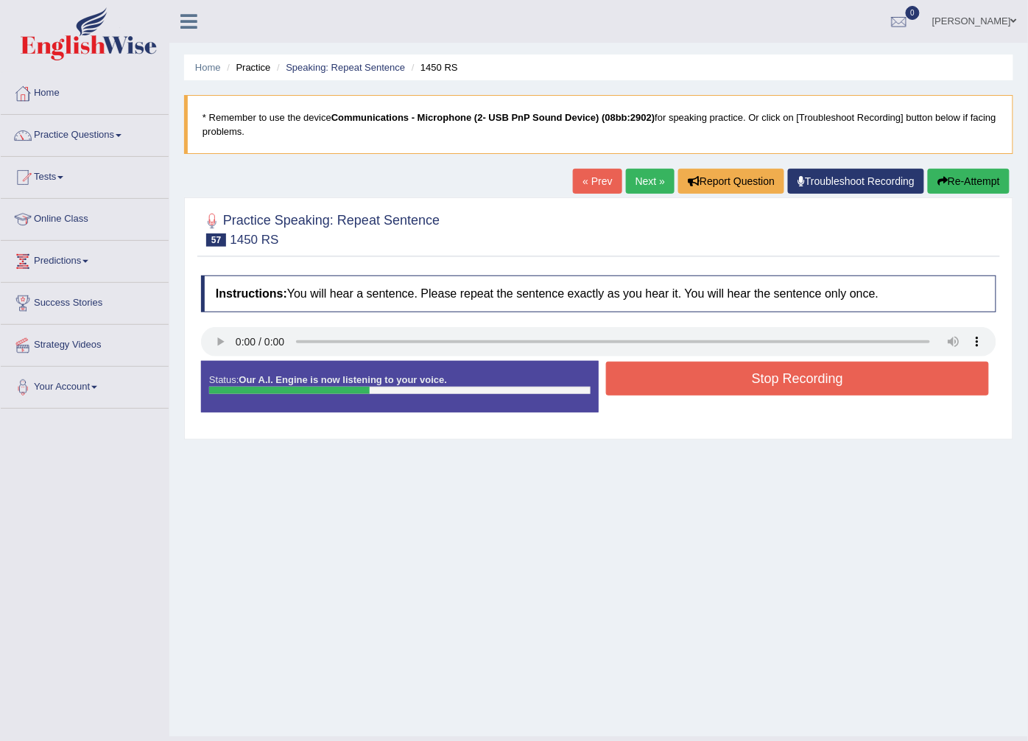
click at [748, 384] on button "Stop Recording" at bounding box center [797, 379] width 383 height 34
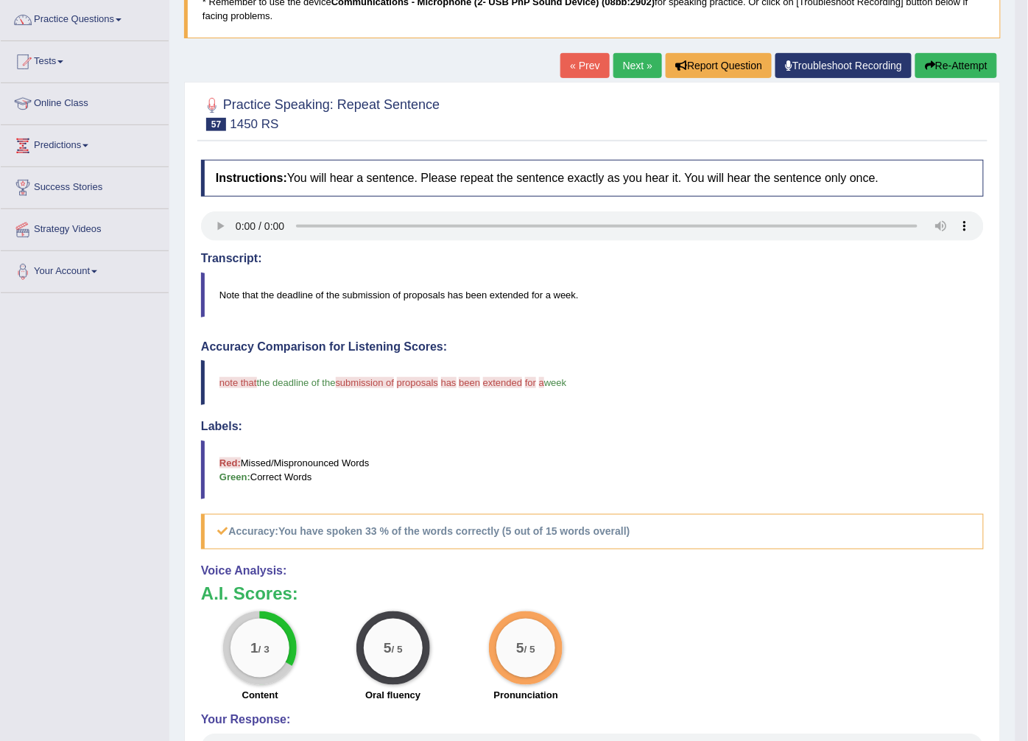
scroll to position [108, 0]
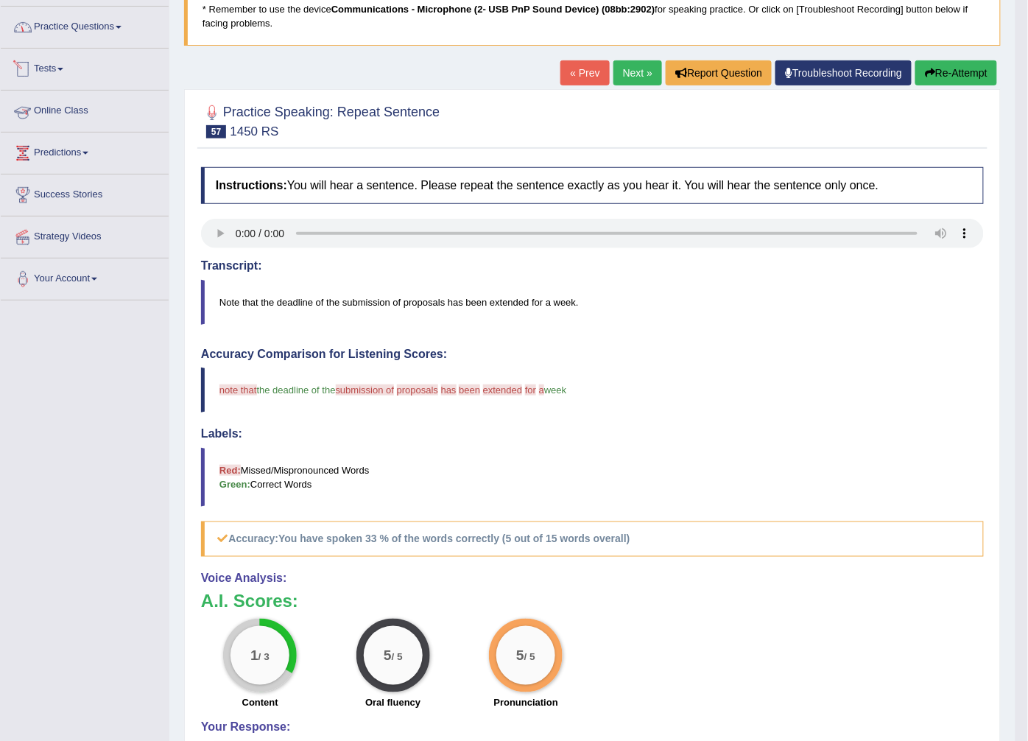
click at [114, 13] on link "Practice Questions" at bounding box center [85, 25] width 168 height 37
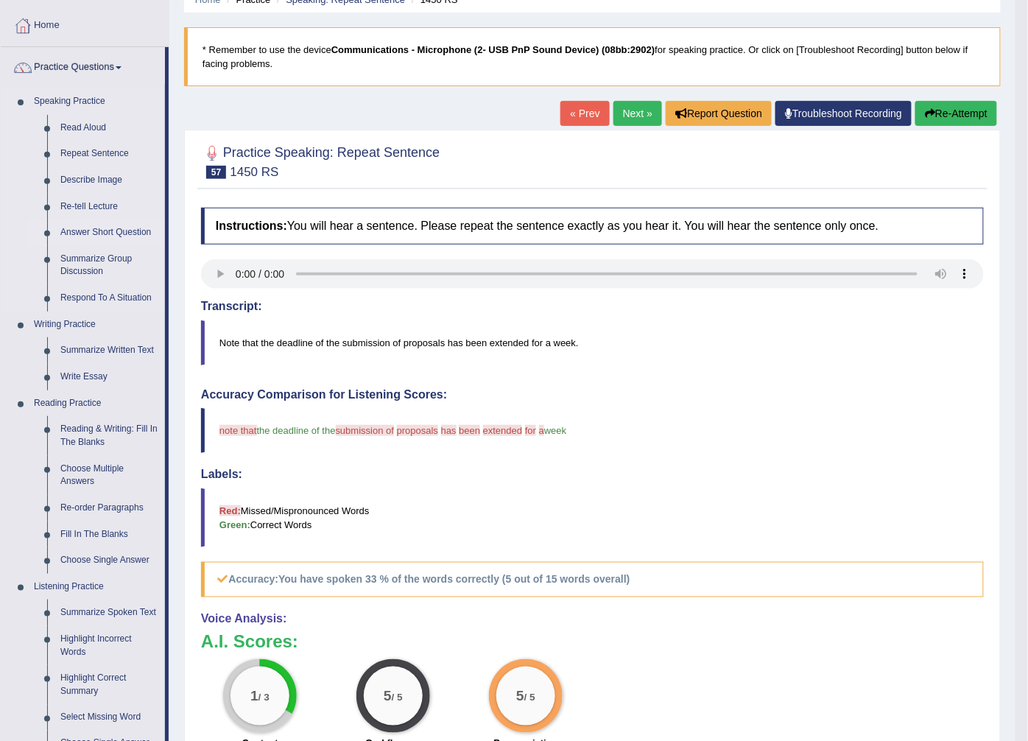
scroll to position [0, 0]
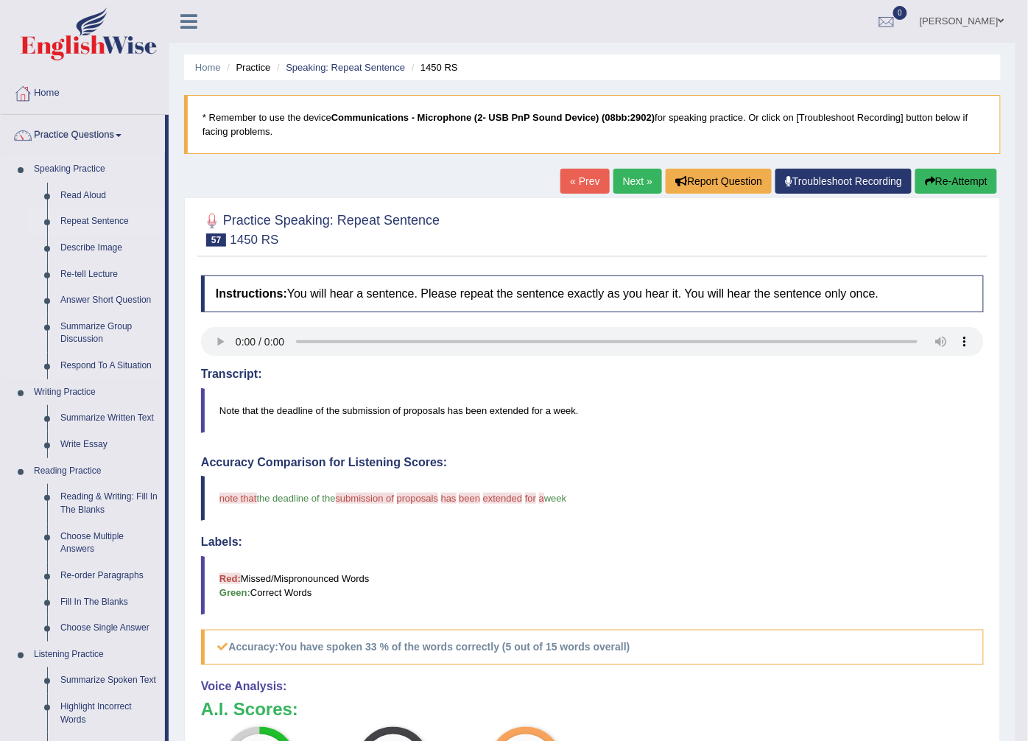
click at [105, 214] on link "Repeat Sentence" at bounding box center [109, 221] width 111 height 27
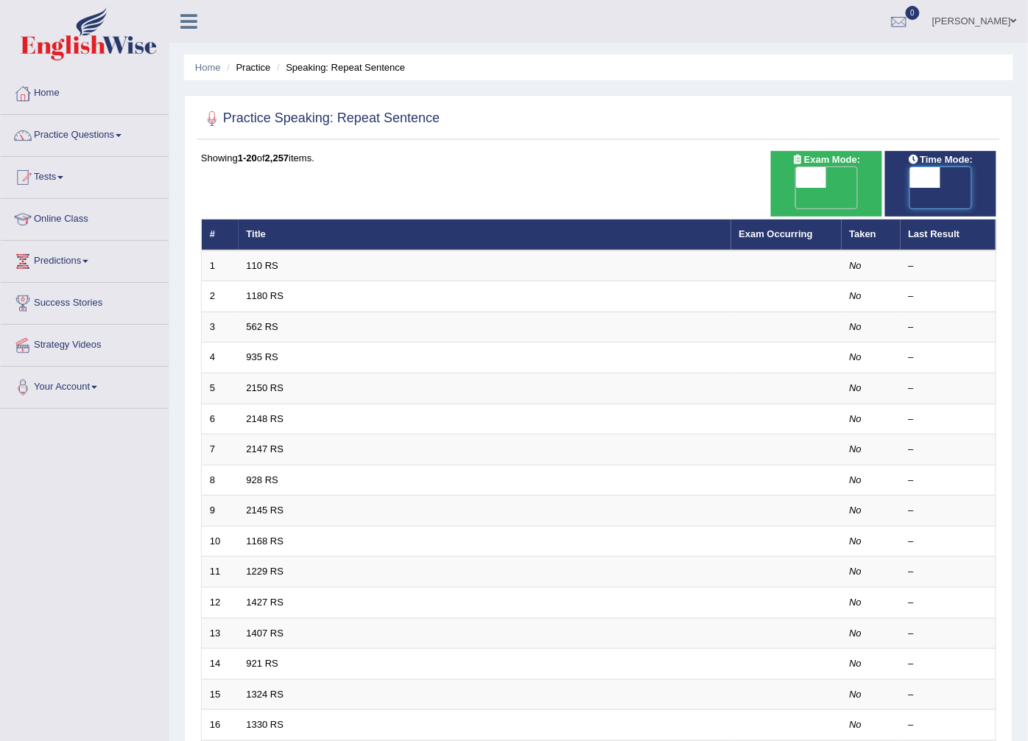
click at [938, 174] on span at bounding box center [926, 177] width 31 height 21
checkbox input "true"
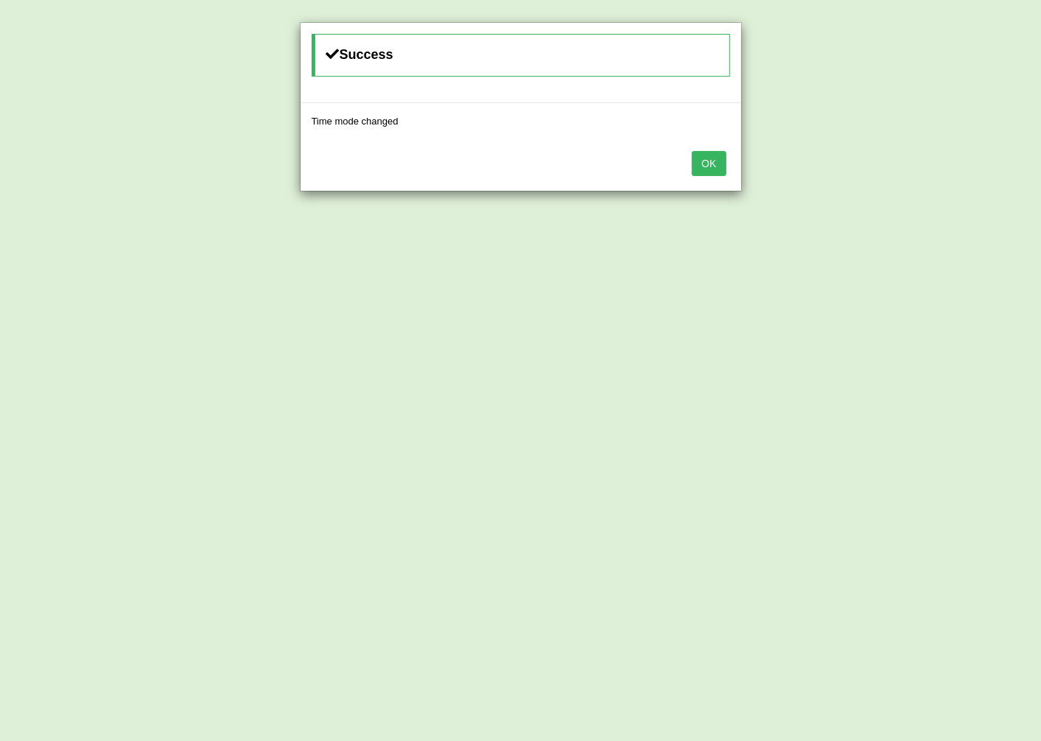
click at [710, 164] on button "OK" at bounding box center [709, 163] width 34 height 25
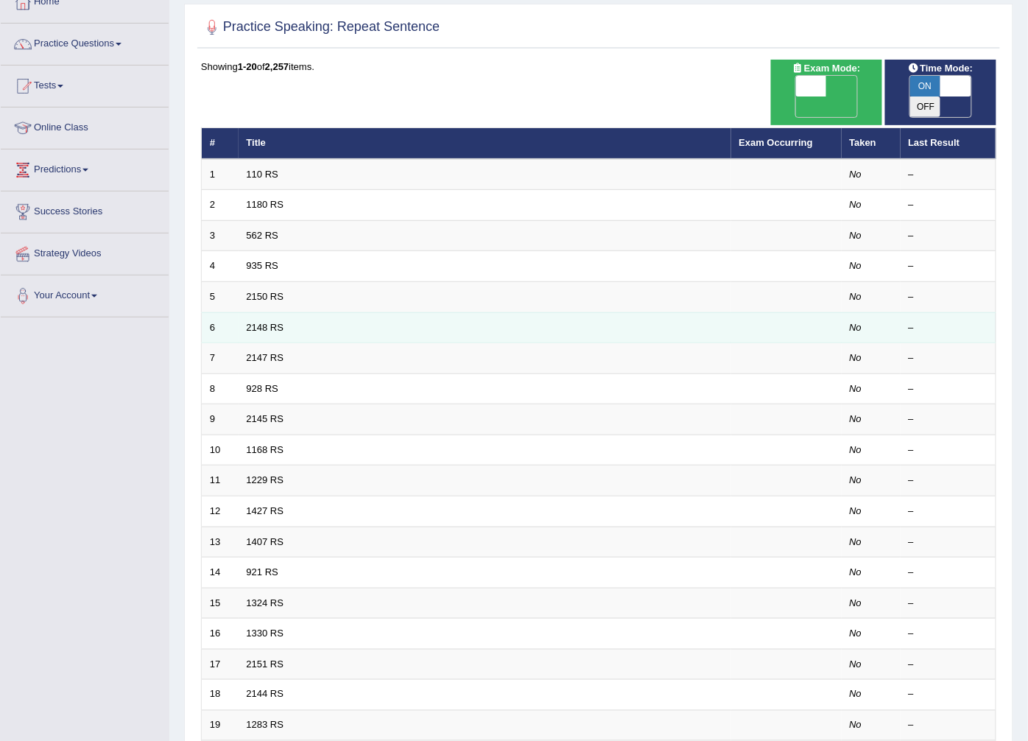
scroll to position [236, 0]
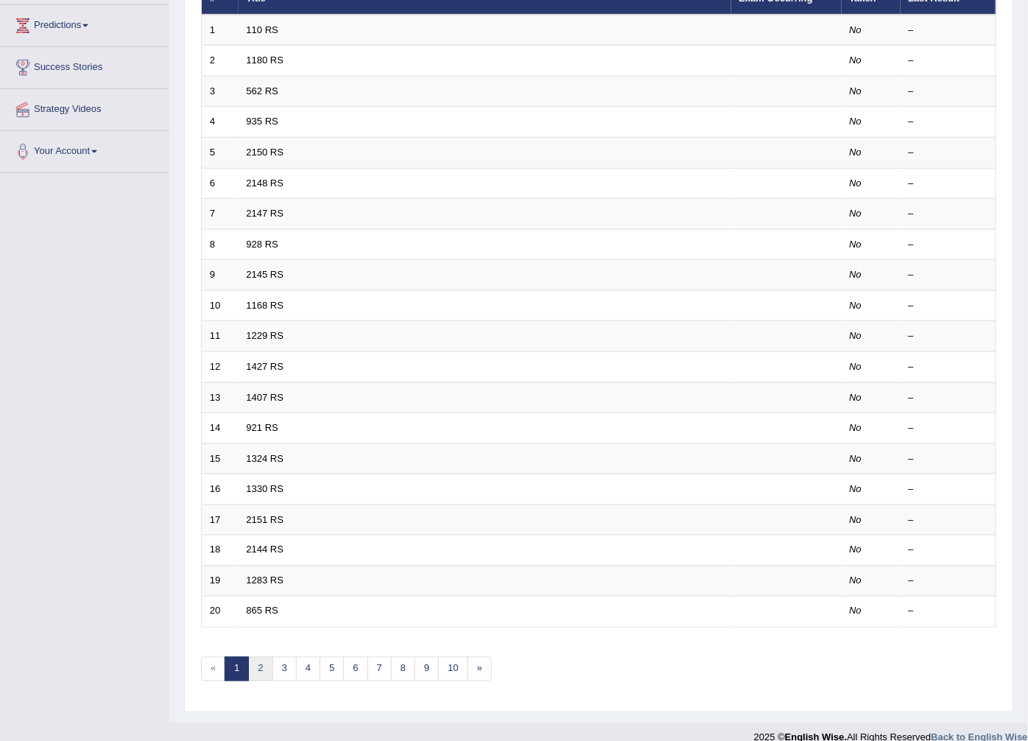
click at [264, 657] on link "2" at bounding box center [260, 669] width 24 height 24
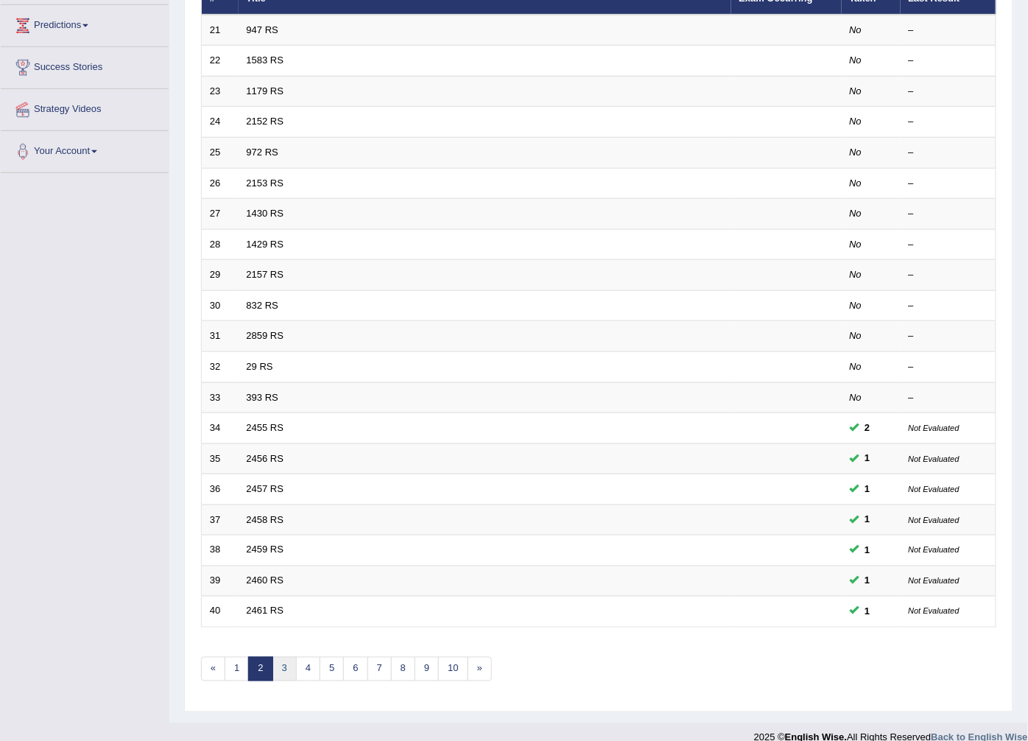
click at [282, 657] on link "3" at bounding box center [285, 669] width 24 height 24
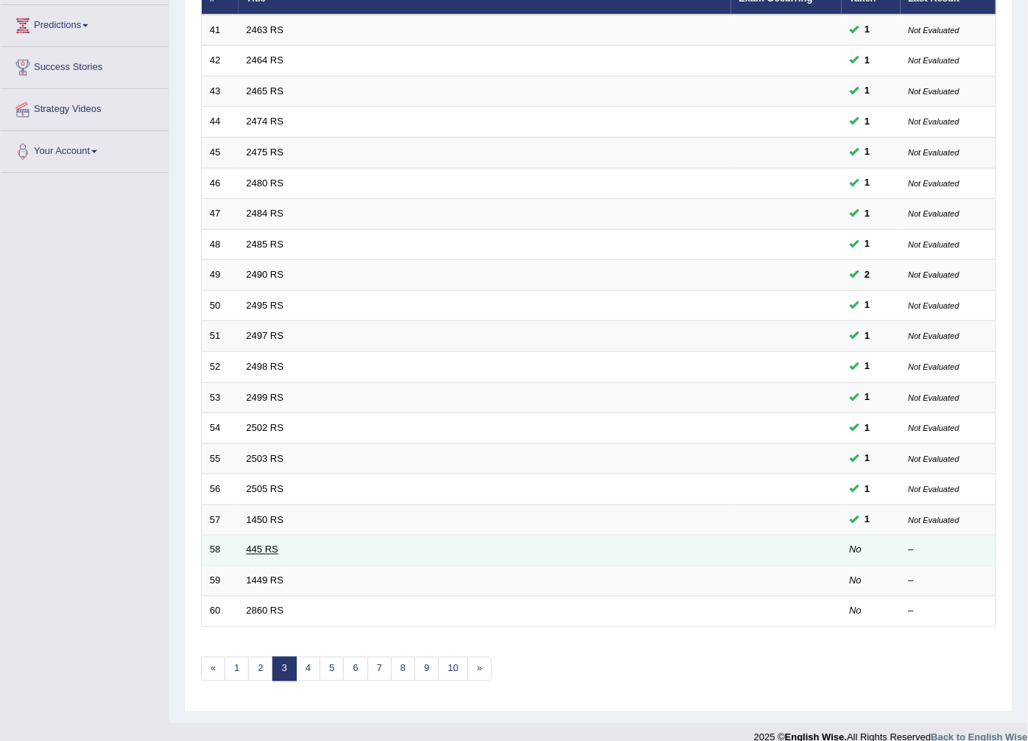
click at [259, 544] on link "445 RS" at bounding box center [263, 549] width 32 height 11
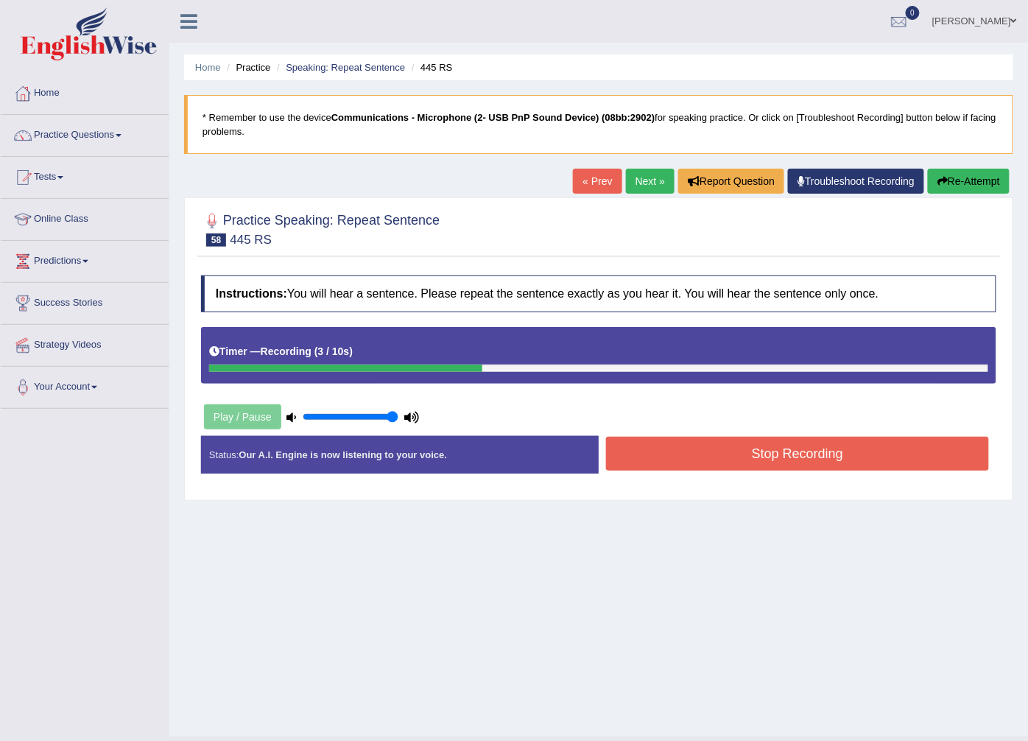
click at [724, 467] on button "Stop Recording" at bounding box center [797, 454] width 383 height 34
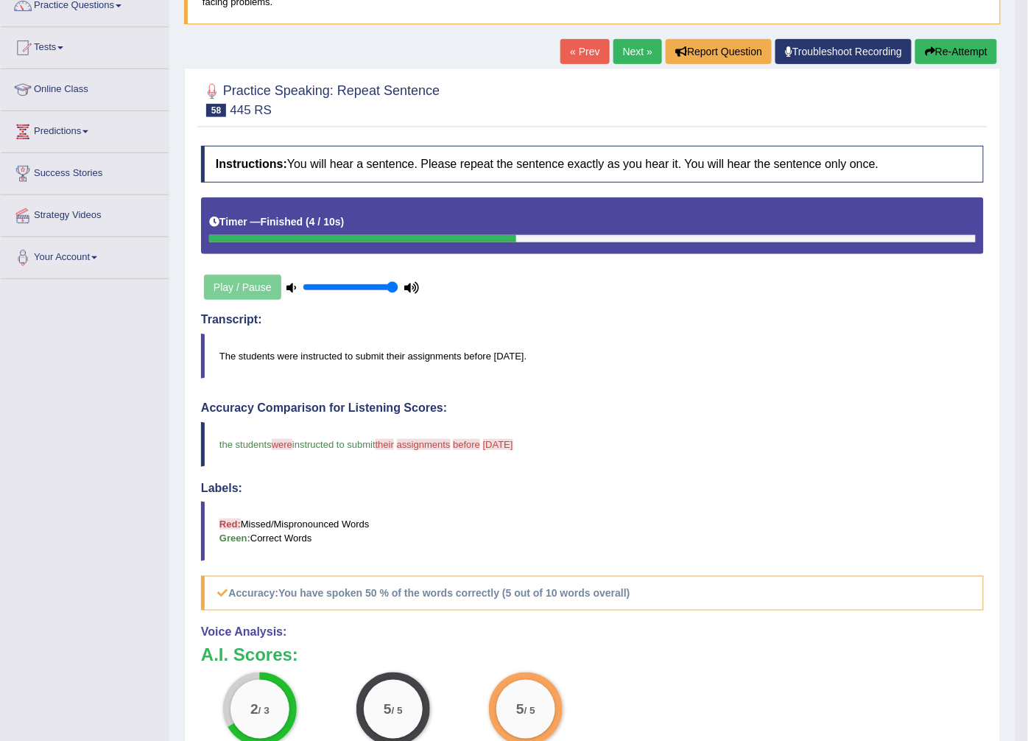
scroll to position [82, 0]
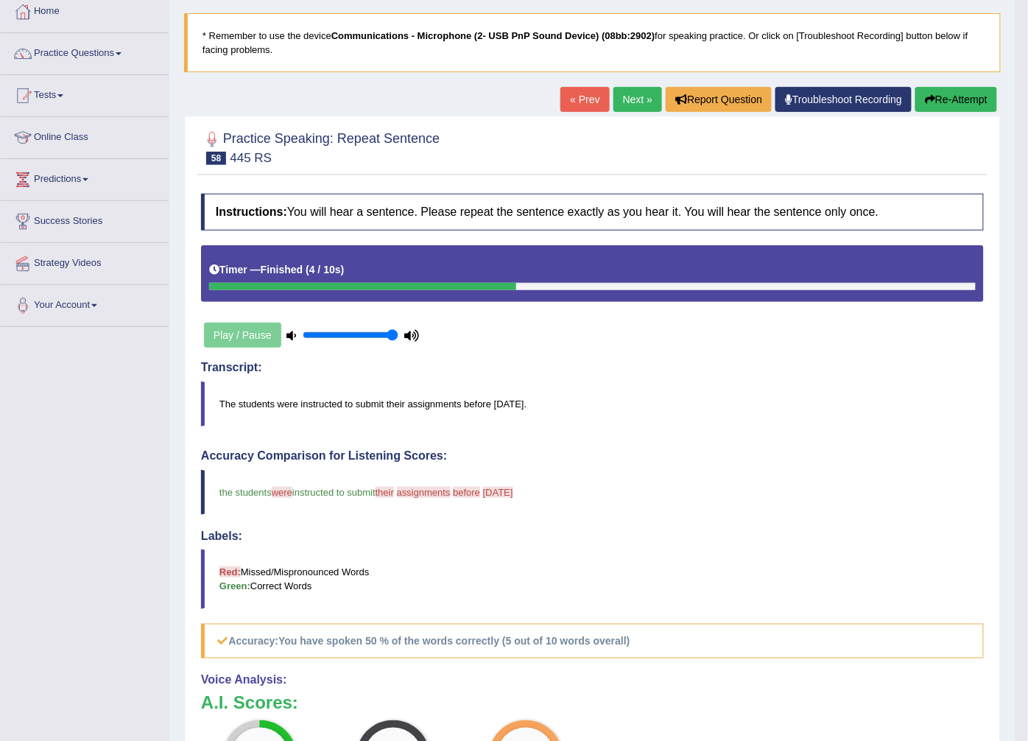
click at [624, 105] on link "Next »" at bounding box center [638, 99] width 49 height 25
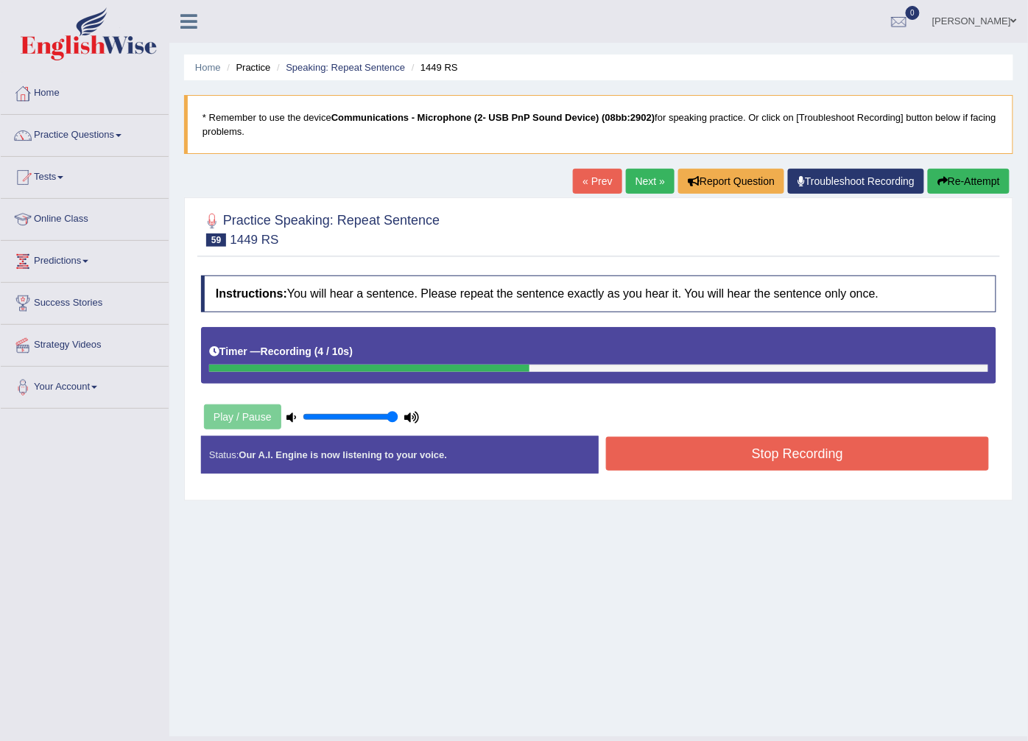
click at [658, 450] on button "Stop Recording" at bounding box center [797, 454] width 383 height 34
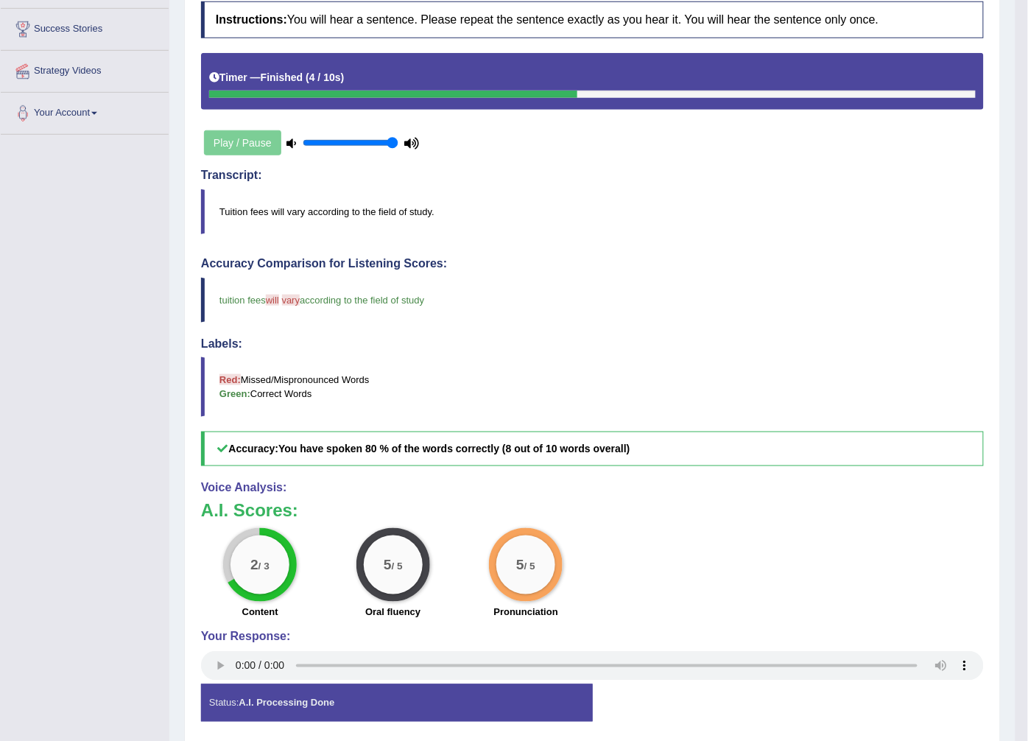
scroll to position [82, 0]
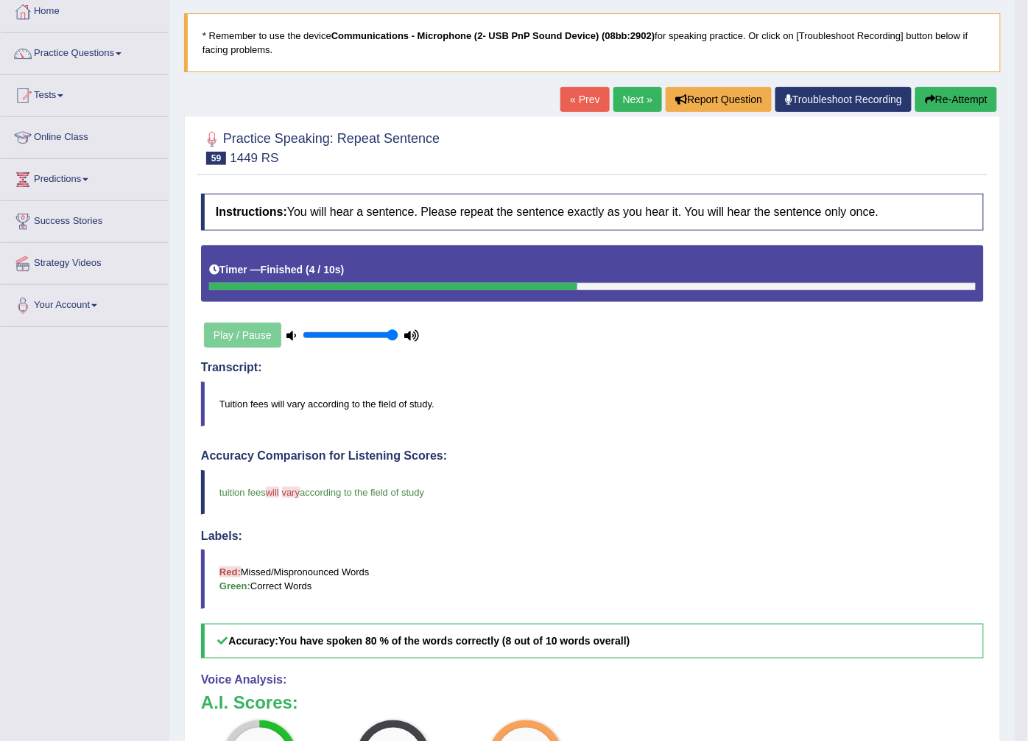
click at [637, 98] on link "Next »" at bounding box center [638, 99] width 49 height 25
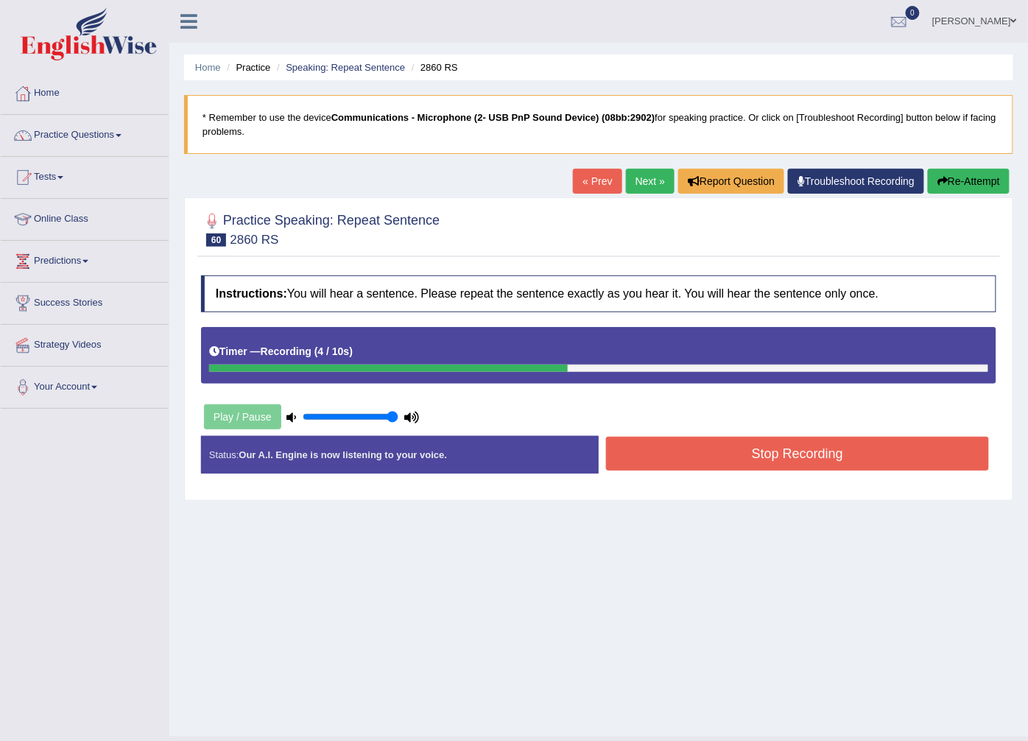
click at [851, 468] on button "Stop Recording" at bounding box center [797, 454] width 383 height 34
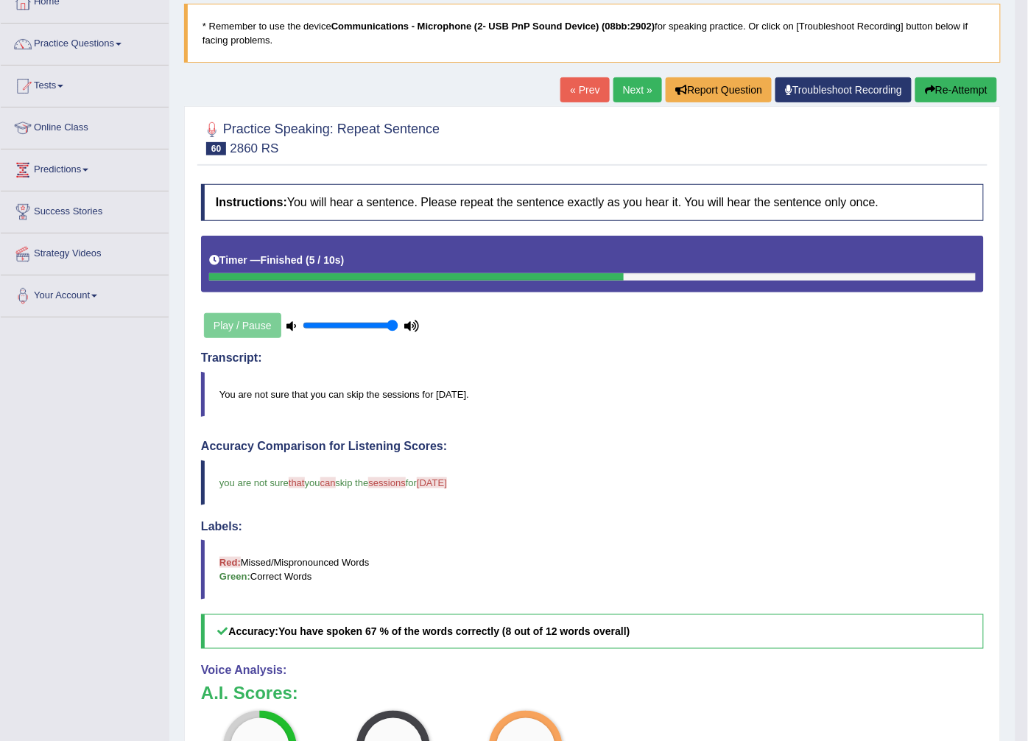
scroll to position [82, 0]
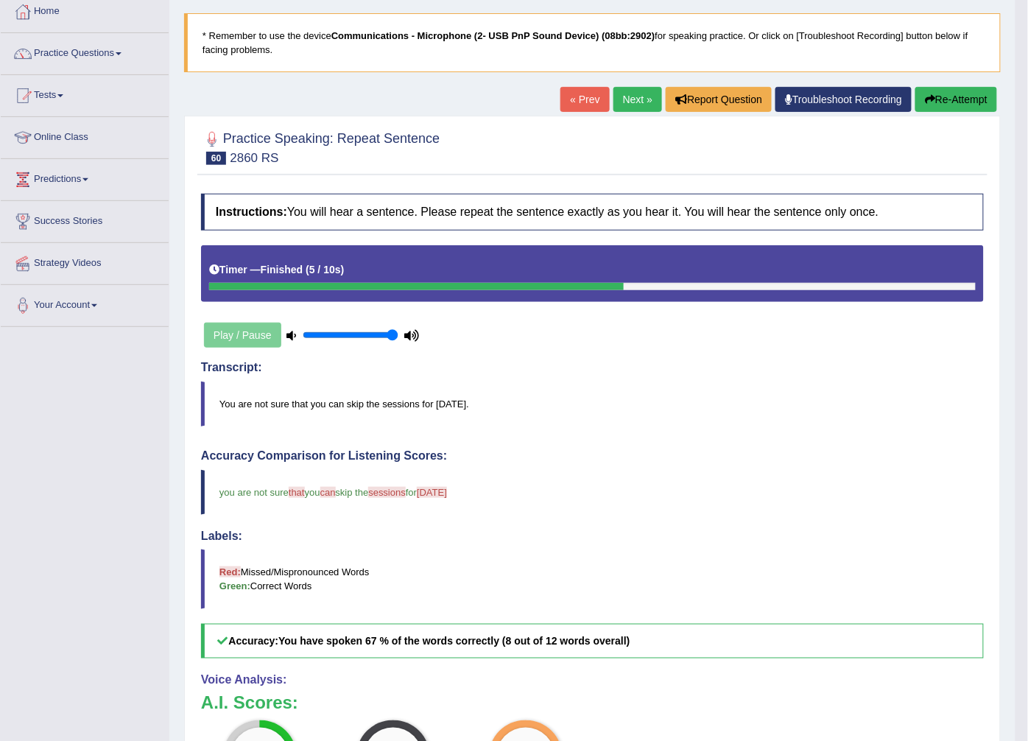
click at [623, 94] on link "Next »" at bounding box center [638, 99] width 49 height 25
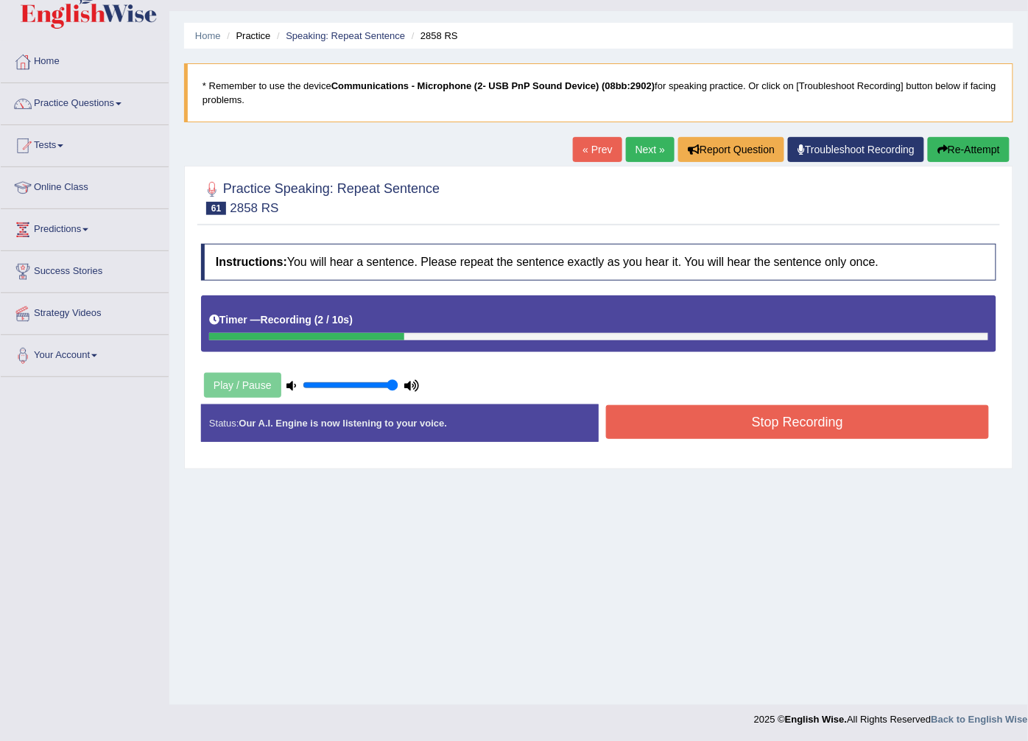
click at [741, 432] on button "Stop Recording" at bounding box center [797, 422] width 383 height 34
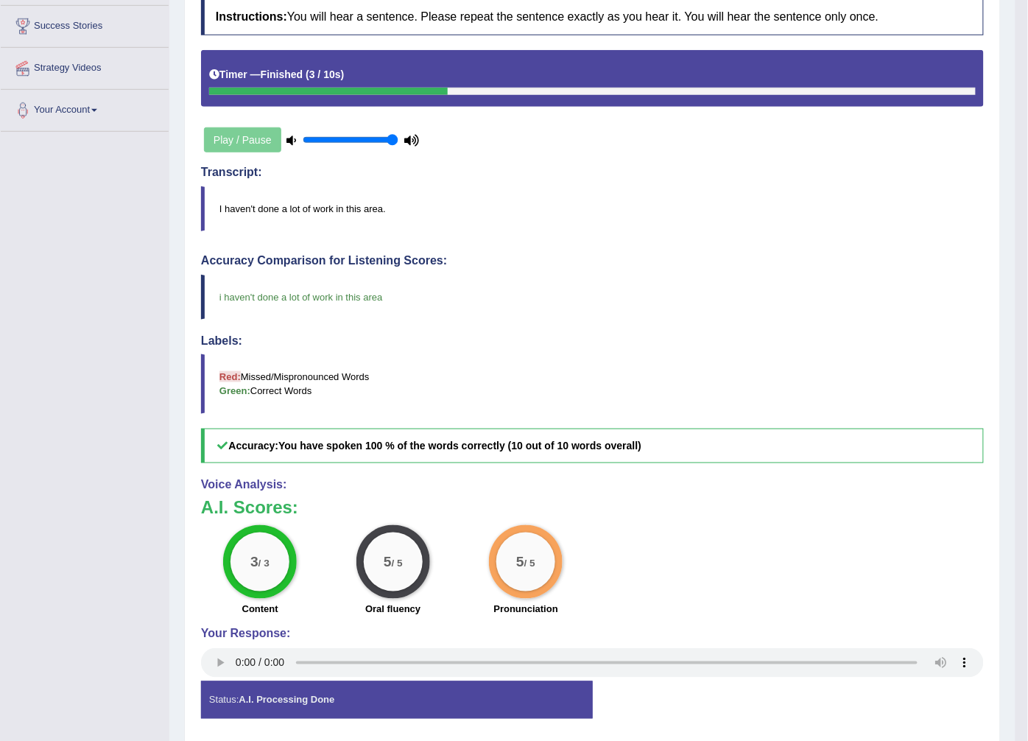
scroll to position [113, 0]
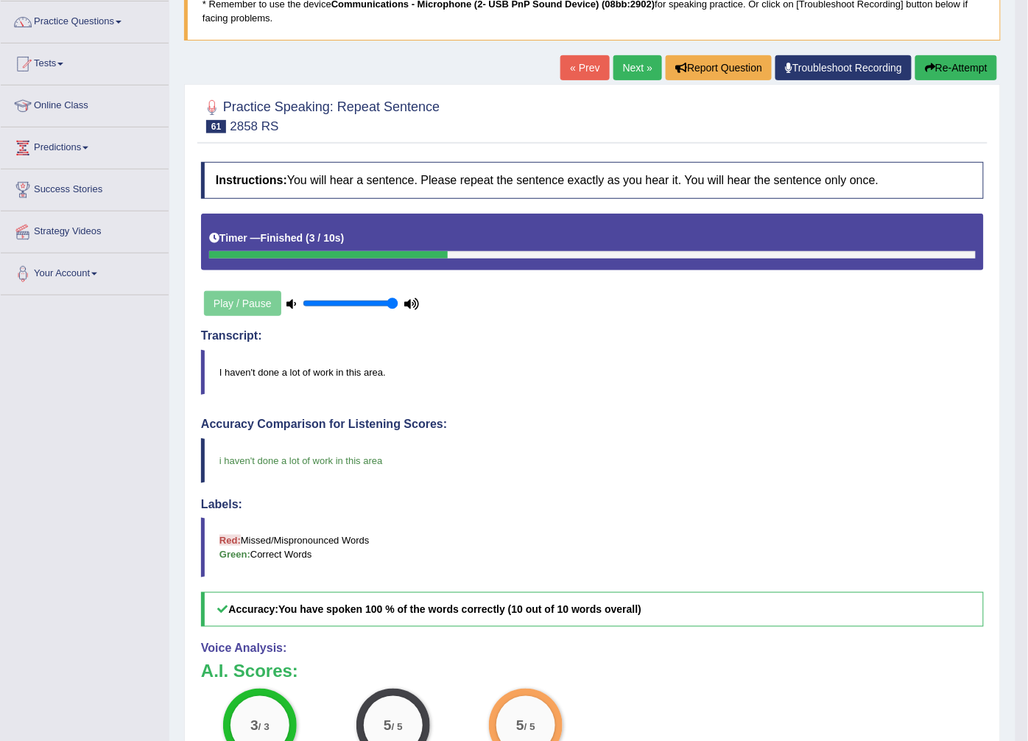
click at [642, 70] on link "Next »" at bounding box center [638, 67] width 49 height 25
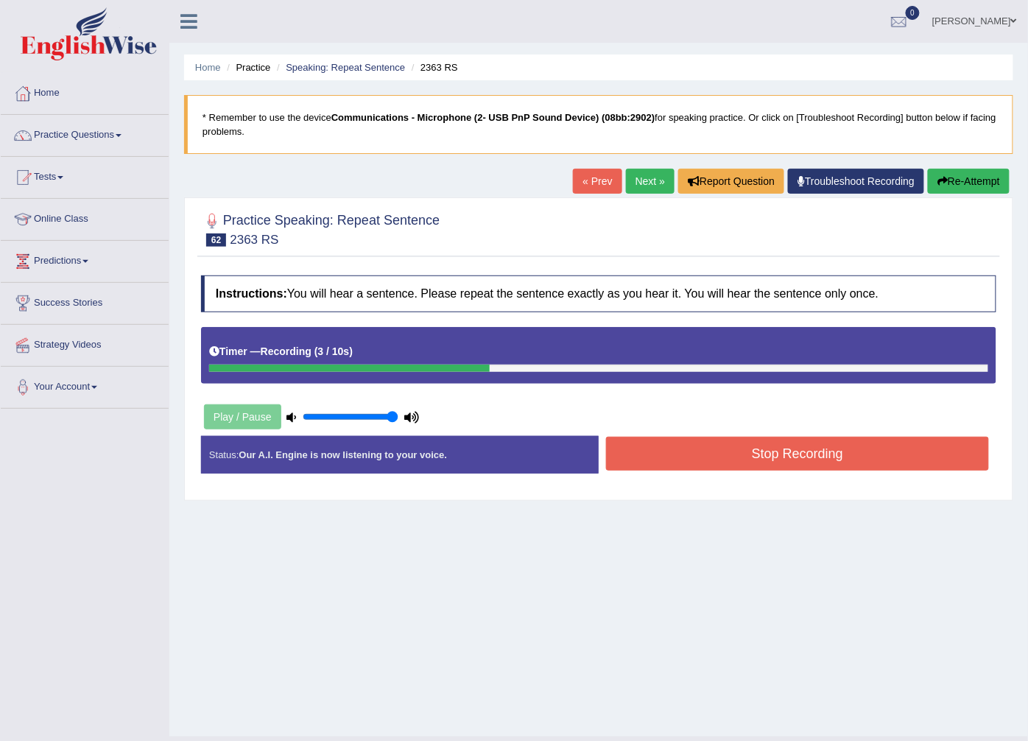
click at [681, 466] on button "Stop Recording" at bounding box center [797, 454] width 383 height 34
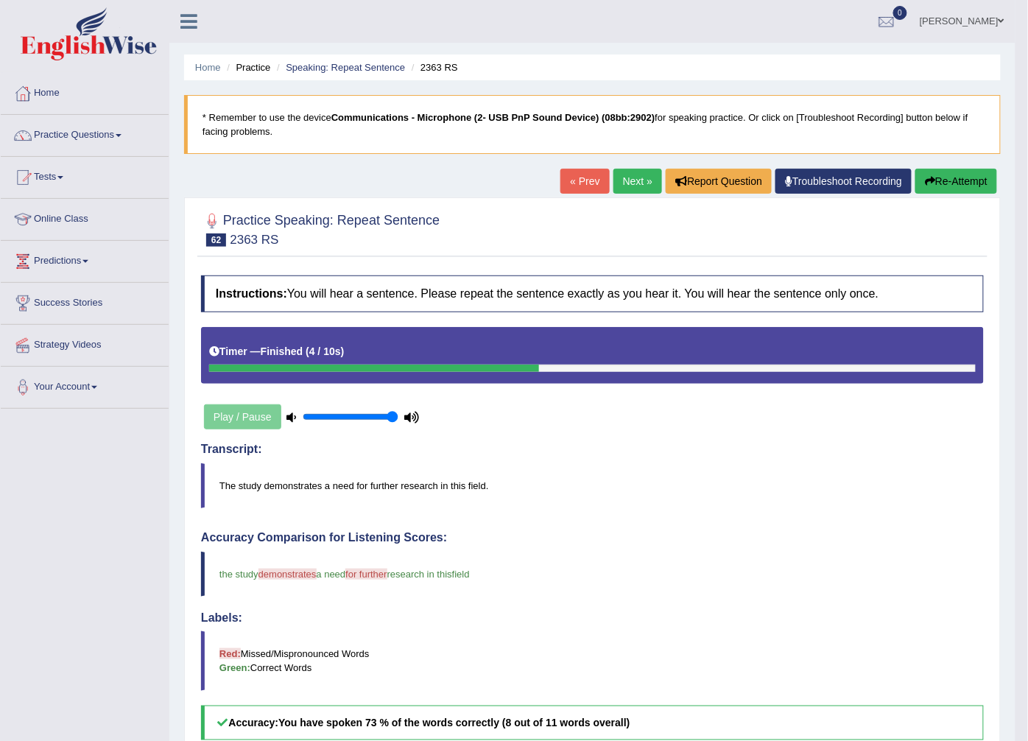
click at [635, 182] on link "Next »" at bounding box center [638, 181] width 49 height 25
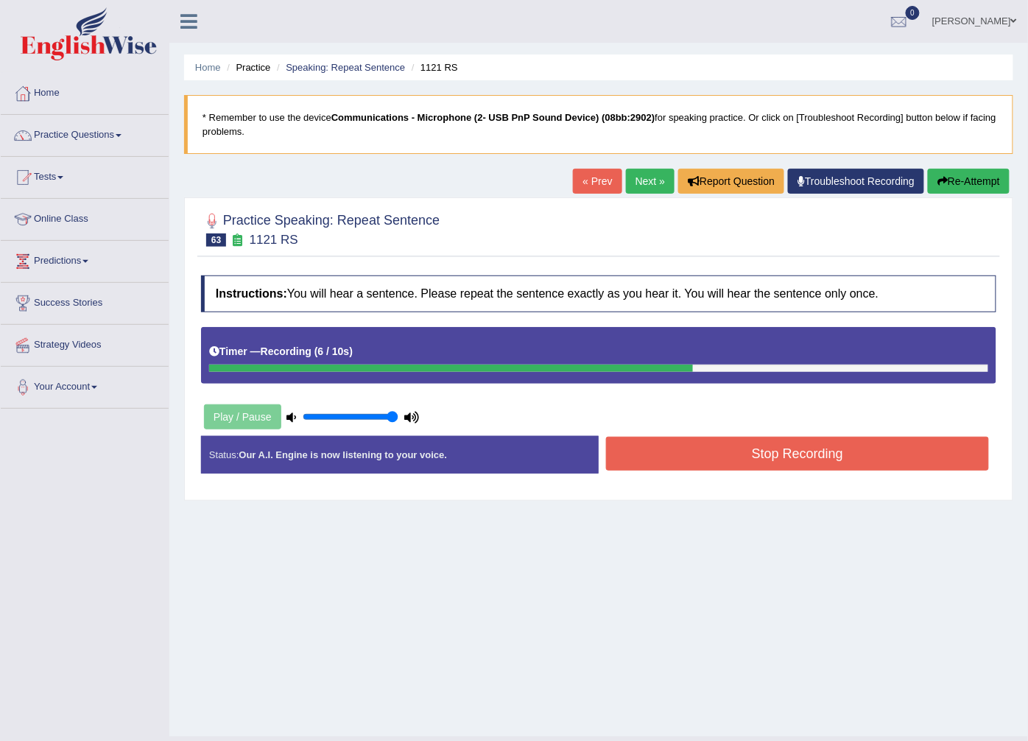
click at [678, 464] on button "Stop Recording" at bounding box center [797, 454] width 383 height 34
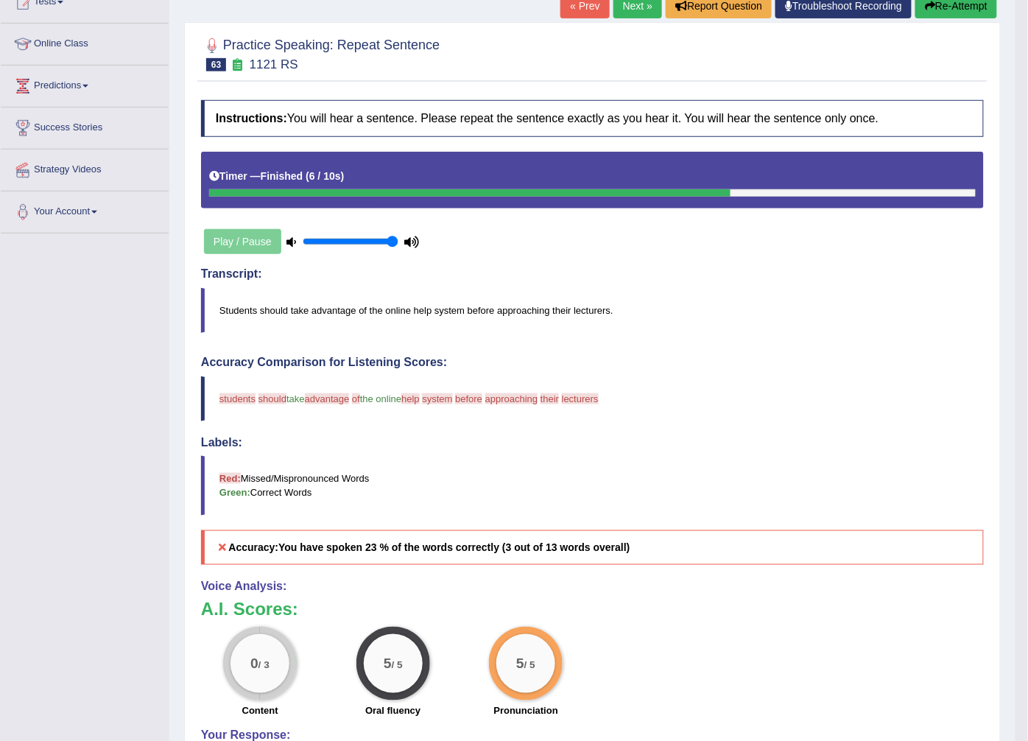
scroll to position [169, 0]
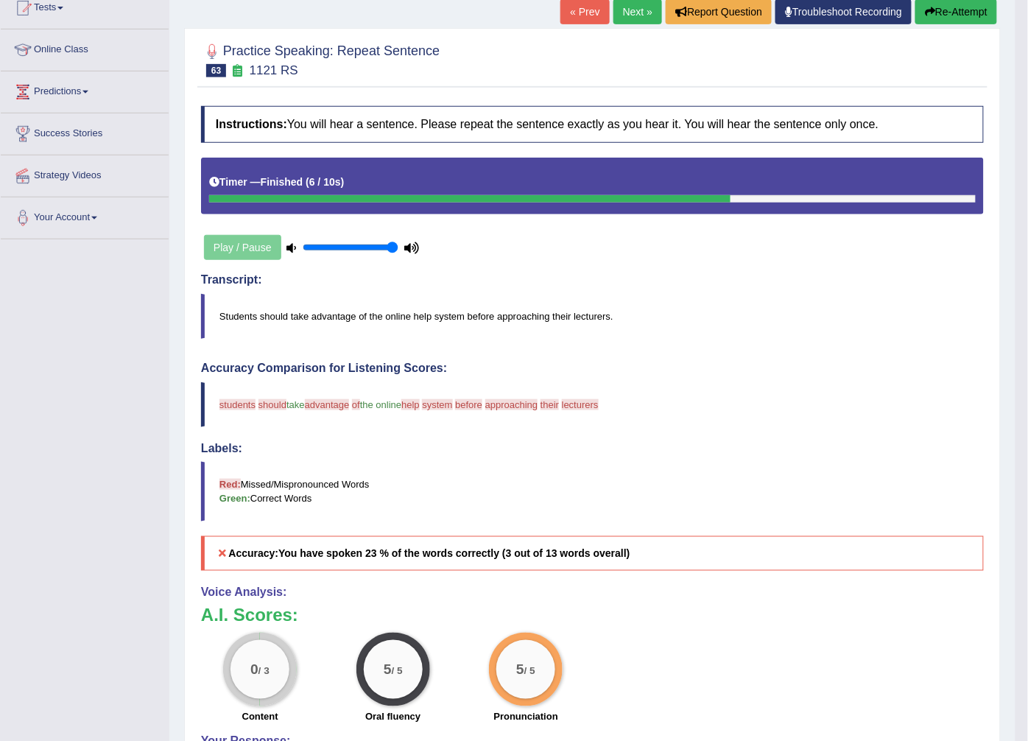
click at [636, 12] on link "Next »" at bounding box center [638, 11] width 49 height 25
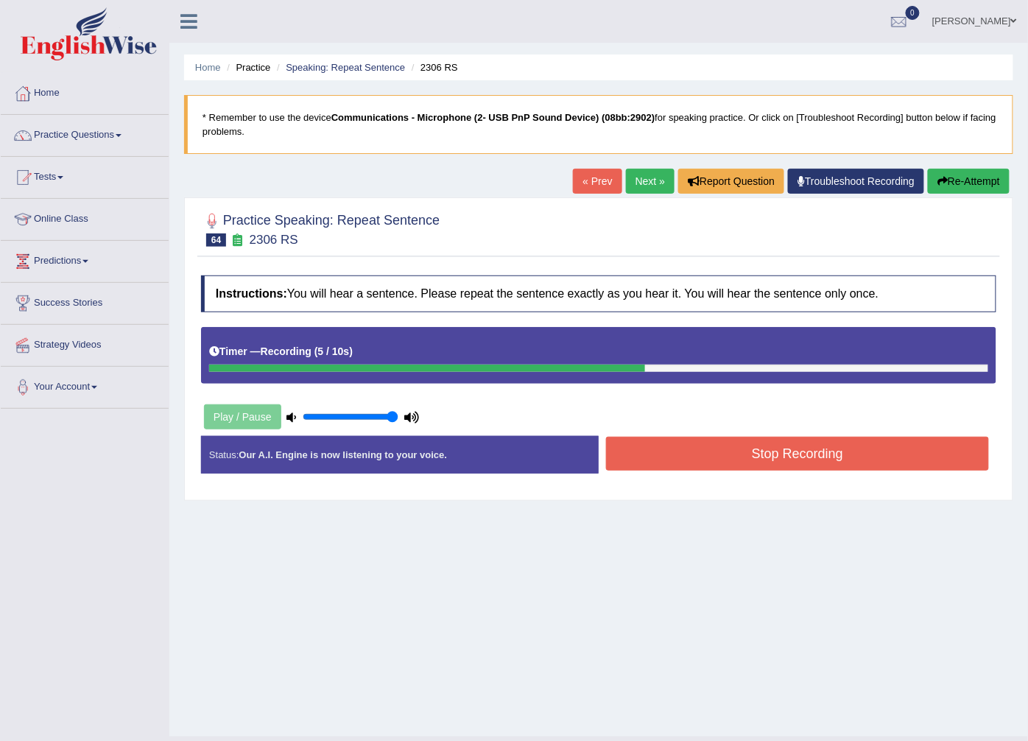
click at [730, 467] on button "Stop Recording" at bounding box center [797, 454] width 383 height 34
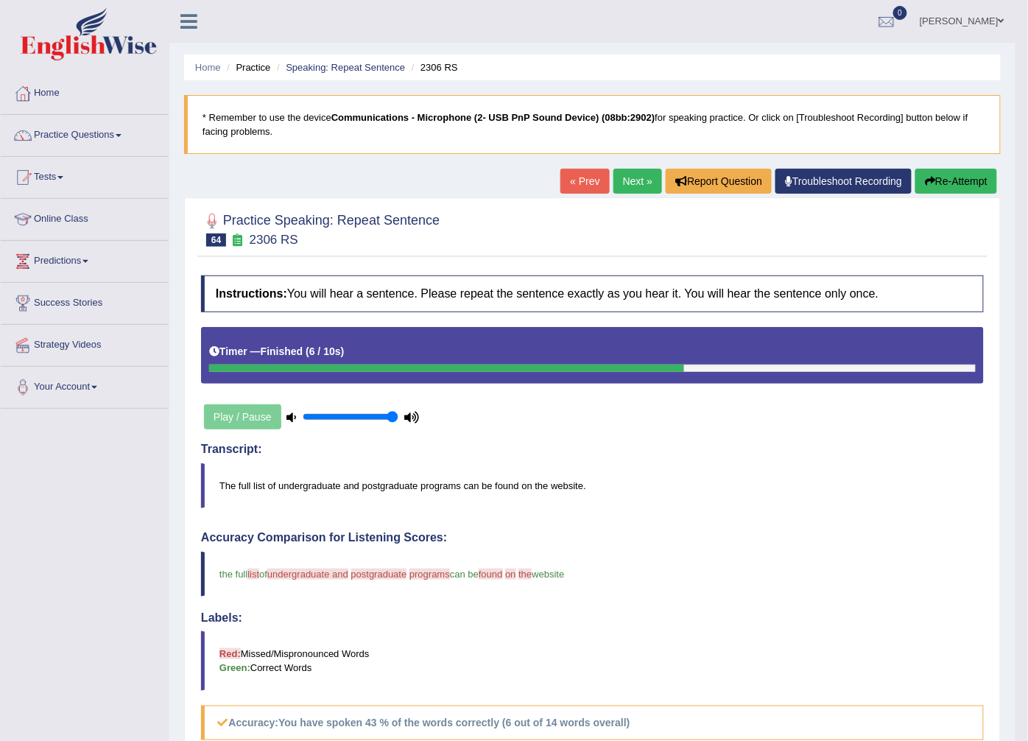
click at [624, 180] on link "Next »" at bounding box center [638, 181] width 49 height 25
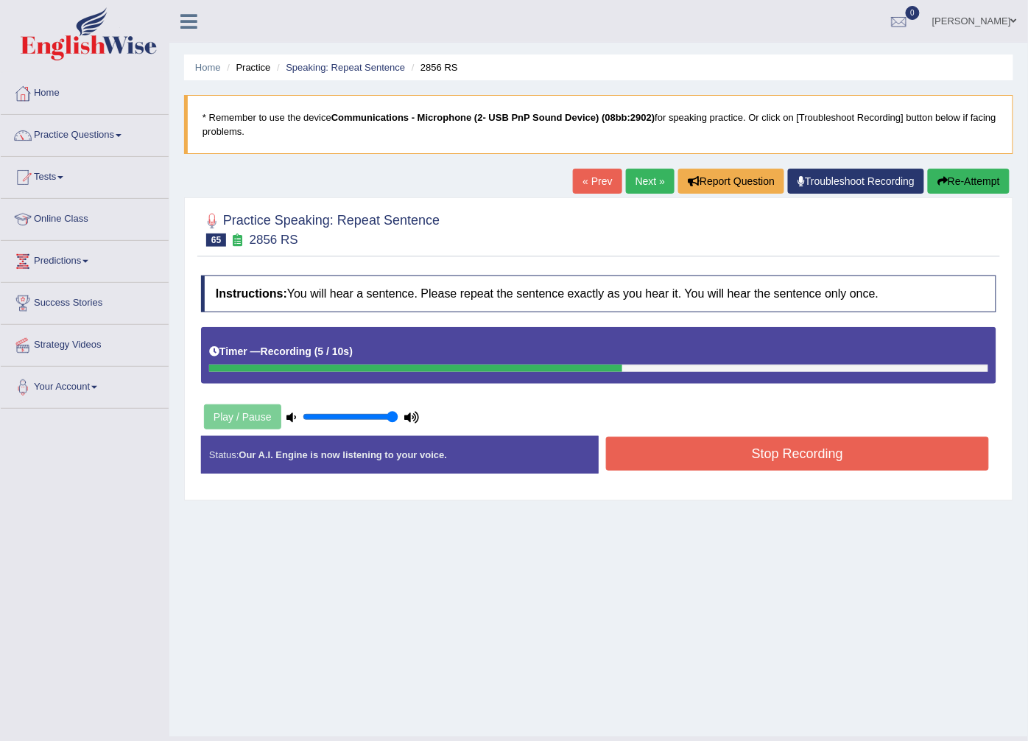
click at [660, 466] on button "Stop Recording" at bounding box center [797, 454] width 383 height 34
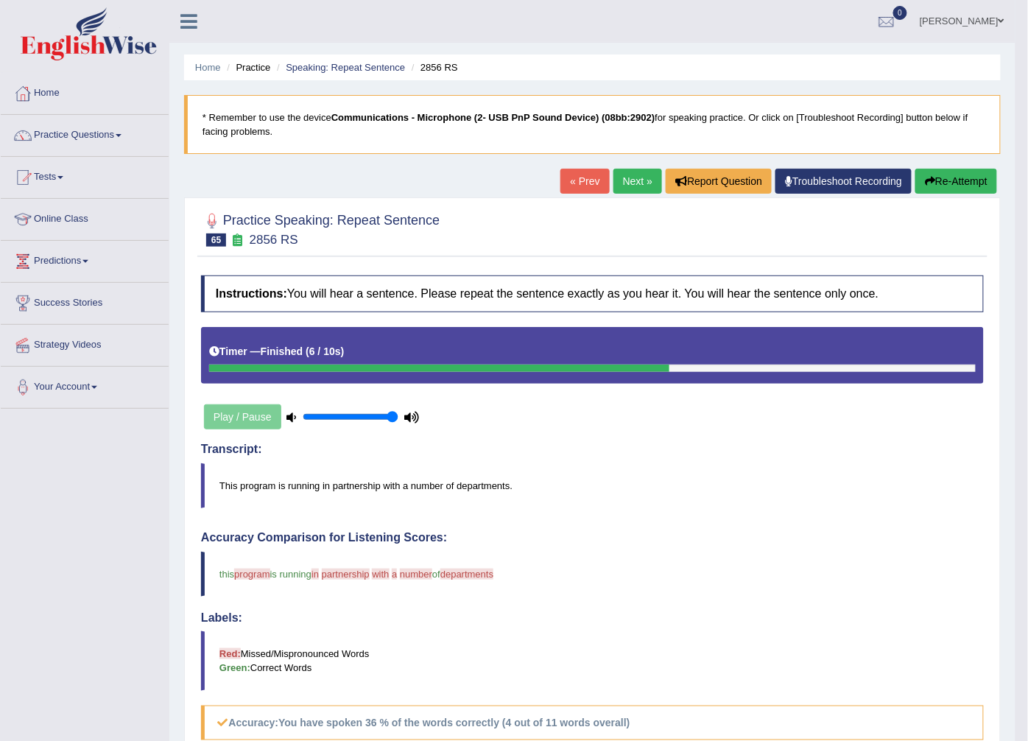
click at [632, 171] on link "Next »" at bounding box center [638, 181] width 49 height 25
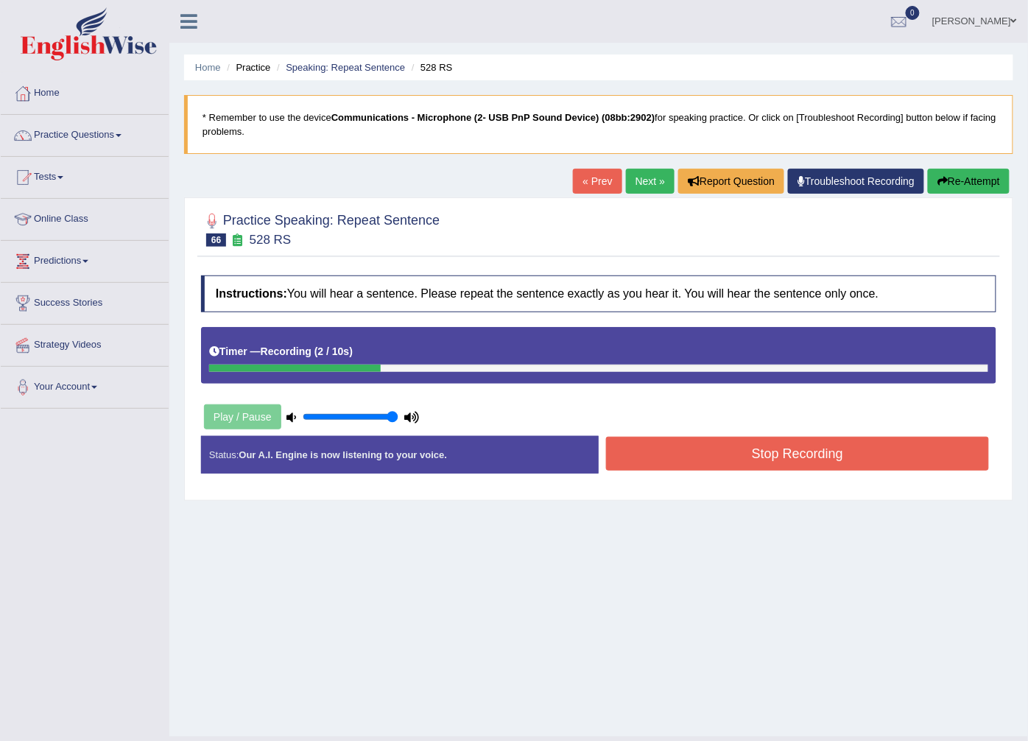
click at [713, 469] on button "Stop Recording" at bounding box center [797, 454] width 383 height 34
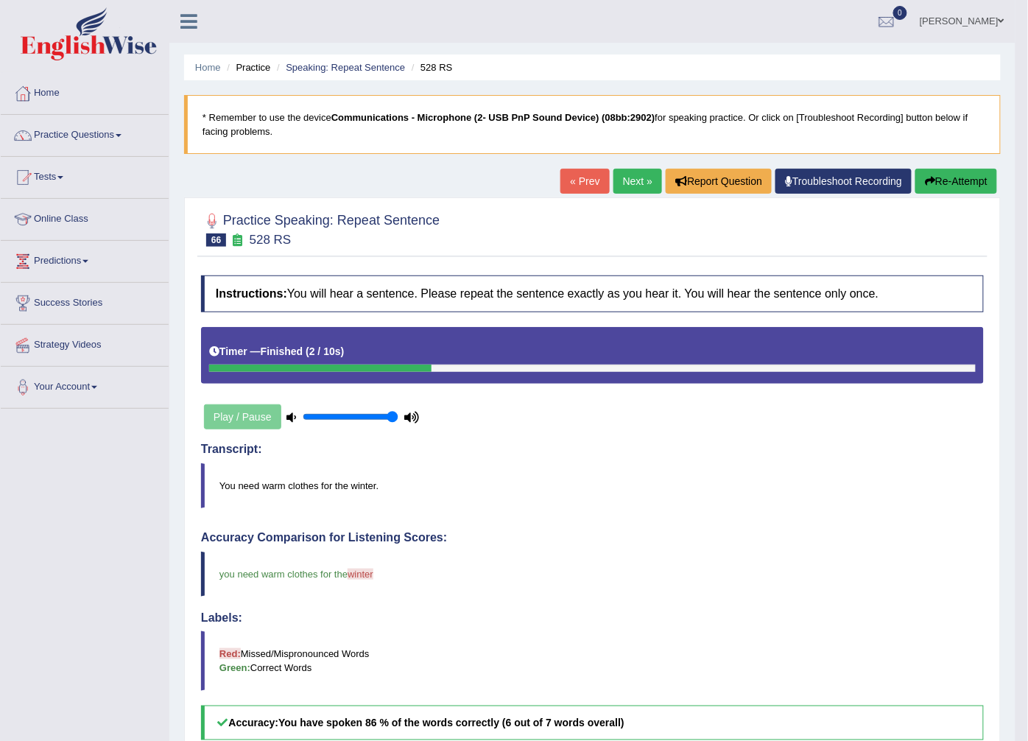
click at [631, 174] on link "Next »" at bounding box center [638, 181] width 49 height 25
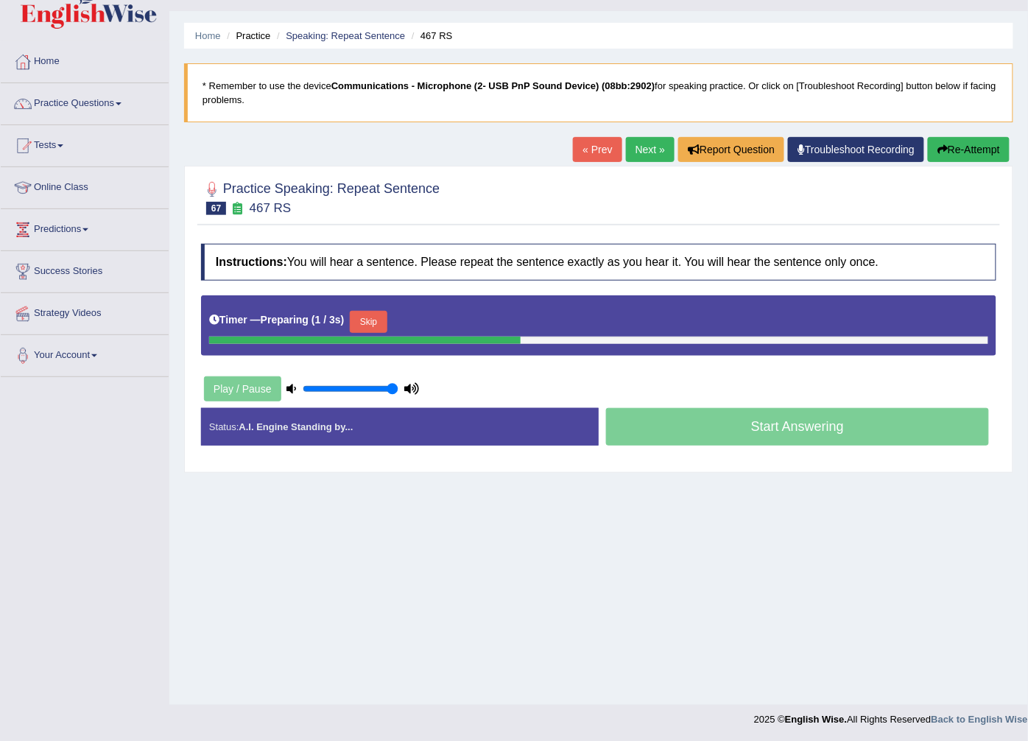
scroll to position [32, 0]
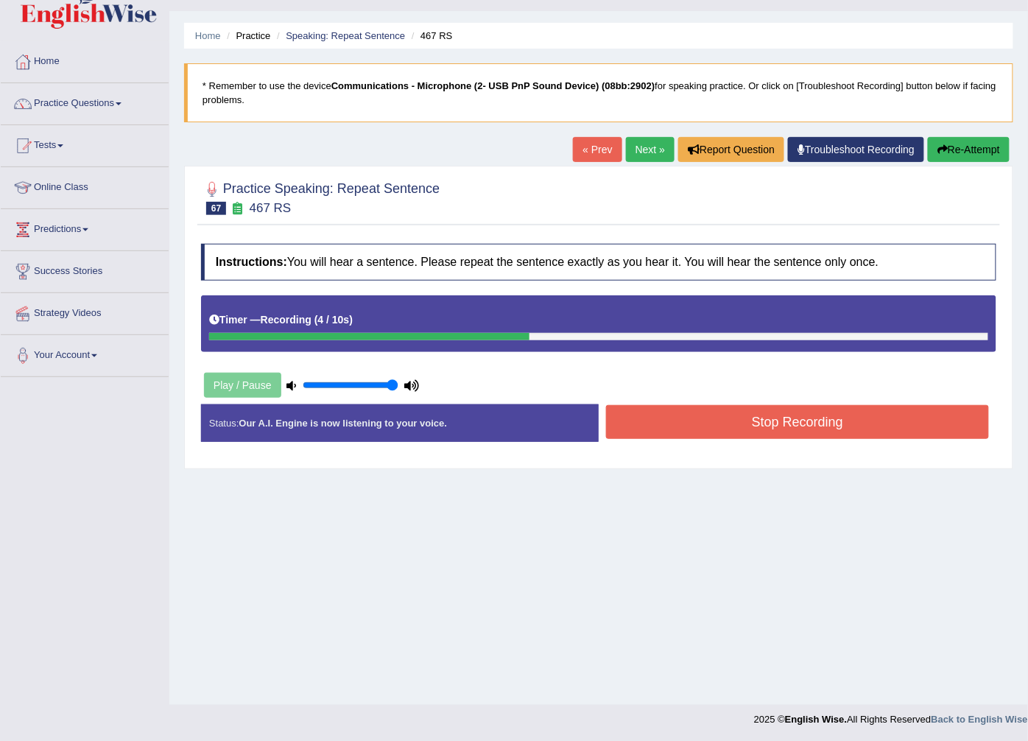
click at [715, 435] on button "Stop Recording" at bounding box center [797, 422] width 383 height 34
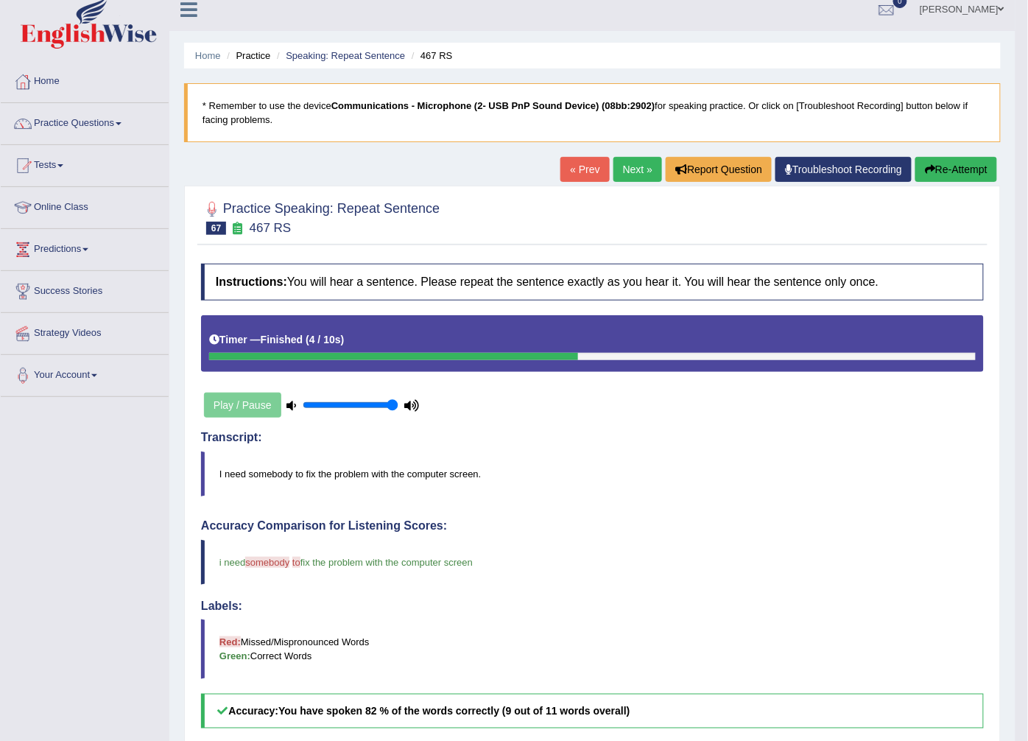
scroll to position [0, 0]
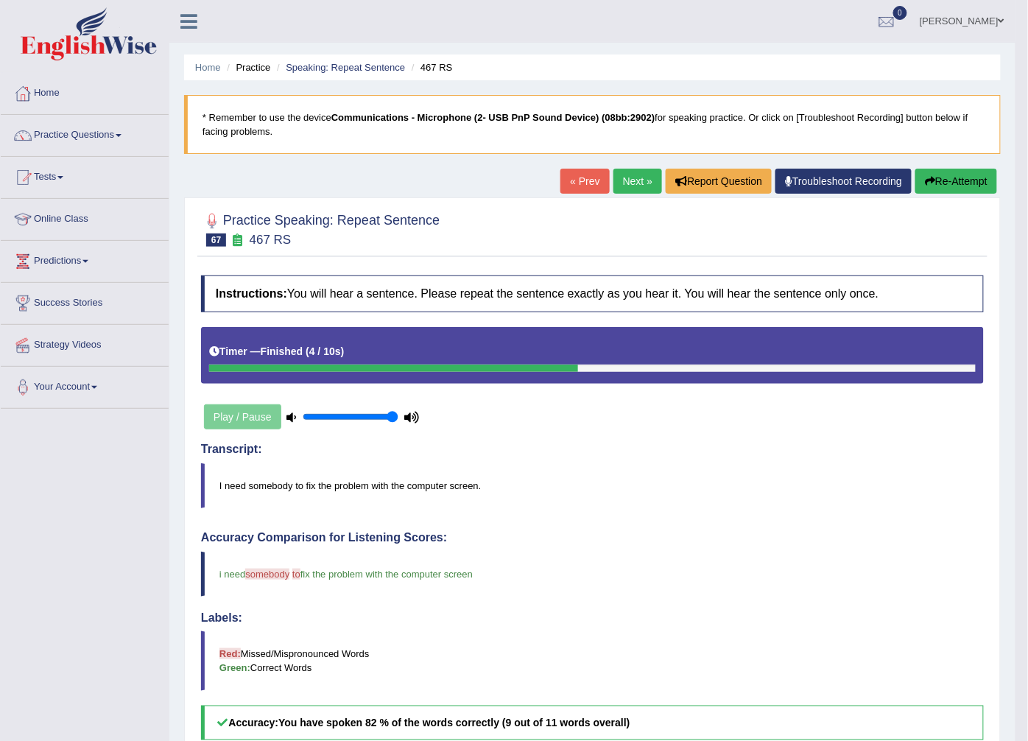
click at [641, 183] on link "Next »" at bounding box center [638, 181] width 49 height 25
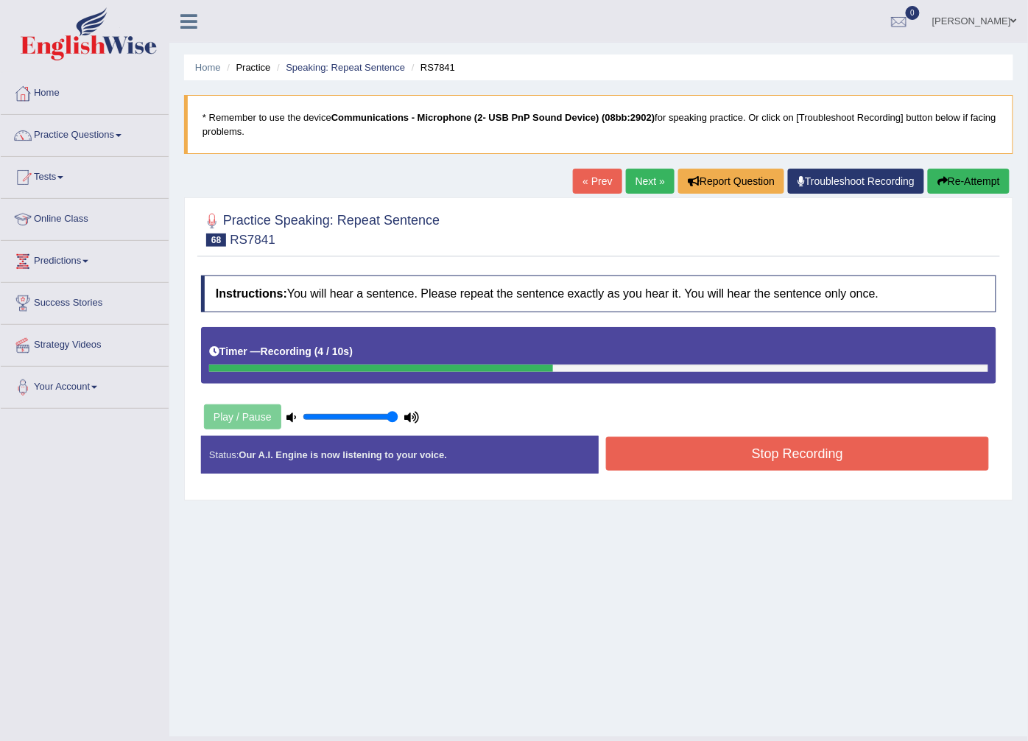
click at [698, 469] on button "Stop Recording" at bounding box center [797, 454] width 383 height 34
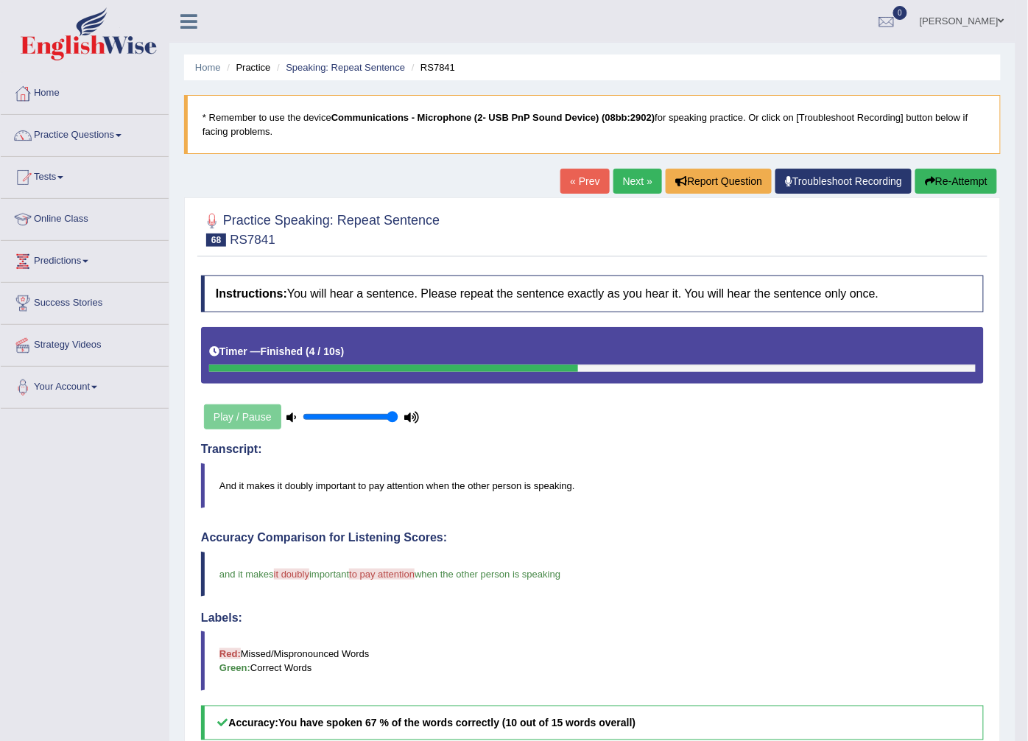
click at [639, 180] on link "Next »" at bounding box center [638, 181] width 49 height 25
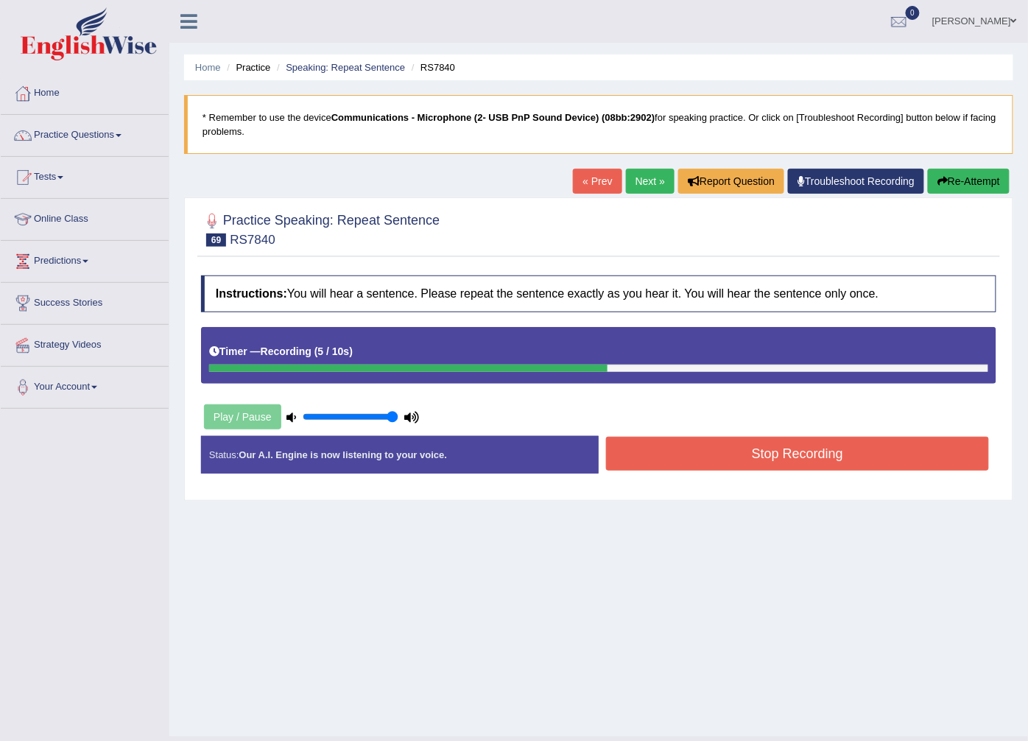
click at [731, 452] on button "Stop Recording" at bounding box center [797, 454] width 383 height 34
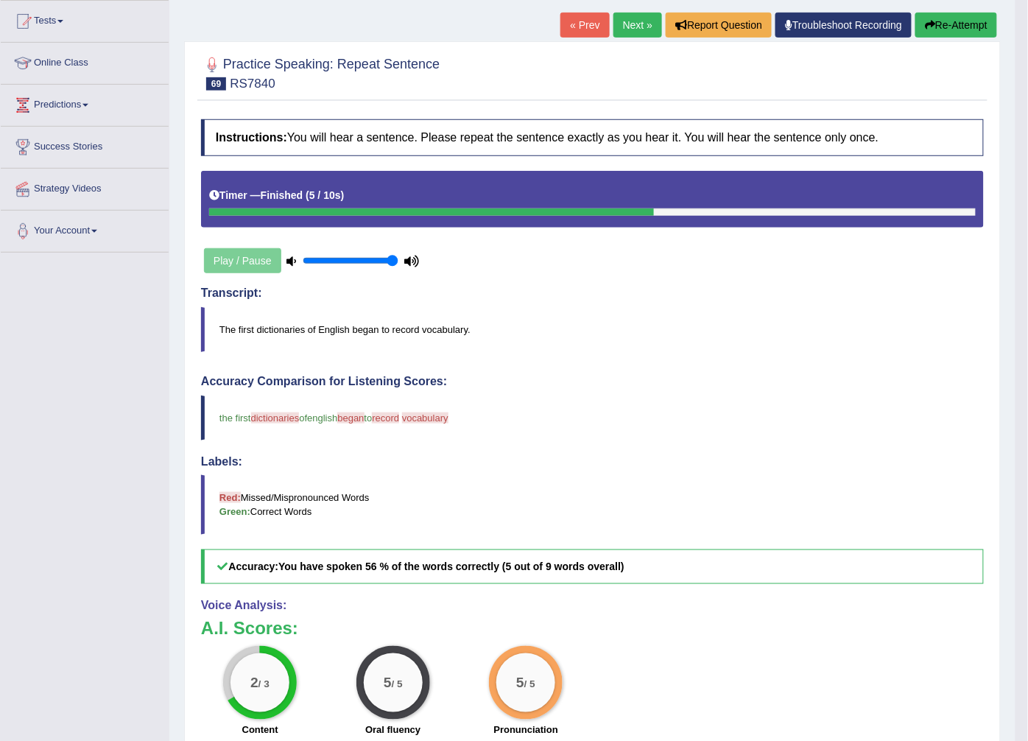
scroll to position [164, 0]
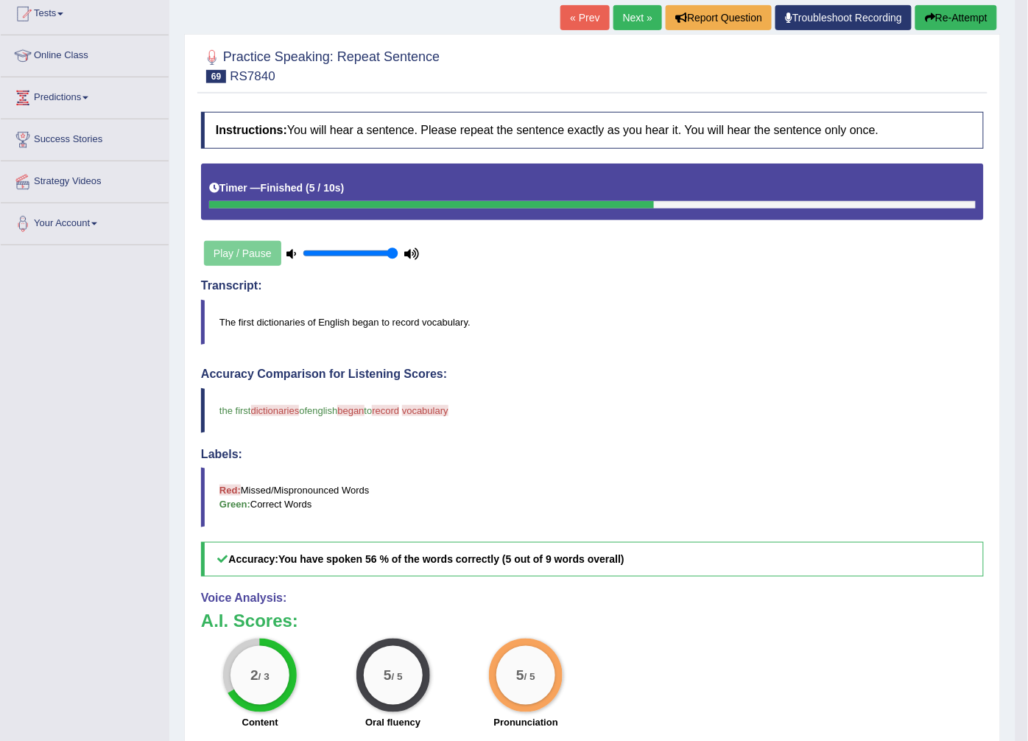
click at [628, 21] on link "Next »" at bounding box center [638, 17] width 49 height 25
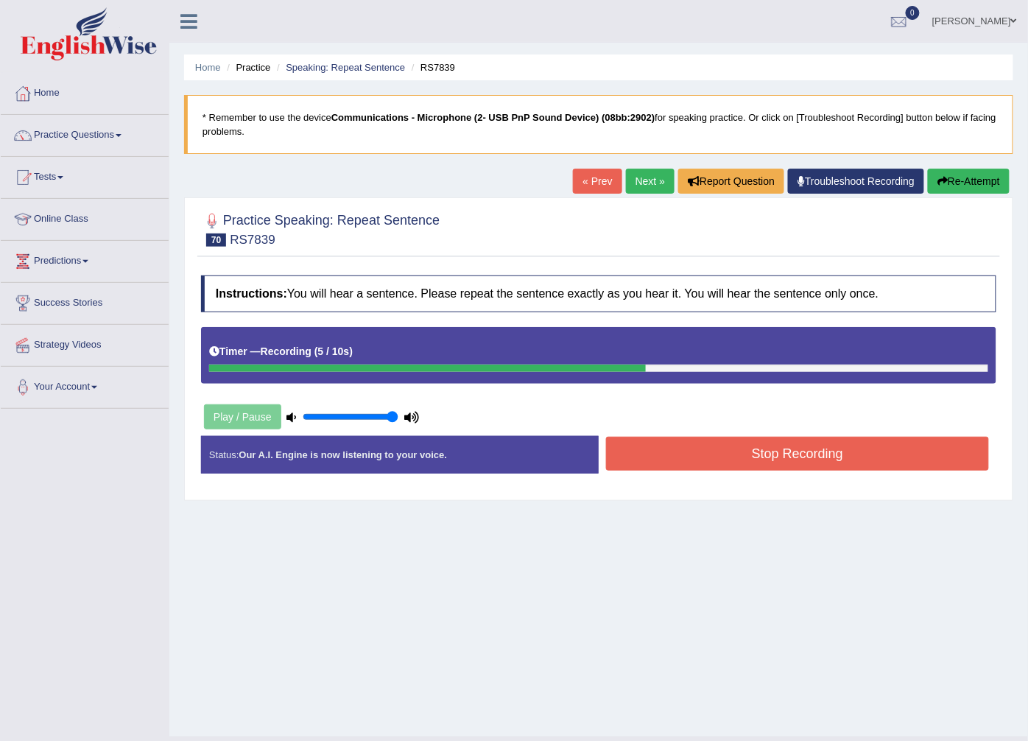
click at [629, 466] on button "Stop Recording" at bounding box center [797, 454] width 383 height 34
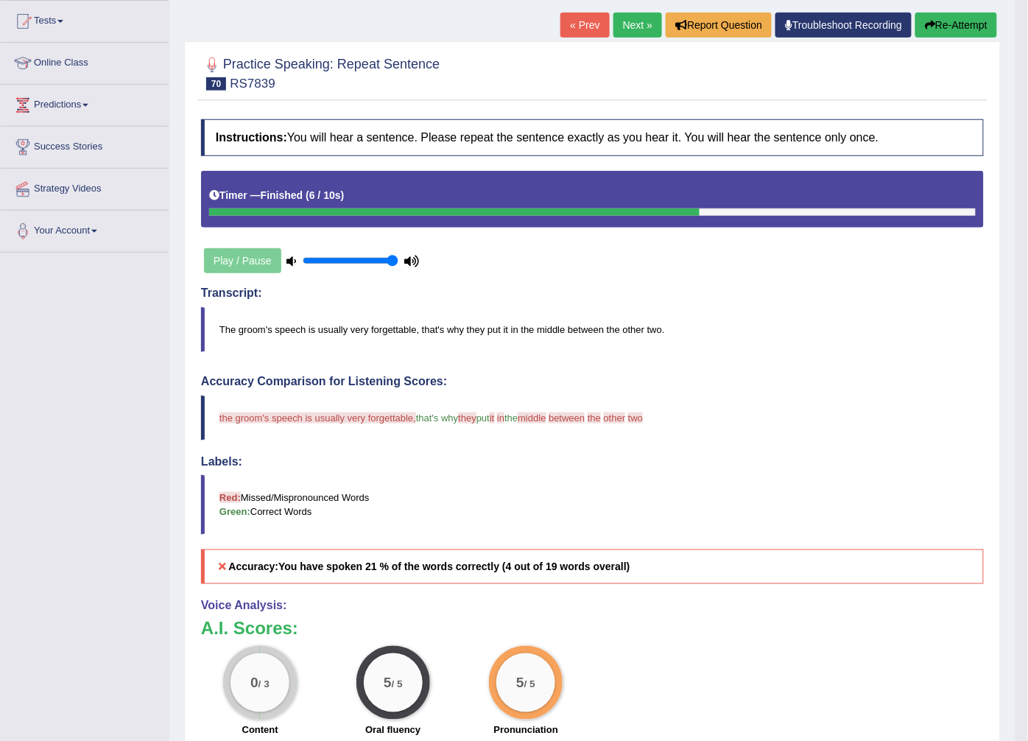
scroll to position [164, 0]
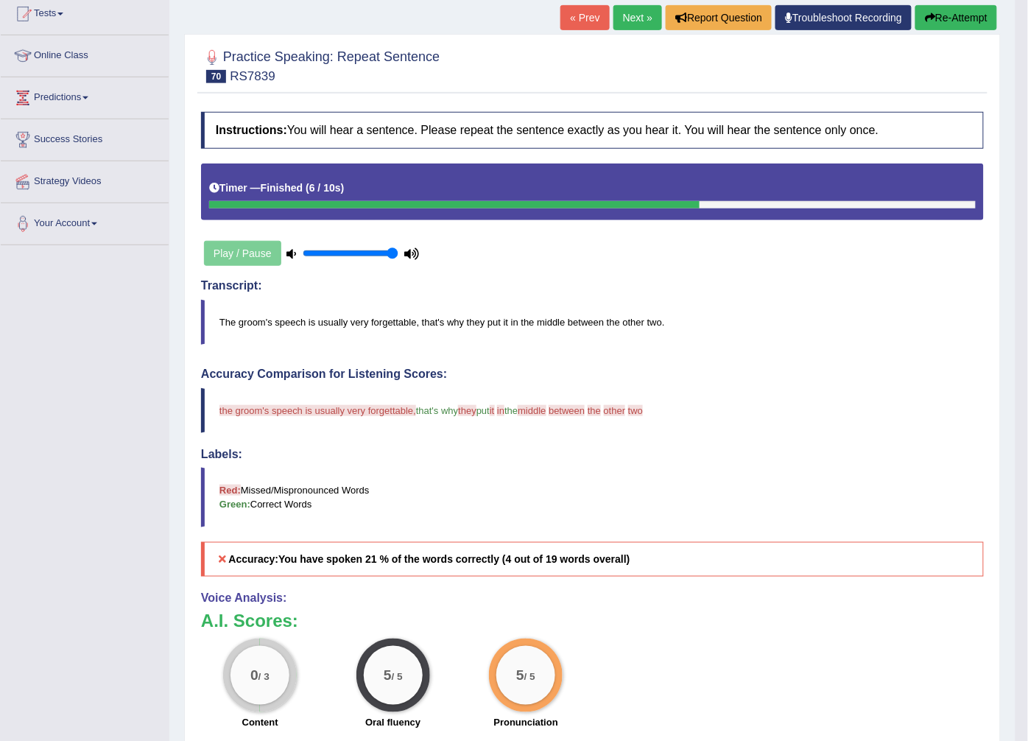
click at [646, 15] on link "Next »" at bounding box center [638, 17] width 49 height 25
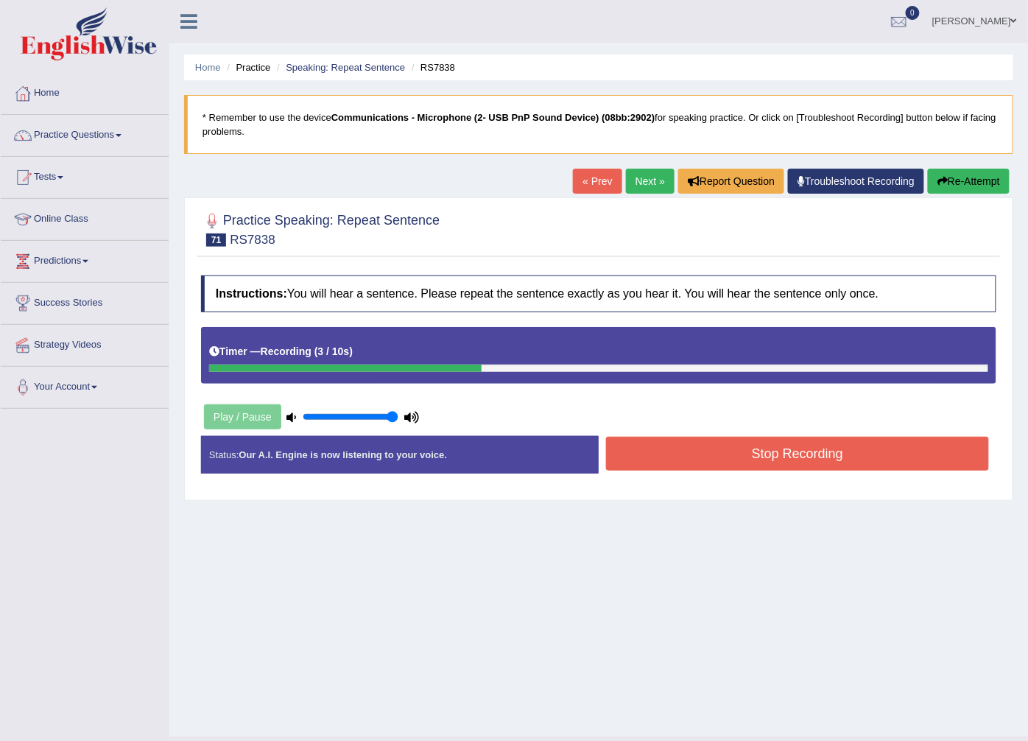
click at [763, 462] on button "Stop Recording" at bounding box center [797, 454] width 383 height 34
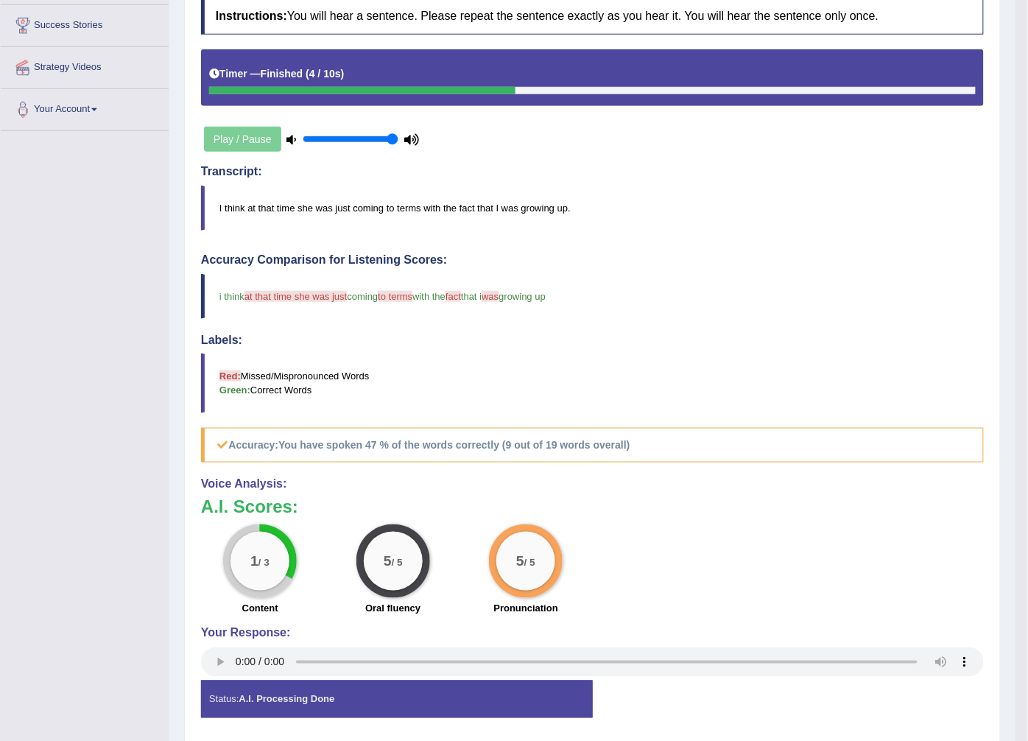
scroll to position [169, 0]
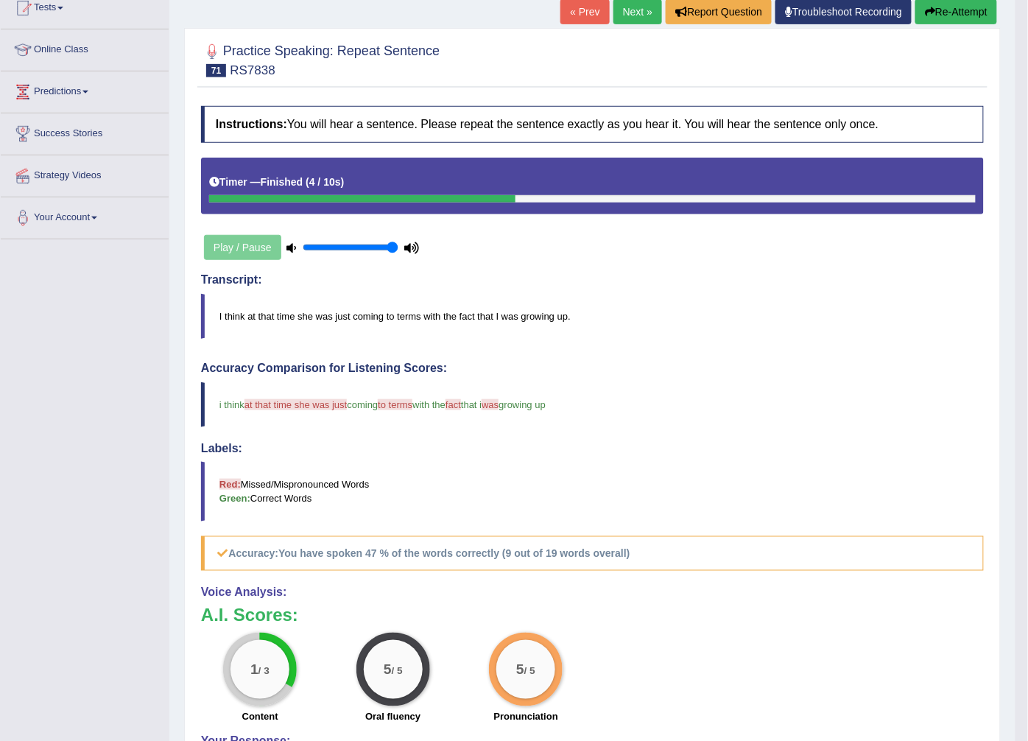
click at [620, 13] on link "Next »" at bounding box center [638, 11] width 49 height 25
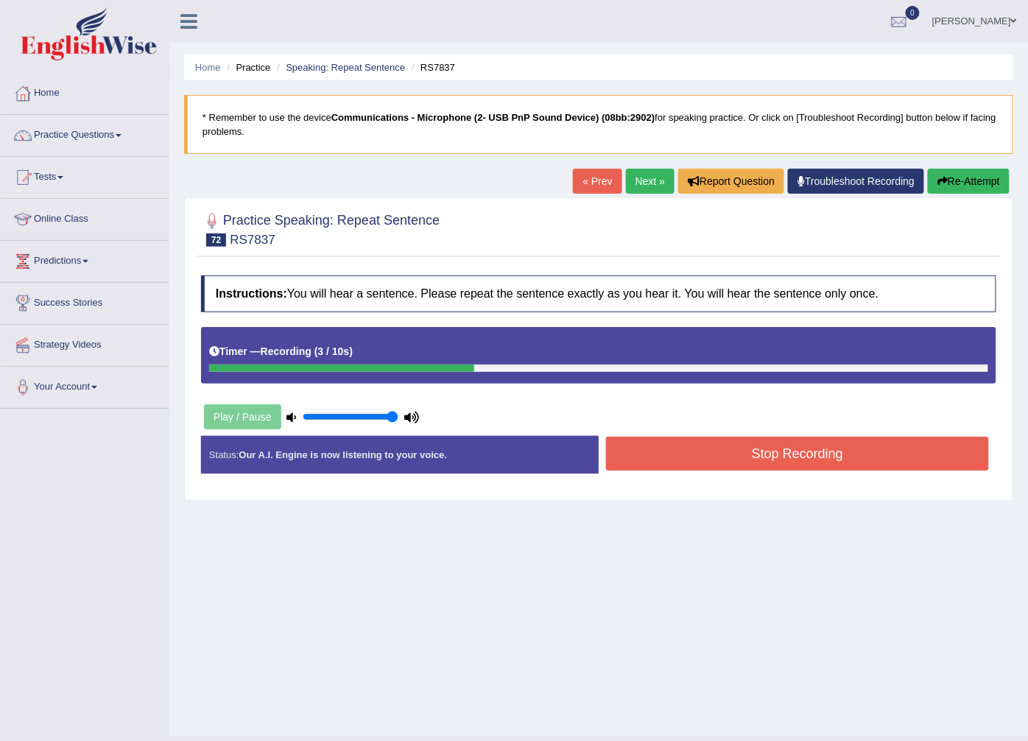
click at [826, 462] on button "Stop Recording" at bounding box center [797, 454] width 383 height 34
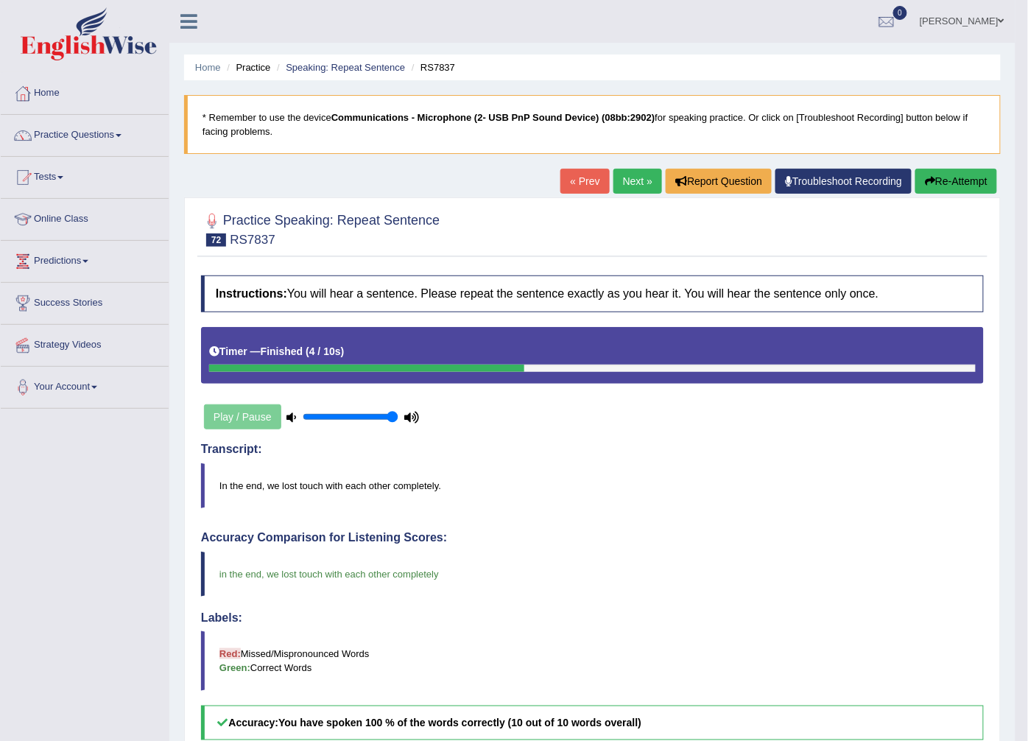
click at [635, 180] on link "Next »" at bounding box center [638, 181] width 49 height 25
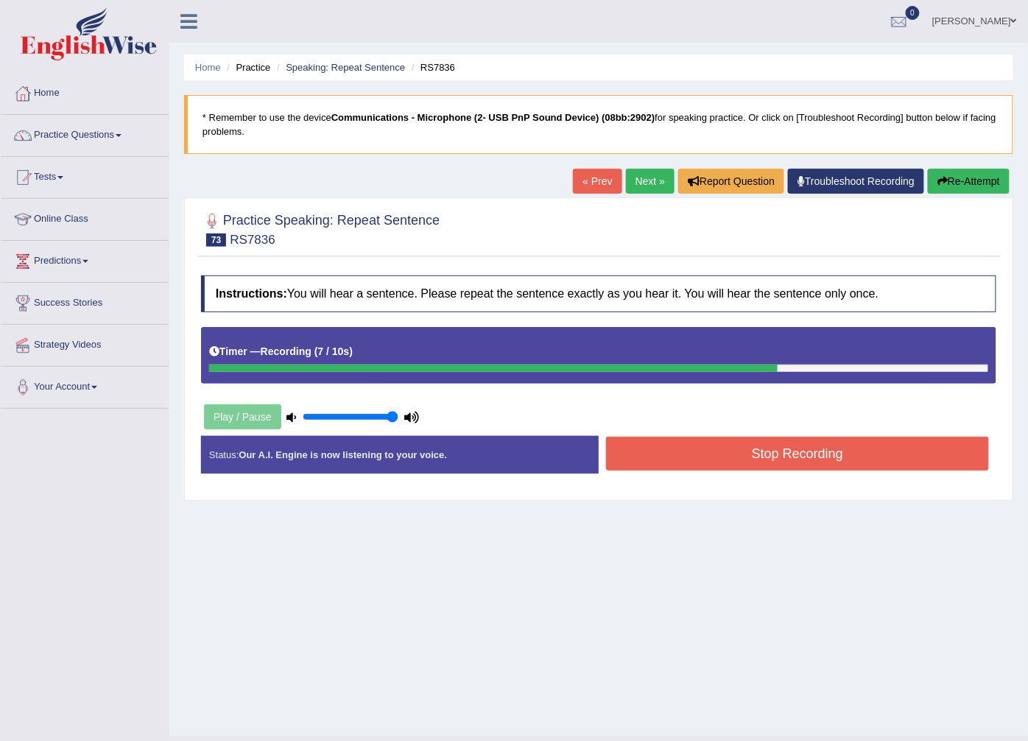
click at [667, 466] on button "Stop Recording" at bounding box center [797, 454] width 383 height 34
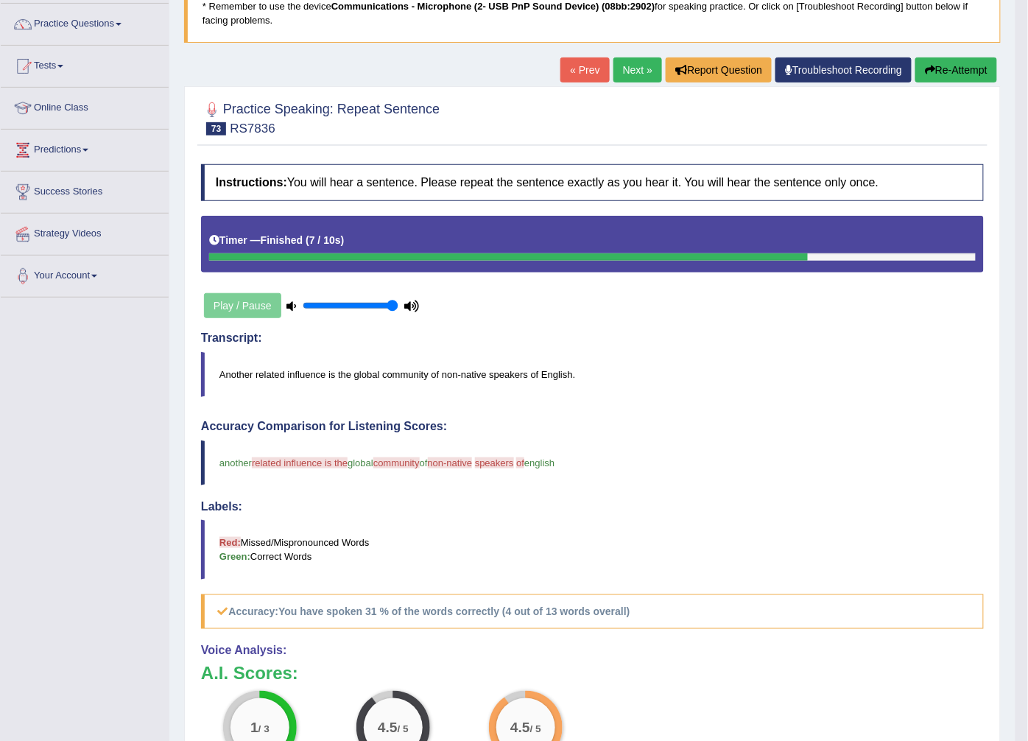
scroll to position [82, 0]
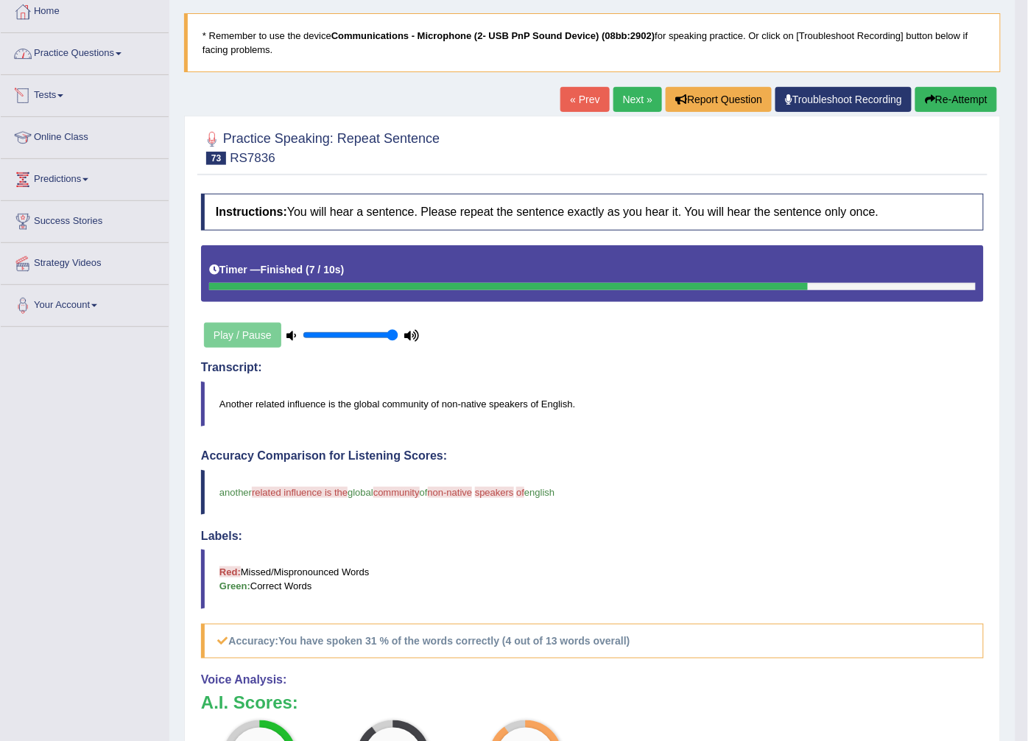
click at [91, 55] on link "Practice Questions" at bounding box center [85, 51] width 168 height 37
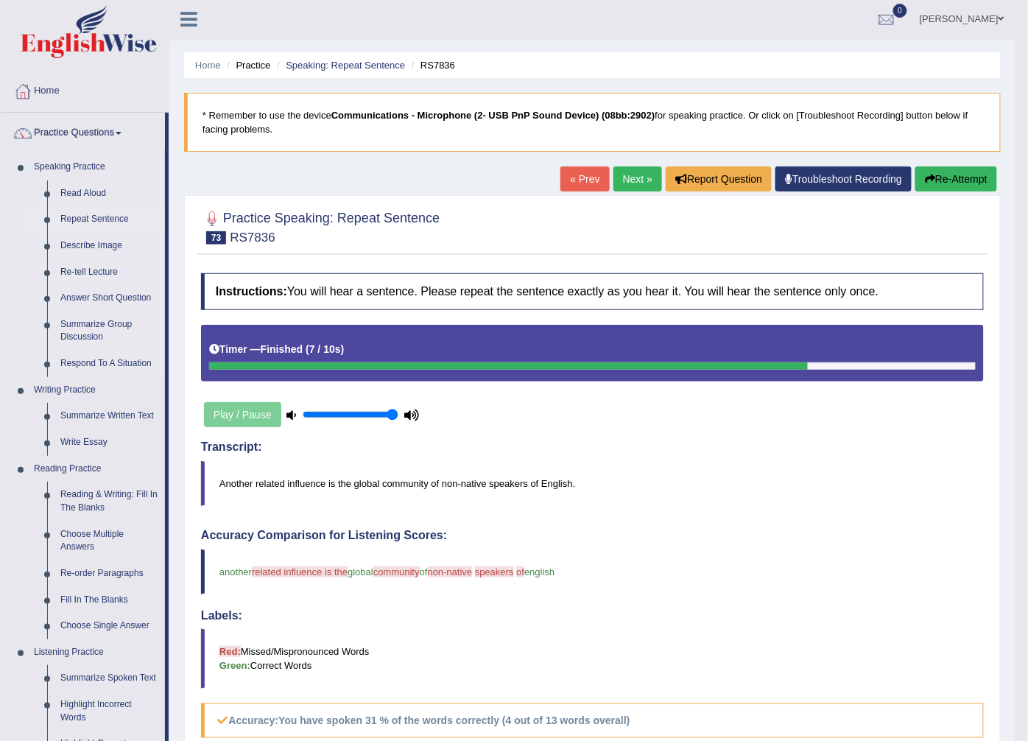
scroll to position [0, 0]
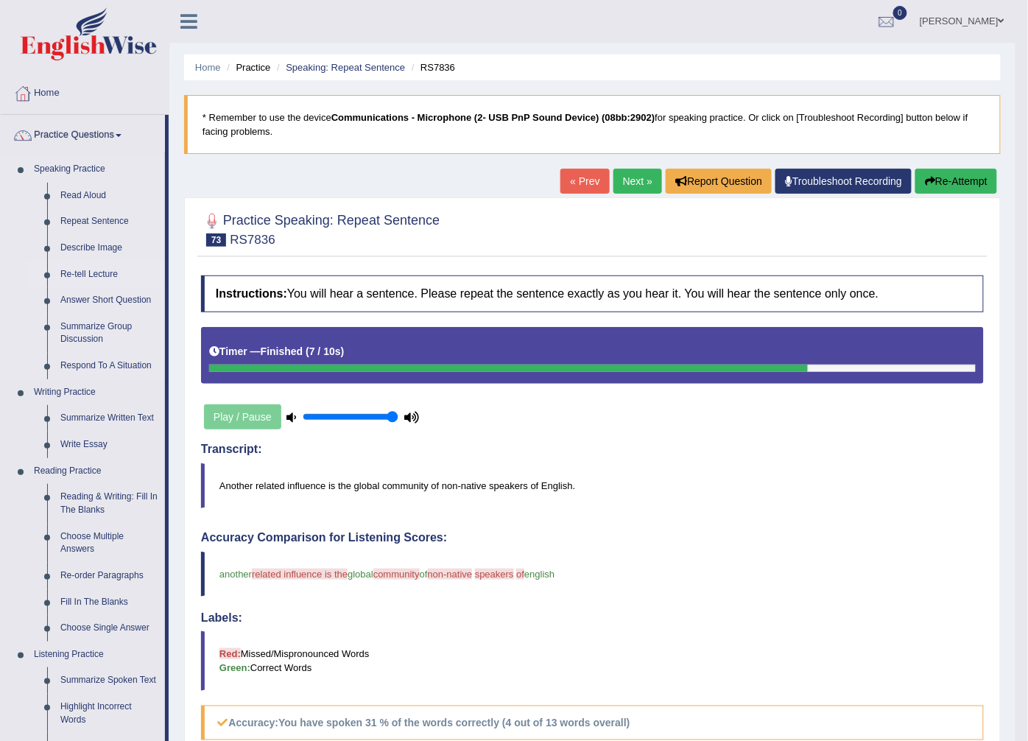
click at [88, 277] on link "Re-tell Lecture" at bounding box center [109, 275] width 111 height 27
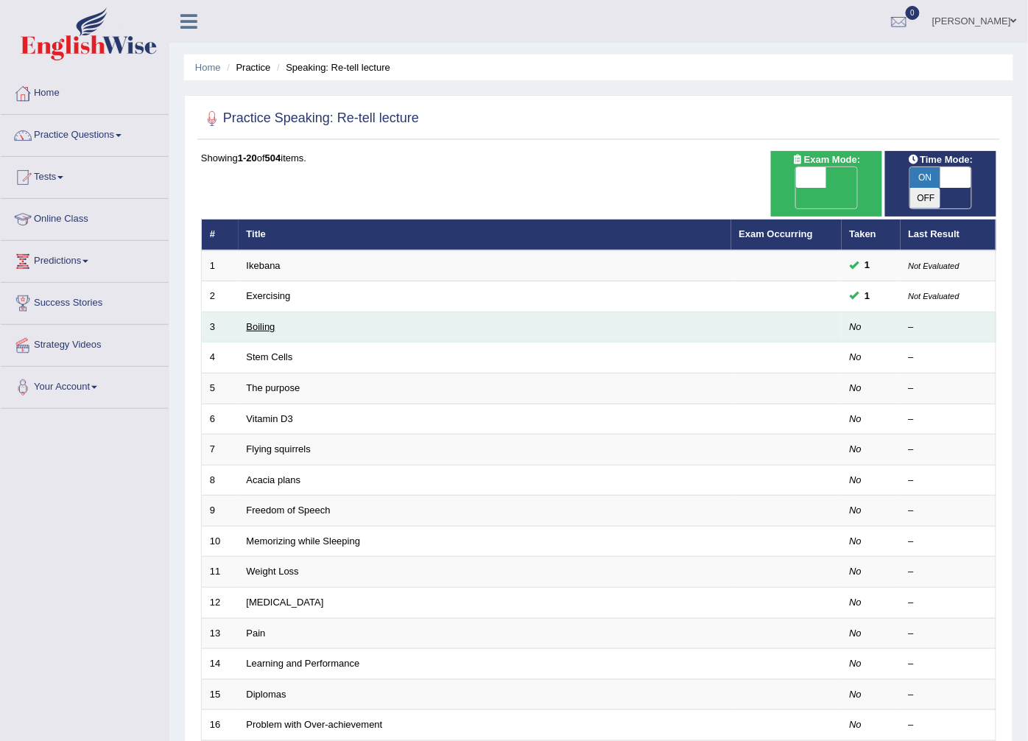
click at [262, 321] on link "Boiling" at bounding box center [261, 326] width 29 height 11
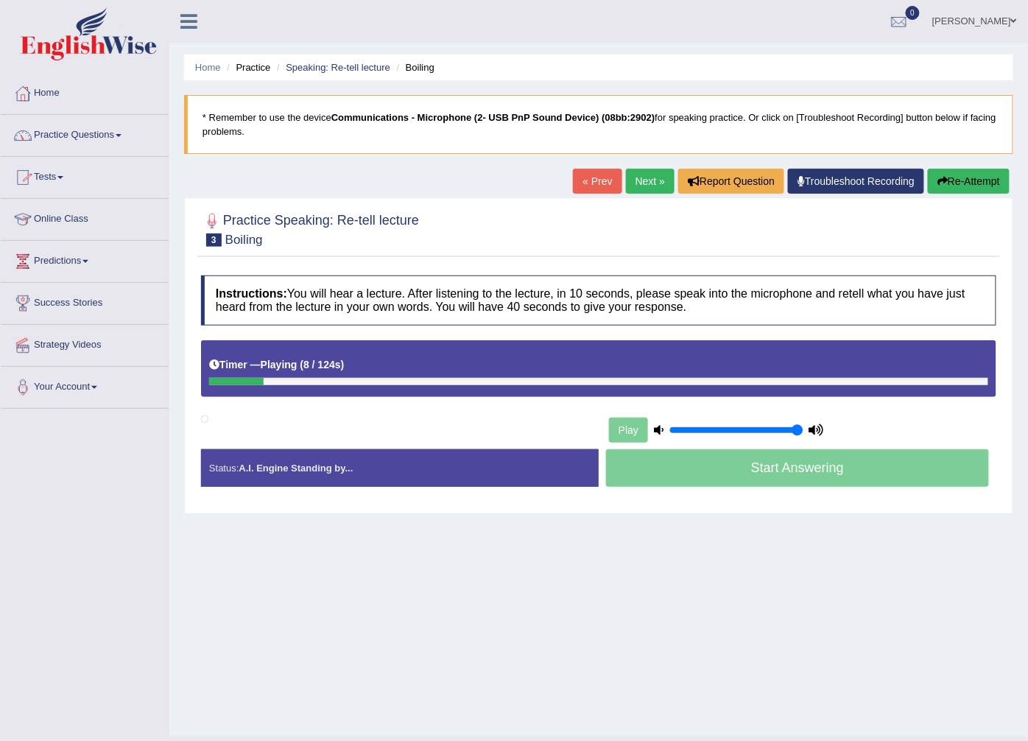
click at [103, 135] on link "Practice Questions" at bounding box center [85, 133] width 168 height 37
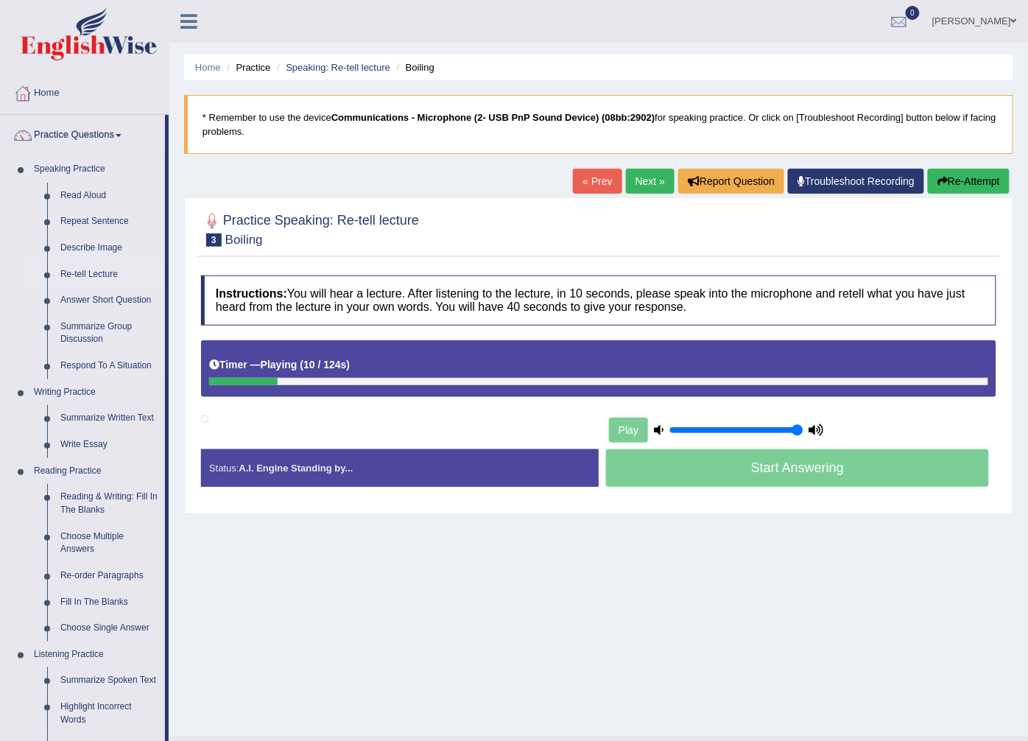
click at [93, 277] on link "Re-tell Lecture" at bounding box center [109, 275] width 111 height 27
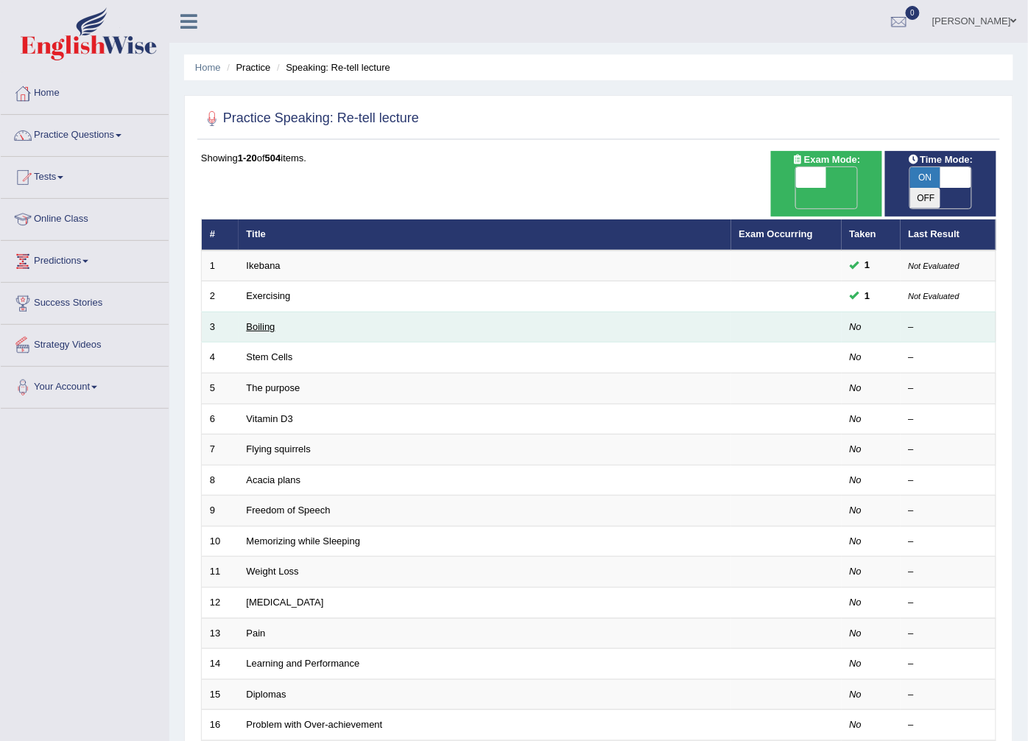
click at [265, 321] on link "Boiling" at bounding box center [261, 326] width 29 height 11
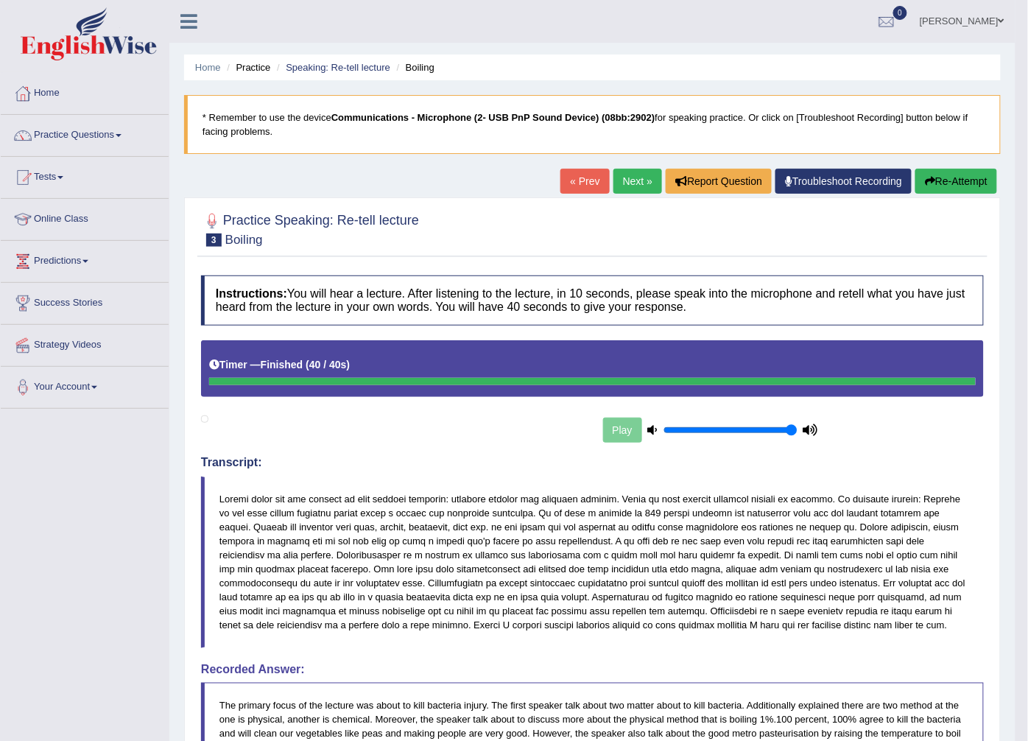
click at [614, 188] on link "Next »" at bounding box center [638, 181] width 49 height 25
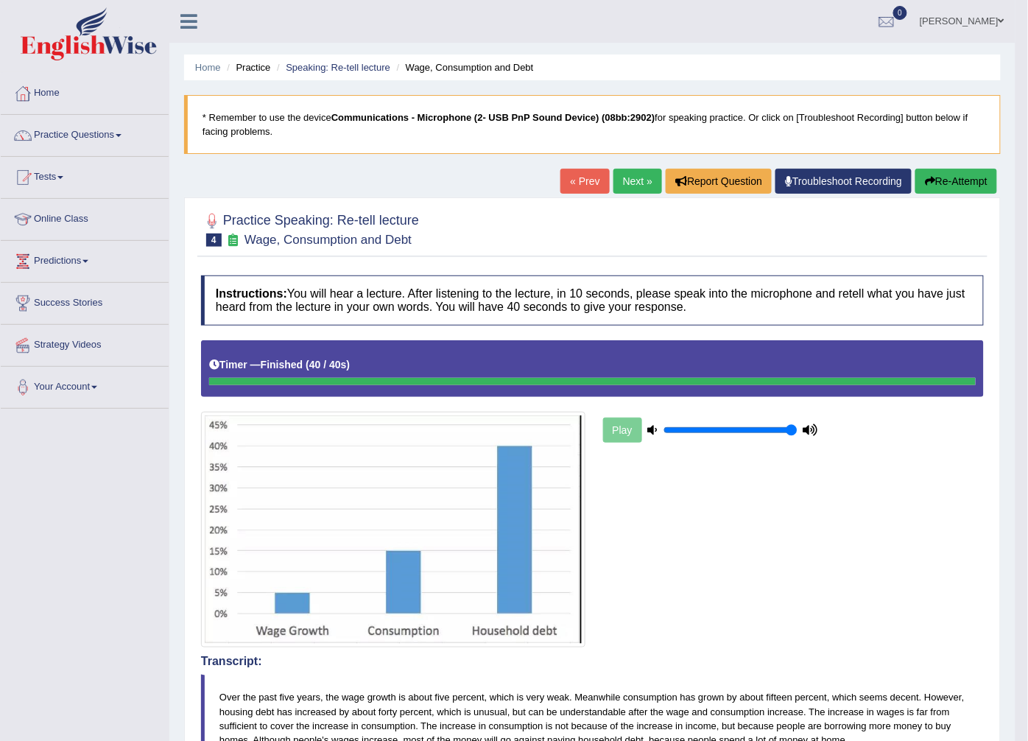
click at [630, 180] on link "Next »" at bounding box center [638, 181] width 49 height 25
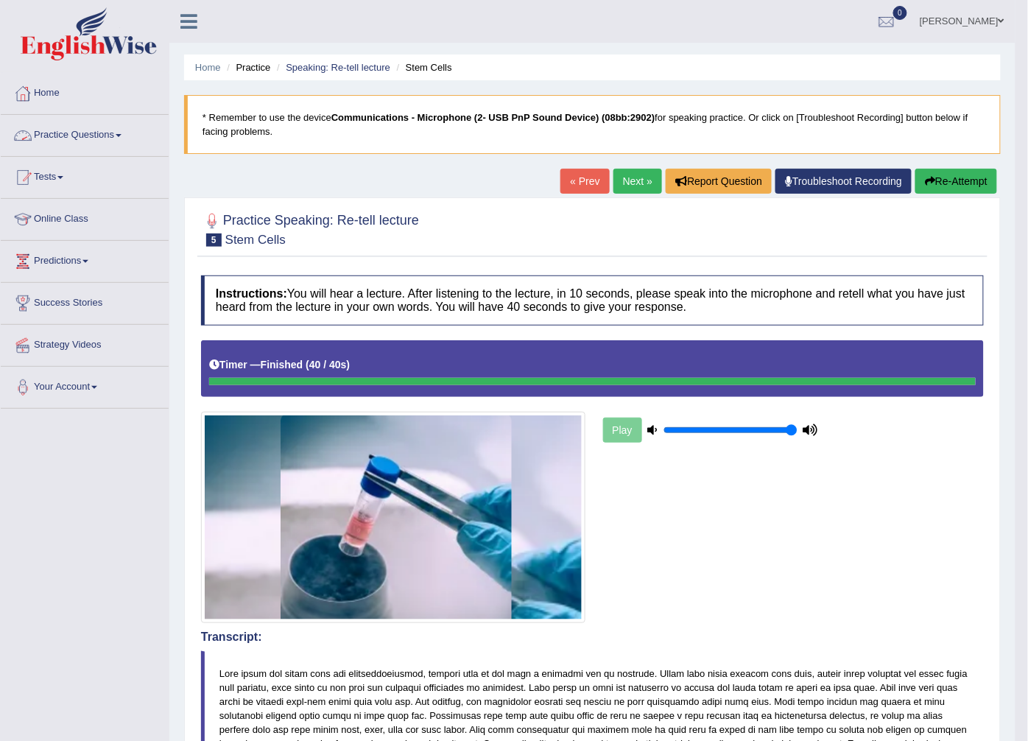
click at [113, 153] on li "Practice Questions Speaking Practice Read Aloud Repeat Sentence Describe Image …" at bounding box center [85, 136] width 168 height 42
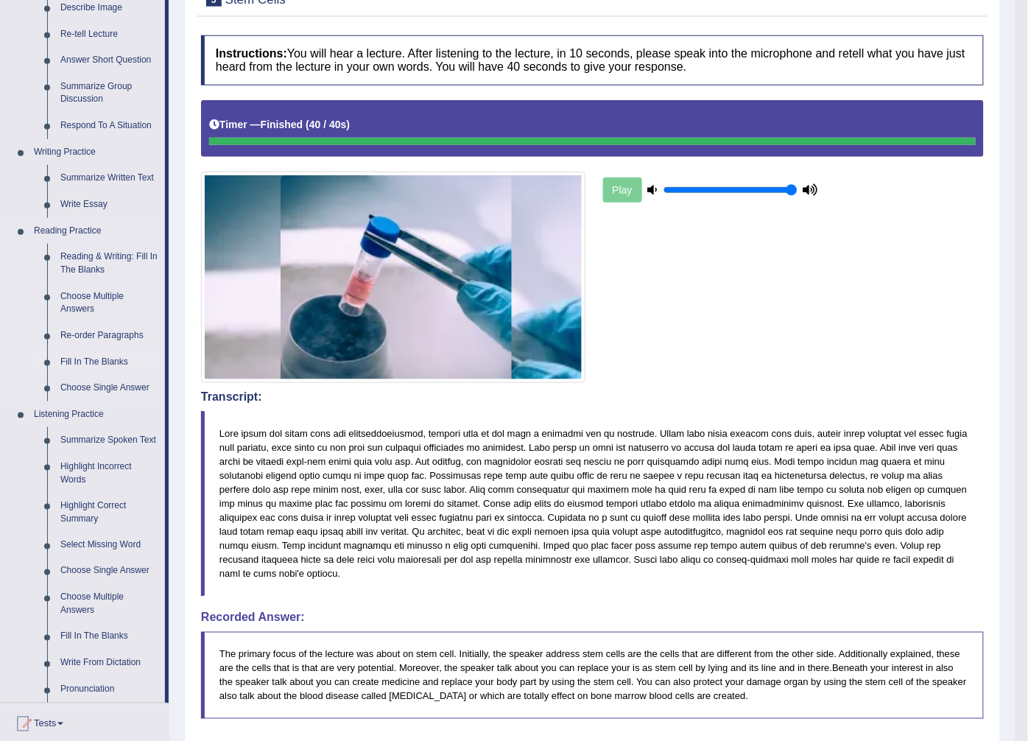
scroll to position [164, 0]
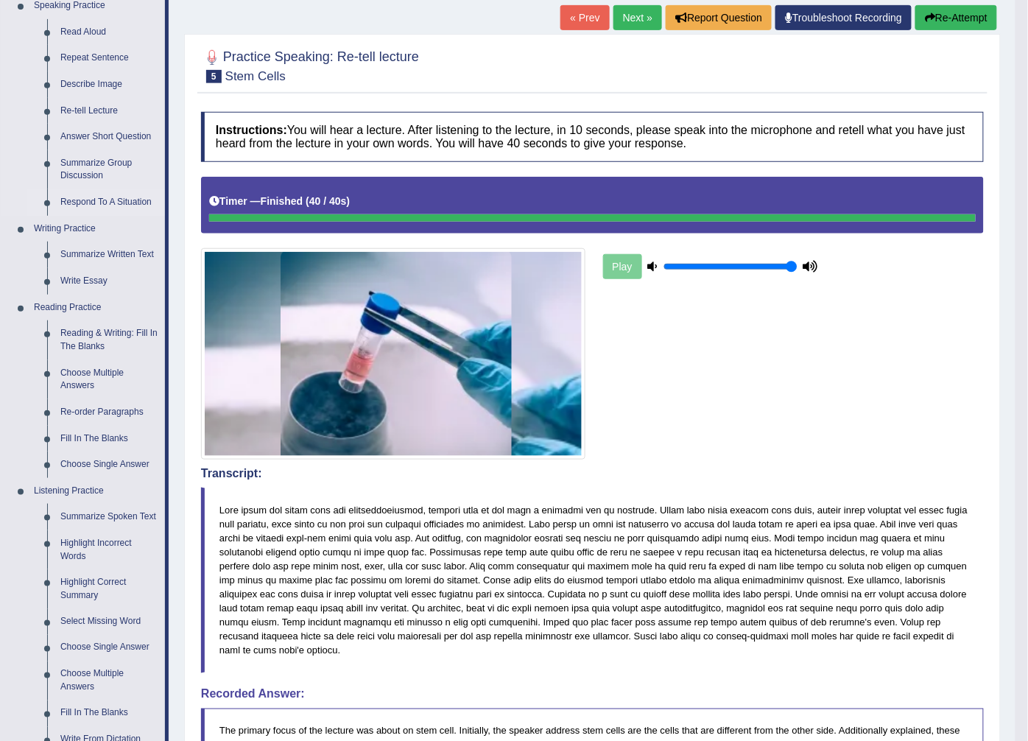
click at [122, 196] on link "Respond To A Situation" at bounding box center [109, 202] width 111 height 27
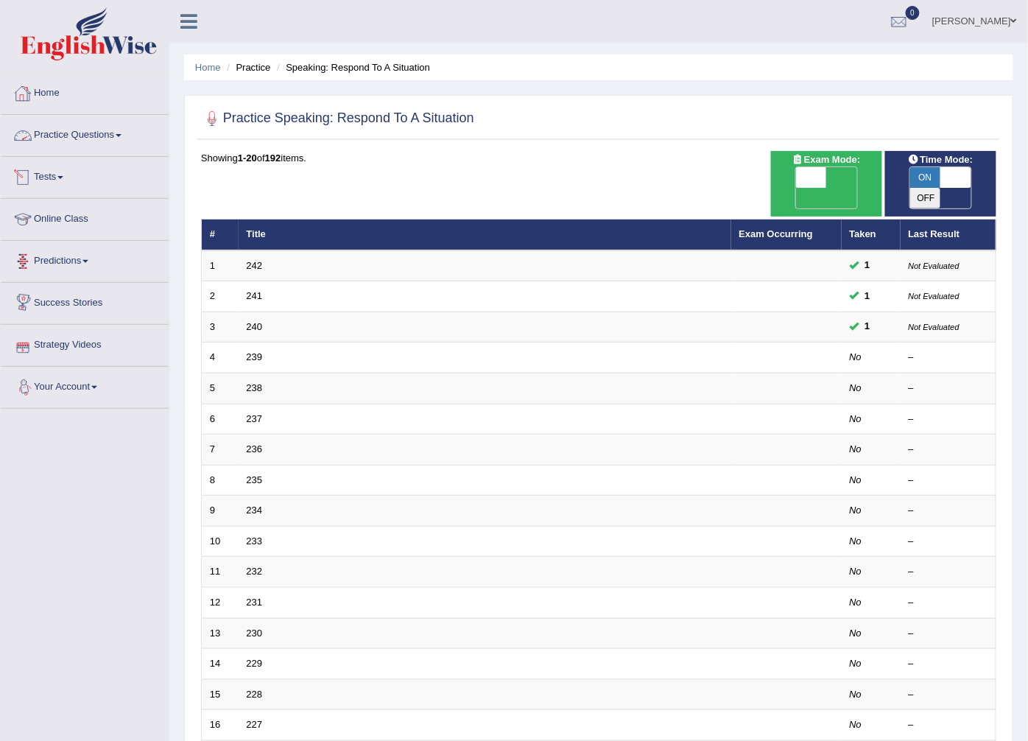
click at [94, 141] on link "Practice Questions" at bounding box center [85, 133] width 168 height 37
